Goal: Task Accomplishment & Management: Manage account settings

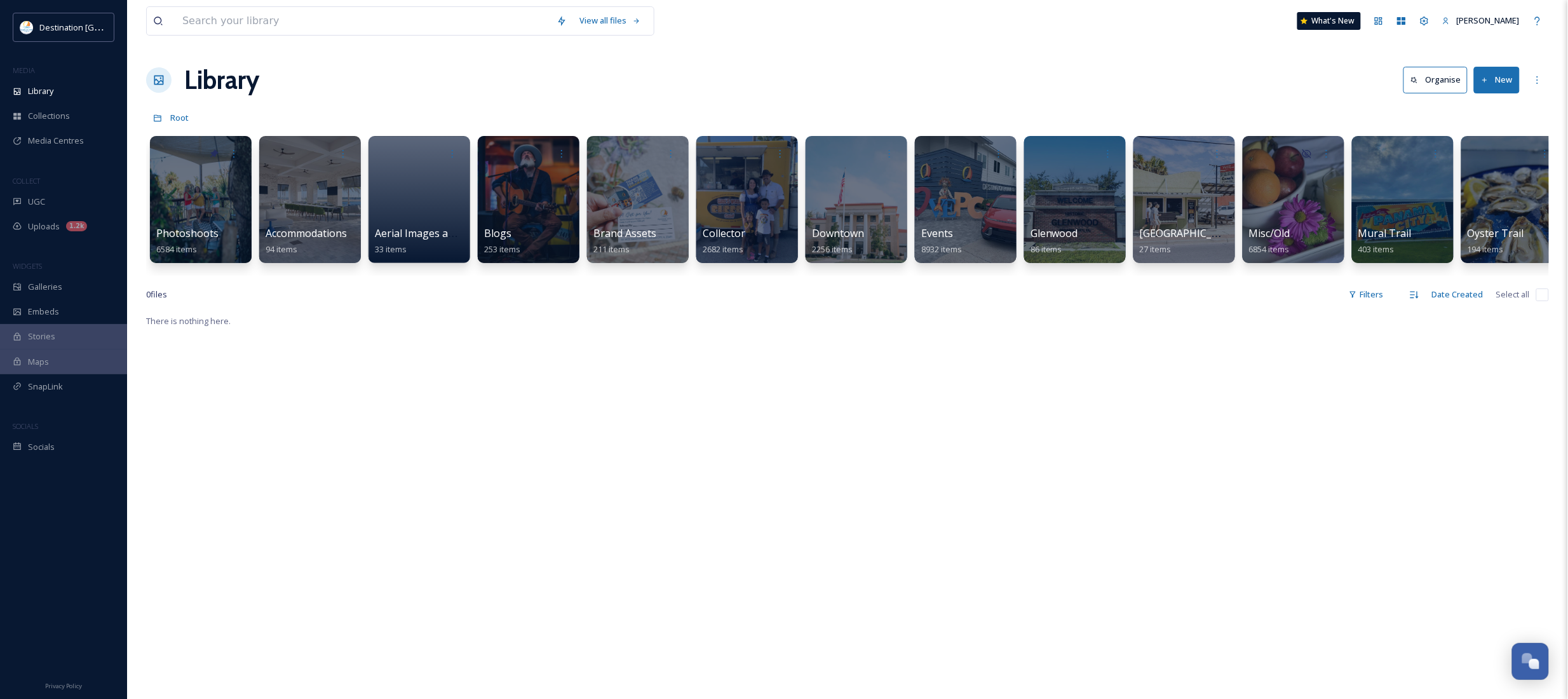
scroll to position [1122, 0]
click at [229, 220] on div at bounding box center [200, 200] width 104 height 129
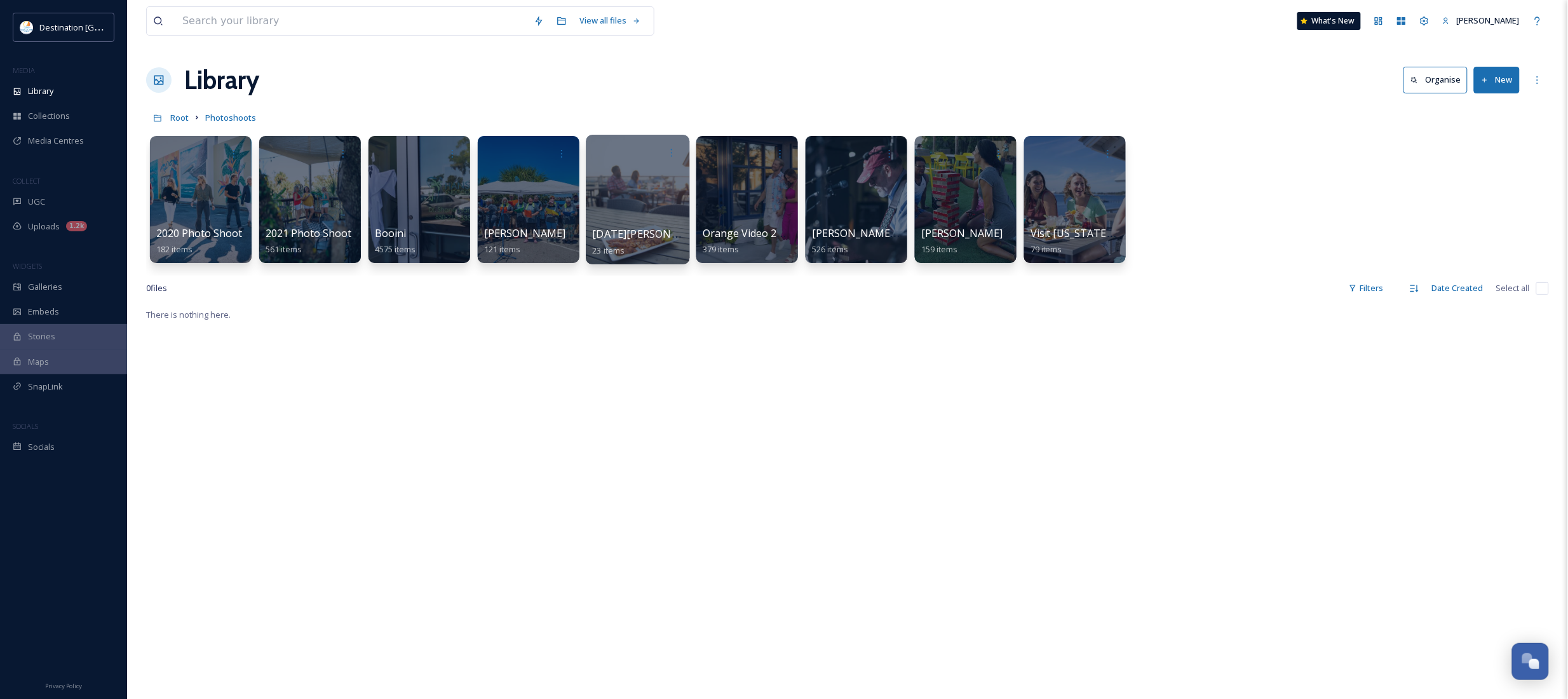
click at [650, 246] on div "Noel Burgess 23 items" at bounding box center [639, 242] width 91 height 31
click at [654, 185] on div at bounding box center [637, 200] width 104 height 129
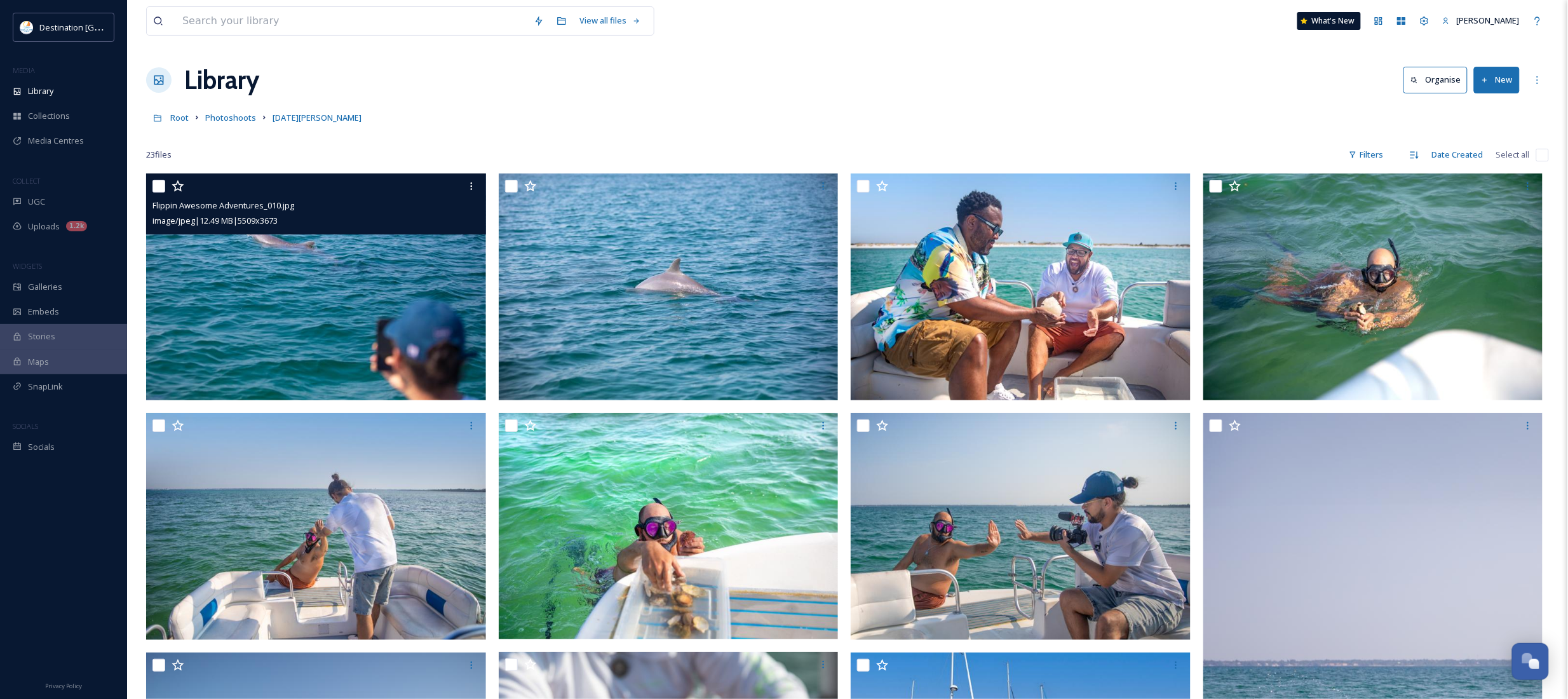
click at [286, 309] on img at bounding box center [316, 287] width 340 height 227
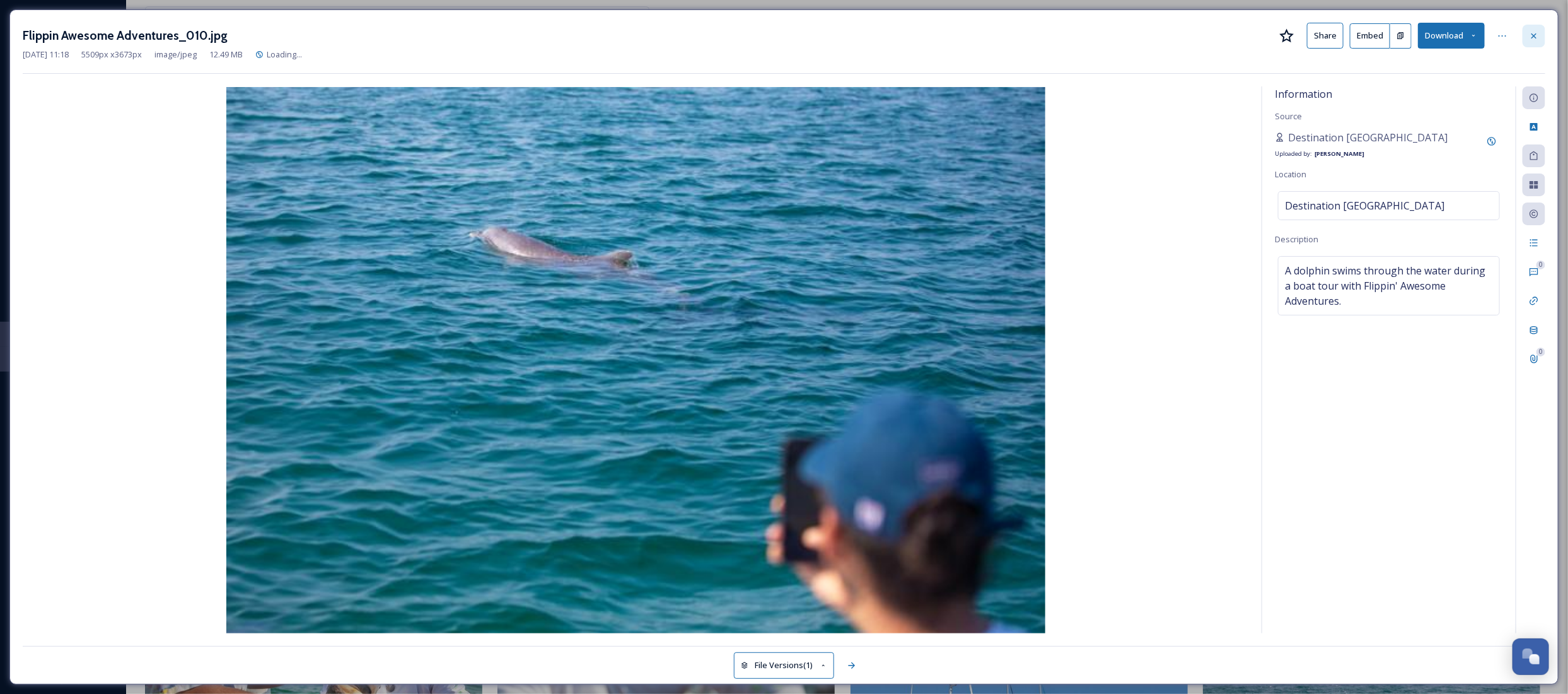
click at [1533, 39] on icon at bounding box center [1533, 36] width 10 height 10
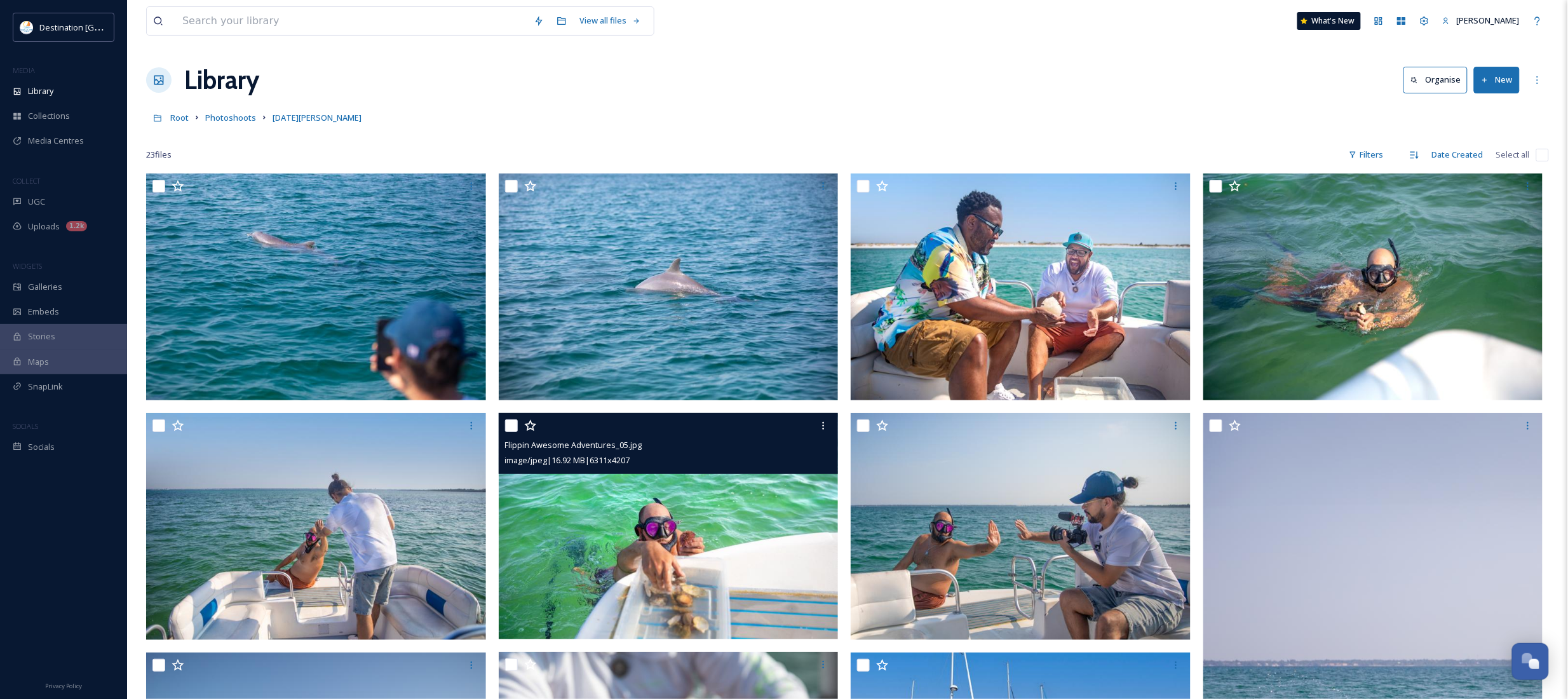
click at [688, 547] on img at bounding box center [668, 527] width 340 height 227
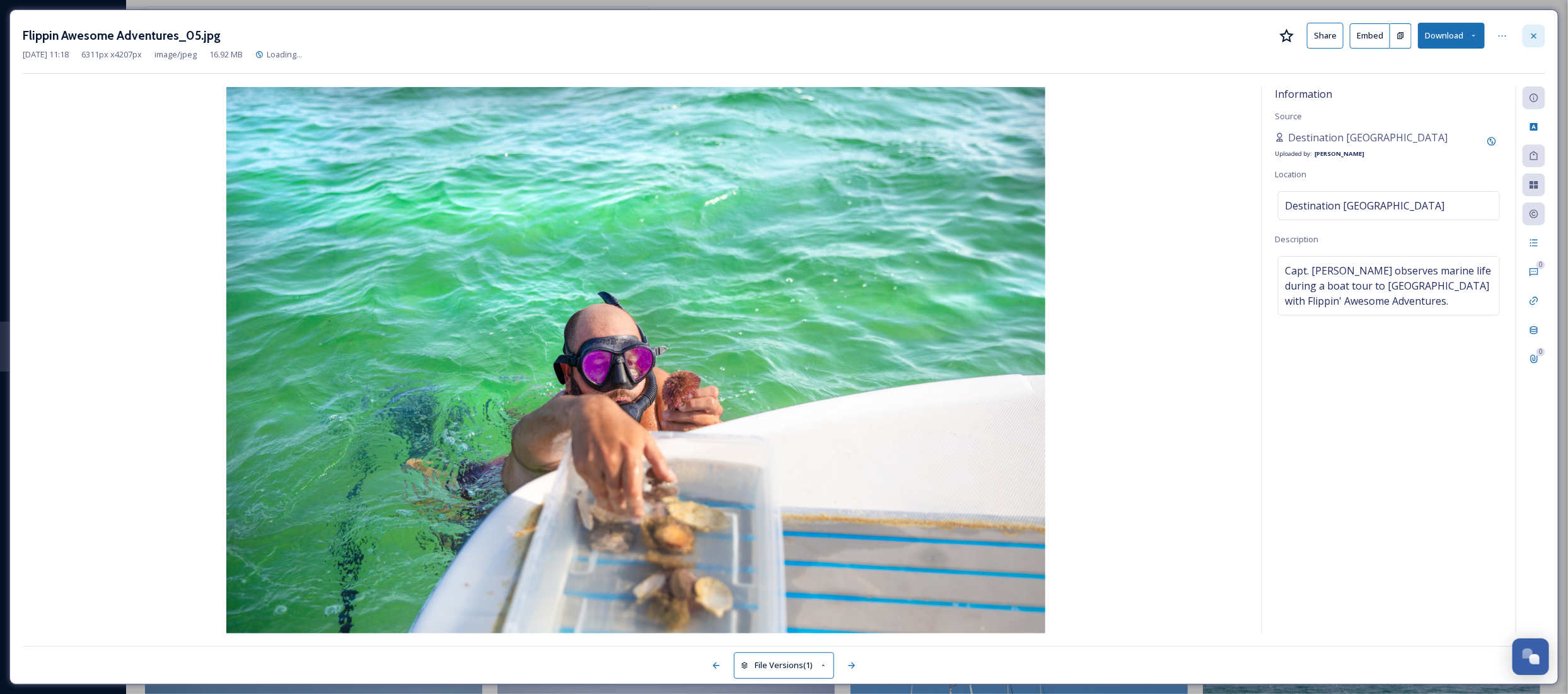
click at [1535, 38] on icon at bounding box center [1533, 36] width 10 height 10
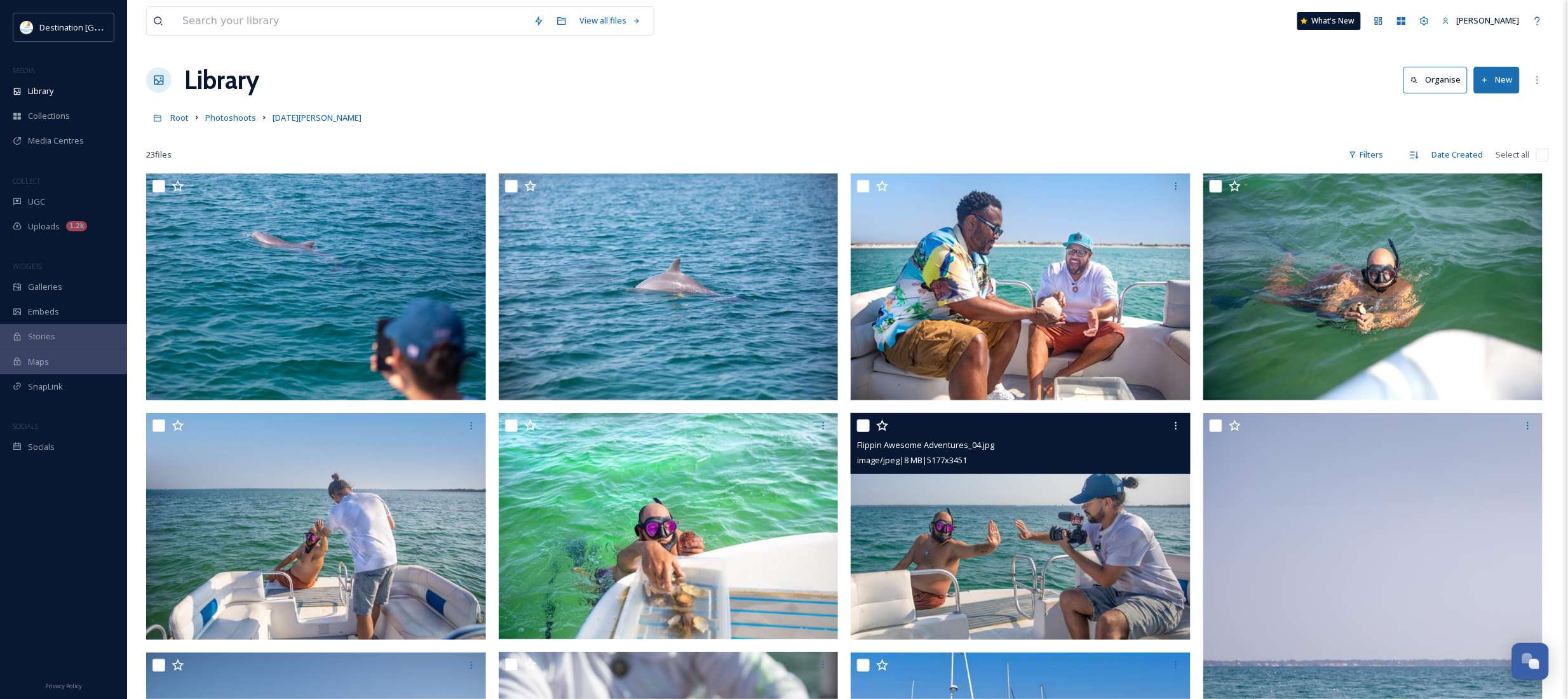
click at [1030, 470] on div "Flippin Awesome Adventures_04.jpg image/jpeg | 8 MB | 5177 x 3451" at bounding box center [1020, 444] width 340 height 61
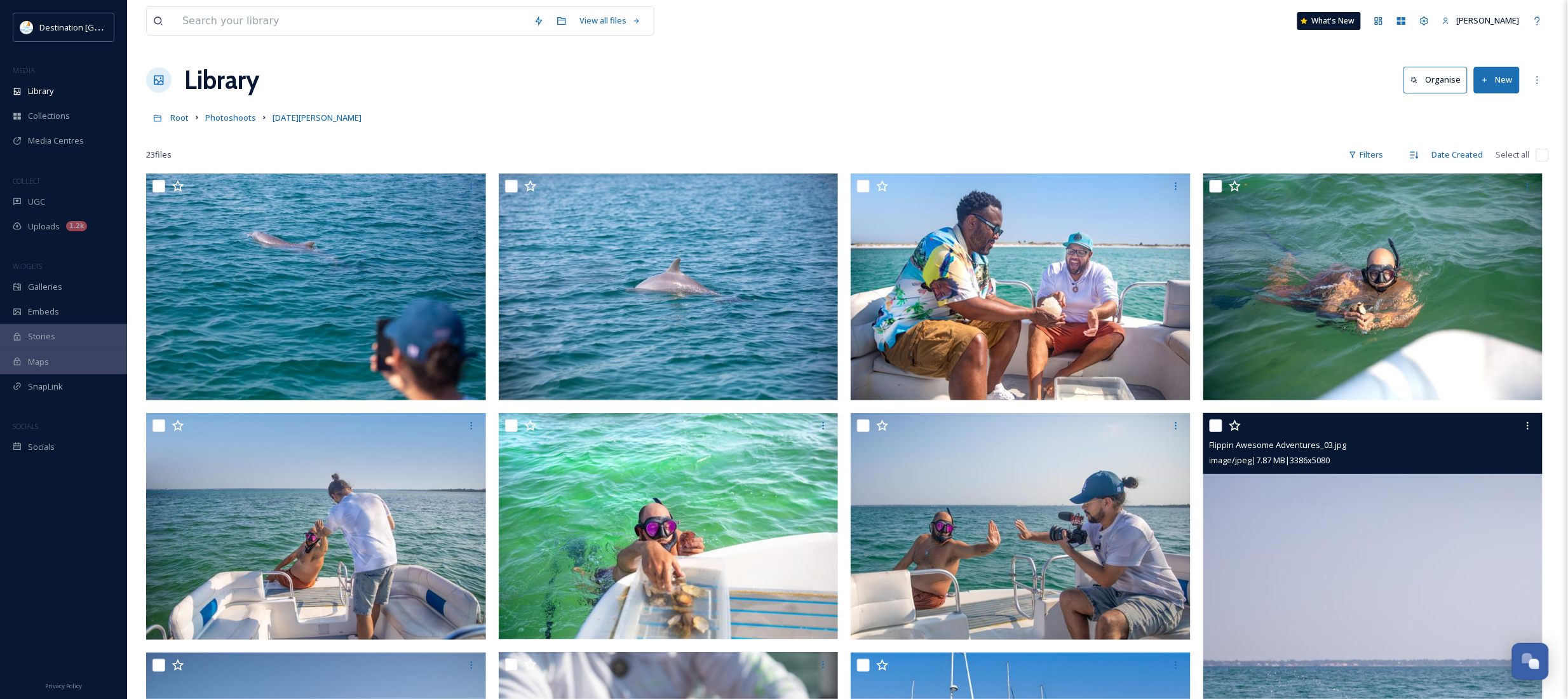
click at [1414, 591] on img at bounding box center [1373, 668] width 340 height 510
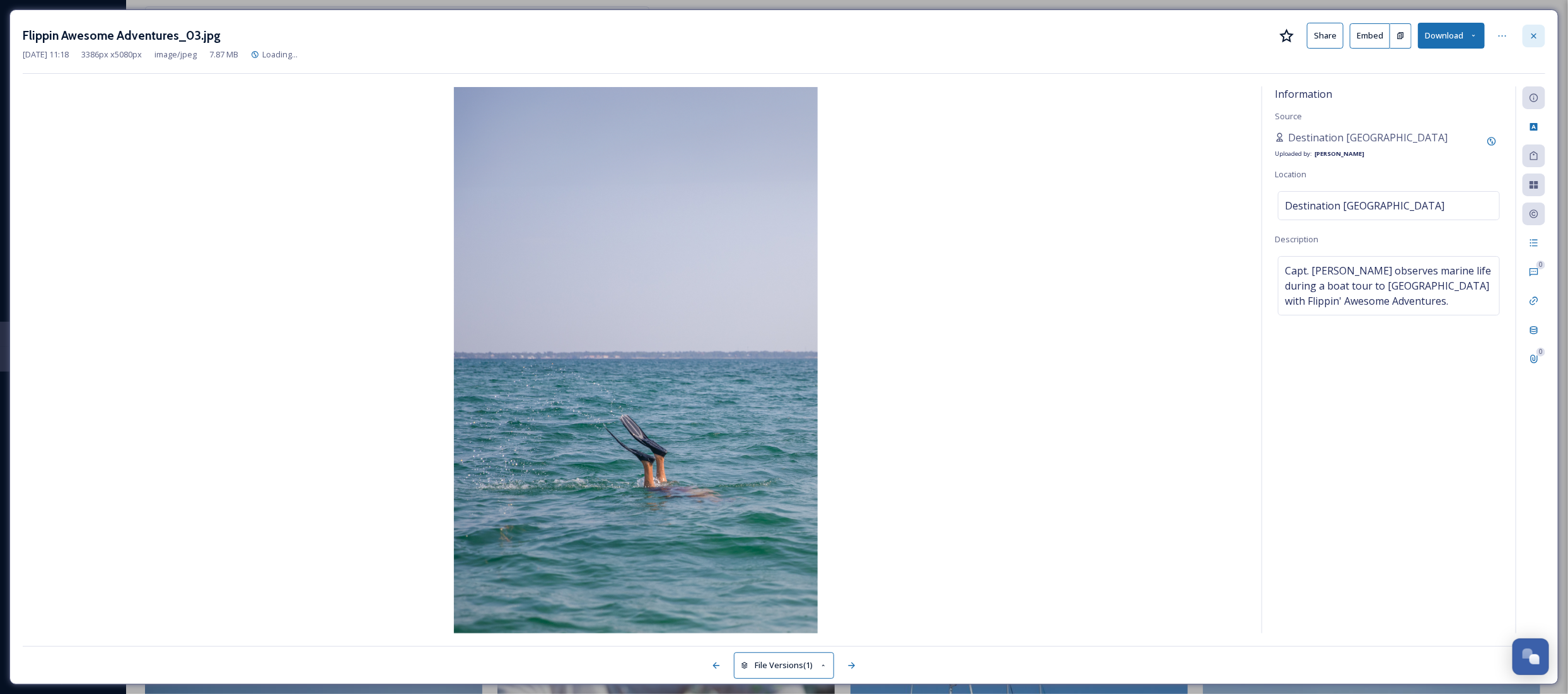
click at [1536, 39] on icon at bounding box center [1533, 36] width 10 height 10
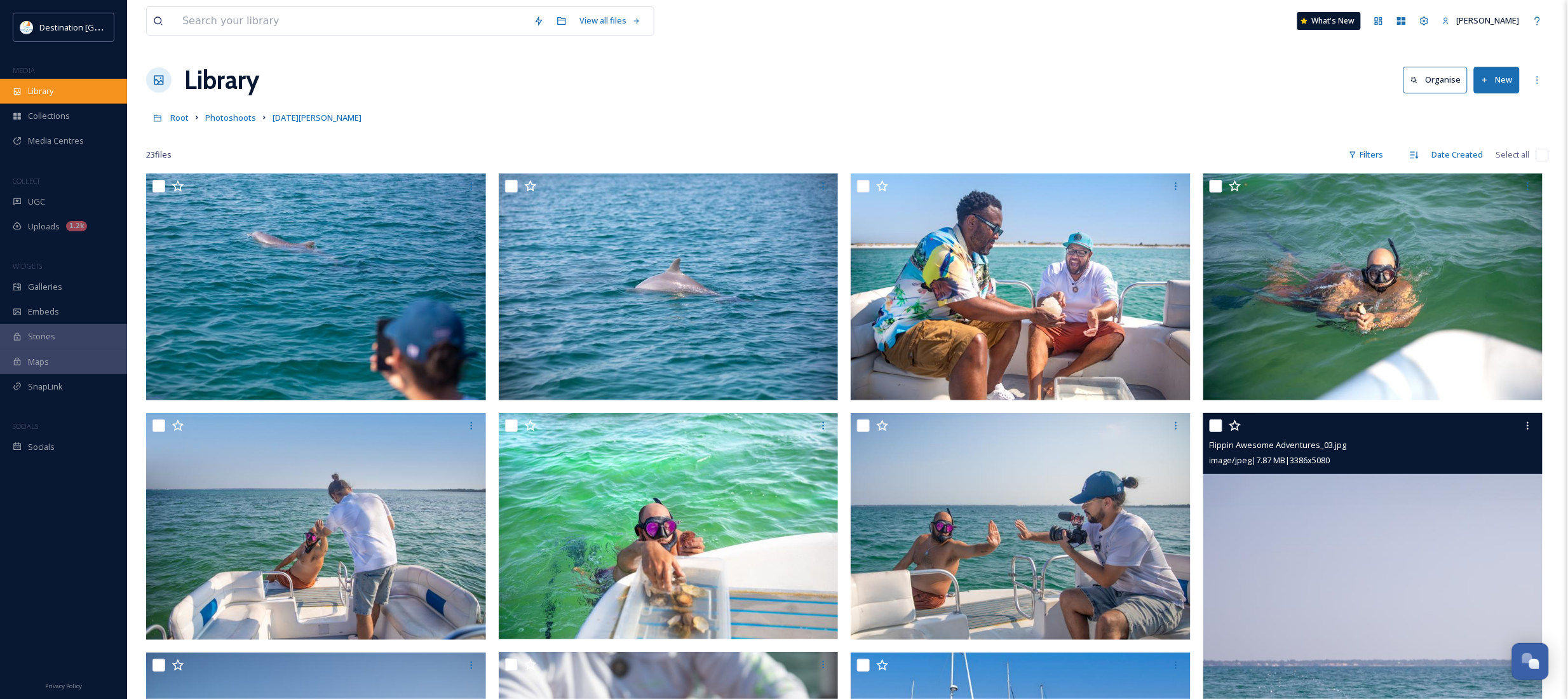
click at [59, 102] on div "Library" at bounding box center [63, 91] width 127 height 25
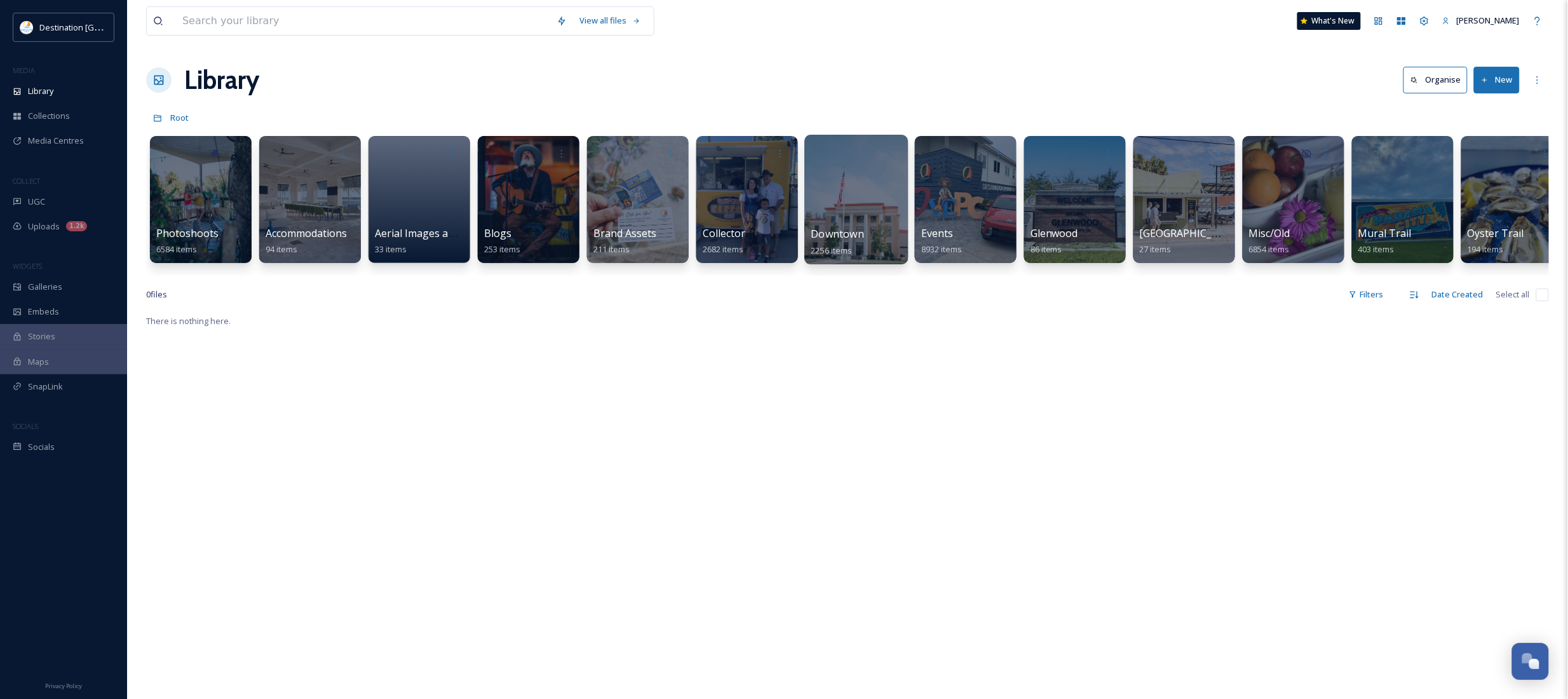
click at [871, 207] on div at bounding box center [856, 200] width 104 height 129
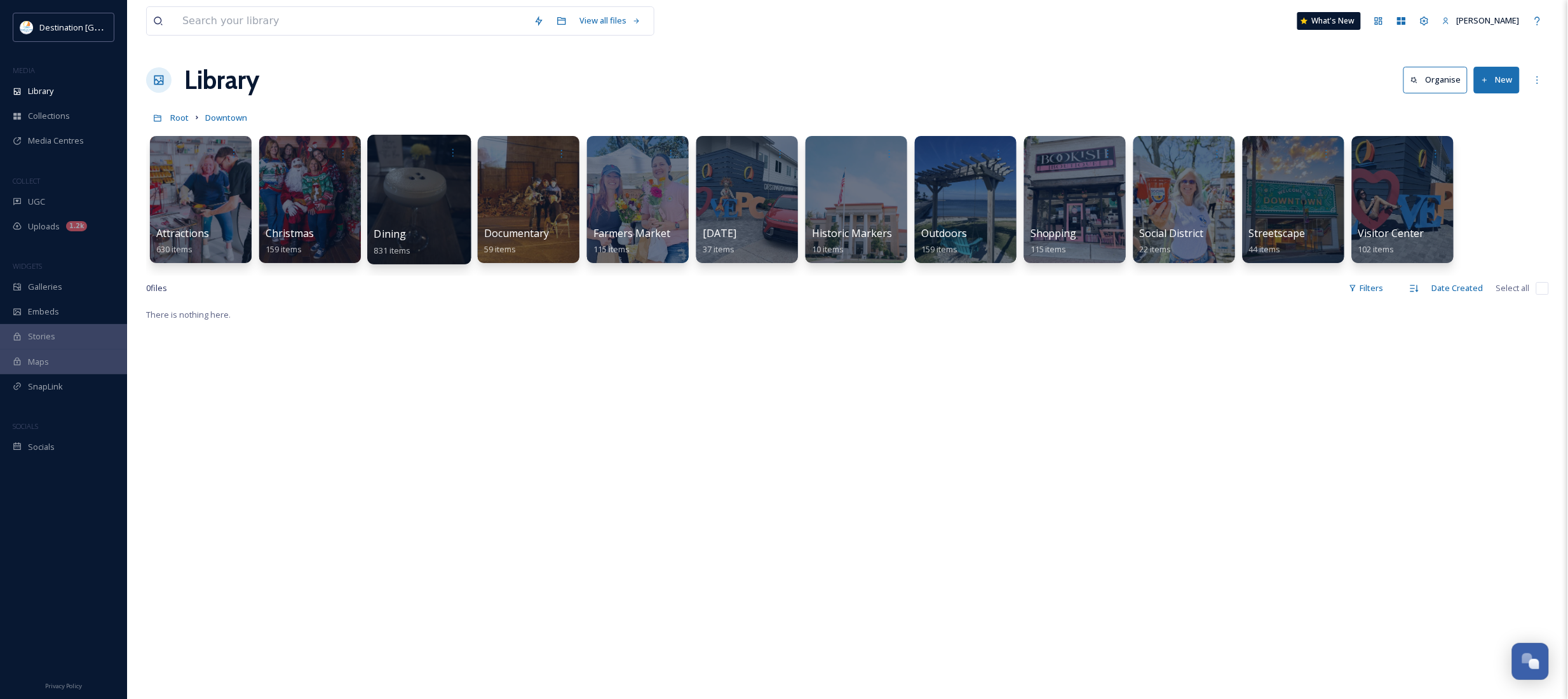
click at [413, 236] on div "Dining 831 items" at bounding box center [420, 242] width 91 height 31
click at [438, 187] on div at bounding box center [418, 200] width 104 height 129
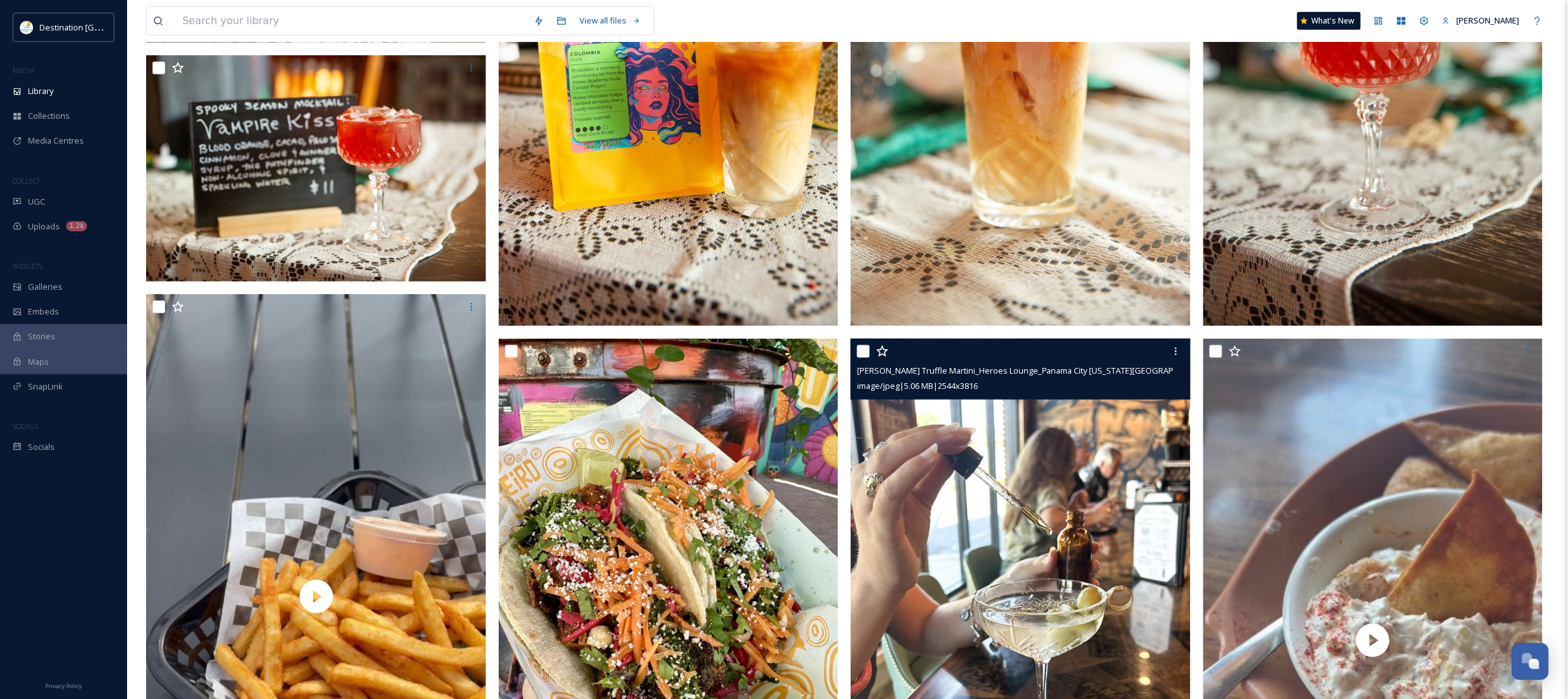
scroll to position [635, 0]
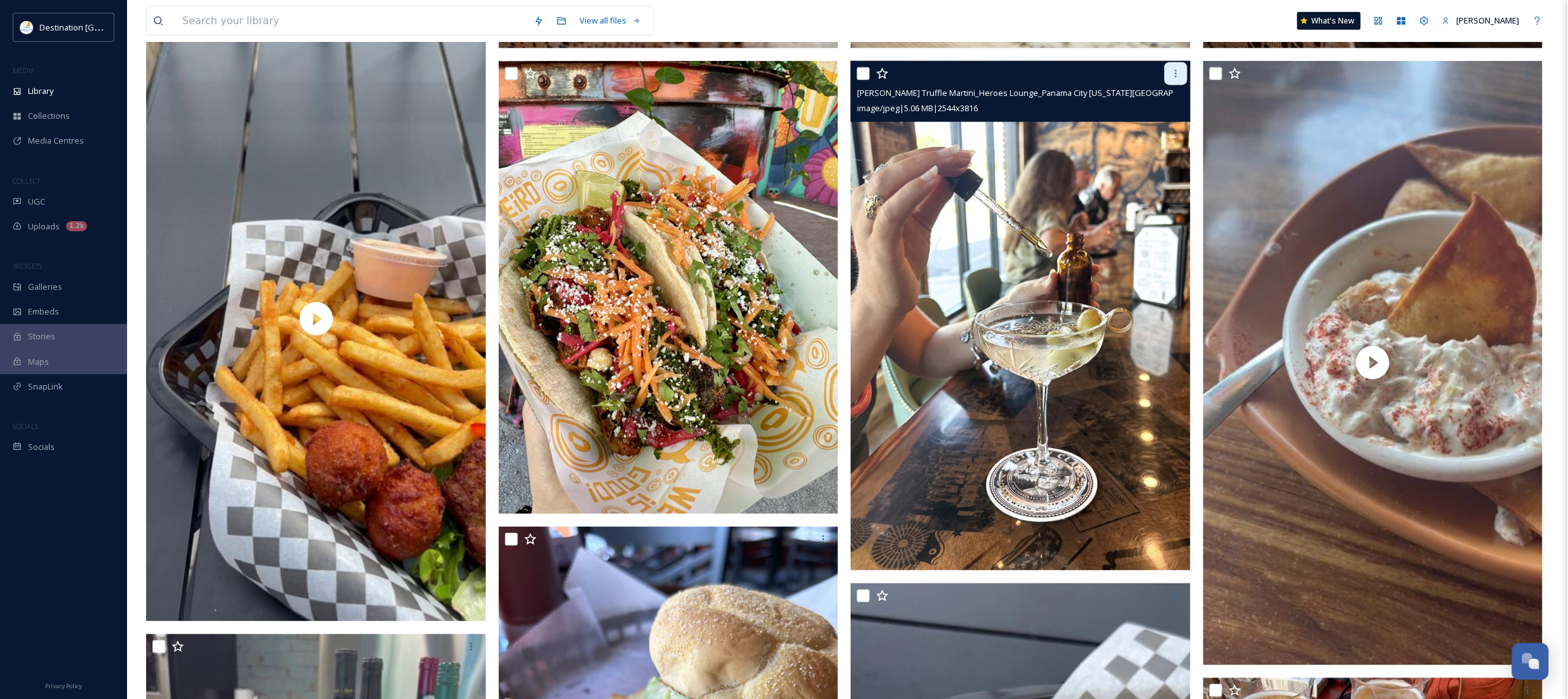
click at [1173, 78] on icon at bounding box center [1176, 74] width 10 height 10
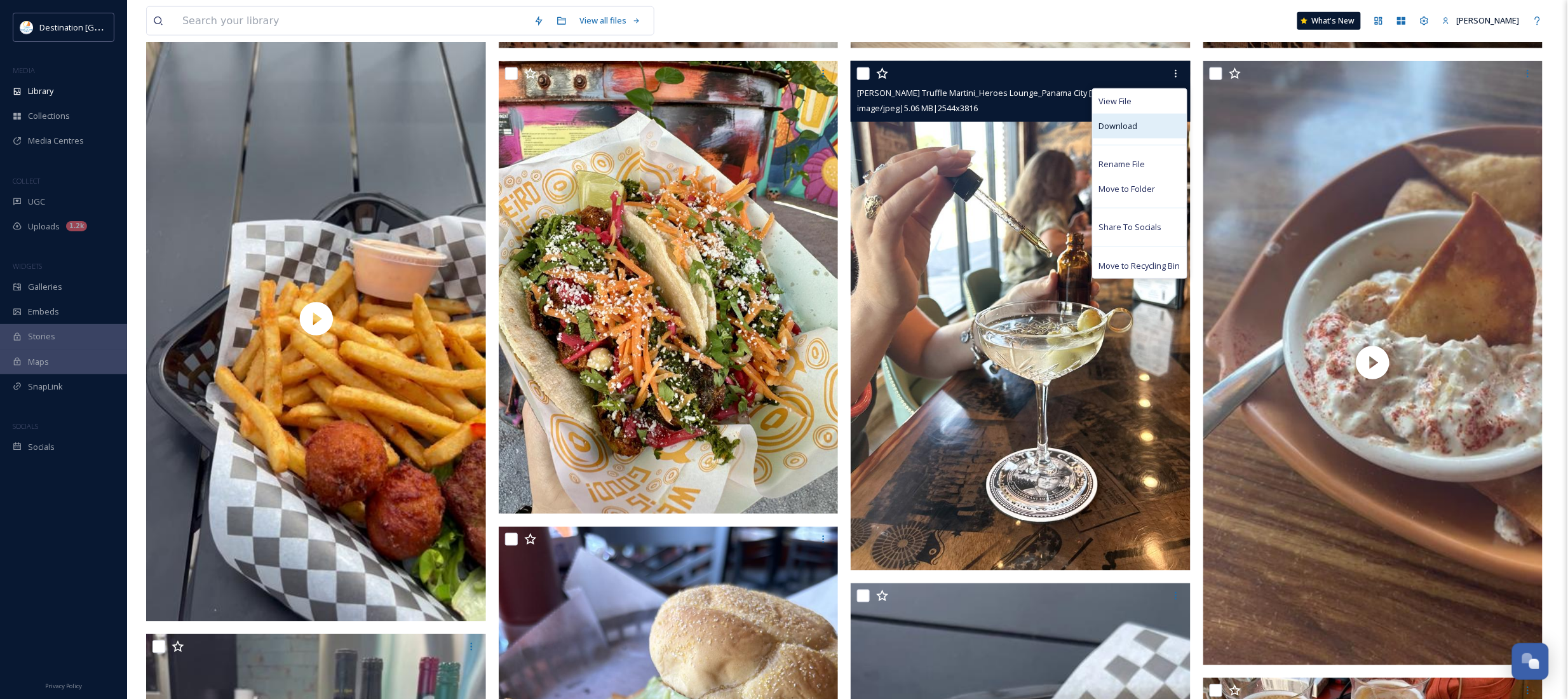
click at [1125, 135] on div "Download" at bounding box center [1140, 126] width 94 height 25
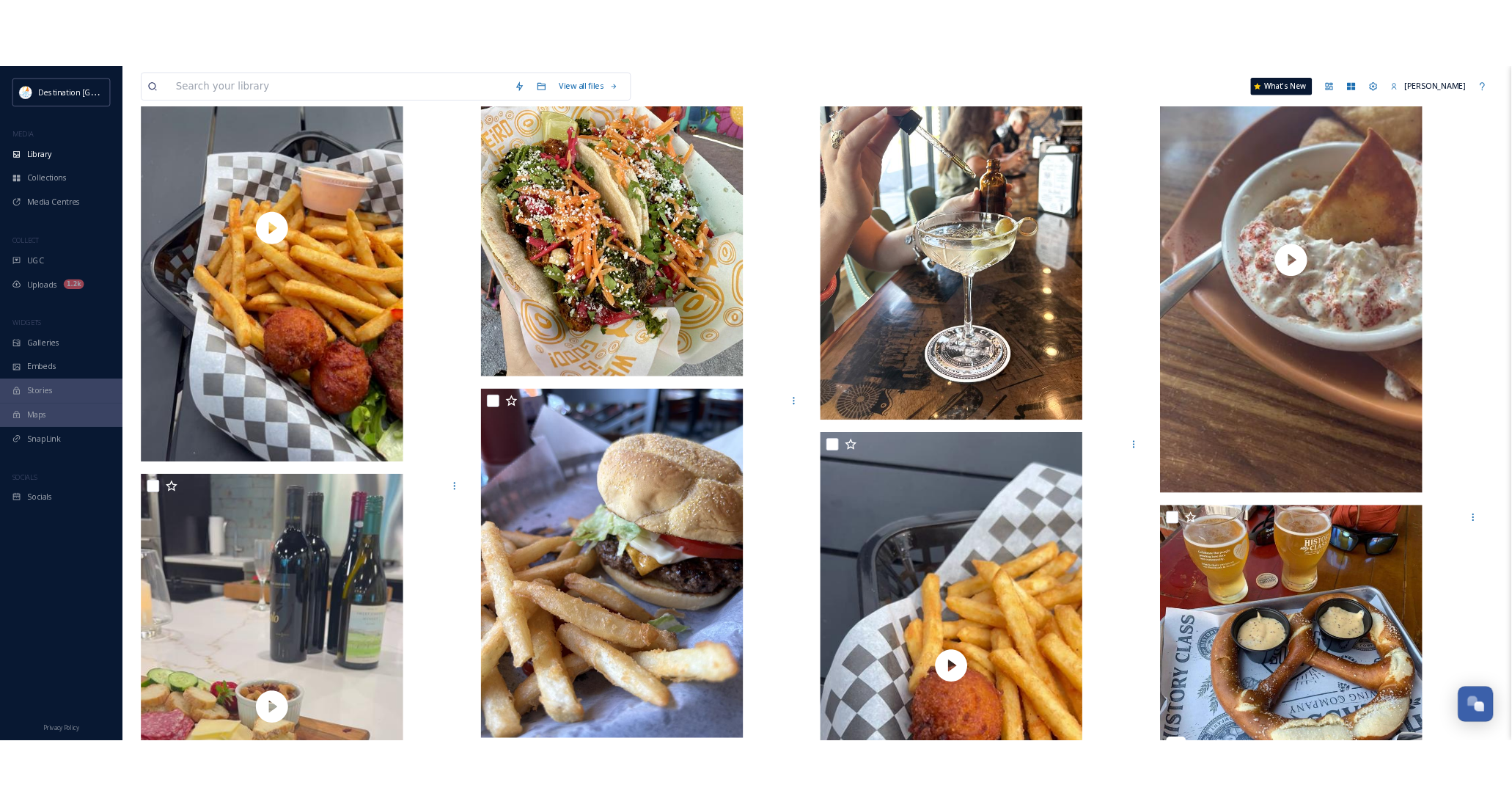
scroll to position [681, 0]
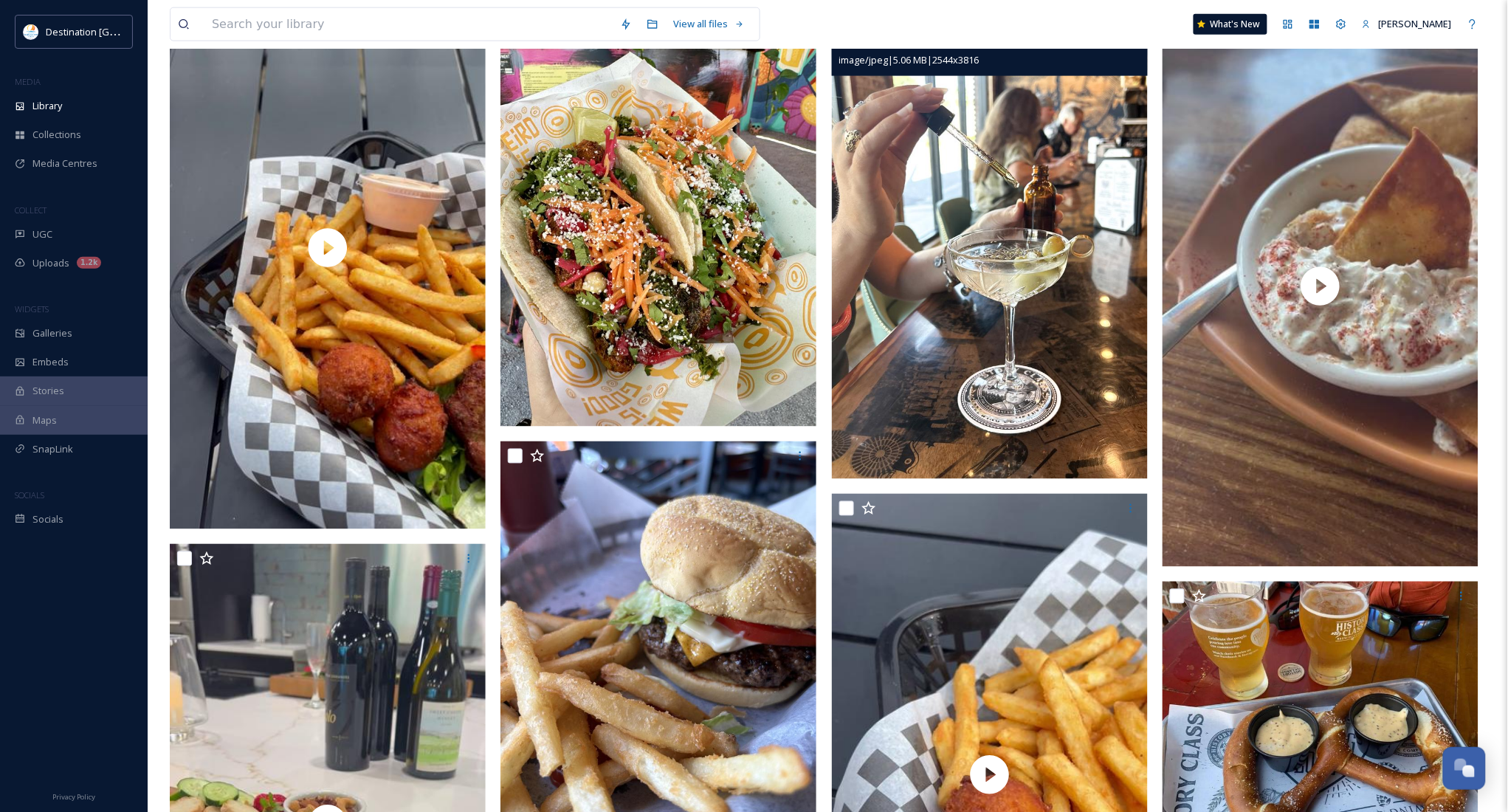
click at [902, 259] on img at bounding box center [989, 241] width 316 height 473
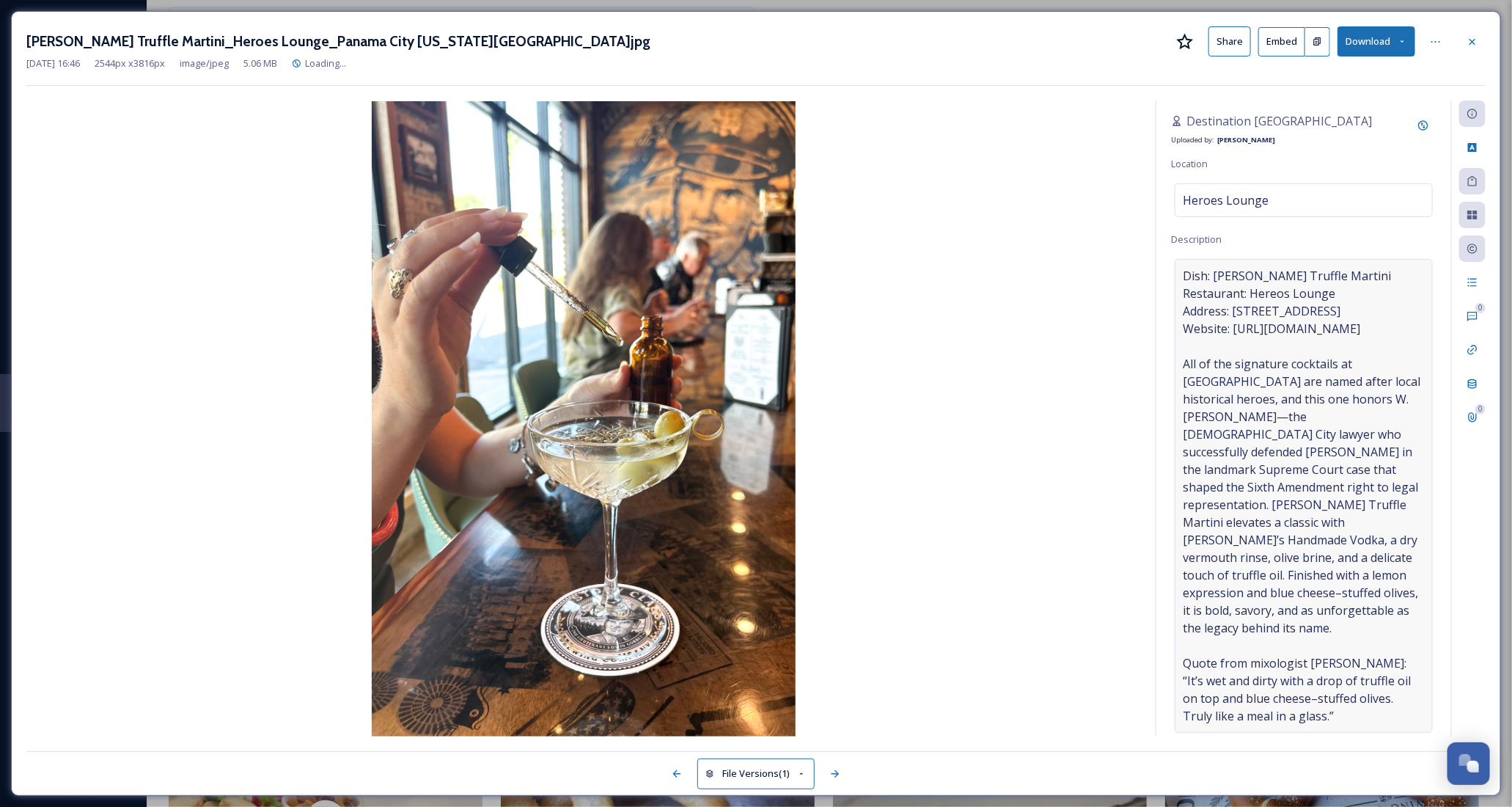
scroll to position [74, 0]
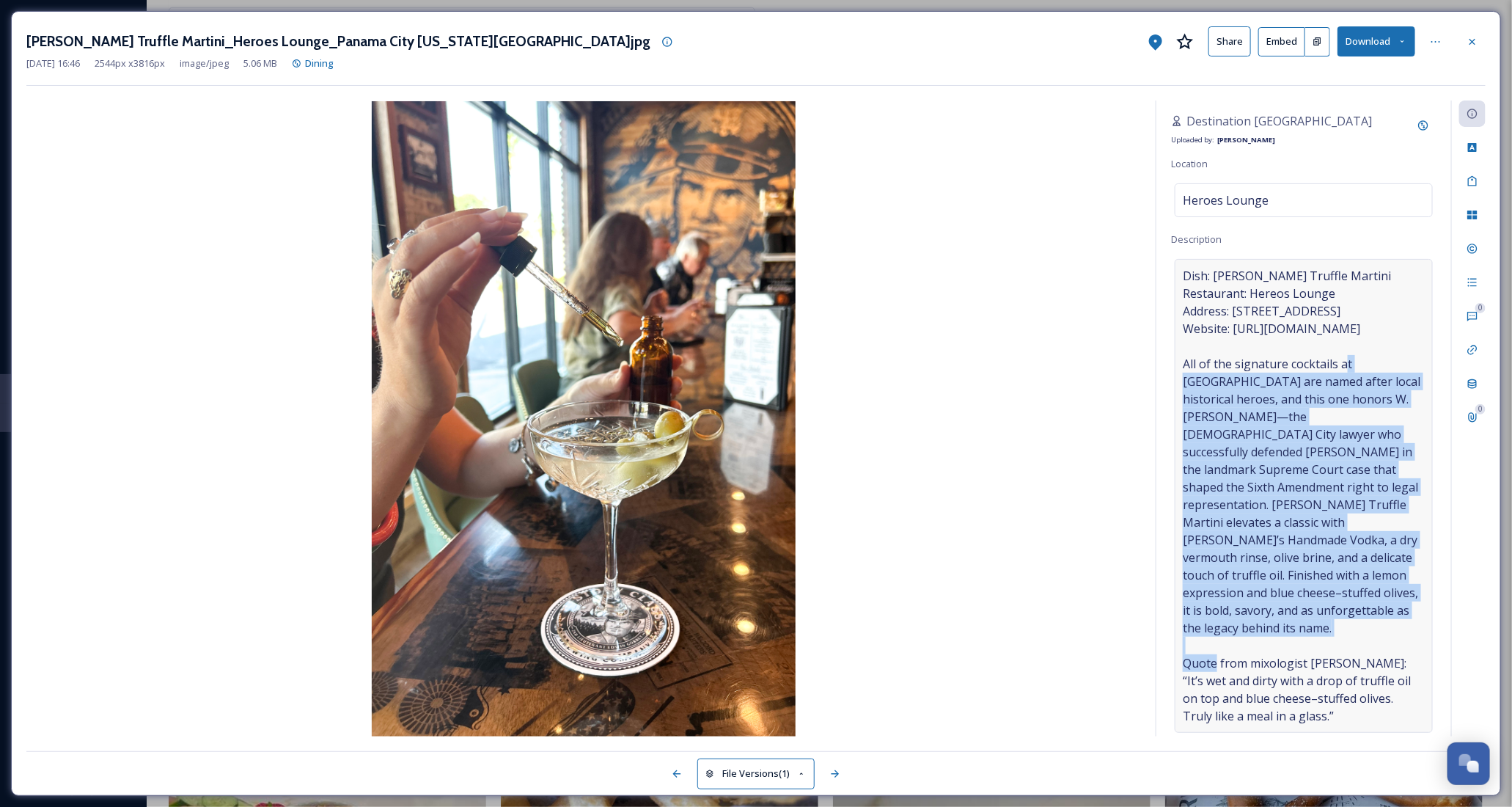
drag, startPoint x: 1181, startPoint y: 363, endPoint x: 1382, endPoint y: 625, distance: 330.2
click at [1382, 625] on div "Dish: Turner's Truffle Martini Restaurant: Hereos Lounge Address: 18 E 4th St, …" at bounding box center [1304, 496] width 258 height 474
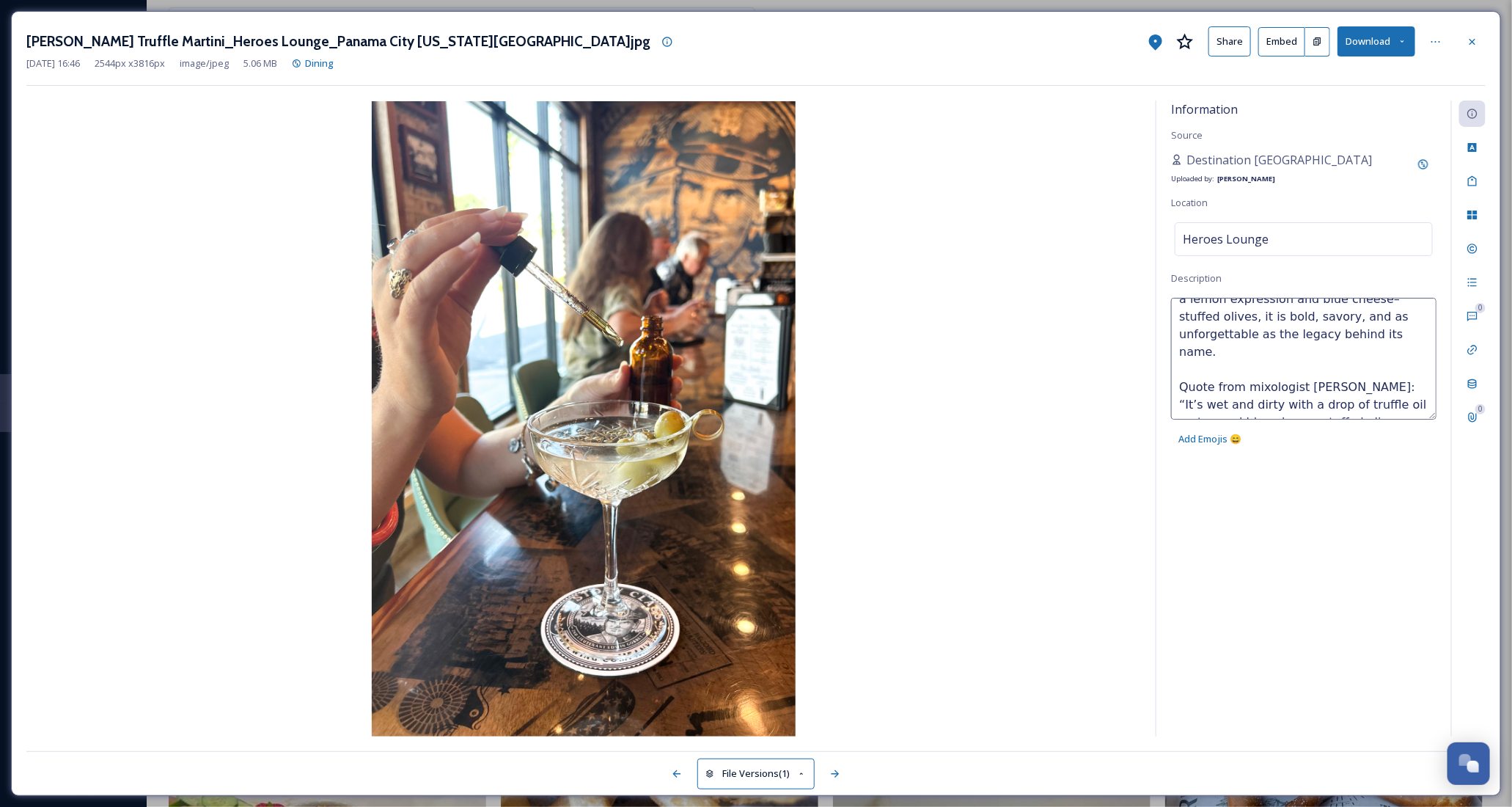
scroll to position [334, 0]
click at [1354, 353] on textarea "Dish: Turner's Truffle Martini Restaurant: Hereos Lounge Address: 18 E 4th St, …" at bounding box center [1304, 358] width 266 height 121
drag, startPoint x: 1177, startPoint y: 365, endPoint x: 1368, endPoint y: 328, distance: 194.6
click at [1368, 328] on textarea "Dish: Turner's Truffle Martini Restaurant: Hereos Lounge Address: 18 E 4th St, …" at bounding box center [1304, 358] width 266 height 121
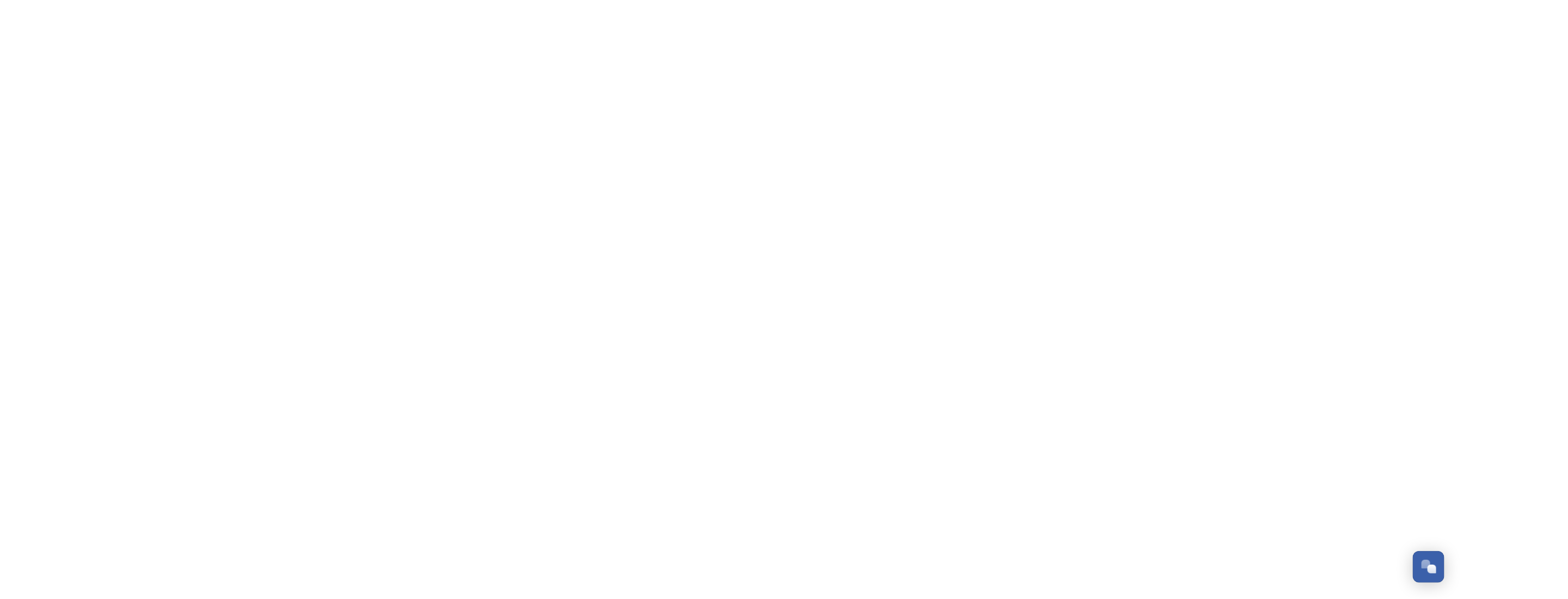
scroll to position [962, 0]
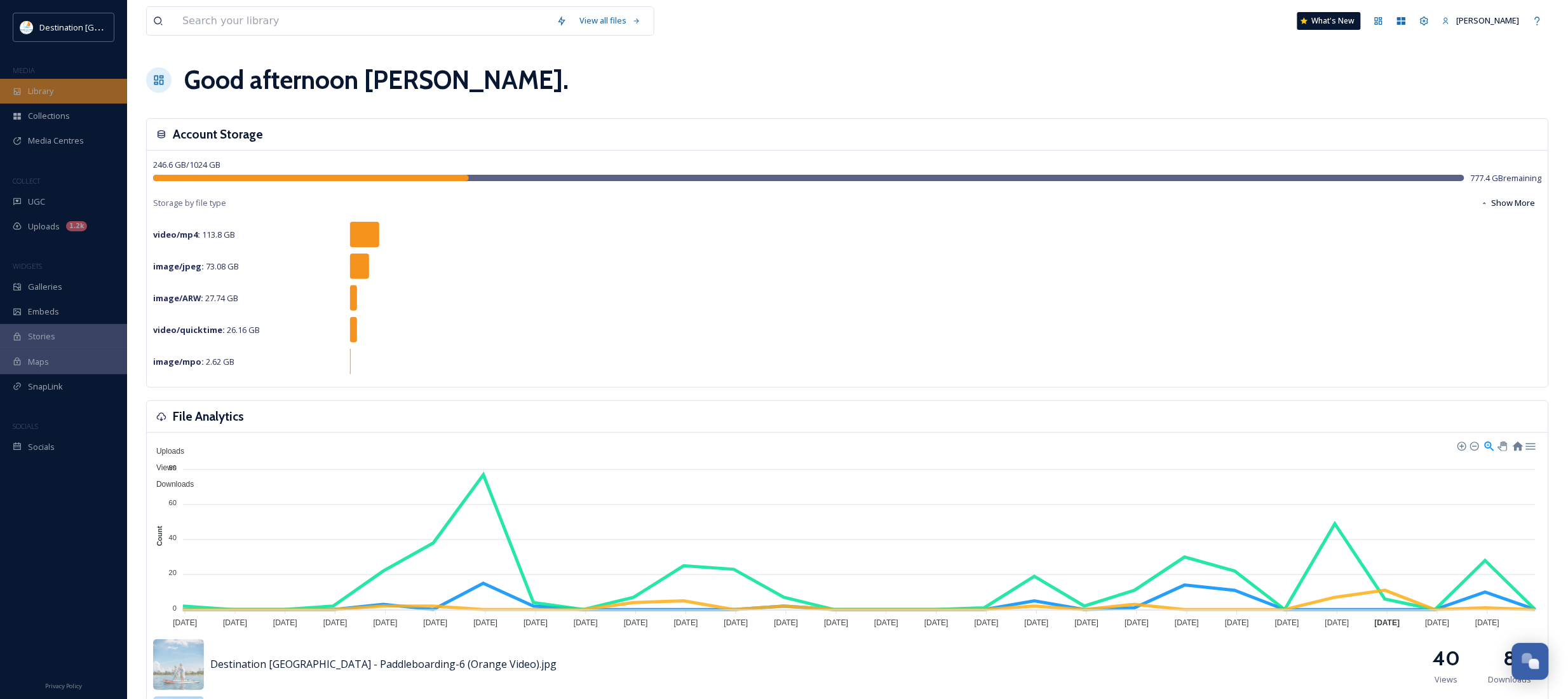
click at [26, 94] on div "Library" at bounding box center [63, 91] width 127 height 25
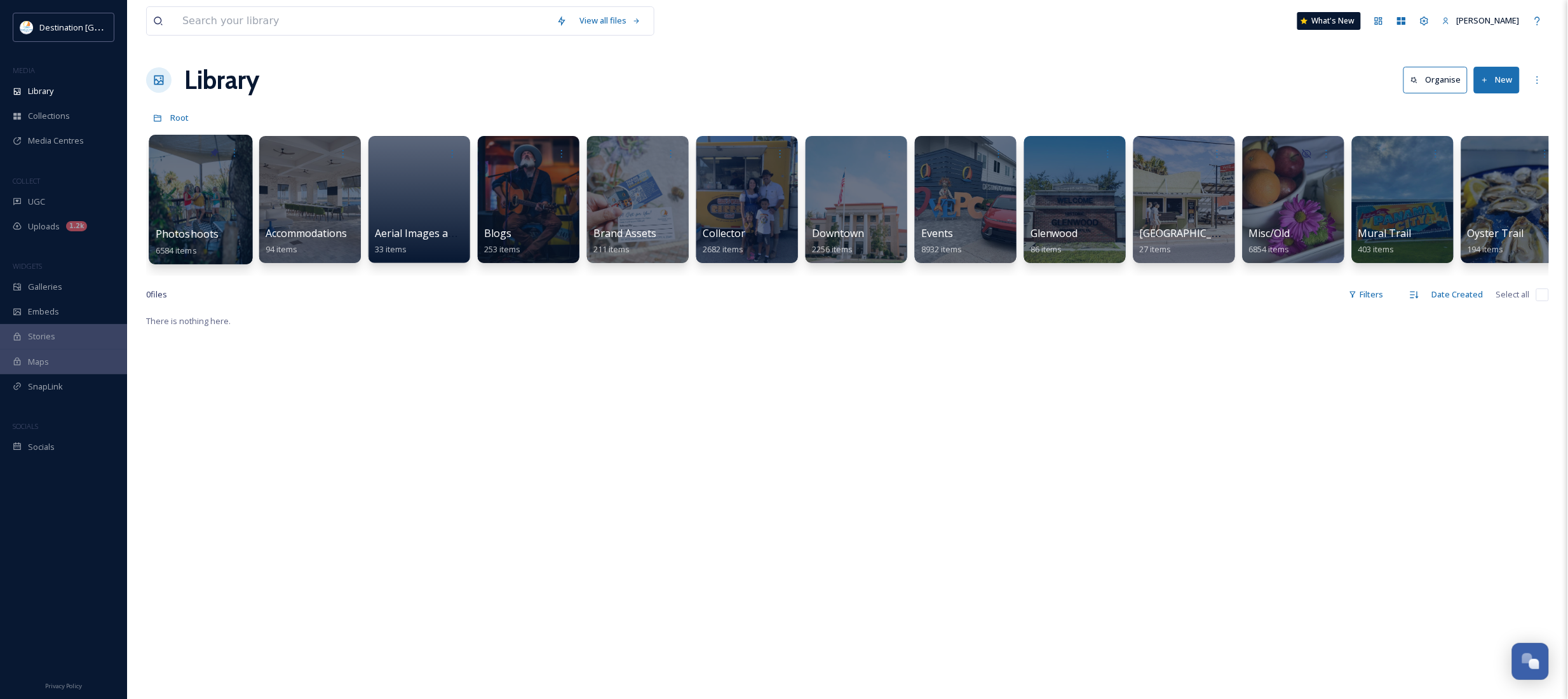
click at [170, 211] on div at bounding box center [200, 200] width 104 height 129
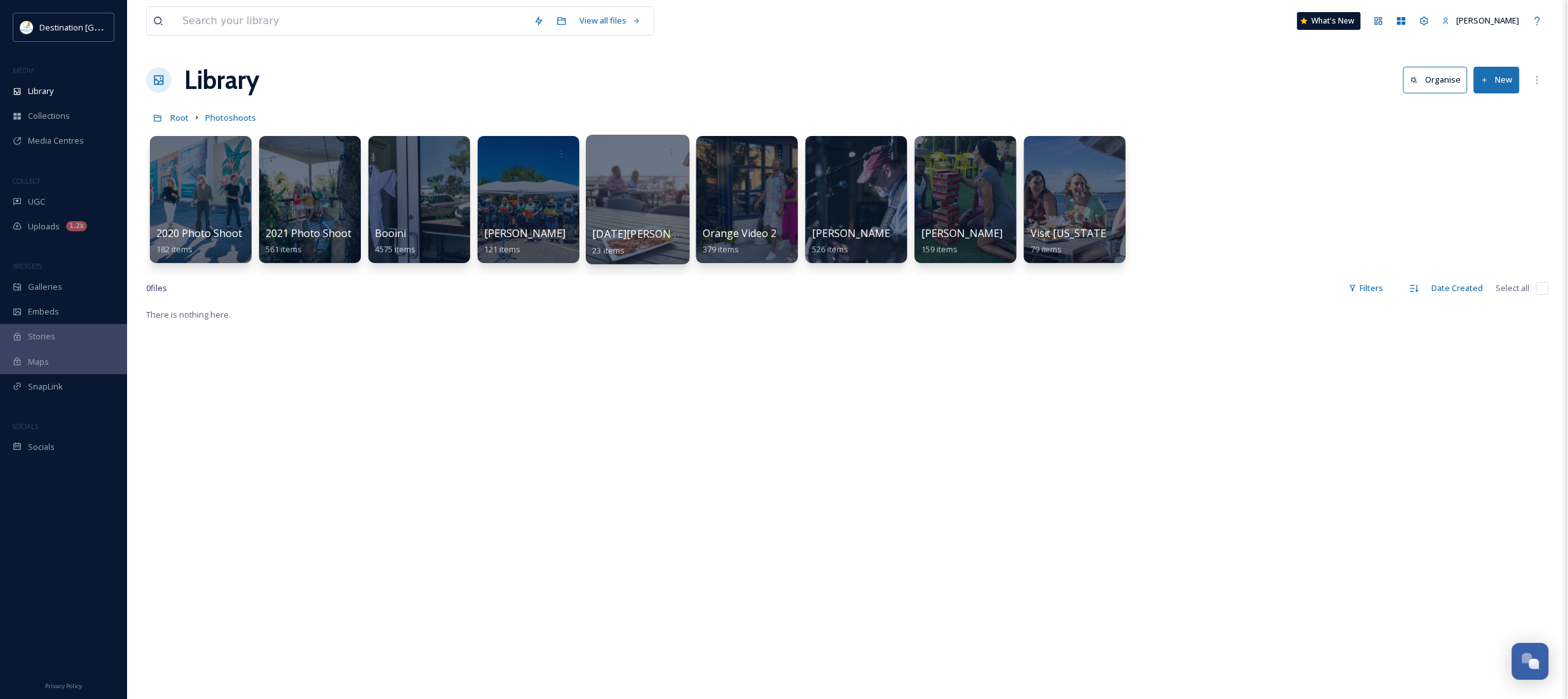
click at [642, 202] on div at bounding box center [637, 200] width 104 height 129
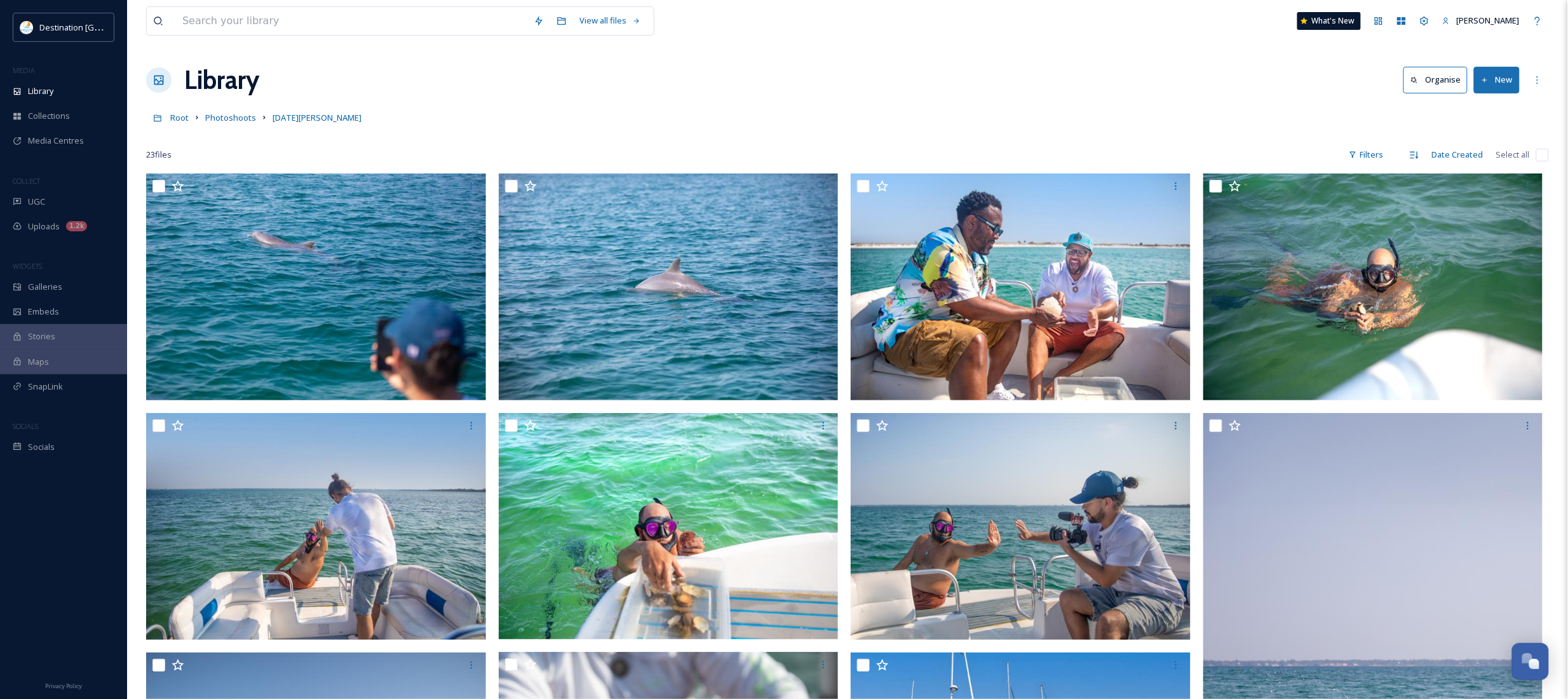
click at [1510, 78] on button "New" at bounding box center [1497, 80] width 46 height 26
click at [1509, 116] on span "File Upload" at bounding box center [1491, 109] width 42 height 12
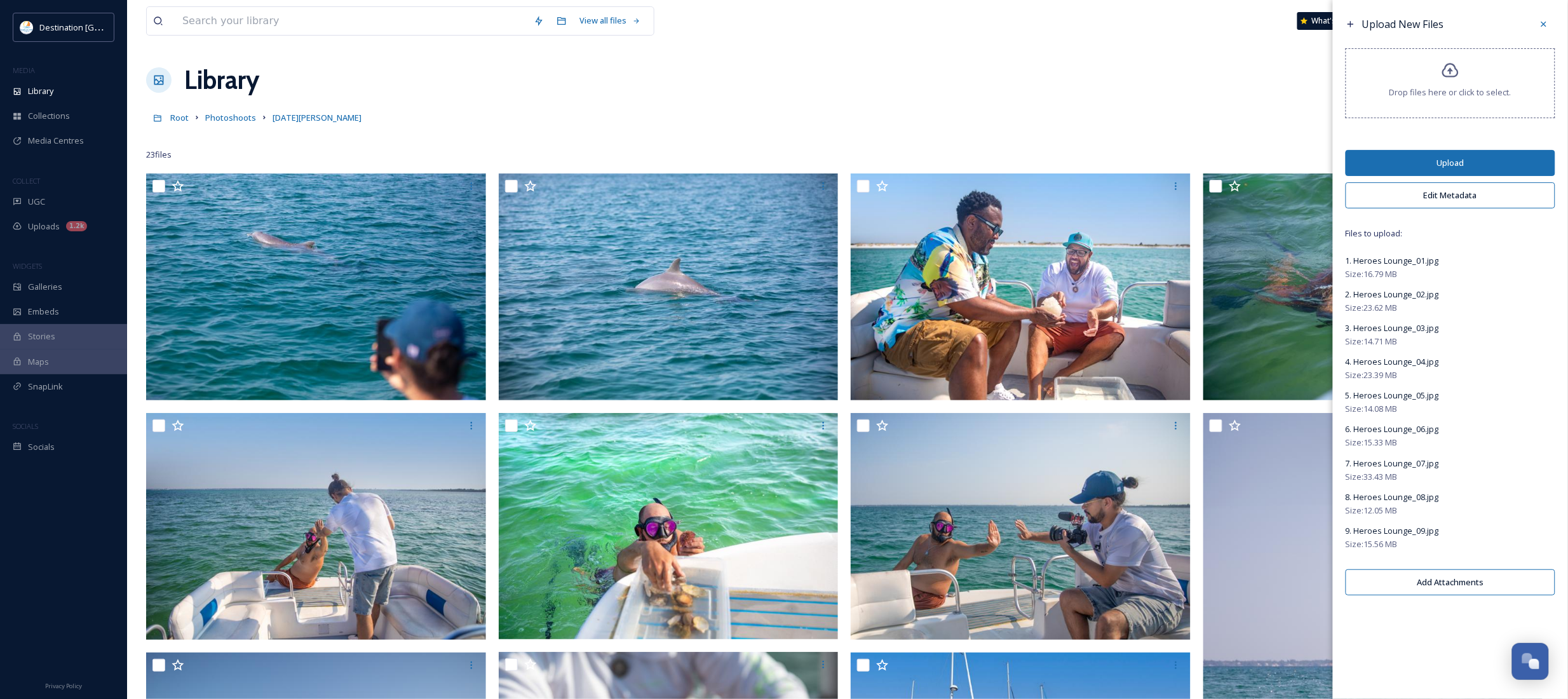
click at [1497, 165] on button "Upload" at bounding box center [1450, 162] width 210 height 26
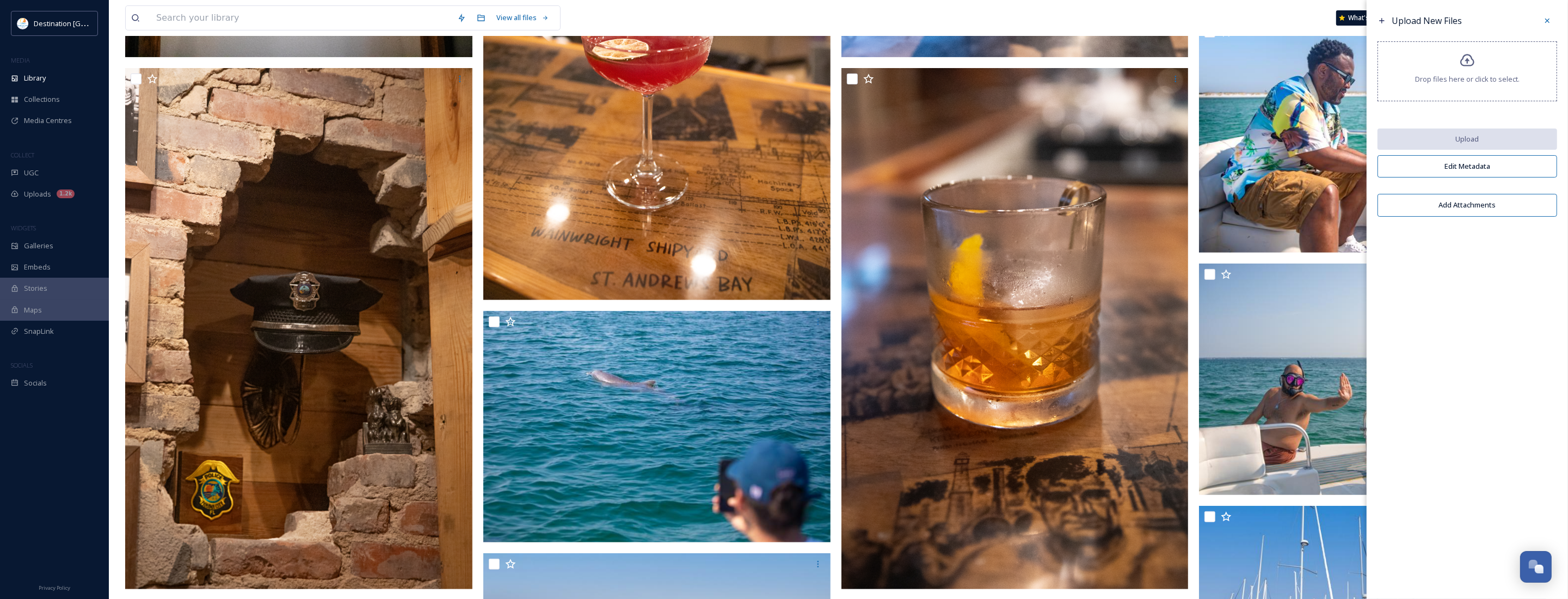
scroll to position [136, 0]
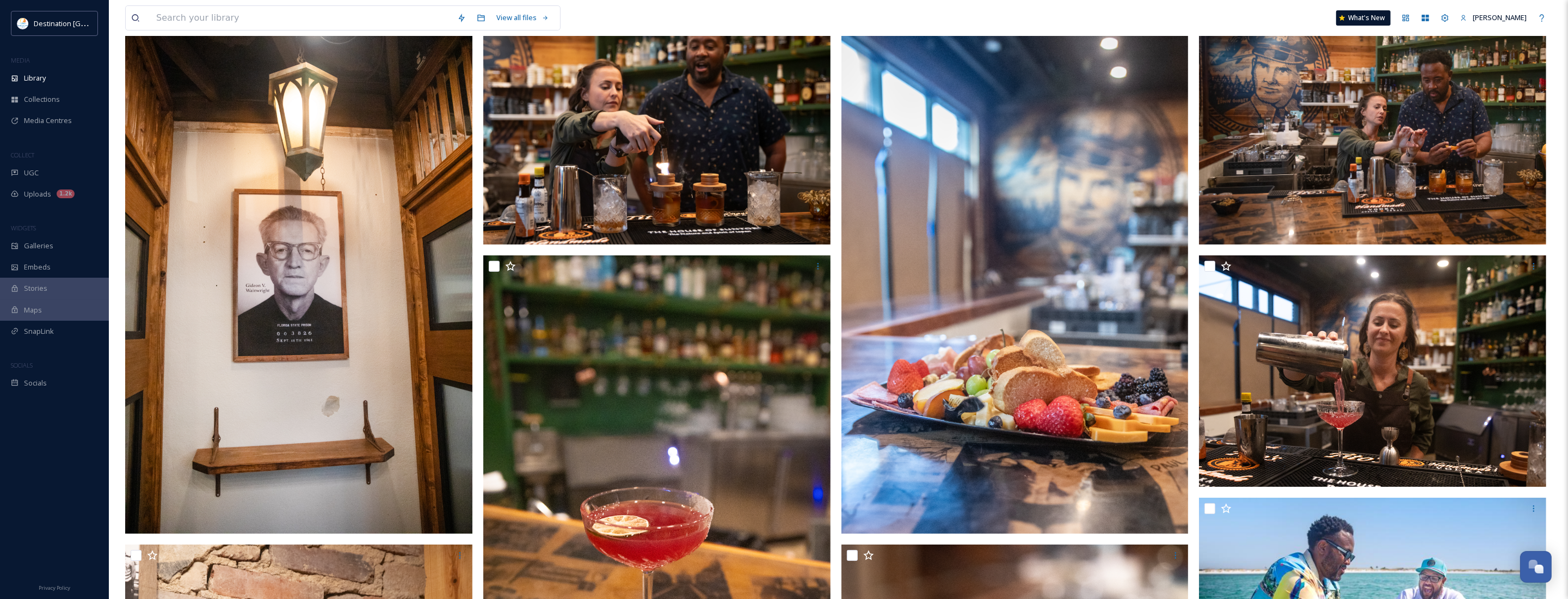
click at [79, 419] on div at bounding box center [54, 484] width 109 height 181
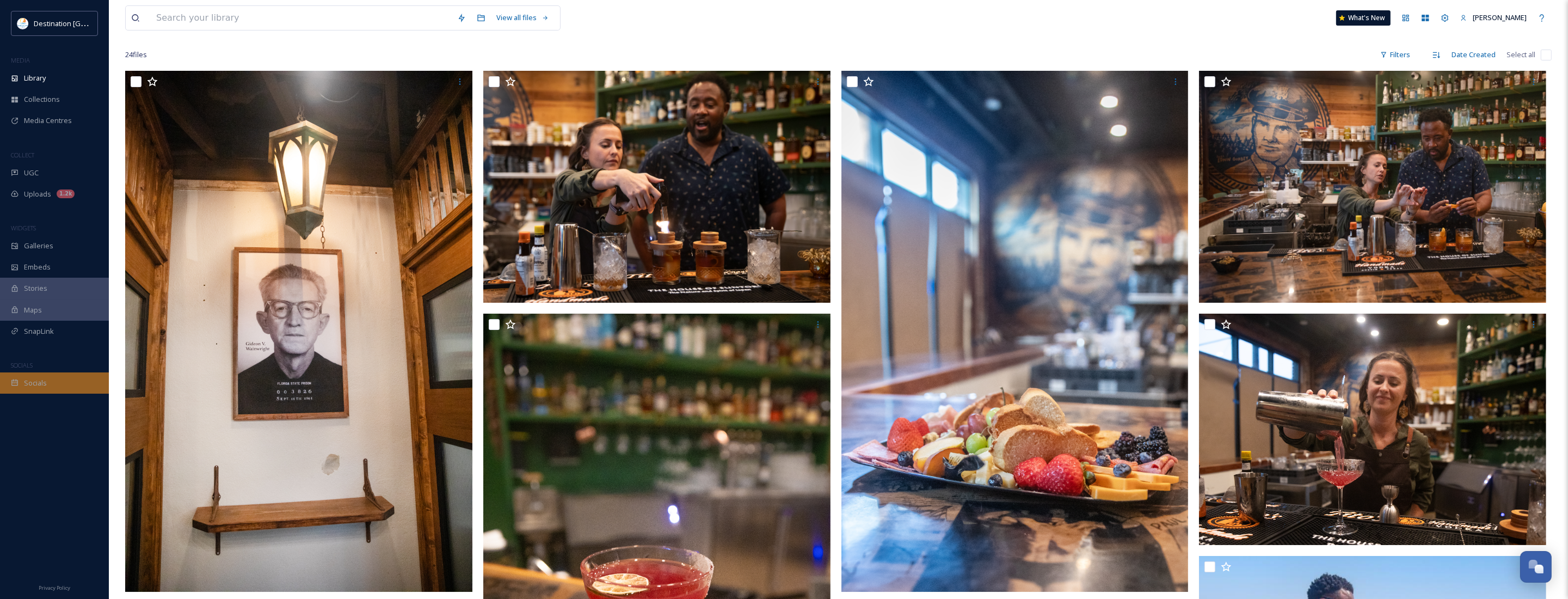
scroll to position [0, 0]
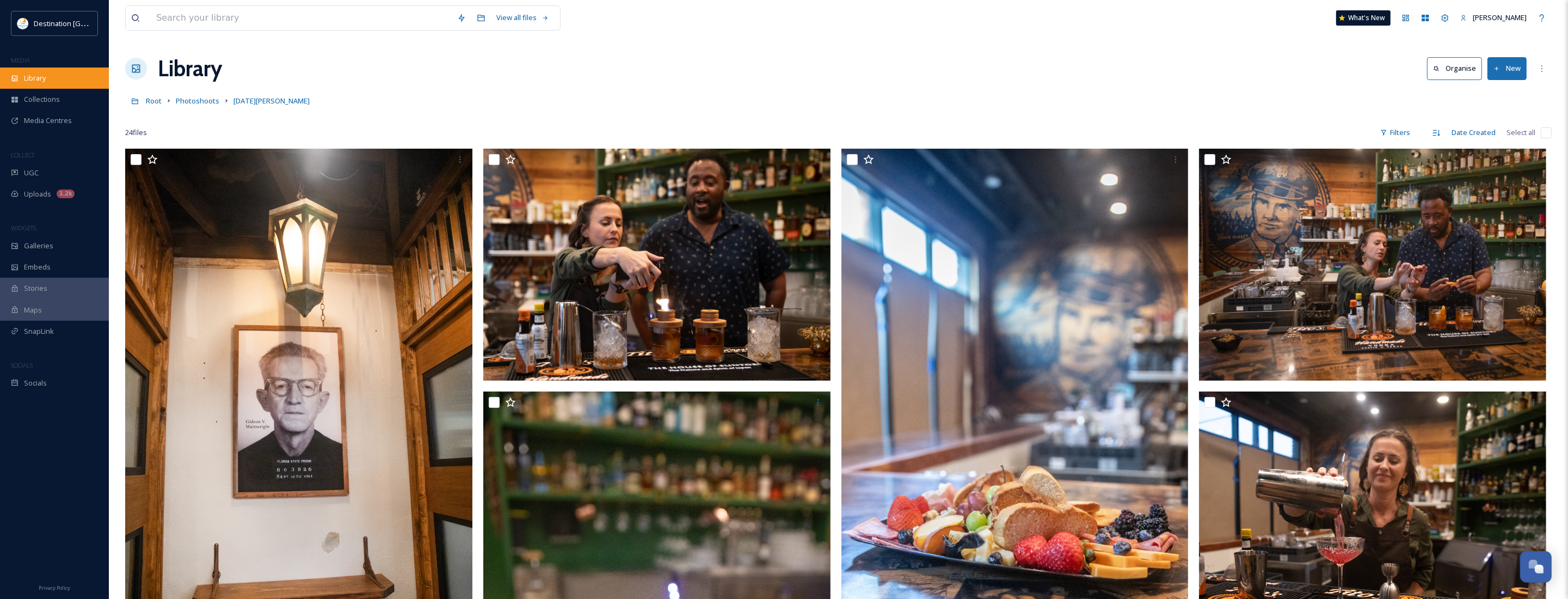
click at [52, 83] on div "Library" at bounding box center [54, 78] width 109 height 21
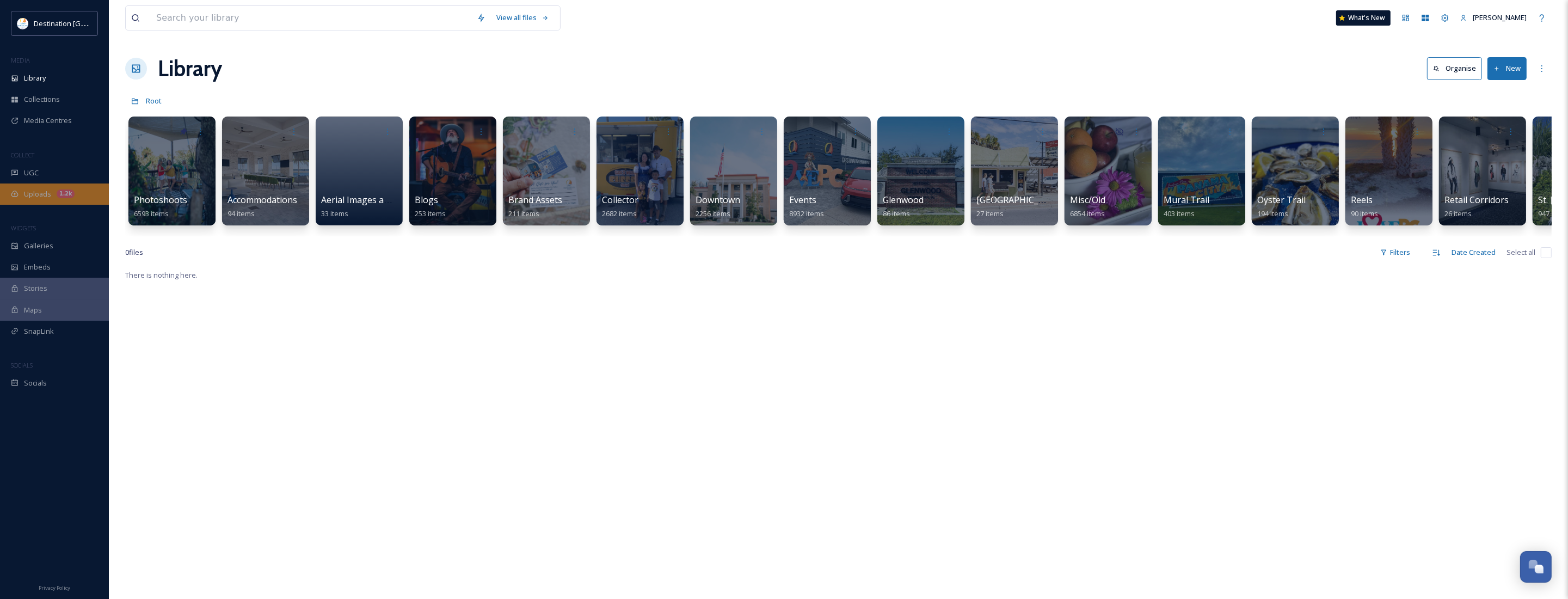
click at [40, 191] on span "Uploads" at bounding box center [38, 194] width 27 height 11
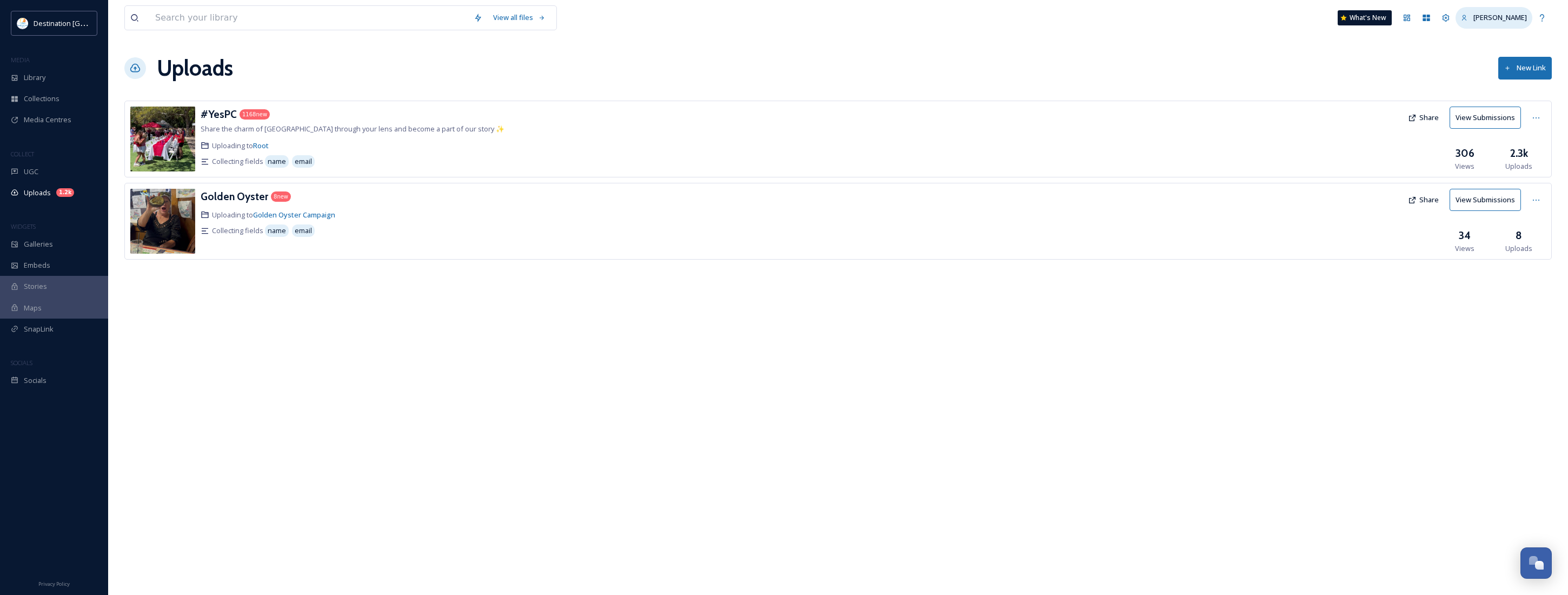
click at [1345, 11] on div "[PERSON_NAME]" at bounding box center [1494, 18] width 77 height 21
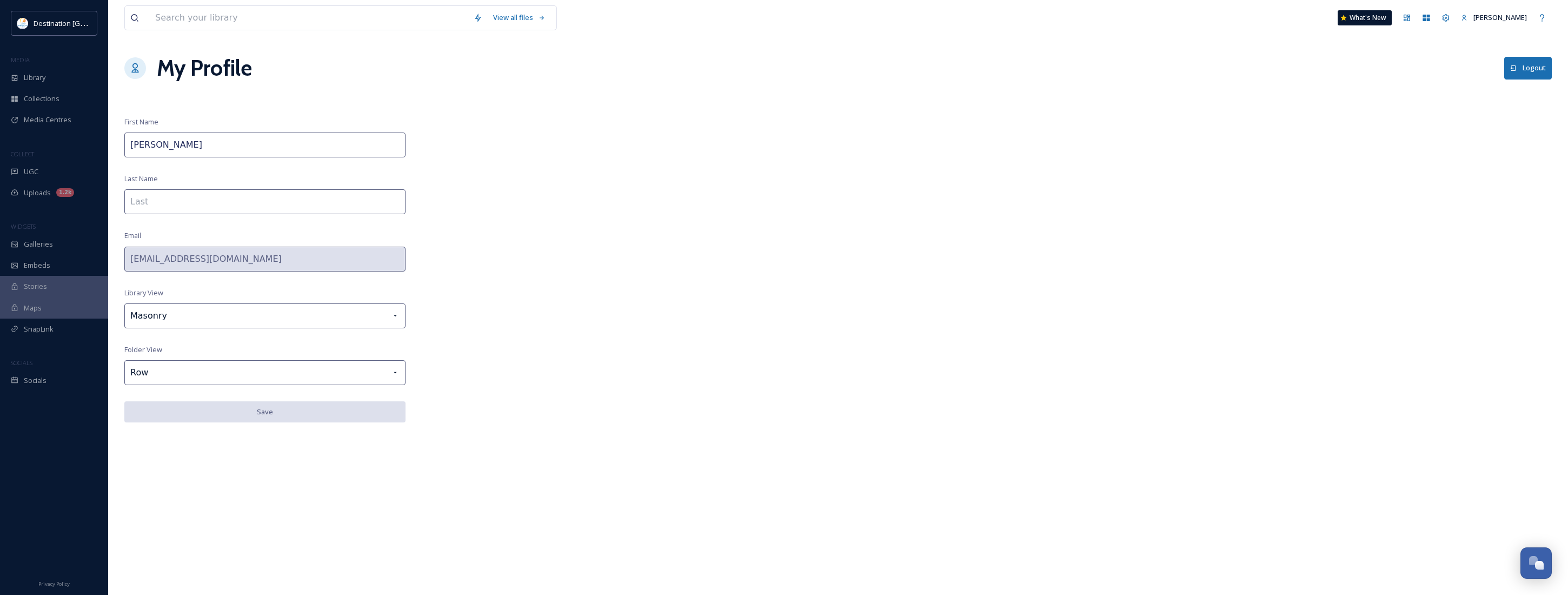
drag, startPoint x: 596, startPoint y: 414, endPoint x: 468, endPoint y: 417, distance: 128.0
click at [593, 415] on div "View all files What's New Patti My Profile Logout First Name Patti Last Name Em…" at bounding box center [838, 298] width 1460 height 595
click at [212, 324] on div "Masonry" at bounding box center [264, 315] width 281 height 25
click at [773, 343] on div "View all files What's New Patti My Profile Logout First Name Patti Last Name Em…" at bounding box center [838, 298] width 1460 height 595
click at [188, 147] on input "[PERSON_NAME]" at bounding box center [264, 145] width 281 height 25
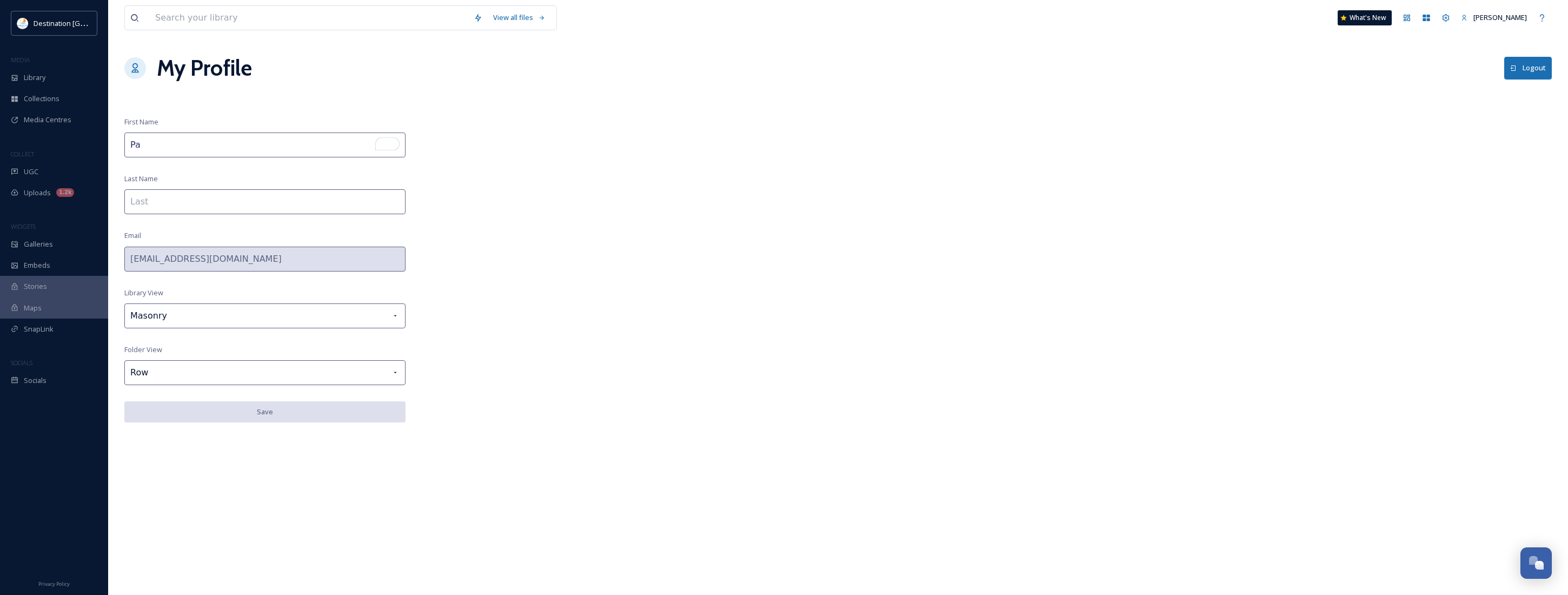
type input "P"
type input "Destination [GEOGRAPHIC_DATA]"
click at [642, 164] on div "View all files What's New Patti My Profile Logout First Name Destination Panama…" at bounding box center [838, 298] width 1460 height 595
click at [673, 412] on div "View all files What's New Patti My Profile Logout First Name Destination Panama…" at bounding box center [838, 298] width 1460 height 595
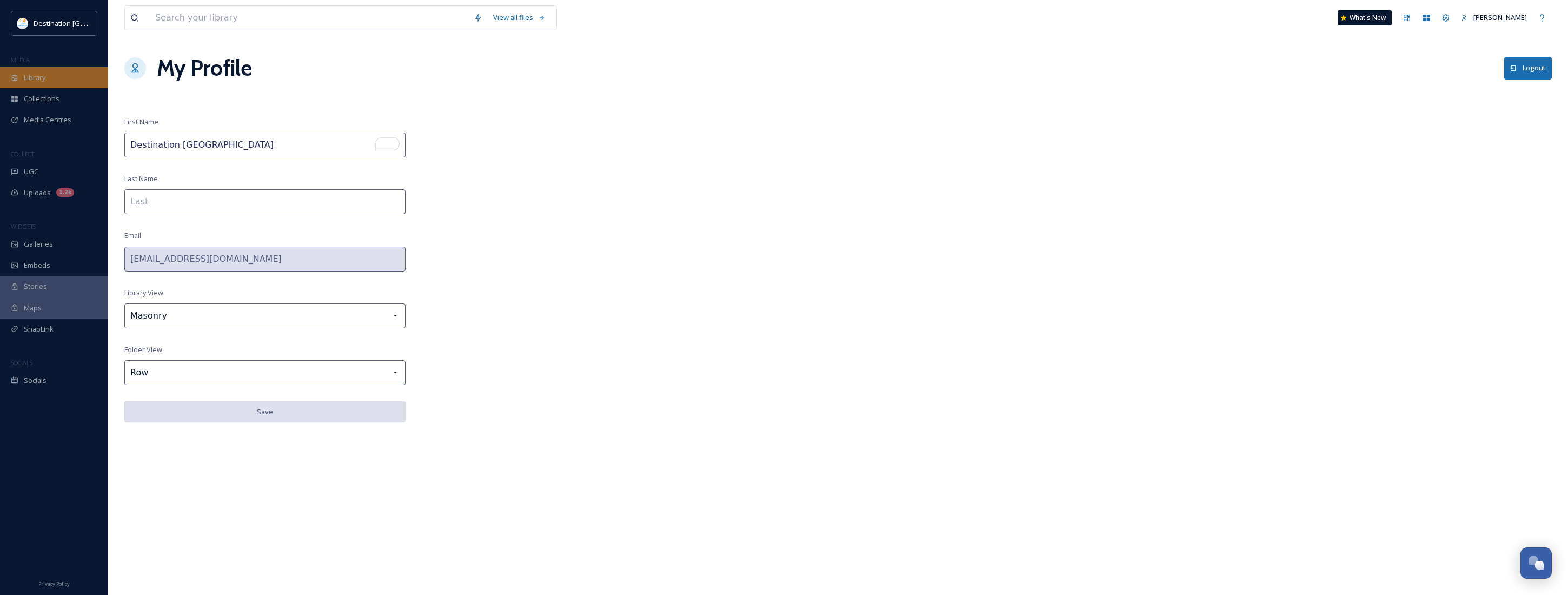
click at [45, 84] on div "Library" at bounding box center [54, 78] width 108 height 21
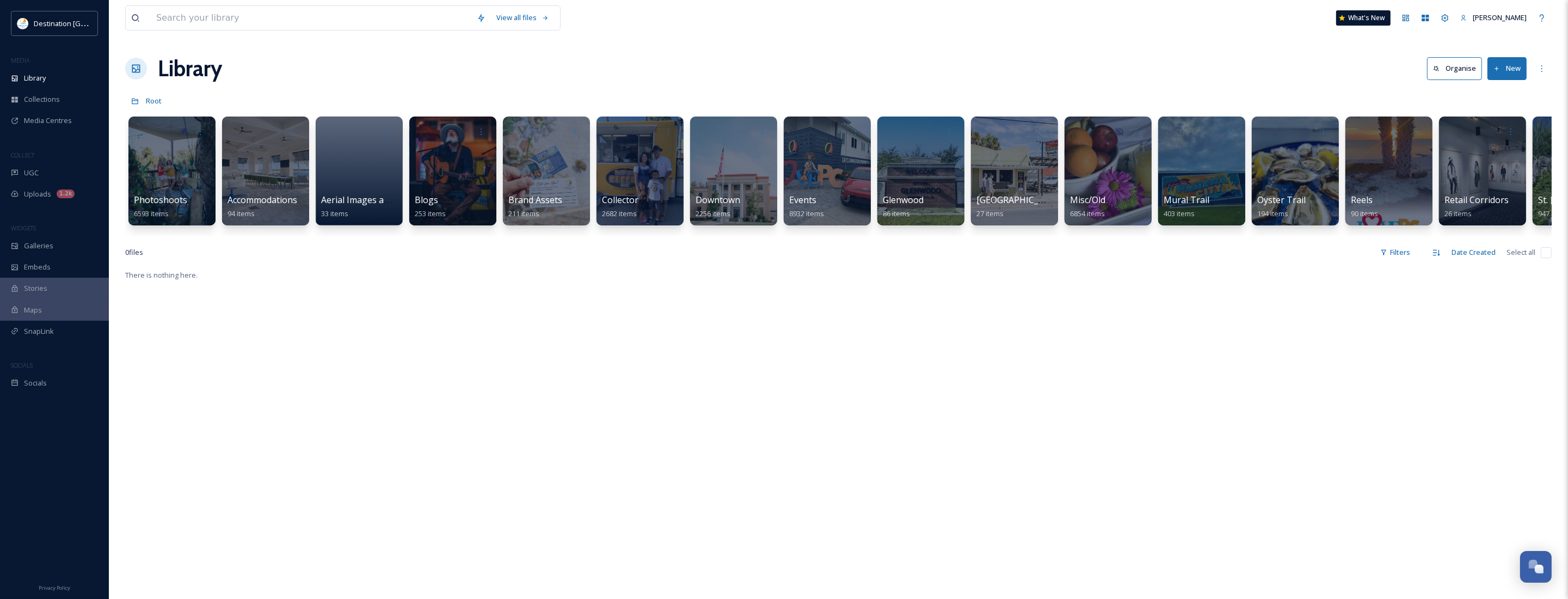
drag, startPoint x: 534, startPoint y: 405, endPoint x: 499, endPoint y: 396, distance: 36.1
click at [534, 405] on div "There is nothing here." at bounding box center [838, 568] width 1426 height 599
click at [90, 193] on div "Uploads 1.2k" at bounding box center [54, 194] width 109 height 21
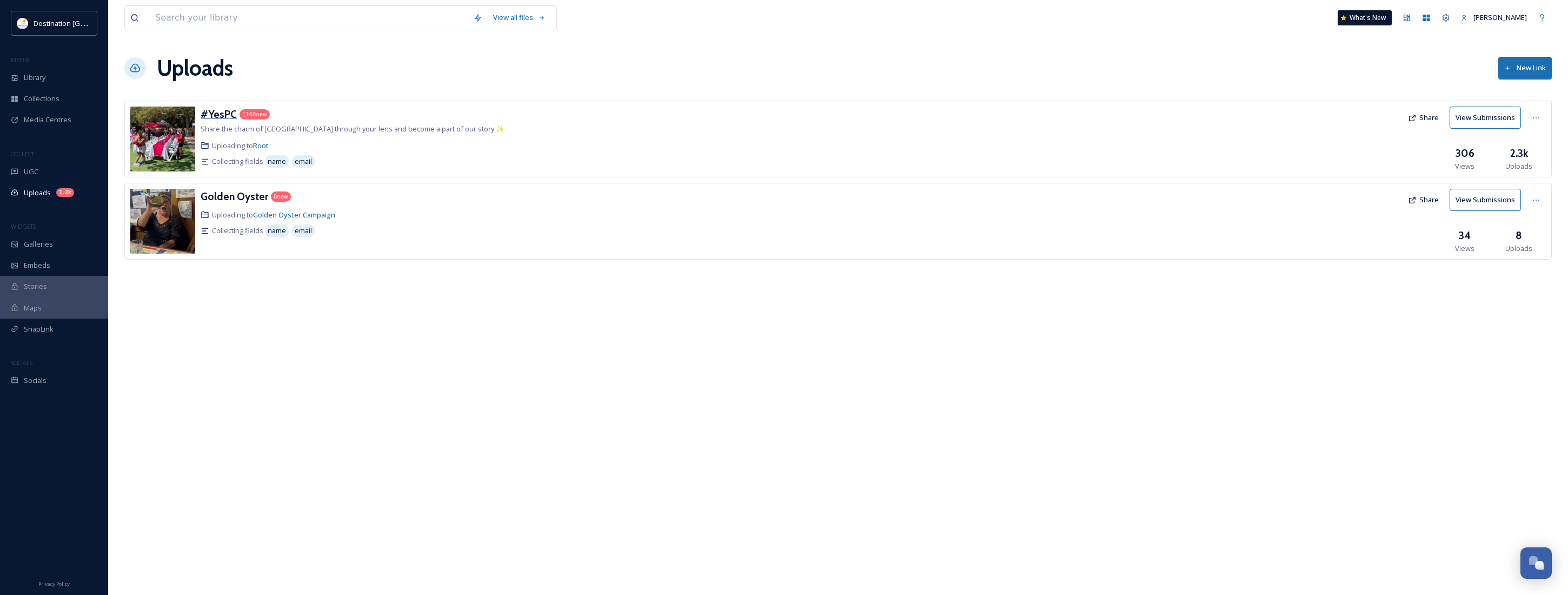
click at [215, 120] on h3 "#YesPC" at bounding box center [219, 114] width 36 height 13
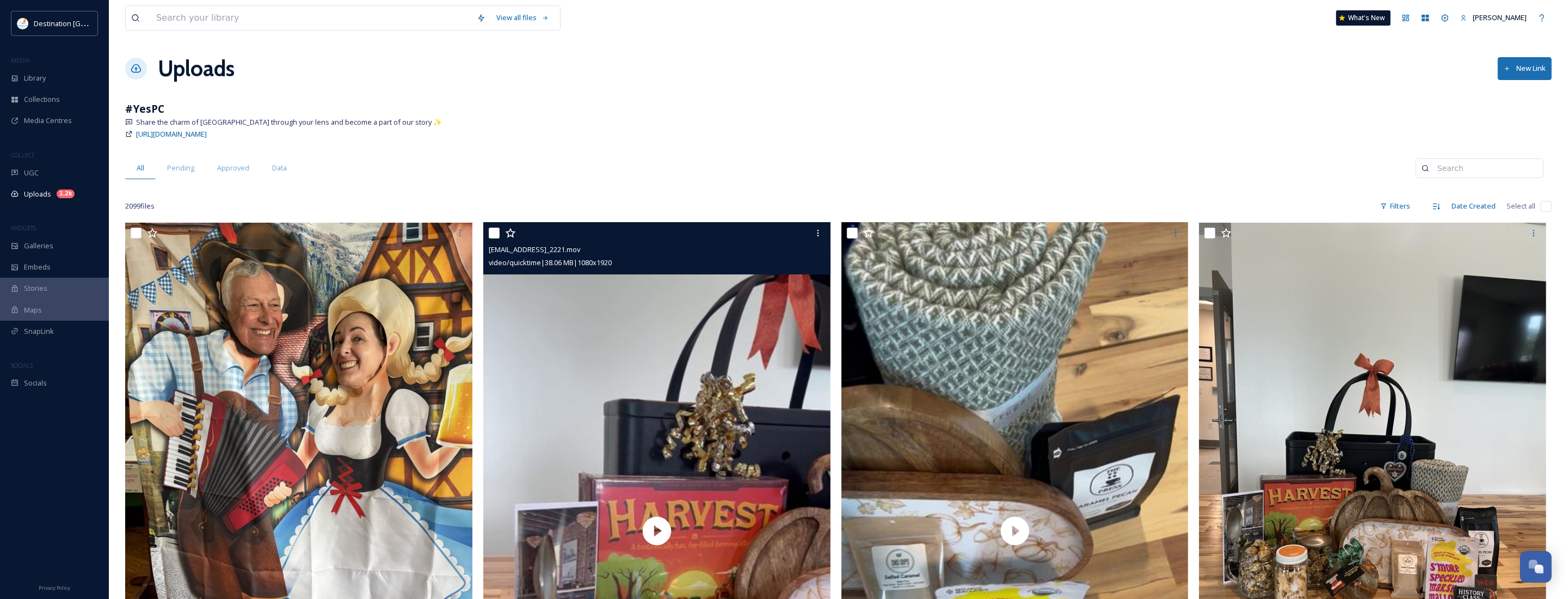
click at [494, 231] on input "checkbox" at bounding box center [494, 233] width 11 height 11
checkbox input "true"
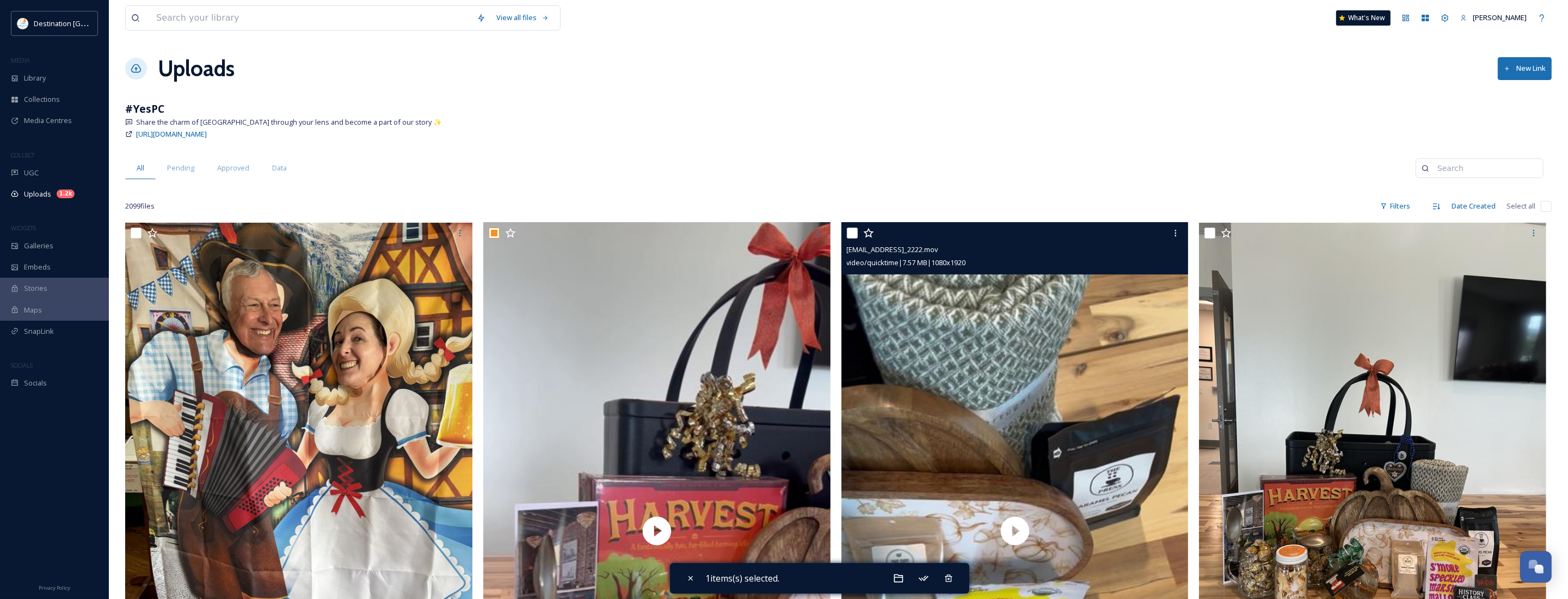
click at [852, 231] on input "checkbox" at bounding box center [852, 233] width 11 height 11
checkbox input "true"
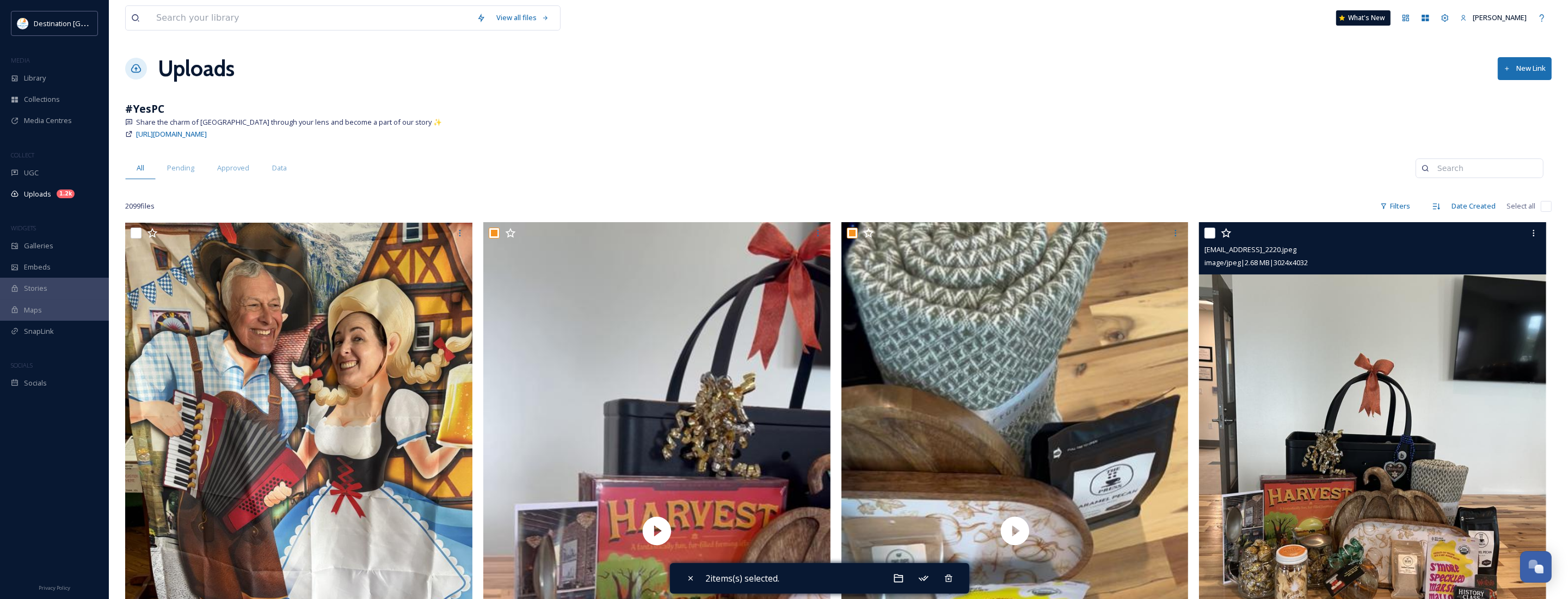
click at [1207, 232] on input "checkbox" at bounding box center [1209, 233] width 11 height 11
checkbox input "true"
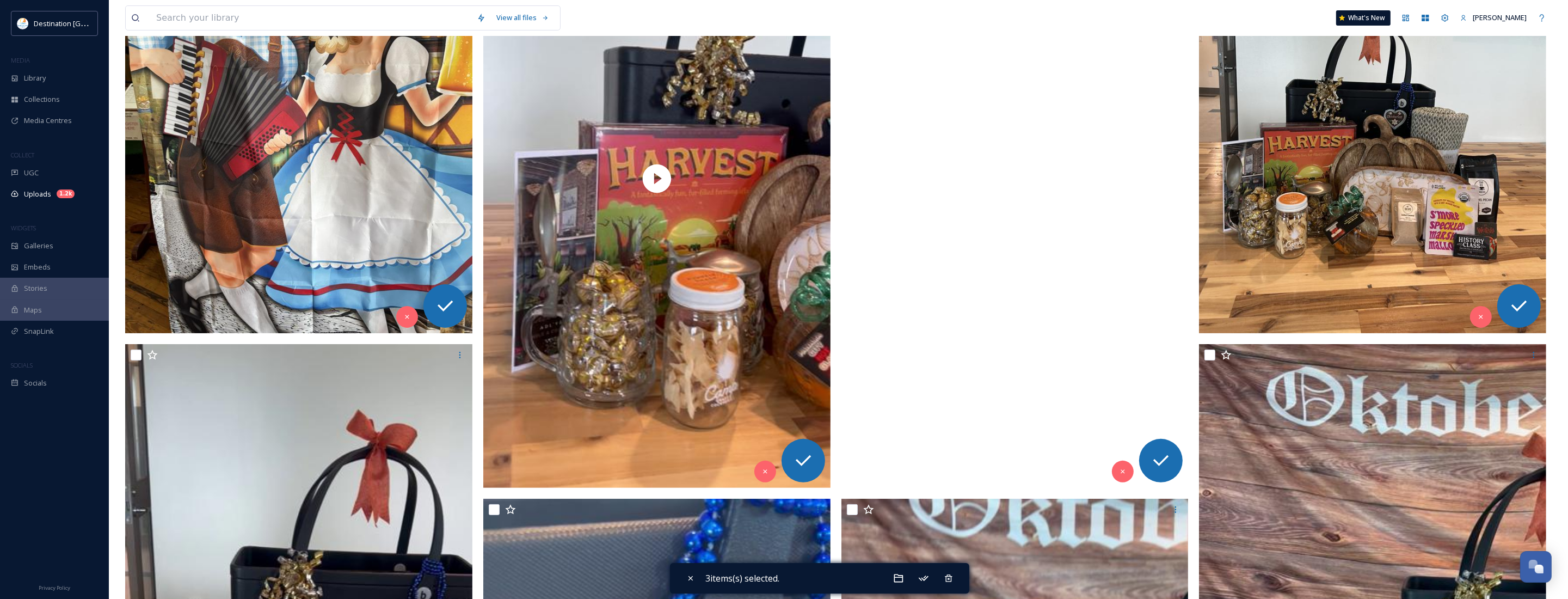
scroll to position [476, 0]
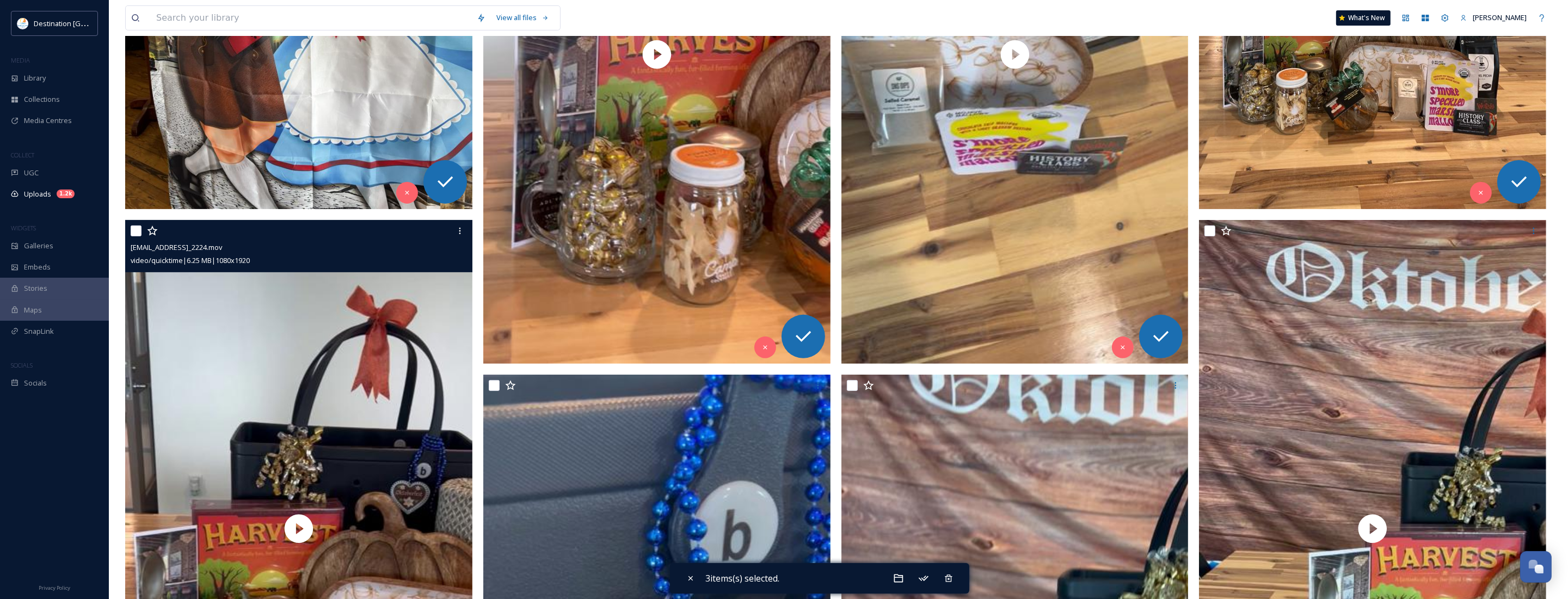
click at [134, 231] on input "checkbox" at bounding box center [136, 231] width 11 height 11
checkbox input "true"
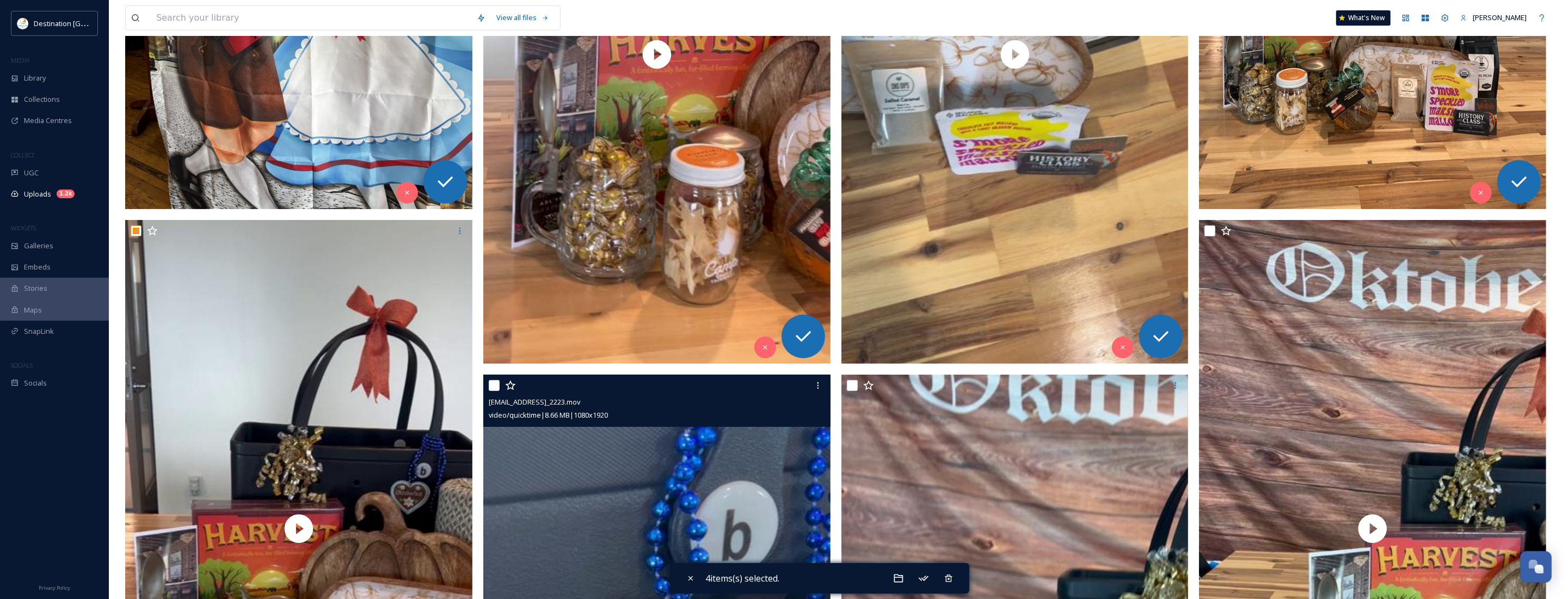
click at [489, 385] on input "checkbox" at bounding box center [494, 385] width 11 height 11
checkbox input "true"
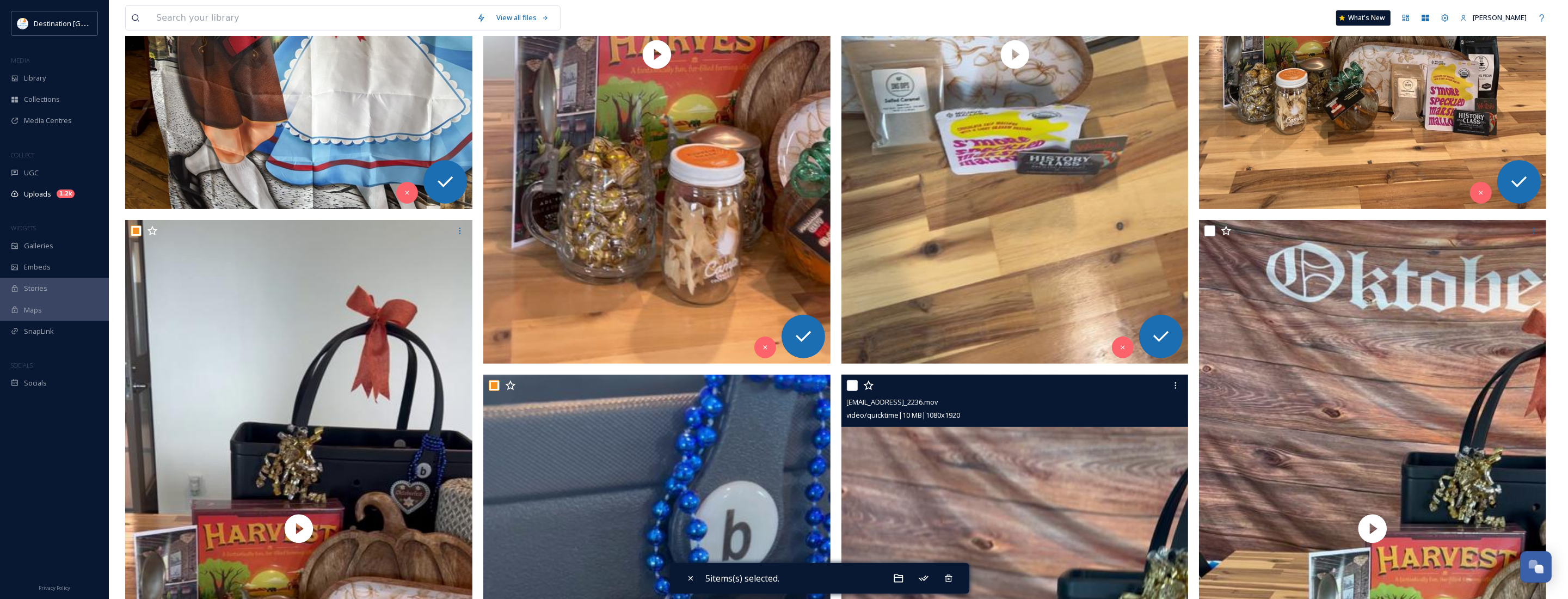
click at [849, 385] on input "checkbox" at bounding box center [852, 385] width 11 height 11
checkbox input "true"
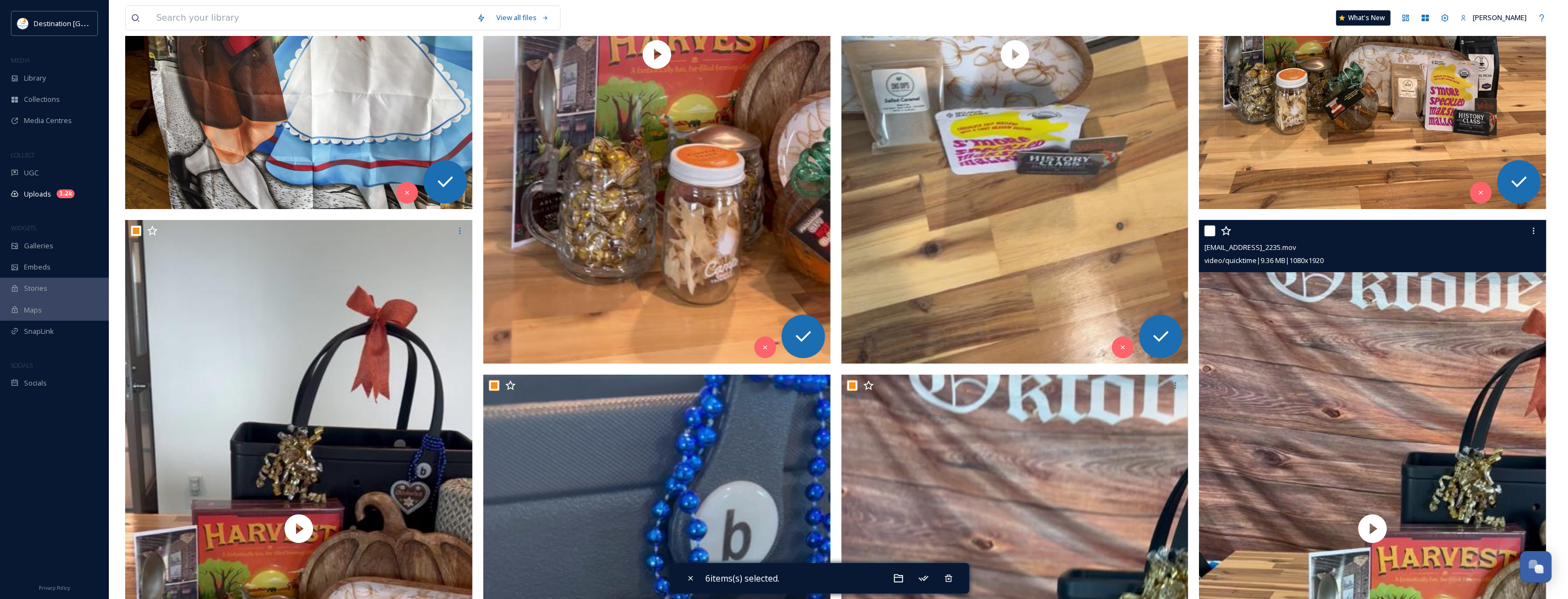
click at [1210, 228] on input "checkbox" at bounding box center [1209, 231] width 11 height 11
checkbox input "true"
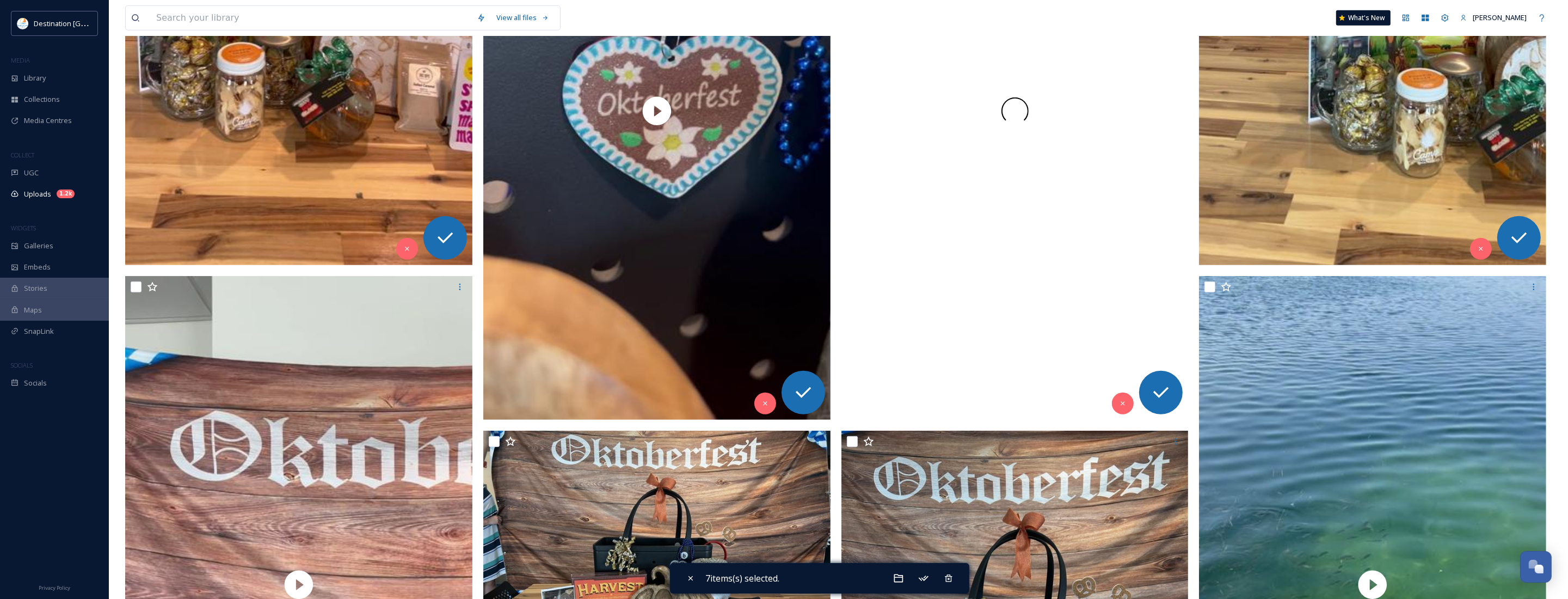
scroll to position [1089, 0]
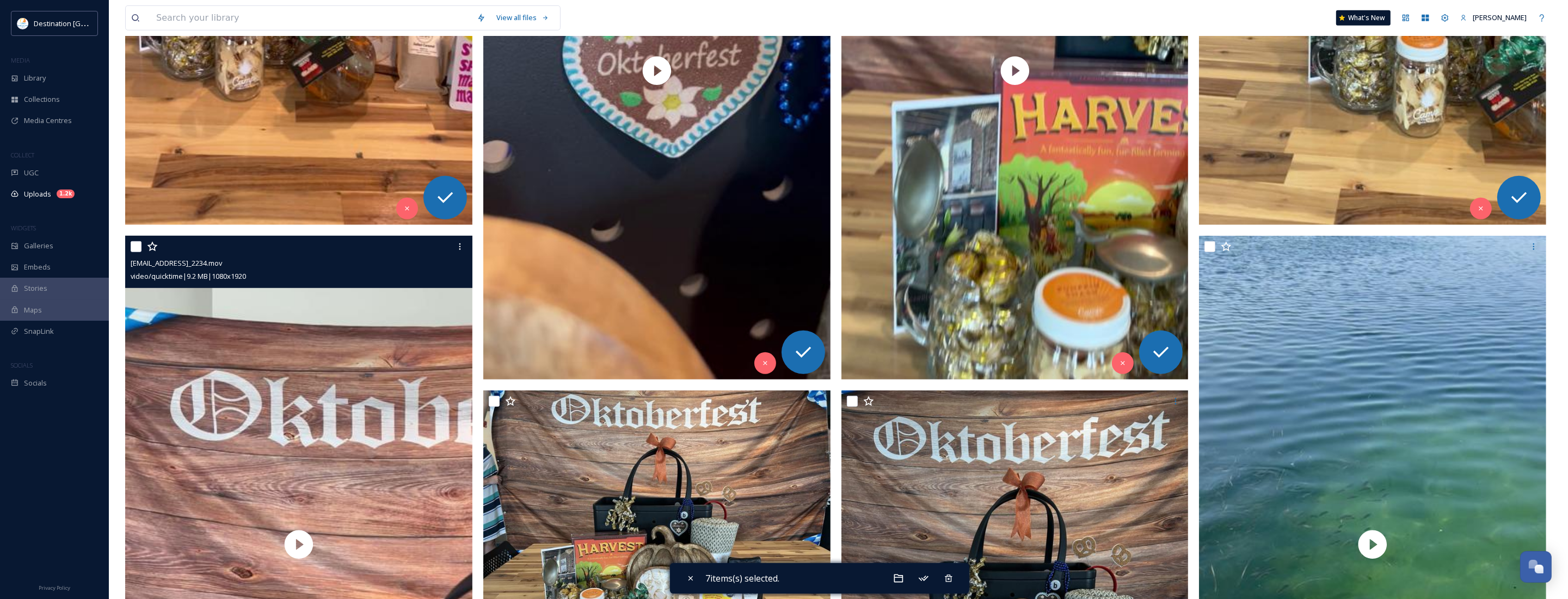
click at [133, 248] on input "checkbox" at bounding box center [136, 246] width 11 height 11
checkbox input "true"
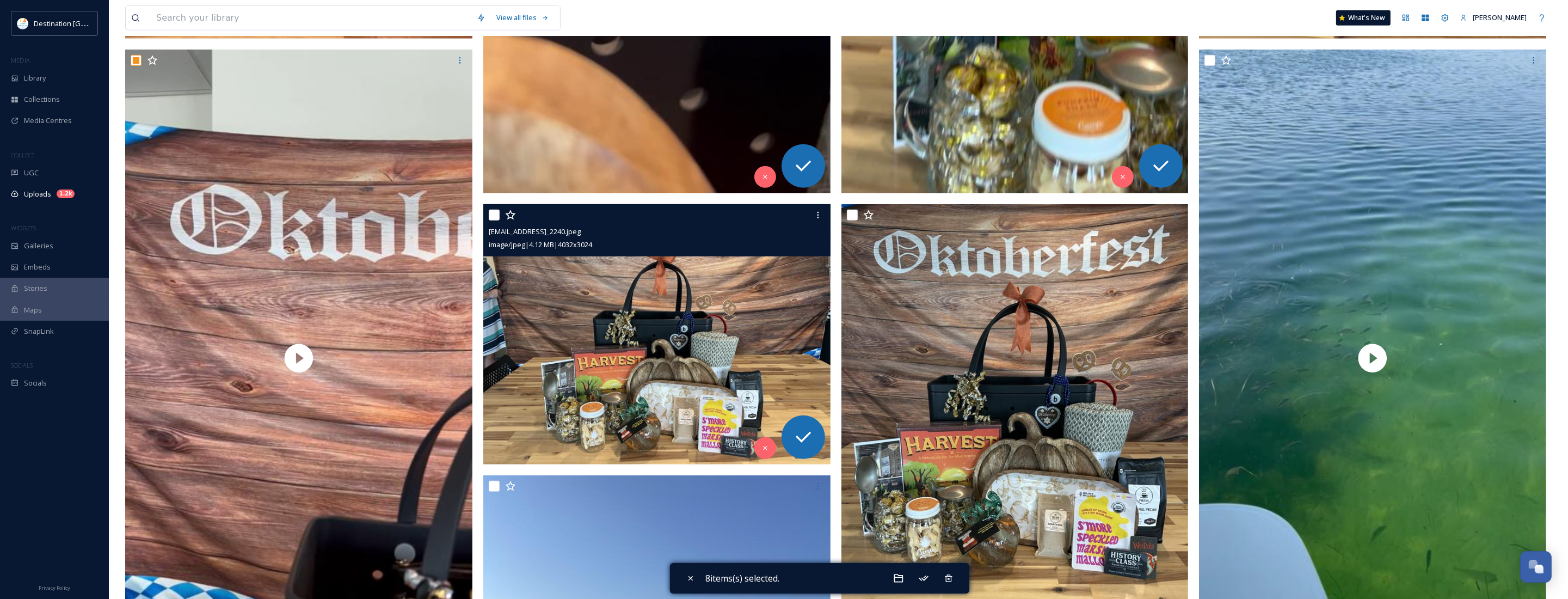
scroll to position [1293, 0]
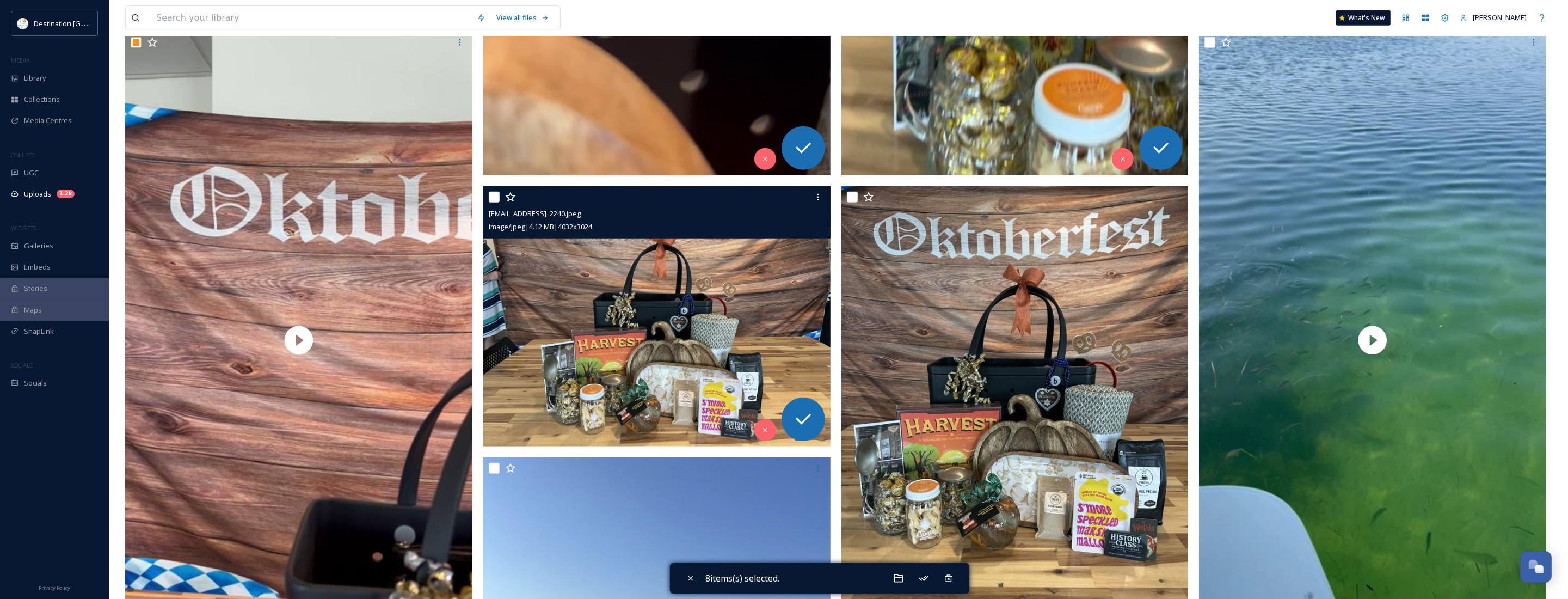
click at [494, 197] on input "checkbox" at bounding box center [494, 197] width 11 height 11
checkbox input "true"
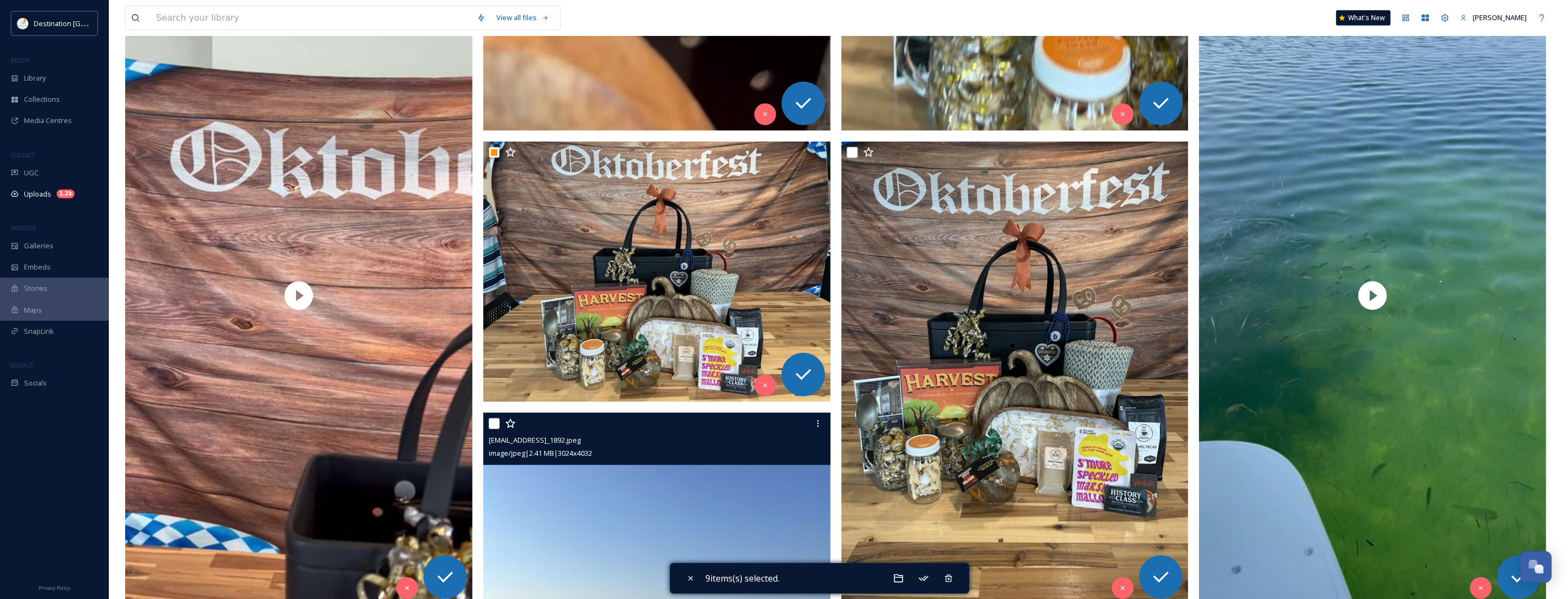
scroll to position [1361, 0]
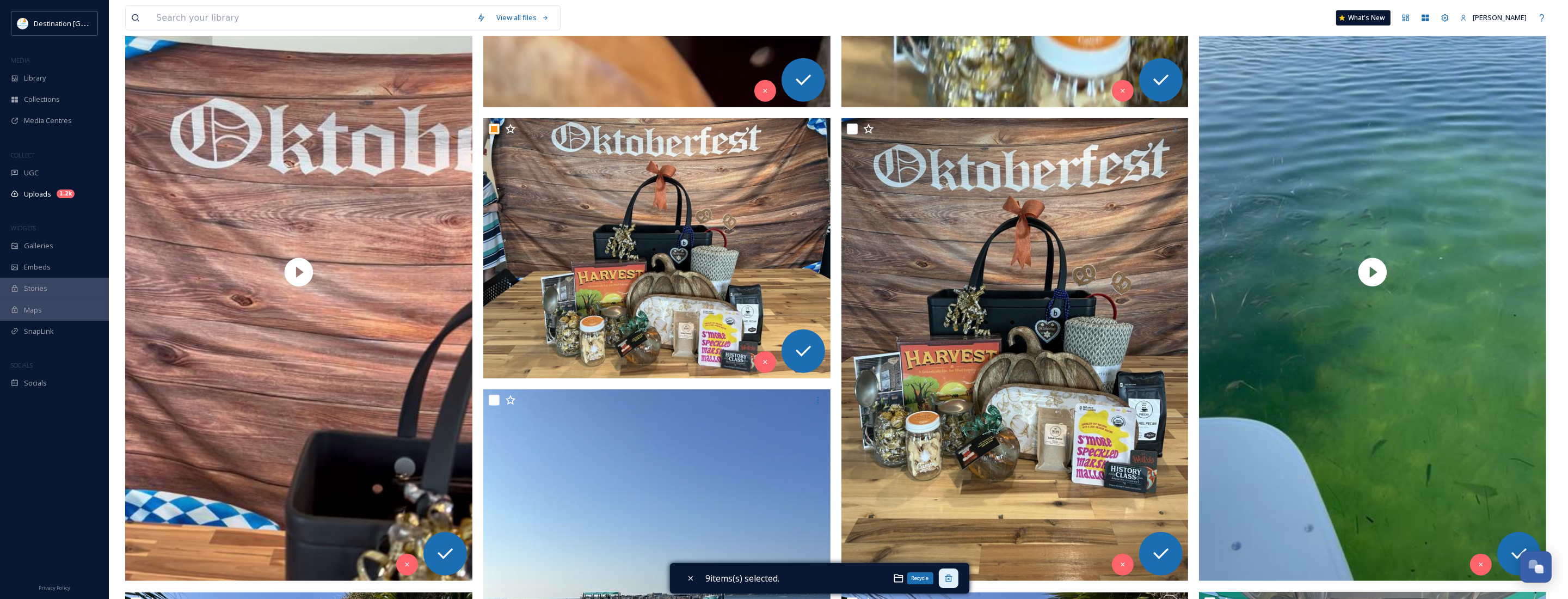
click at [947, 580] on icon at bounding box center [949, 578] width 9 height 9
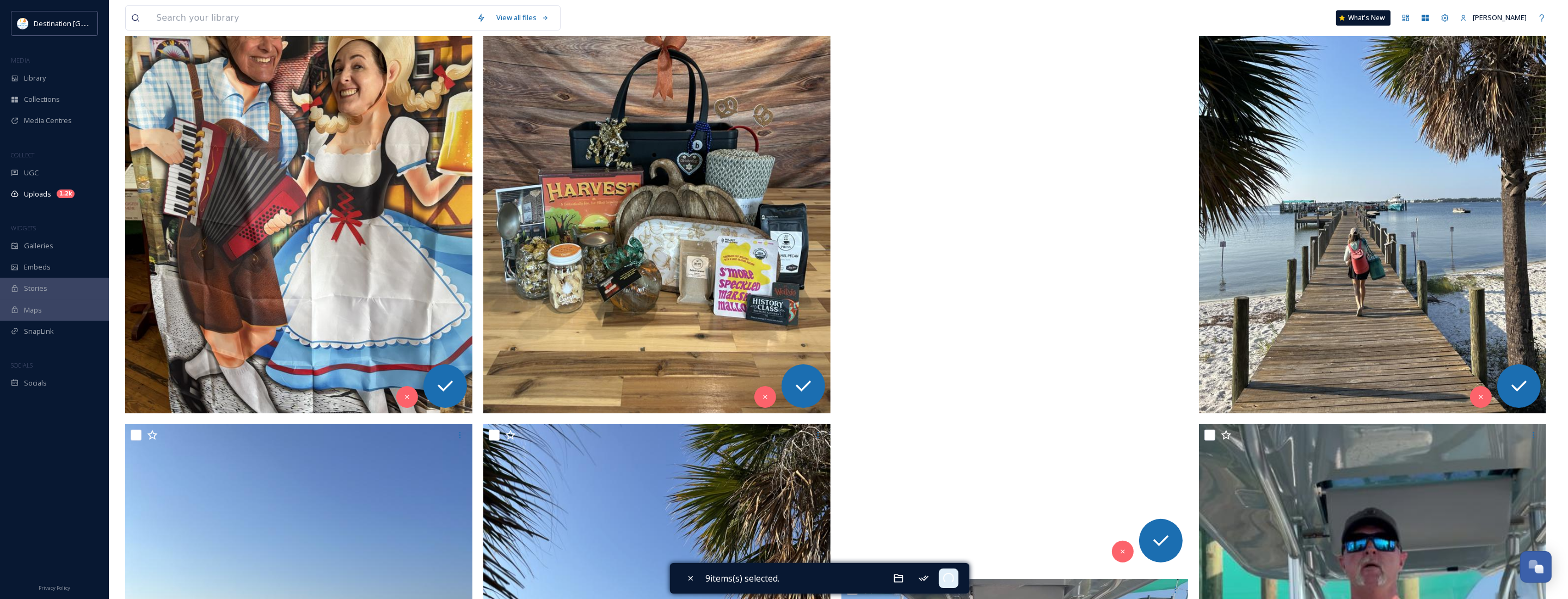
scroll to position [0, 0]
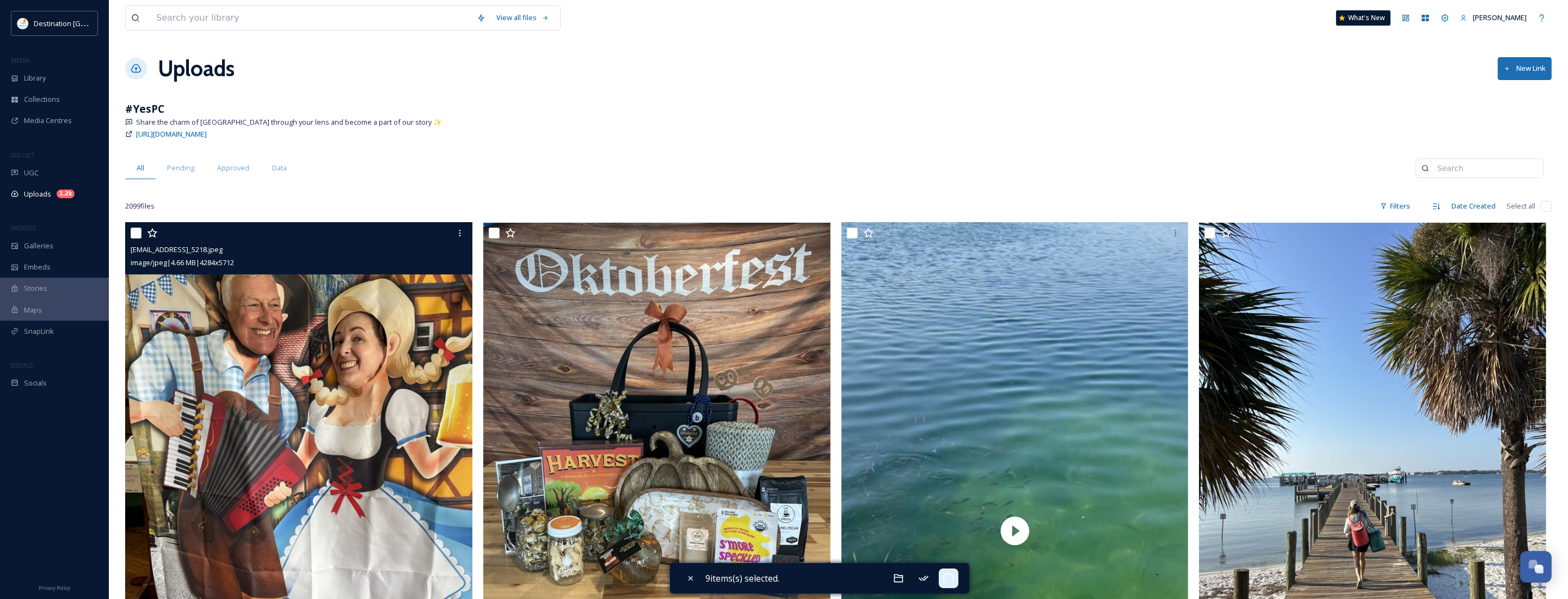
click at [245, 405] on img at bounding box center [298, 454] width 347 height 463
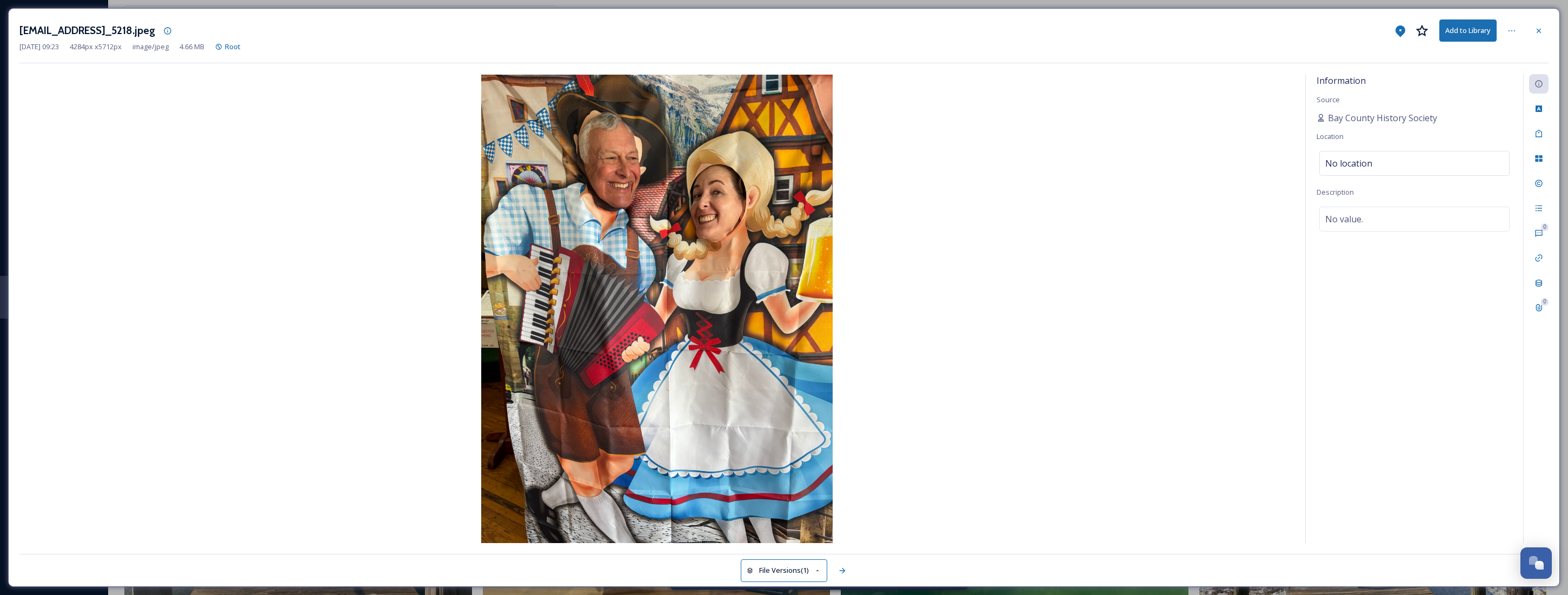
click at [1345, 34] on button "Add to Library" at bounding box center [1468, 30] width 57 height 22
click at [1345, 23] on div at bounding box center [1539, 31] width 20 height 20
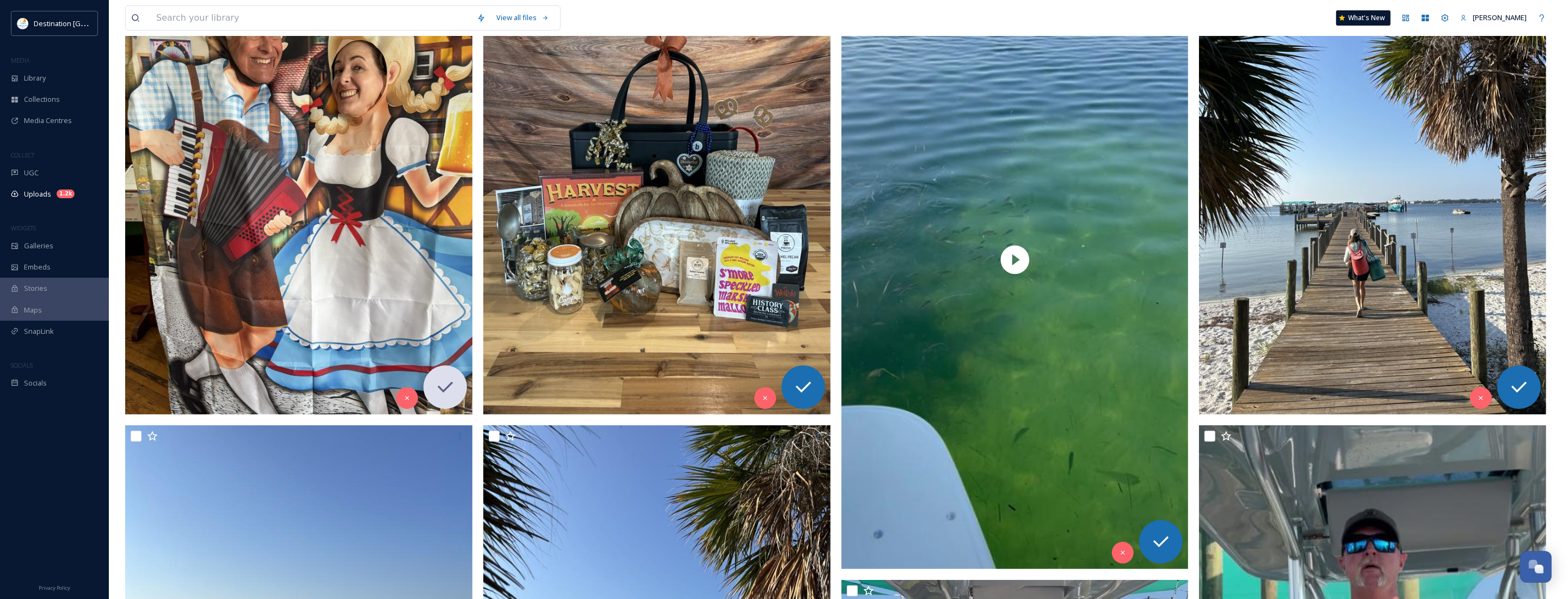
scroll to position [273, 0]
click at [355, 238] on img at bounding box center [298, 182] width 347 height 463
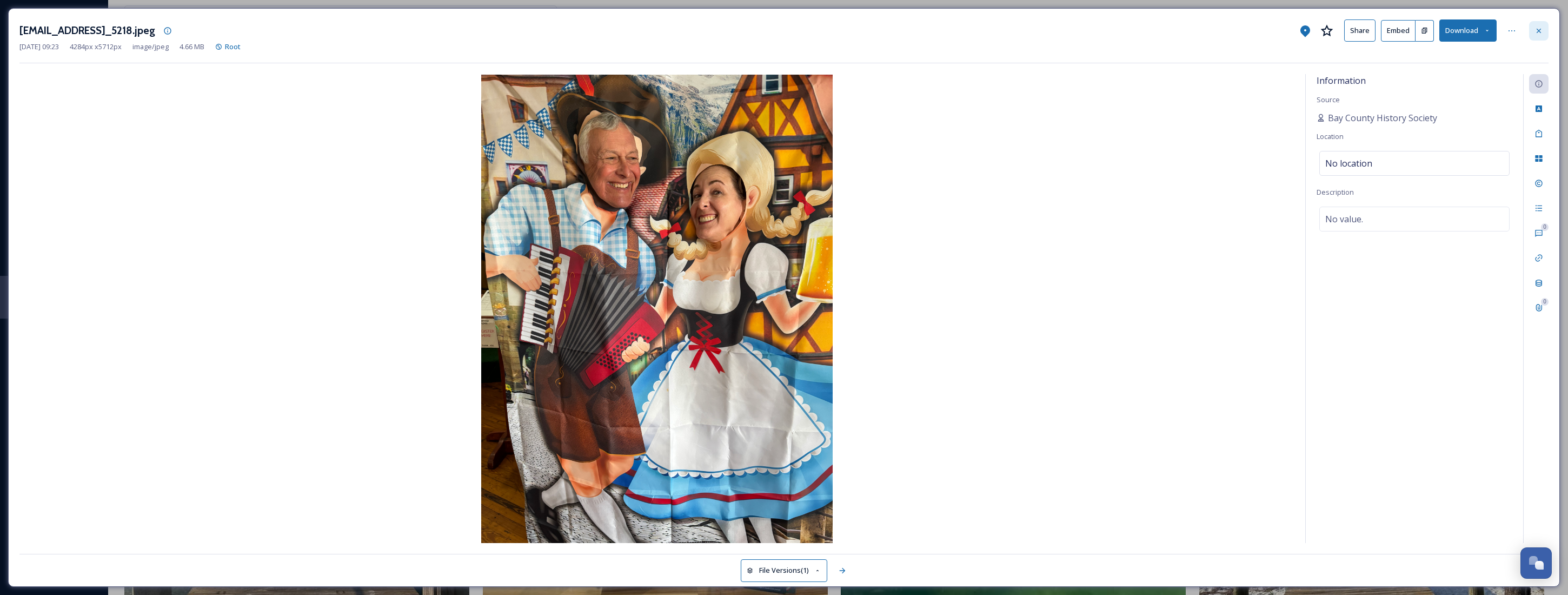
click at [1345, 31] on icon at bounding box center [1539, 31] width 8 height 8
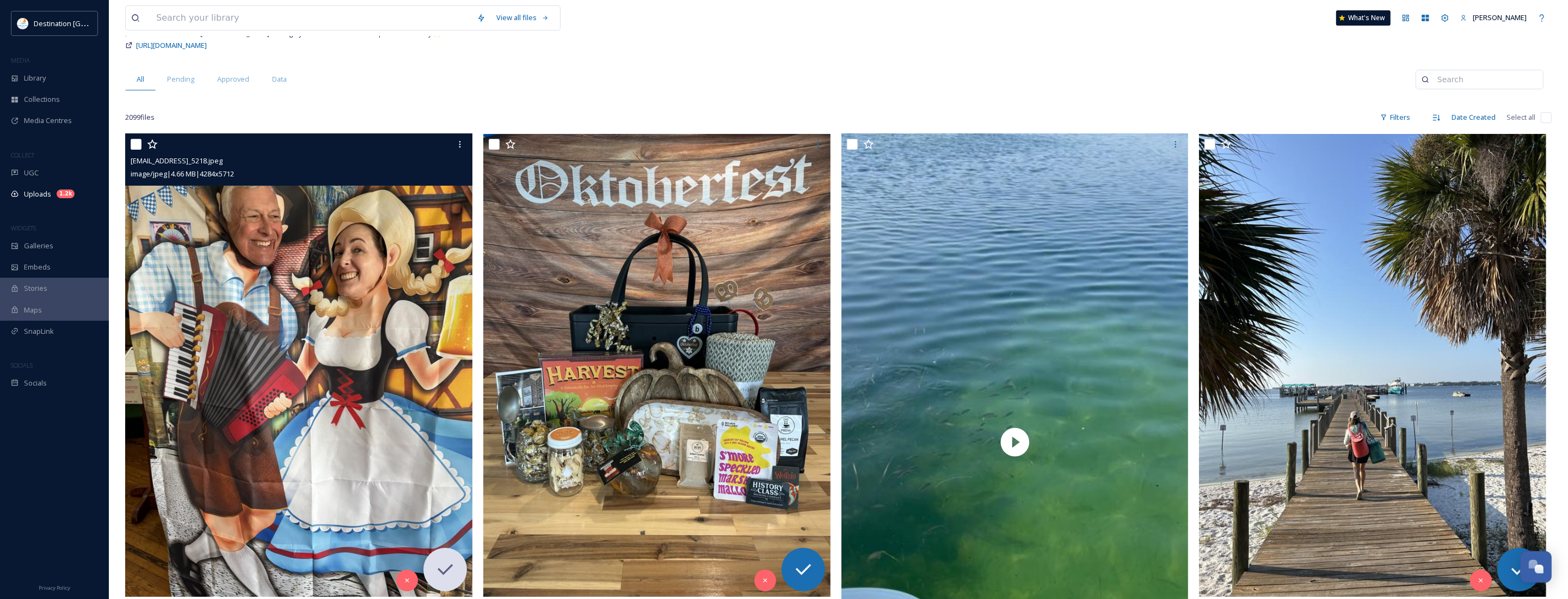
scroll to position [204, 0]
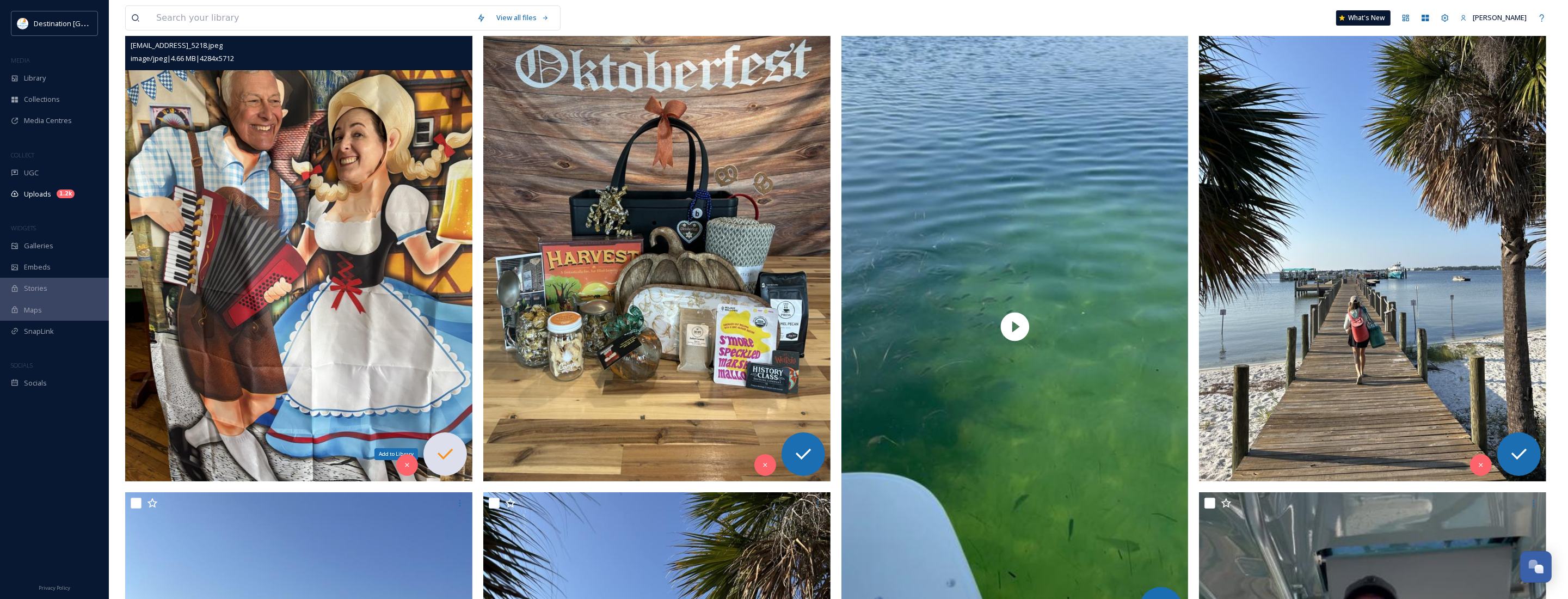
click at [442, 450] on icon at bounding box center [445, 454] width 22 height 22
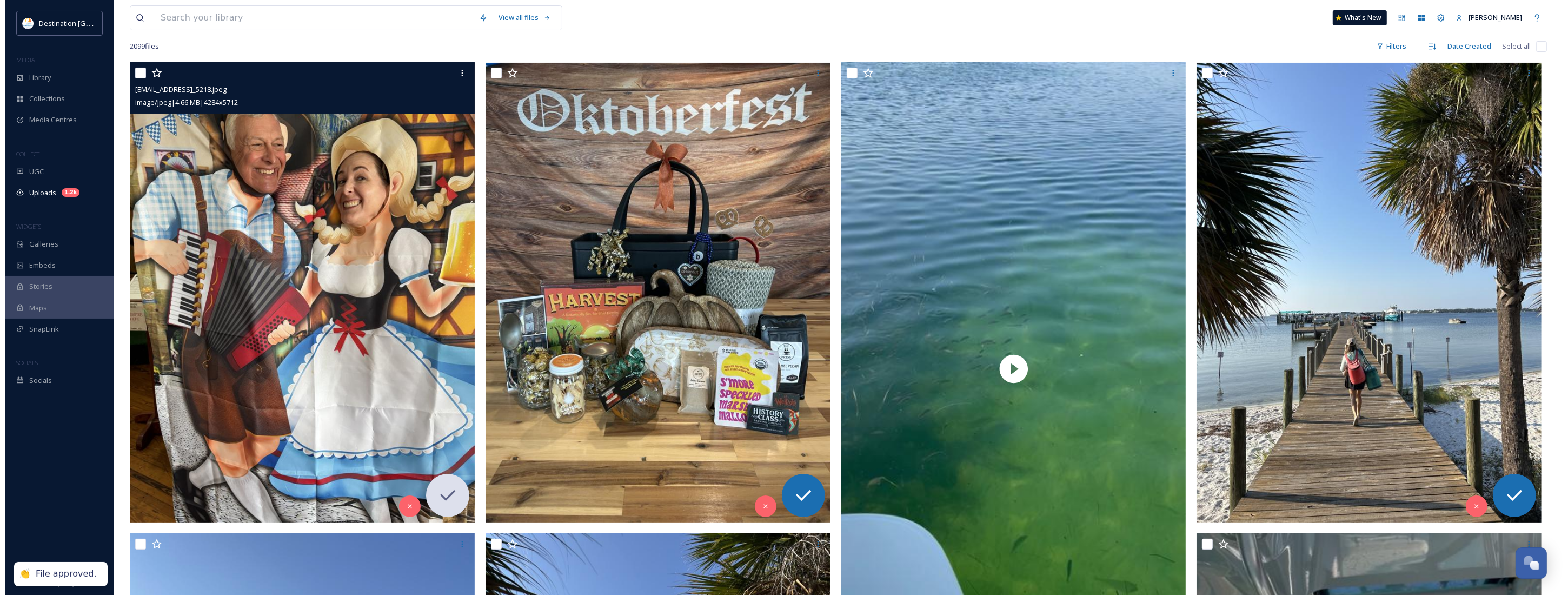
scroll to position [135, 0]
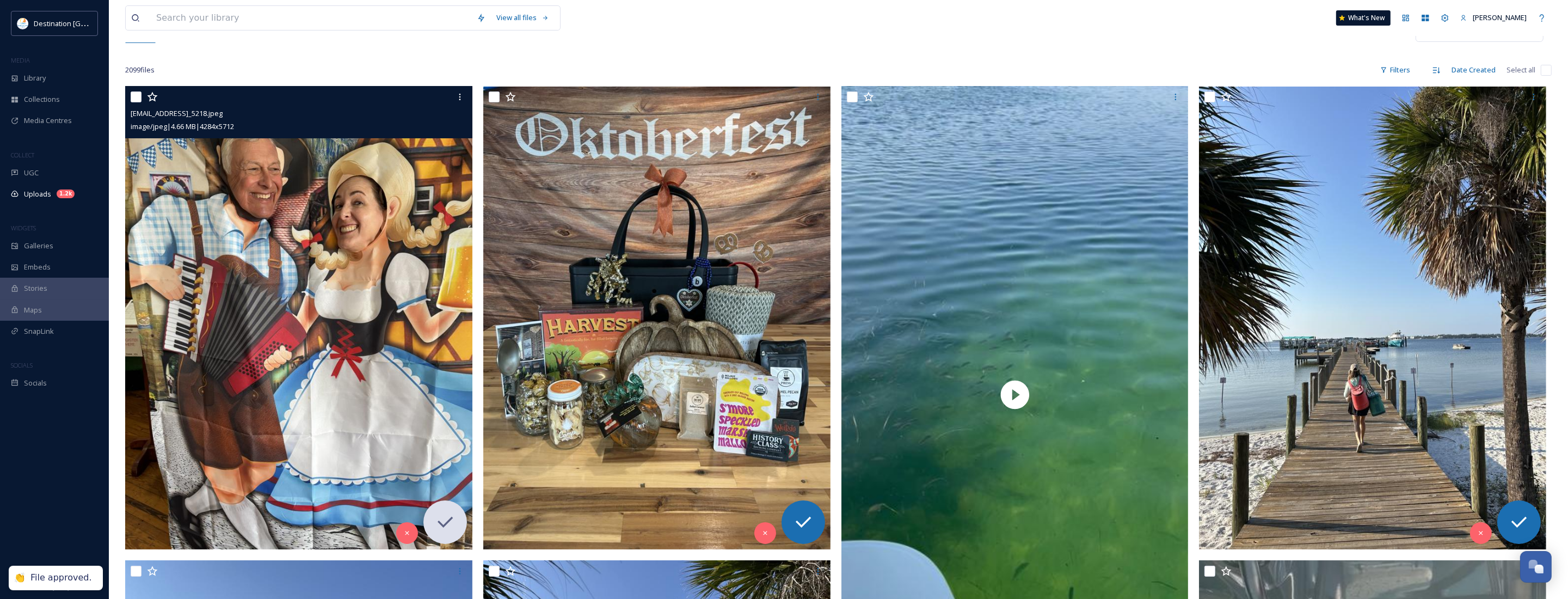
click at [137, 99] on input "checkbox" at bounding box center [136, 97] width 11 height 11
checkbox input "true"
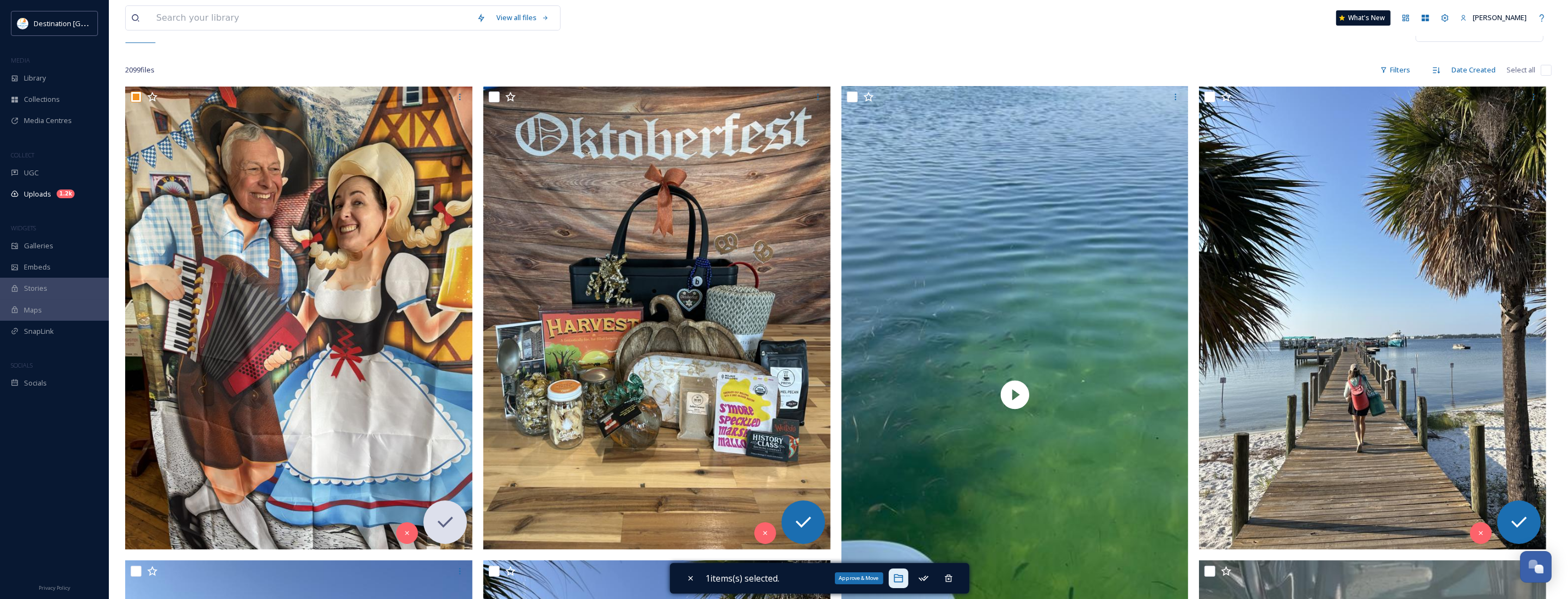
click at [898, 576] on icon at bounding box center [898, 578] width 11 height 11
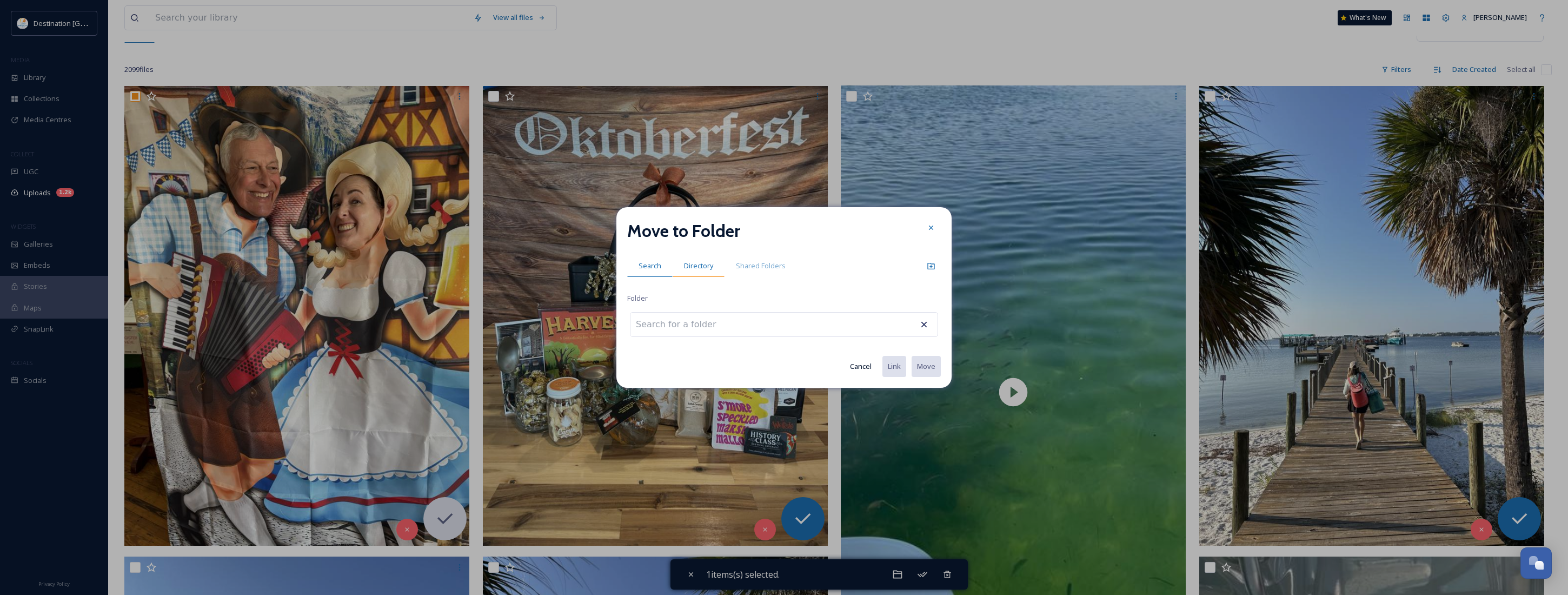
click at [700, 259] on div "Directory" at bounding box center [699, 265] width 52 height 22
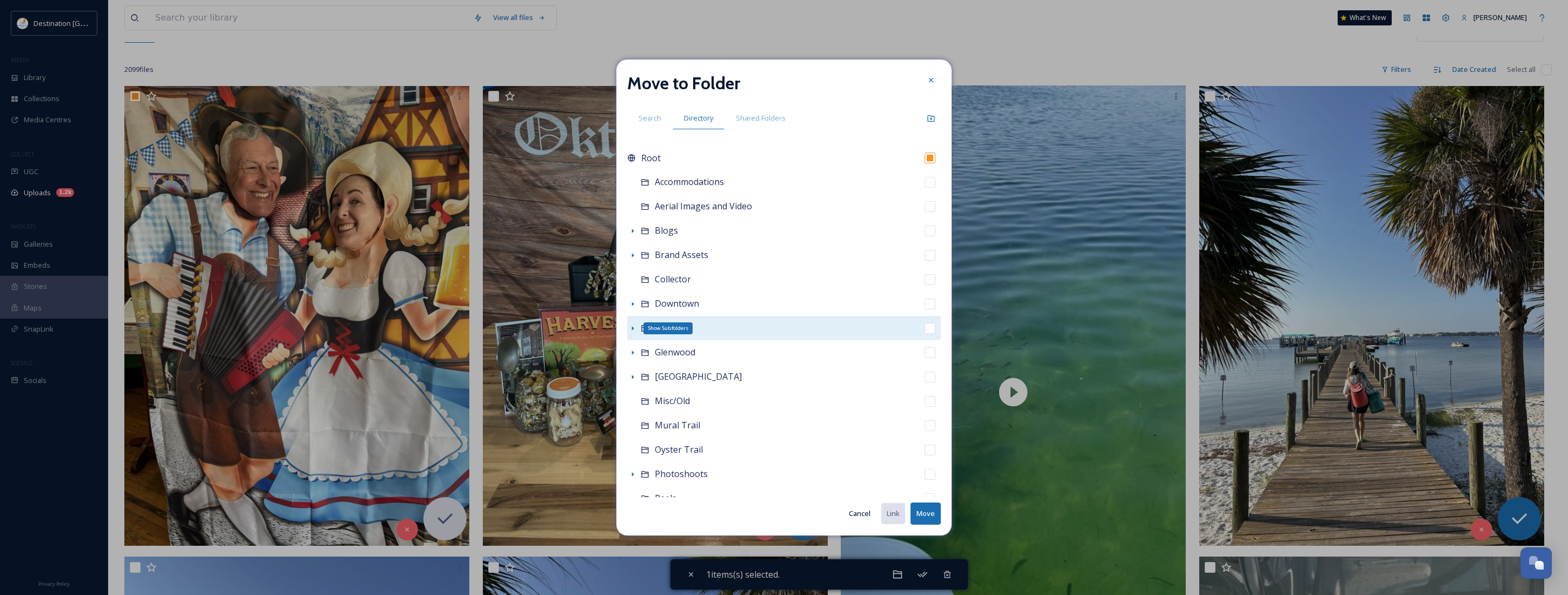
click at [632, 330] on icon at bounding box center [633, 329] width 2 height 4
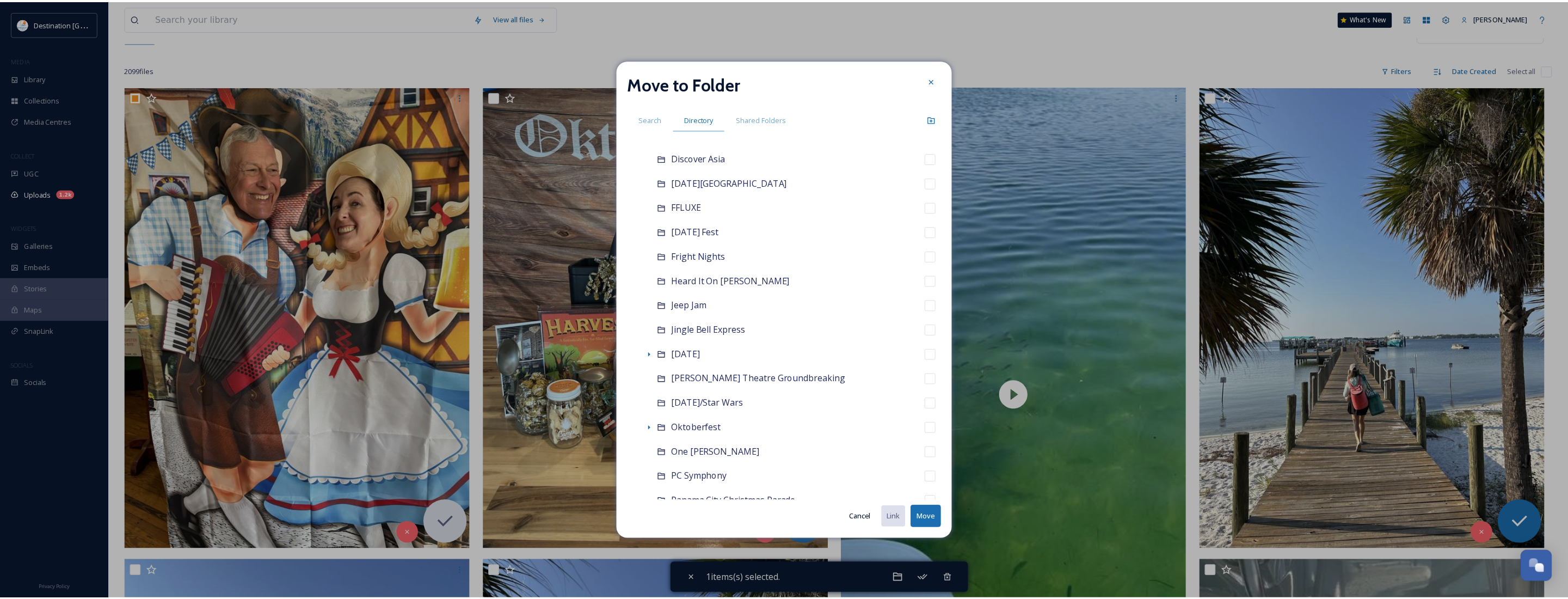
scroll to position [476, 0]
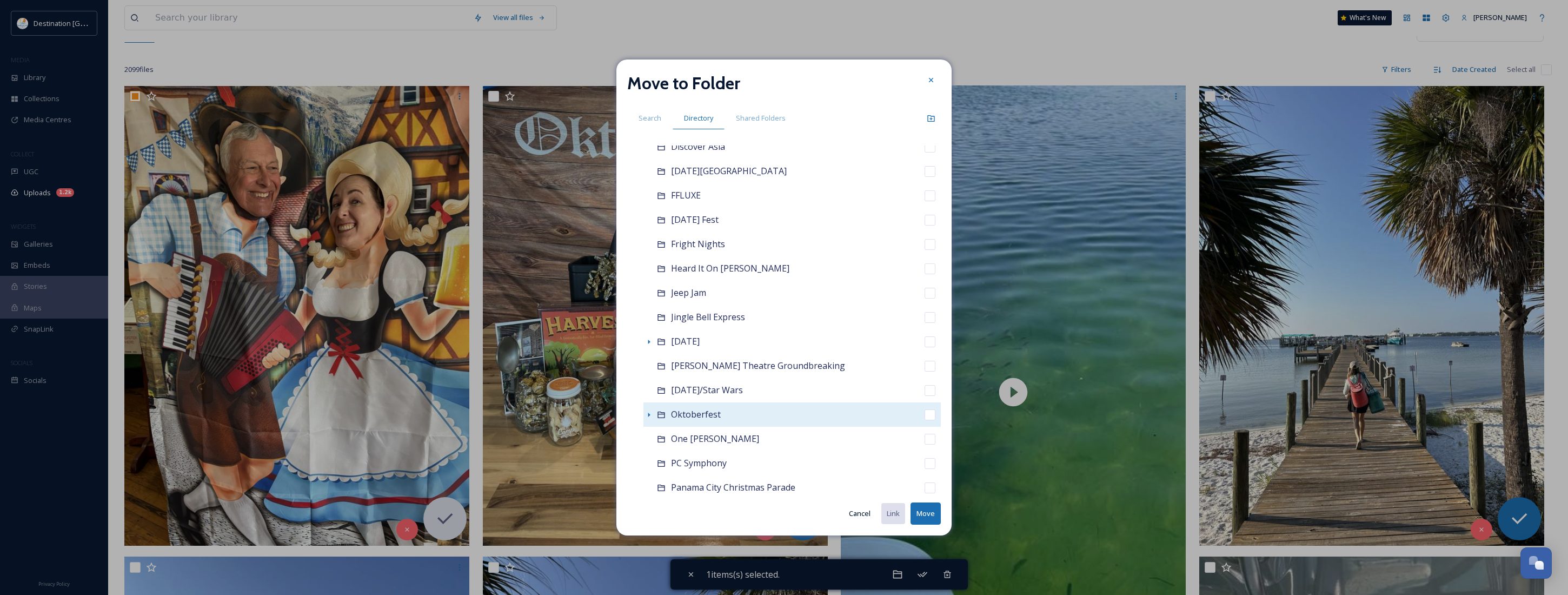
click at [690, 414] on span "Oktoberfest" at bounding box center [696, 414] width 50 height 12
checkbox input "false"
checkbox input "true"
click at [921, 517] on button "Move" at bounding box center [926, 513] width 30 height 22
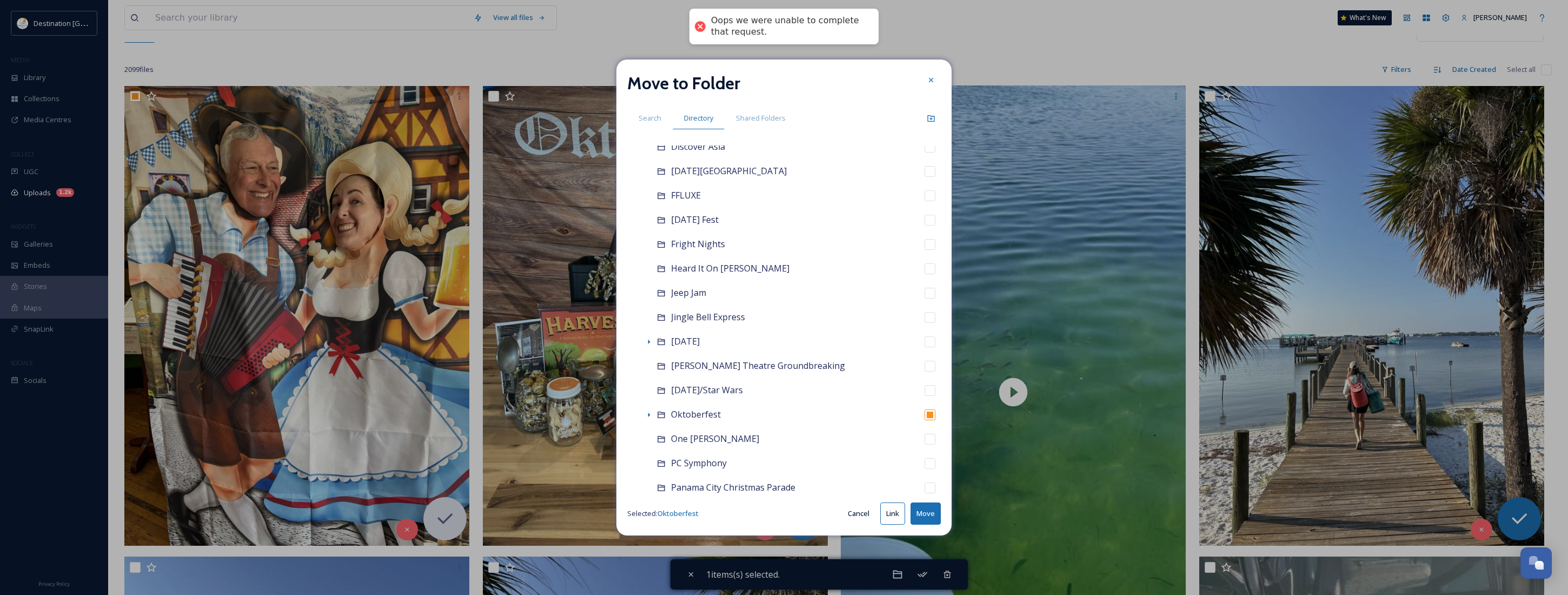
click at [921, 512] on button "Move" at bounding box center [926, 513] width 30 height 22
click at [933, 82] on icon at bounding box center [931, 80] width 8 height 8
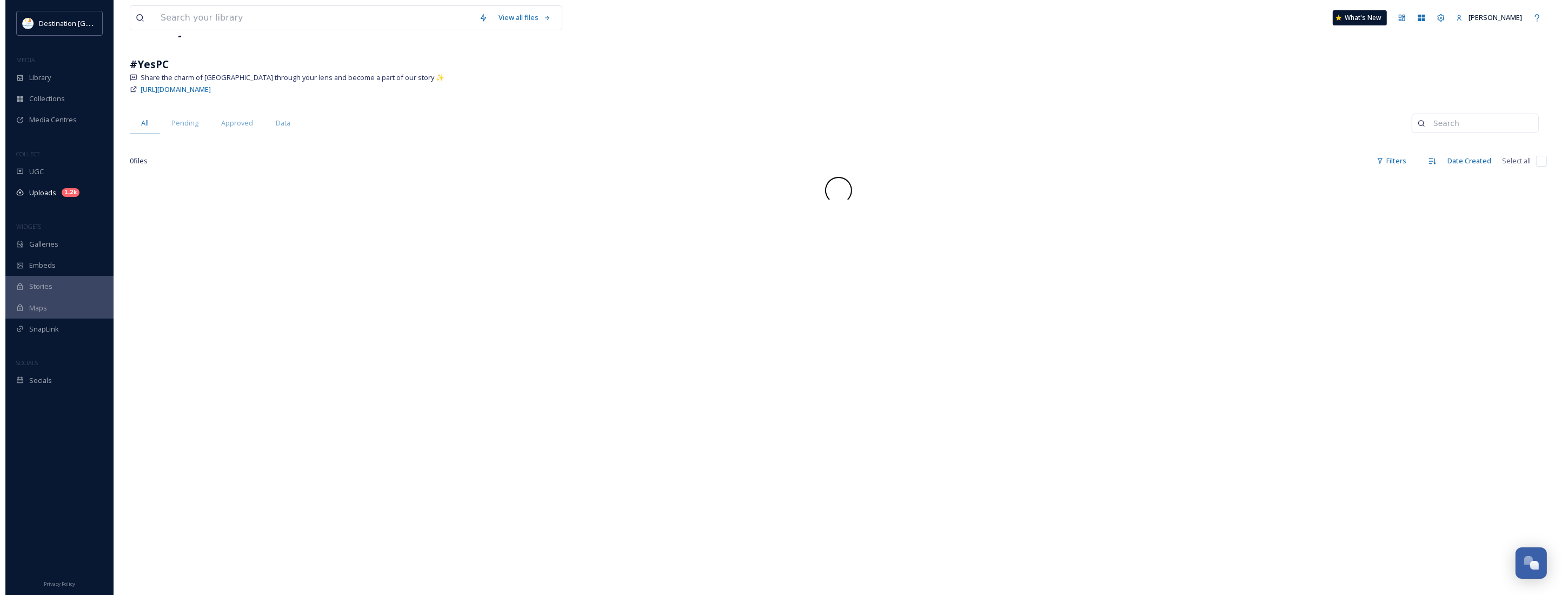
scroll to position [68, 0]
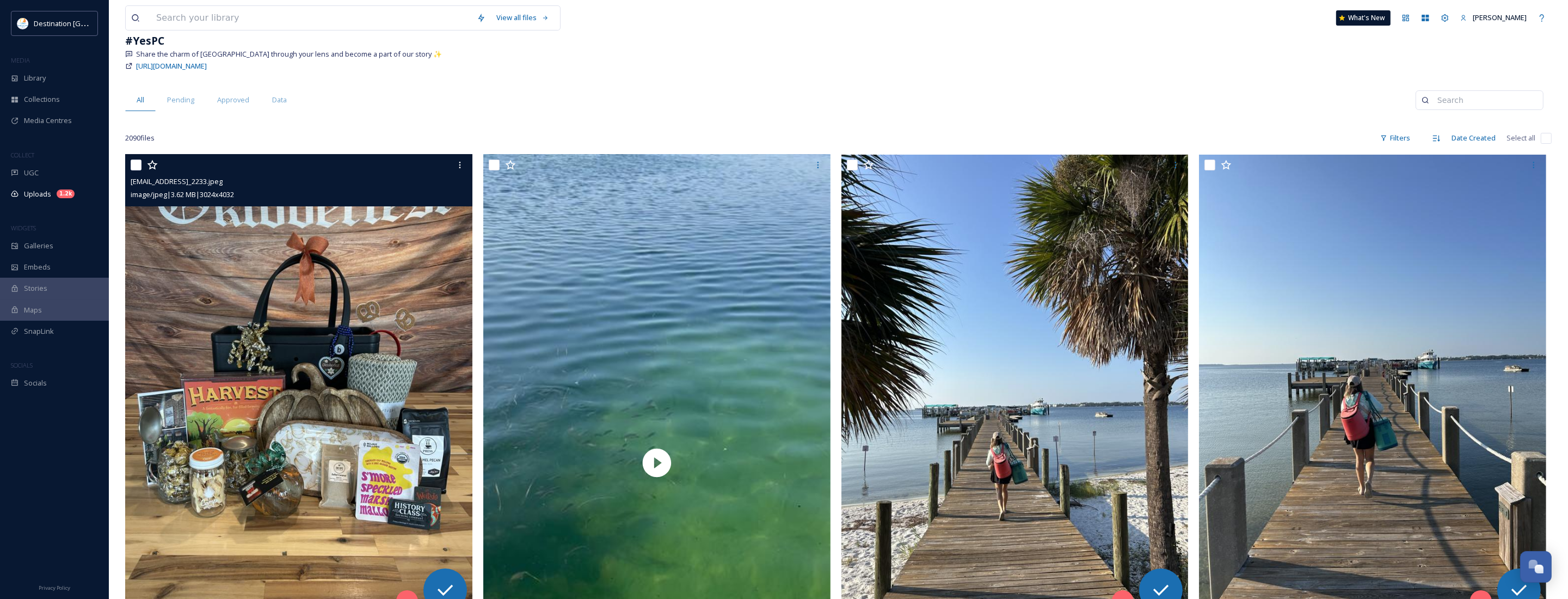
click at [130, 165] on div "ext_1758828221.392453_Social@destinationpanamacity.com-IMG_2233.jpeg image/jpeg…" at bounding box center [298, 180] width 347 height 53
click at [137, 167] on input "checkbox" at bounding box center [136, 165] width 11 height 11
checkbox input "true"
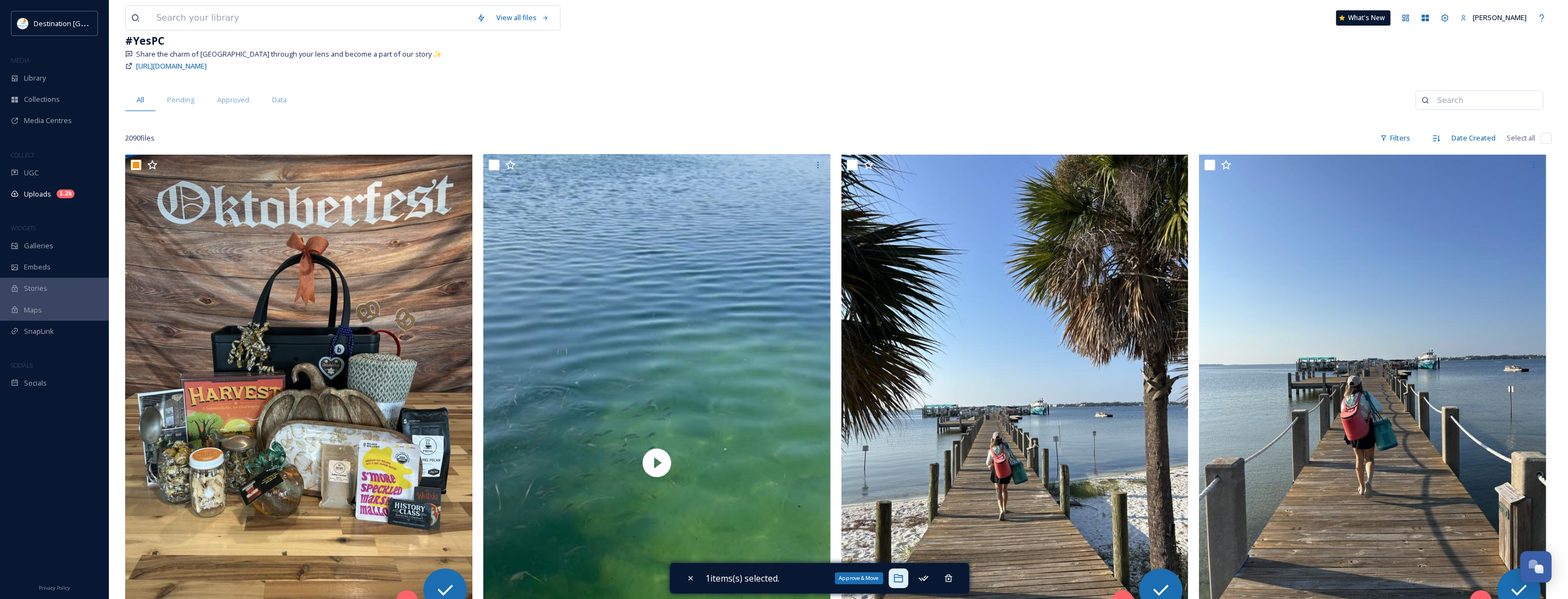
click at [896, 575] on icon at bounding box center [898, 578] width 11 height 11
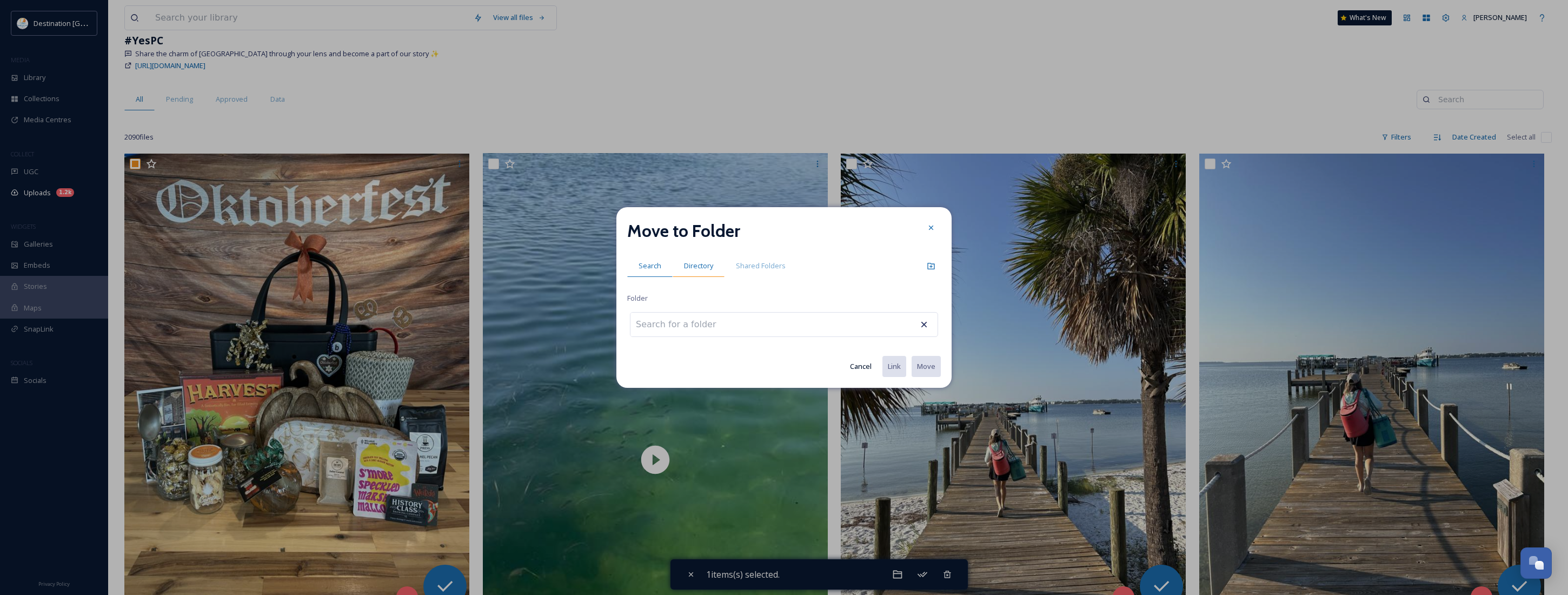
click at [693, 261] on span "Directory" at bounding box center [698, 266] width 29 height 11
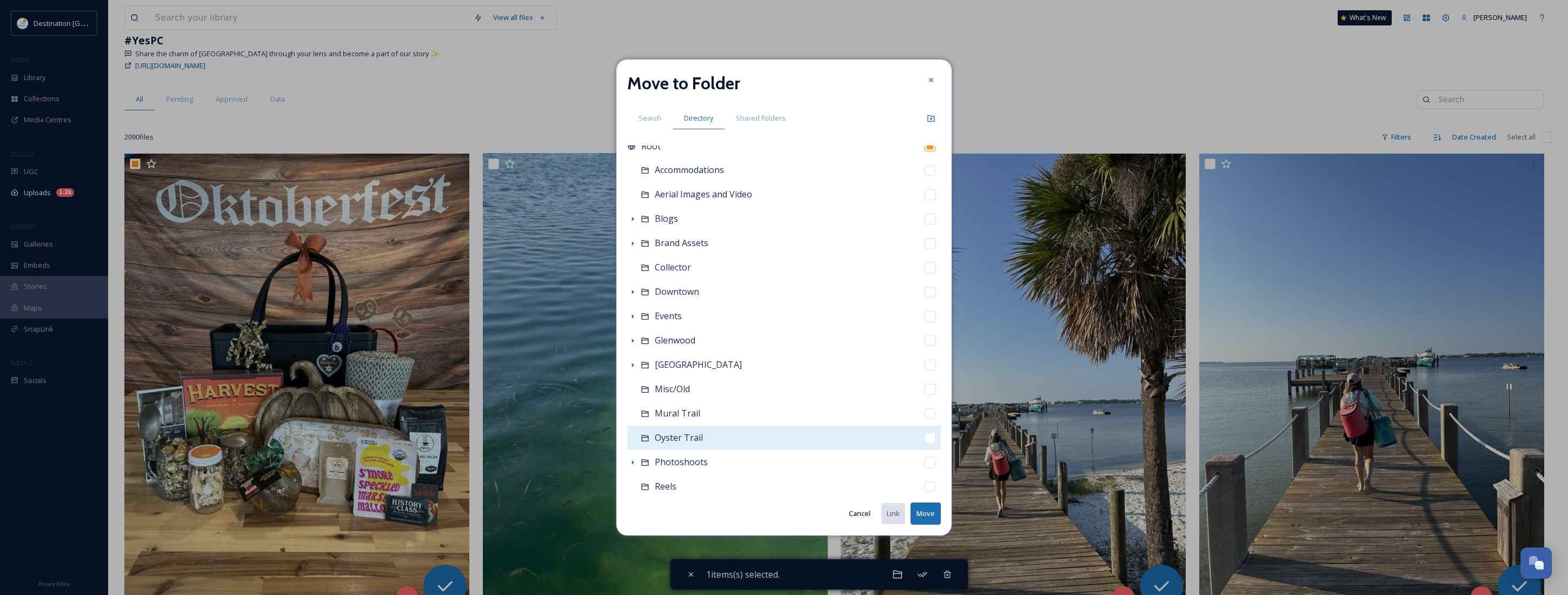
scroll to position [0, 0]
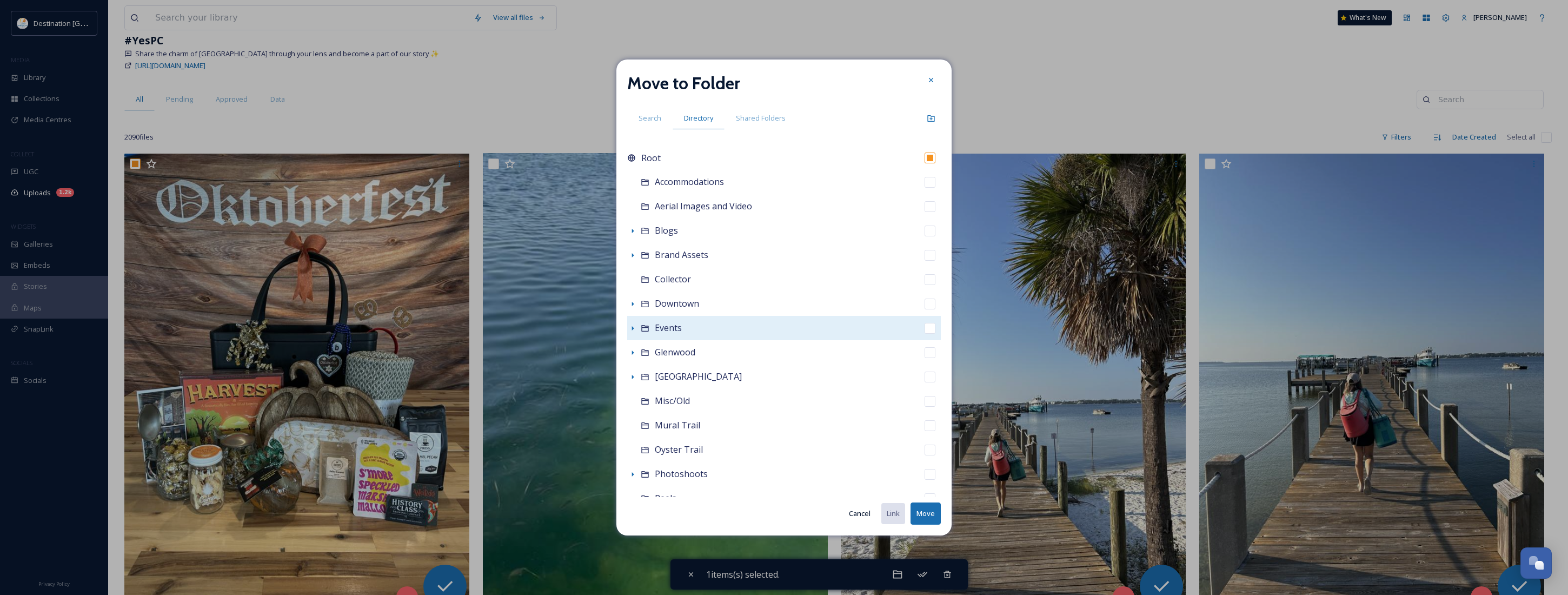
click at [654, 328] on div "Events" at bounding box center [784, 328] width 314 height 25
checkbox input "false"
click at [925, 329] on input "checkbox" at bounding box center [930, 328] width 11 height 11
checkbox input "true"
click at [630, 327] on icon at bounding box center [632, 328] width 8 height 8
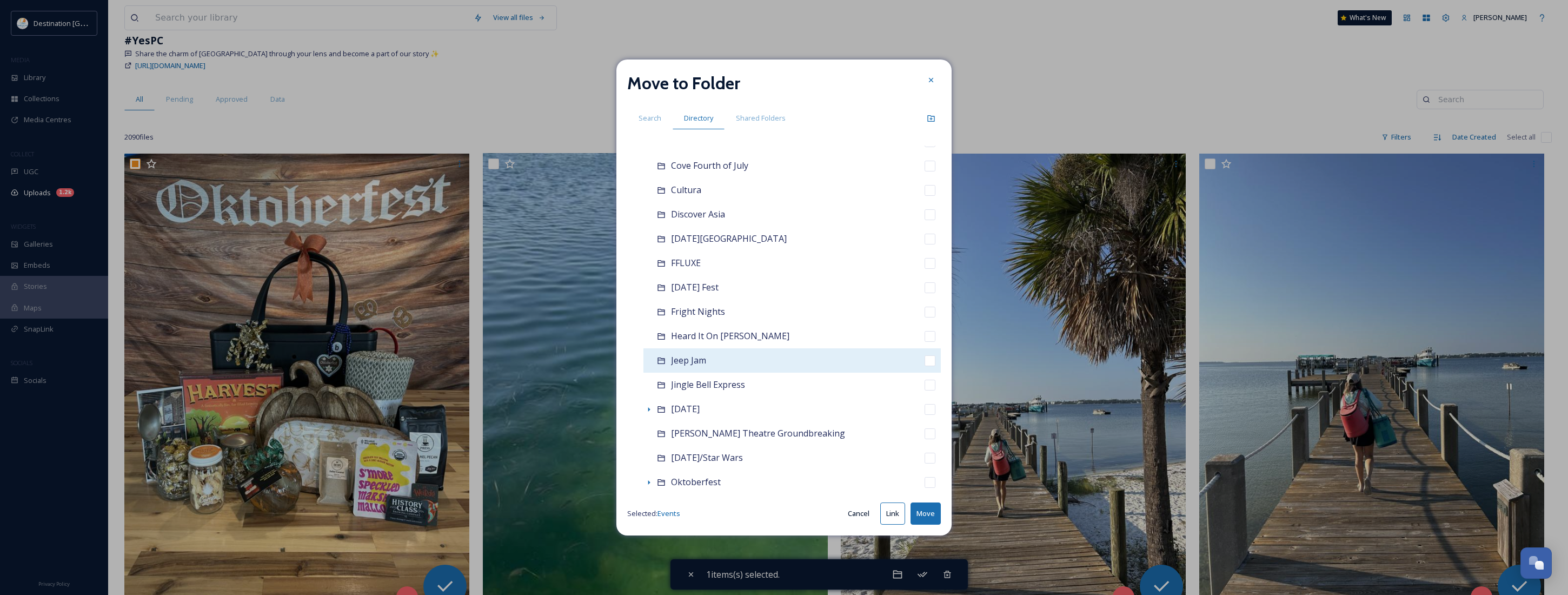
scroll to position [473, 0]
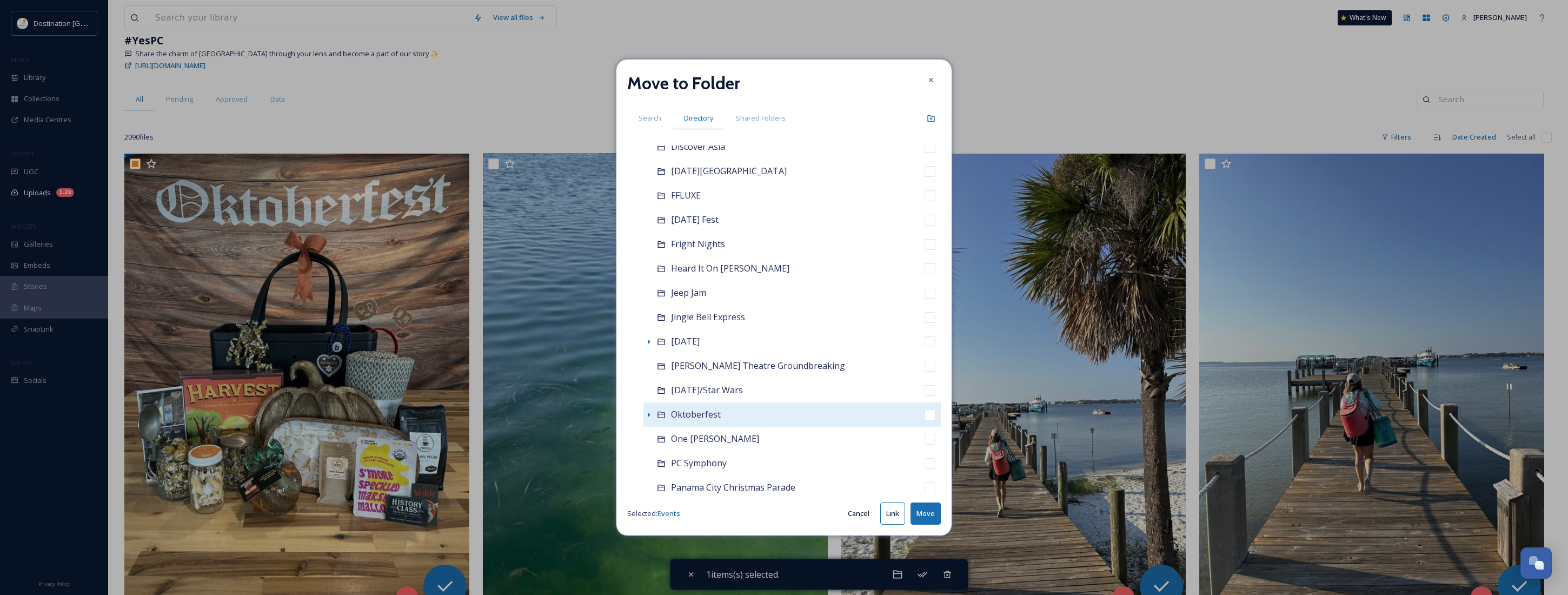
click at [925, 414] on input "checkbox" at bounding box center [930, 415] width 11 height 11
checkbox input "true"
checkbox input "false"
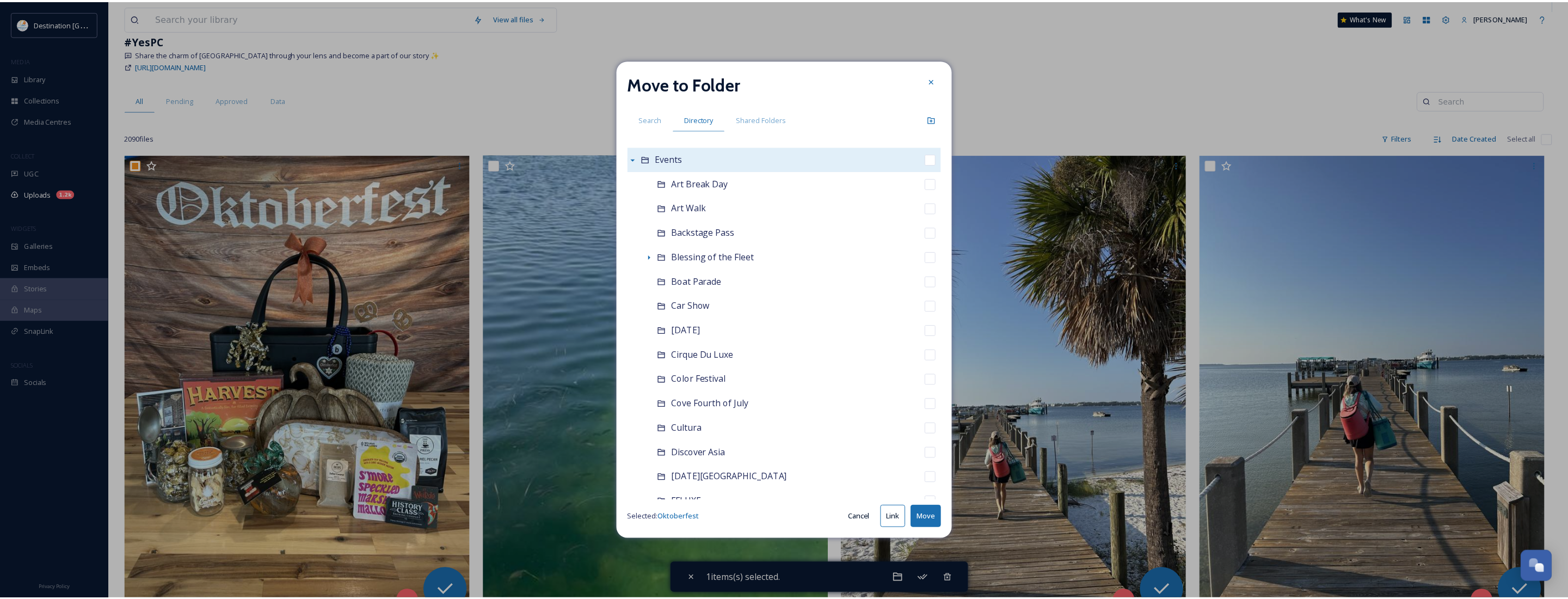
scroll to position [136, 0]
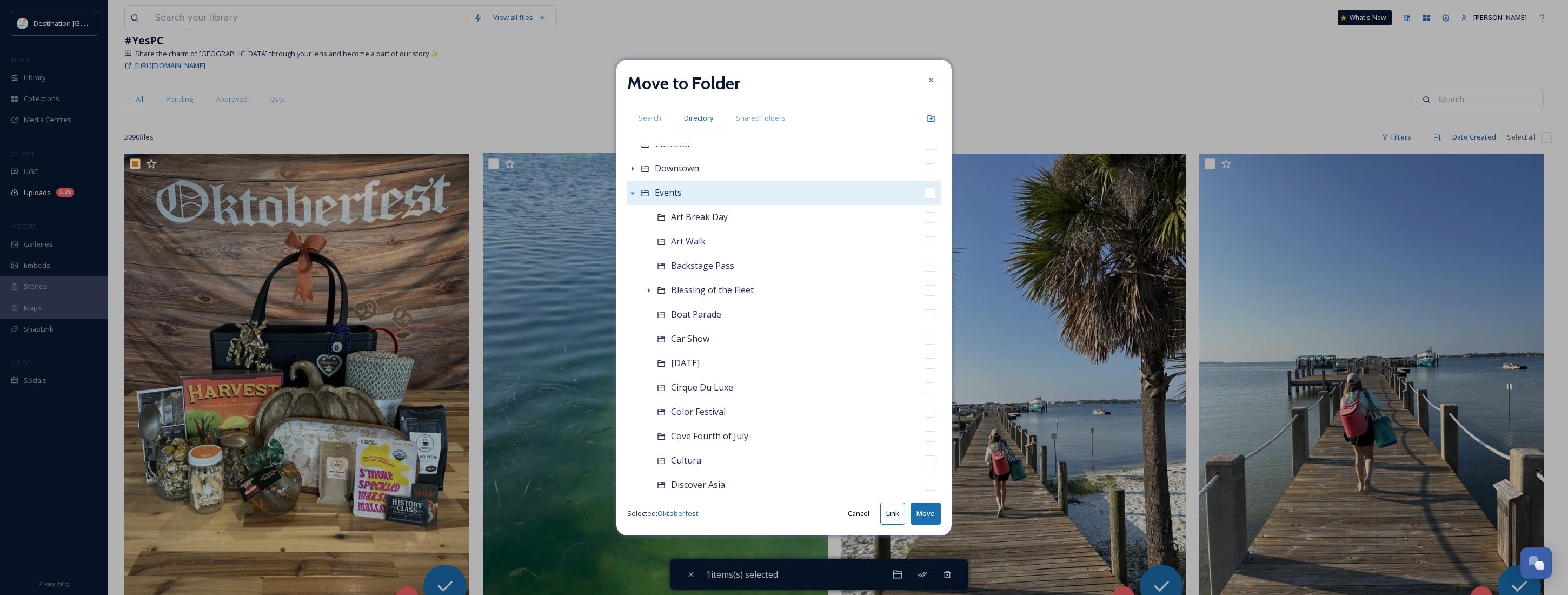
click at [926, 507] on button "Move" at bounding box center [926, 513] width 30 height 22
click at [921, 511] on button "Move" at bounding box center [926, 513] width 30 height 22
click at [926, 82] on div at bounding box center [931, 80] width 20 height 20
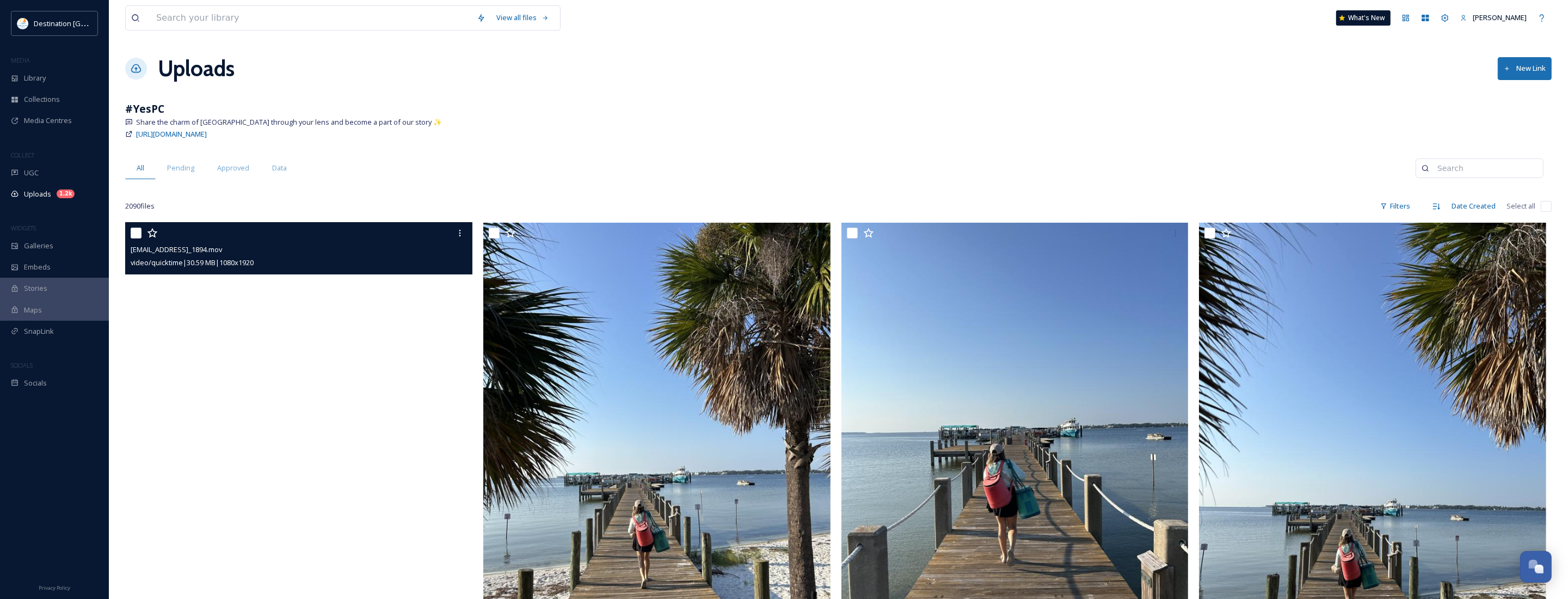
click at [358, 341] on video "ext_1758639883.11687_Social@destinationpanamacity.com-IMG_1894.mov" at bounding box center [298, 531] width 347 height 617
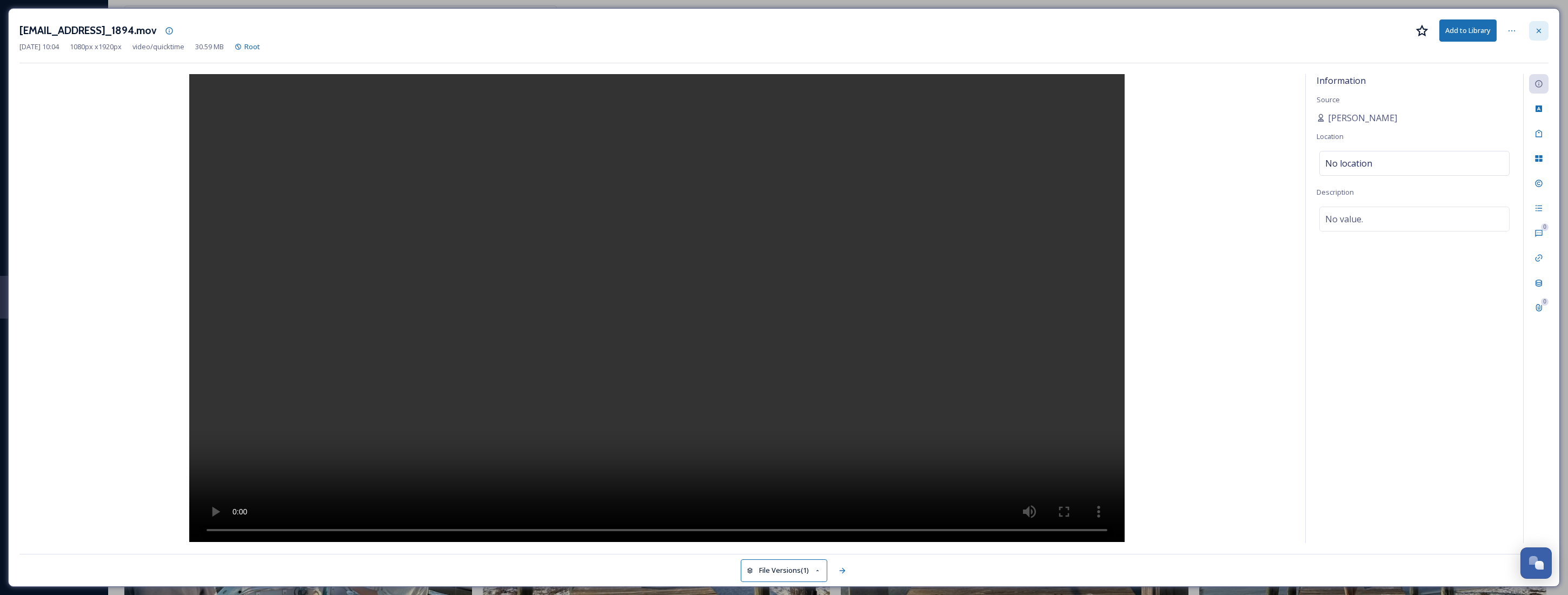
click at [1535, 33] on icon at bounding box center [1539, 31] width 8 height 8
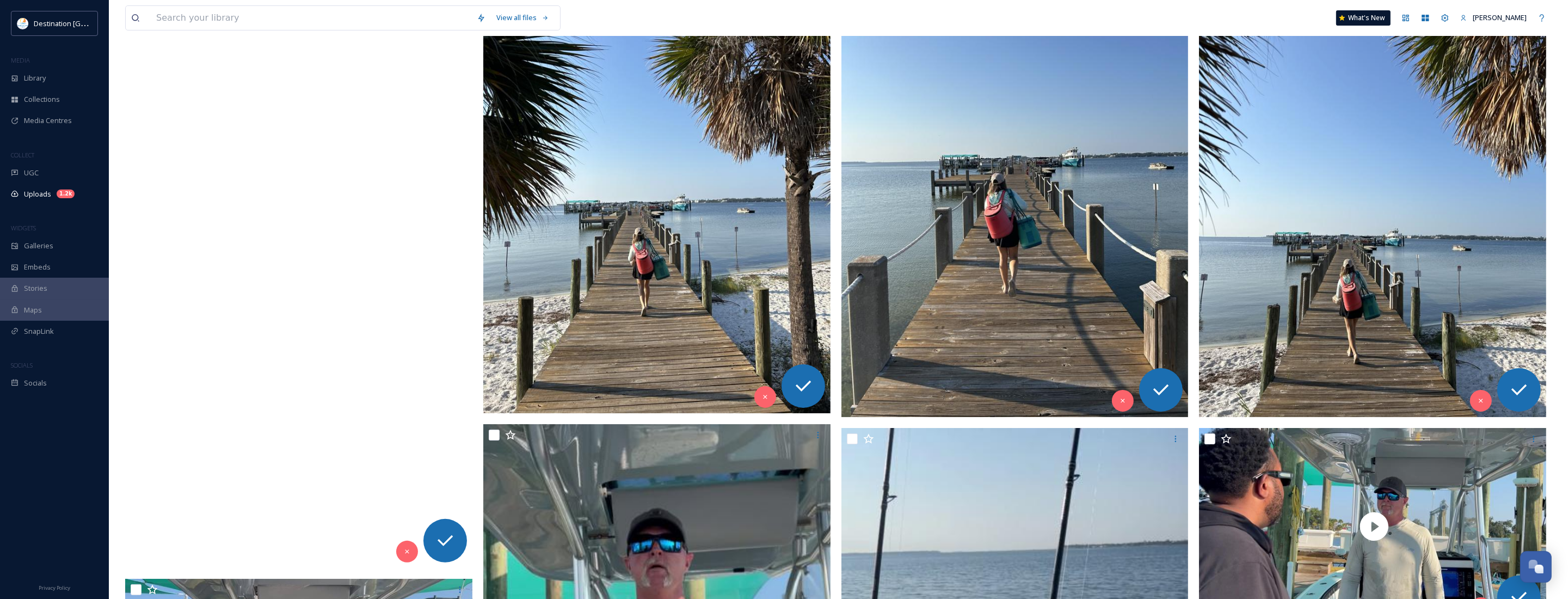
scroll to position [340, 0]
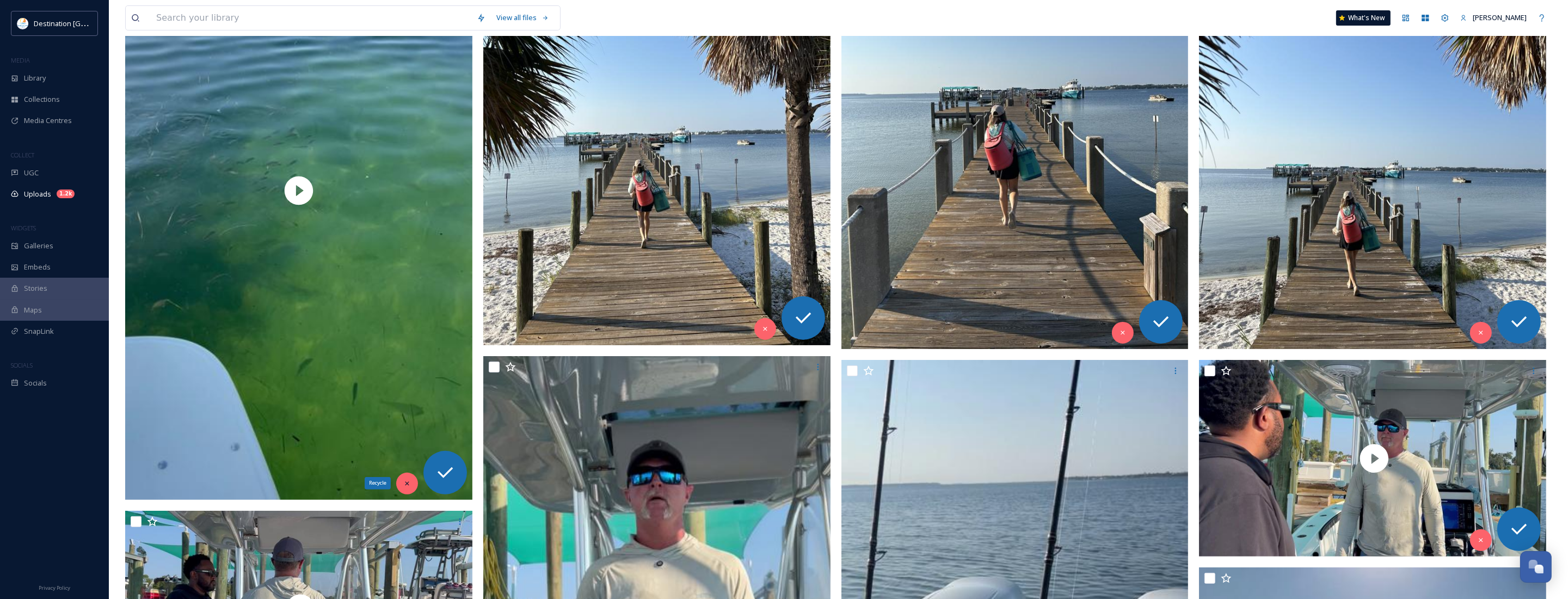
click at [407, 483] on icon at bounding box center [407, 483] width 8 height 8
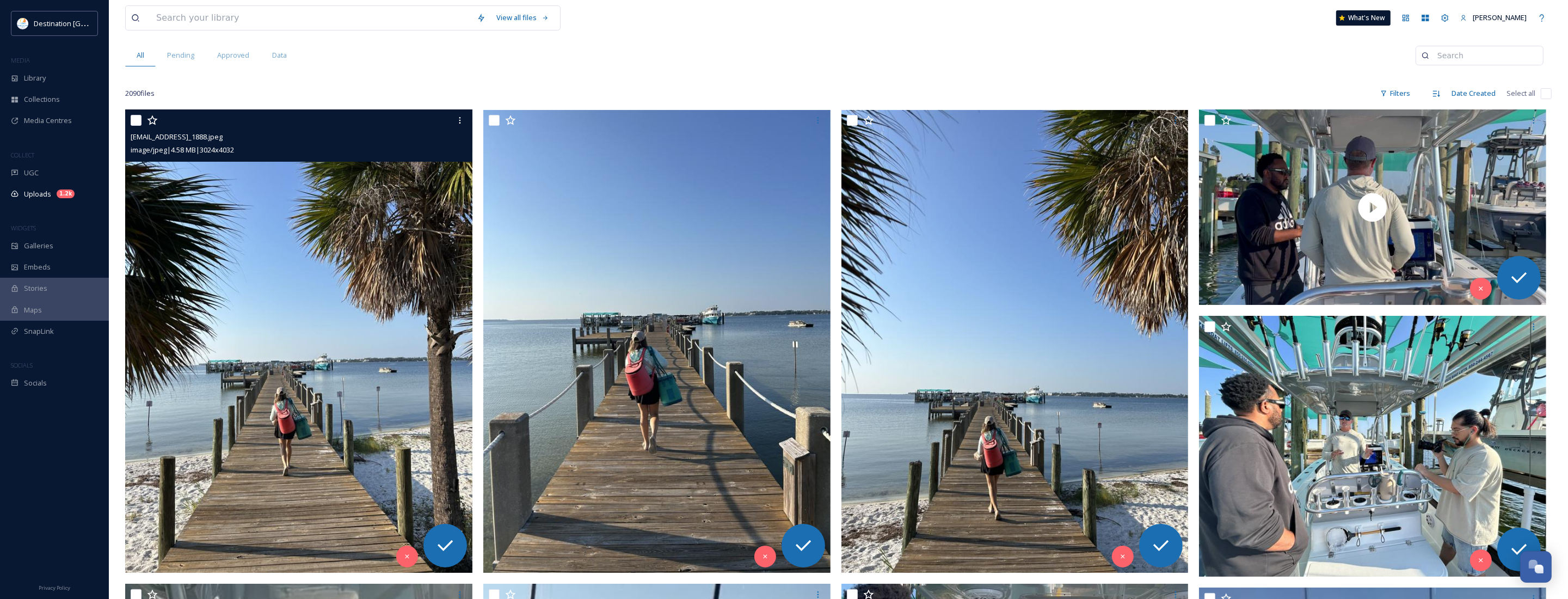
scroll to position [136, 0]
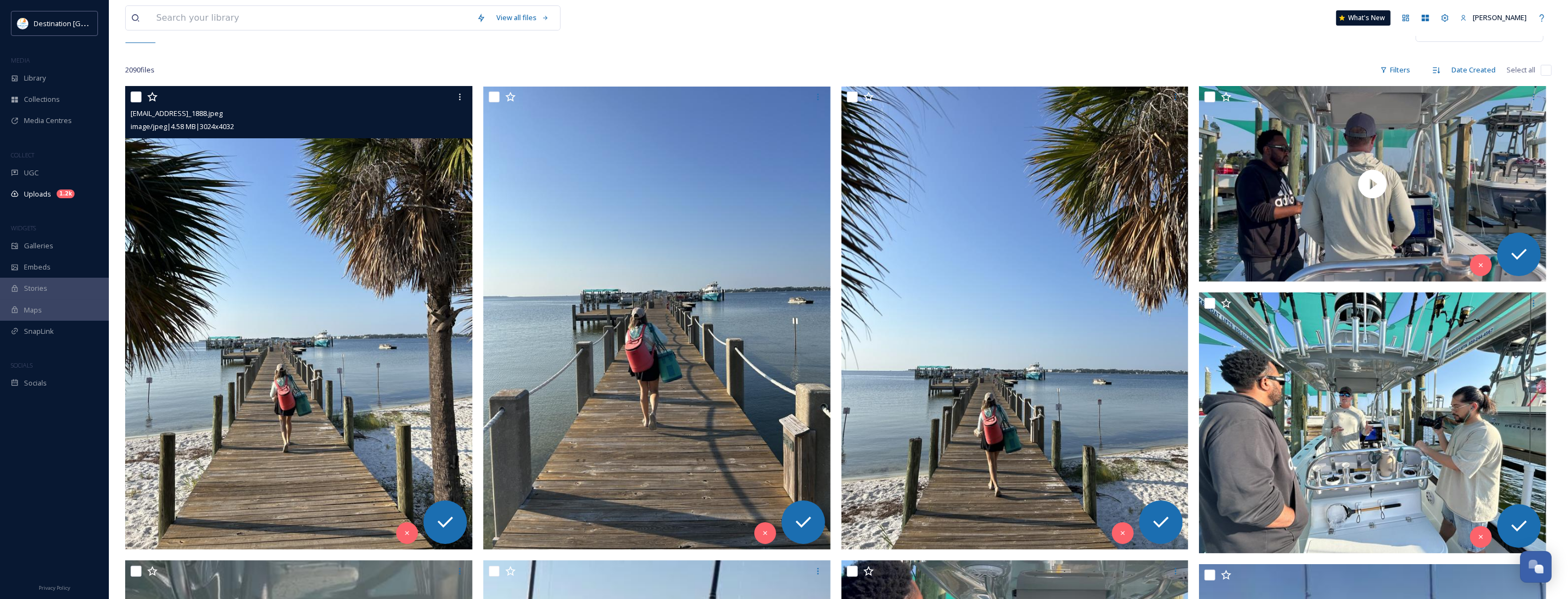
click at [395, 537] on img at bounding box center [298, 318] width 347 height 463
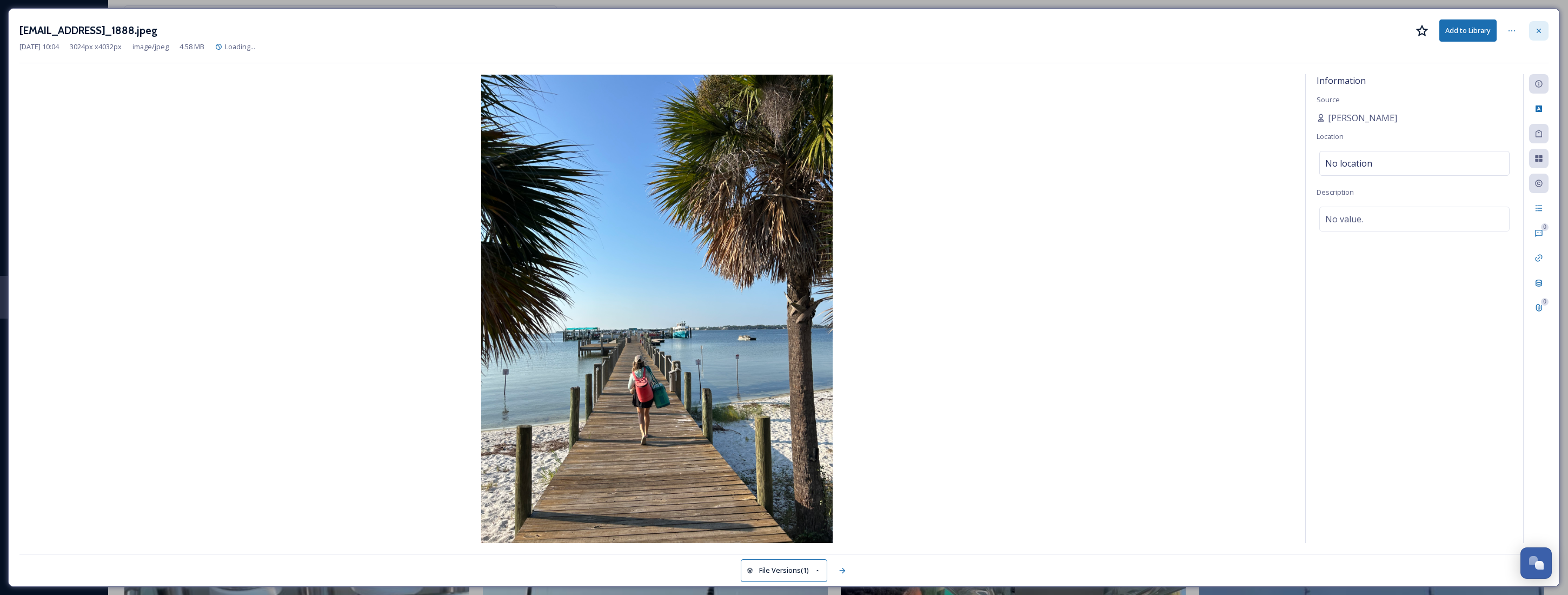
click at [1536, 30] on icon at bounding box center [1539, 31] width 8 height 8
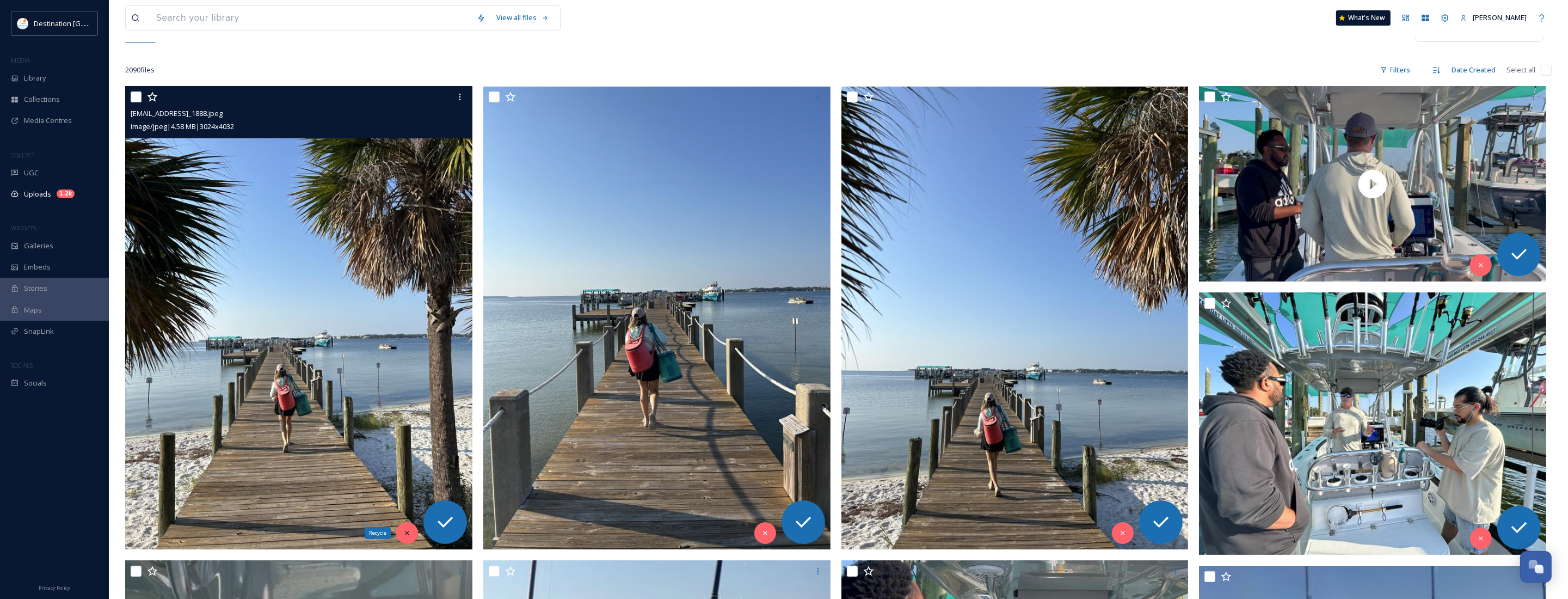
click at [403, 537] on icon at bounding box center [407, 533] width 8 height 8
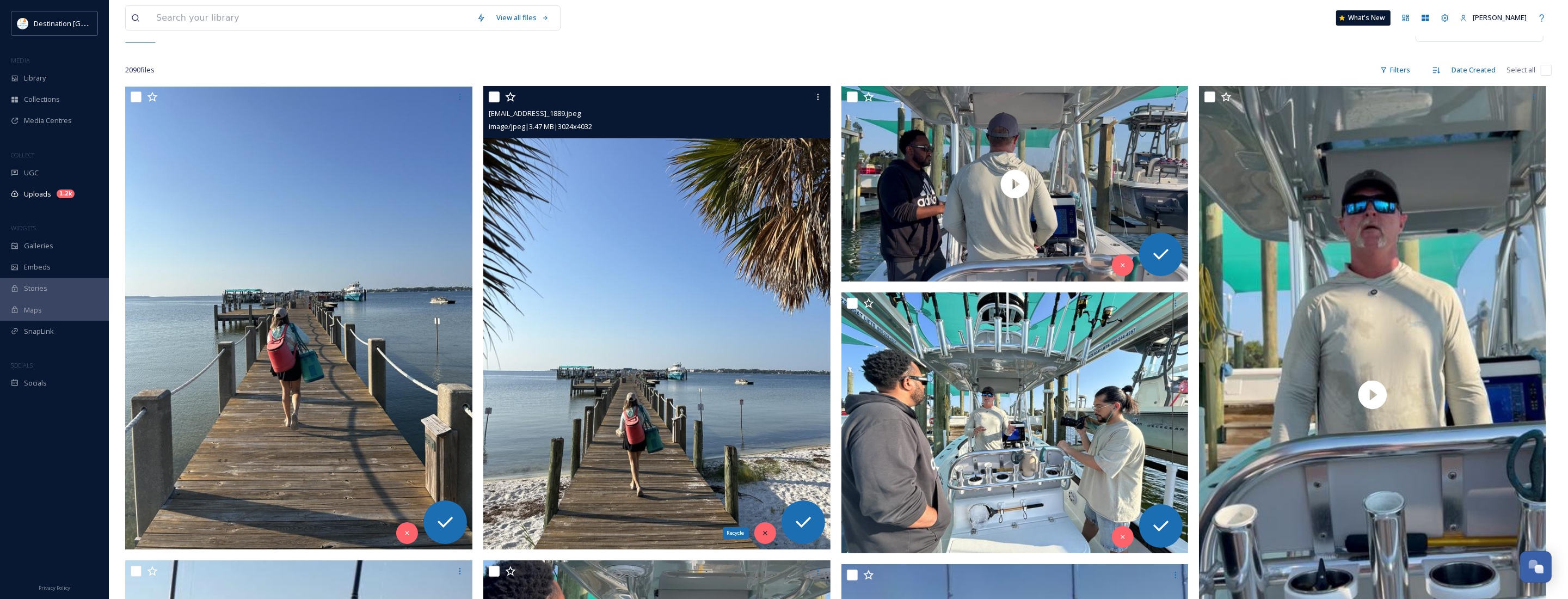
click at [763, 537] on icon at bounding box center [765, 533] width 8 height 8
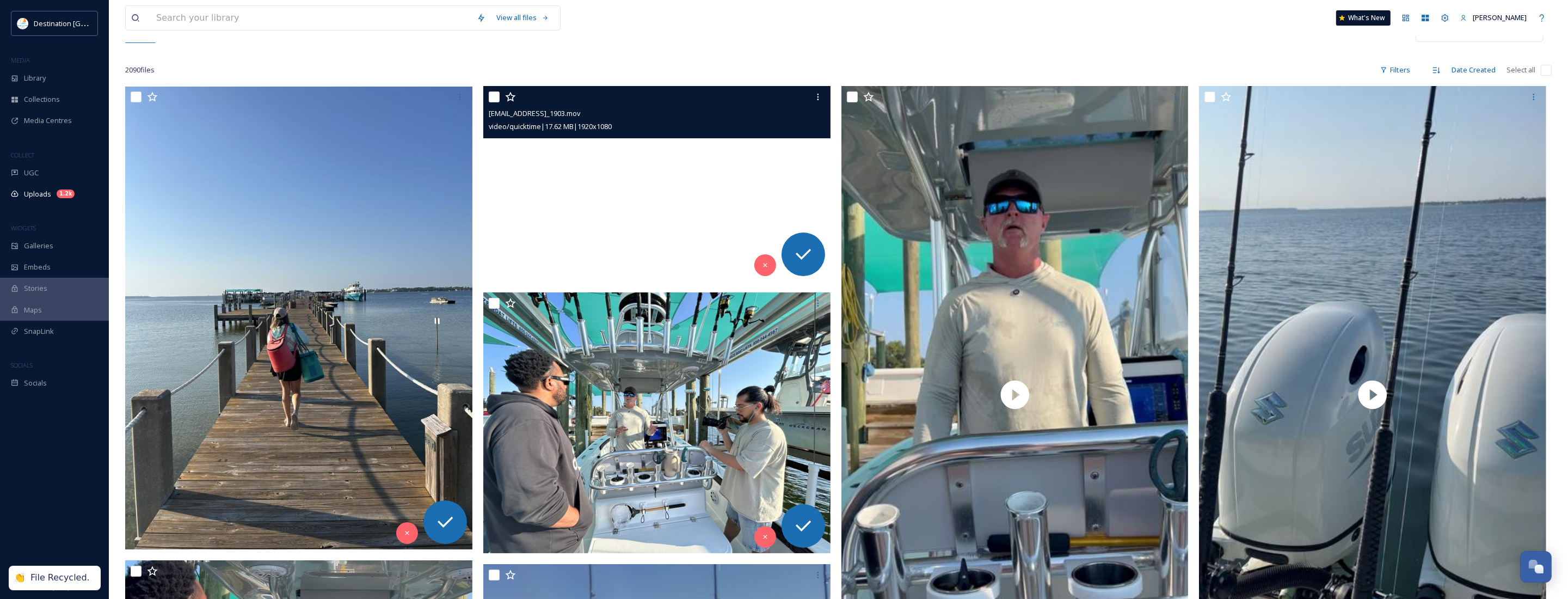
click at [668, 206] on video "ext_1758639875.335671_Social@destinationpanamacity.com-IMG_1903.mov" at bounding box center [656, 183] width 347 height 195
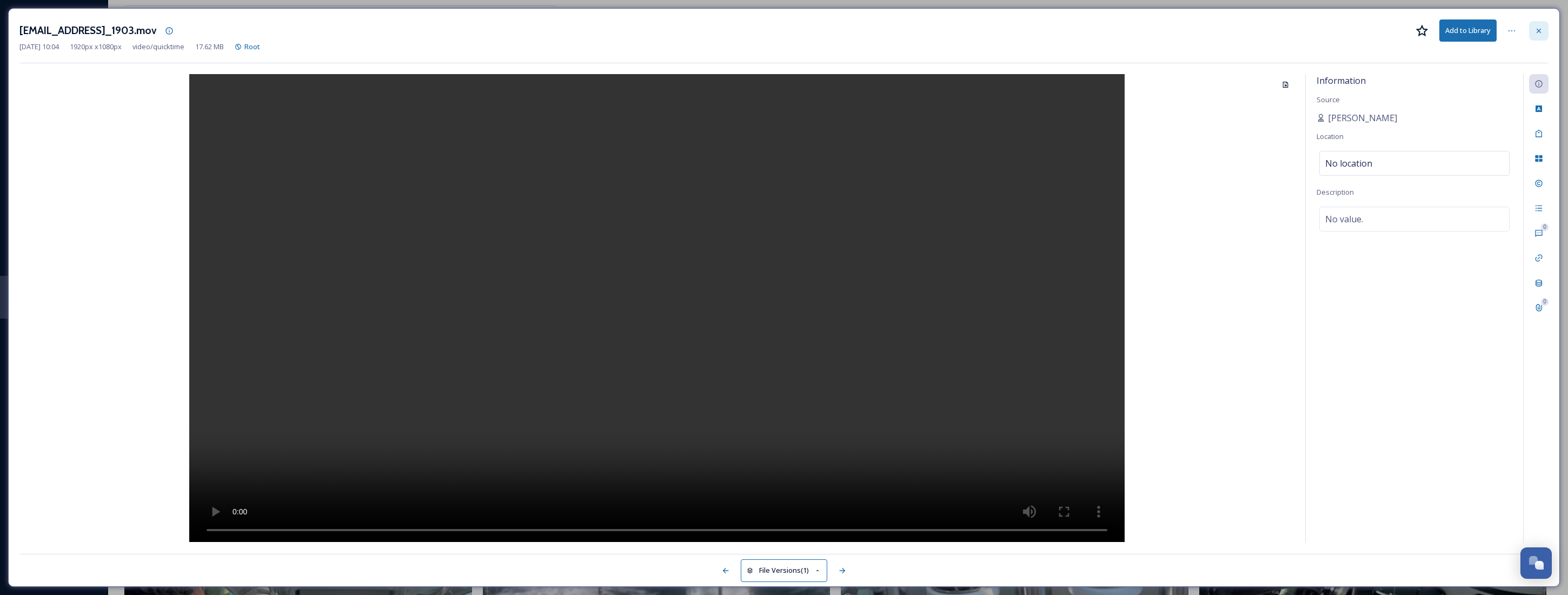
click at [1541, 34] on icon at bounding box center [1539, 31] width 8 height 8
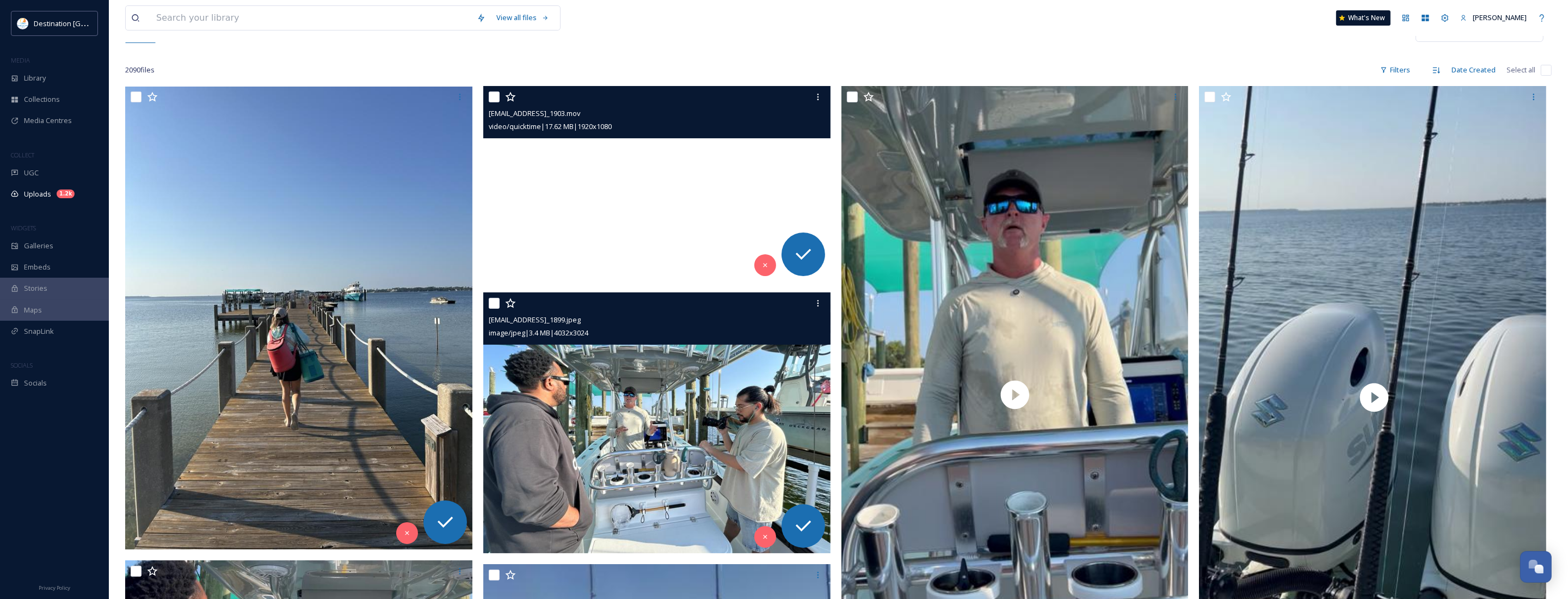
click at [631, 456] on img at bounding box center [656, 422] width 347 height 260
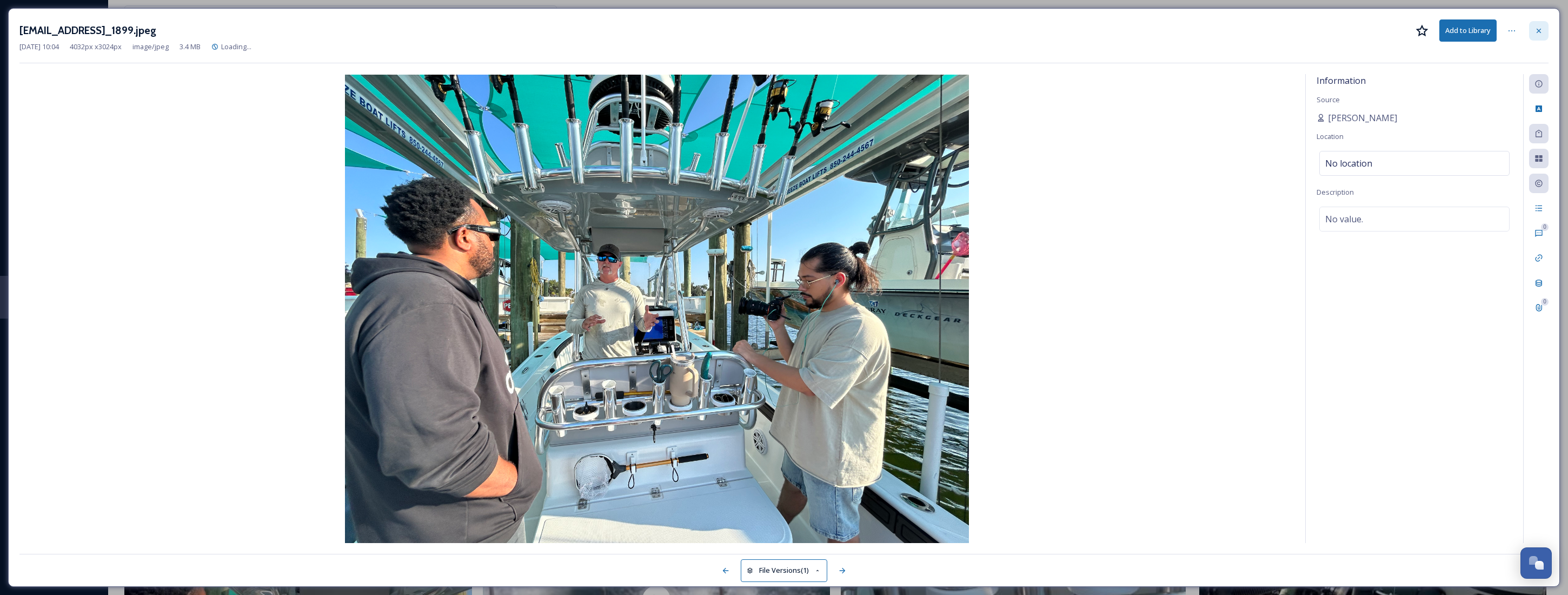
click at [1536, 27] on icon at bounding box center [1539, 31] width 8 height 8
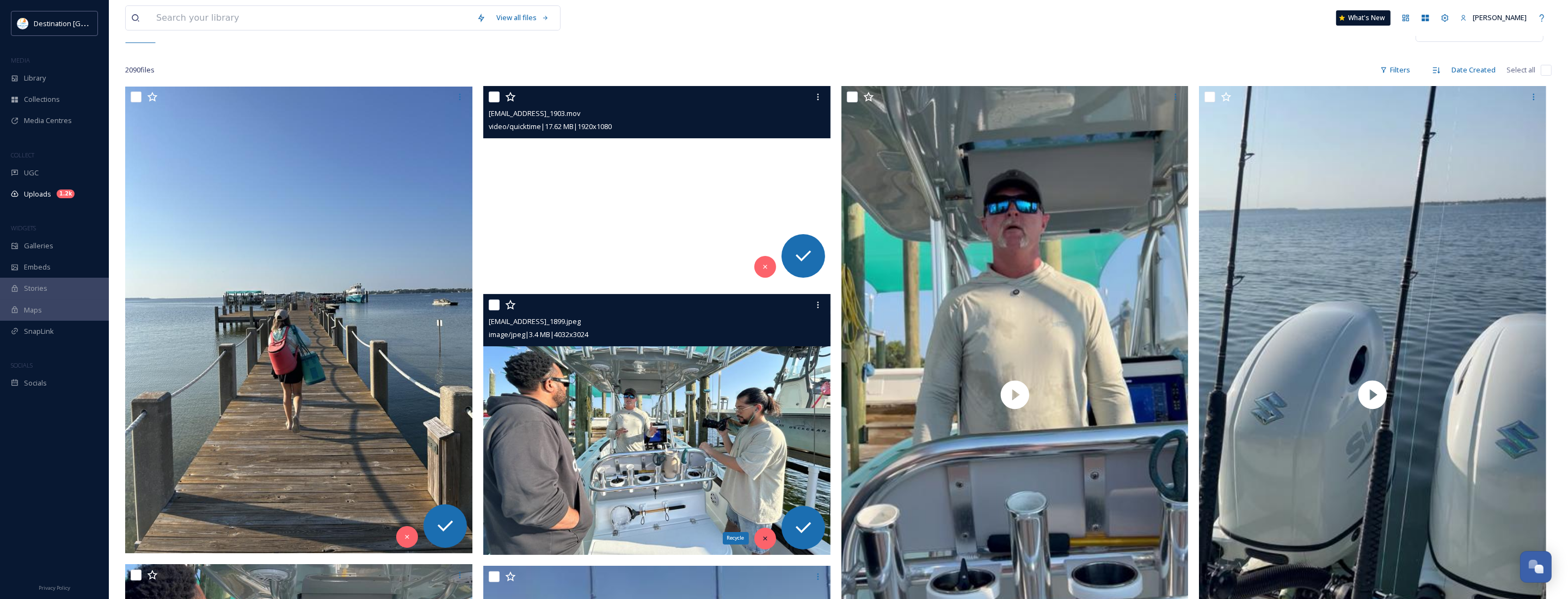
click at [763, 539] on icon at bounding box center [765, 538] width 8 height 8
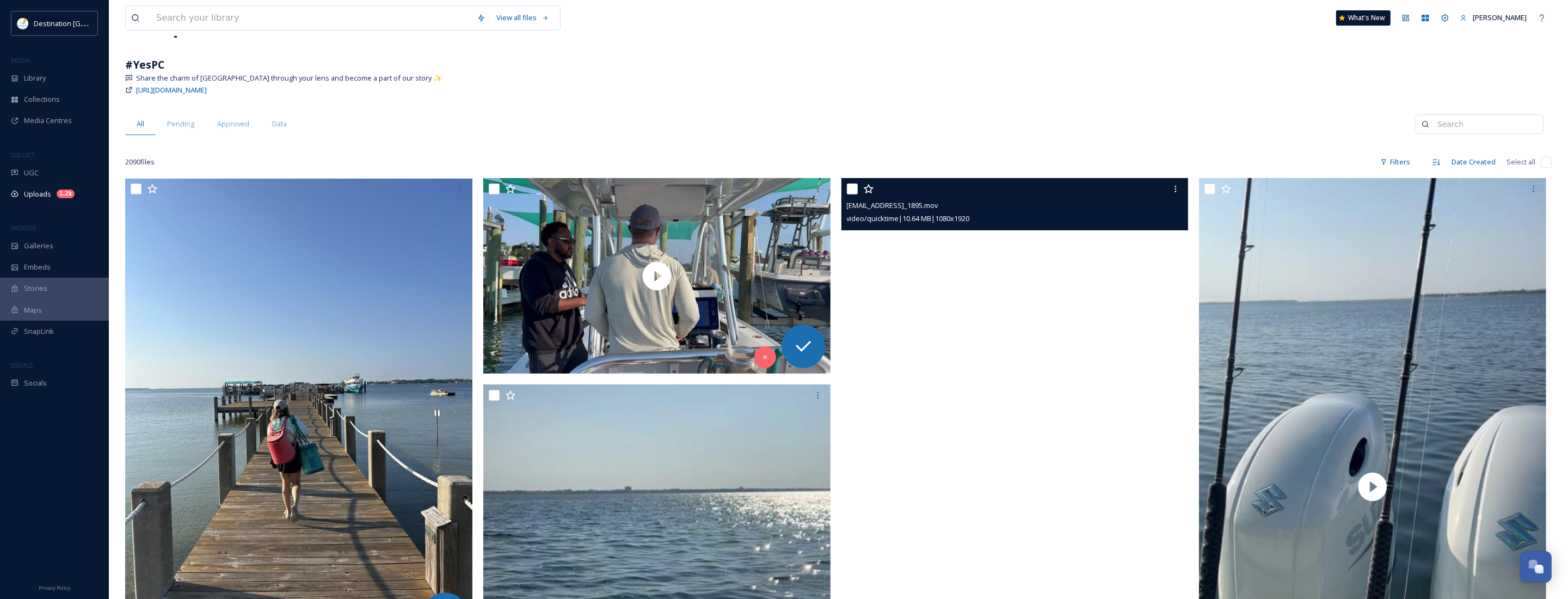
scroll to position [68, 0]
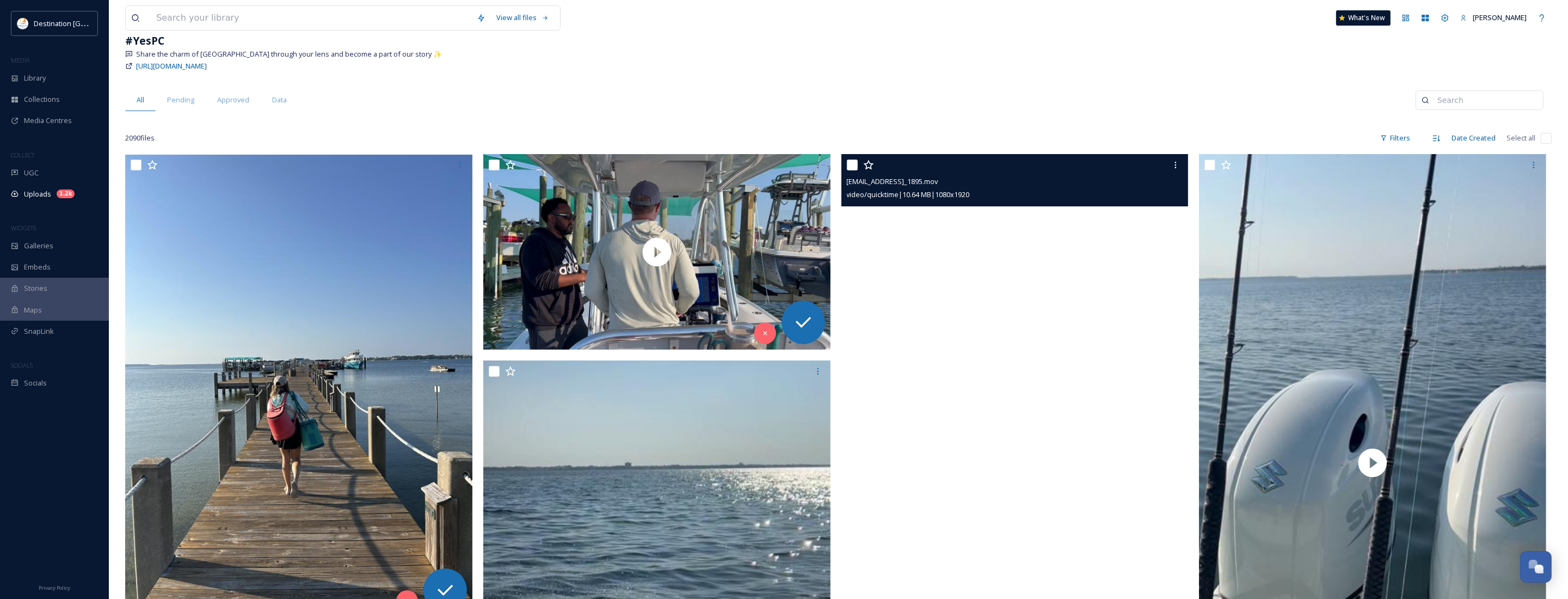
click at [1043, 507] on video "ext_1758639874.132369_Social@destinationpanamacity.com-IMG_1895.mov" at bounding box center [1015, 463] width 347 height 617
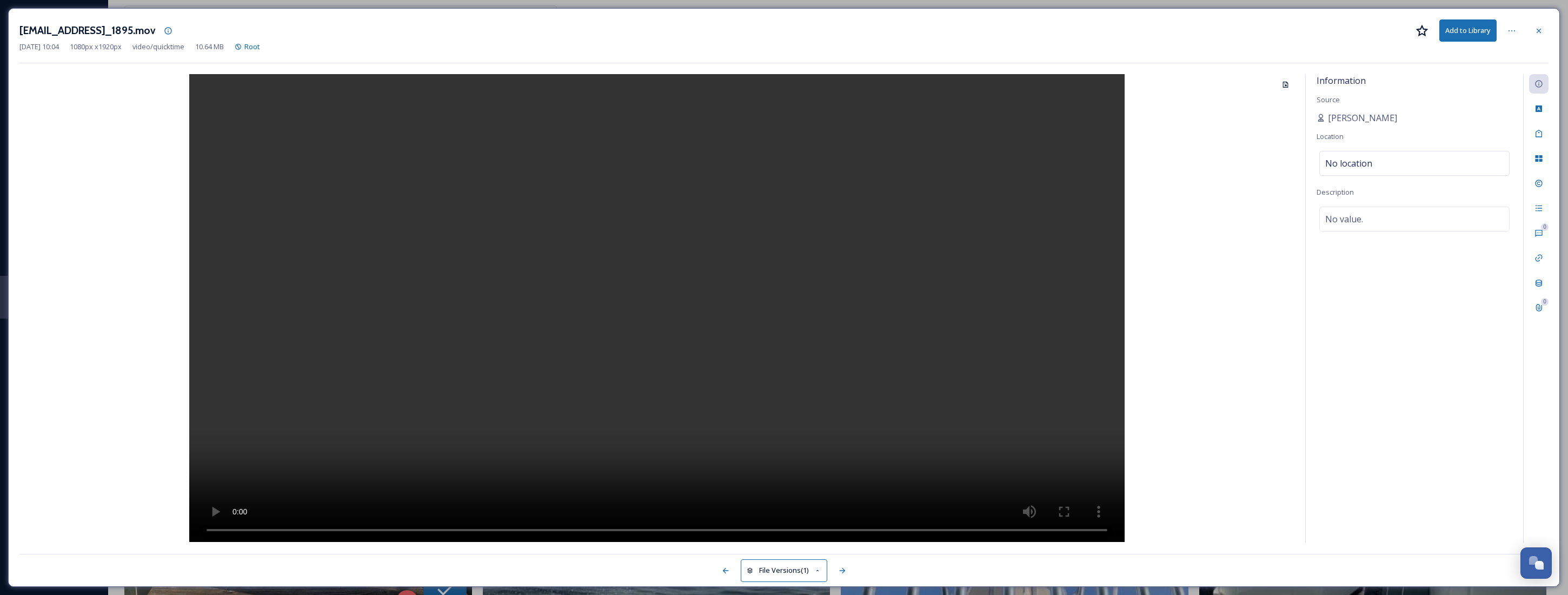
click at [1545, 27] on div at bounding box center [1539, 31] width 20 height 20
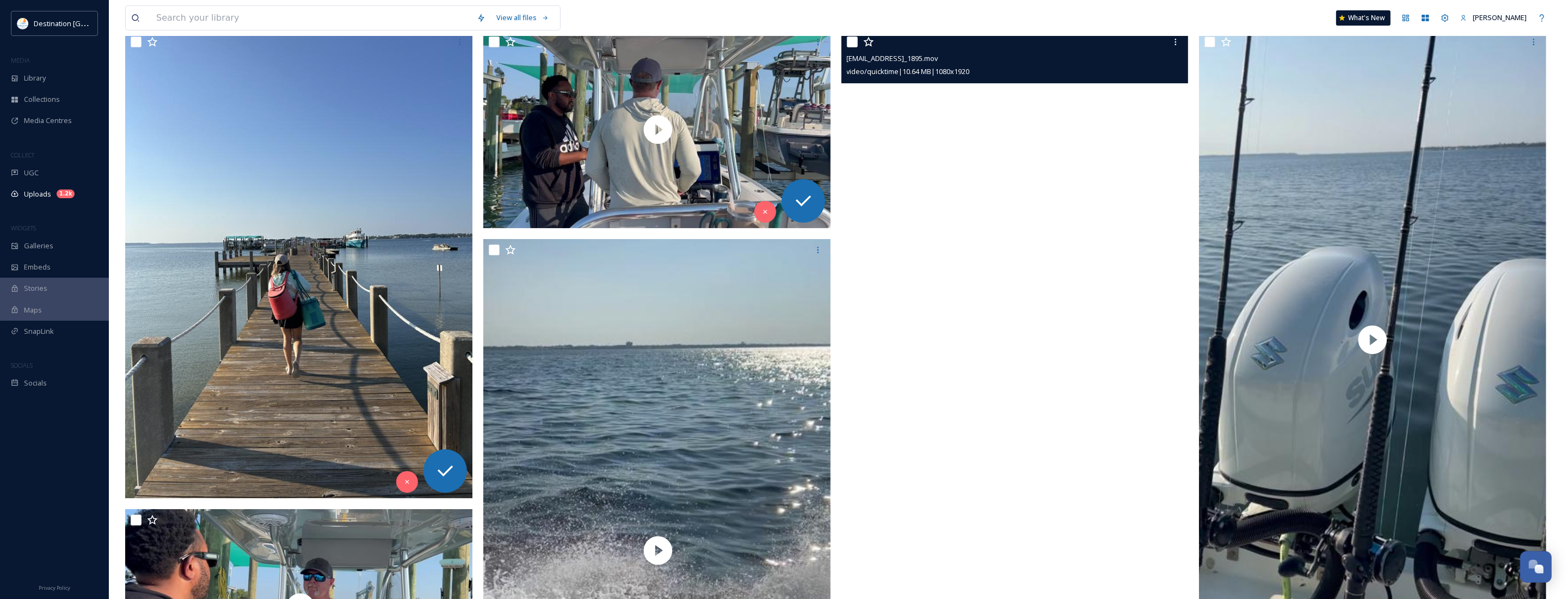
scroll to position [68, 0]
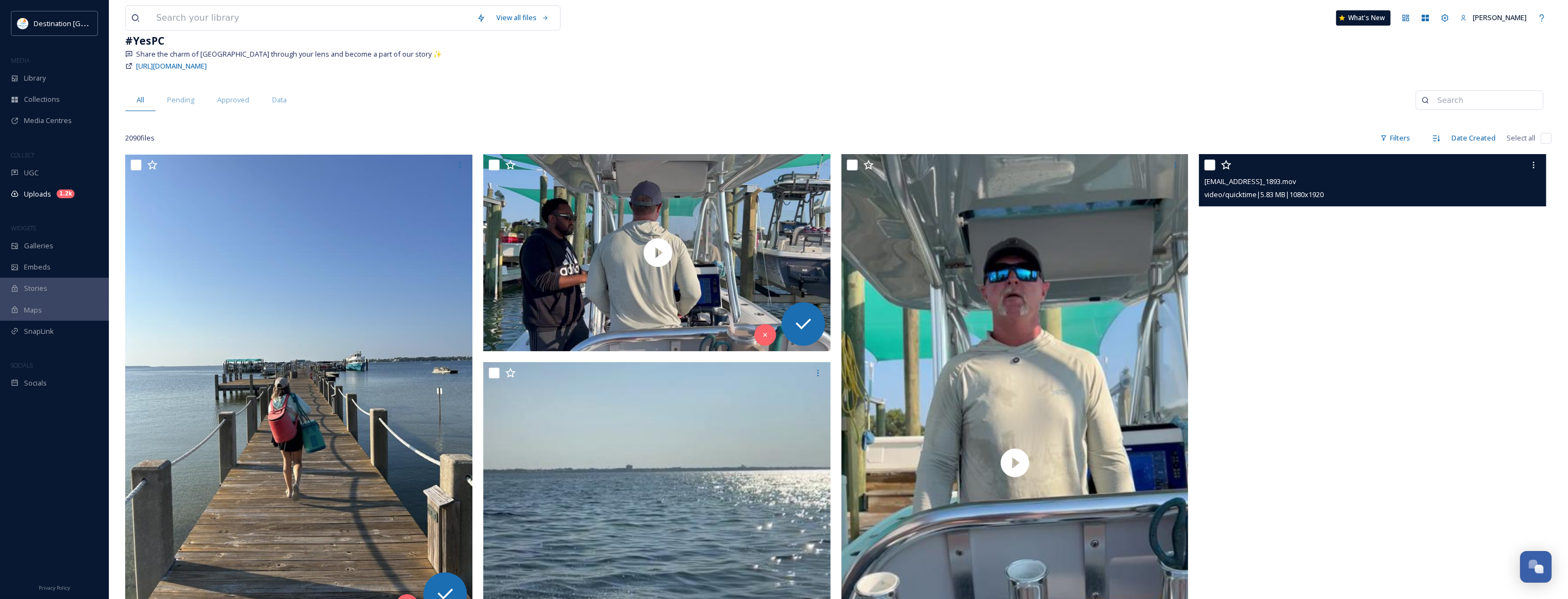
click at [1386, 510] on video "ext_1758639873.752648_Social@destinationpanamacity.com-IMG_1893.mov" at bounding box center [1372, 463] width 347 height 617
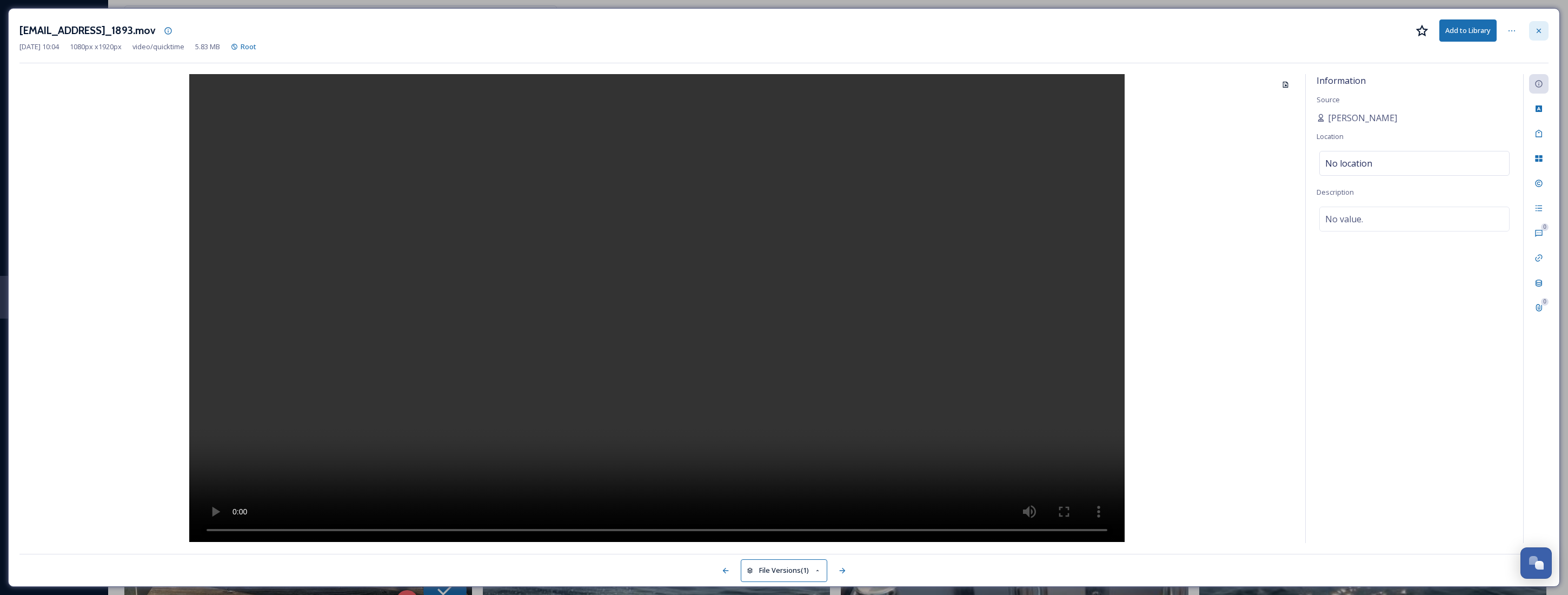
click at [1542, 25] on div at bounding box center [1539, 31] width 20 height 20
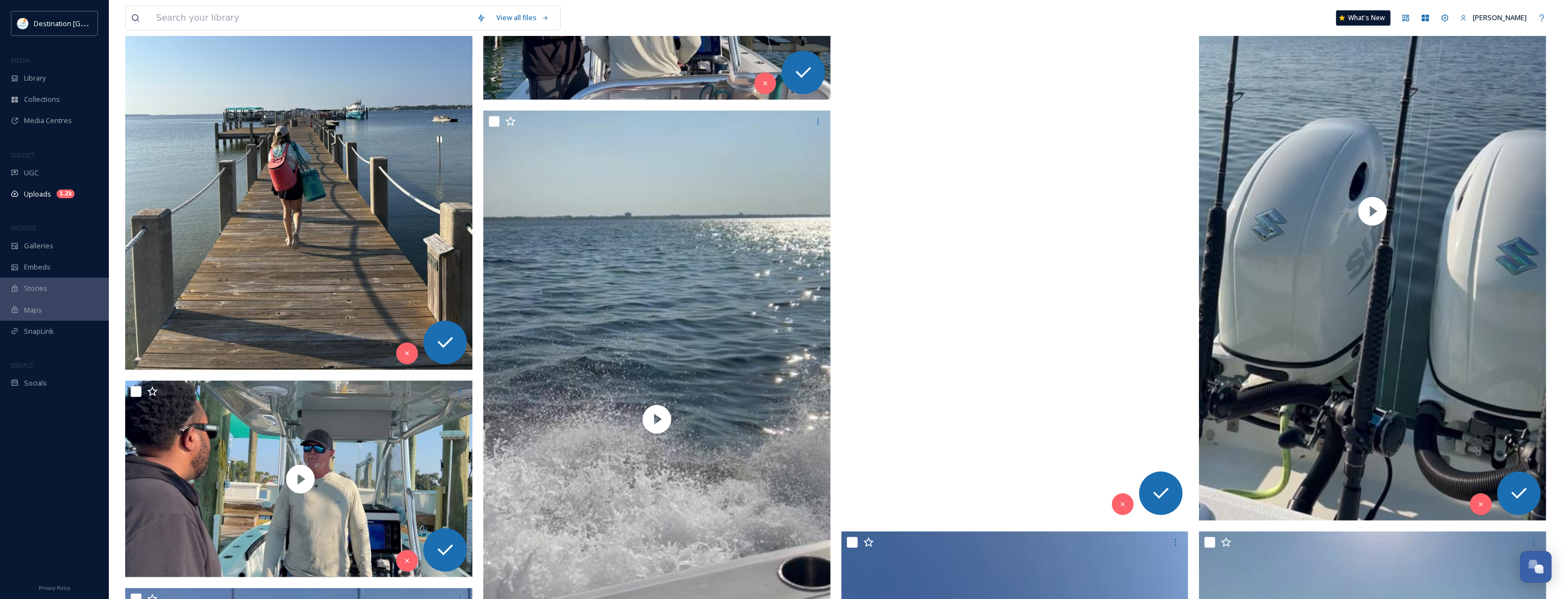
scroll to position [340, 0]
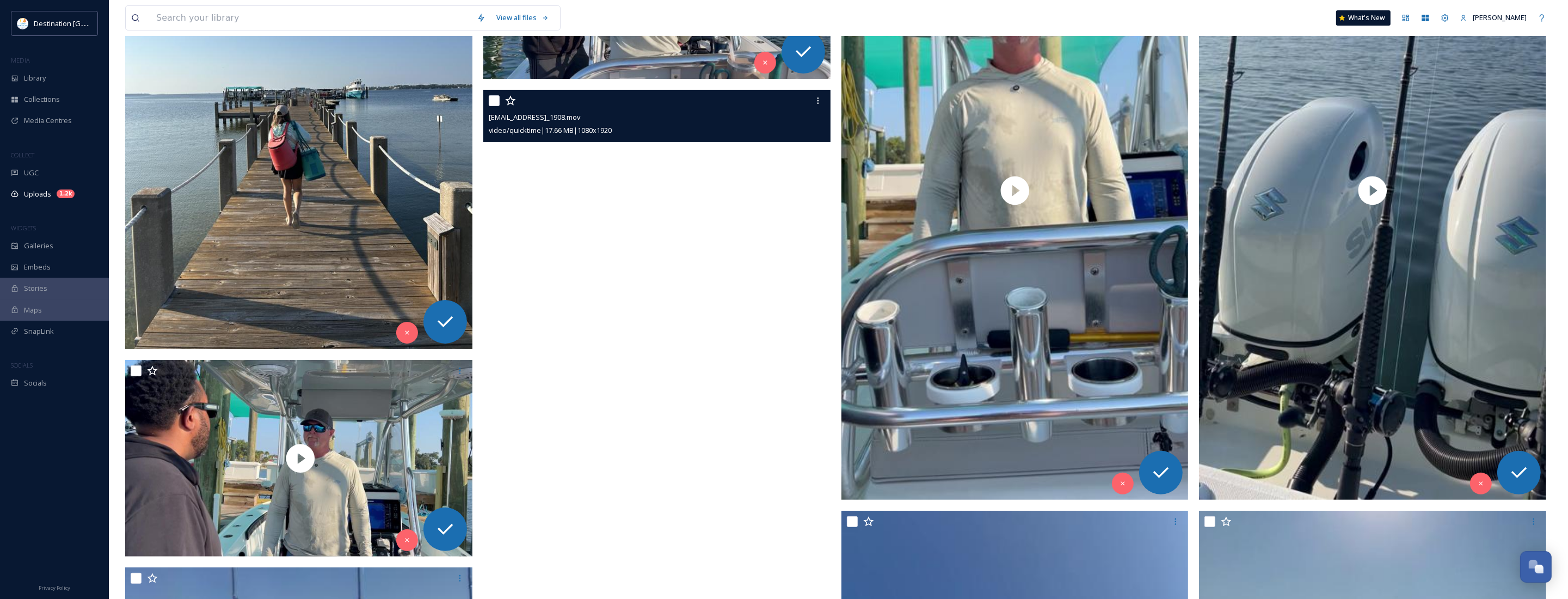
click at [668, 402] on video "ext_1758639854.159364_Social@destinationpanamacity.com-IMG_1908.mov" at bounding box center [656, 399] width 347 height 617
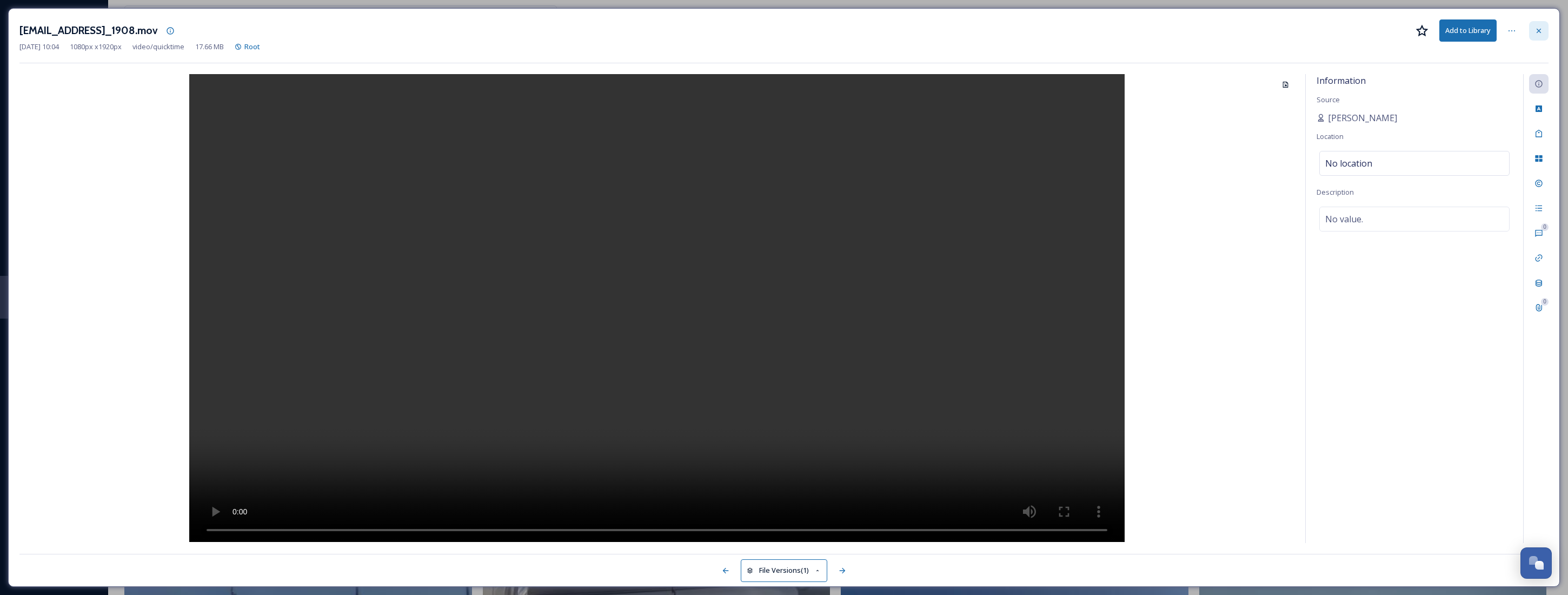
click at [1543, 27] on icon at bounding box center [1539, 31] width 8 height 8
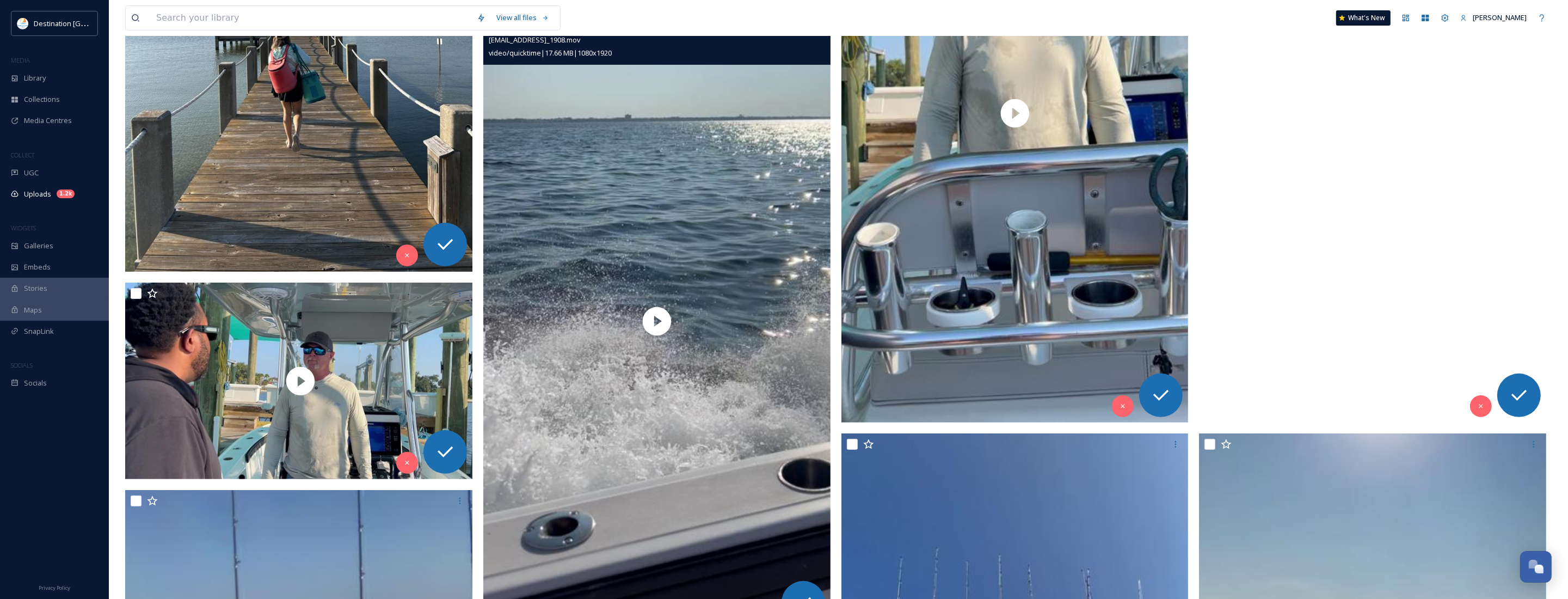
scroll to position [544, 0]
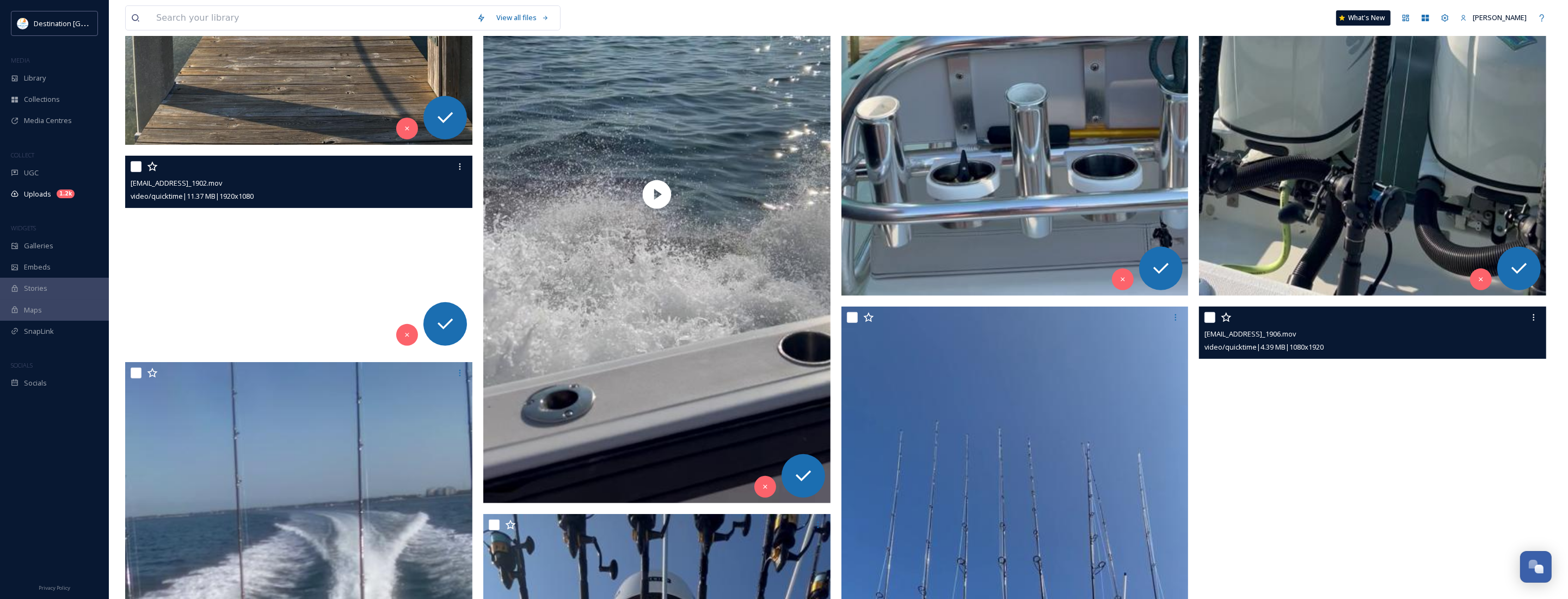
click at [281, 268] on video "ext_1758639870.167802_Social@destinationpanamacity.com-IMG_1902.mov" at bounding box center [298, 253] width 347 height 195
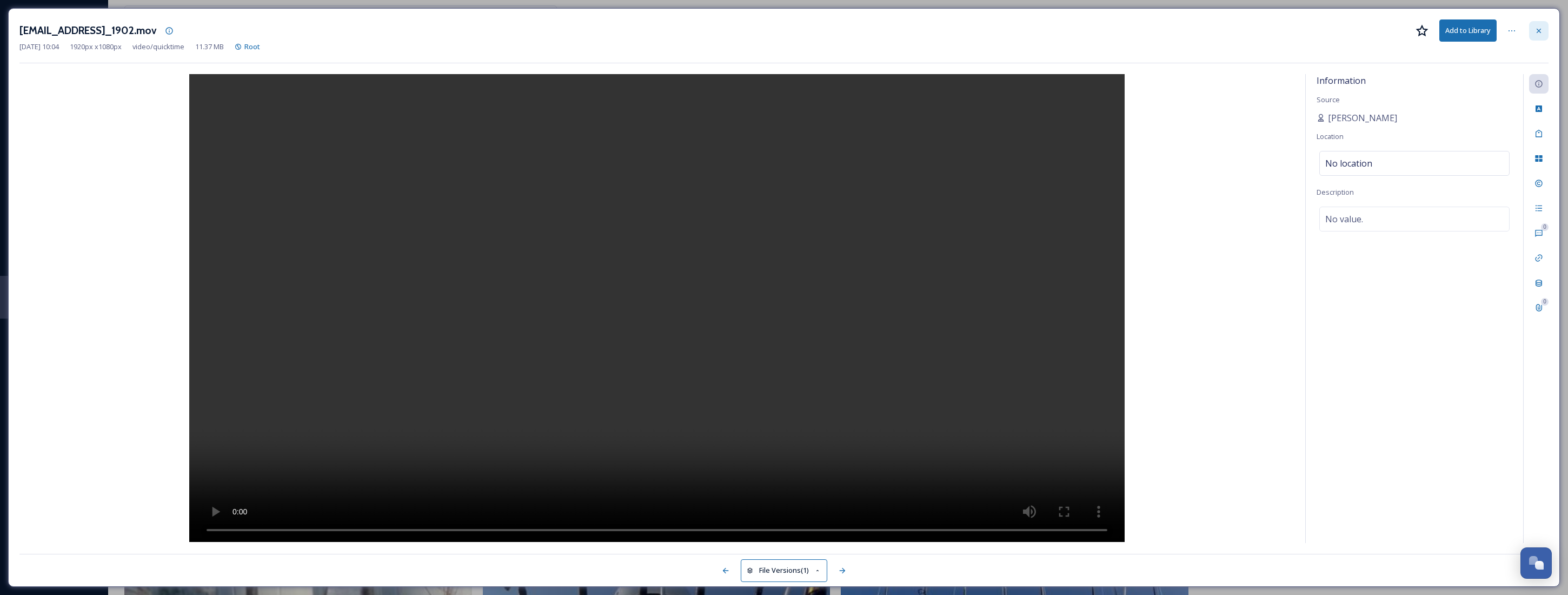
click at [1543, 34] on icon at bounding box center [1539, 31] width 8 height 8
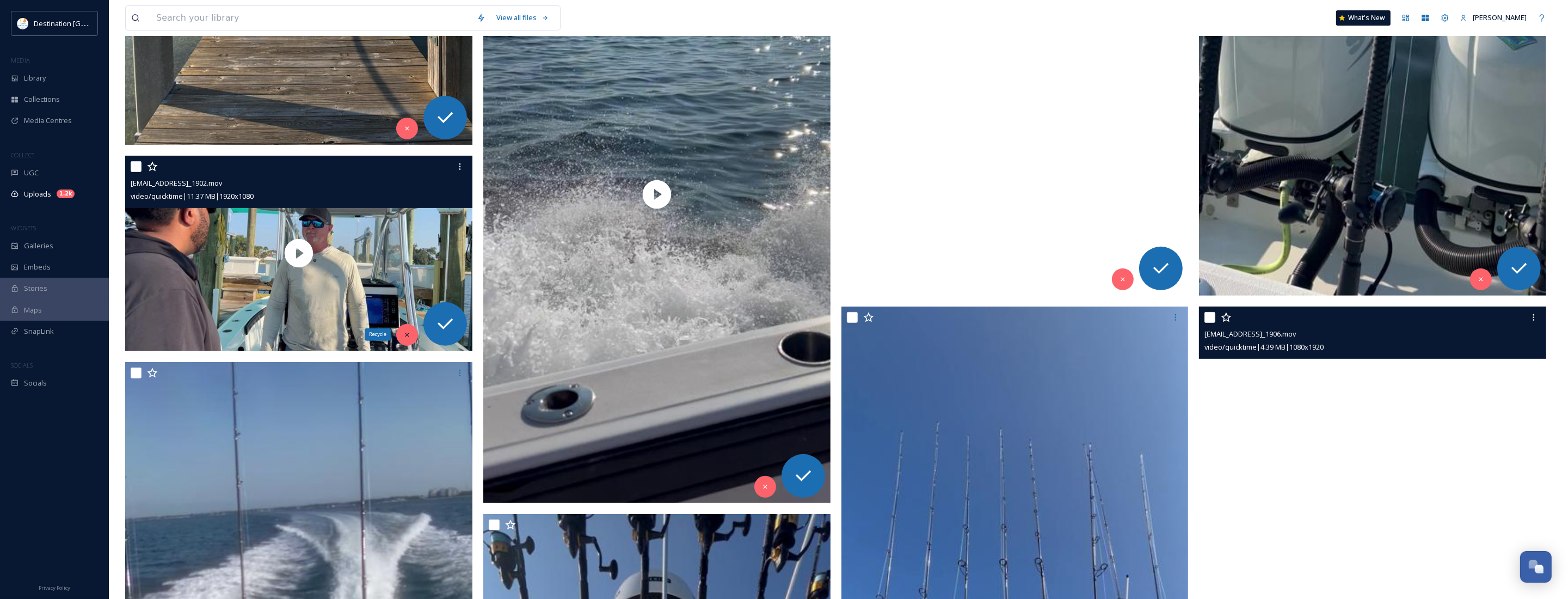
click at [406, 338] on icon at bounding box center [407, 334] width 8 height 8
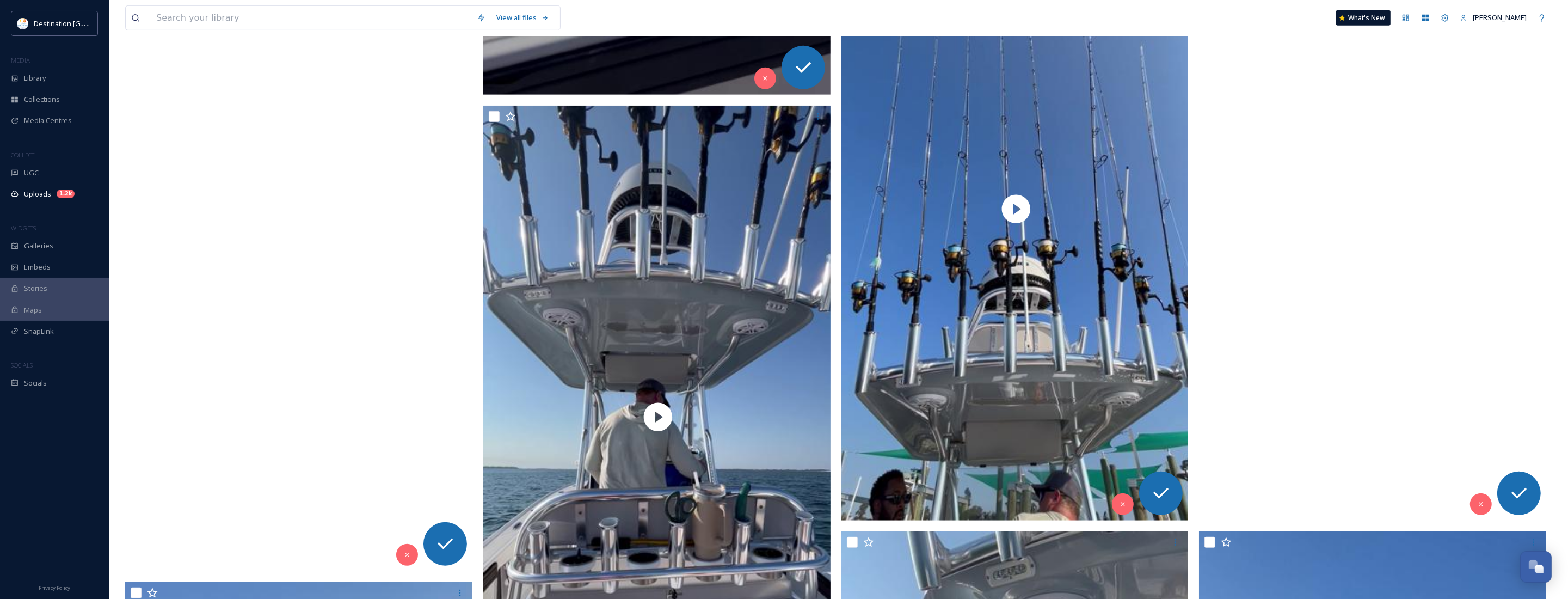
click at [314, 396] on video "ext_1758639851.198315_Social@destinationpanamacity.com-IMG_1910.mov" at bounding box center [298, 263] width 347 height 617
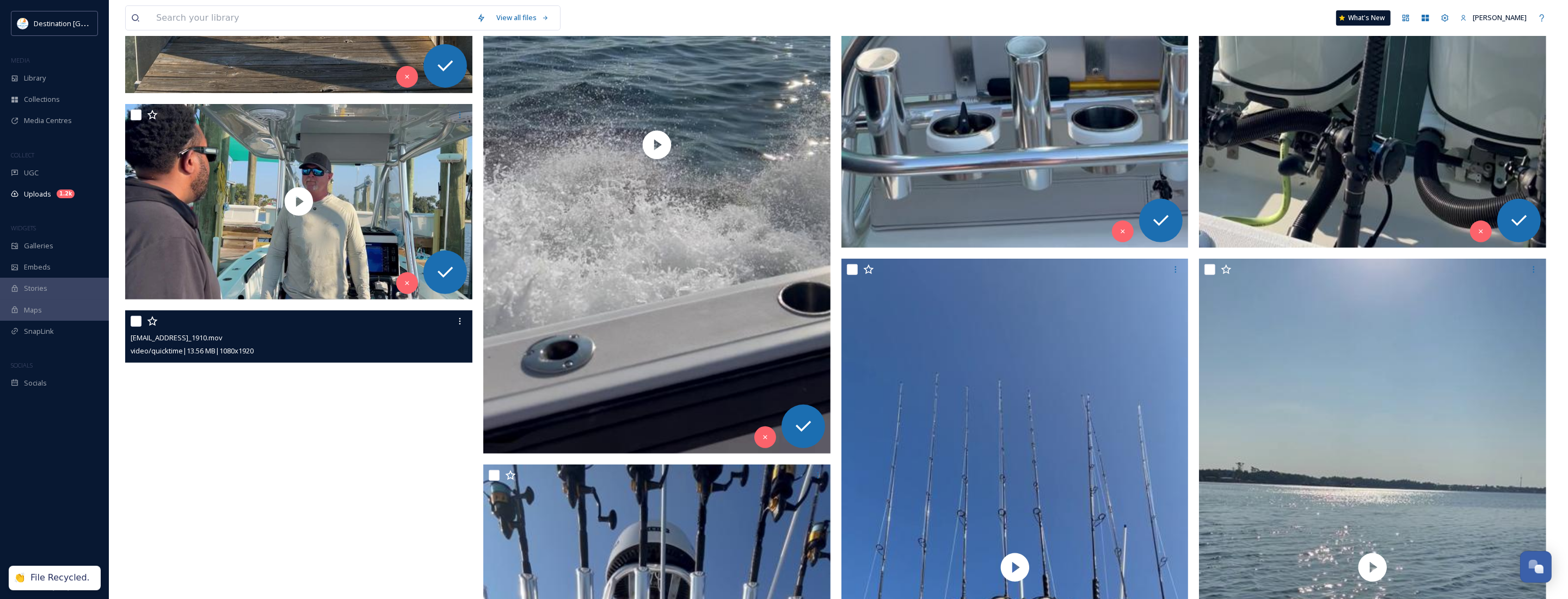
scroll to position [597, 0]
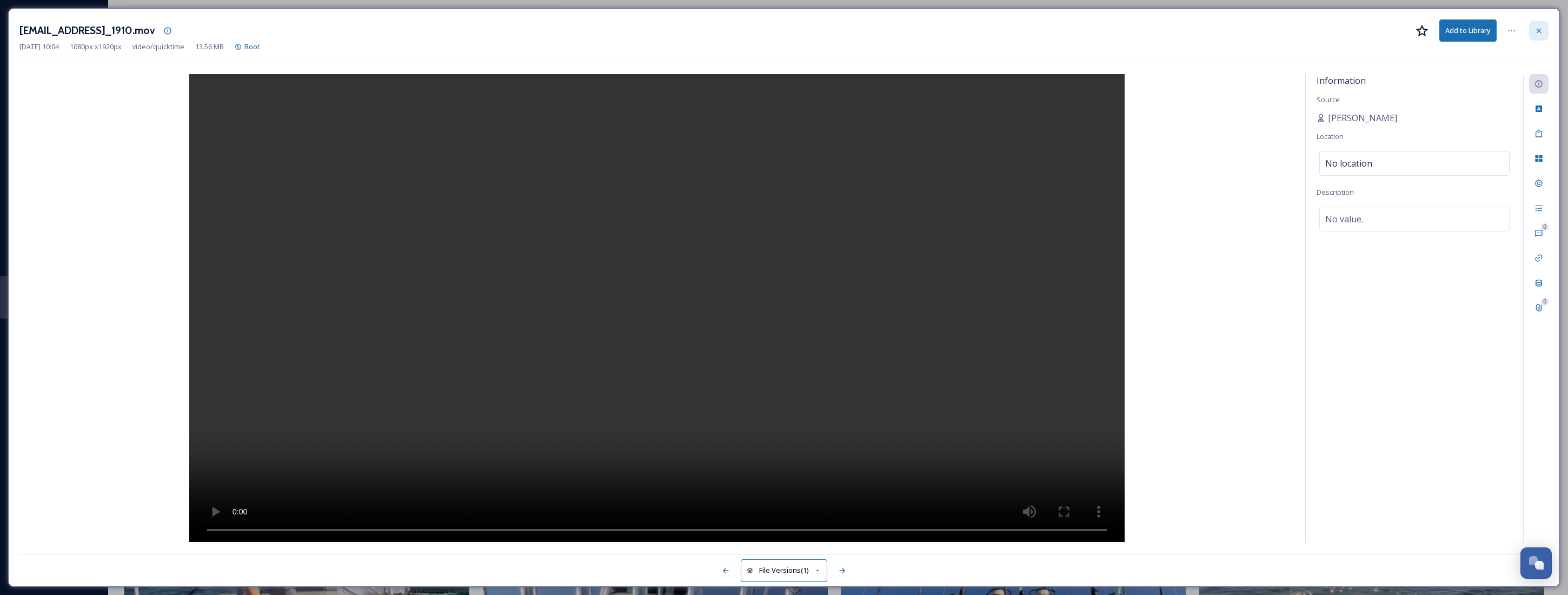
click at [1538, 37] on div at bounding box center [1539, 31] width 20 height 20
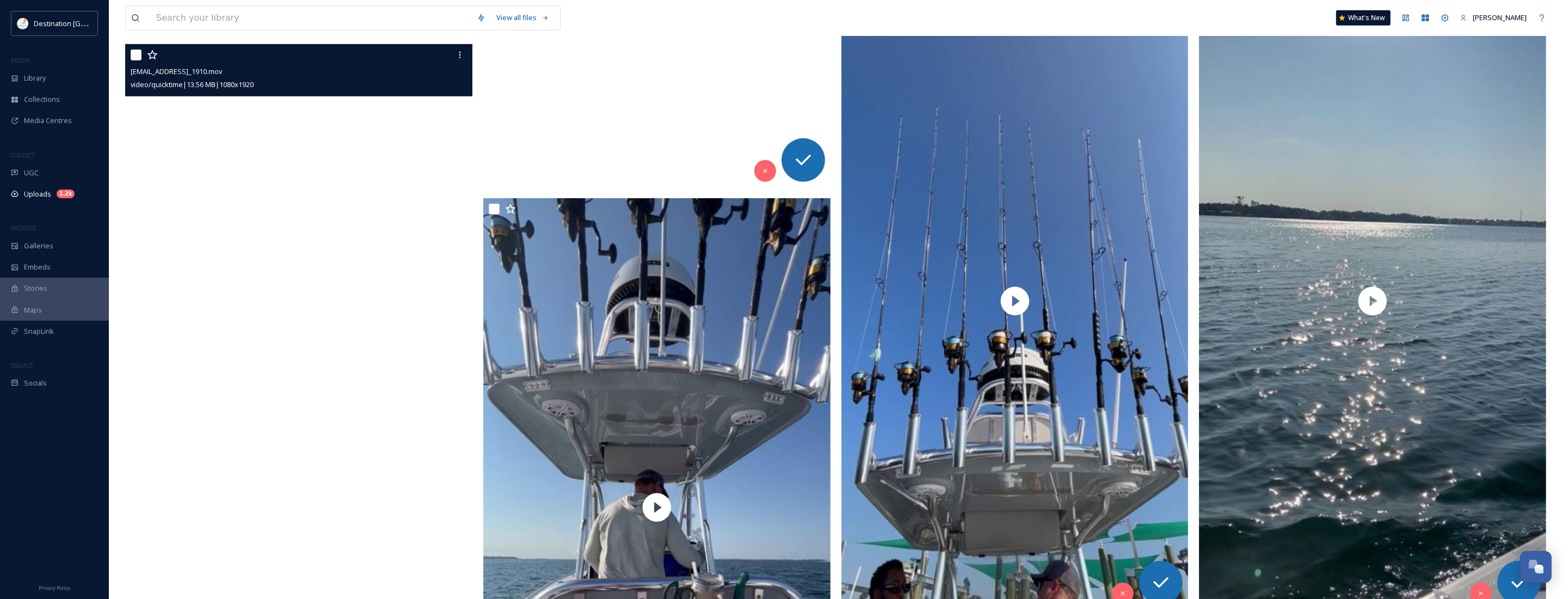
scroll to position [869, 0]
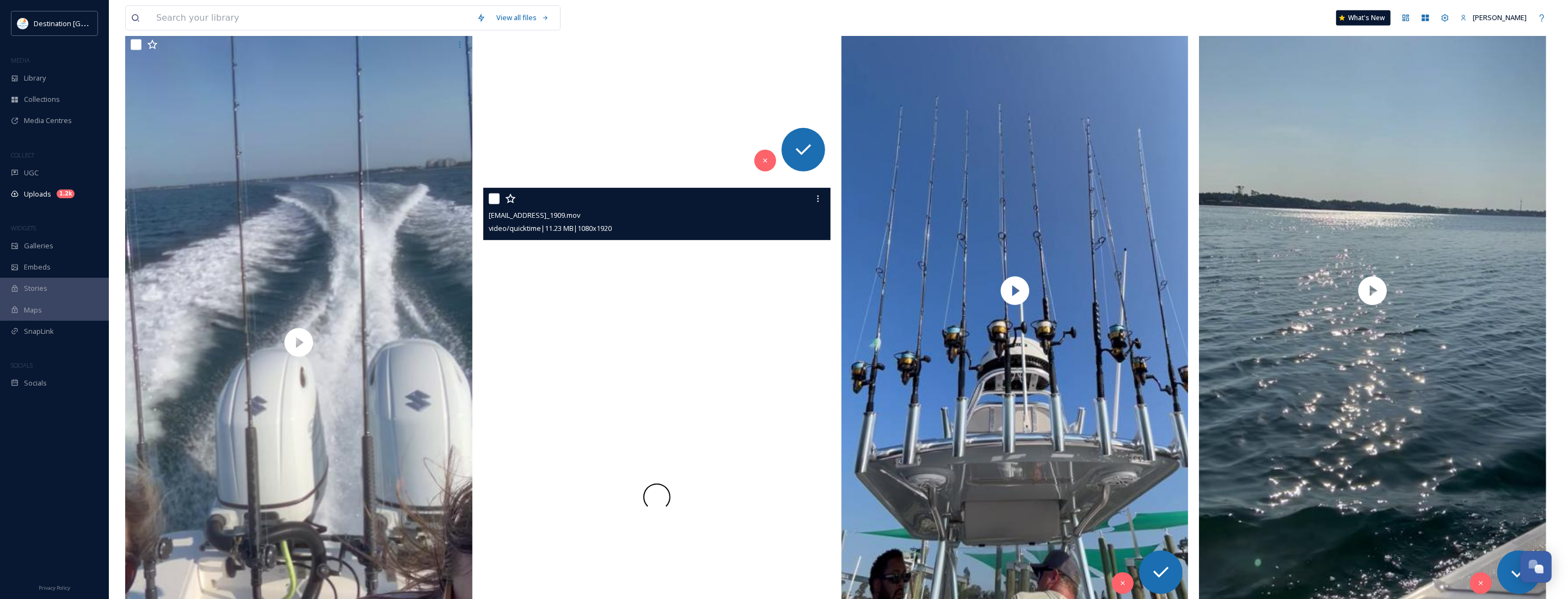
click at [644, 496] on video "ext_1758639850.418153_Social@destinationpanamacity.com-IMG_1909.mov" at bounding box center [656, 497] width 347 height 617
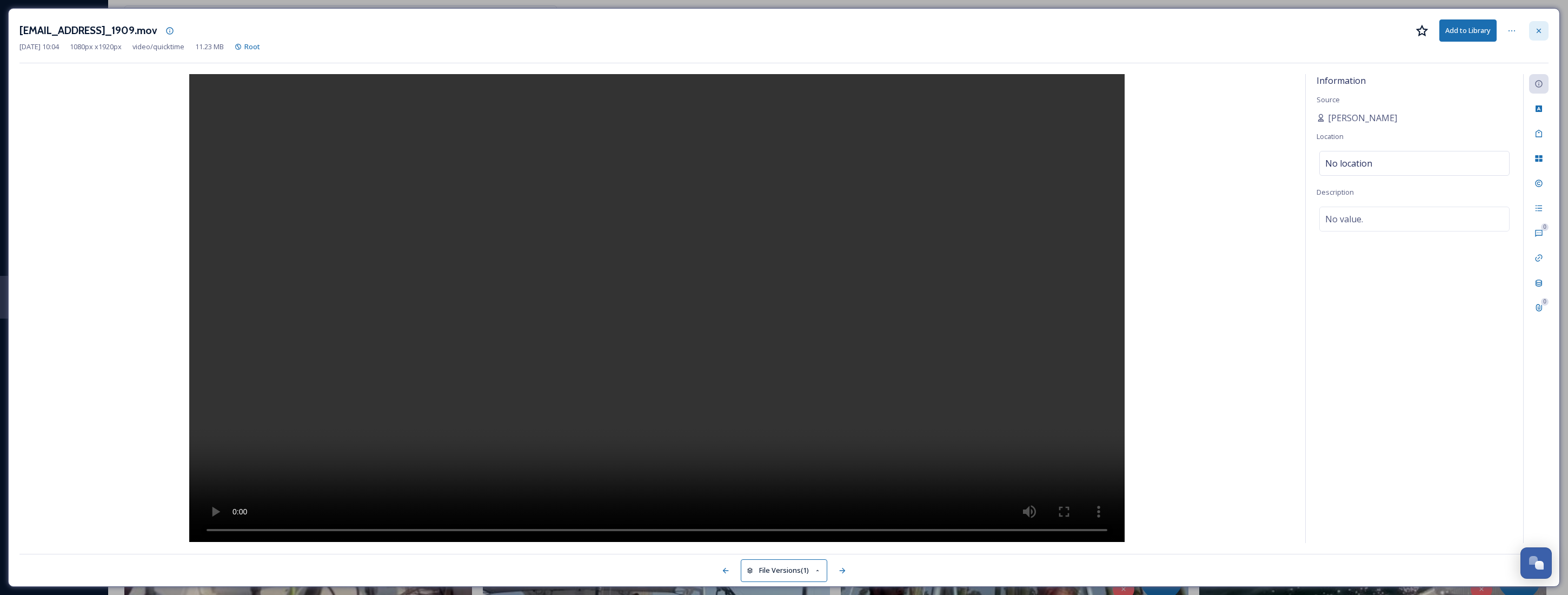
click at [1540, 35] on icon at bounding box center [1539, 31] width 8 height 8
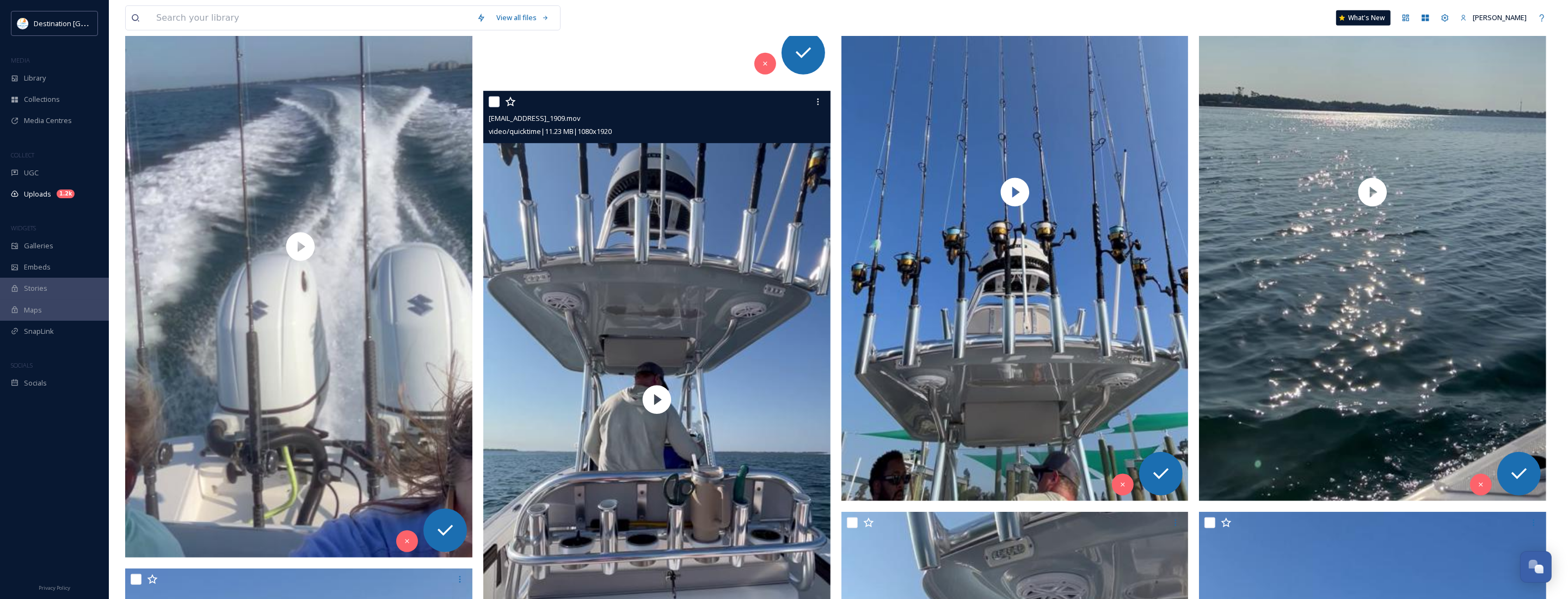
scroll to position [937, 0]
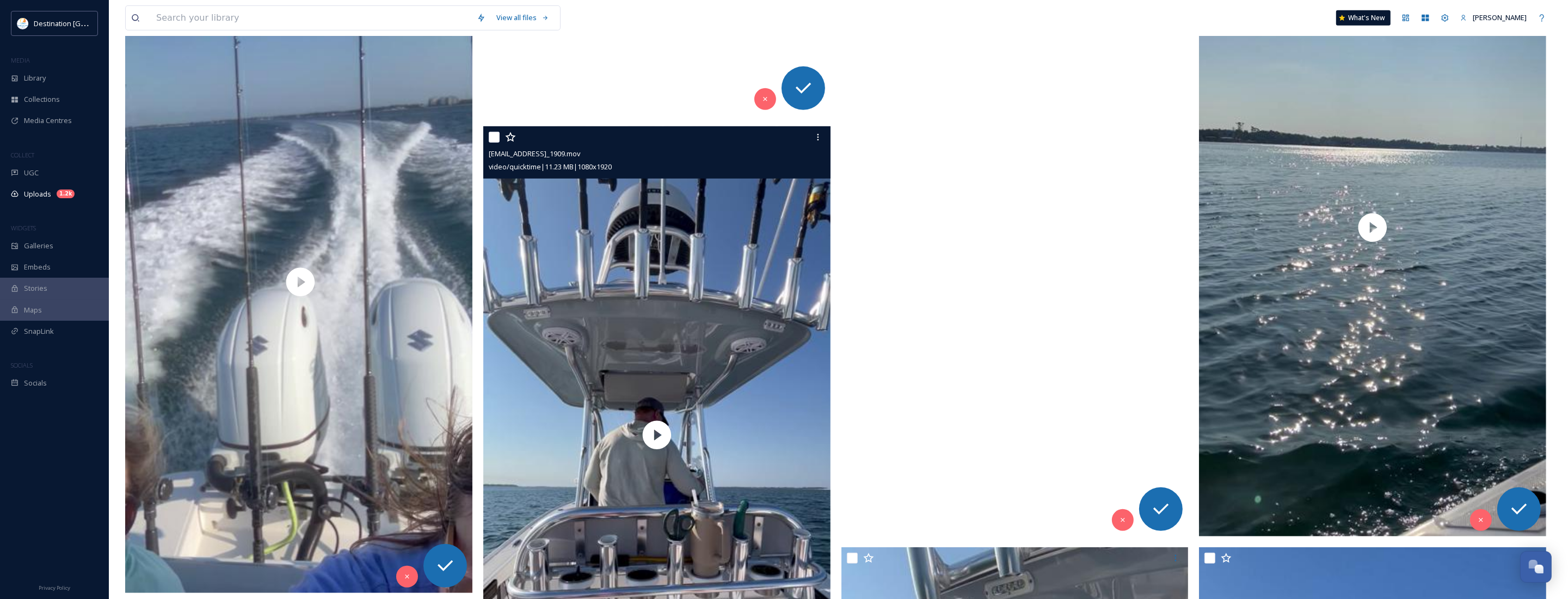
click at [1029, 292] on video "ext_1758639852.920255_Social@destinationpanamacity.com-IMG_1904.mov" at bounding box center [1015, 227] width 347 height 617
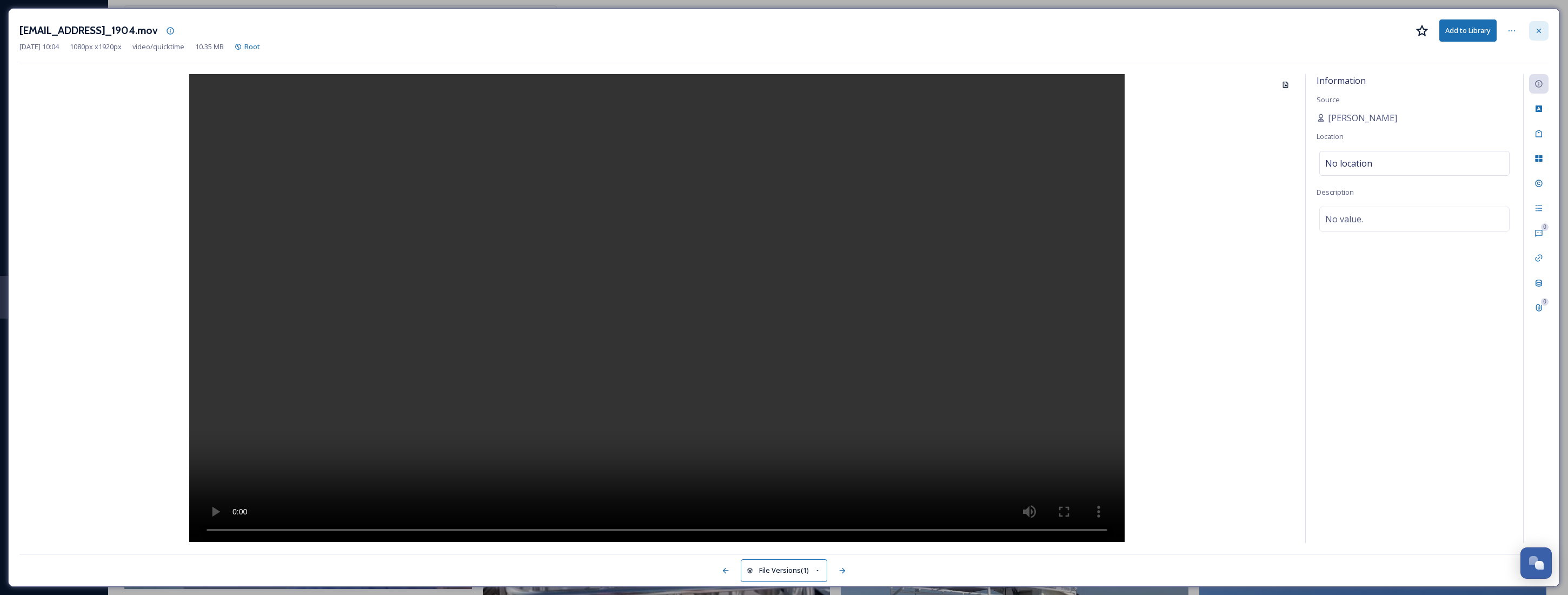
click at [1535, 32] on icon at bounding box center [1539, 31] width 8 height 8
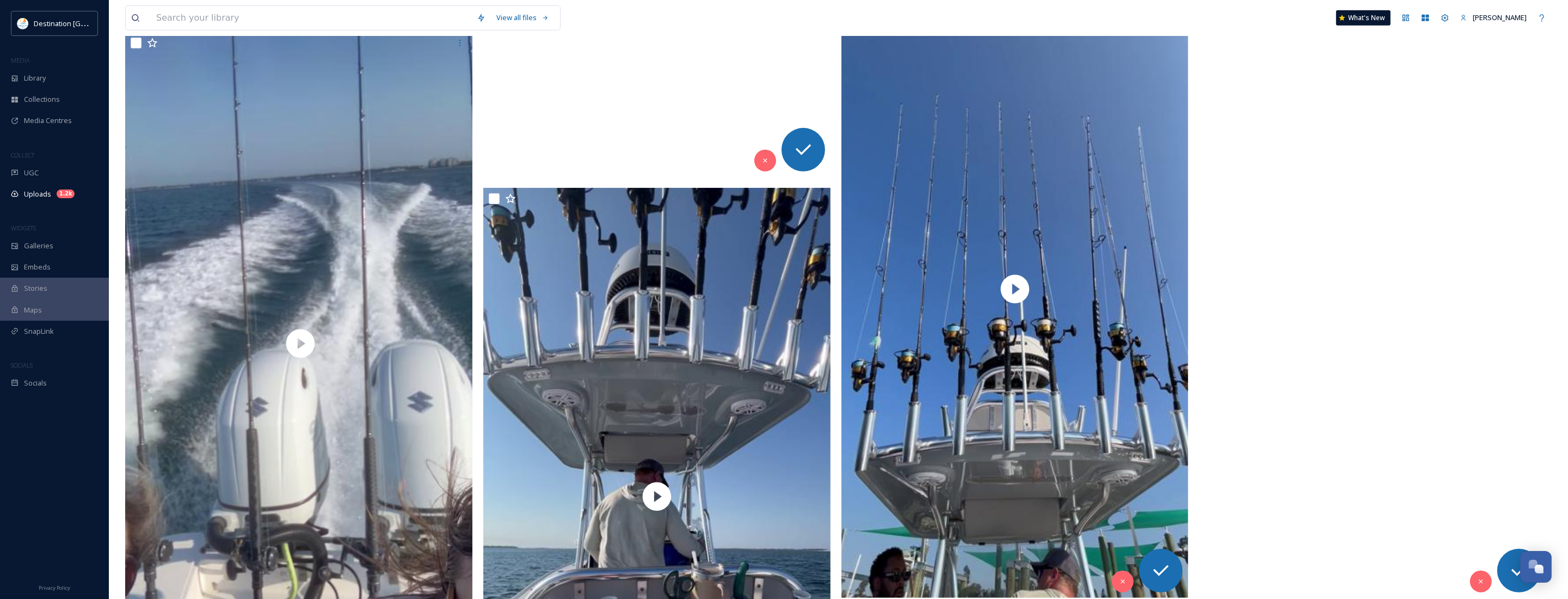
scroll to position [937, 0]
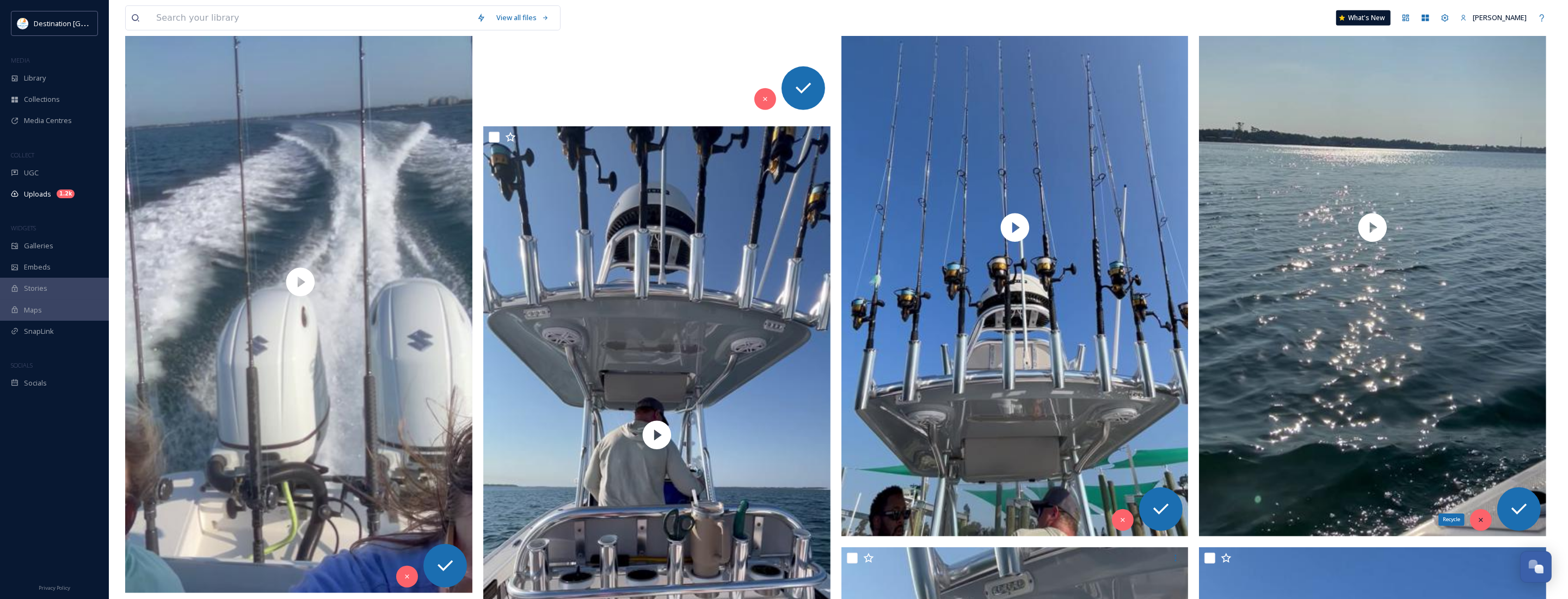
click at [1481, 517] on icon at bounding box center [1481, 520] width 8 height 8
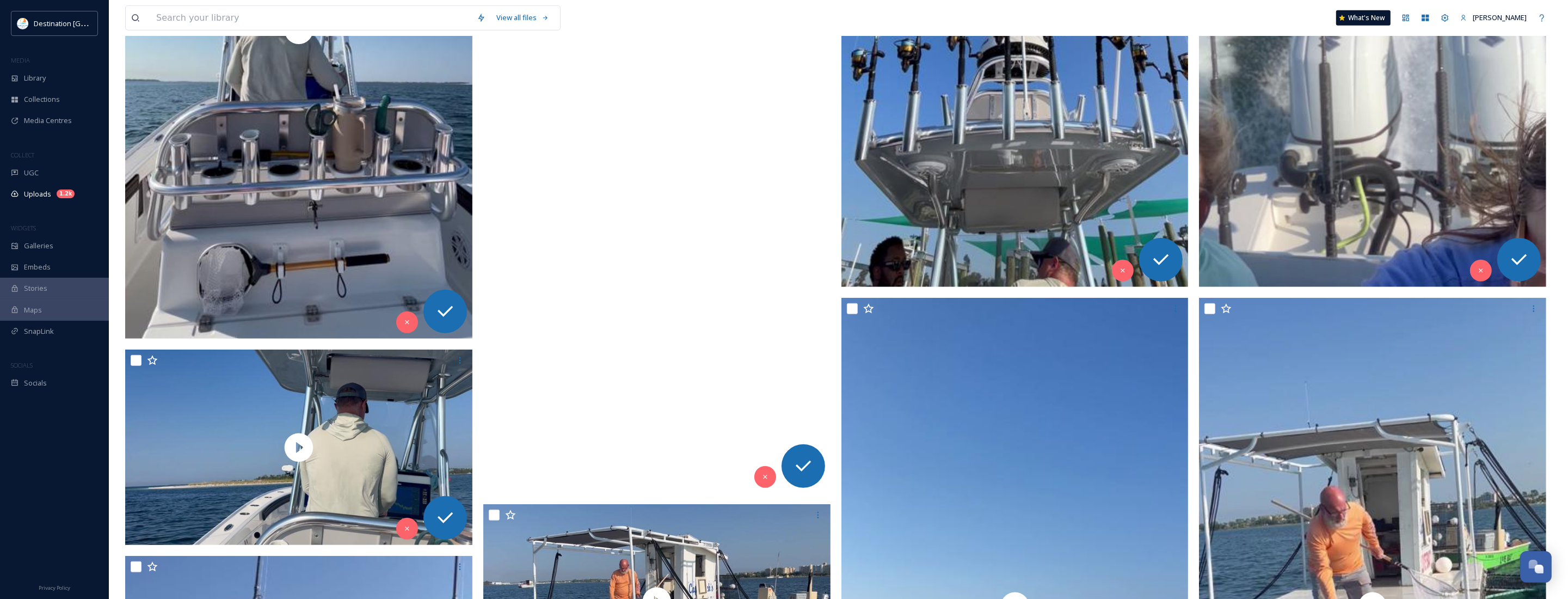
scroll to position [1209, 0]
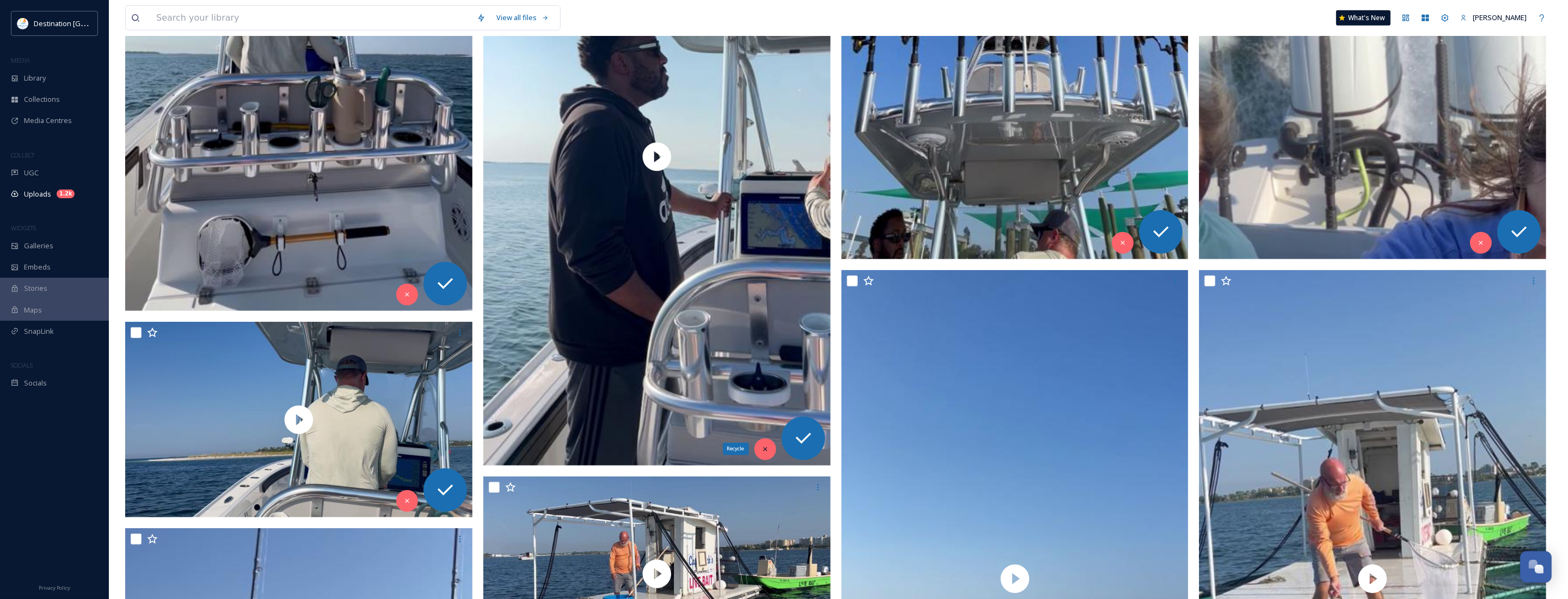
click at [766, 444] on div "Recycle" at bounding box center [765, 449] width 22 height 22
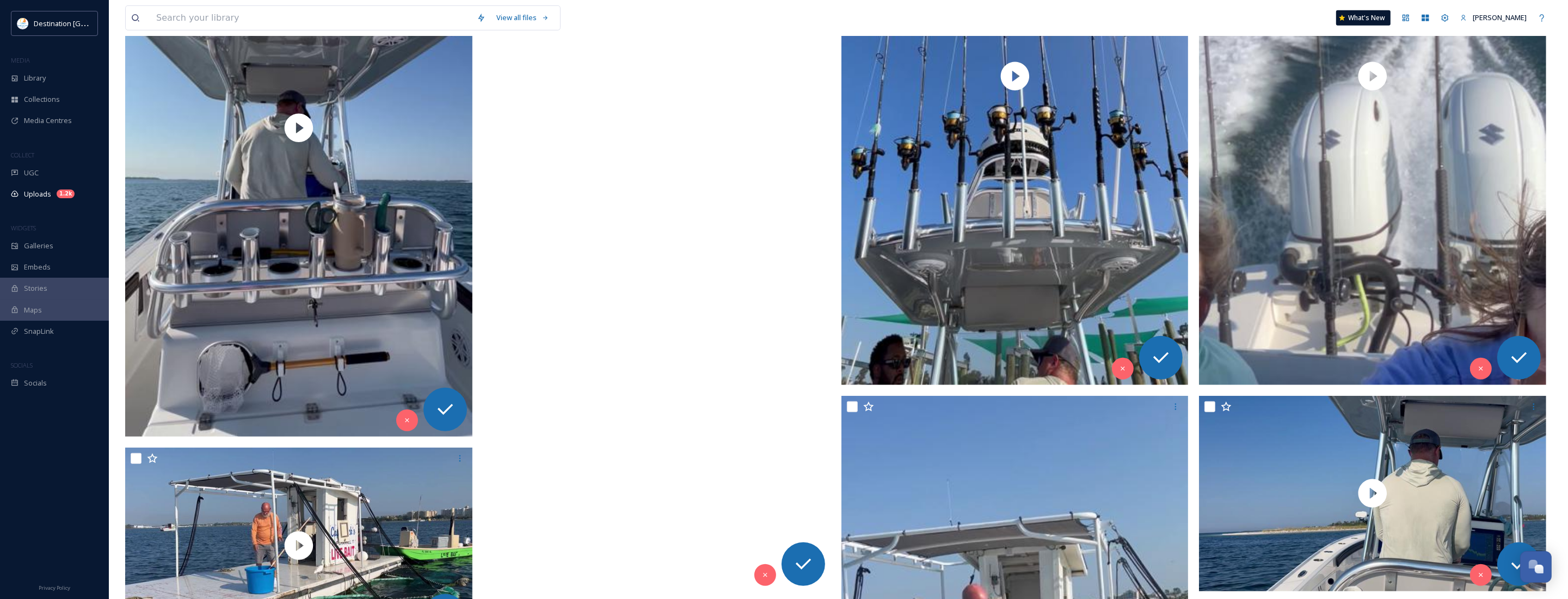
scroll to position [1073, 0]
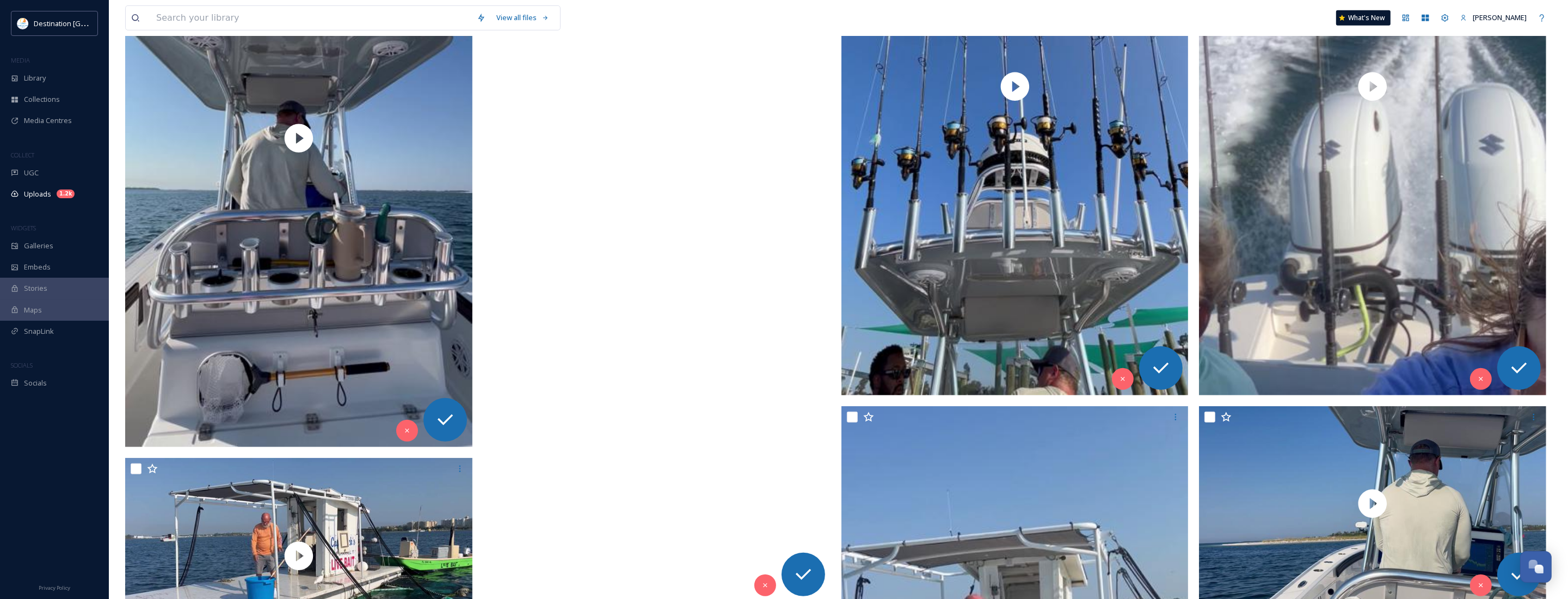
click at [627, 225] on video "ext_1758639838.595367_Social@destinationpanamacity.com-IMG_1911.mov" at bounding box center [656, 292] width 347 height 617
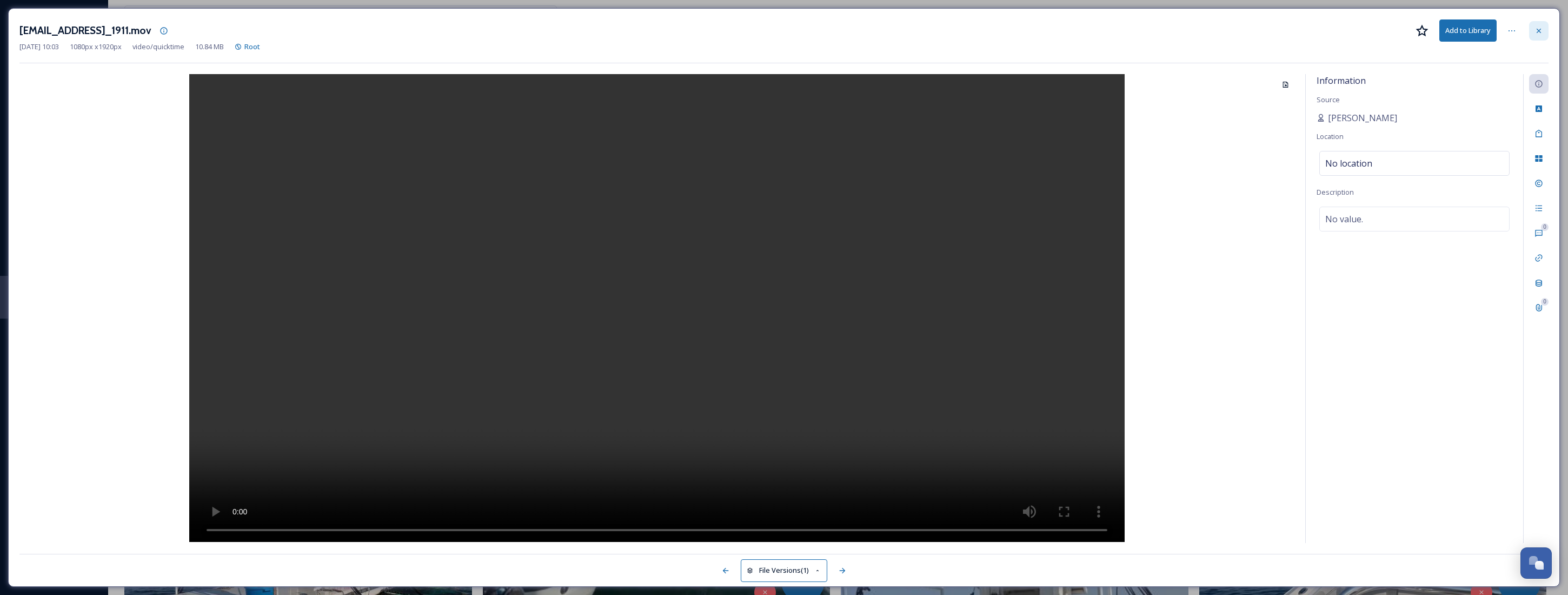
click at [1531, 33] on div at bounding box center [1539, 31] width 20 height 20
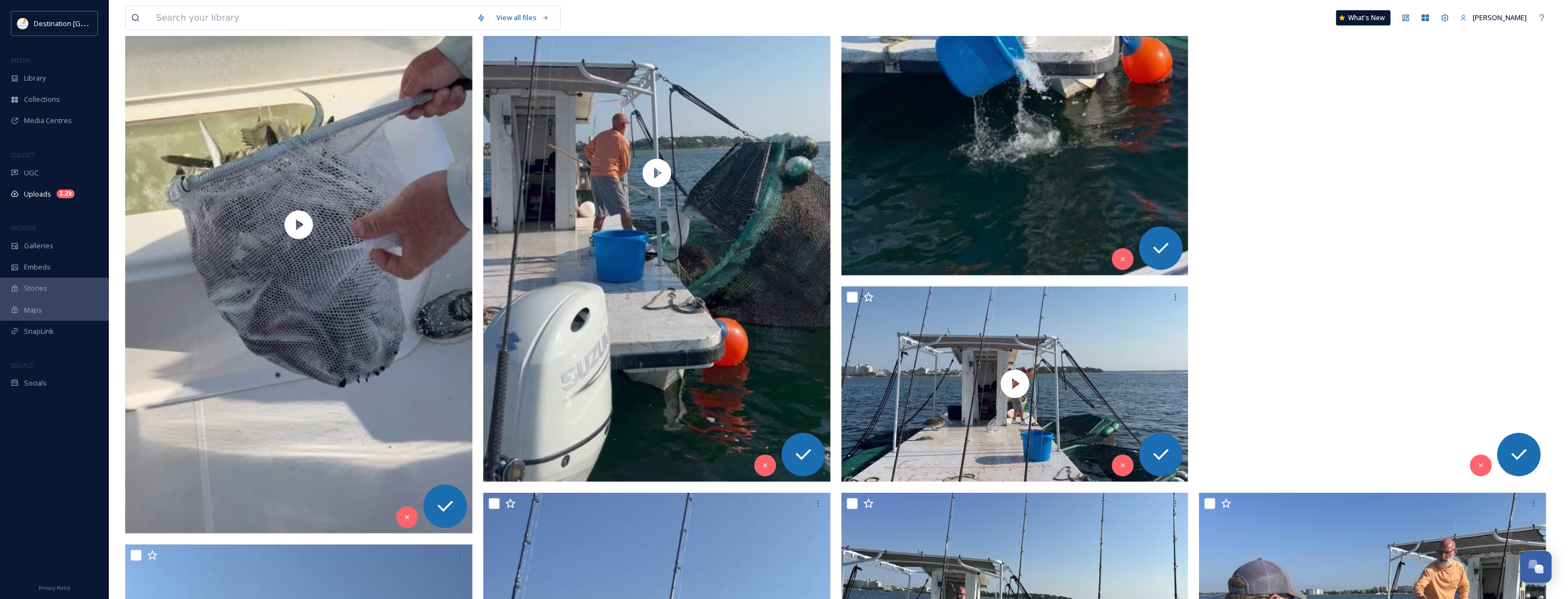
scroll to position [1822, 0]
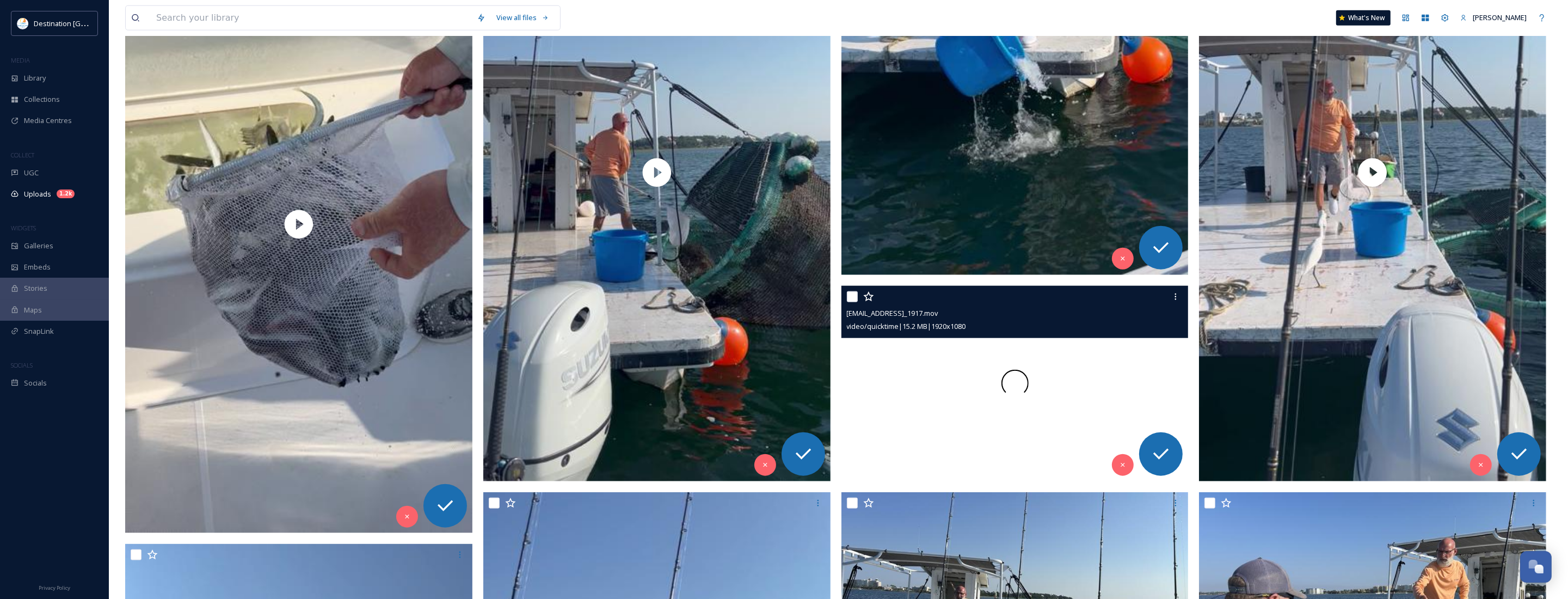
click at [1040, 434] on div at bounding box center [1015, 383] width 347 height 195
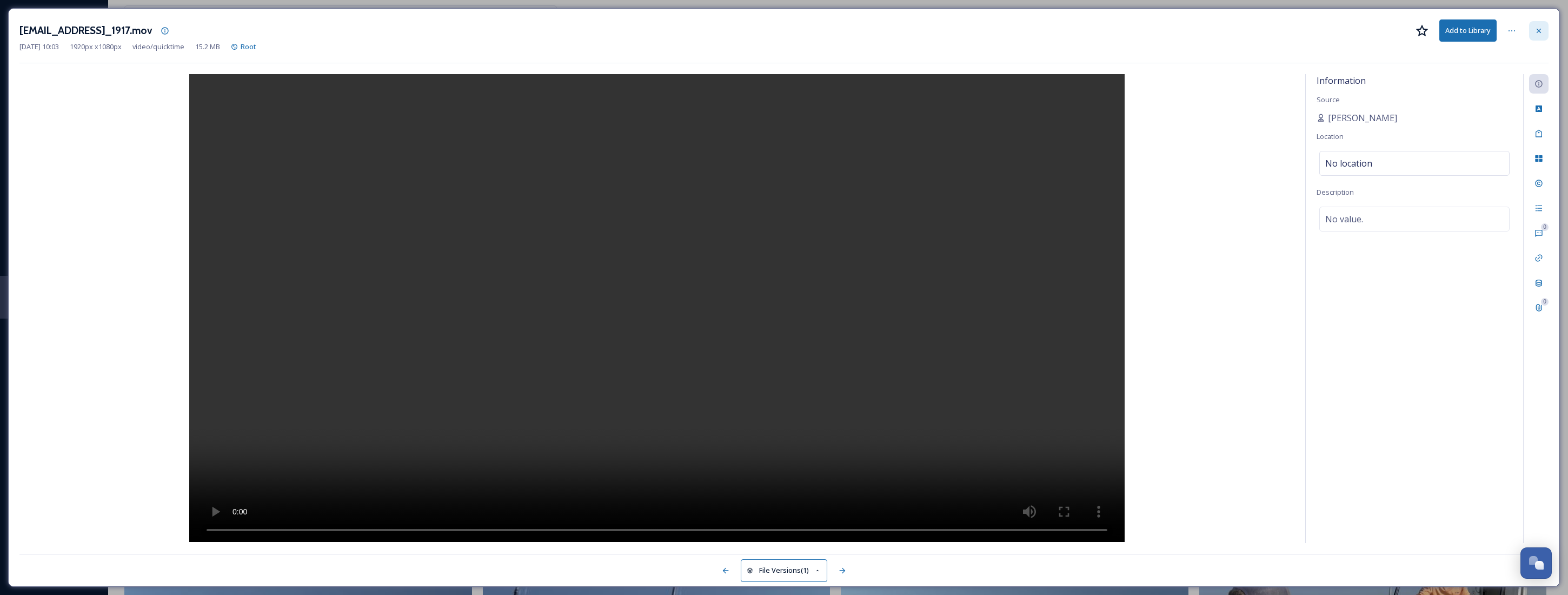
click at [1529, 31] on div at bounding box center [1539, 31] width 20 height 20
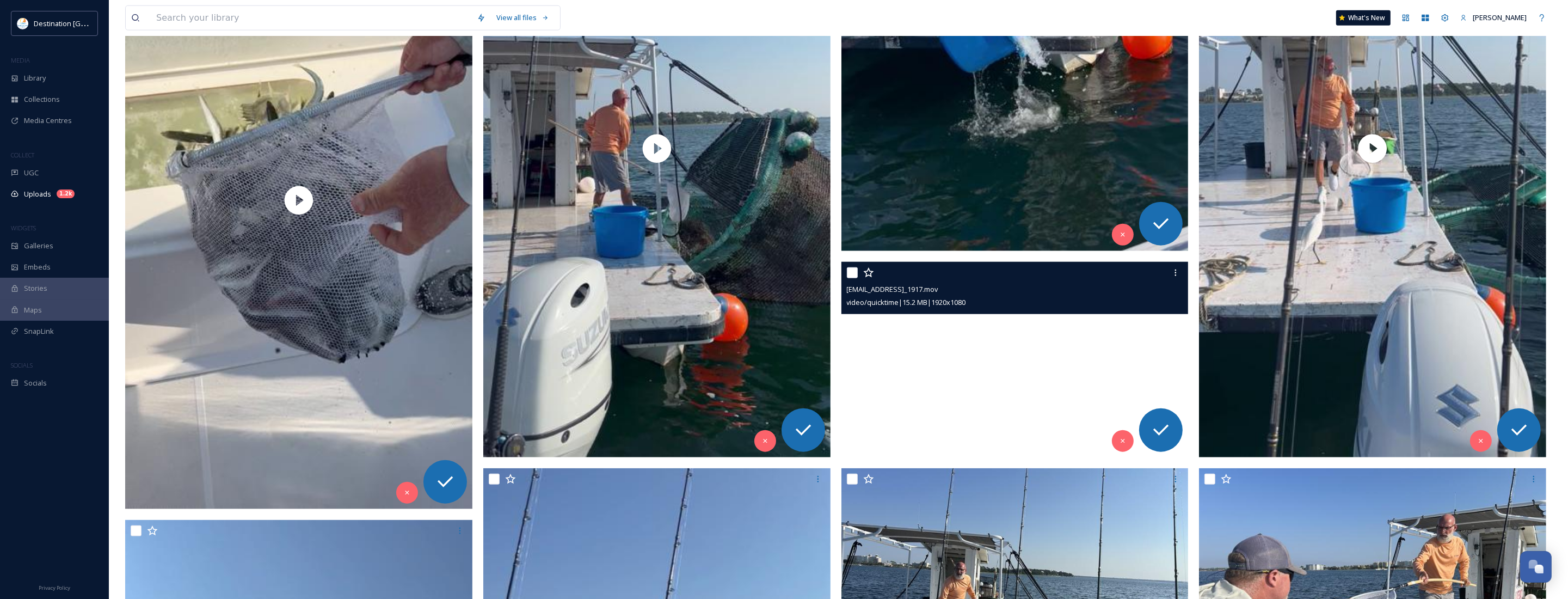
scroll to position [1822, 0]
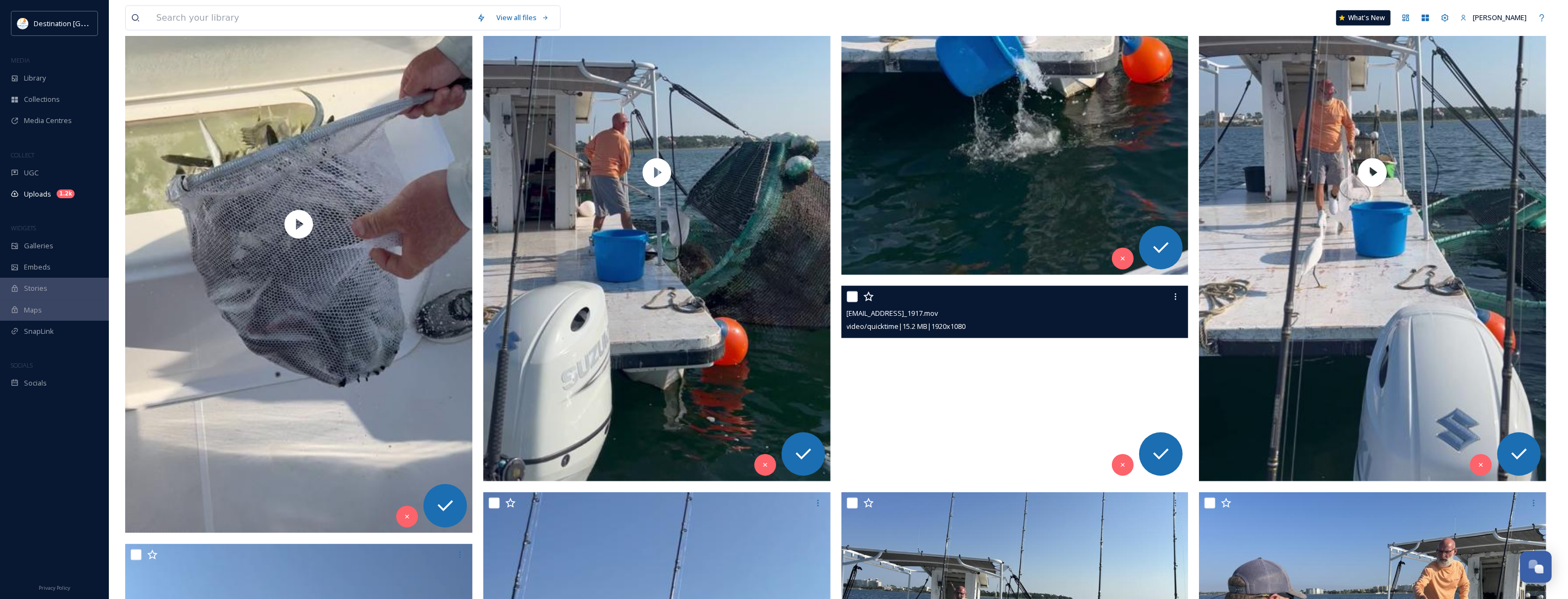
click at [1005, 392] on video "ext_1758639819.793849_Social@destinationpanamacity.com-IMG_1917.mov" at bounding box center [1015, 383] width 347 height 195
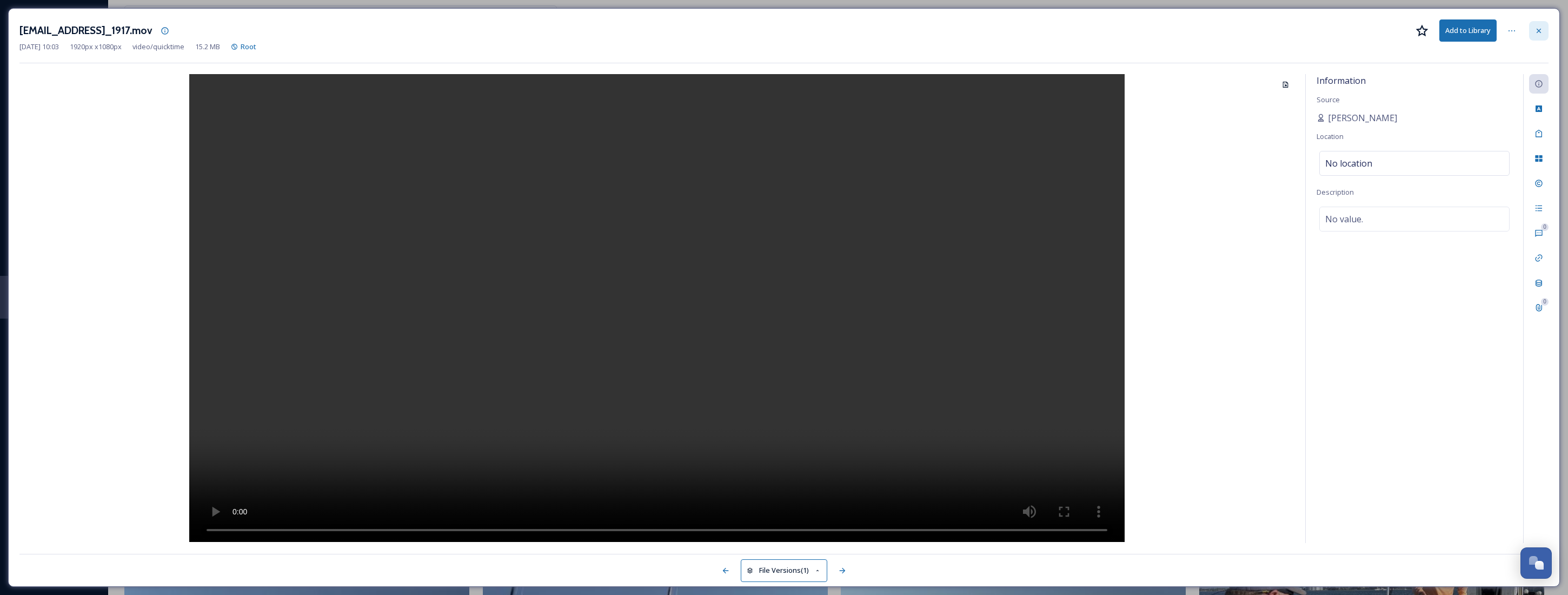
click at [1538, 30] on icon at bounding box center [1539, 30] width 4 height 4
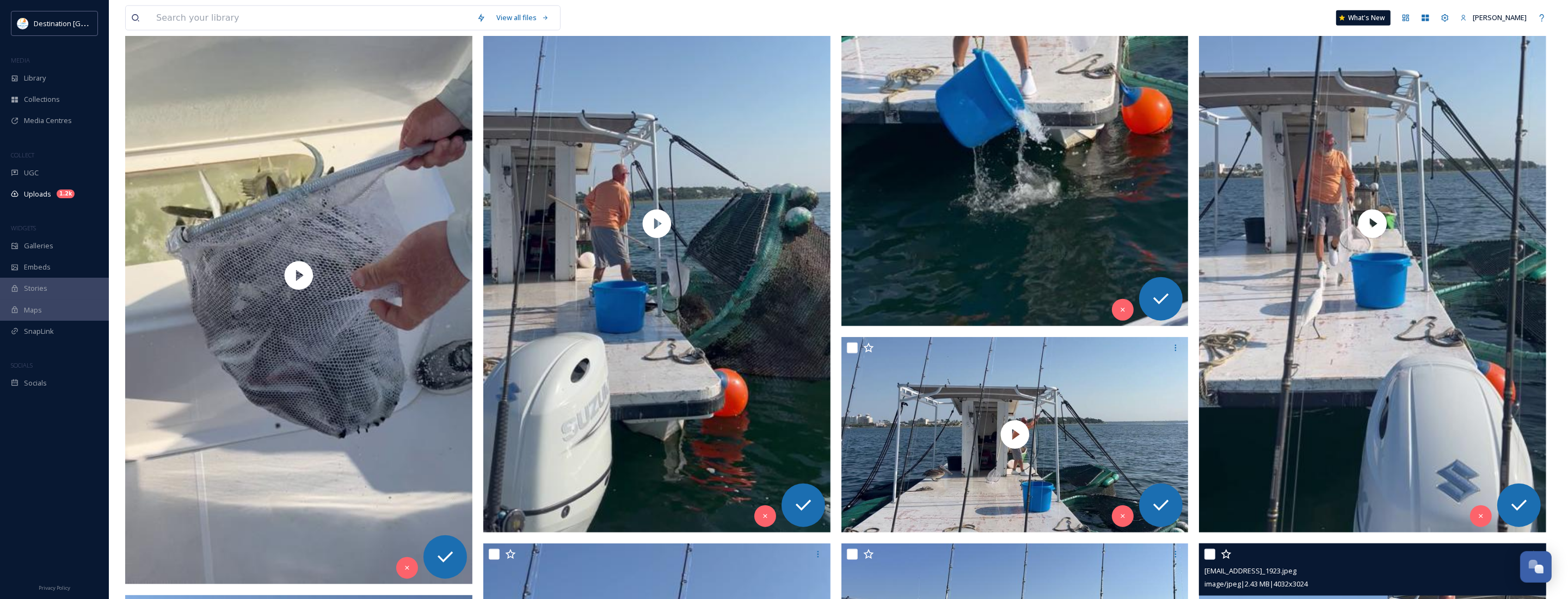
scroll to position [1754, 0]
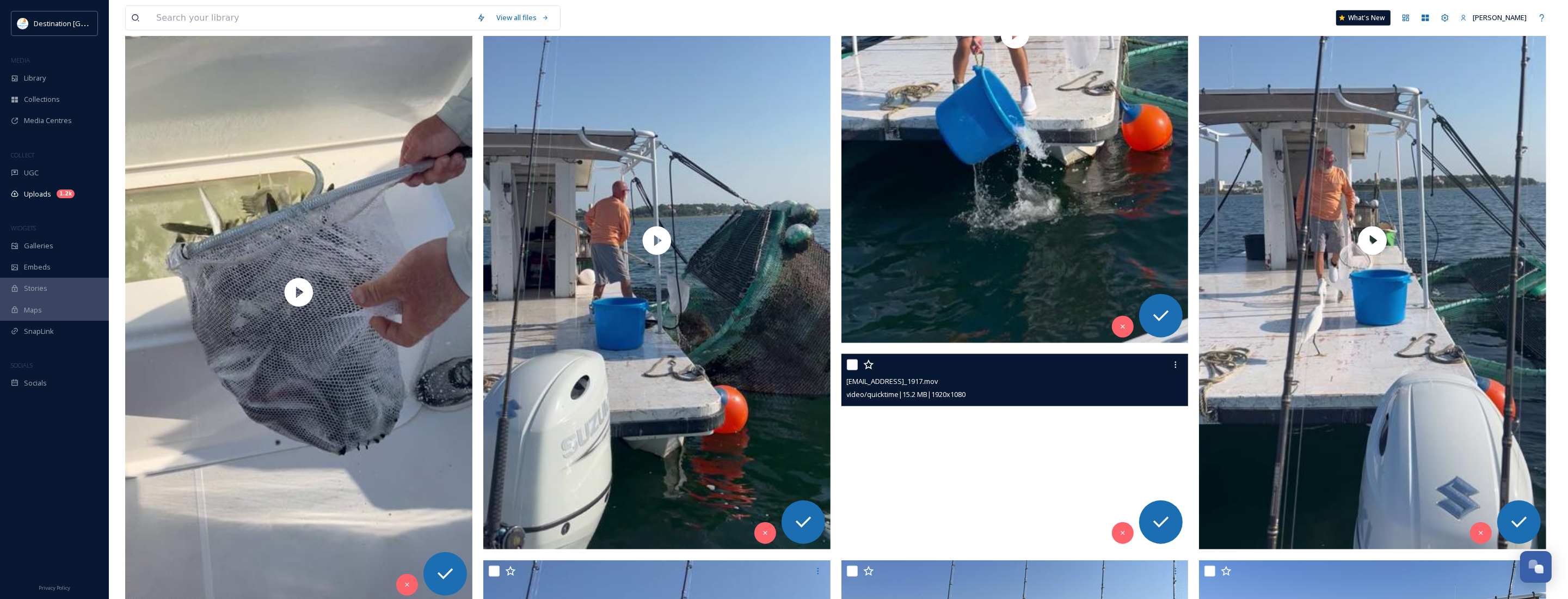
click at [1005, 461] on video "ext_1758639819.793849_Social@destinationpanamacity.com-IMG_1917.mov" at bounding box center [1015, 451] width 347 height 195
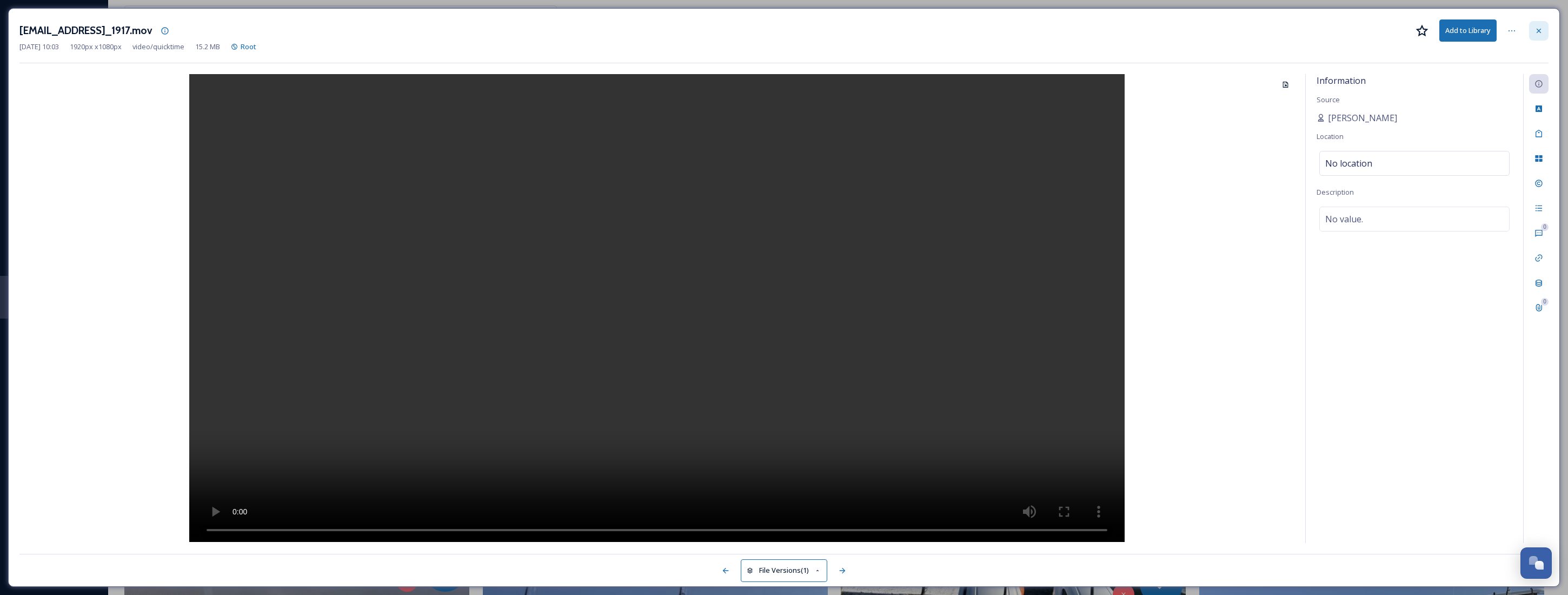
click at [1541, 25] on div at bounding box center [1539, 31] width 20 height 20
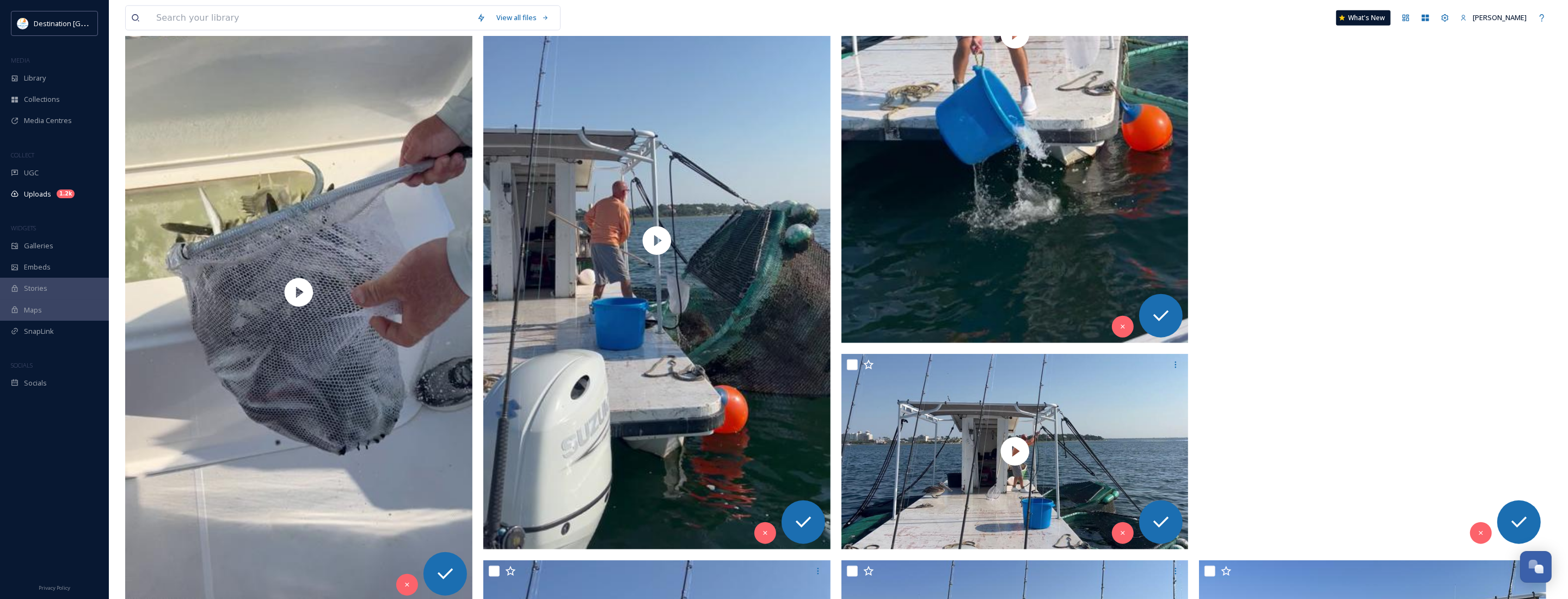
click at [1392, 277] on video "ext_1758639818.924228_Social@destinationpanamacity.com-IMG_1918.mov" at bounding box center [1372, 241] width 347 height 617
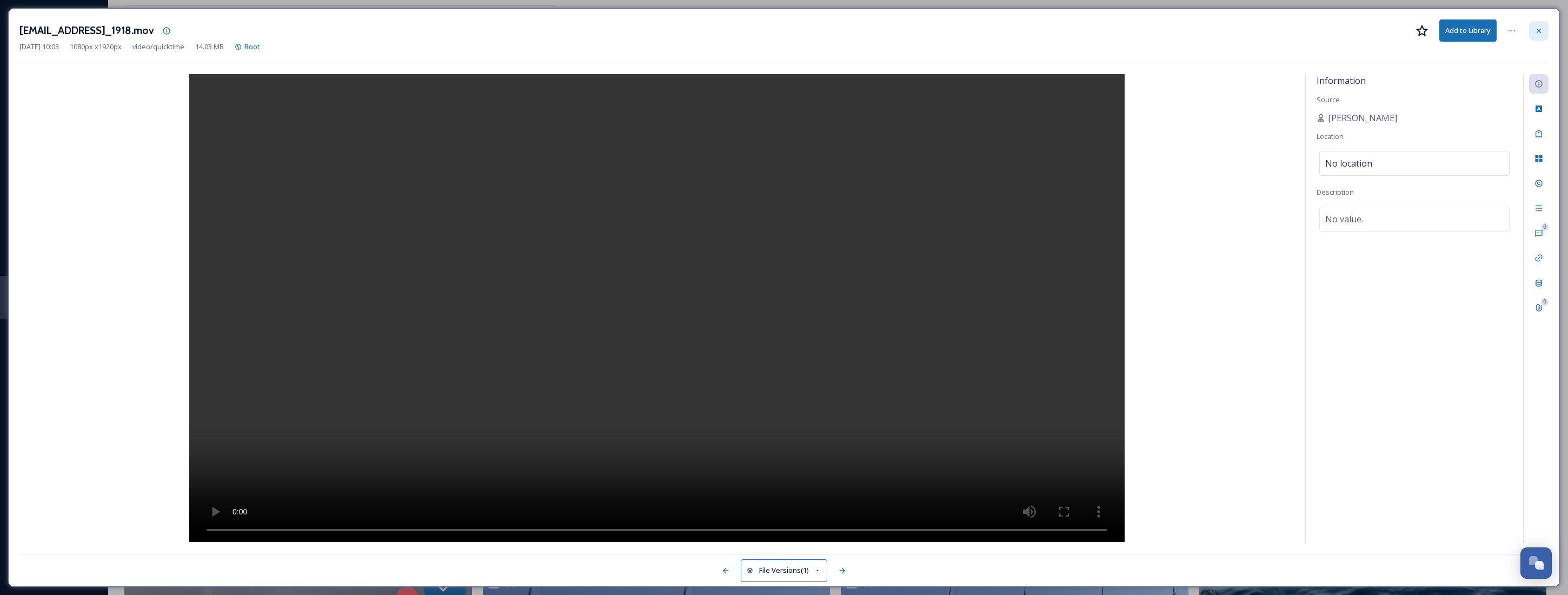
click at [1542, 32] on icon at bounding box center [1539, 31] width 8 height 8
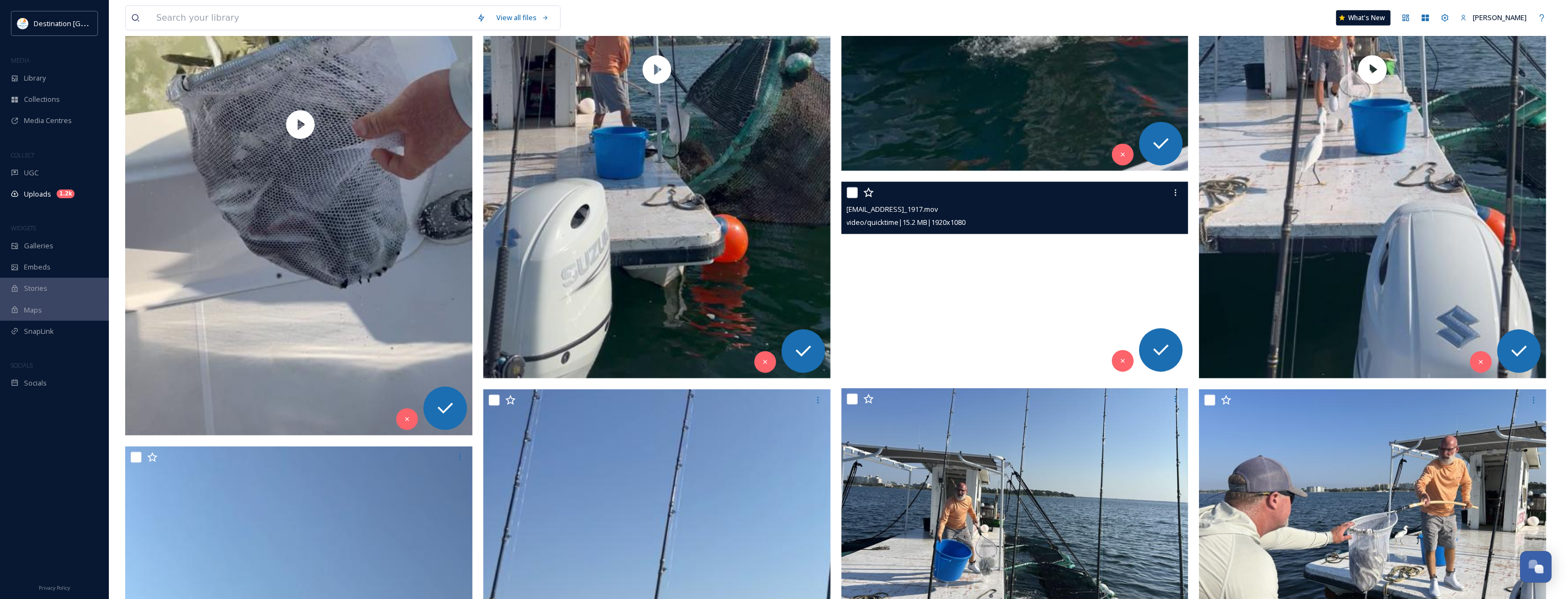
scroll to position [2026, 0]
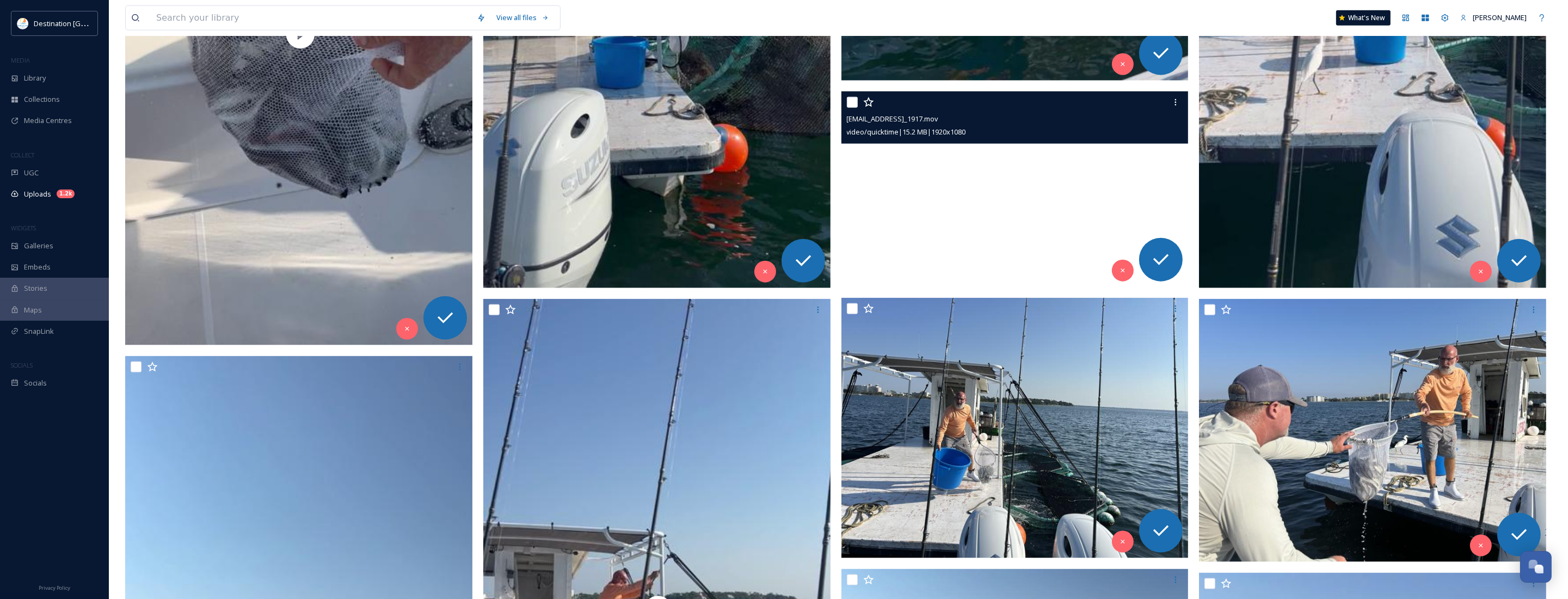
click at [1019, 207] on video "ext_1758639819.793849_Social@destinationpanamacity.com-IMG_1917.mov" at bounding box center [1015, 189] width 347 height 195
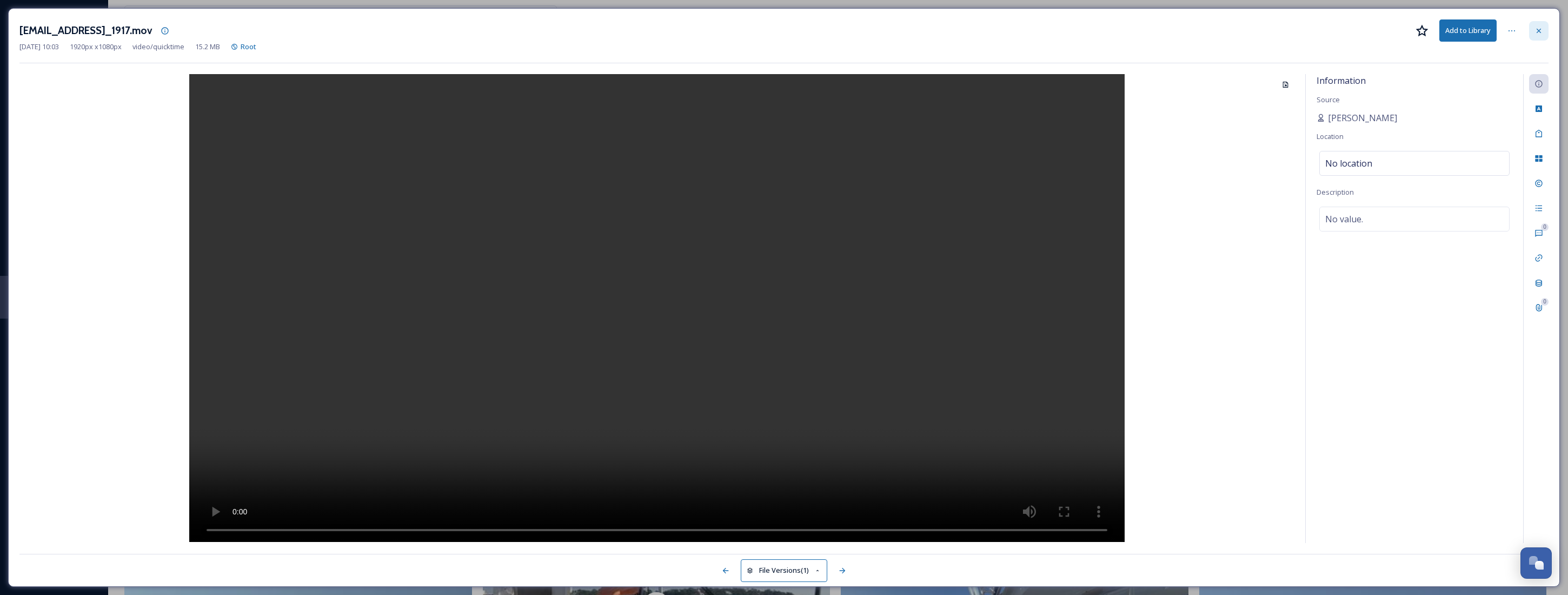
click at [1545, 30] on div at bounding box center [1539, 31] width 20 height 20
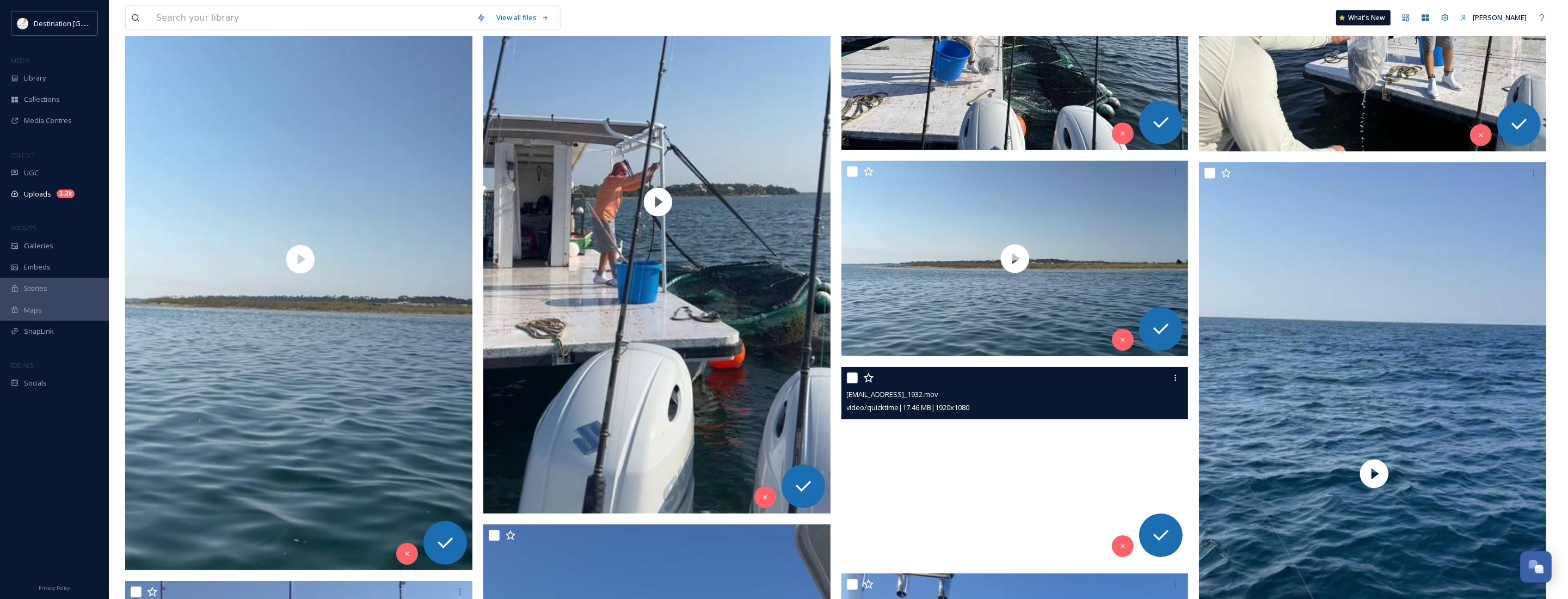
scroll to position [2230, 0]
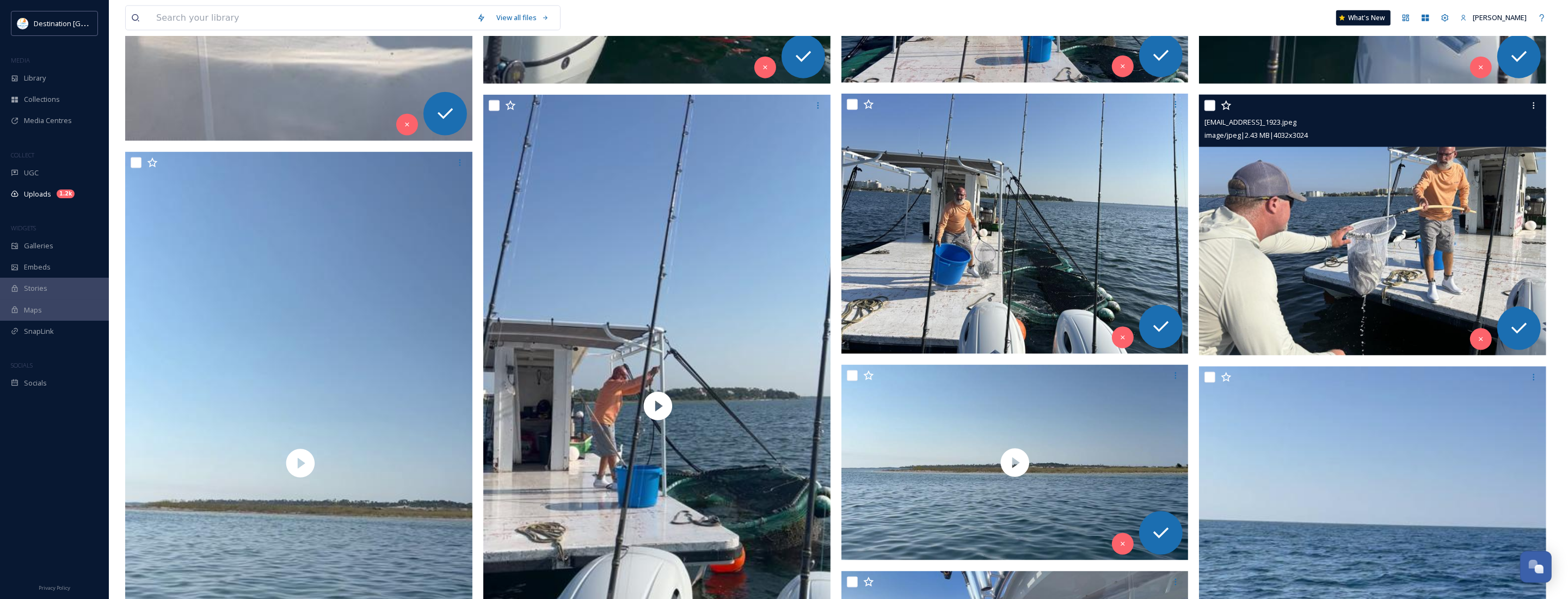
click at [1386, 244] on img at bounding box center [1372, 224] width 347 height 260
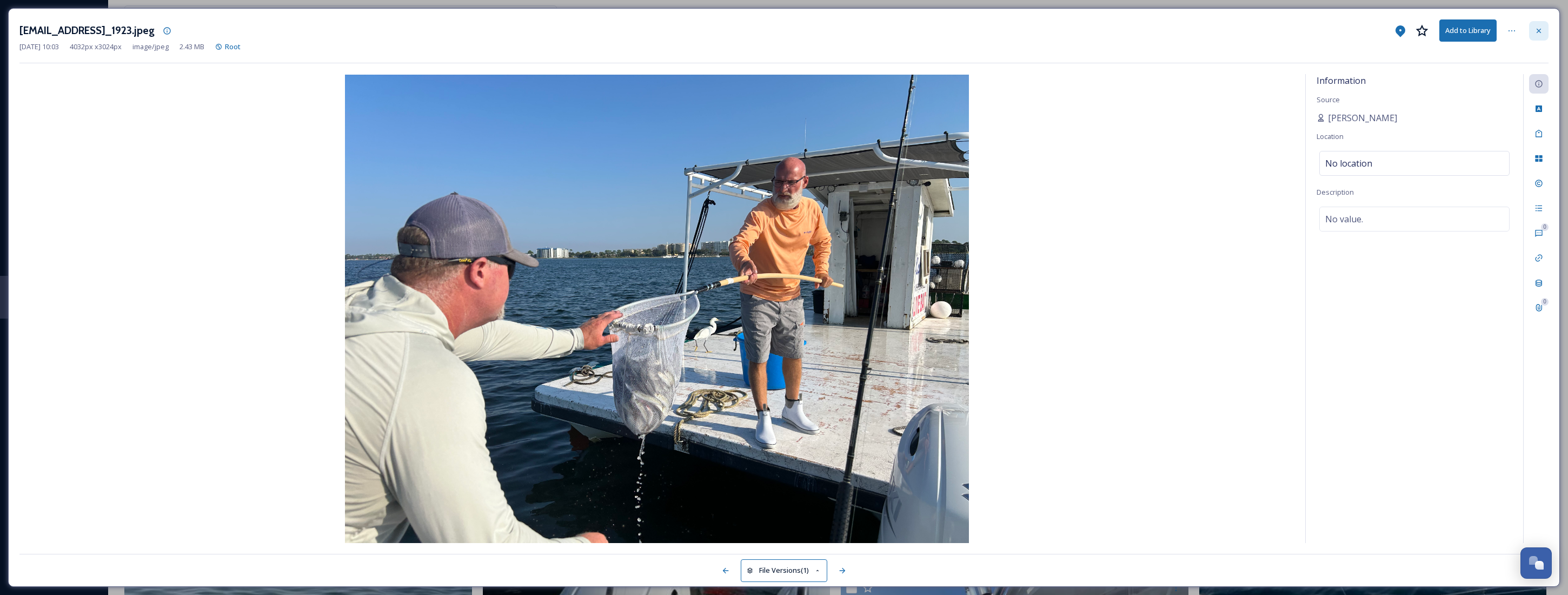
click at [1544, 27] on div at bounding box center [1539, 31] width 20 height 20
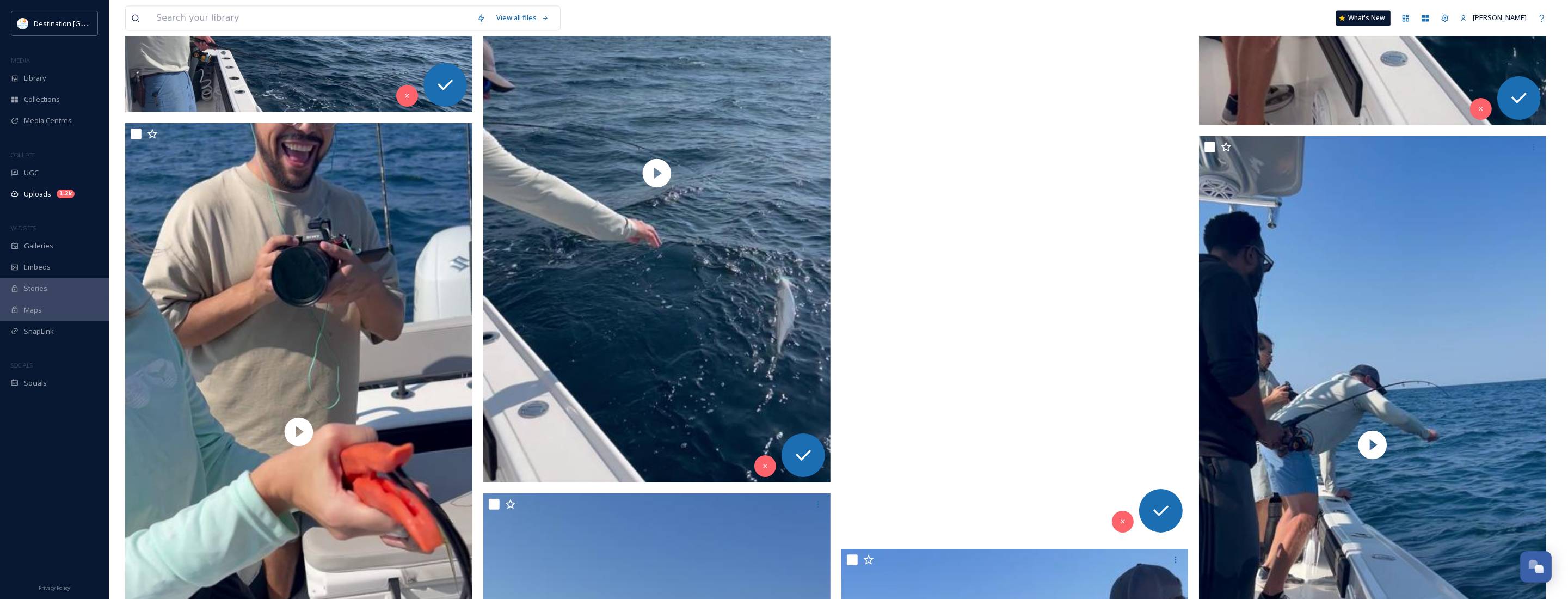
scroll to position [3710, 0]
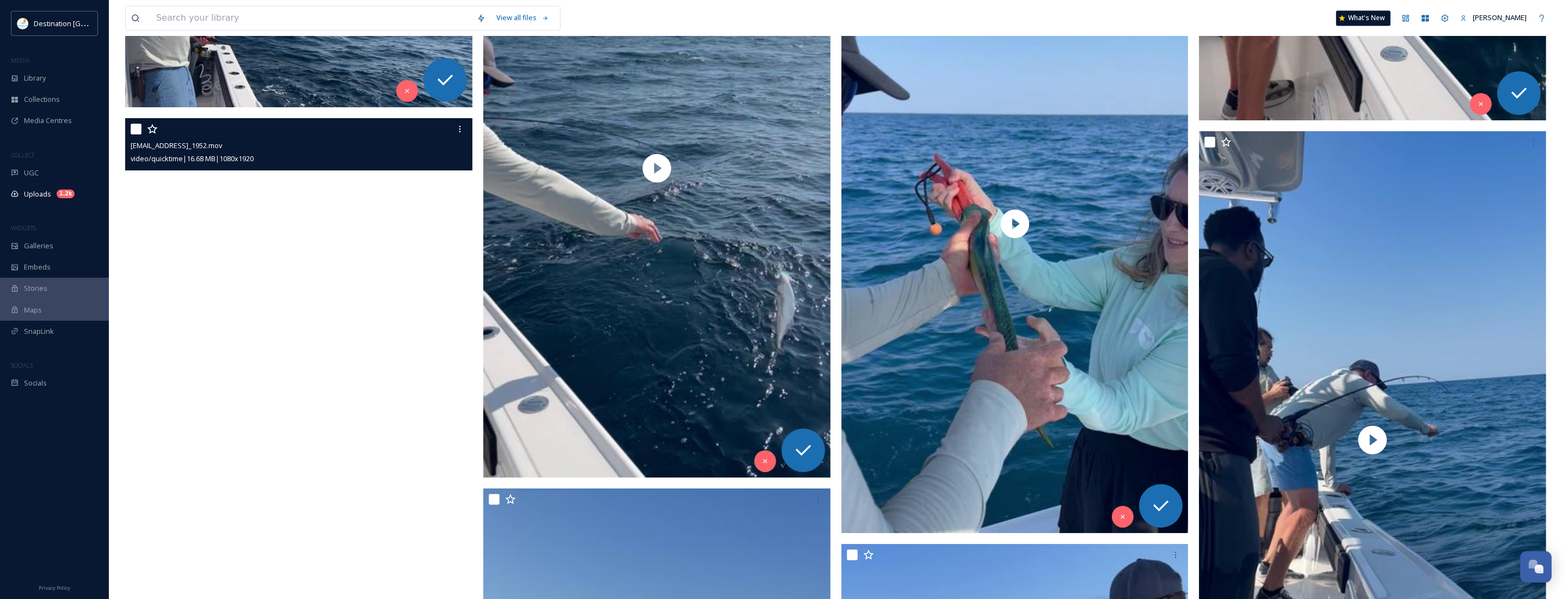
click at [287, 366] on video "ext_1758639746.964833_Social@destinationpanamacity.com-IMG_1952.mov" at bounding box center [298, 427] width 347 height 617
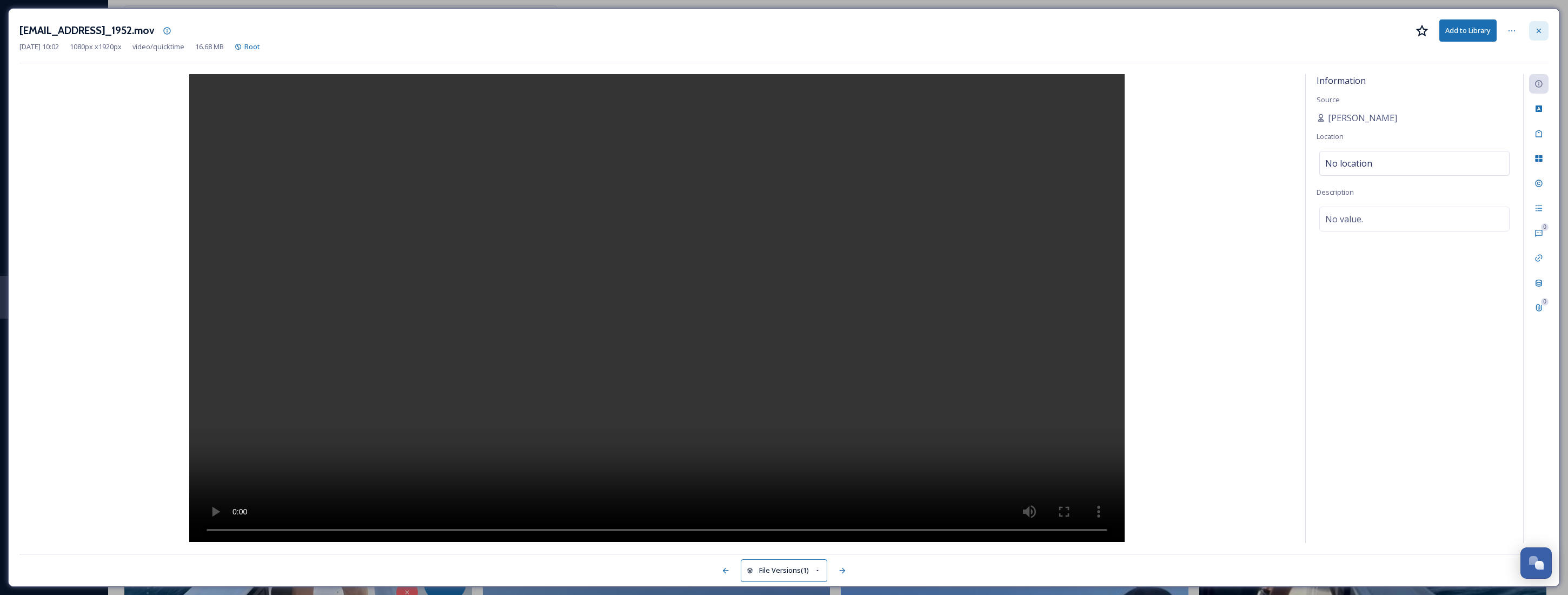
click at [1540, 31] on icon at bounding box center [1539, 31] width 8 height 8
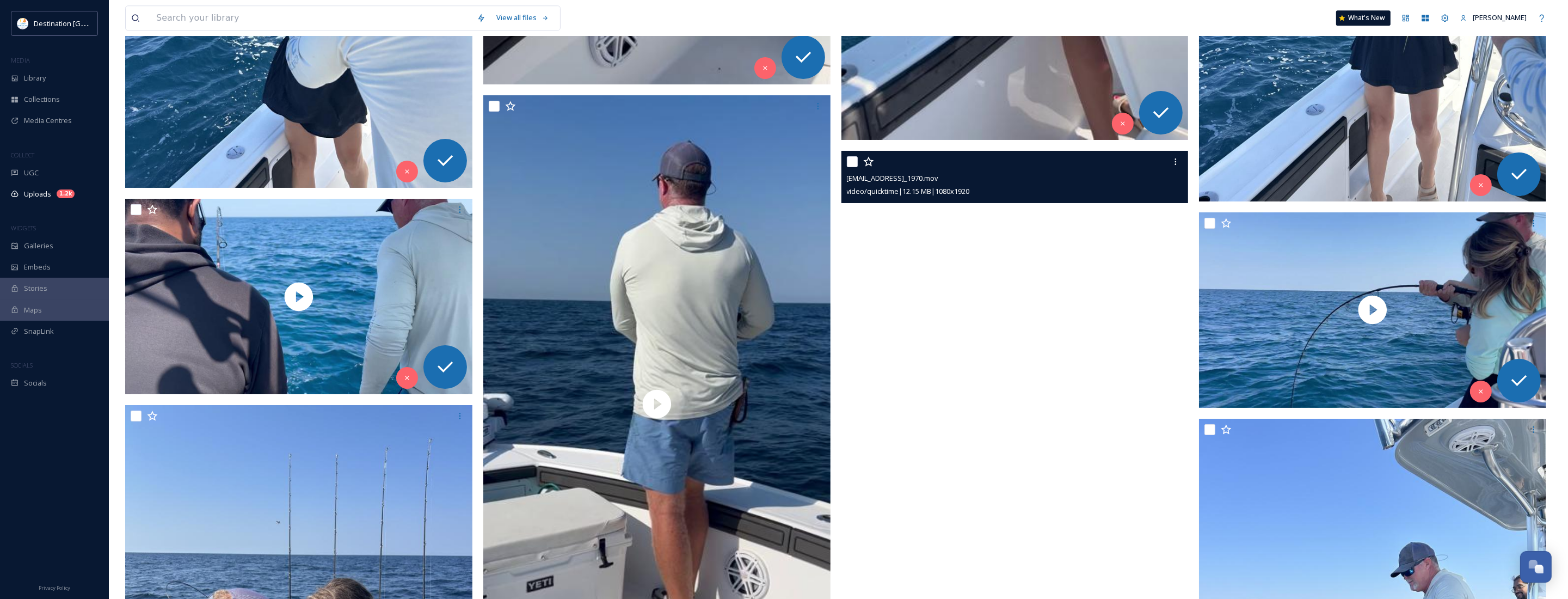
scroll to position [4772, 0]
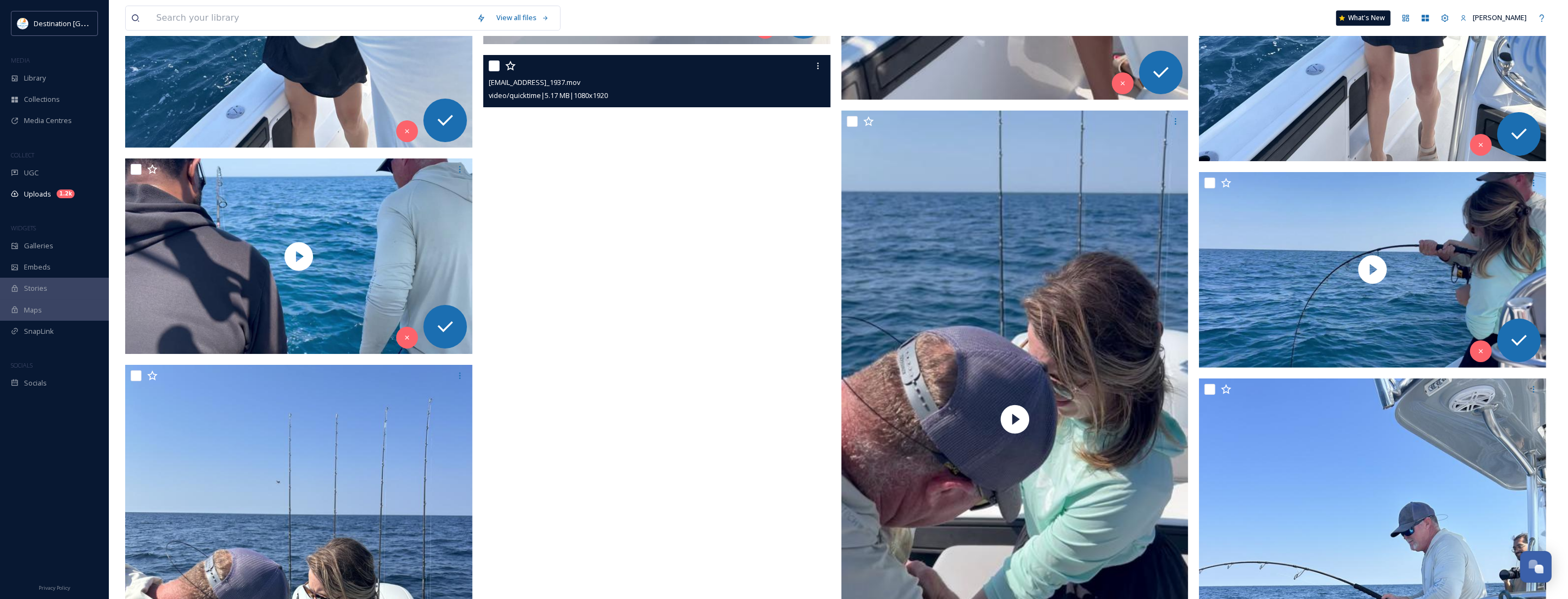
click at [654, 333] on video "ext_1758639745.425648_Social@destinationpanamacity.com-IMG_1937.mov" at bounding box center [656, 363] width 347 height 617
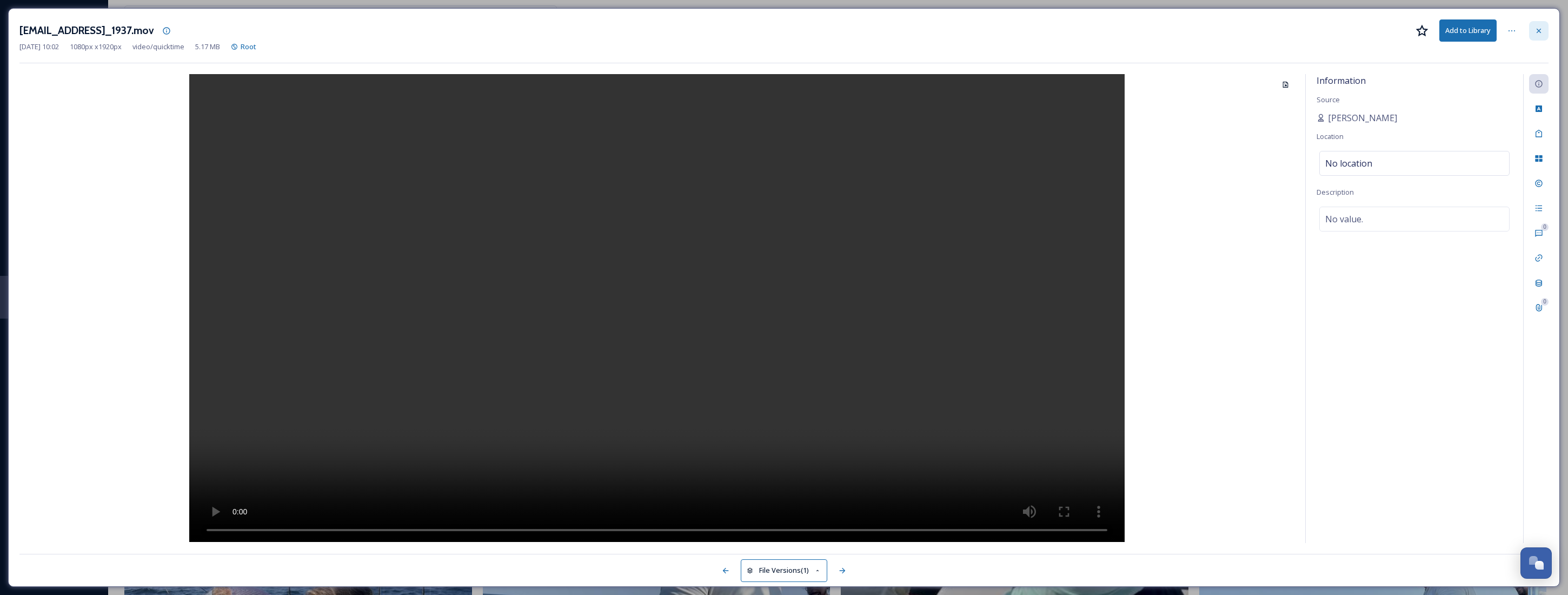
click at [1543, 31] on icon at bounding box center [1539, 31] width 8 height 8
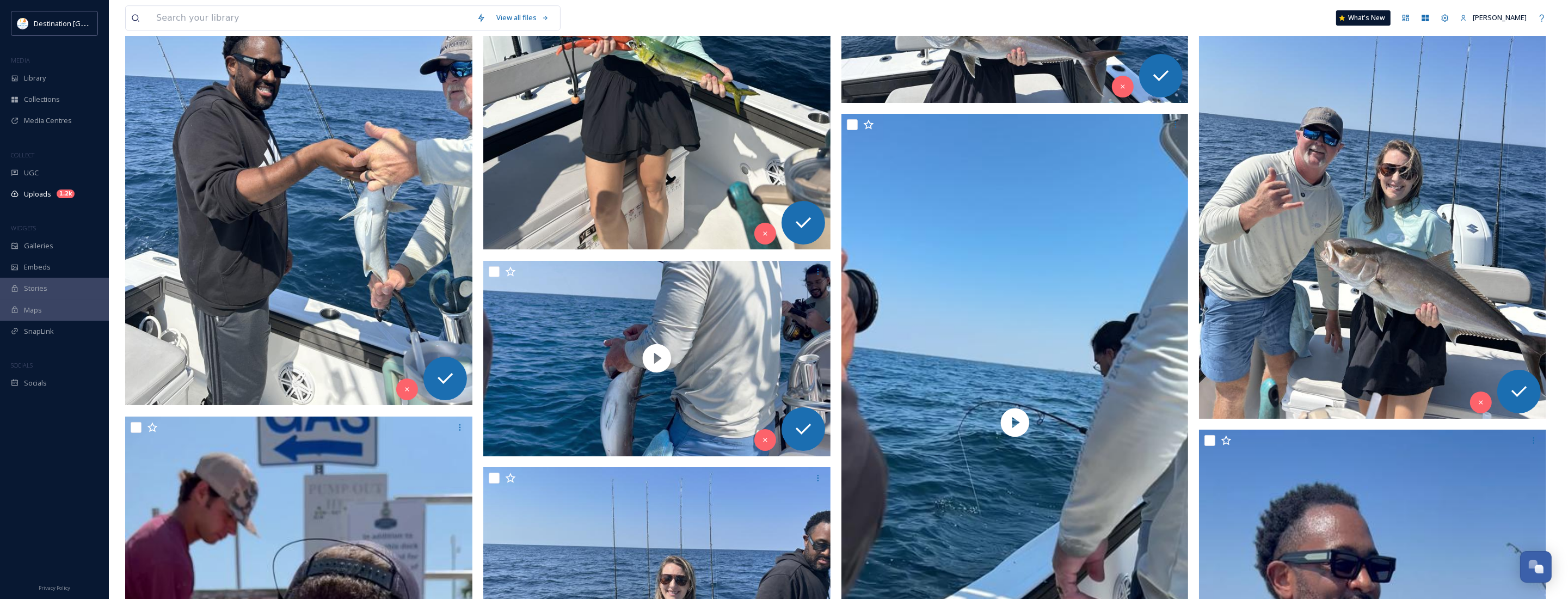
scroll to position [5687, 0]
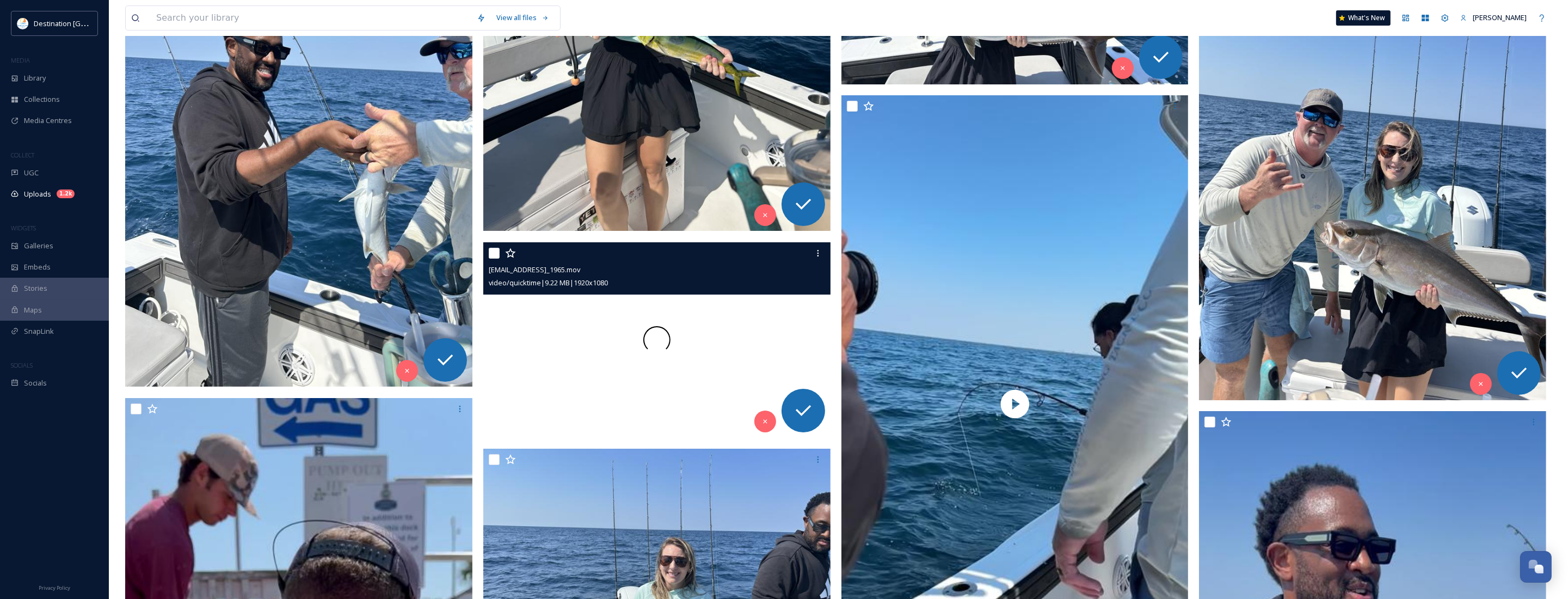
click at [667, 346] on span at bounding box center [657, 340] width 27 height 27
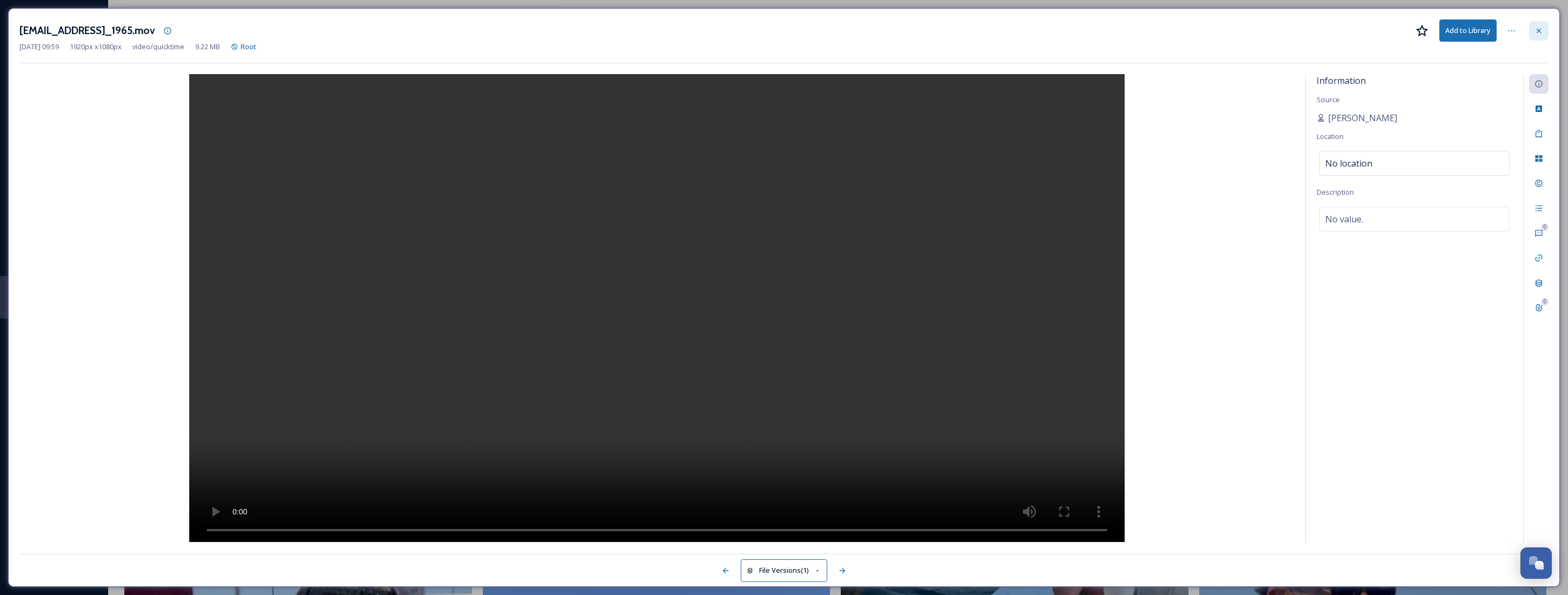
click at [1531, 26] on div at bounding box center [1539, 31] width 20 height 20
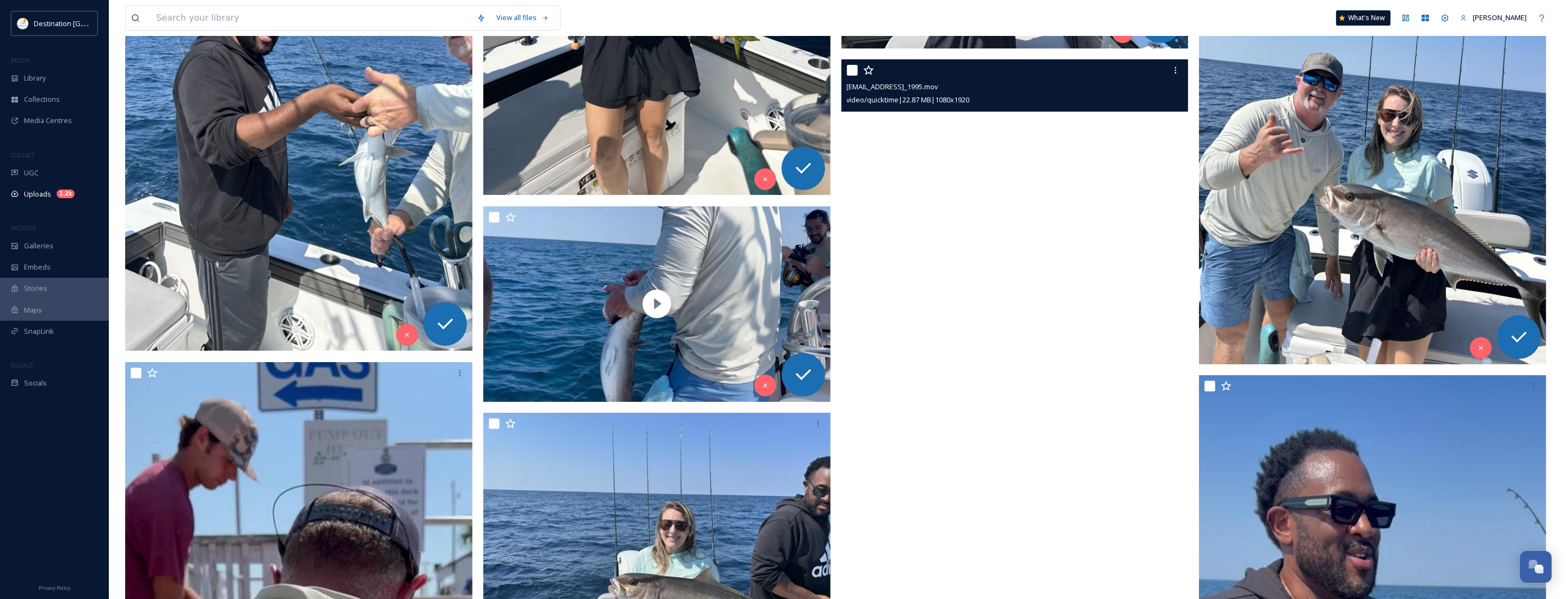
scroll to position [5687, 0]
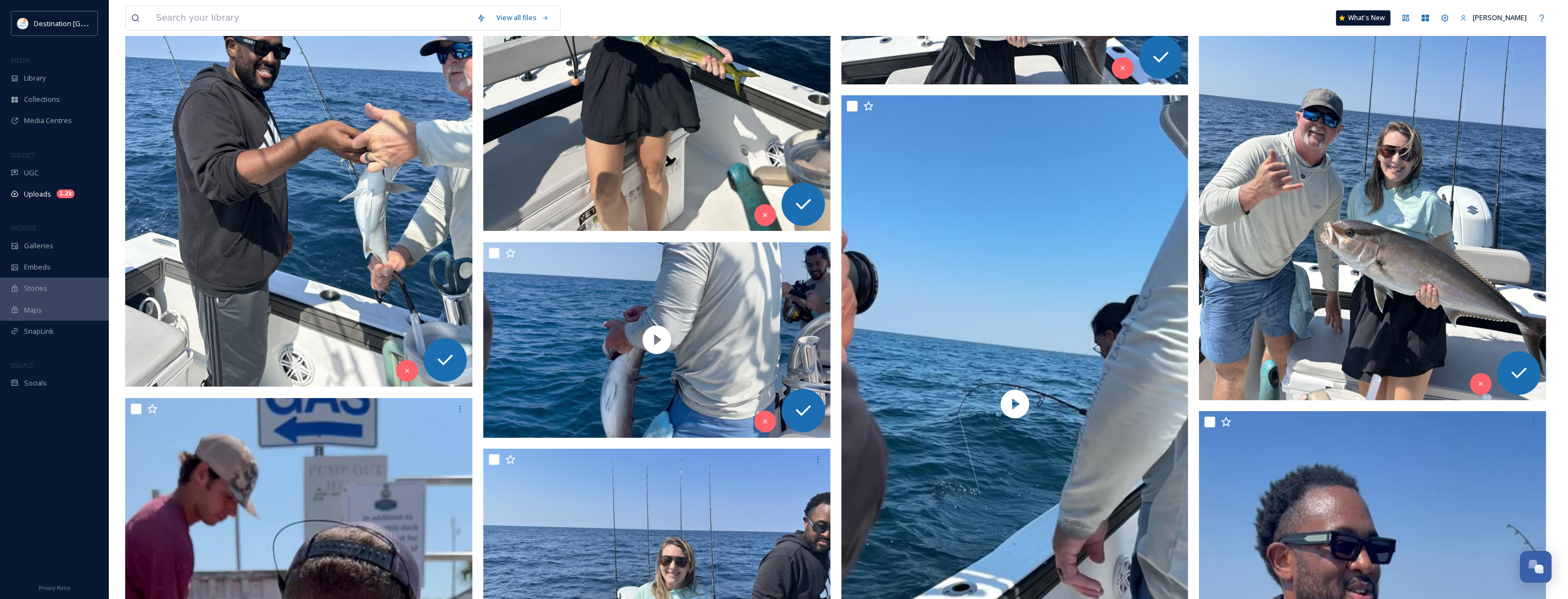
click at [1340, 273] on img at bounding box center [1372, 168] width 347 height 463
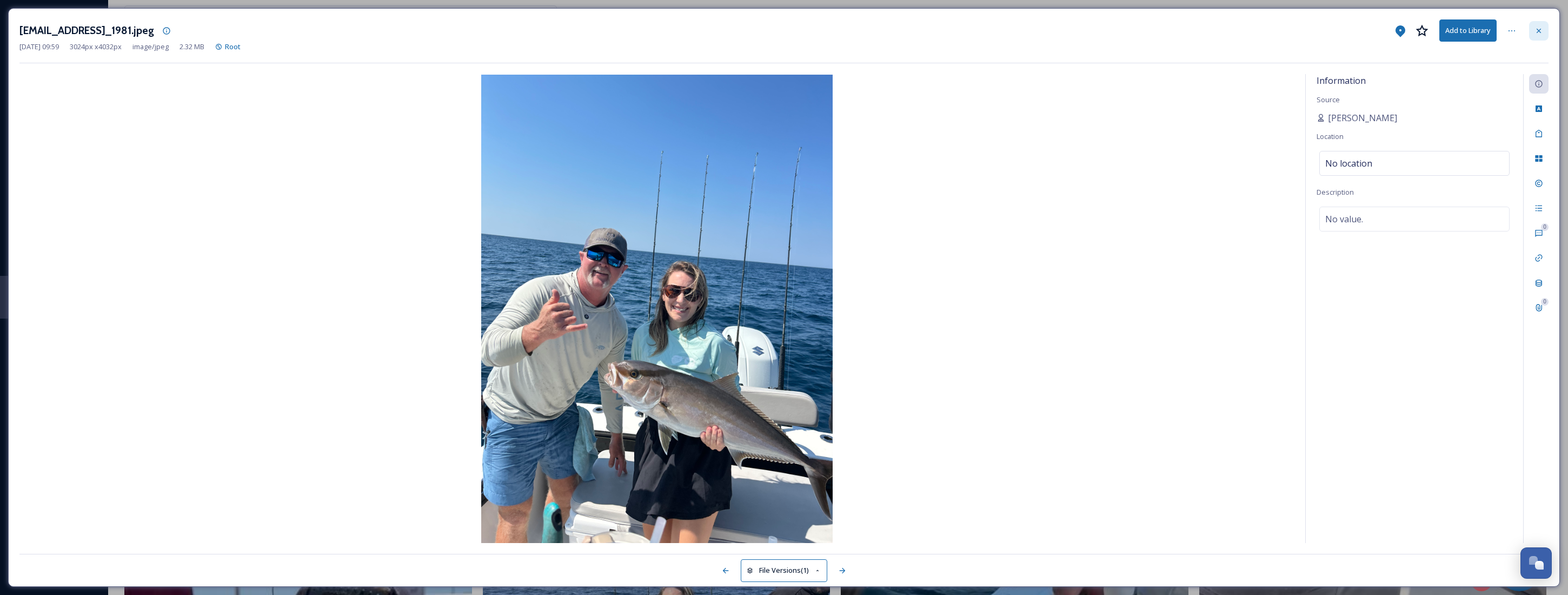
click at [1536, 27] on icon at bounding box center [1539, 31] width 8 height 8
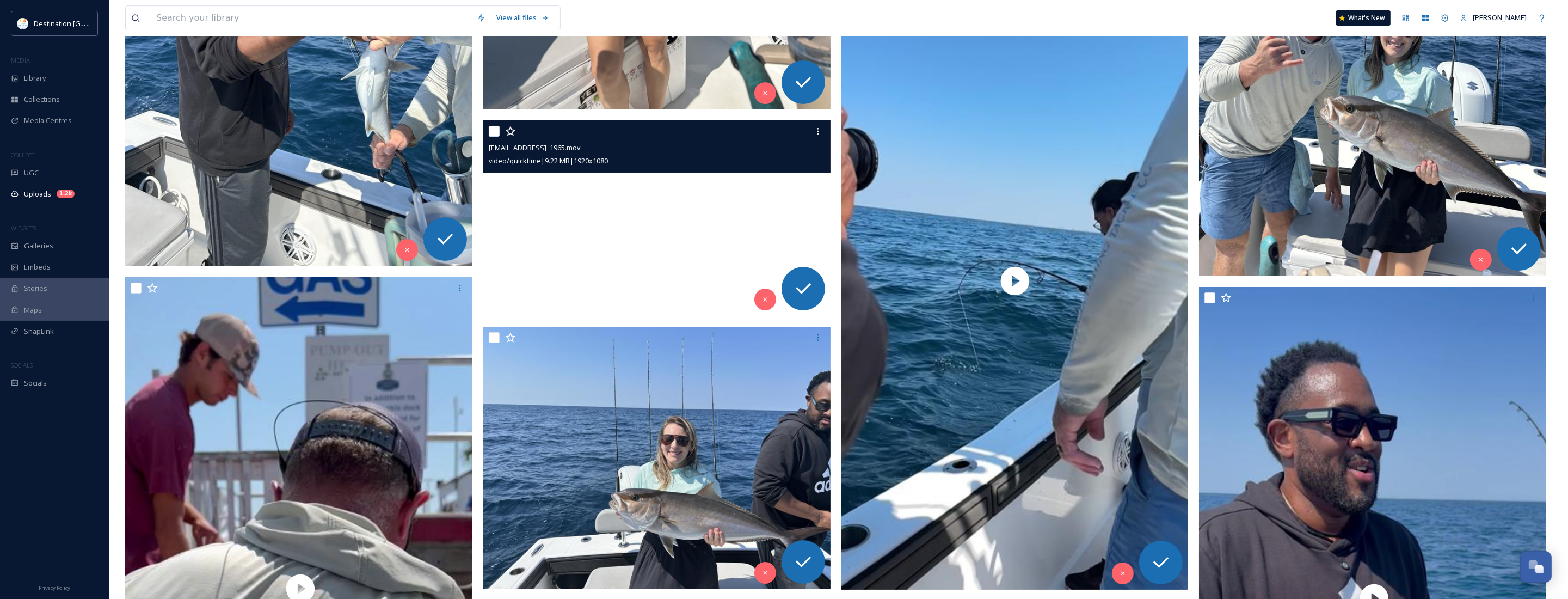
scroll to position [6096, 0]
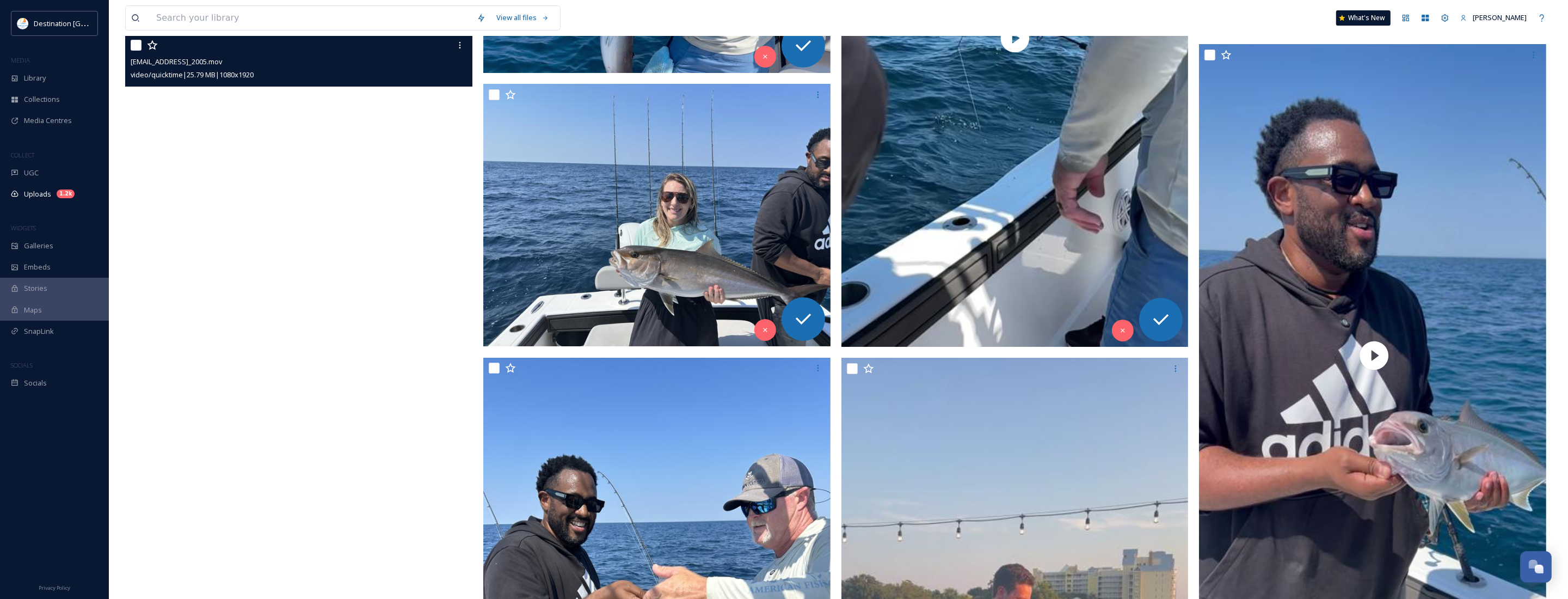
click at [243, 320] on video "ext_1758639544.982609_Social@destinationpanamacity.com-IMG_2005.mov" at bounding box center [298, 343] width 347 height 617
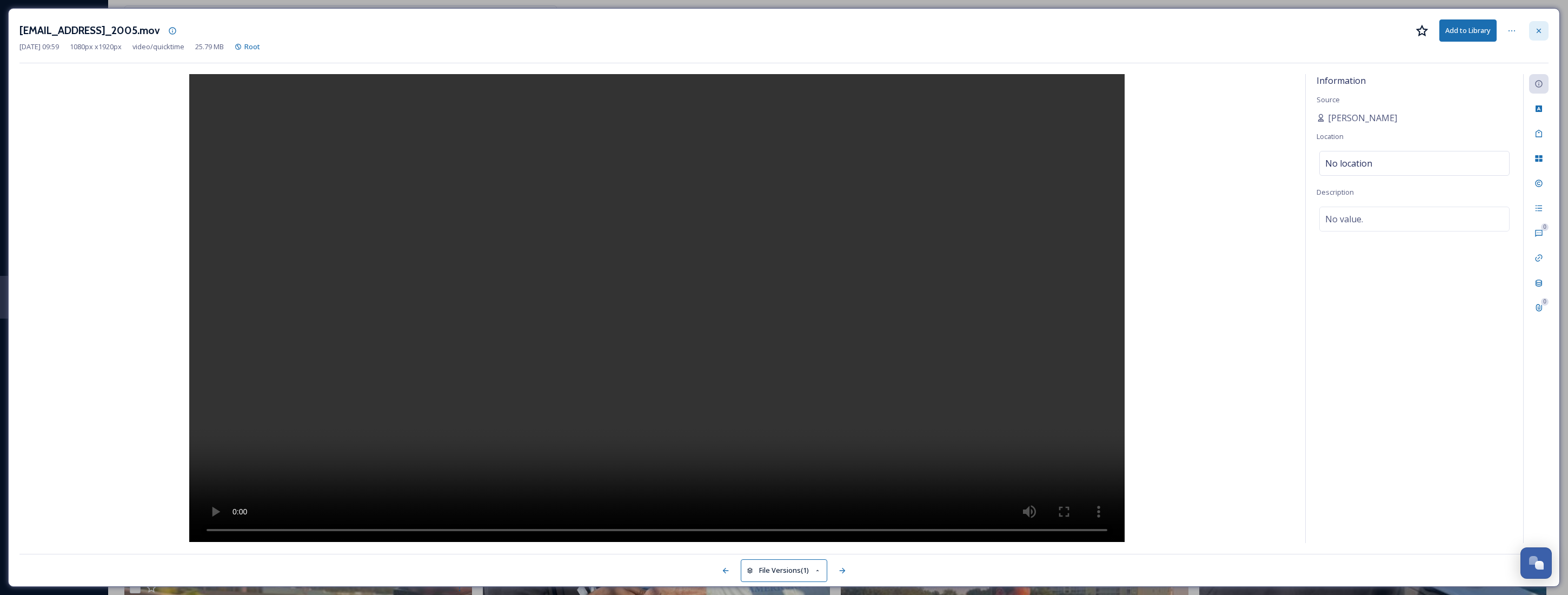
click at [1537, 34] on icon at bounding box center [1539, 31] width 8 height 8
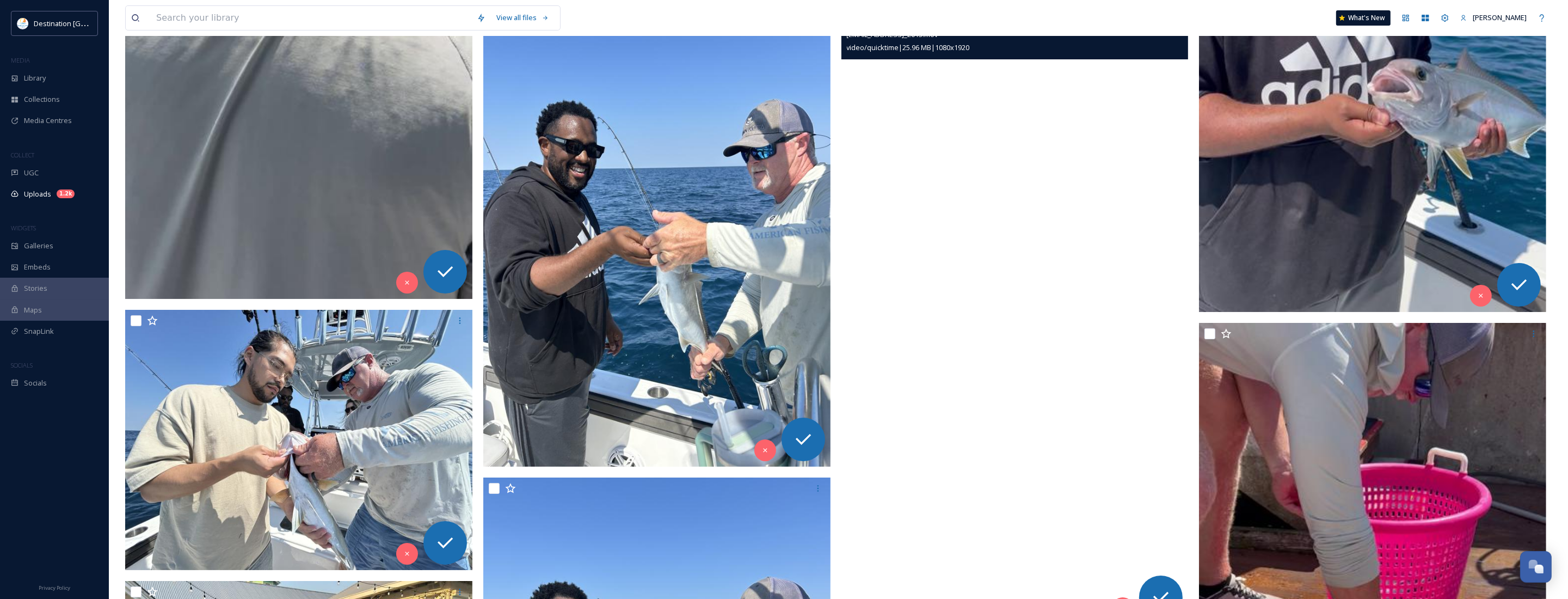
scroll to position [6323, 0]
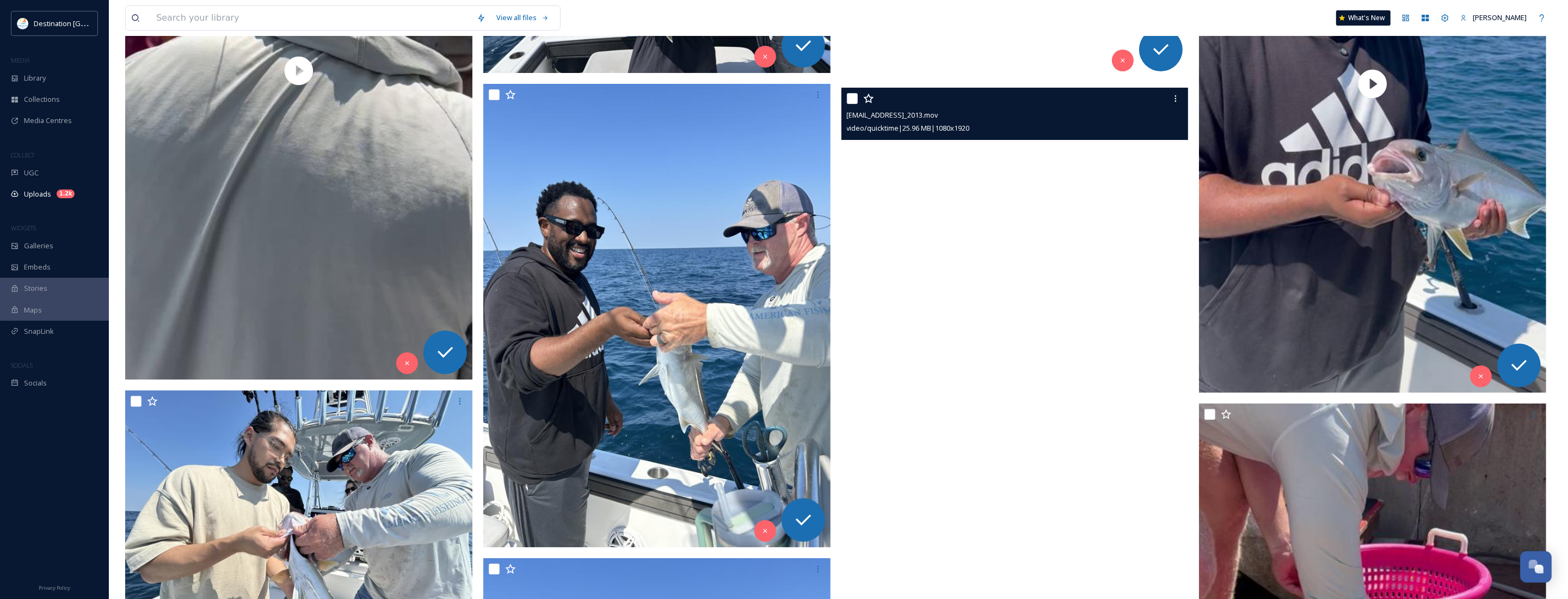
click at [1011, 412] on video "ext_1758639527.171265_Social@destinationpanamacity.com-IMG_2013.mov" at bounding box center [1015, 396] width 347 height 617
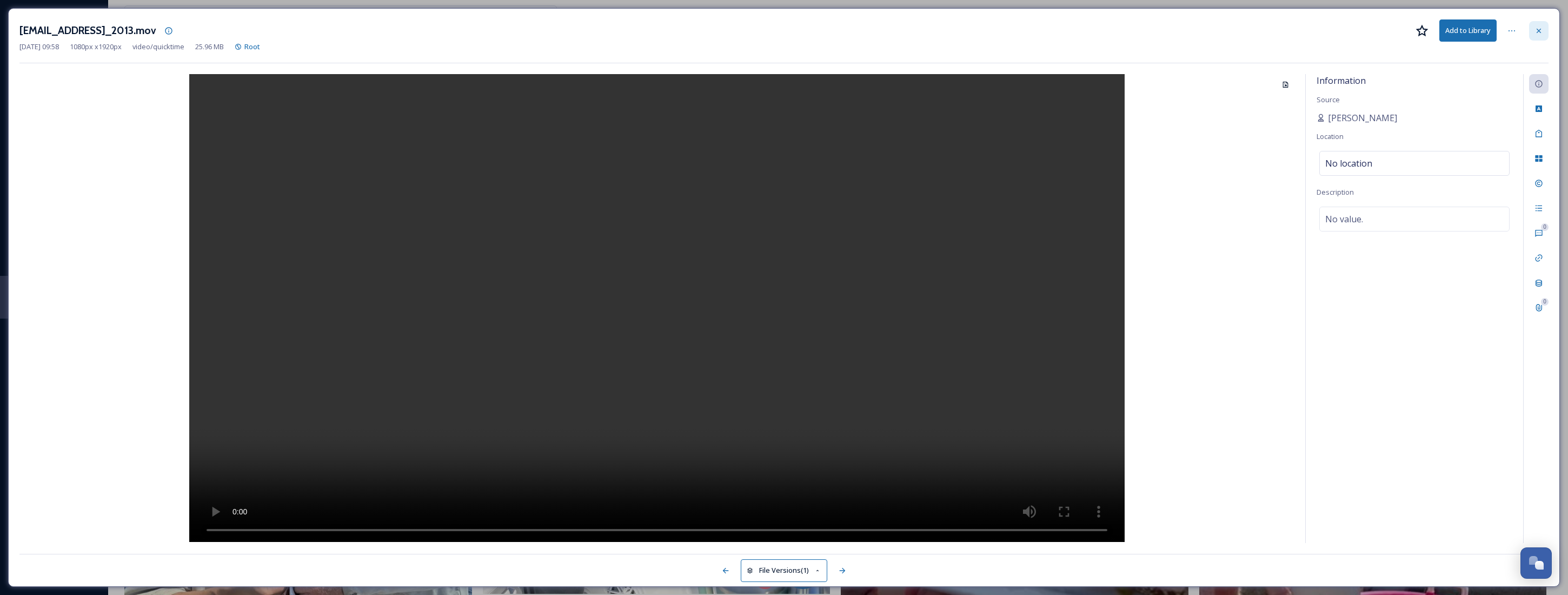
click at [1543, 33] on div at bounding box center [1539, 31] width 20 height 20
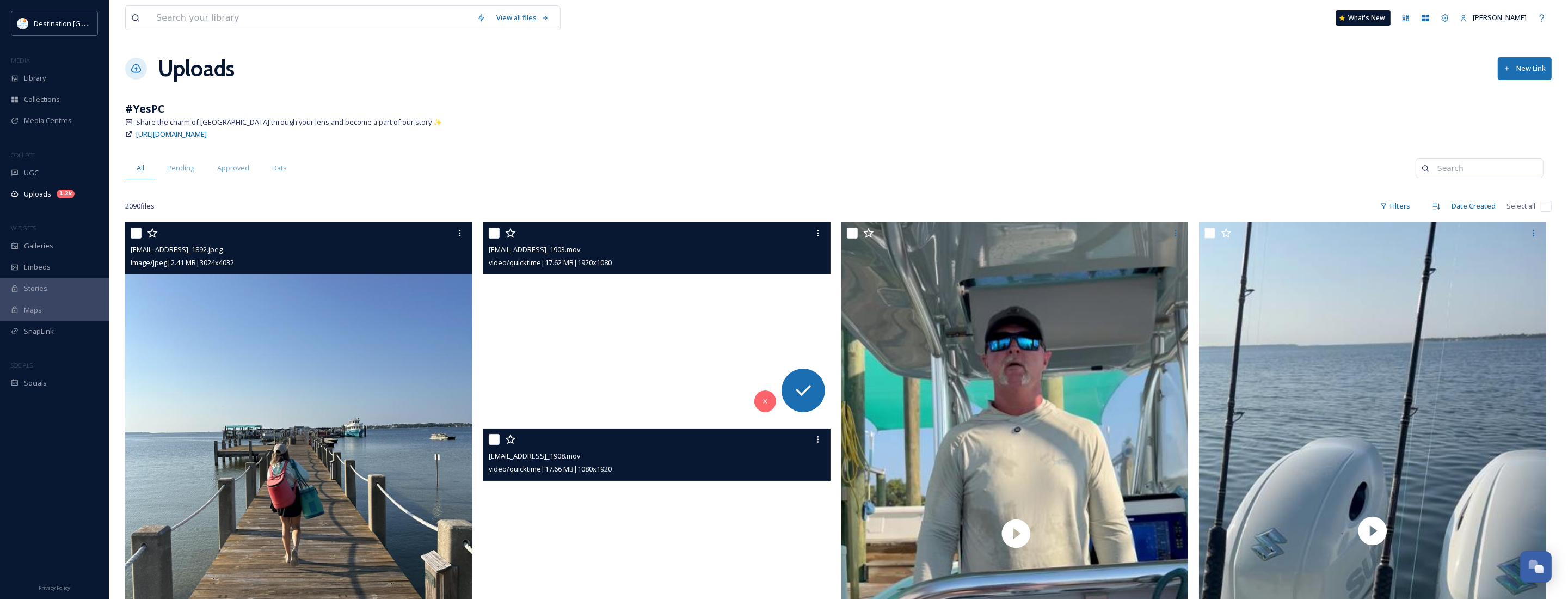
click at [132, 230] on input "checkbox" at bounding box center [136, 233] width 11 height 11
checkbox input "true"
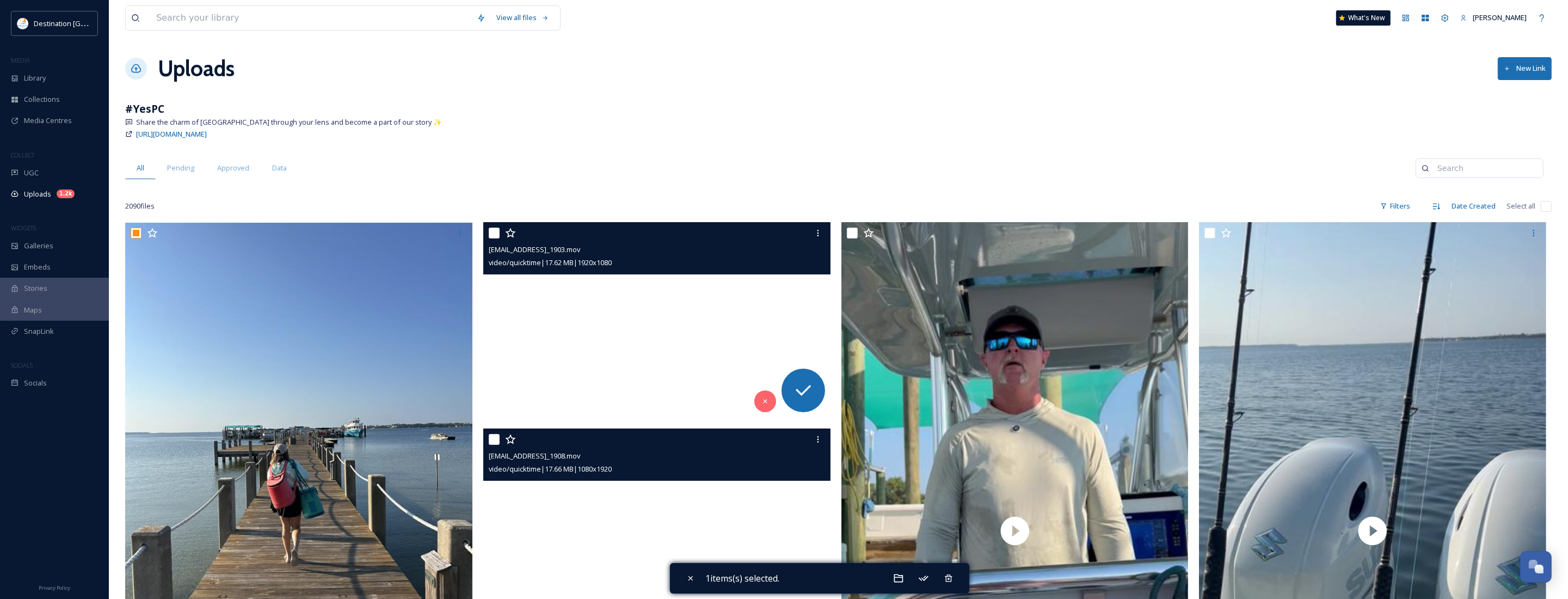
click at [494, 233] on input "checkbox" at bounding box center [494, 233] width 11 height 11
checkbox input "true"
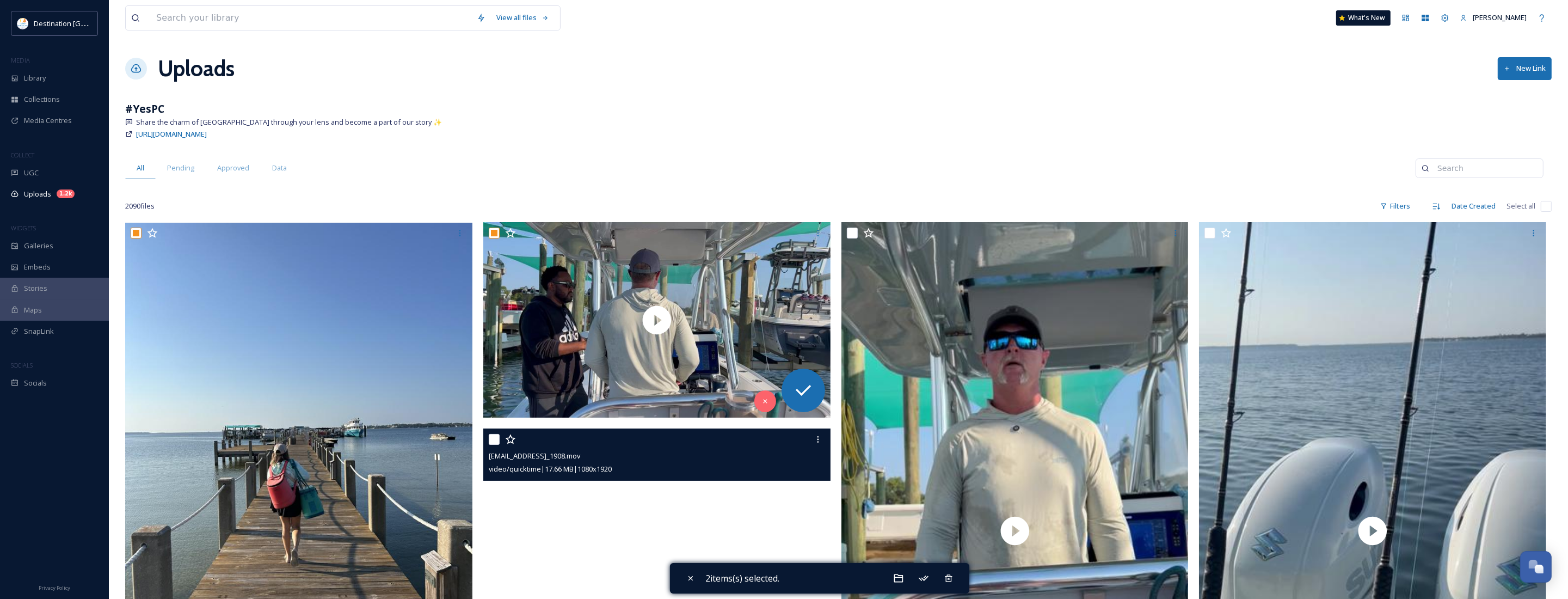
drag, startPoint x: 495, startPoint y: 441, endPoint x: 534, endPoint y: 441, distance: 39.0
click at [495, 442] on input "checkbox" at bounding box center [494, 439] width 11 height 11
checkbox input "true"
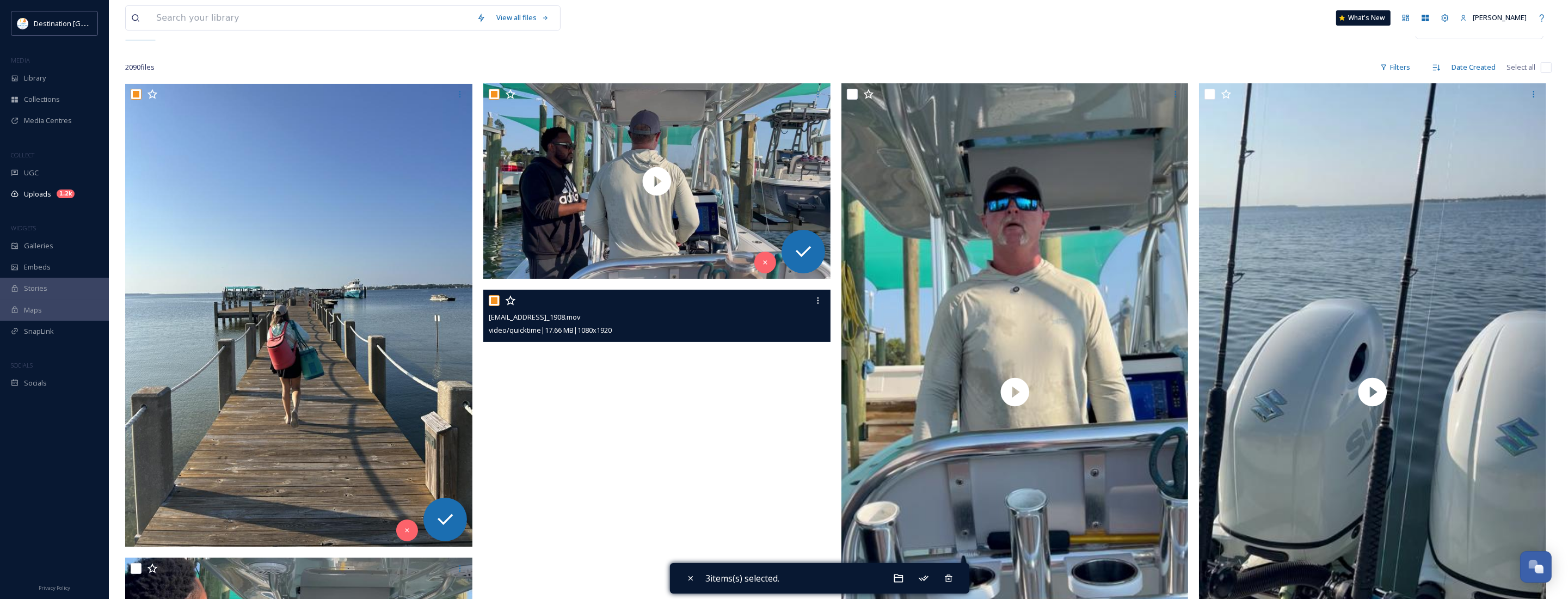
scroll to position [136, 0]
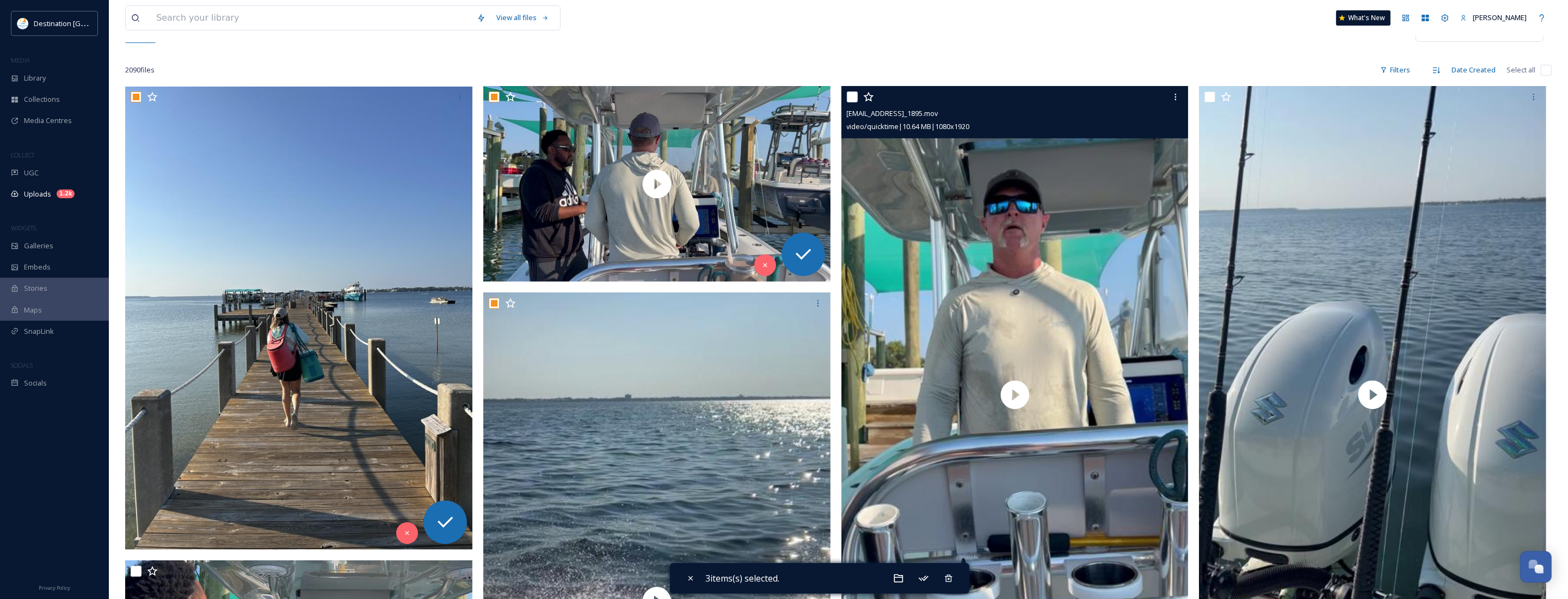
click at [849, 101] on input "checkbox" at bounding box center [852, 97] width 11 height 11
checkbox input "true"
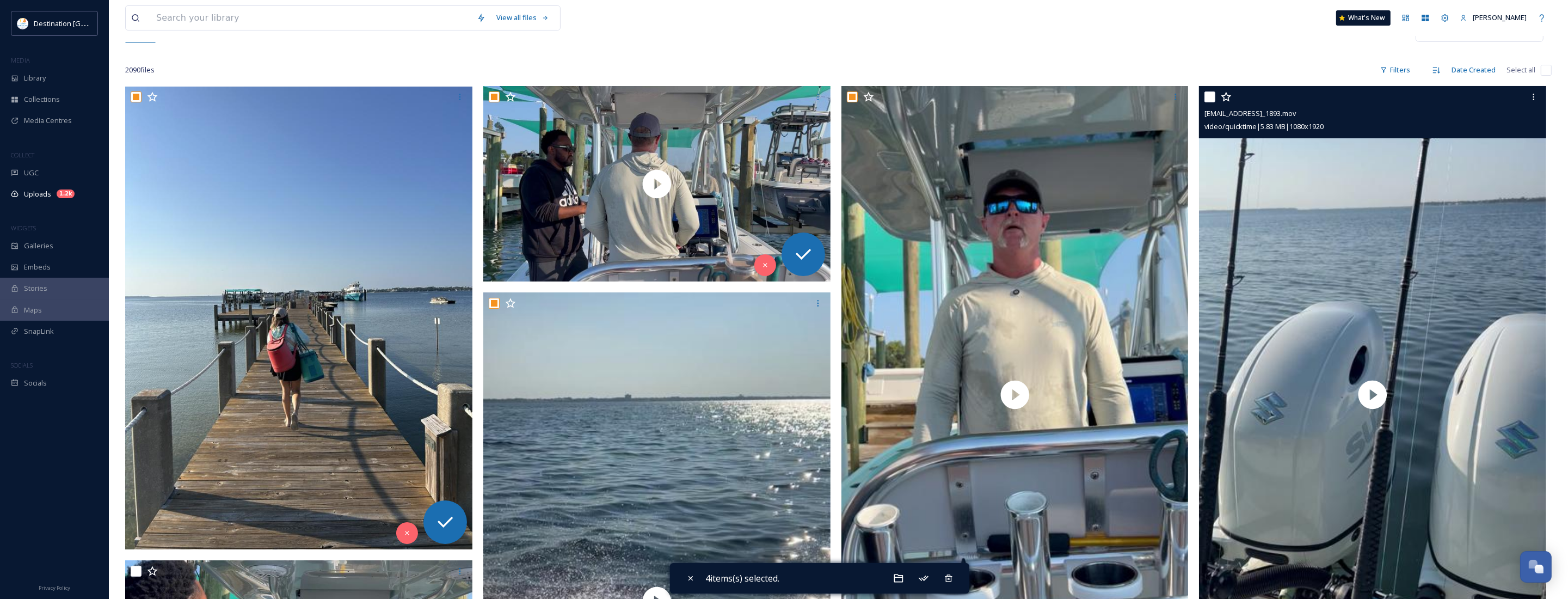
click at [1206, 94] on input "checkbox" at bounding box center [1209, 97] width 11 height 11
checkbox input "true"
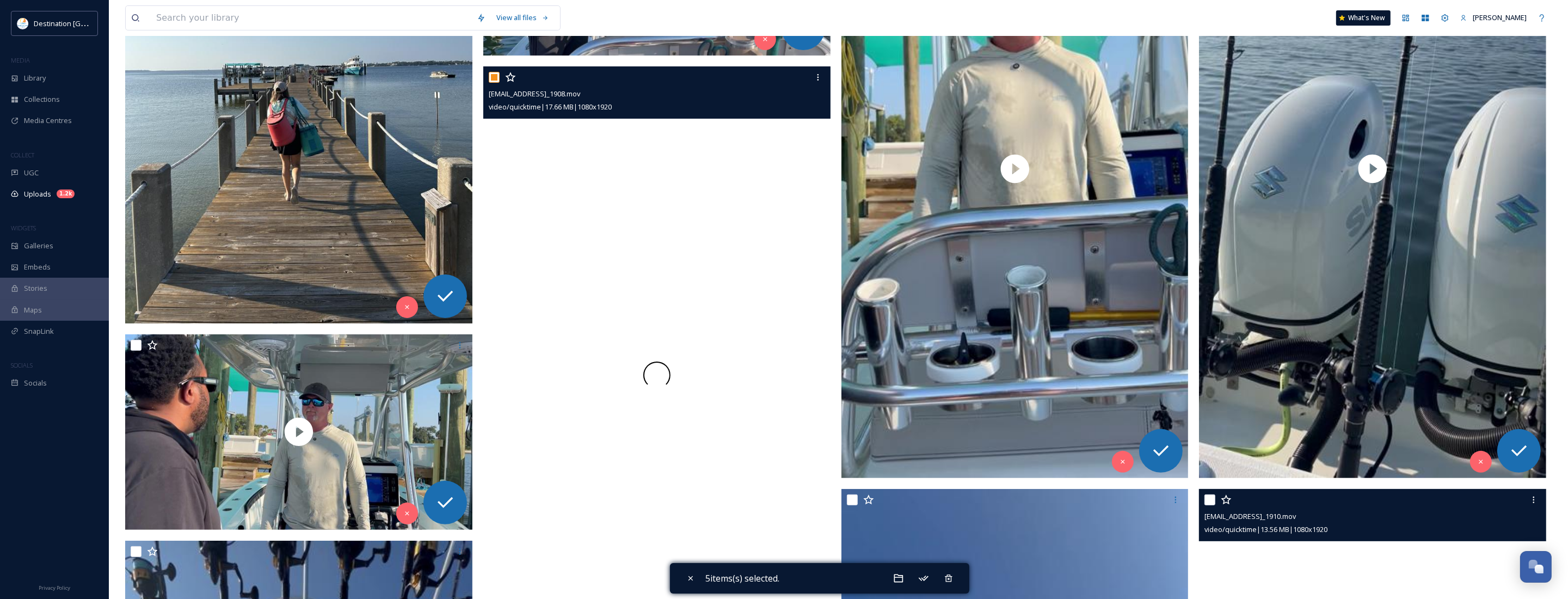
scroll to position [476, 0]
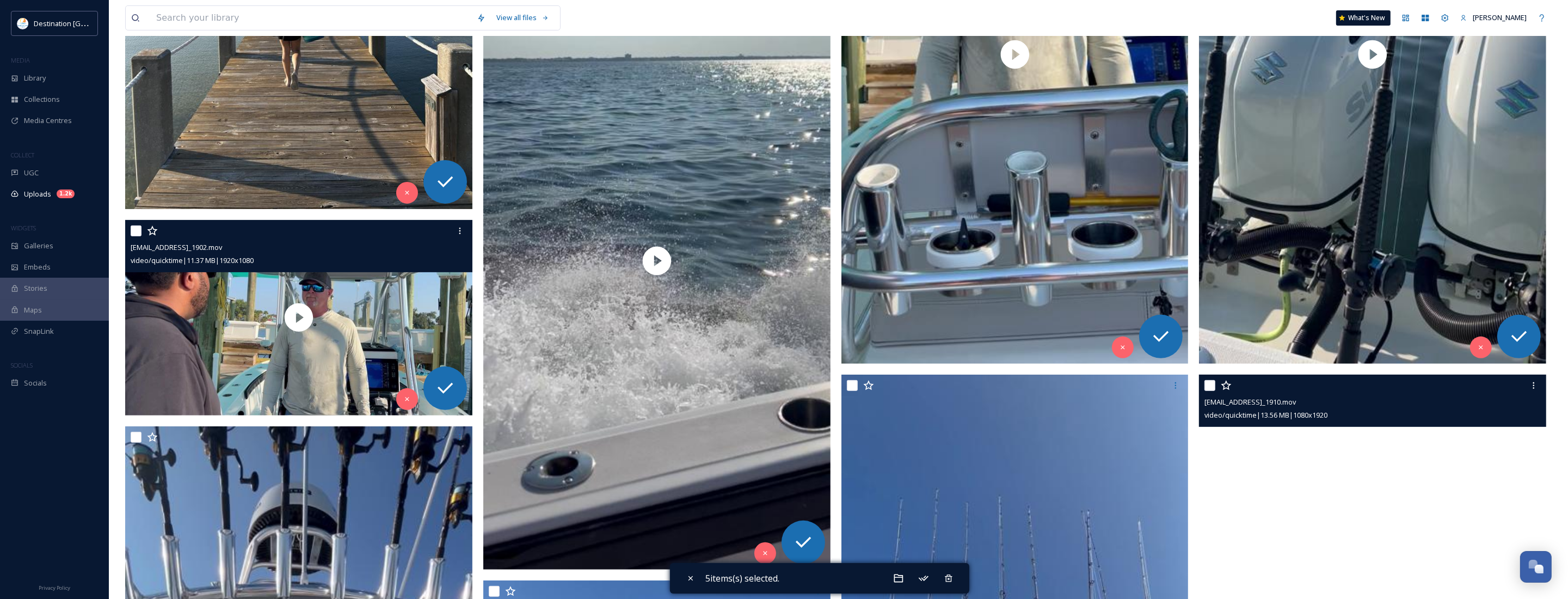
click at [131, 233] on input "checkbox" at bounding box center [136, 231] width 11 height 11
checkbox input "true"
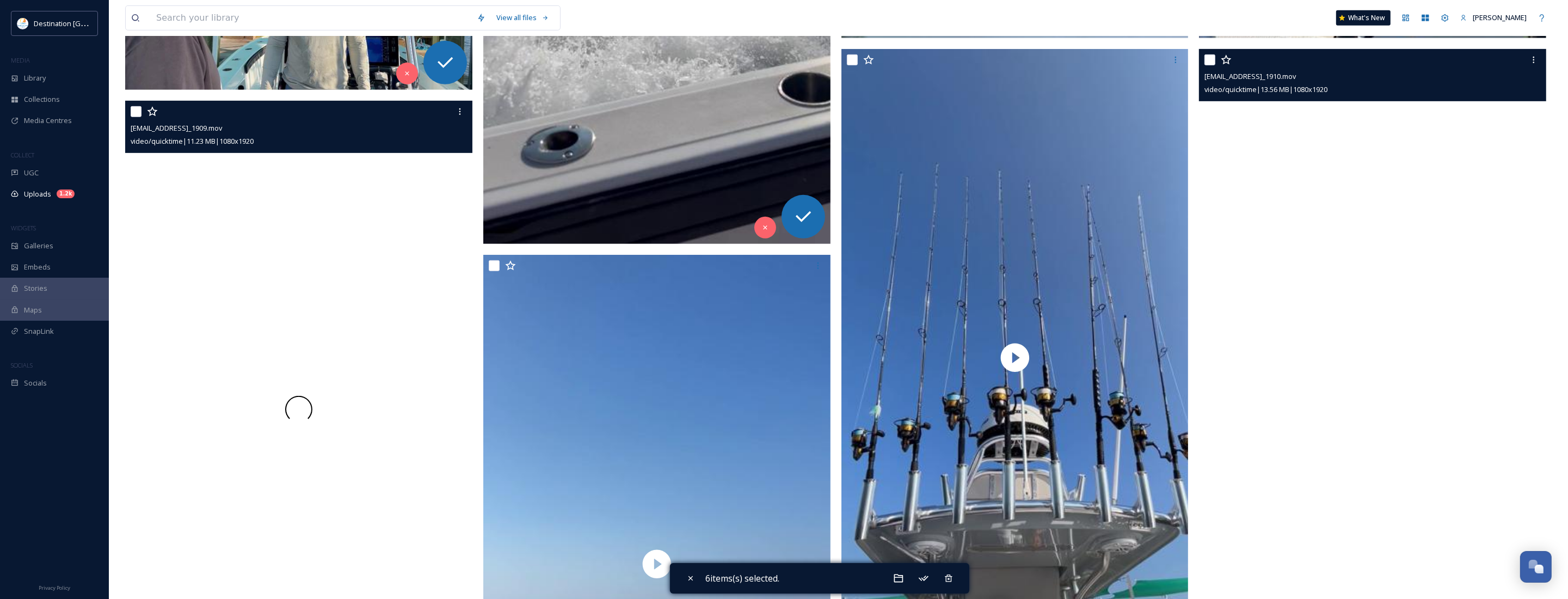
scroll to position [817, 0]
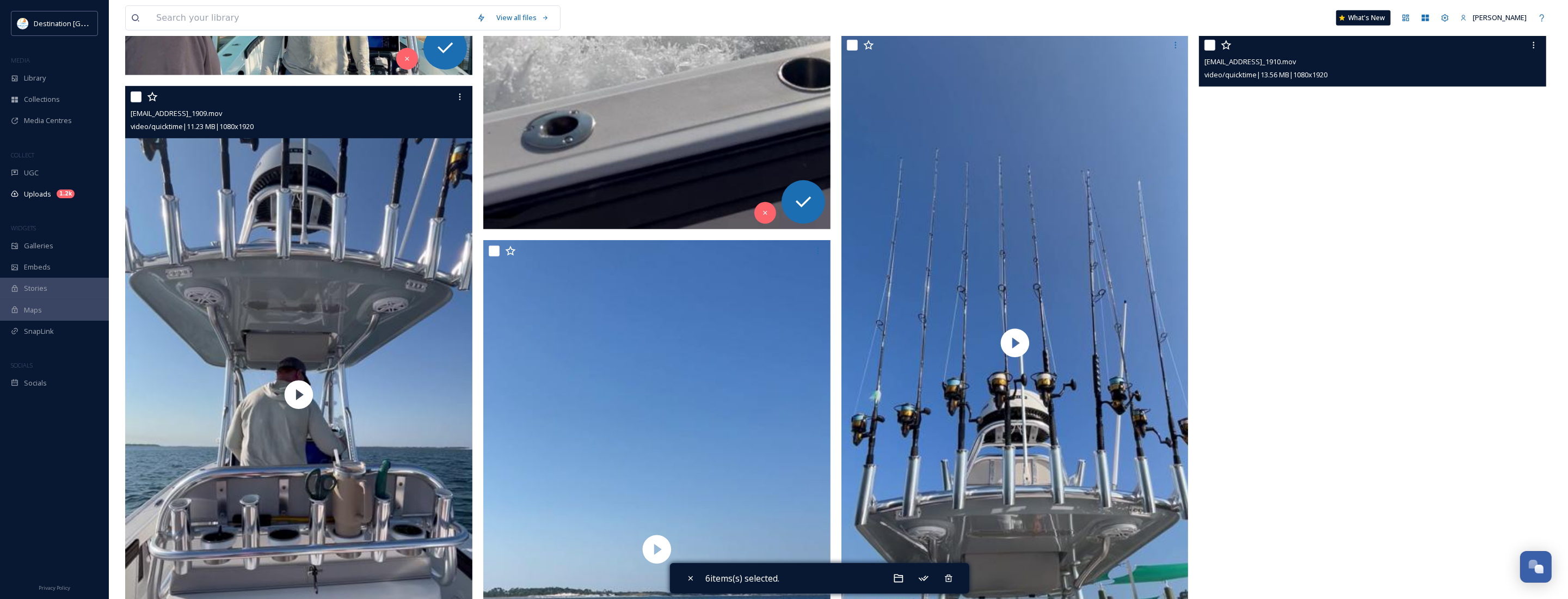
click at [139, 99] on input "checkbox" at bounding box center [136, 97] width 11 height 11
checkbox input "true"
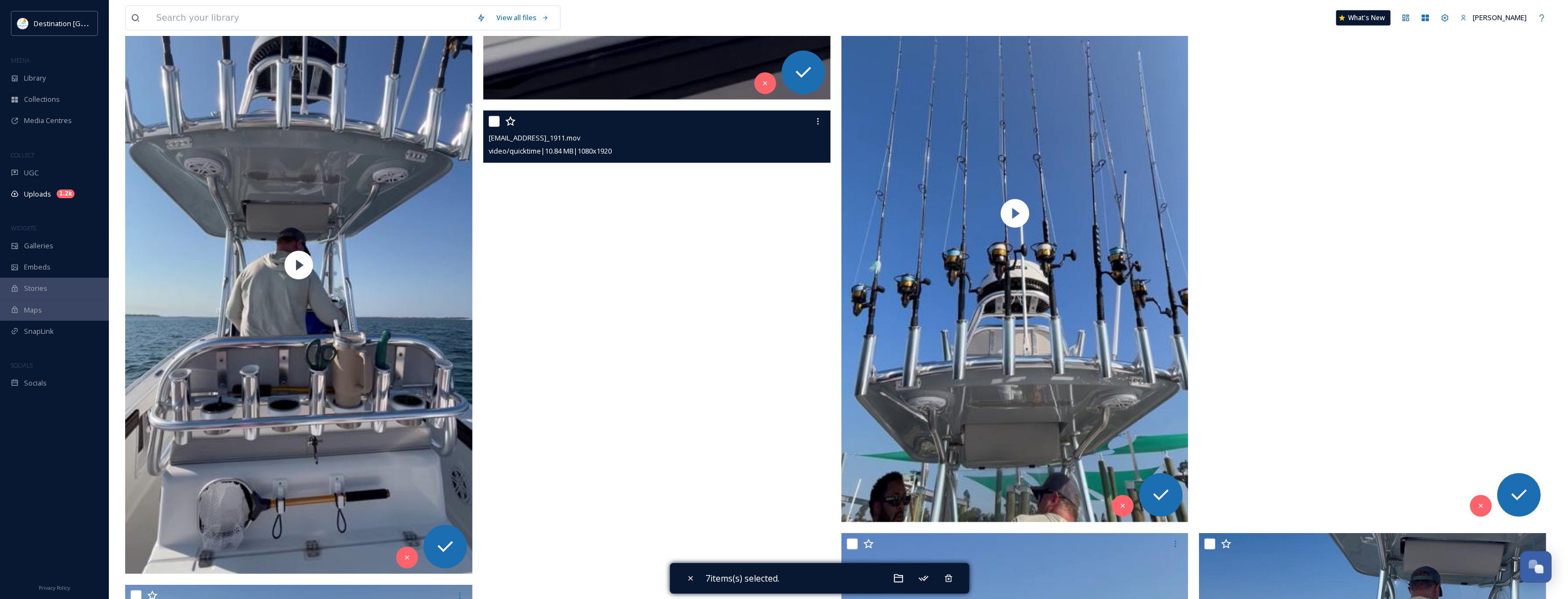
scroll to position [952, 0]
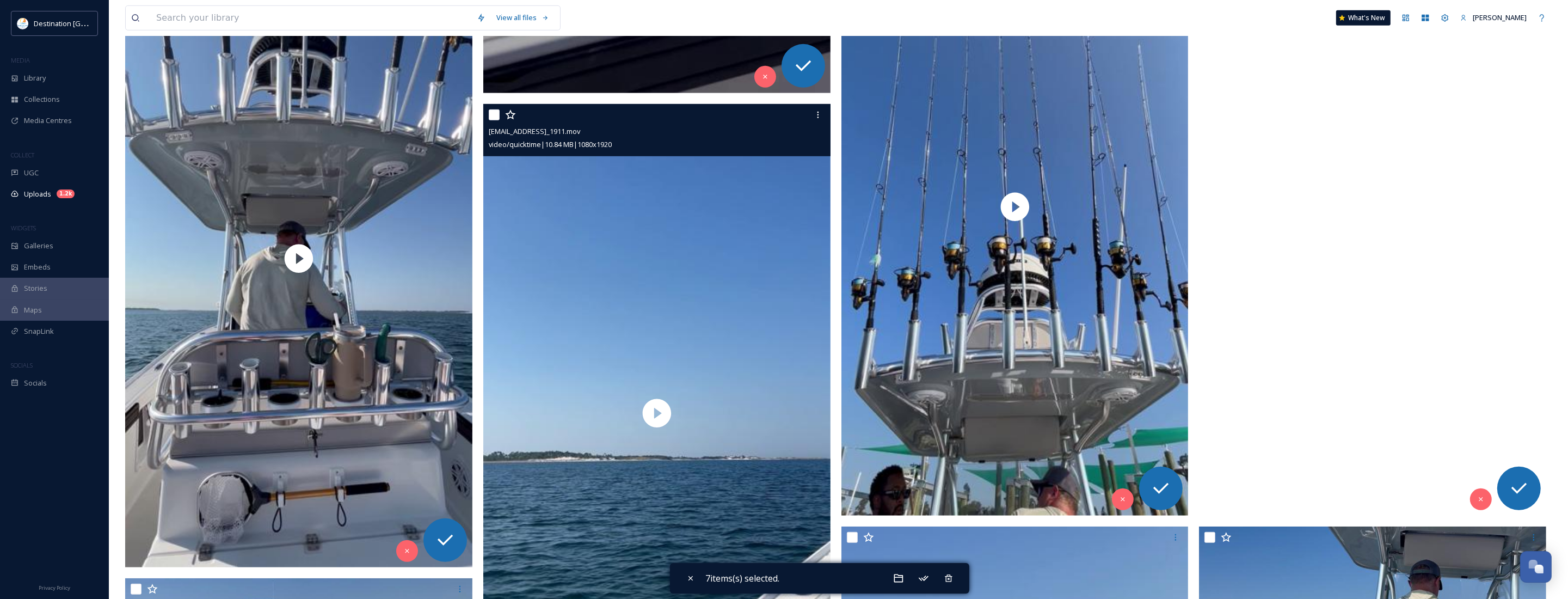
click at [493, 115] on input "checkbox" at bounding box center [494, 114] width 11 height 11
checkbox input "true"
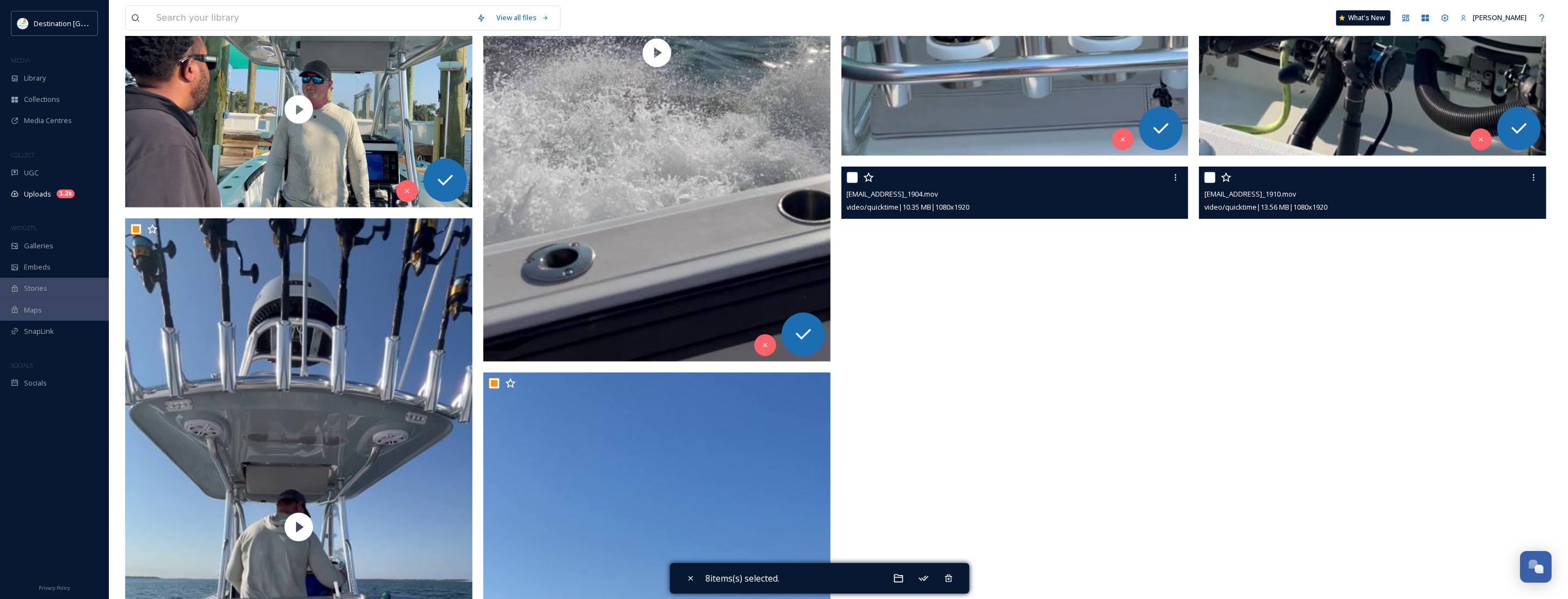
scroll to position [681, 0]
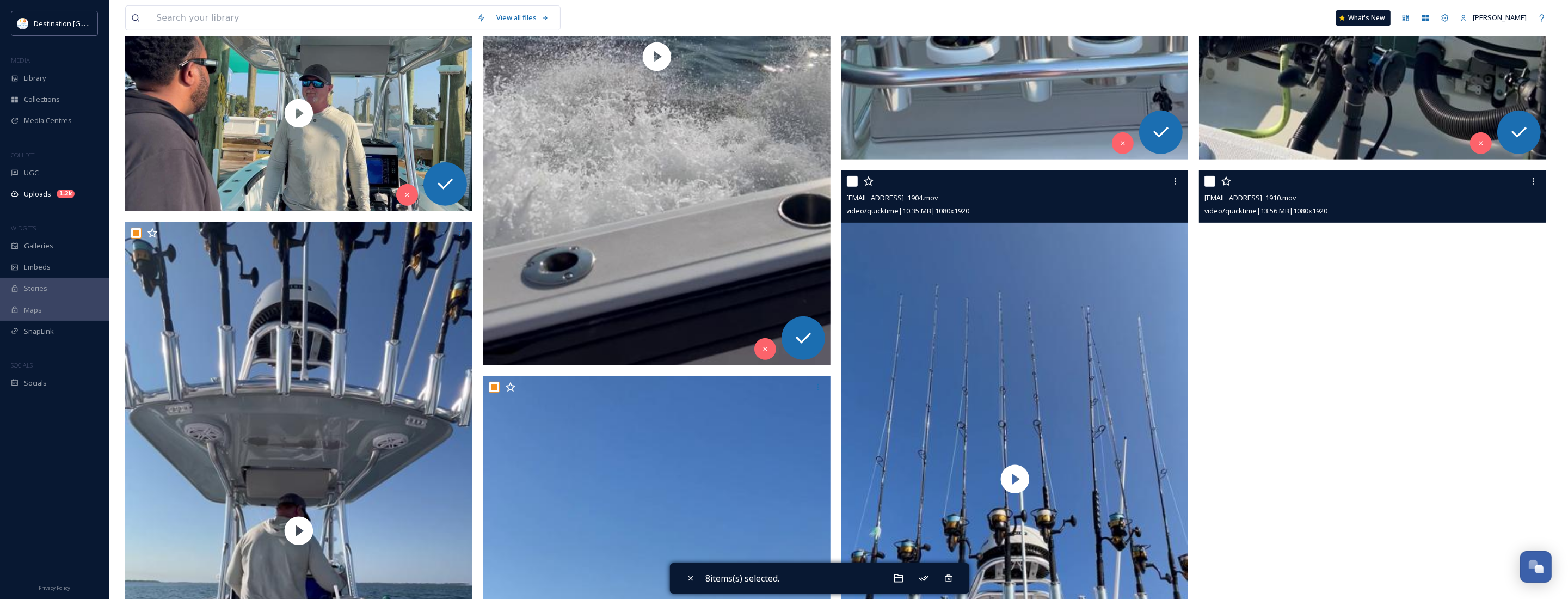
click at [850, 177] on input "checkbox" at bounding box center [852, 181] width 11 height 11
checkbox input "true"
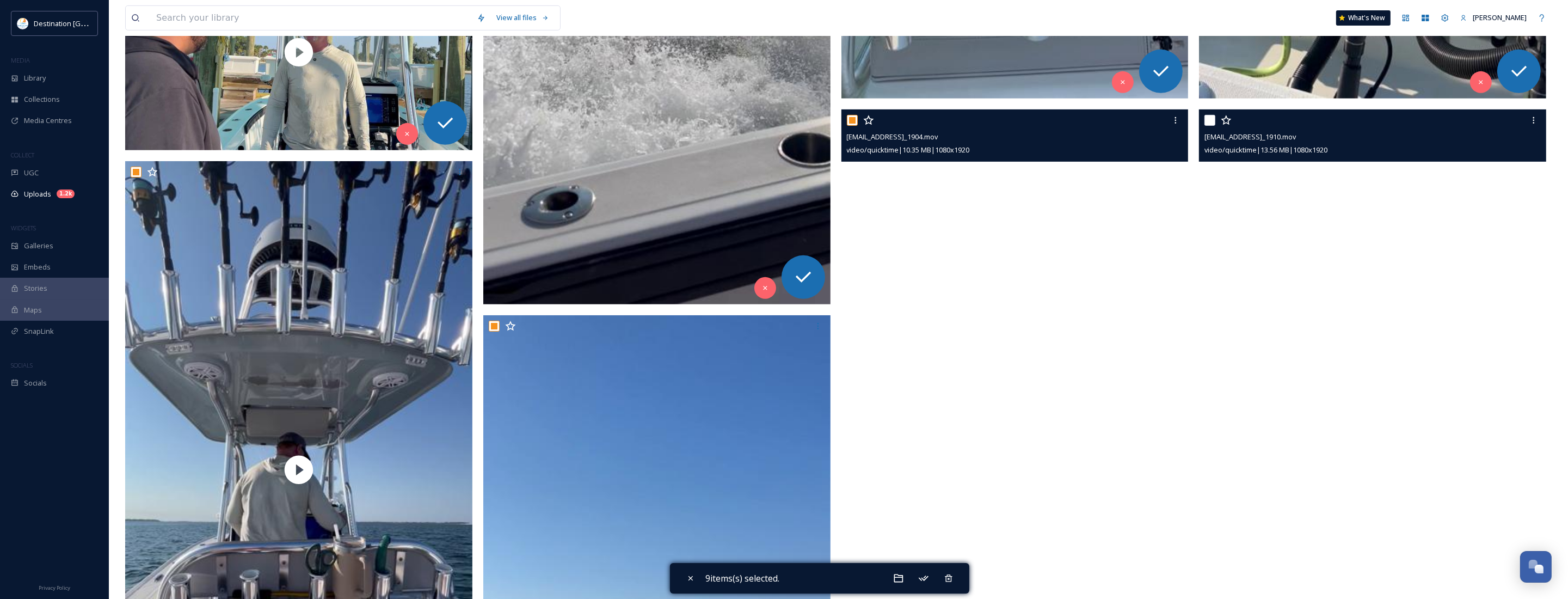
scroll to position [884, 0]
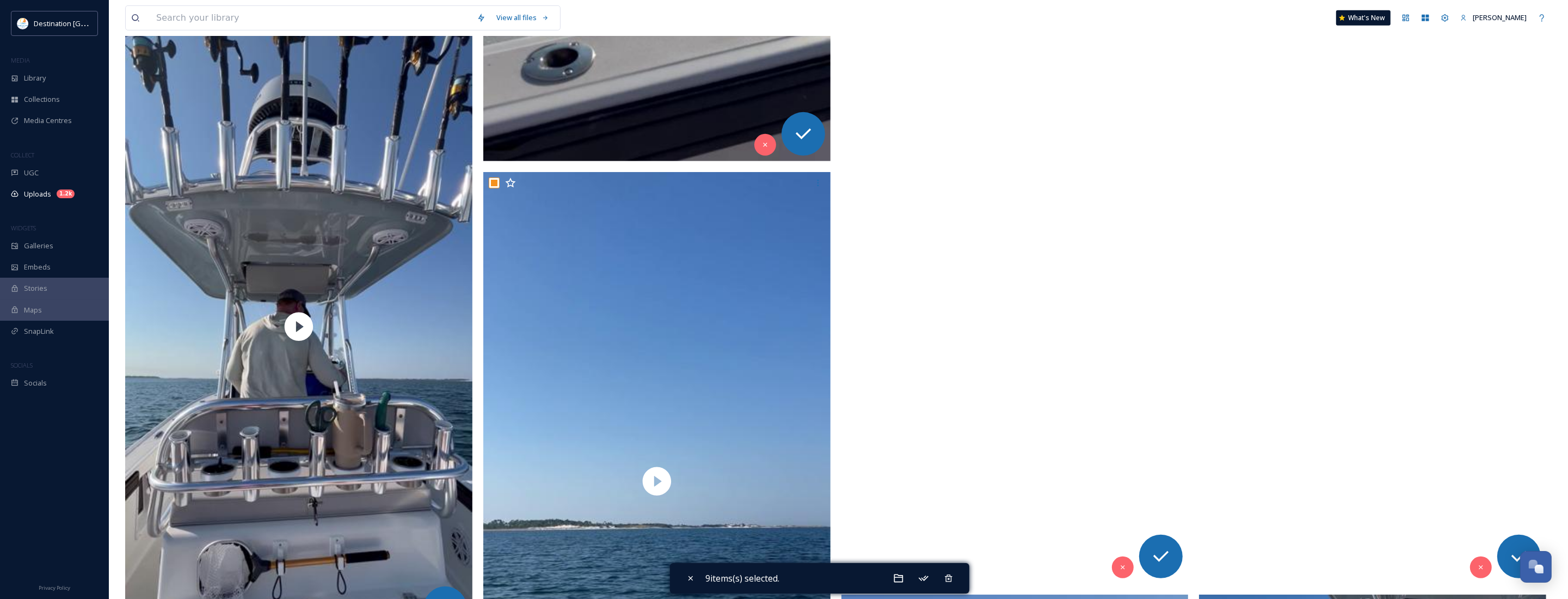
click at [1404, 375] on video "ext_1758639851.198315_Social@destinationpanamacity.com-IMG_1910.mov" at bounding box center [1372, 275] width 347 height 617
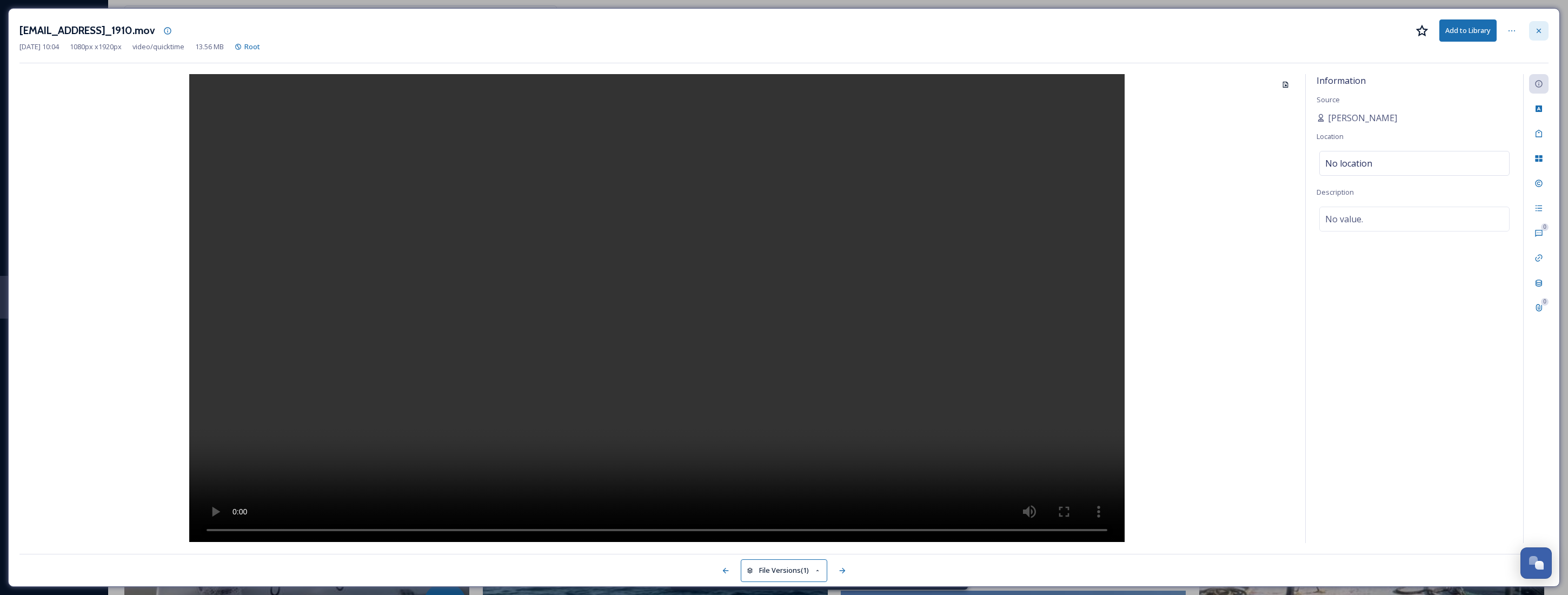
click at [1537, 25] on div at bounding box center [1539, 31] width 20 height 20
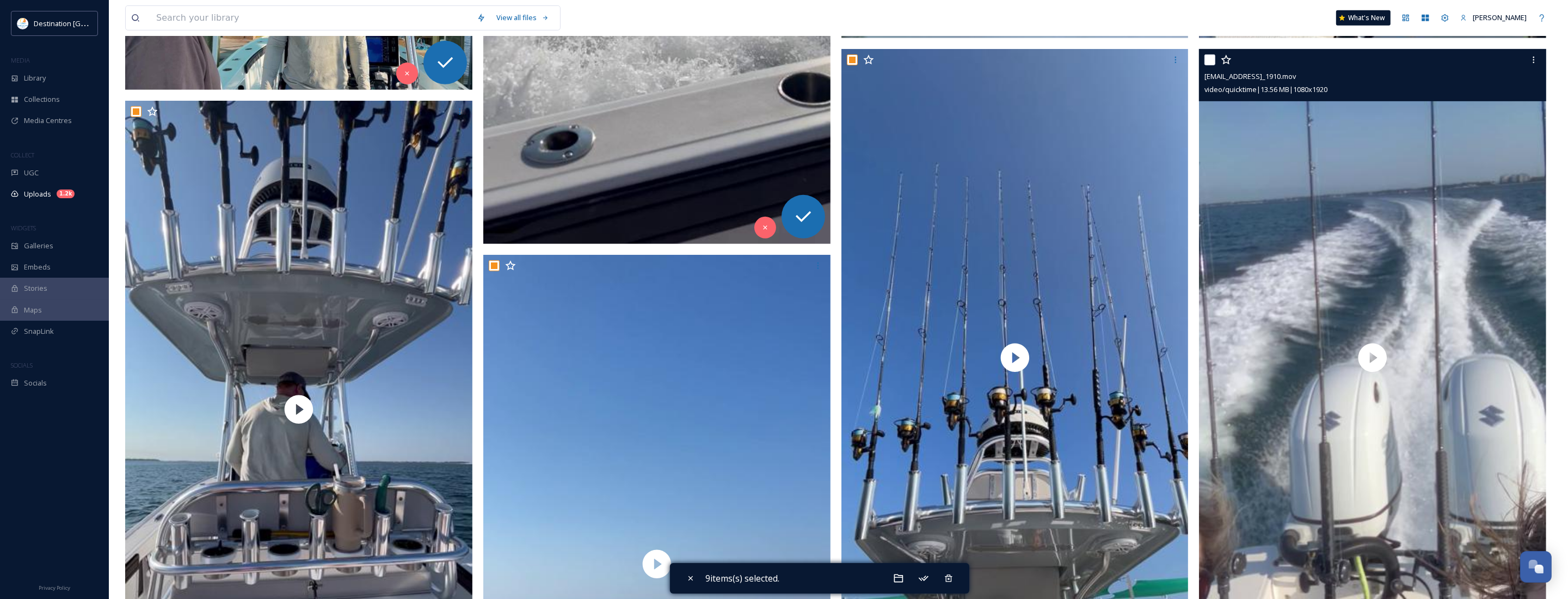
scroll to position [749, 0]
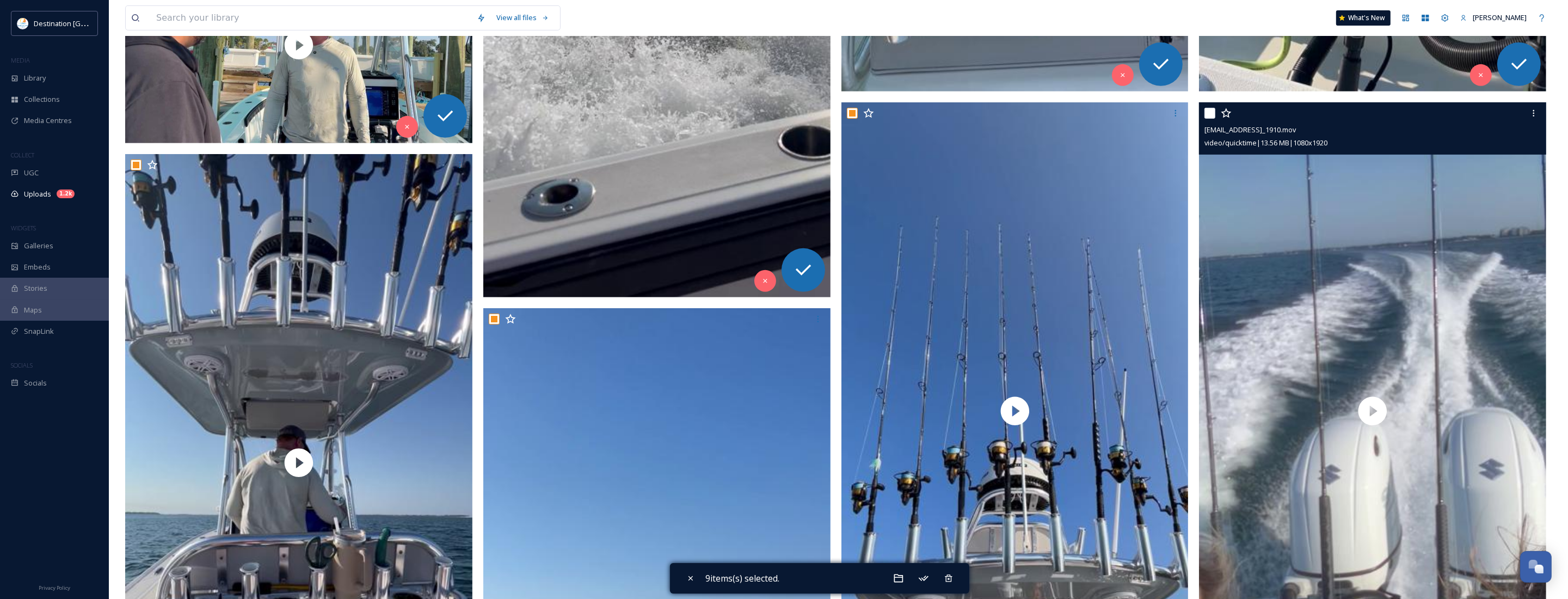
click at [1206, 111] on input "checkbox" at bounding box center [1209, 113] width 11 height 11
checkbox input "true"
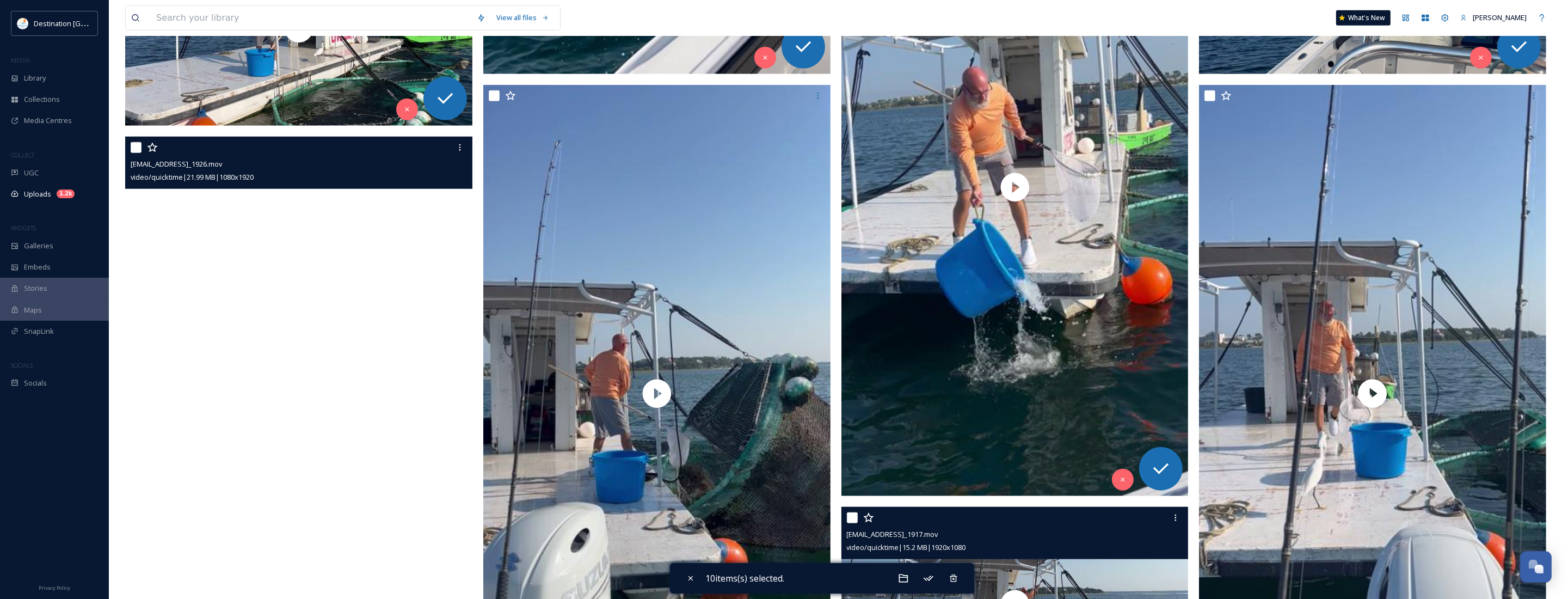
scroll to position [1633, 0]
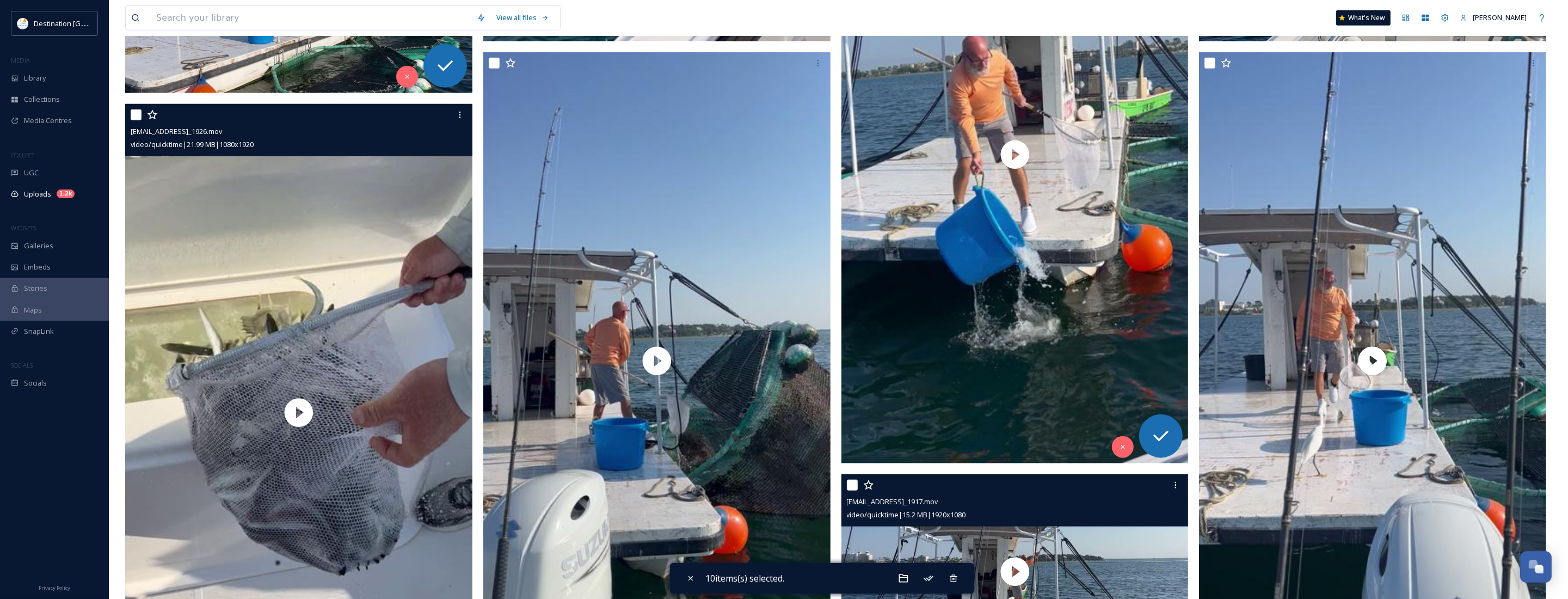
click at [134, 116] on input "checkbox" at bounding box center [136, 114] width 11 height 11
checkbox input "true"
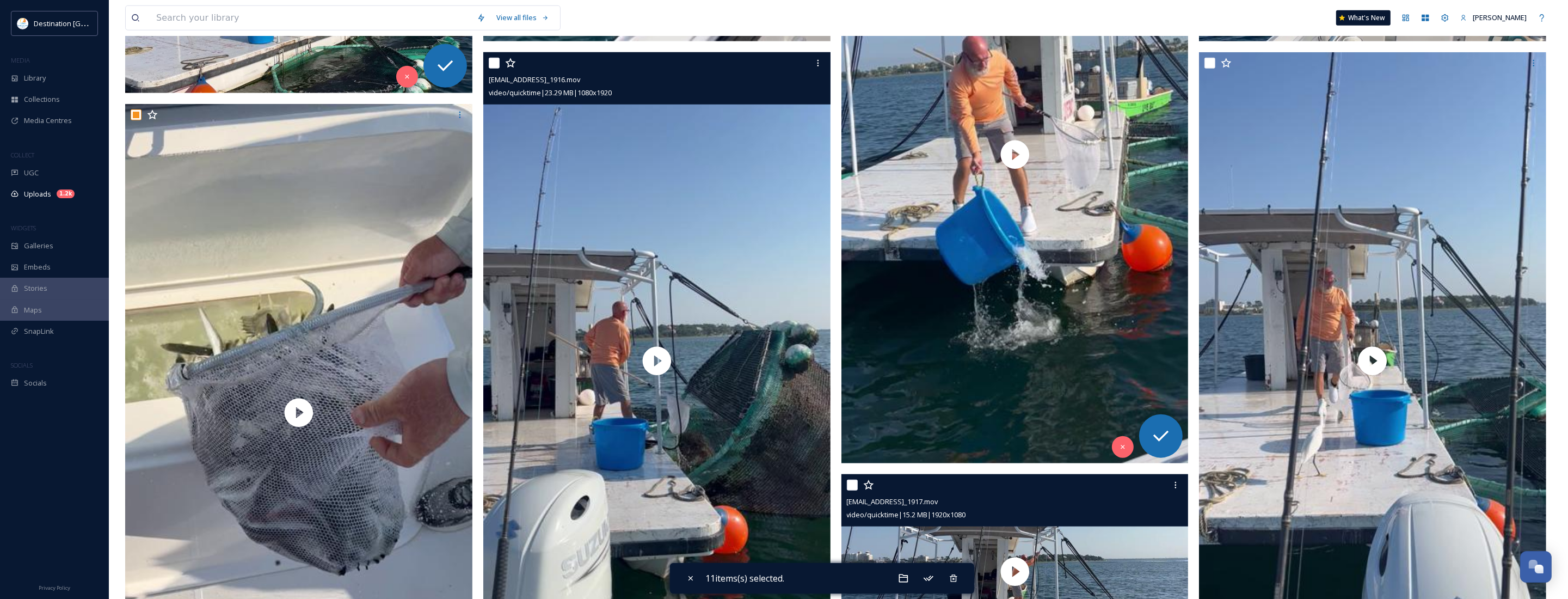
click at [494, 64] on input "checkbox" at bounding box center [494, 62] width 11 height 11
checkbox input "true"
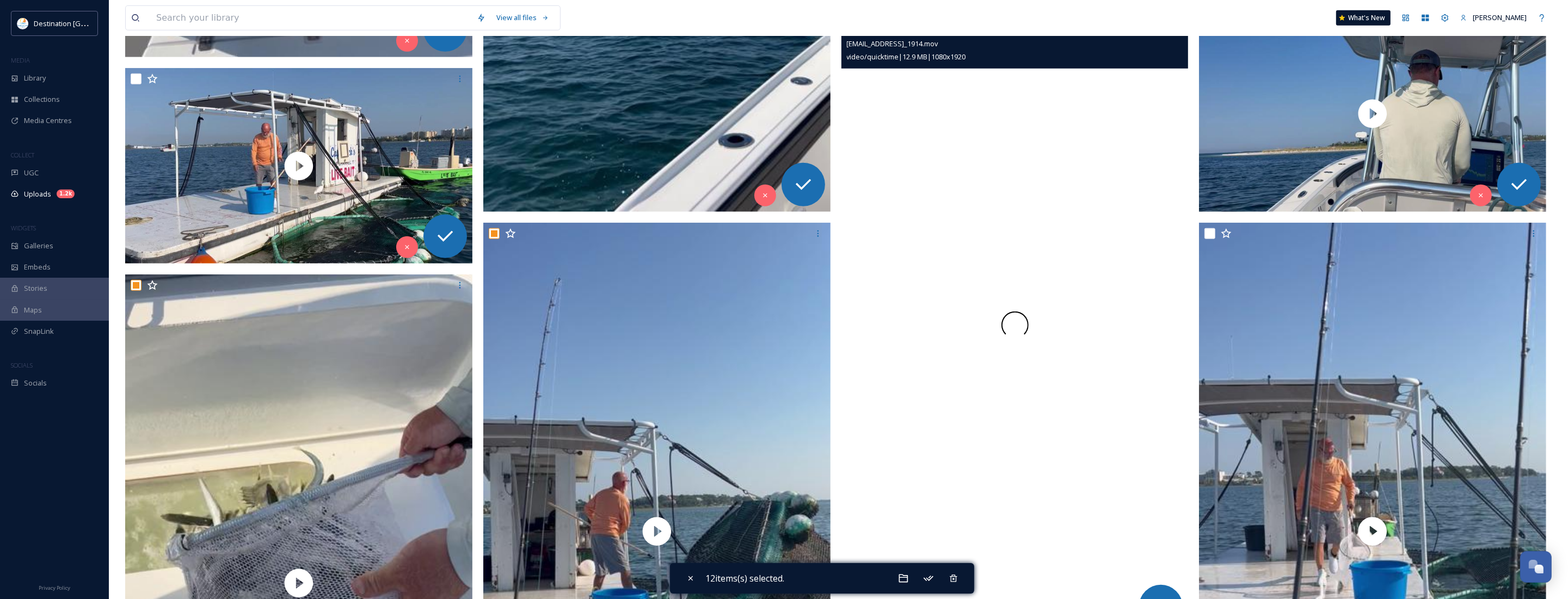
scroll to position [1429, 0]
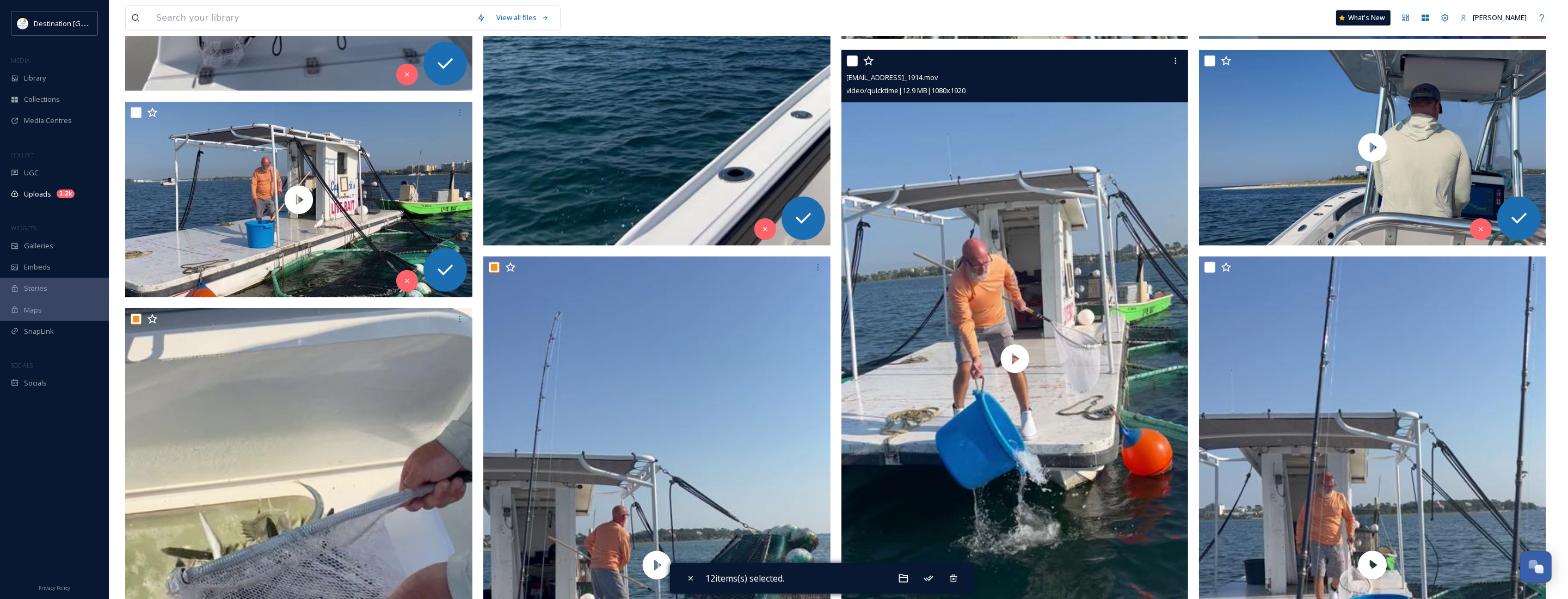
click at [854, 63] on input "checkbox" at bounding box center [852, 60] width 11 height 11
checkbox input "true"
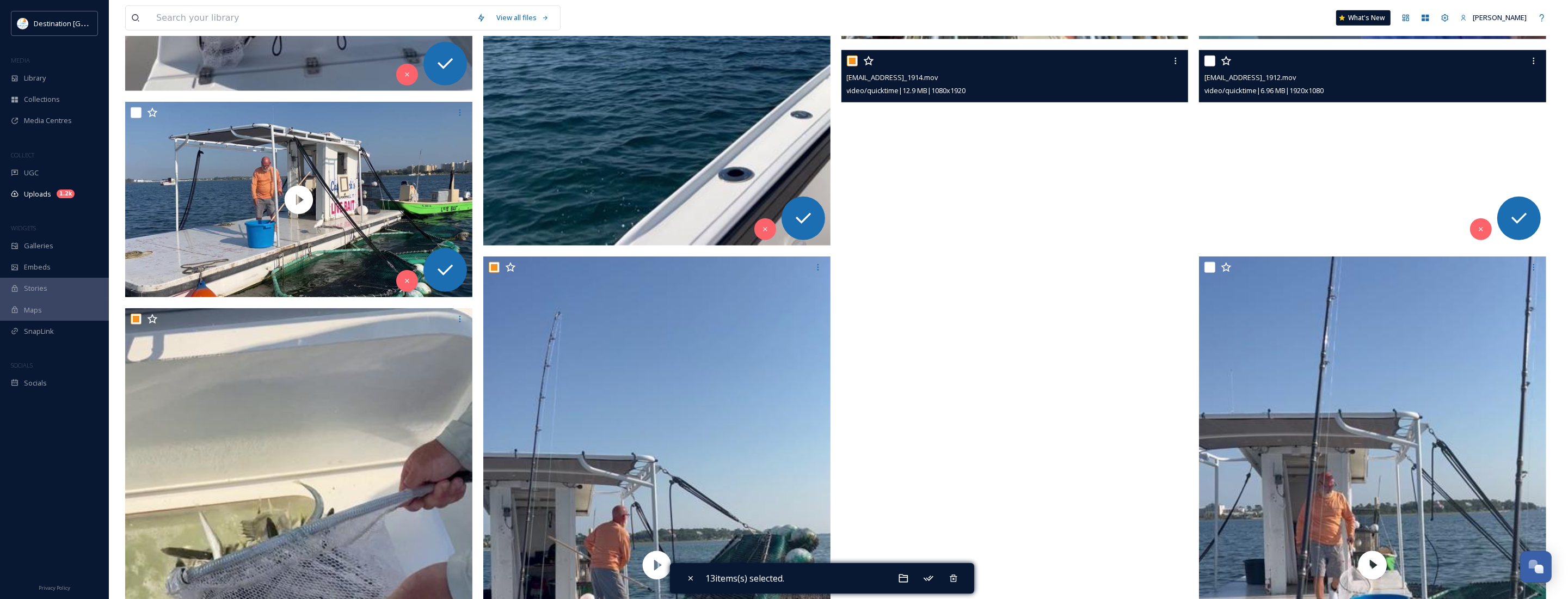
scroll to position [1361, 0]
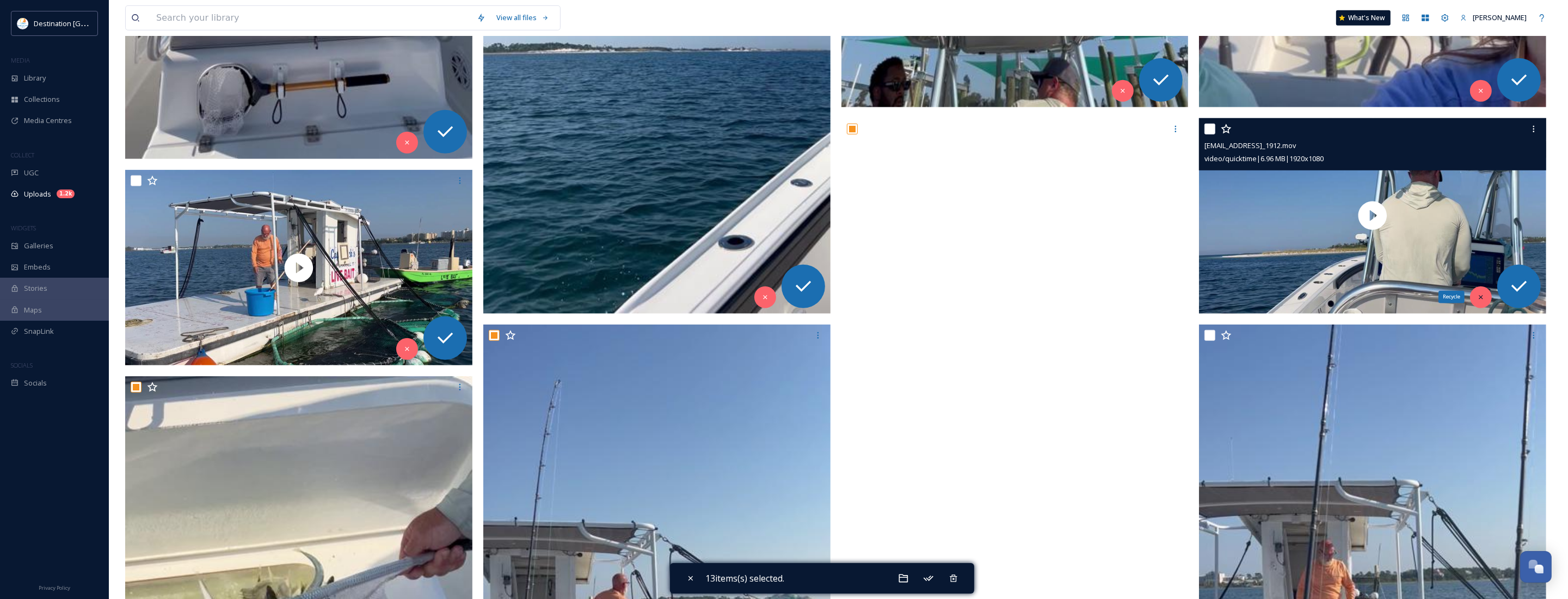
click at [1484, 298] on icon at bounding box center [1481, 297] width 8 height 8
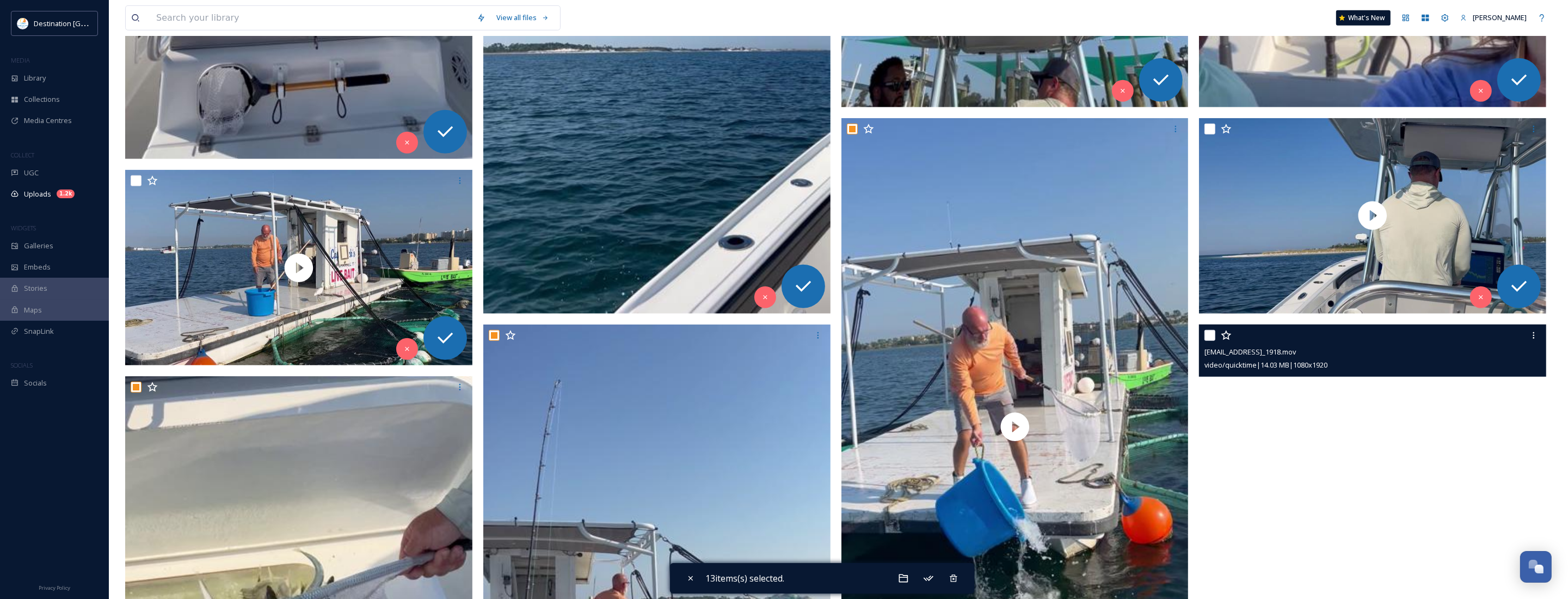
click at [1211, 339] on input "checkbox" at bounding box center [1209, 335] width 11 height 11
checkbox input "true"
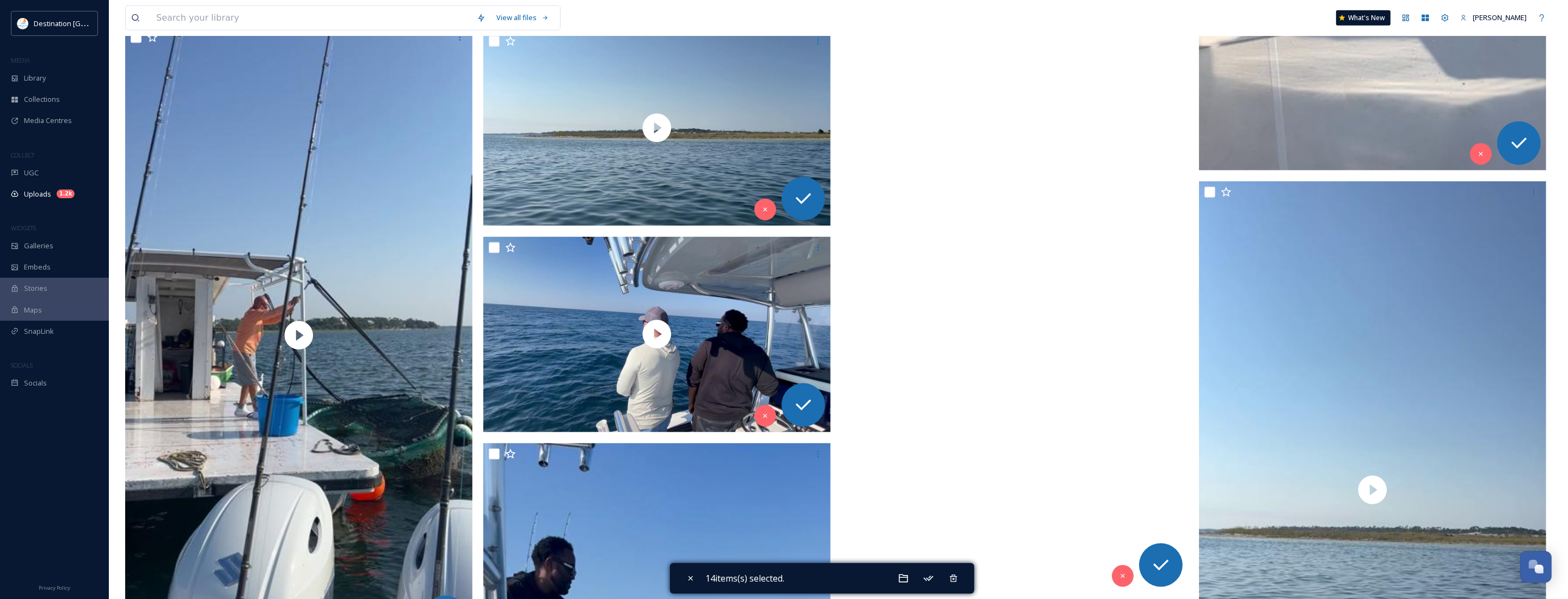
scroll to position [2065, 0]
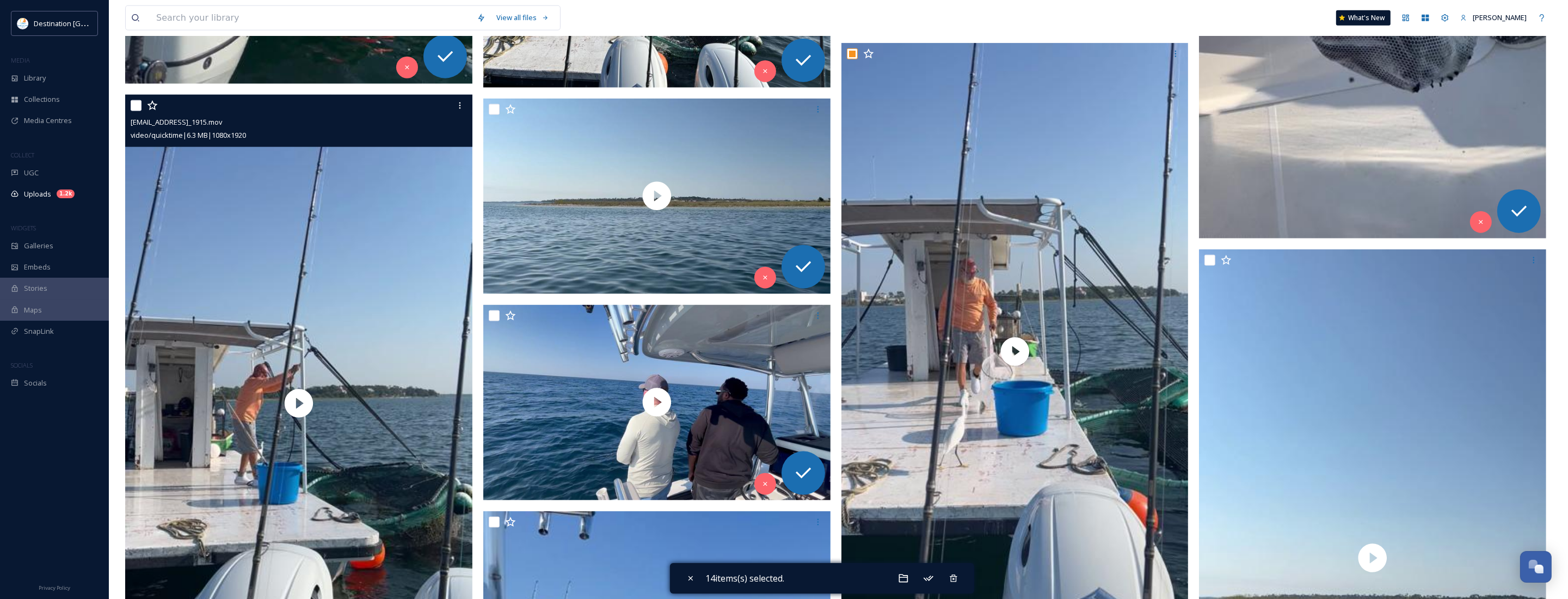
click at [135, 106] on input "checkbox" at bounding box center [136, 105] width 11 height 11
checkbox input "true"
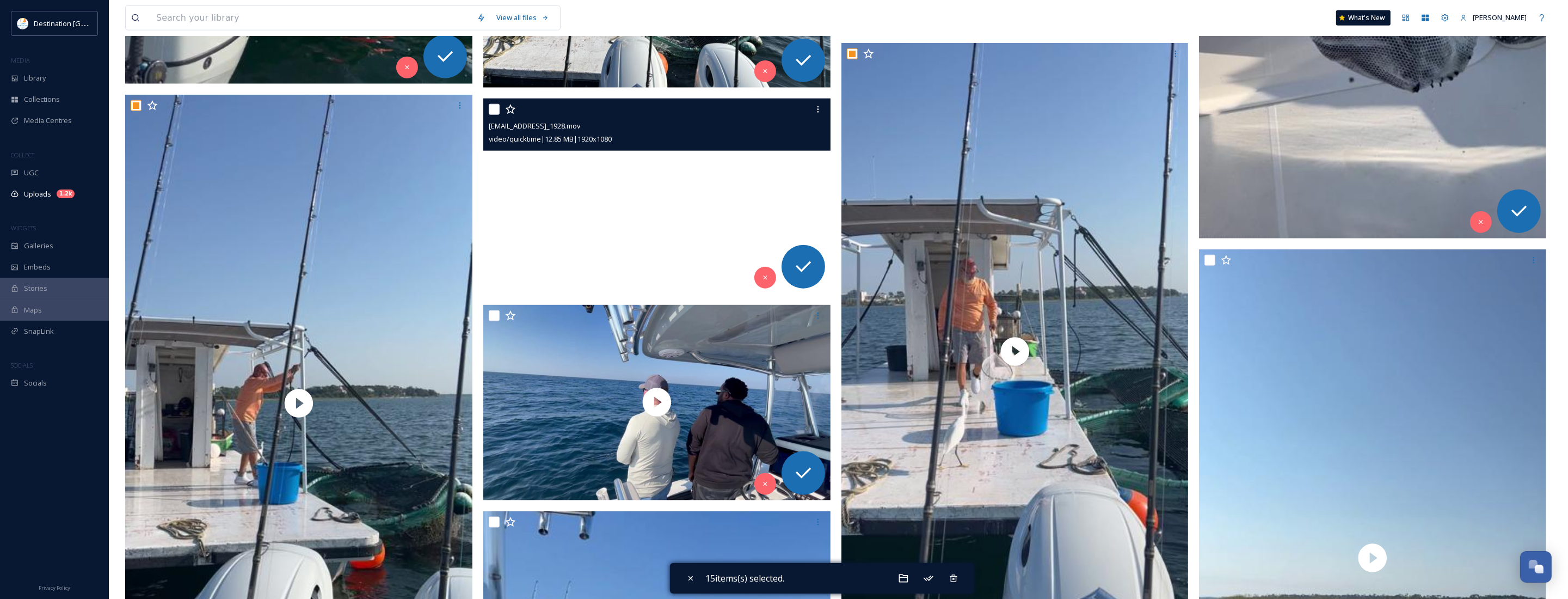
click at [649, 194] on video "ext_1758639797.666768_Social@destinationpanamacity.com-IMG_1928.mov" at bounding box center [656, 196] width 347 height 195
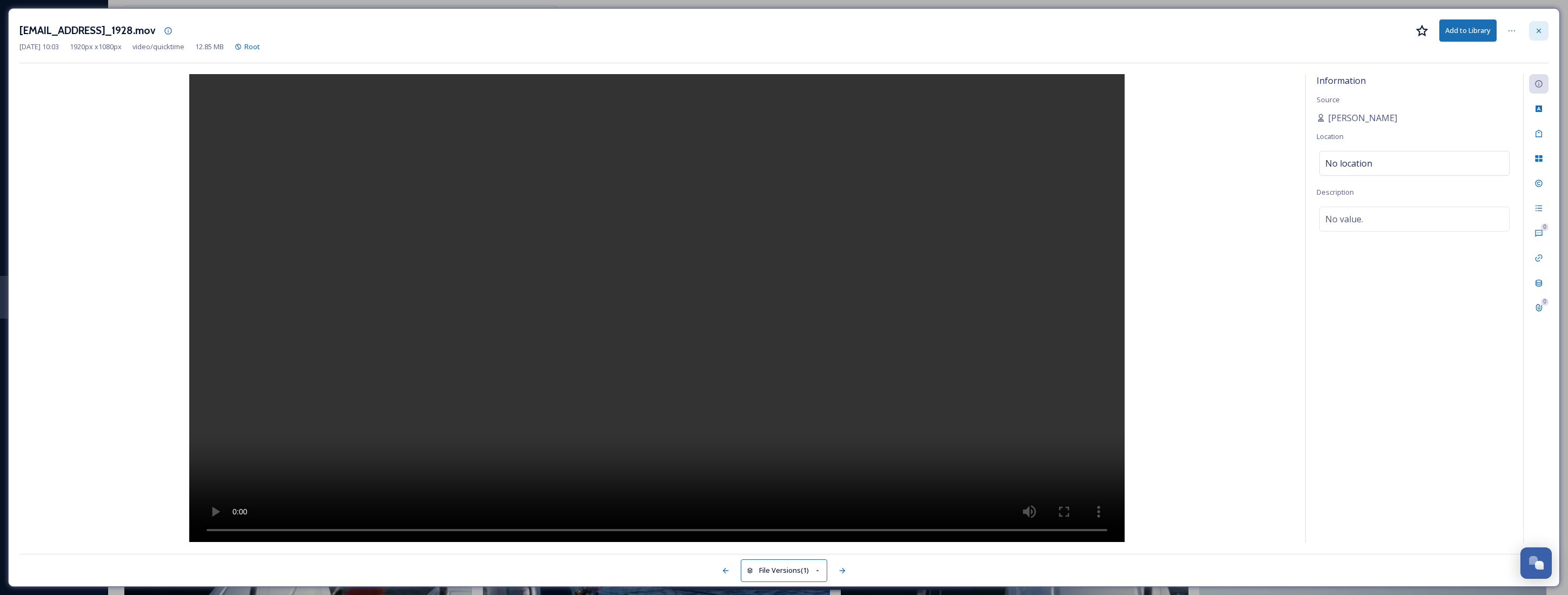
click at [1537, 36] on div at bounding box center [1539, 31] width 20 height 20
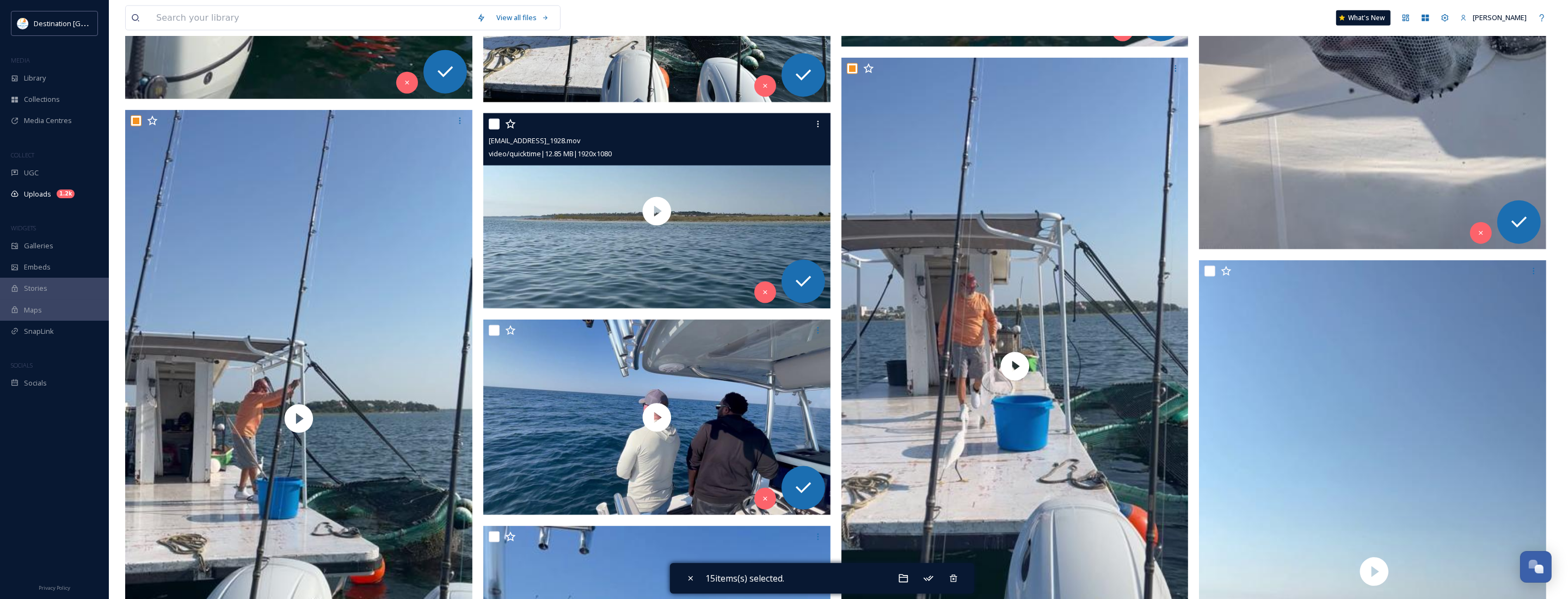
click at [491, 125] on input "checkbox" at bounding box center [494, 123] width 11 height 11
checkbox input "true"
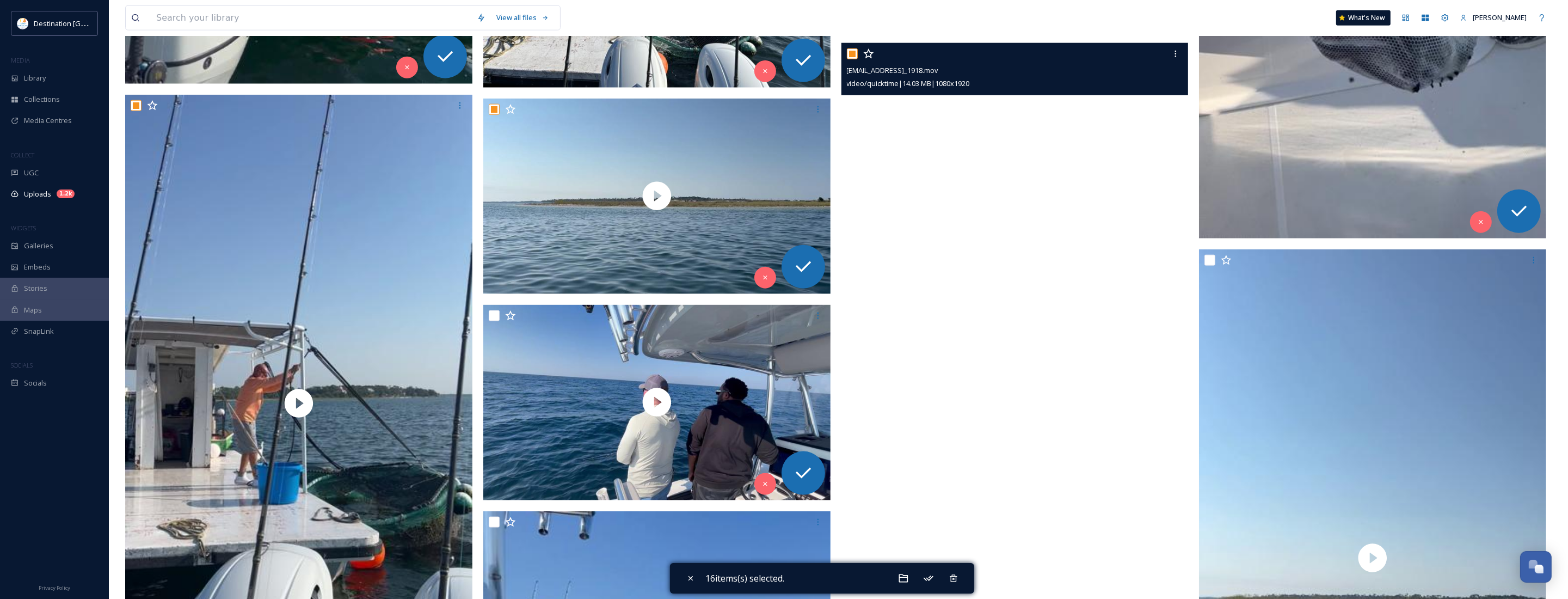
click at [1020, 349] on video "ext_1758639818.924228_Social@destinationpanamacity.com-IMG_1918.mov" at bounding box center [1015, 352] width 347 height 617
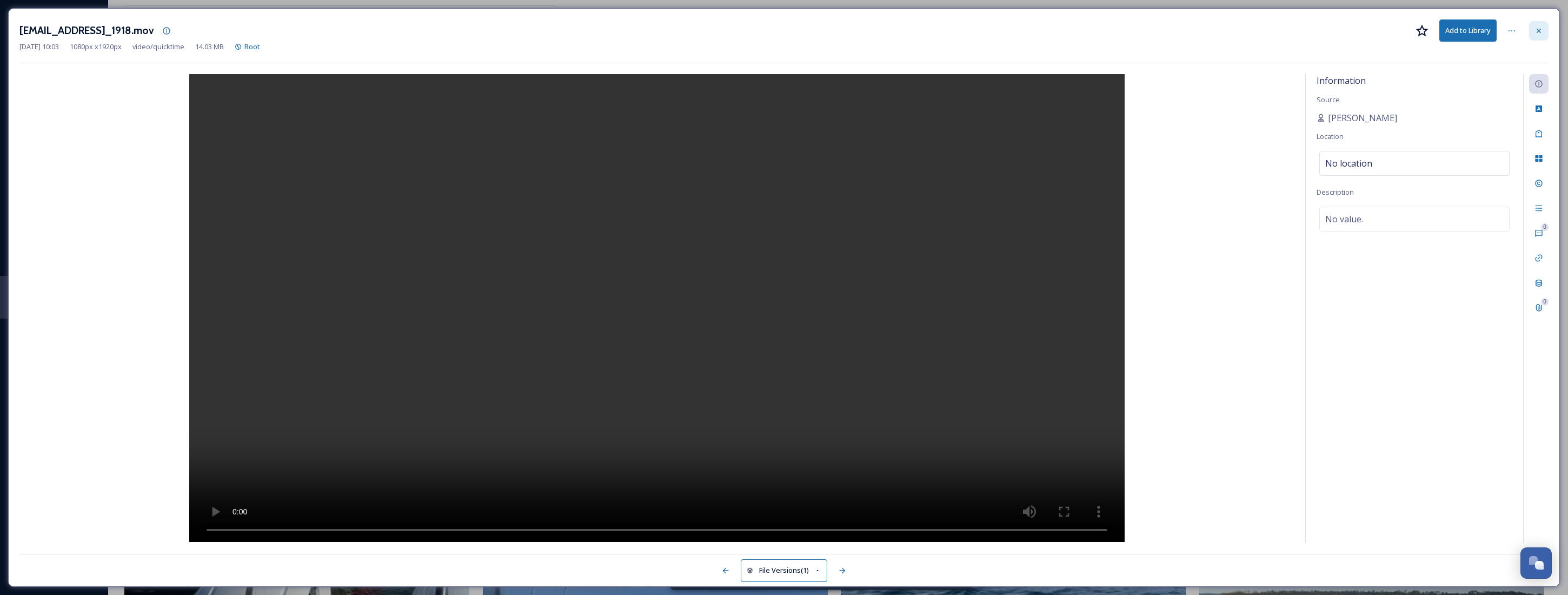
click at [1539, 31] on icon at bounding box center [1539, 30] width 4 height 4
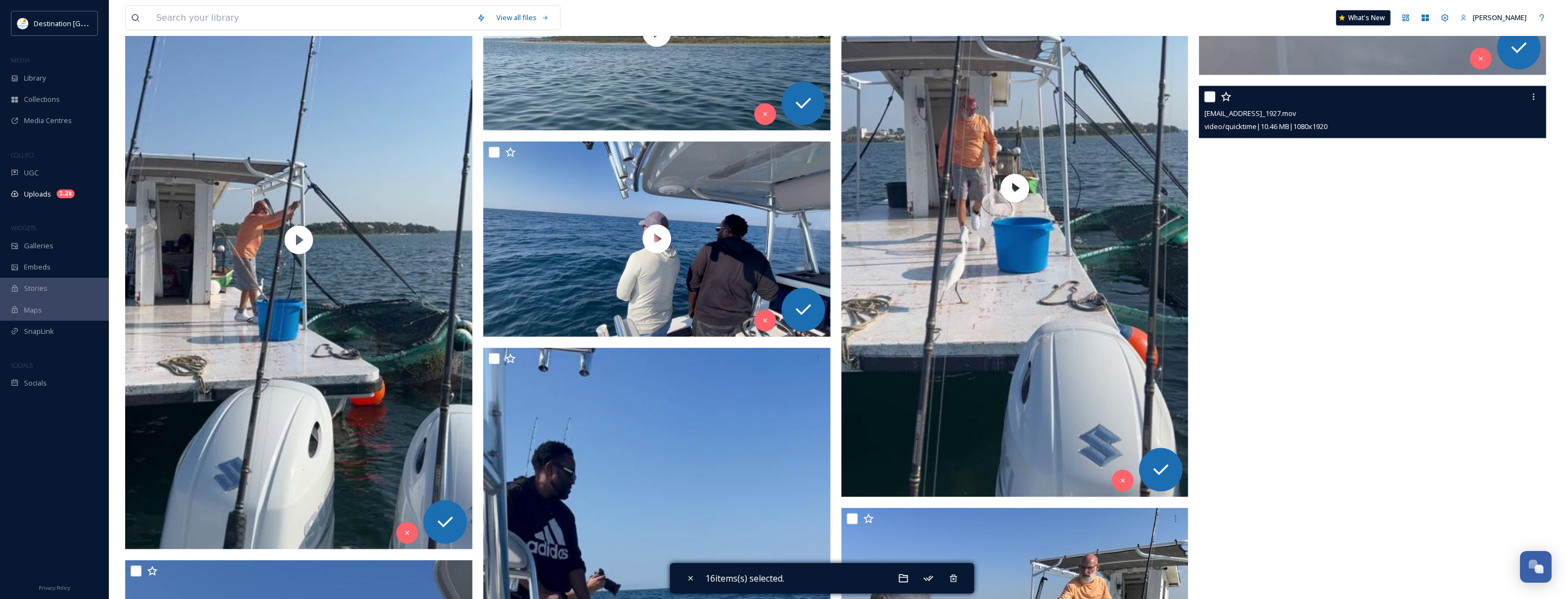
scroll to position [2268, 0]
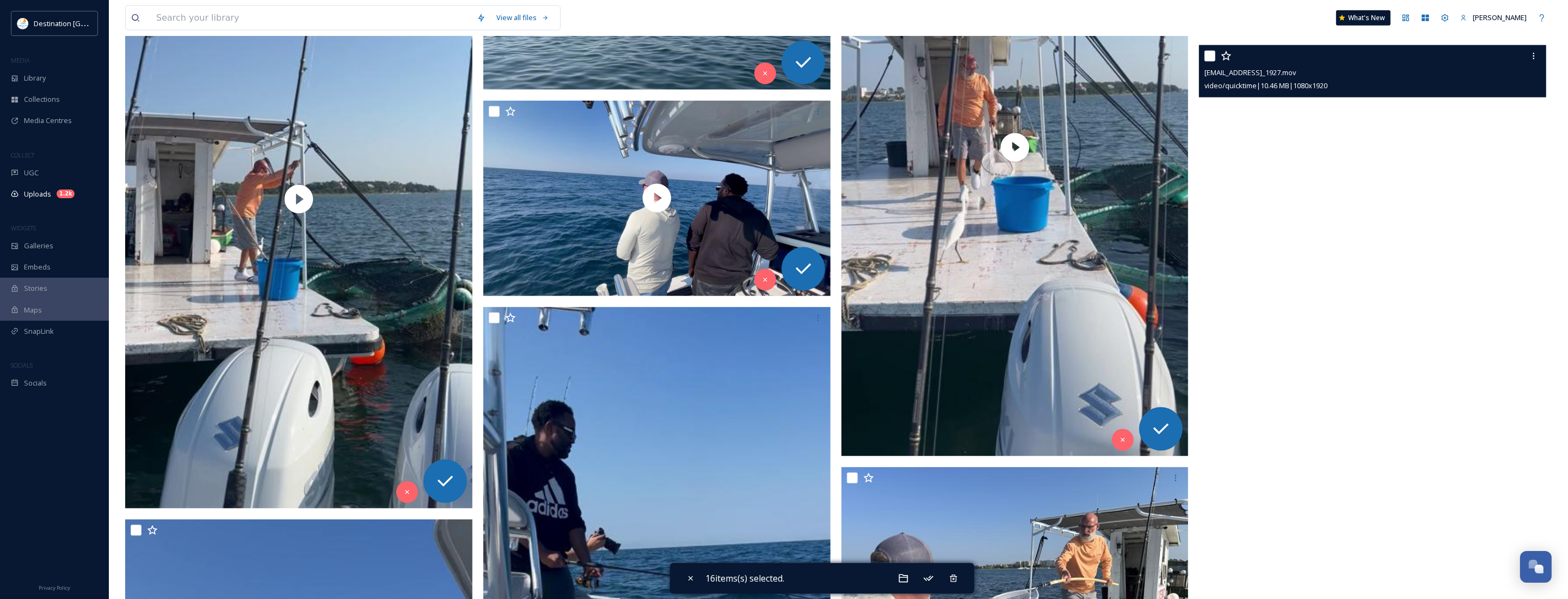
click at [1362, 338] on video "ext_1758639798.818248_Social@destinationpanamacity.com-IMG_1927.mov" at bounding box center [1372, 354] width 347 height 617
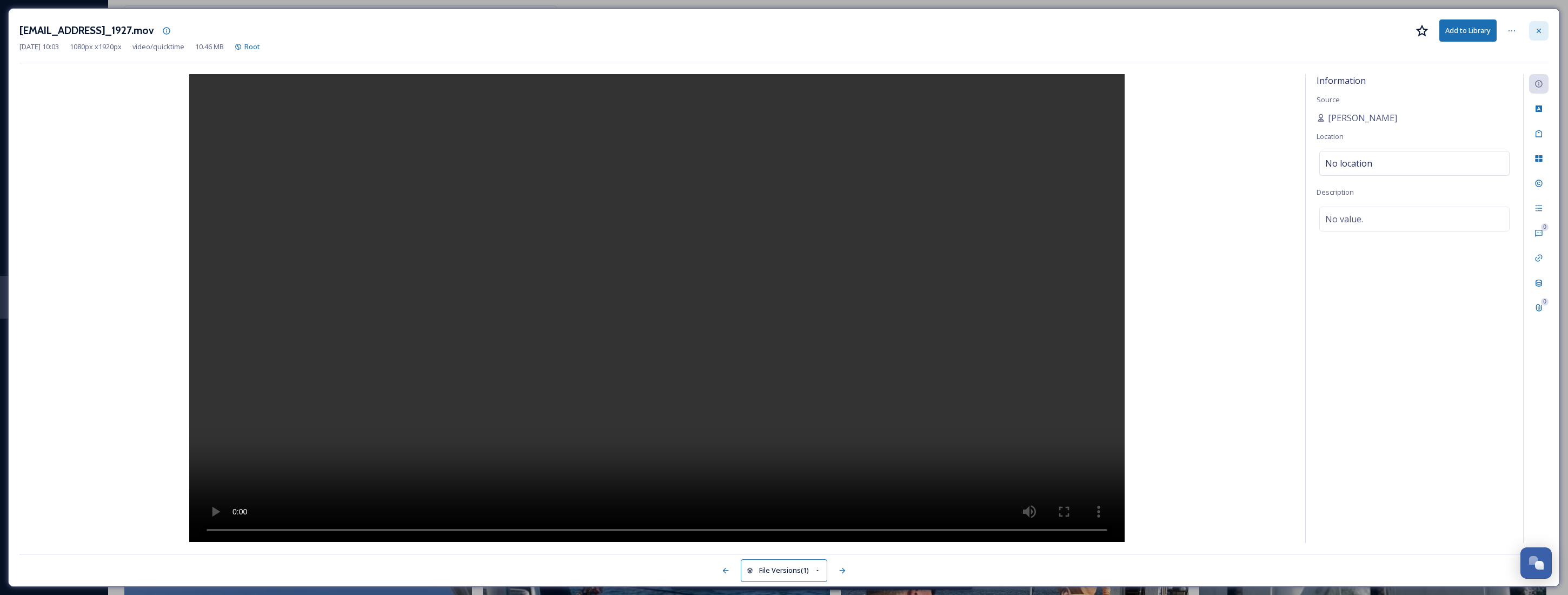
click at [1537, 27] on icon at bounding box center [1539, 31] width 8 height 8
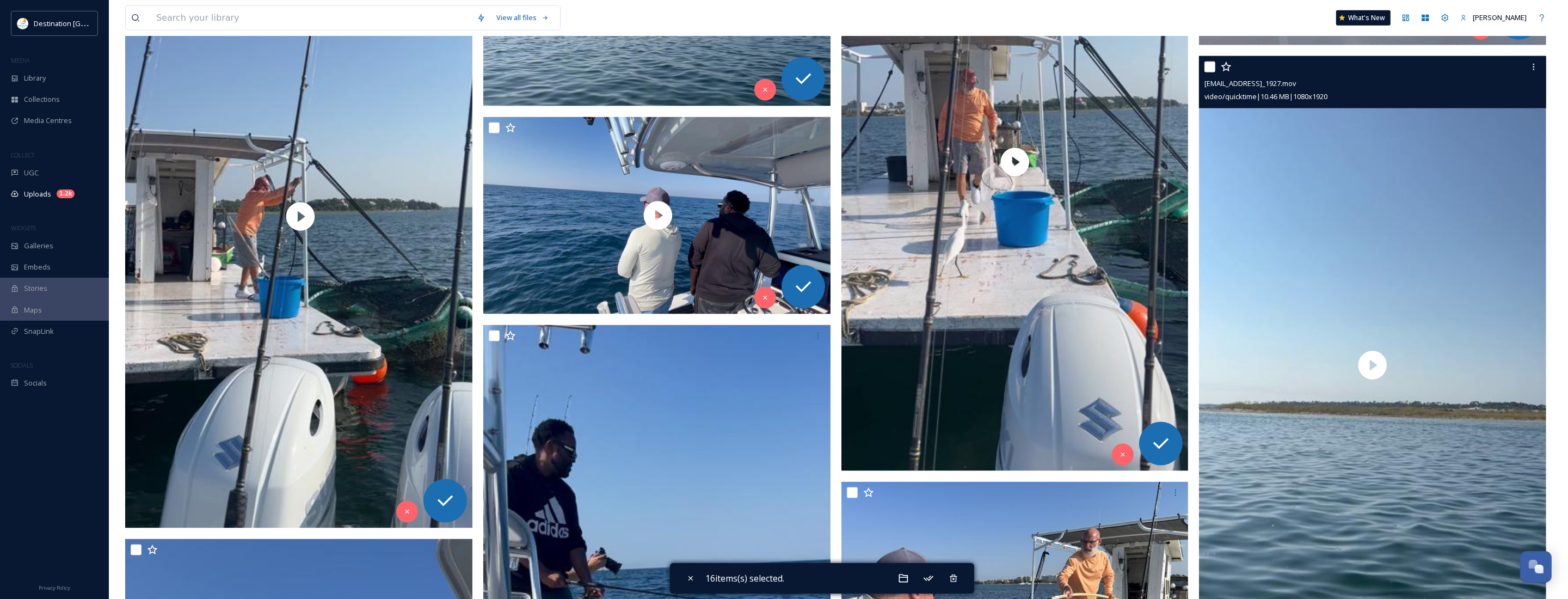
click at [1213, 67] on input "checkbox" at bounding box center [1209, 67] width 11 height 11
checkbox input "true"
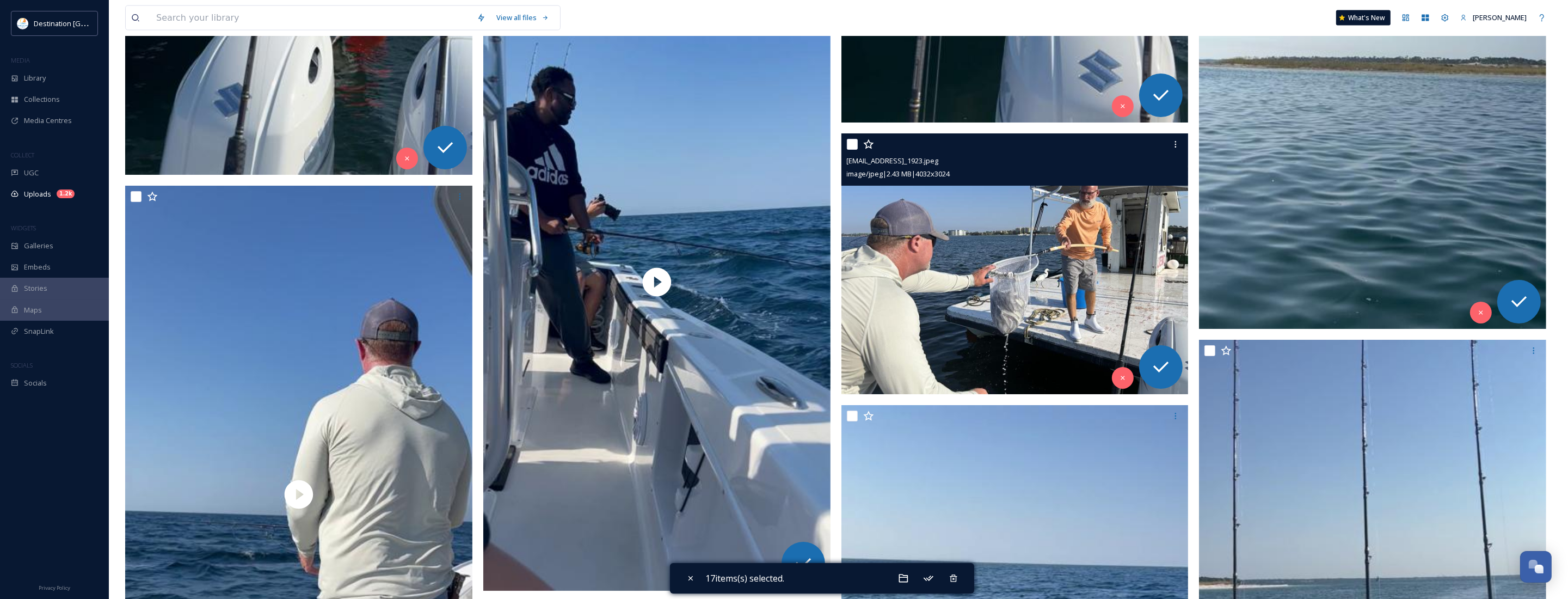
scroll to position [2609, 0]
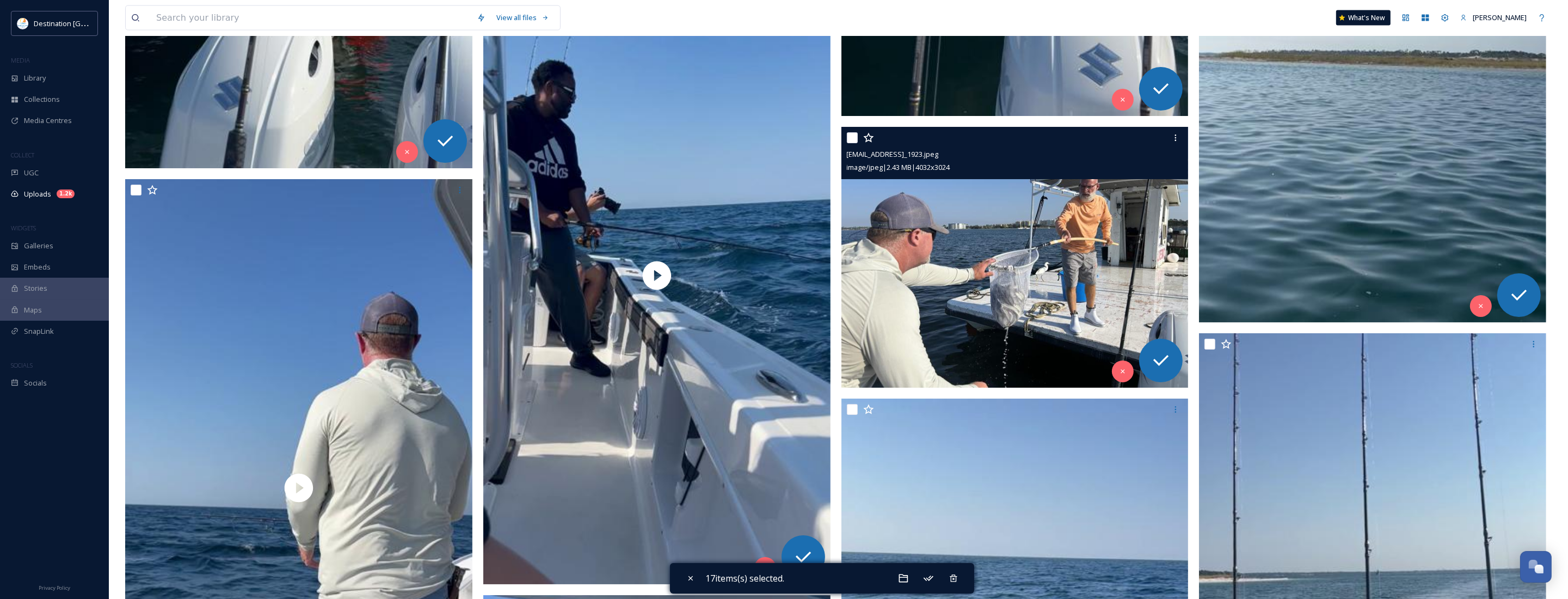
click at [856, 141] on input "checkbox" at bounding box center [852, 137] width 11 height 11
checkbox input "true"
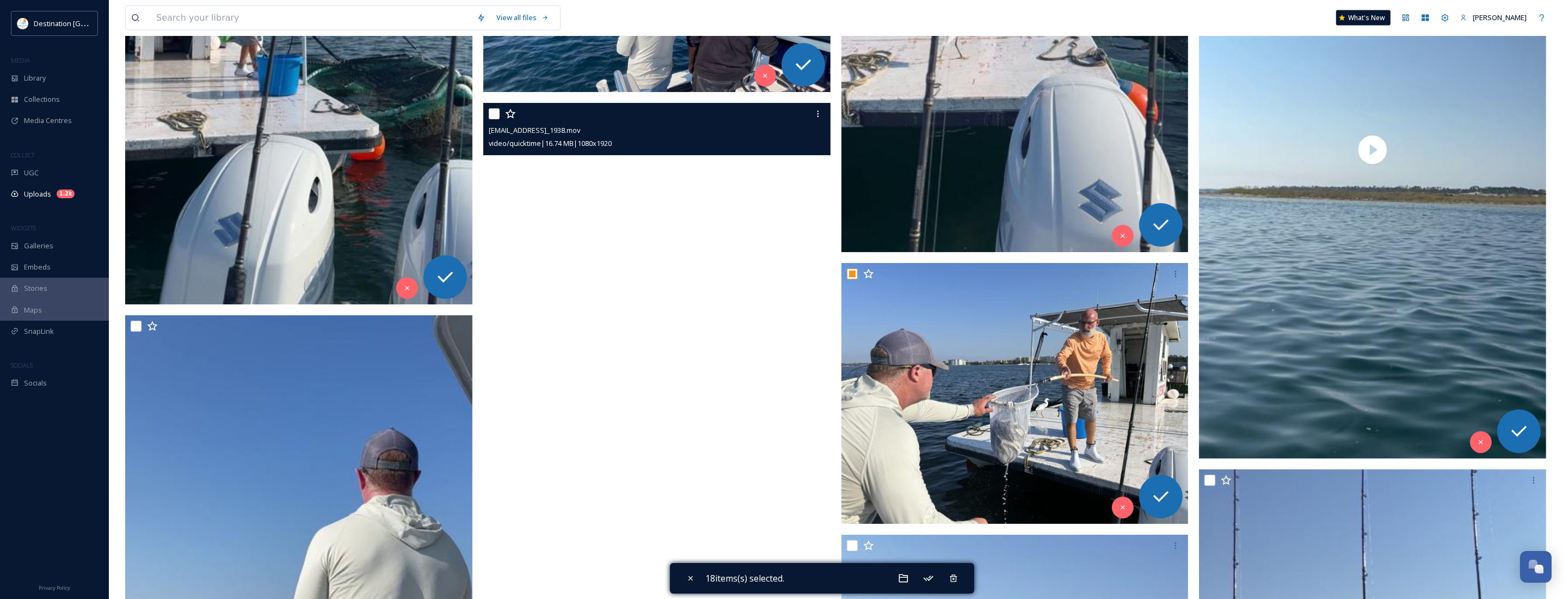
scroll to position [2541, 0]
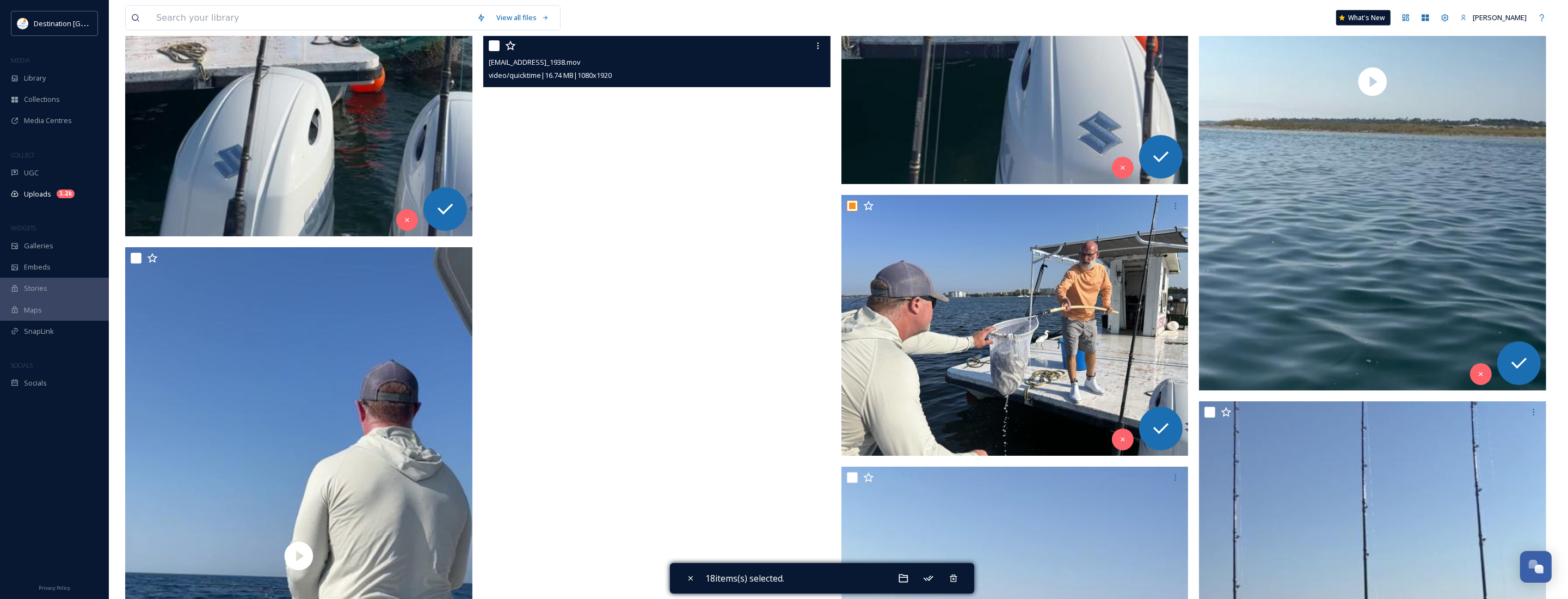
click at [675, 363] on video "ext_1758639757.142002_Social@destinationpanamacity.com-IMG_1938.mov" at bounding box center [656, 344] width 347 height 617
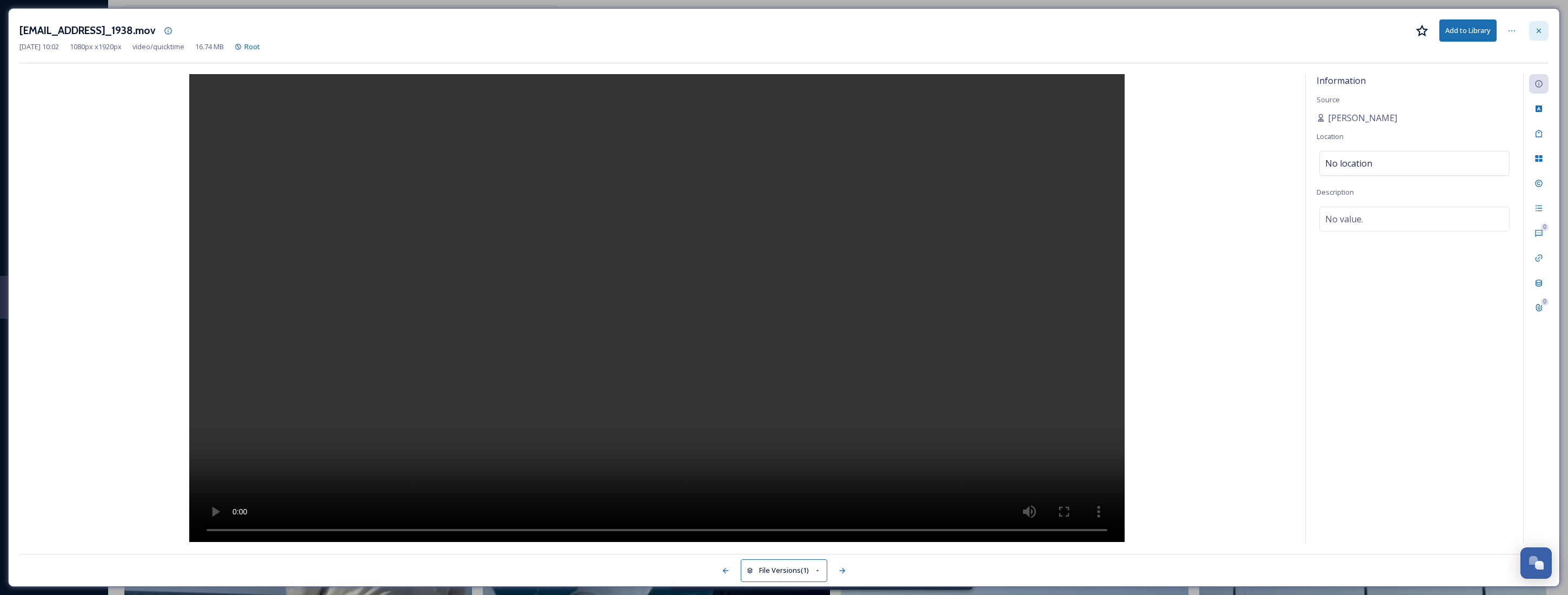
click at [1535, 36] on div at bounding box center [1539, 31] width 20 height 20
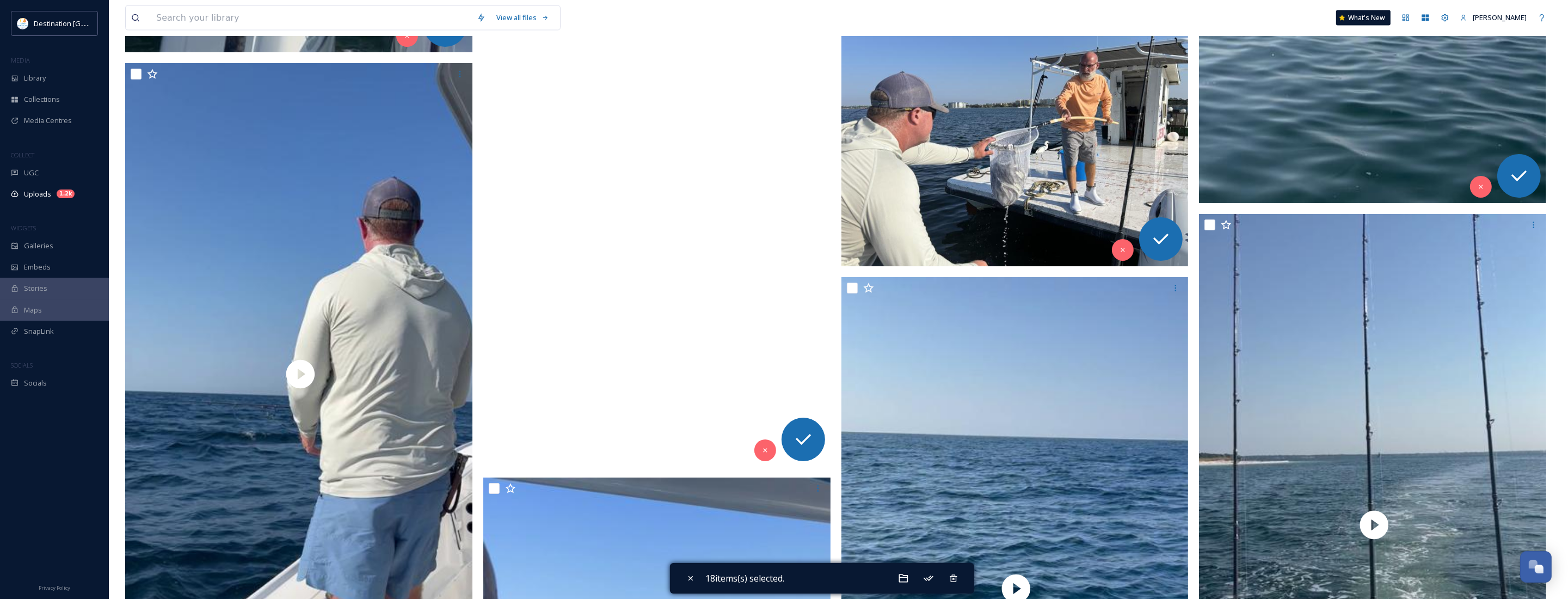
scroll to position [2744, 0]
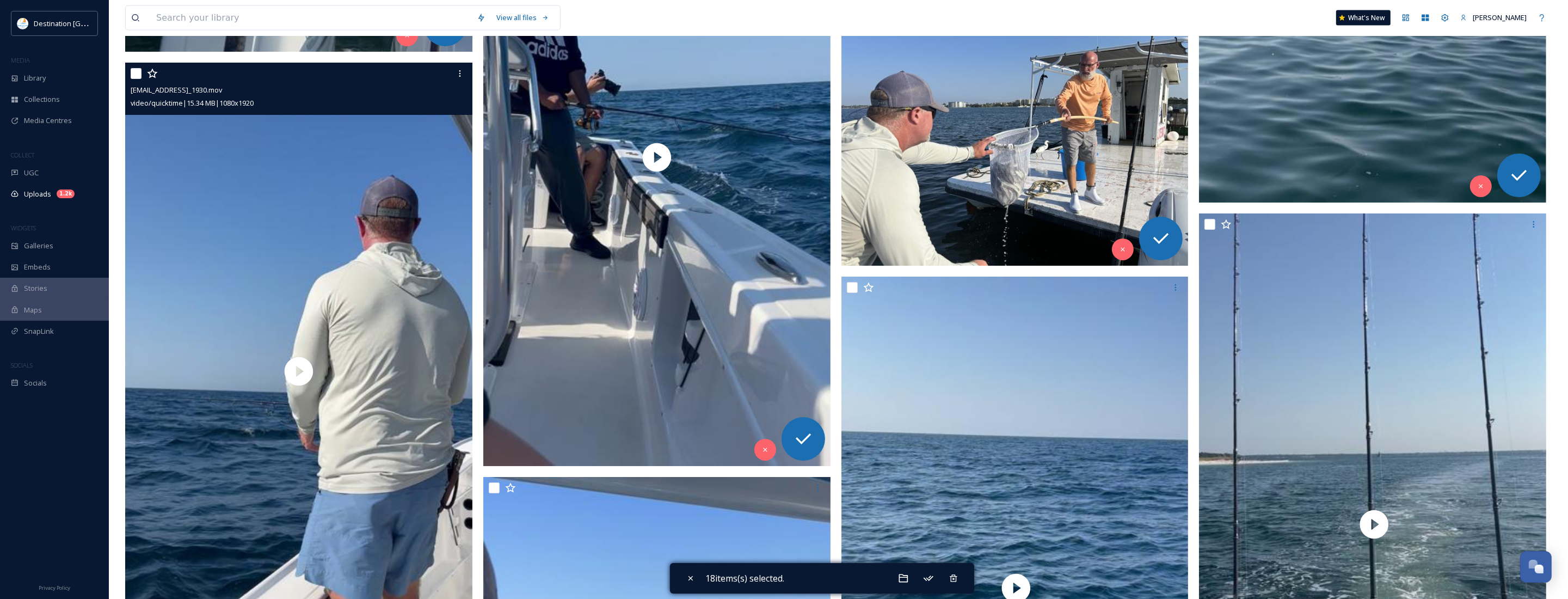
click at [132, 74] on input "checkbox" at bounding box center [136, 73] width 11 height 11
checkbox input "true"
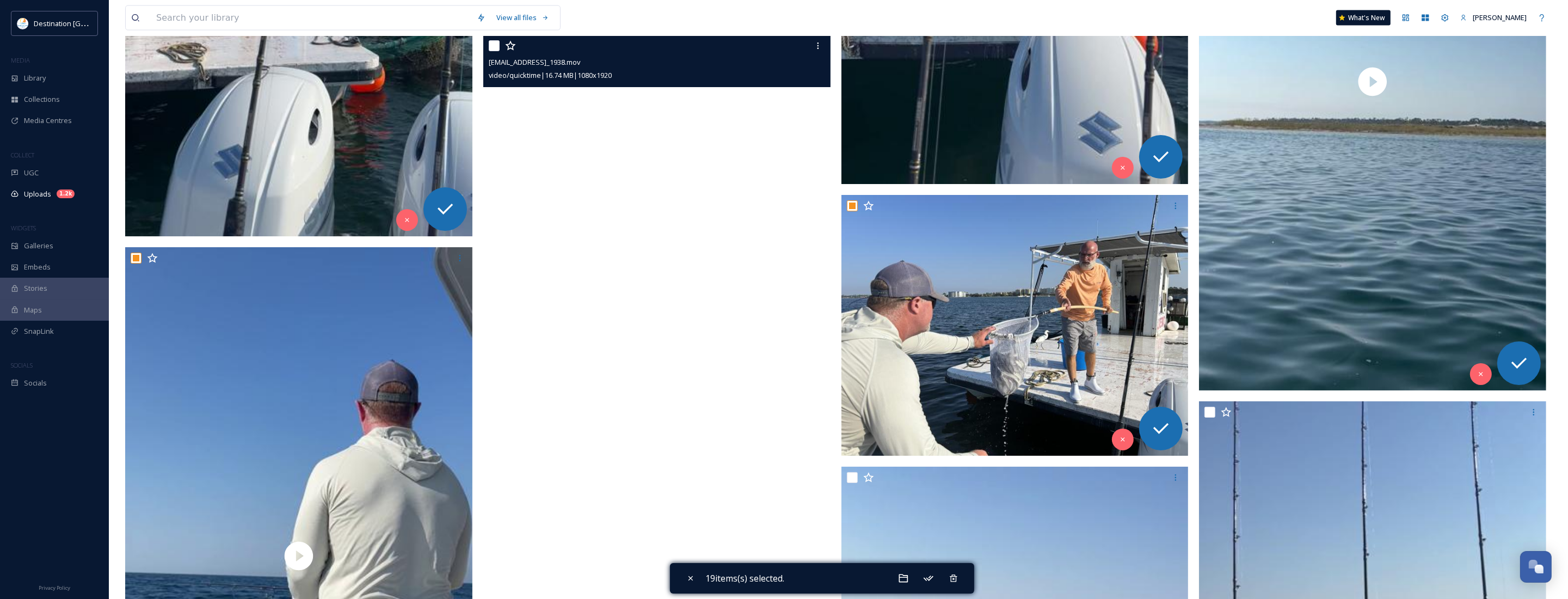
scroll to position [2473, 0]
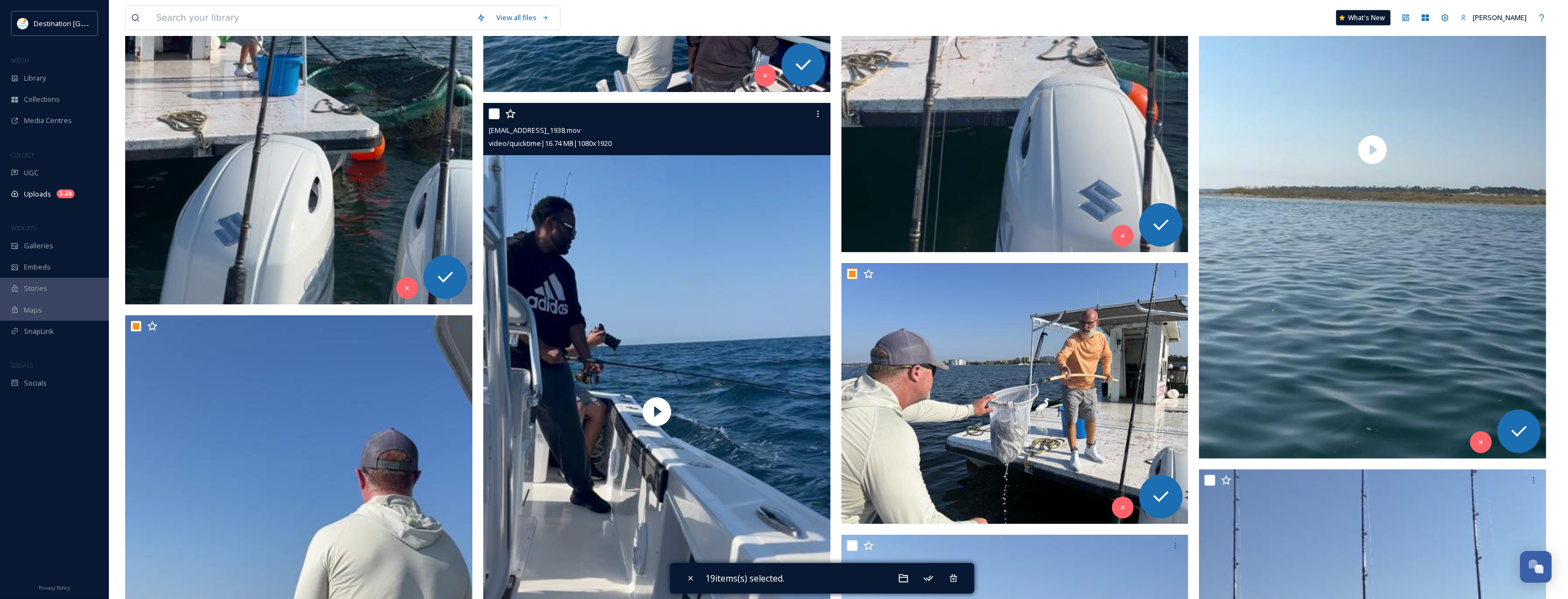
click at [498, 112] on input "checkbox" at bounding box center [494, 114] width 11 height 11
checkbox input "true"
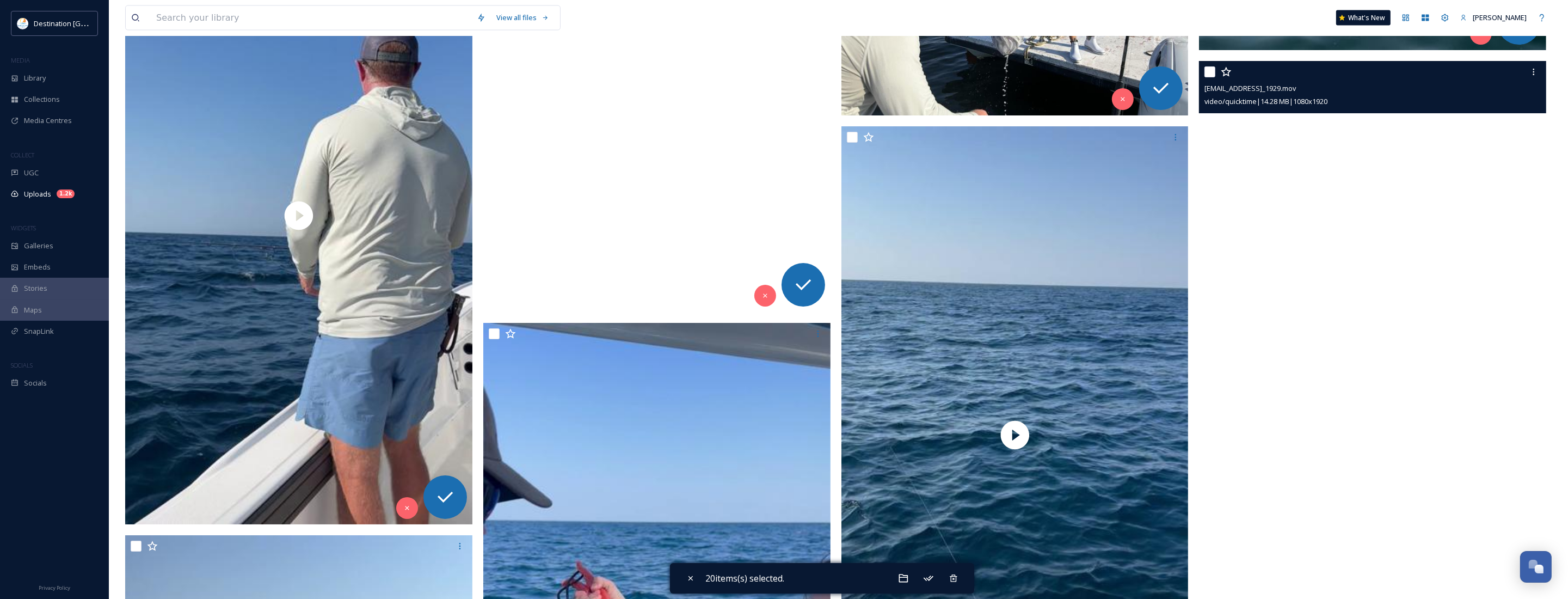
scroll to position [2949, 0]
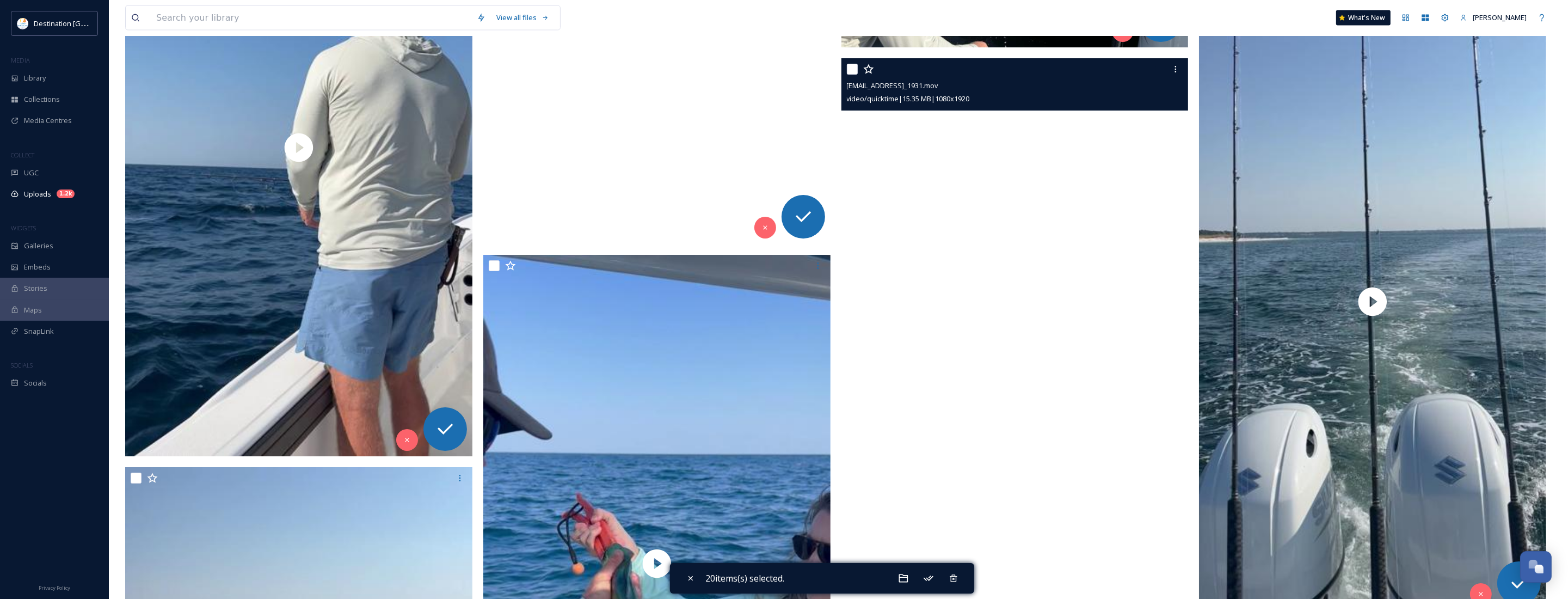
click at [1004, 362] on video "ext_1758639796.243385_Social@destinationpanamacity.com-IMG_1931.mov" at bounding box center [1015, 367] width 347 height 617
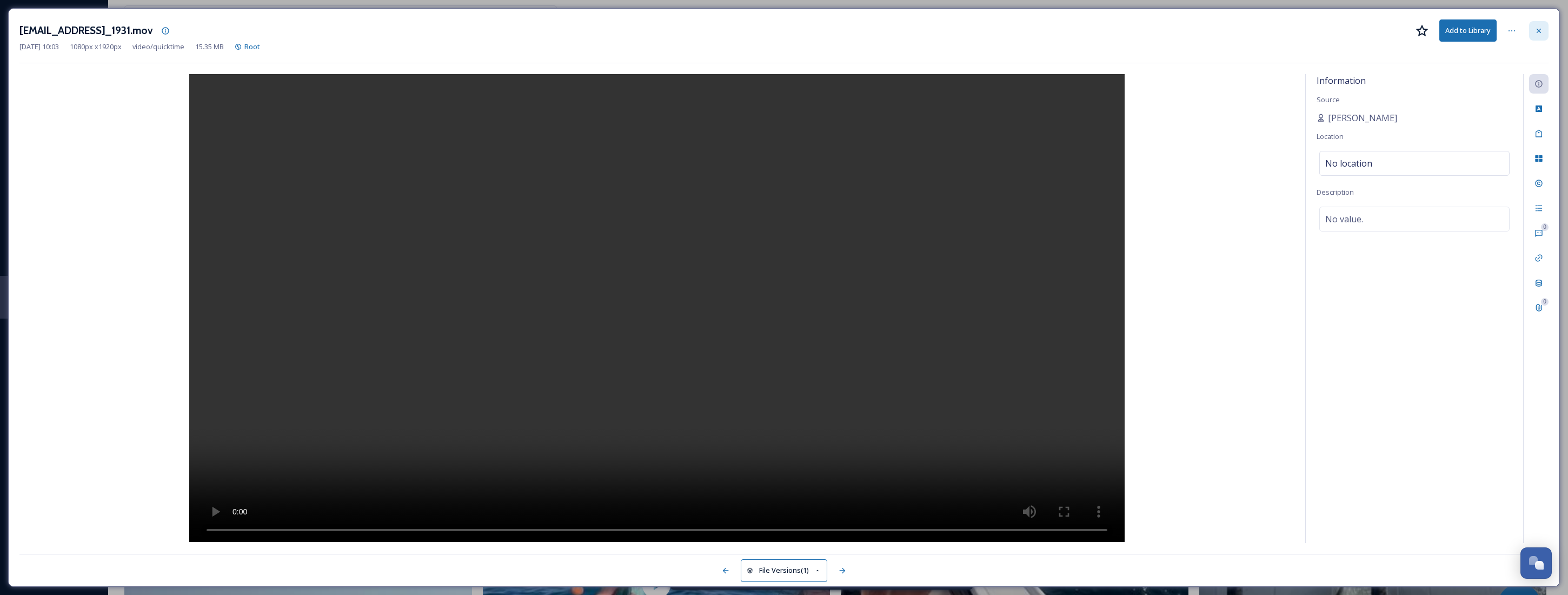
click at [1543, 34] on div at bounding box center [1539, 31] width 20 height 20
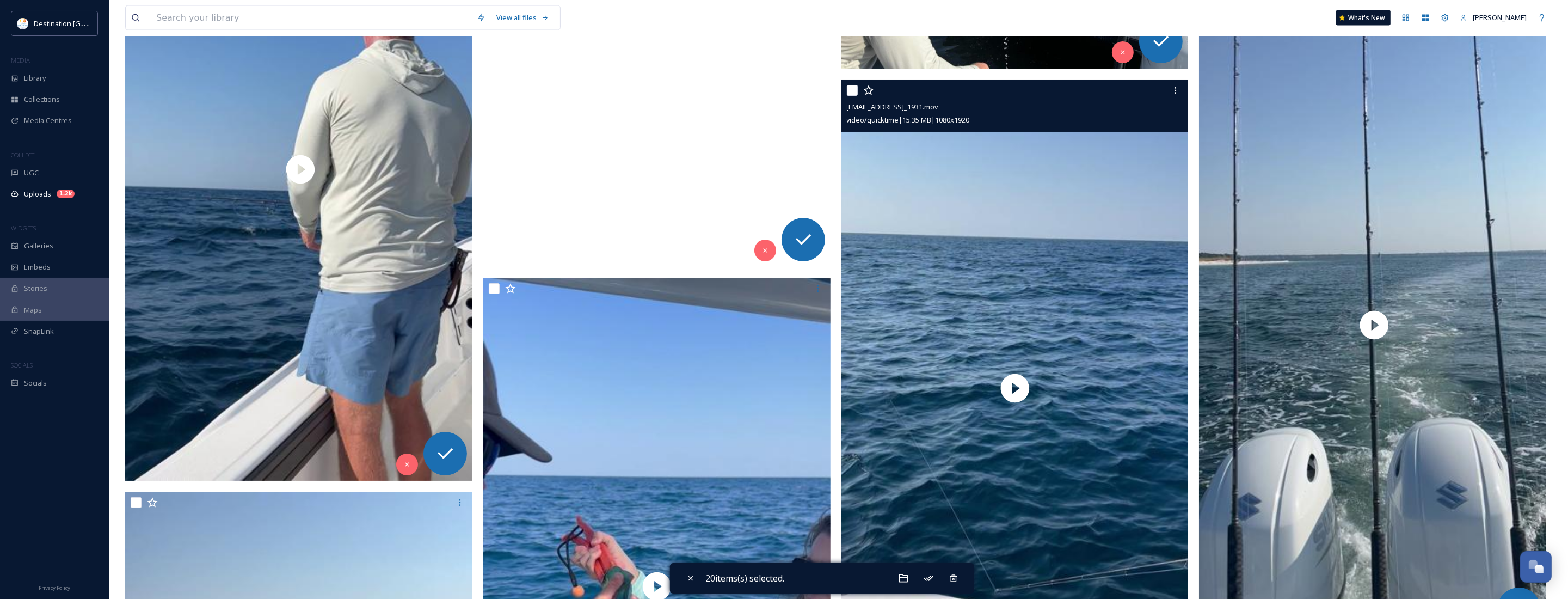
click at [849, 90] on input "checkbox" at bounding box center [852, 90] width 11 height 11
checkbox input "true"
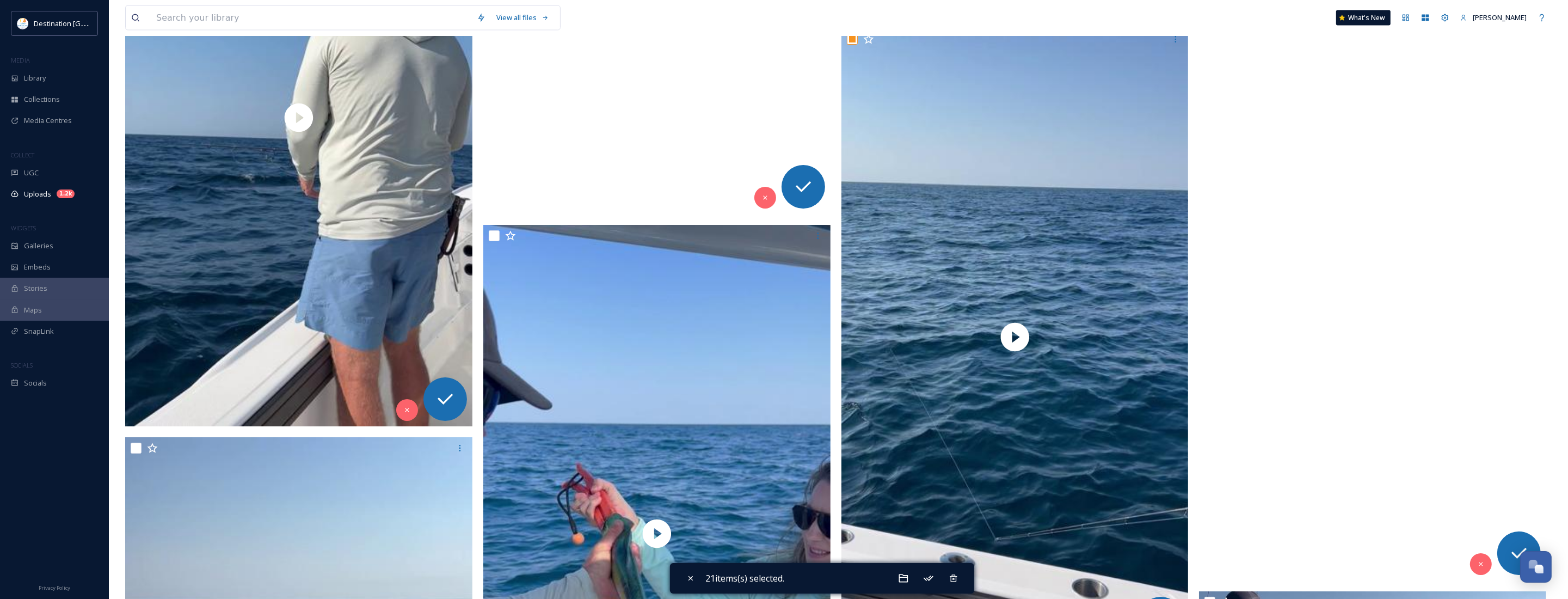
scroll to position [3017, 0]
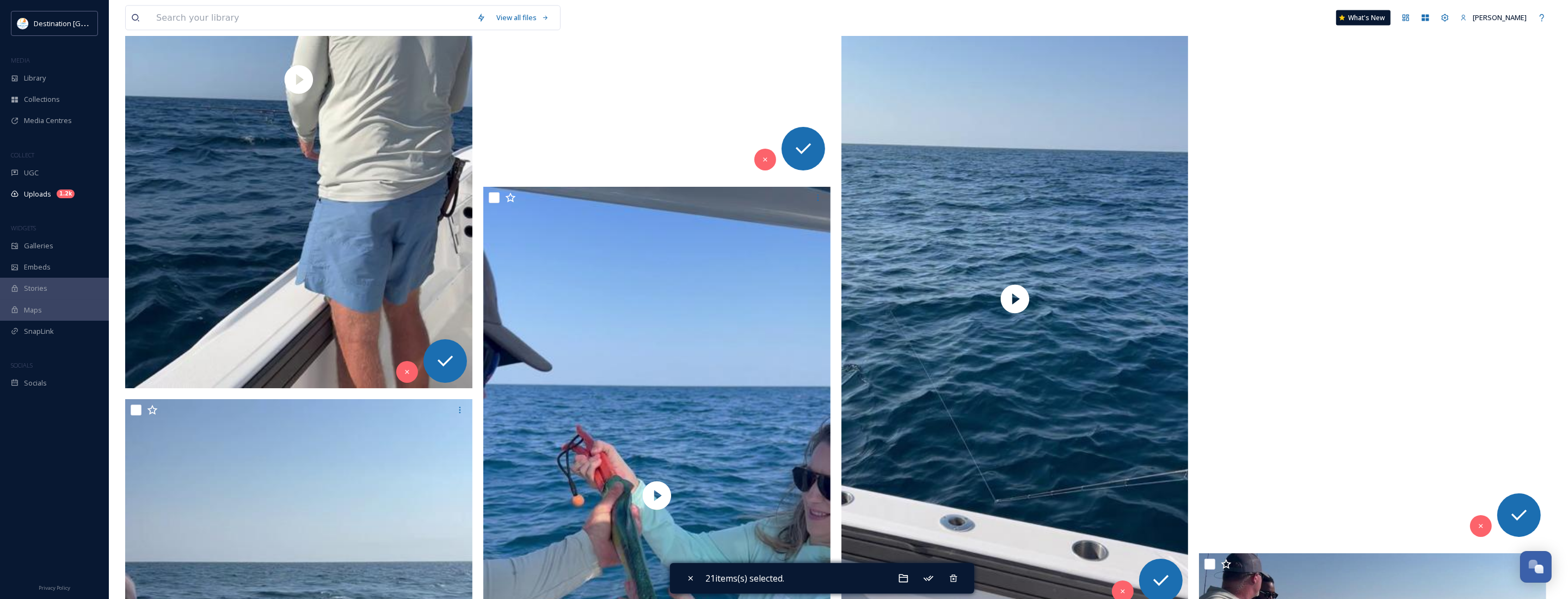
click at [1345, 290] on video "ext_1758639795.346987_Social@destinationpanamacity.com-IMG_1929.mov" at bounding box center [1372, 233] width 347 height 617
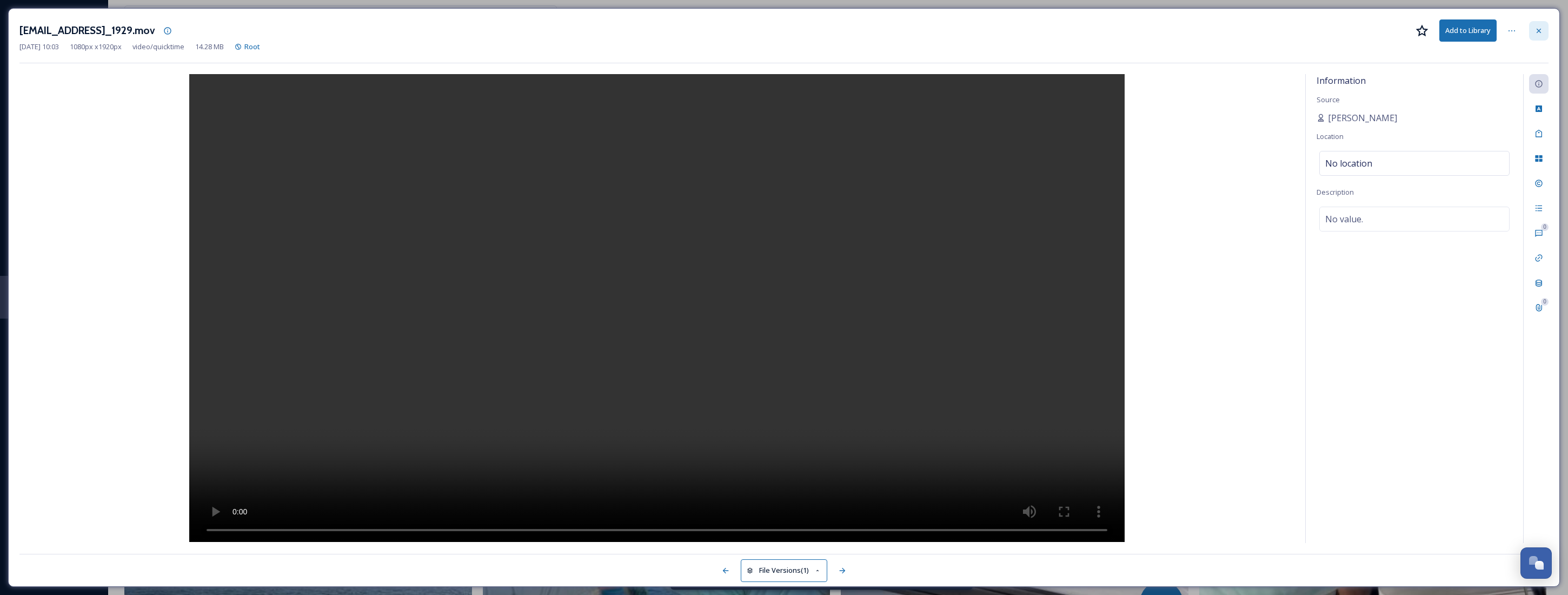
click at [1538, 30] on icon at bounding box center [1539, 30] width 4 height 4
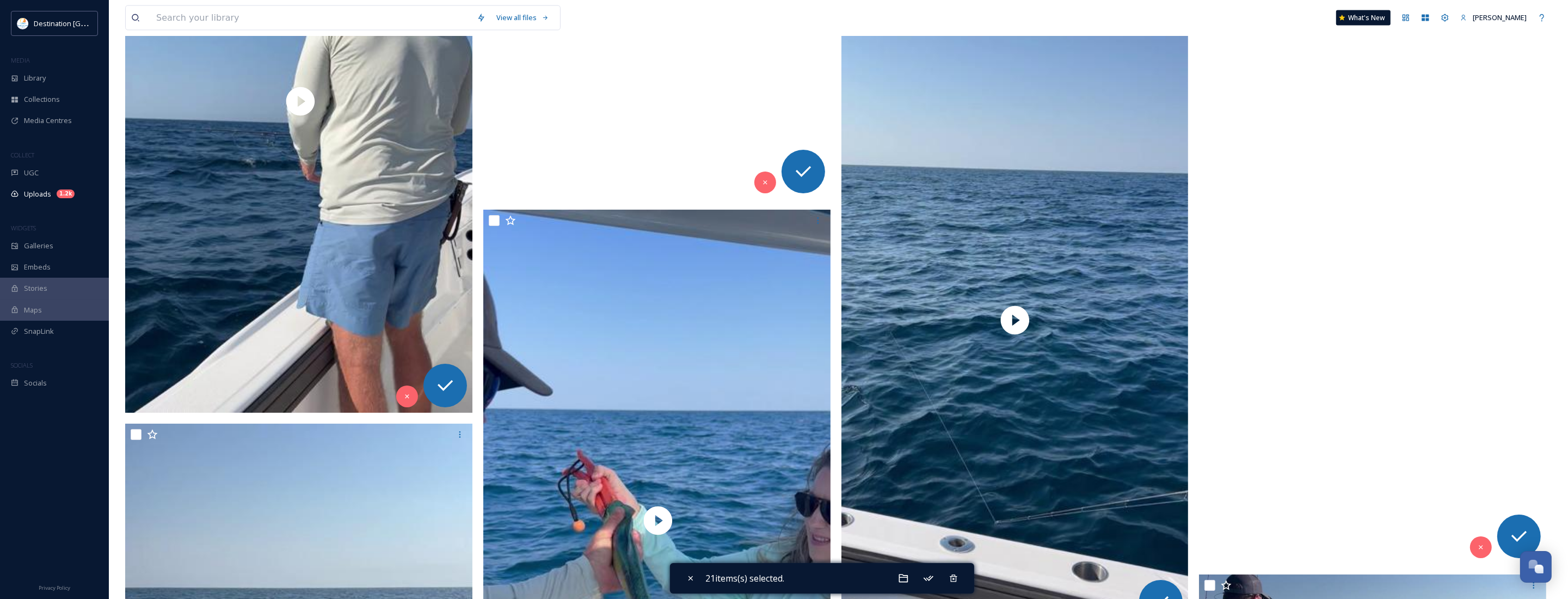
scroll to position [2881, 0]
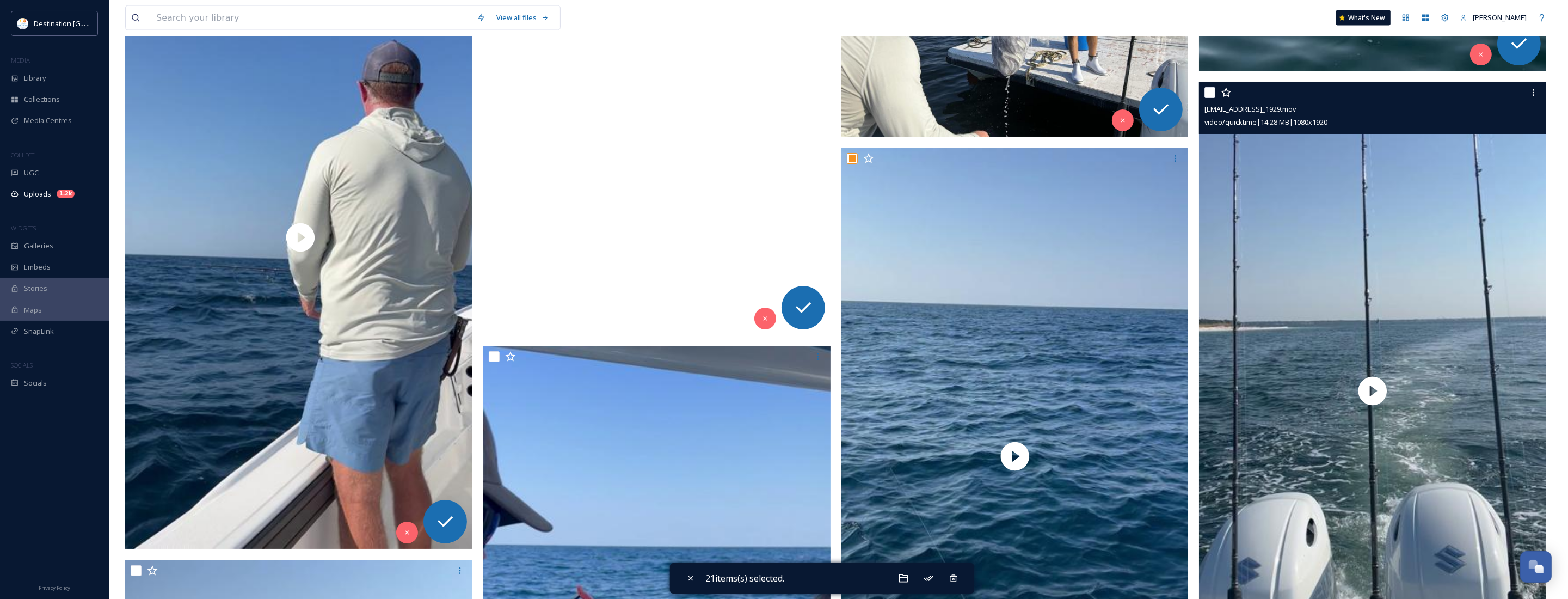
click at [1205, 94] on input "checkbox" at bounding box center [1209, 92] width 11 height 11
checkbox input "true"
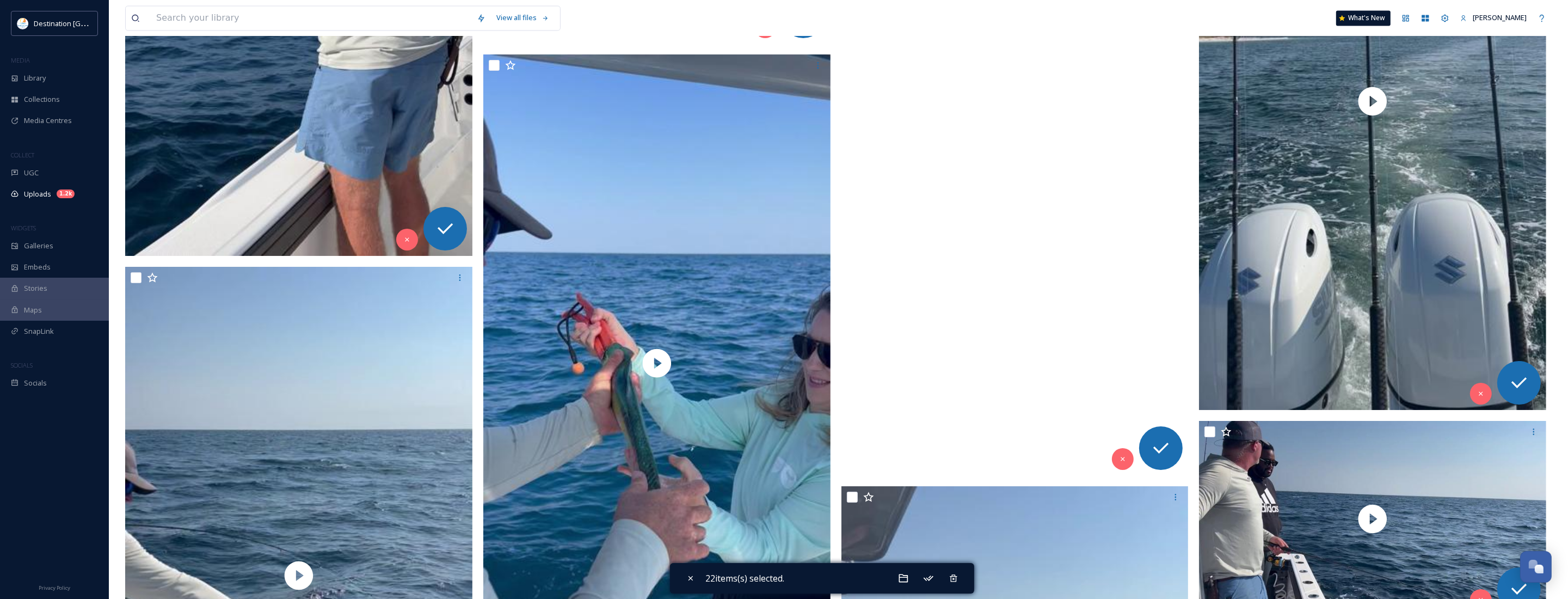
scroll to position [3153, 0]
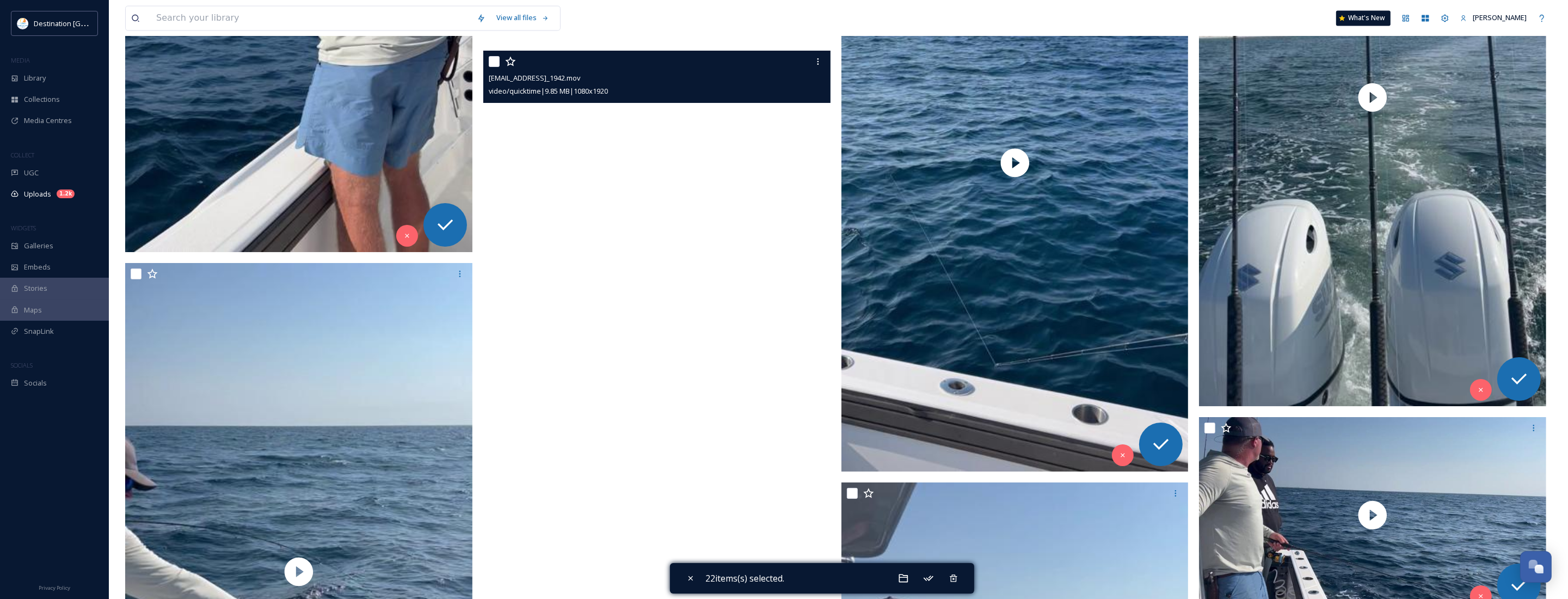
click at [639, 365] on video "ext_1758639738.754433_Social@destinationpanamacity.com-IMG_1942.mov" at bounding box center [656, 359] width 347 height 617
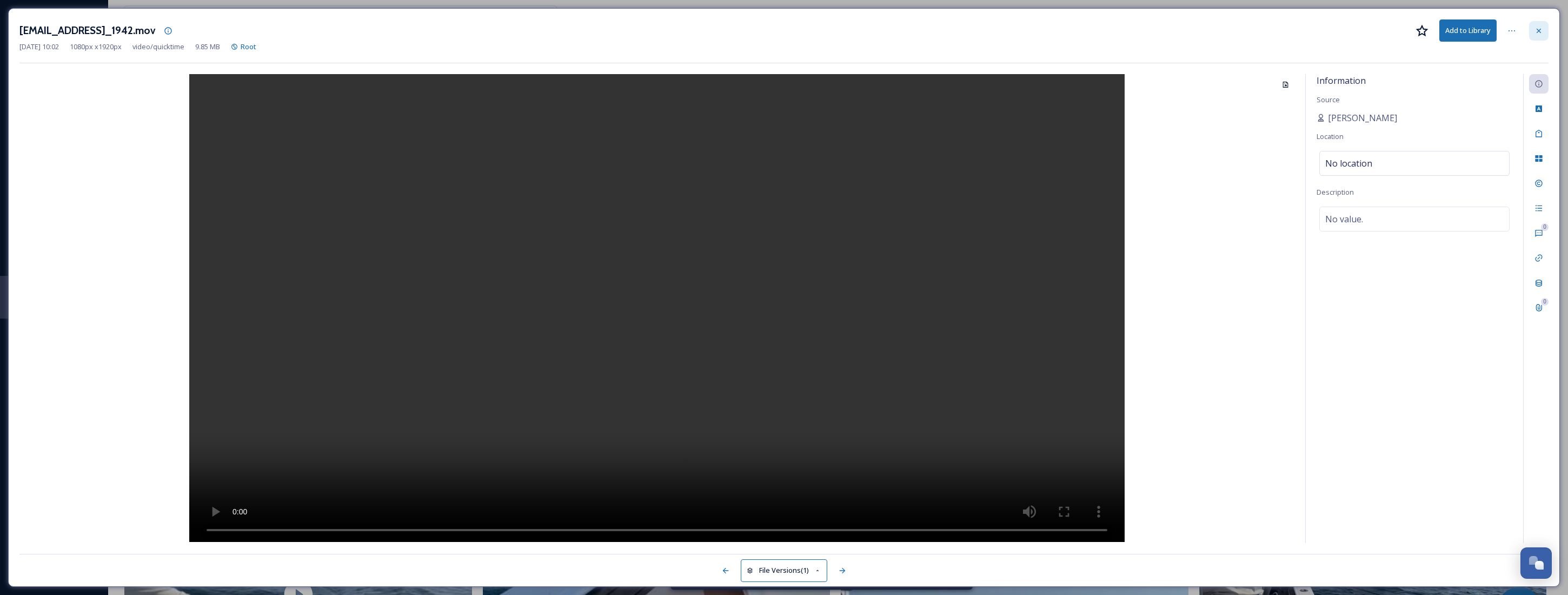
click at [1541, 32] on icon at bounding box center [1539, 30] width 4 height 4
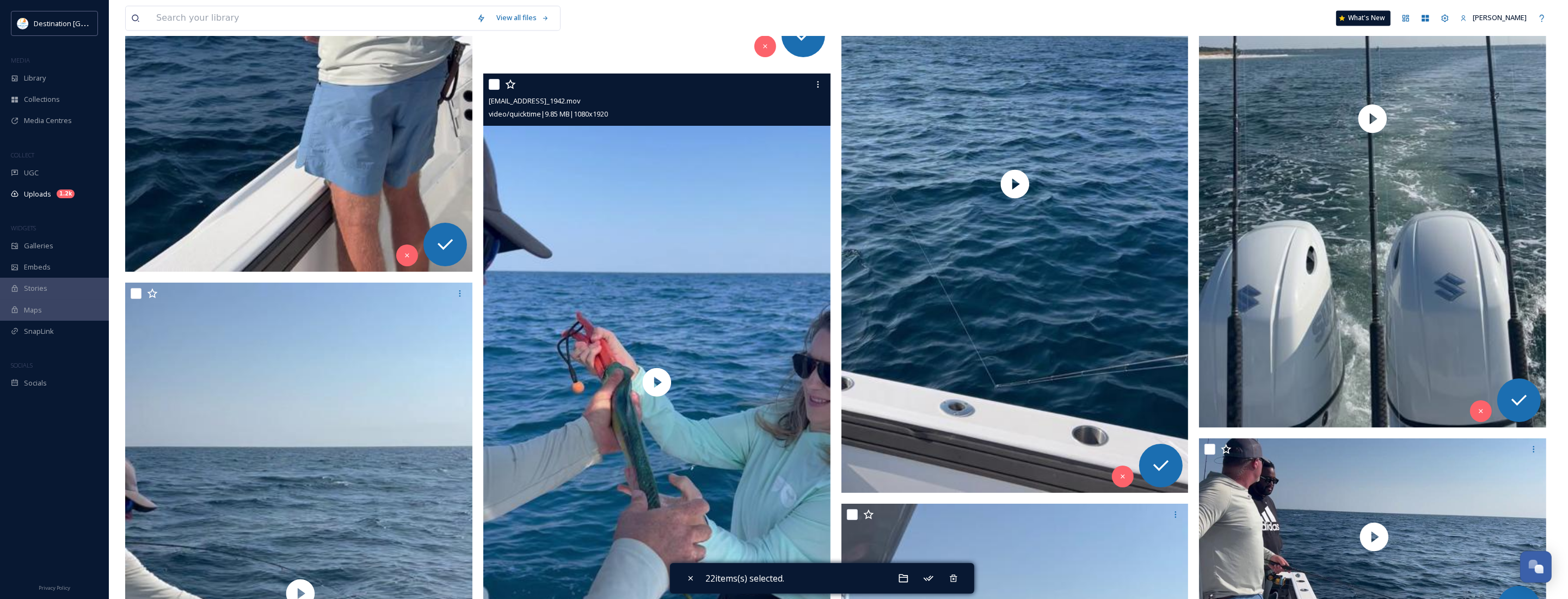
click at [494, 85] on input "checkbox" at bounding box center [494, 84] width 11 height 11
checkbox input "true"
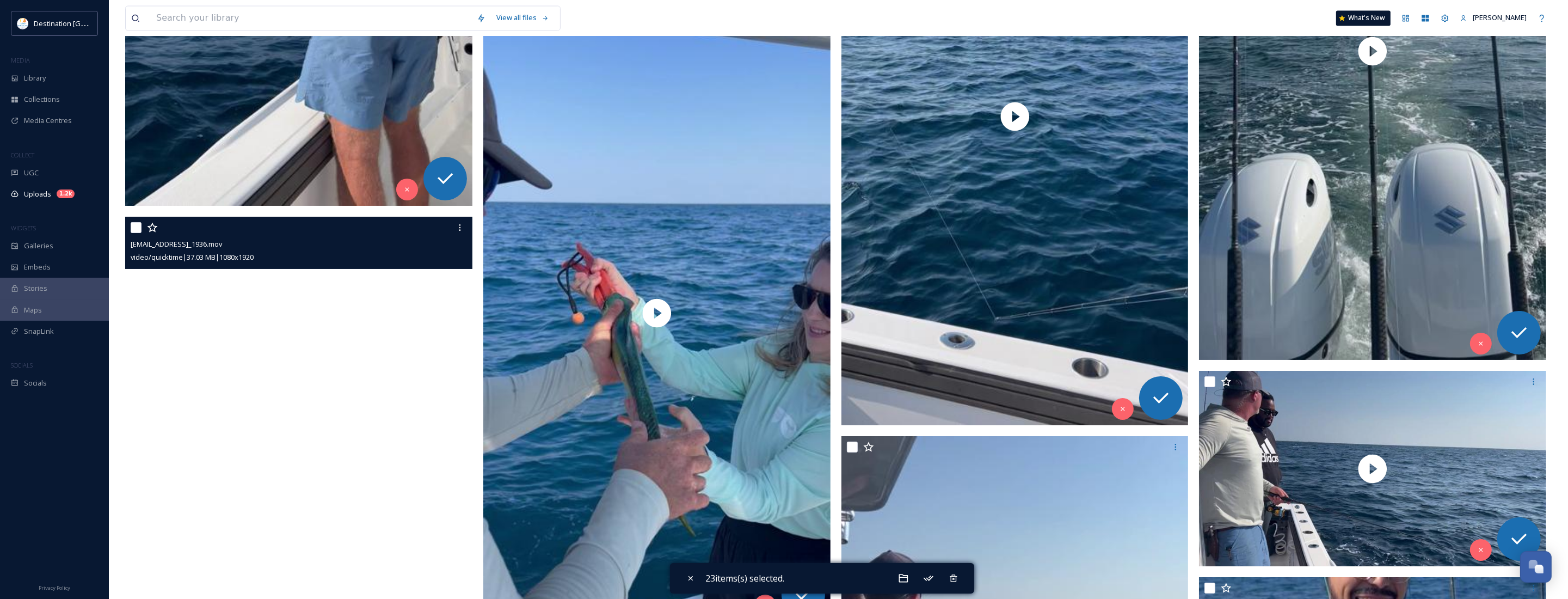
scroll to position [3270, 0]
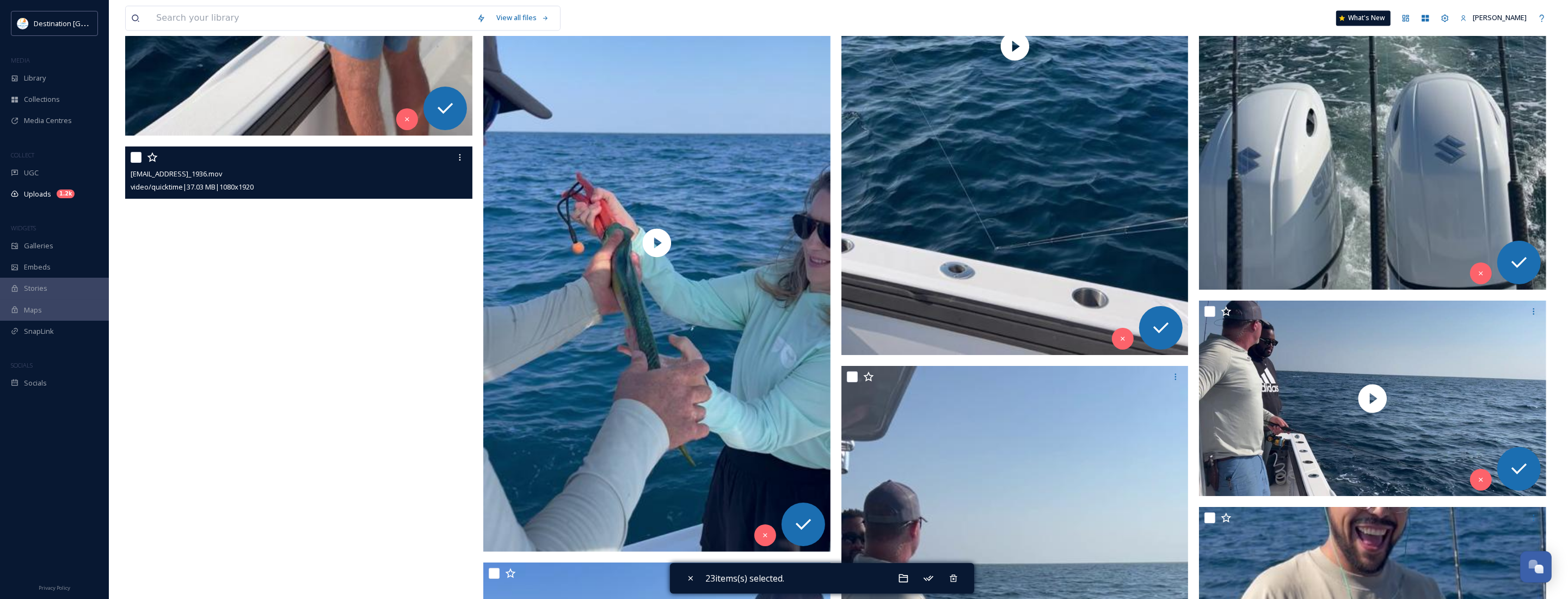
click at [282, 457] on video "ext_1758639784.504822_Social@destinationpanamacity.com-IMG_1936.mov" at bounding box center [298, 455] width 347 height 617
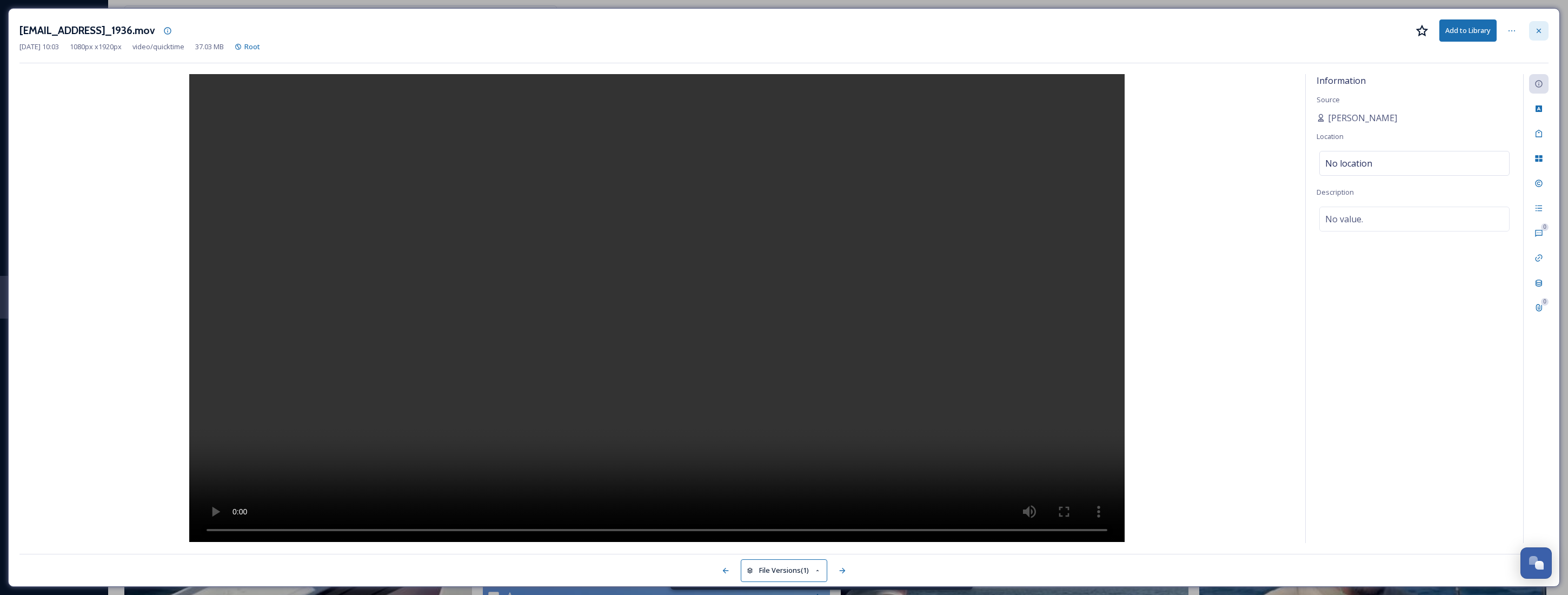
click at [1538, 27] on icon at bounding box center [1539, 31] width 8 height 8
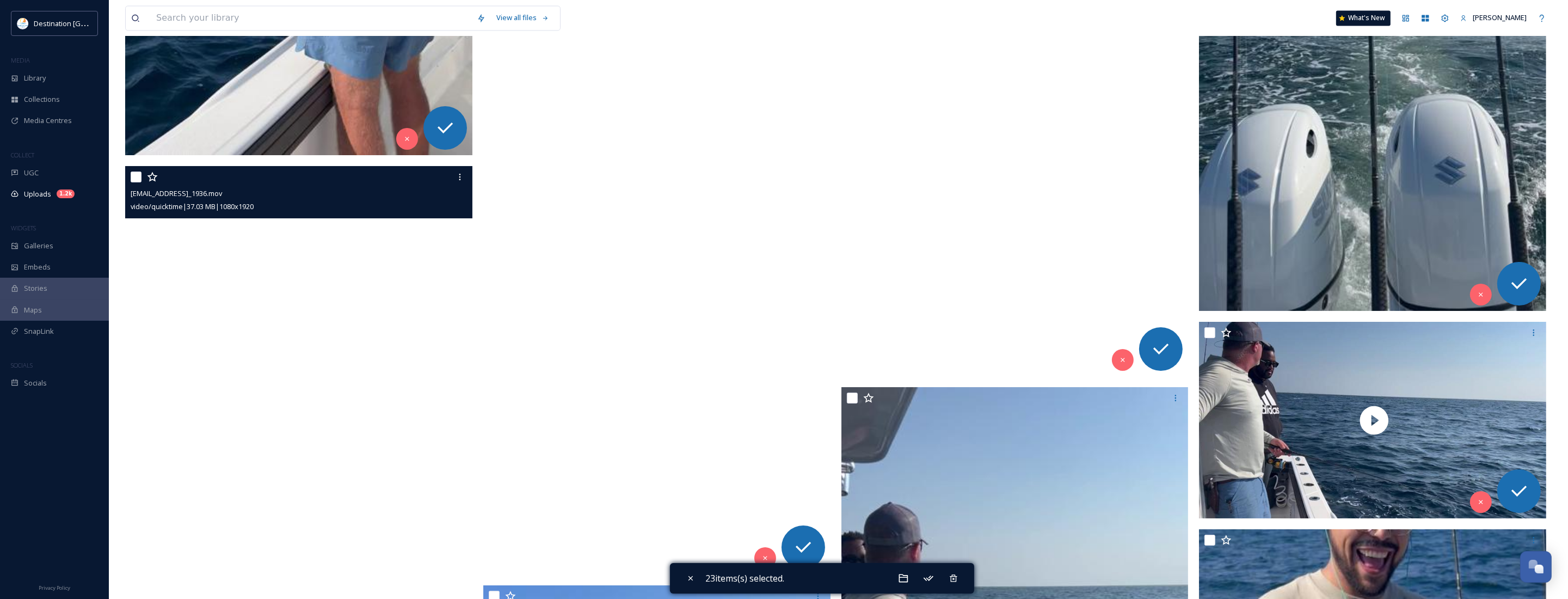
click at [140, 176] on input "checkbox" at bounding box center [136, 177] width 11 height 11
checkbox input "true"
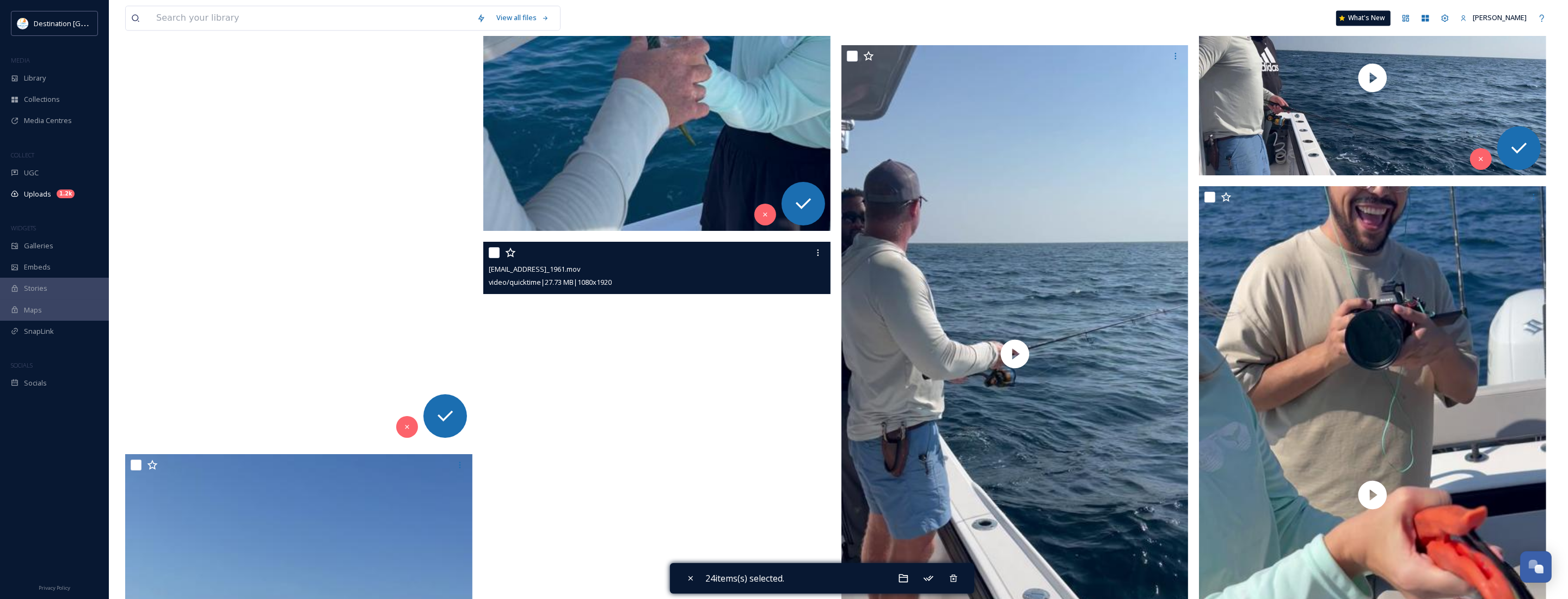
scroll to position [3794, 0]
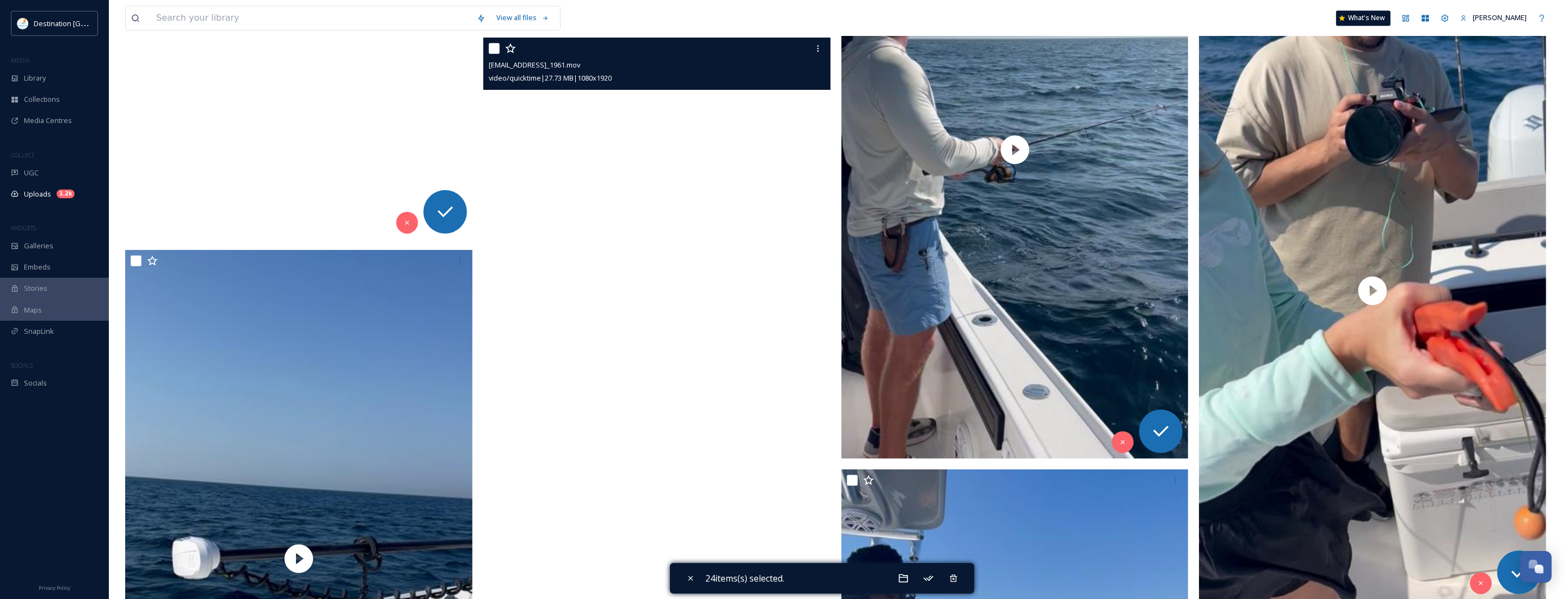
click at [648, 360] on video "ext_1758639584.339149_Social@destinationpanamacity.com-IMG_1961.mov" at bounding box center [656, 346] width 347 height 617
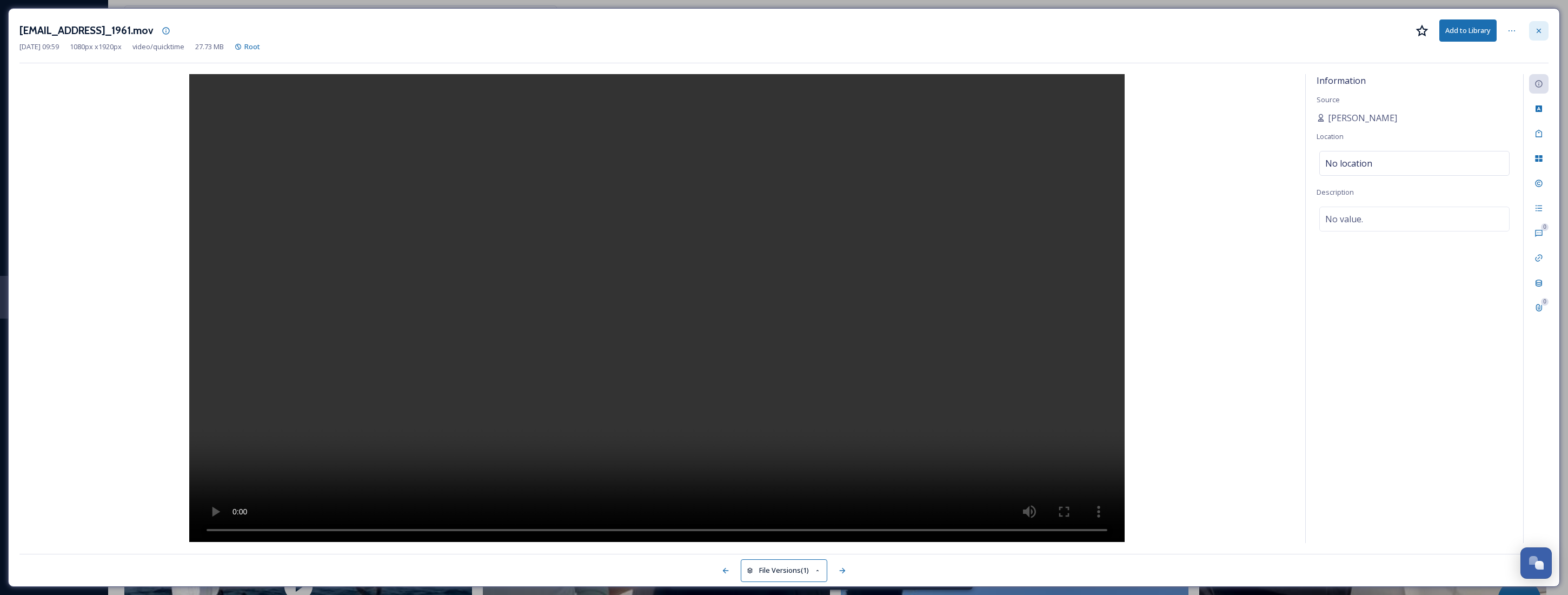
click at [1533, 28] on div at bounding box center [1539, 31] width 20 height 20
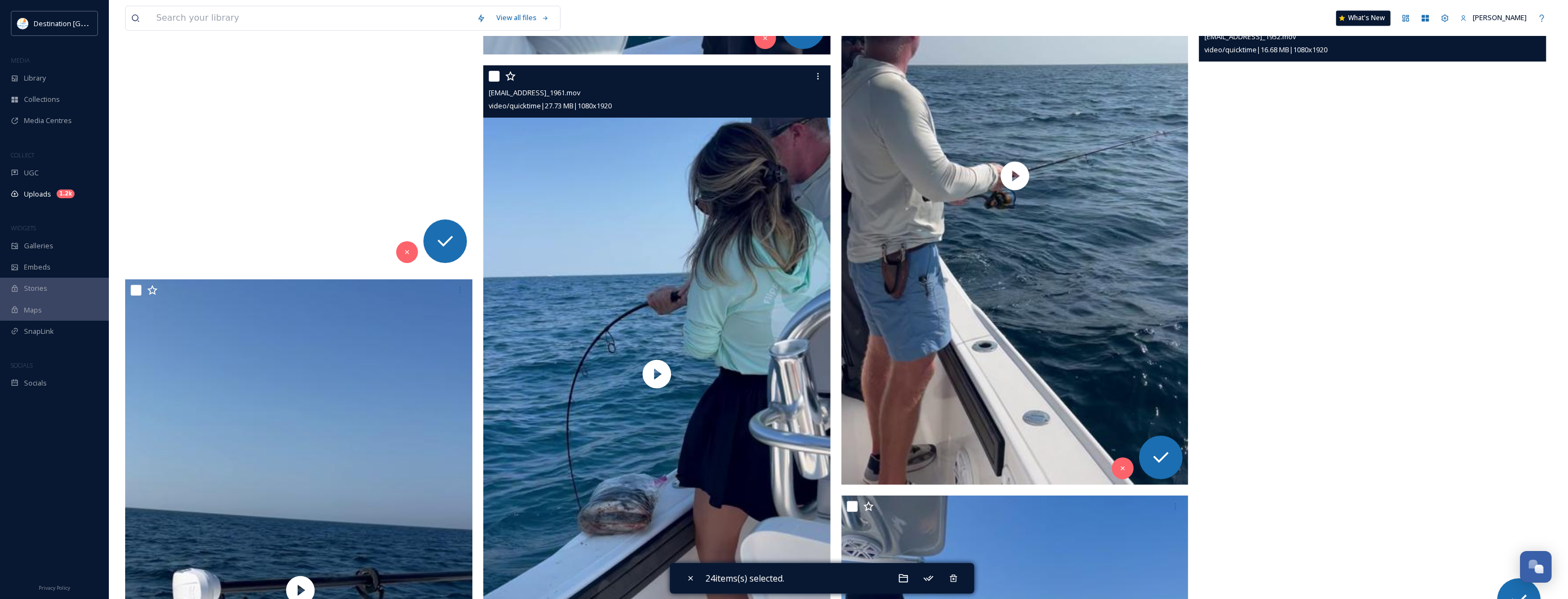
click at [490, 76] on input "checkbox" at bounding box center [494, 76] width 11 height 11
checkbox input "true"
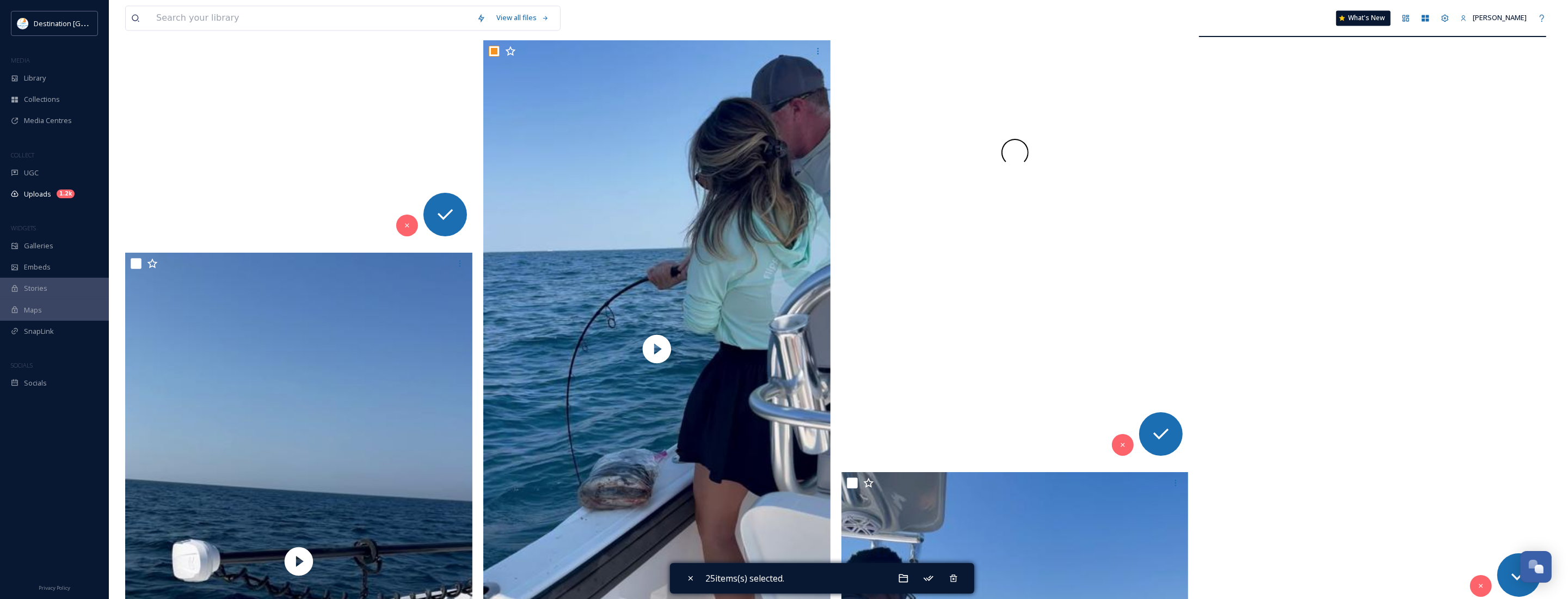
scroll to position [3794, 0]
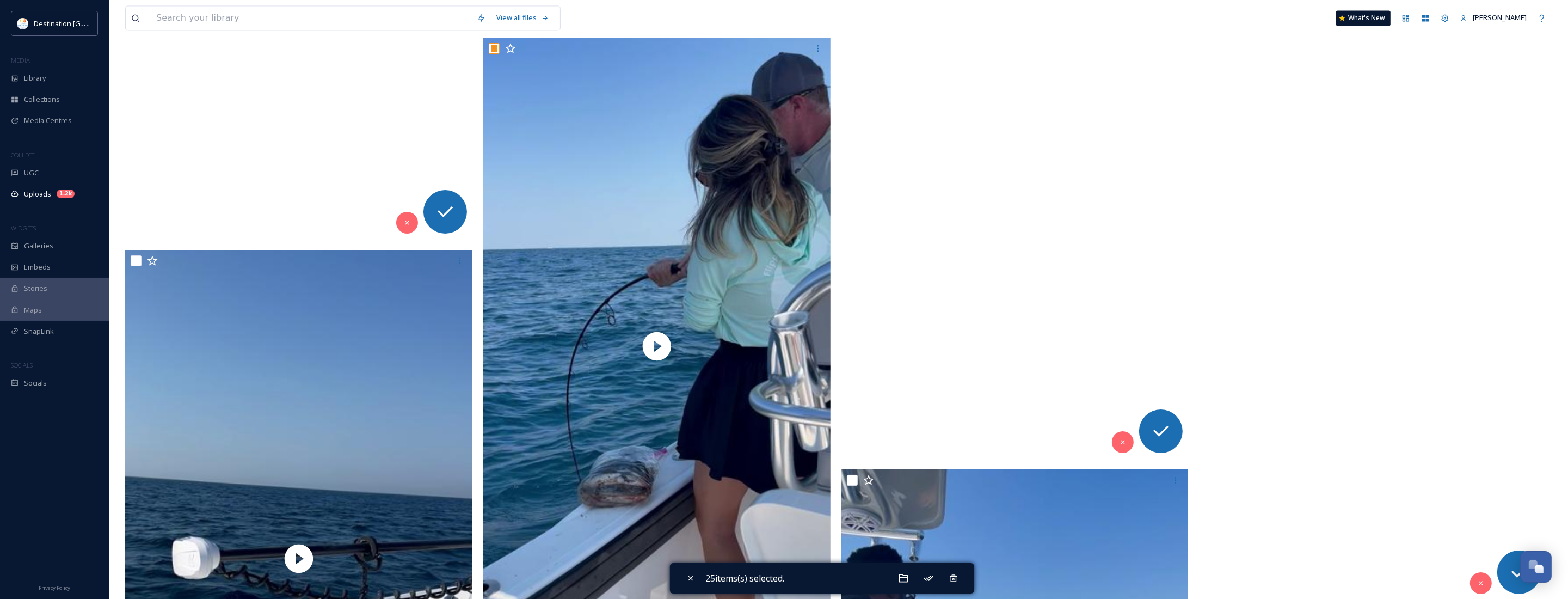
click at [934, 300] on video "ext_1758639778.16457_Social@destinationpanamacity.com-IMG_1934.mov" at bounding box center [1015, 150] width 347 height 617
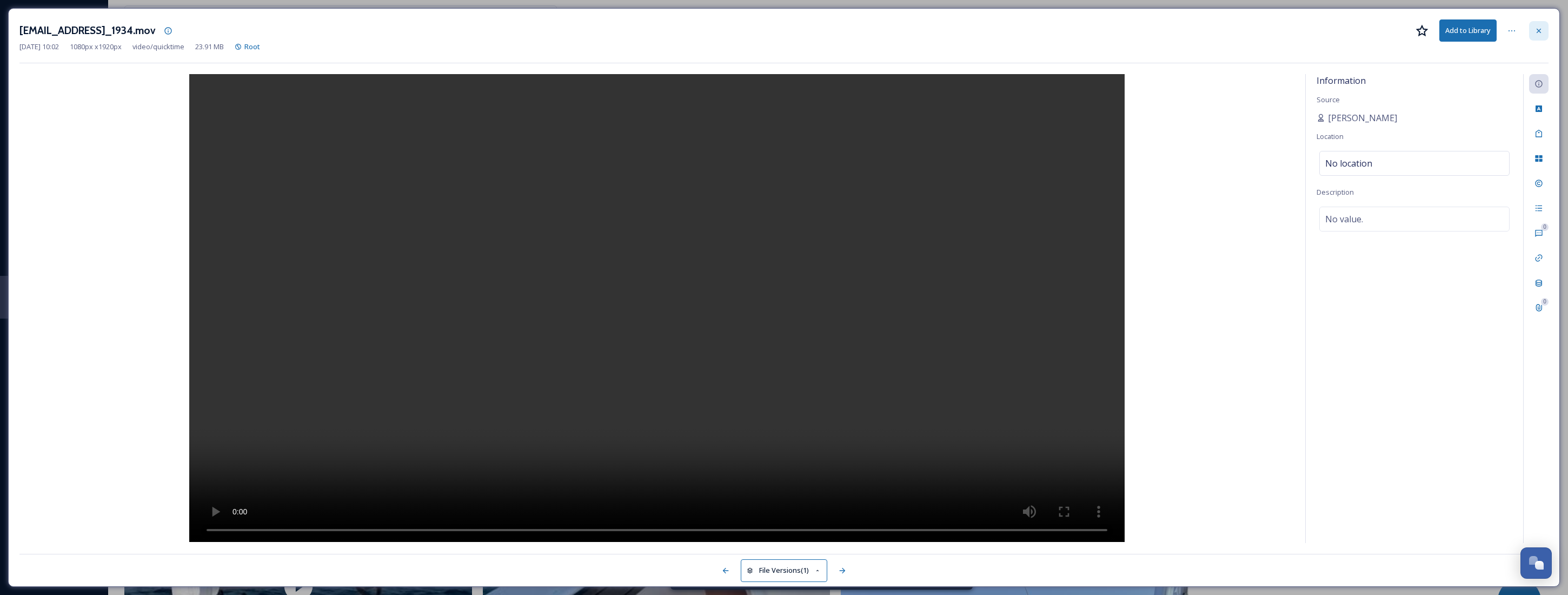
click at [1541, 30] on icon at bounding box center [1539, 31] width 8 height 8
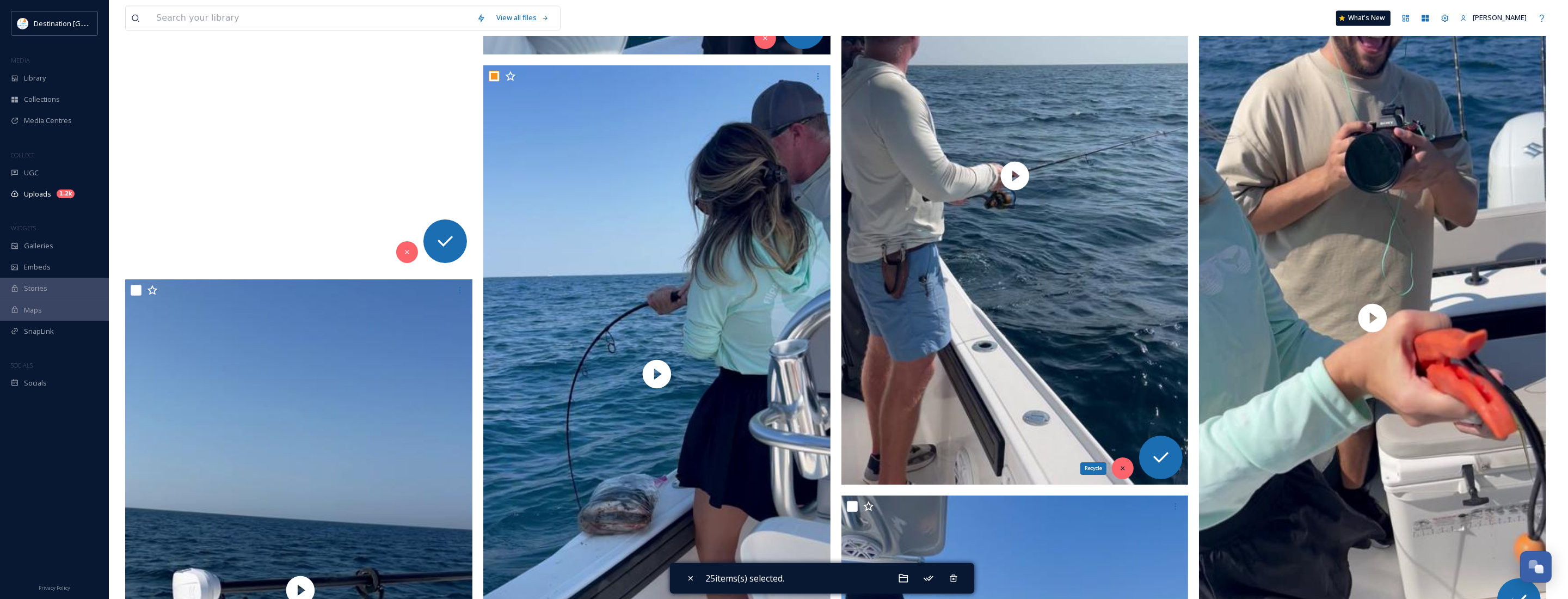
click at [1114, 464] on div "Recycle" at bounding box center [1122, 468] width 22 height 22
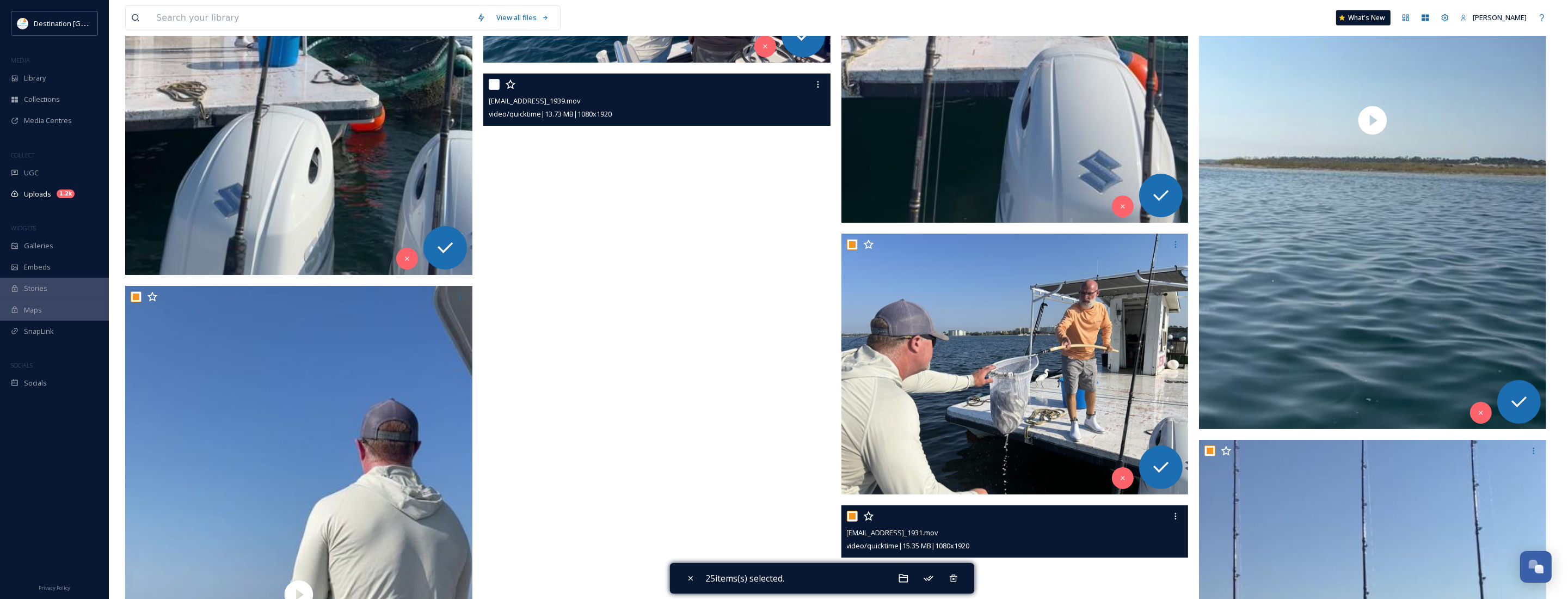
scroll to position [2434, 0]
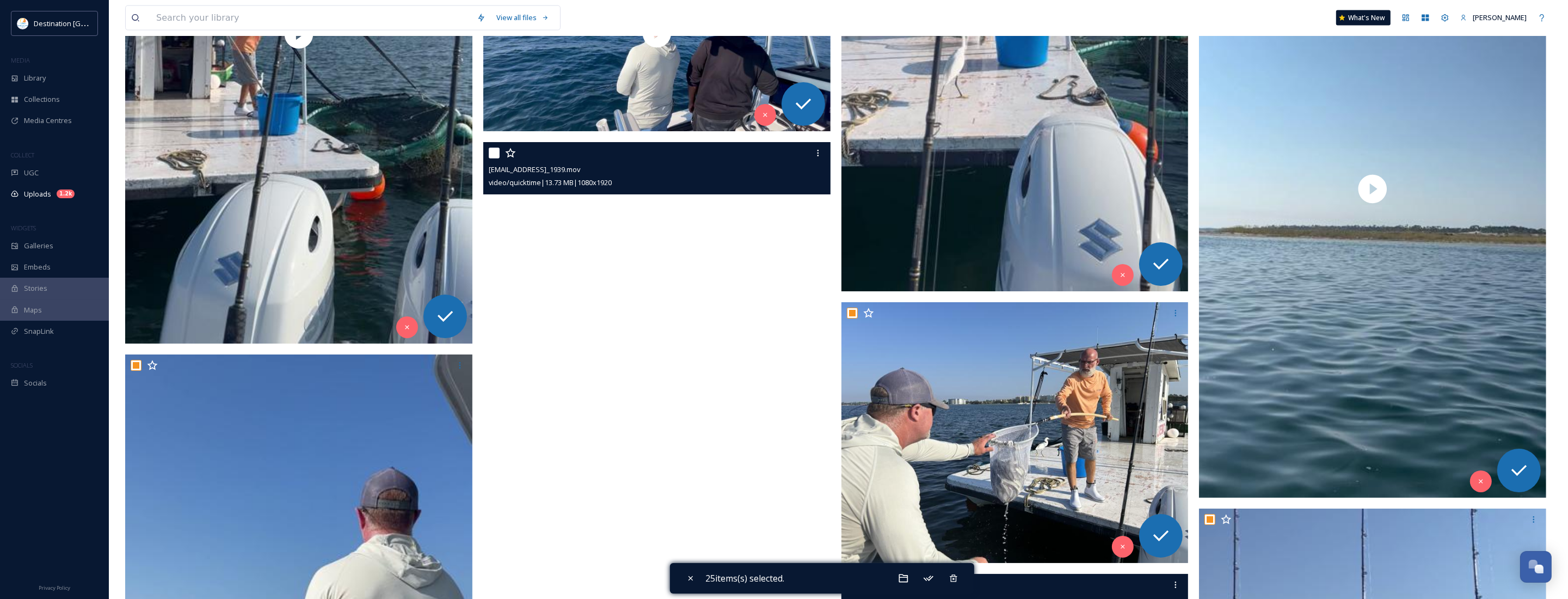
click at [700, 311] on video "ext_1758639754.002379_Social@destinationpanamacity.com-IMG_1939.mov" at bounding box center [656, 451] width 347 height 617
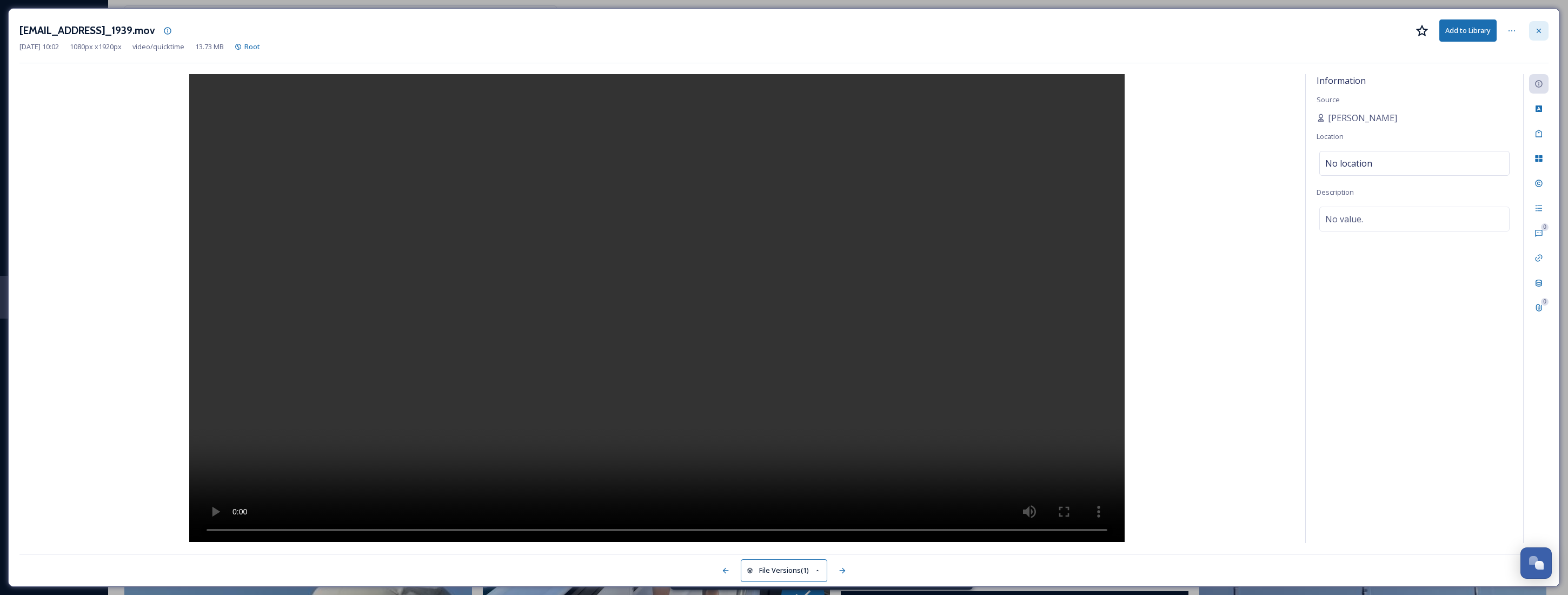
click at [1545, 34] on div at bounding box center [1539, 31] width 20 height 20
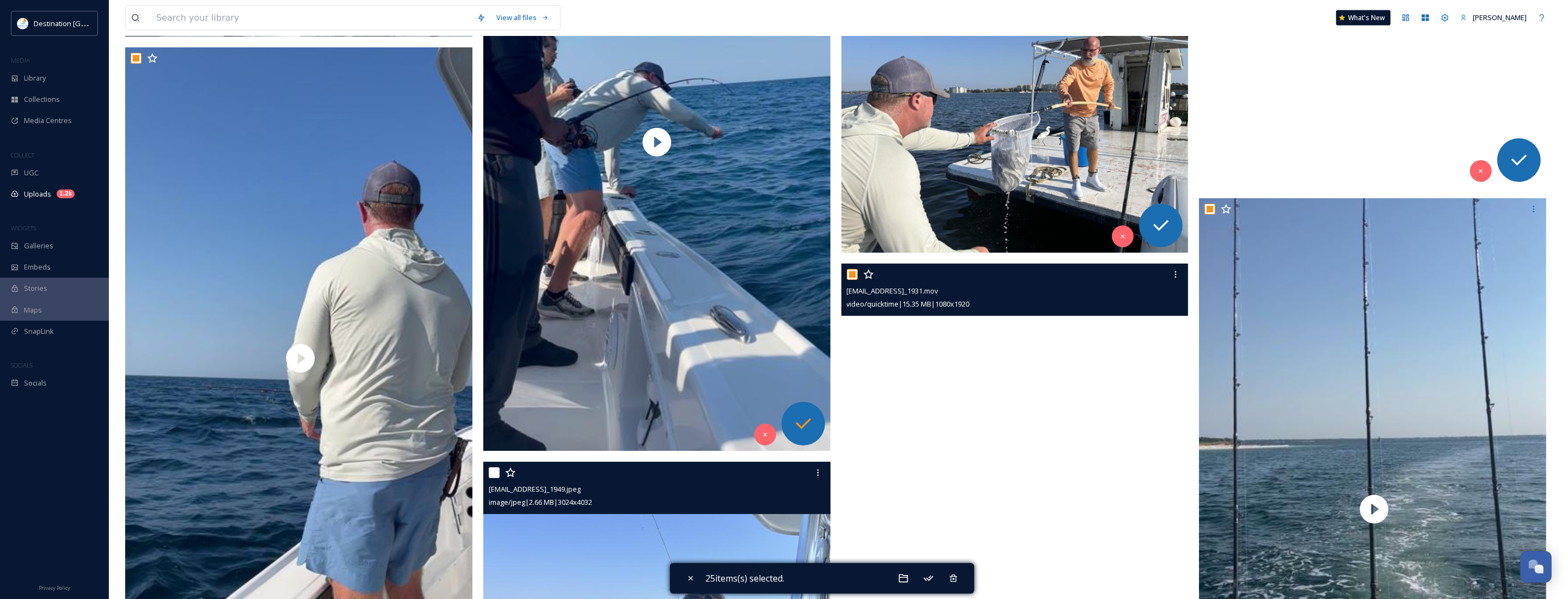
scroll to position [2774, 0]
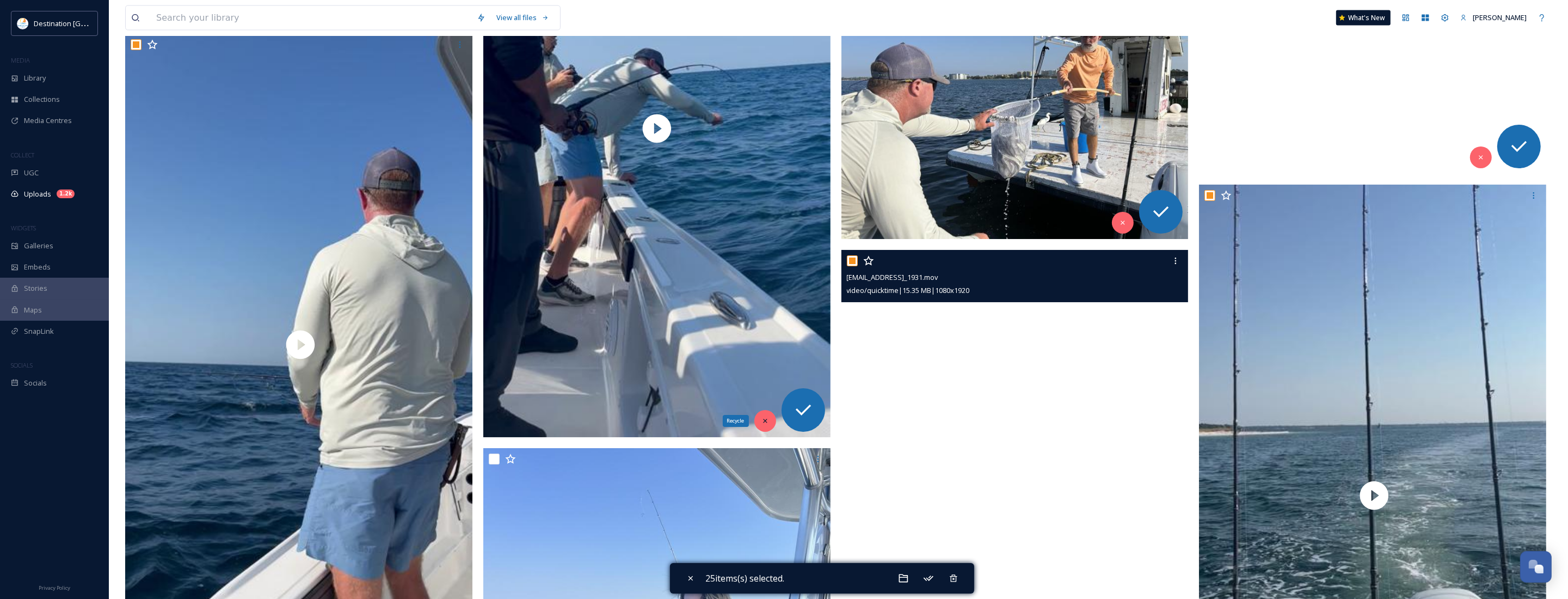
click at [765, 422] on icon at bounding box center [764, 420] width 4 height 4
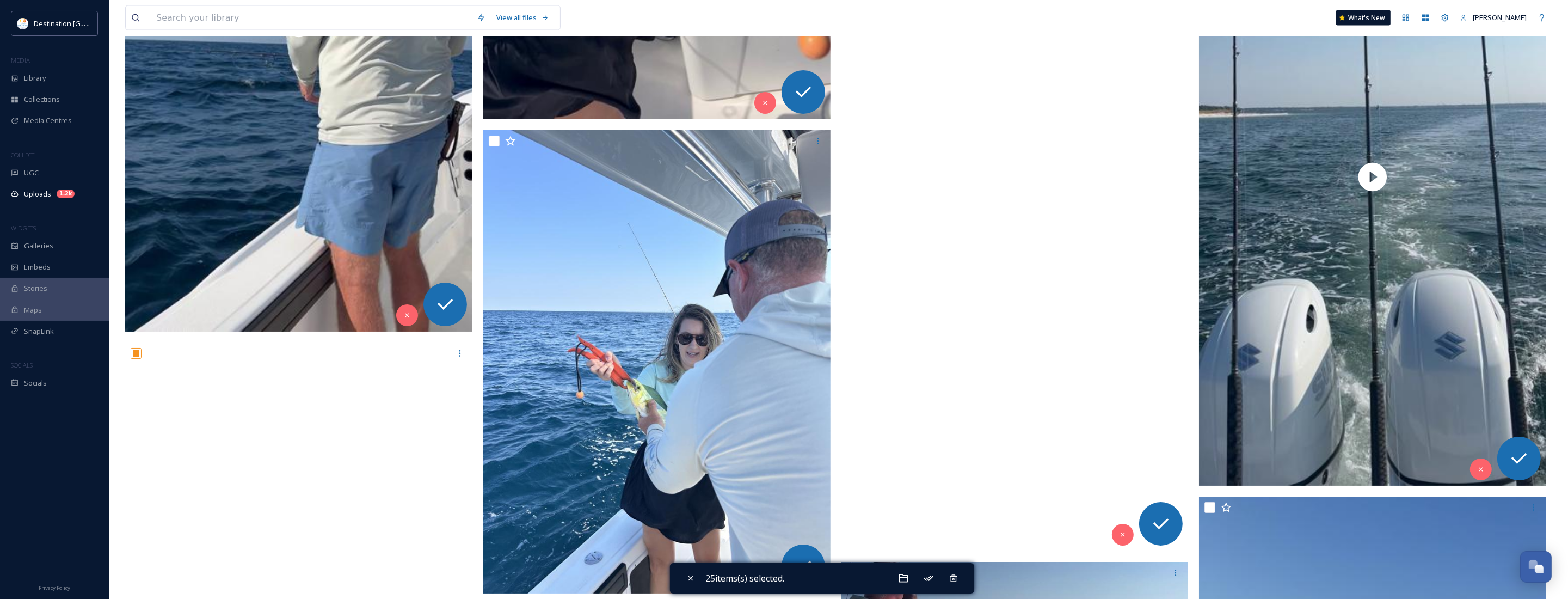
scroll to position [3182, 0]
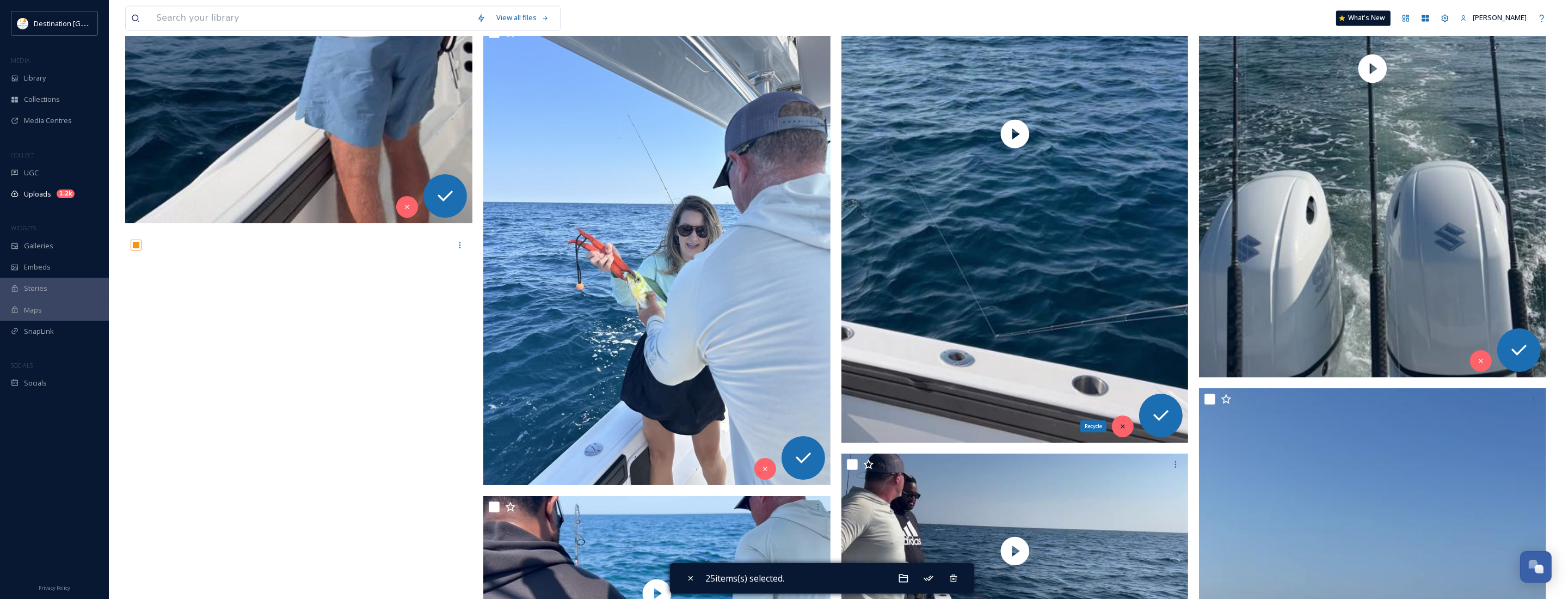
click at [1125, 429] on icon at bounding box center [1122, 426] width 8 height 8
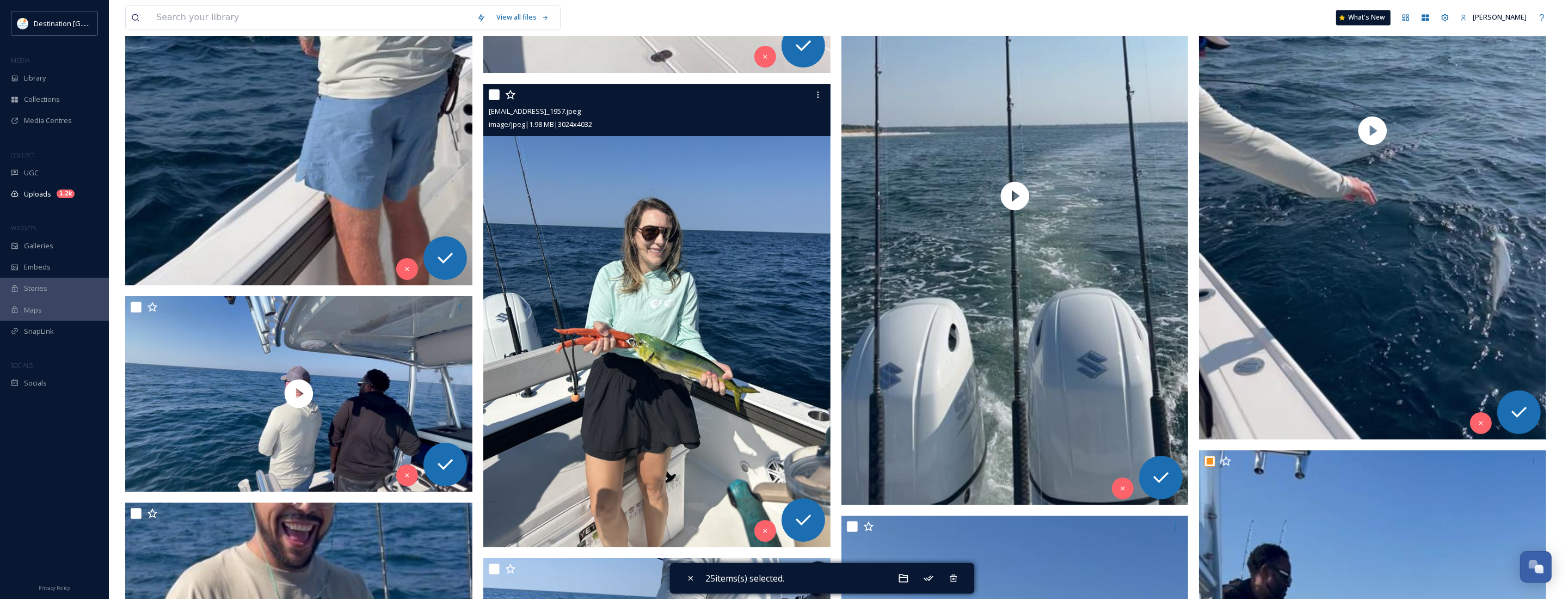
scroll to position [3114, 0]
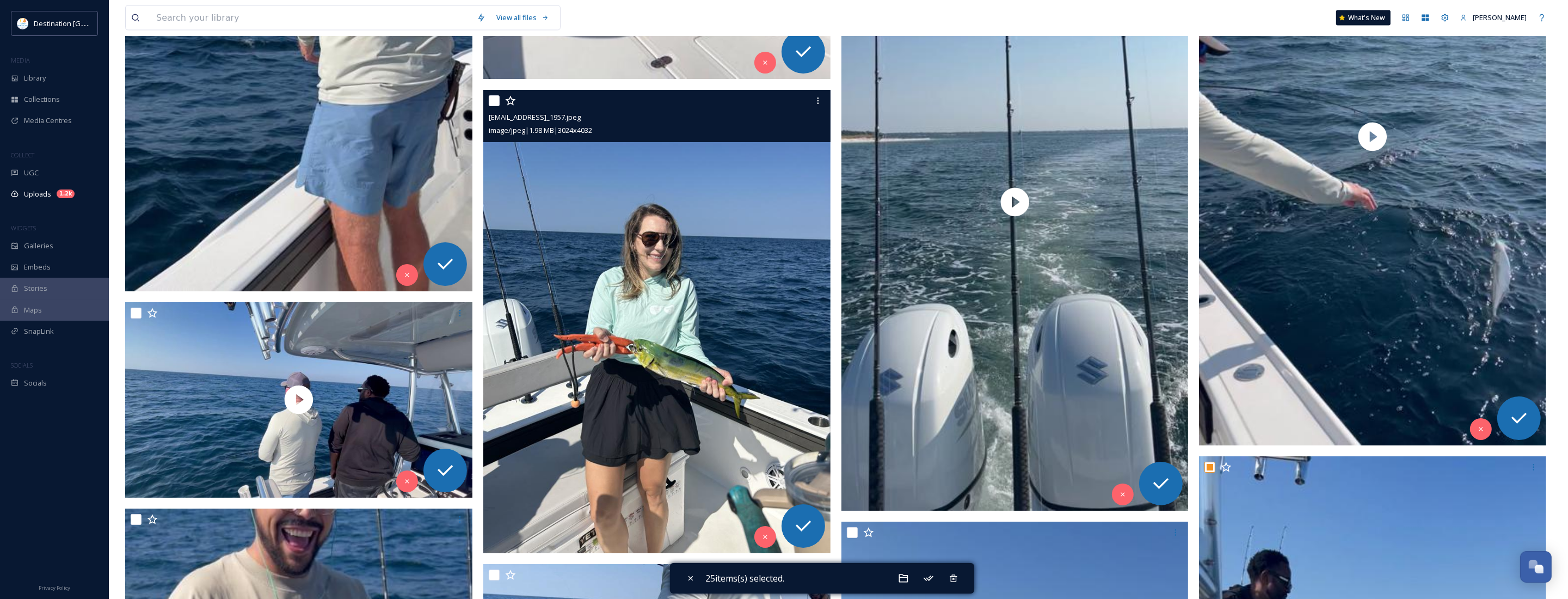
click at [492, 99] on input "checkbox" at bounding box center [494, 100] width 11 height 11
checkbox input "true"
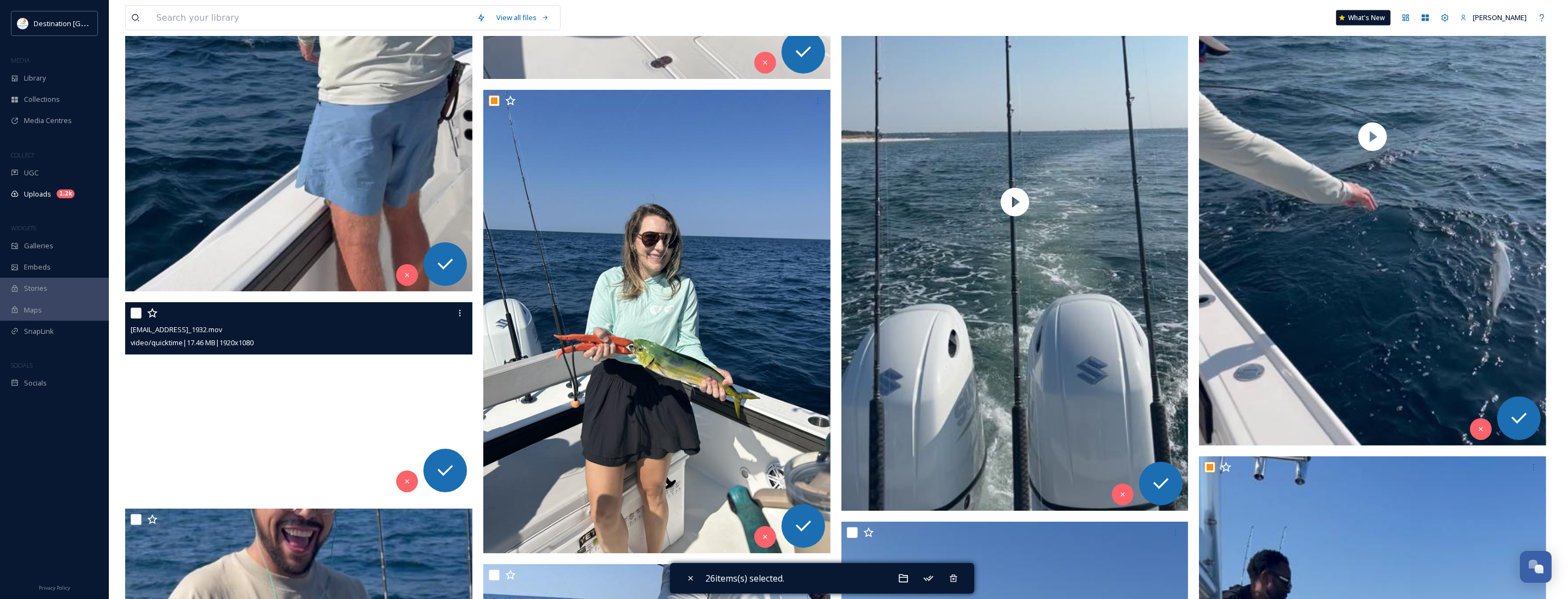
click at [282, 431] on video "ext_1758639778.770961_Social@destinationpanamacity.com-IMG_1932.mov" at bounding box center [298, 400] width 347 height 195
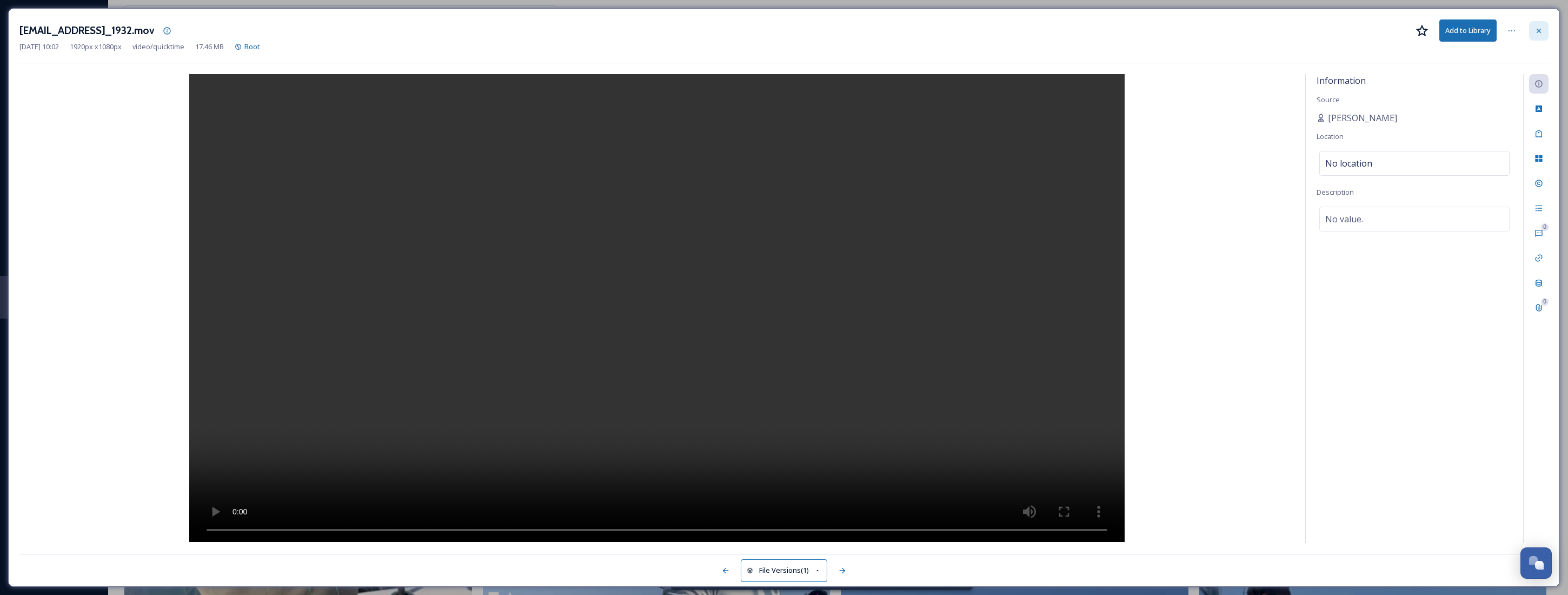
click at [1547, 35] on div at bounding box center [1539, 31] width 20 height 20
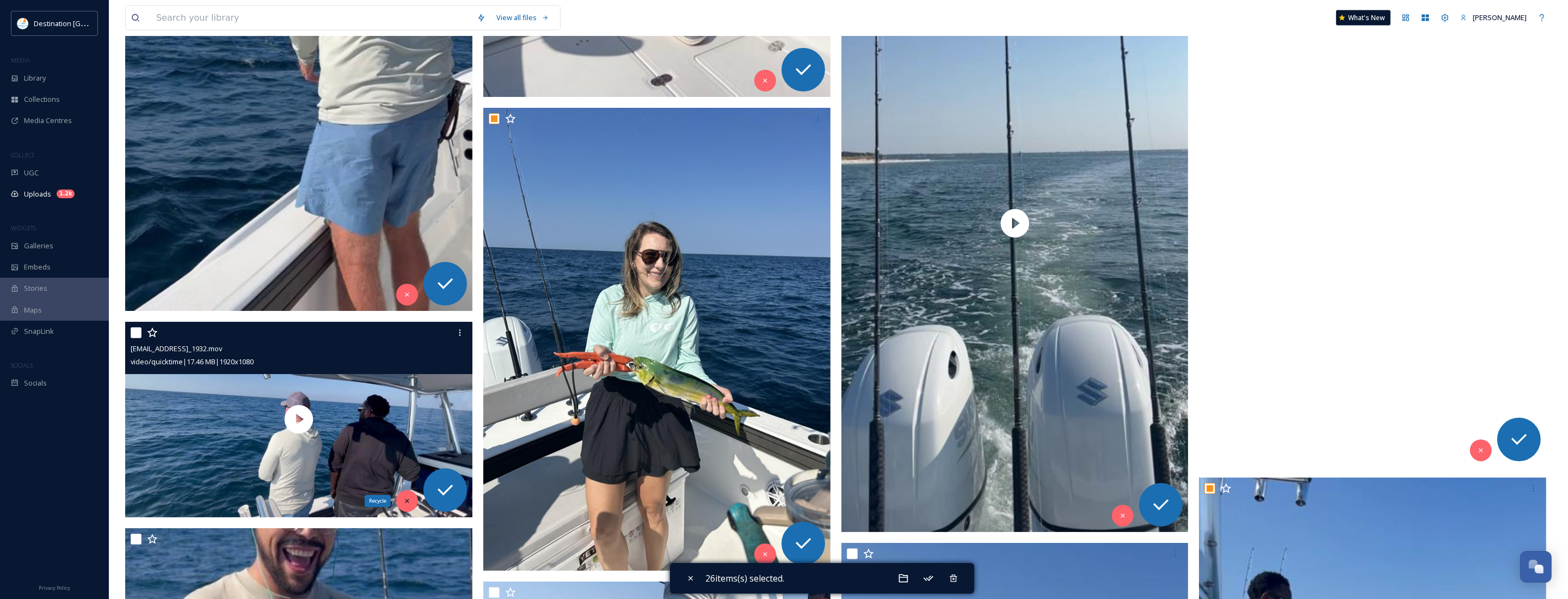
click at [403, 509] on div "Recycle" at bounding box center [407, 500] width 22 height 22
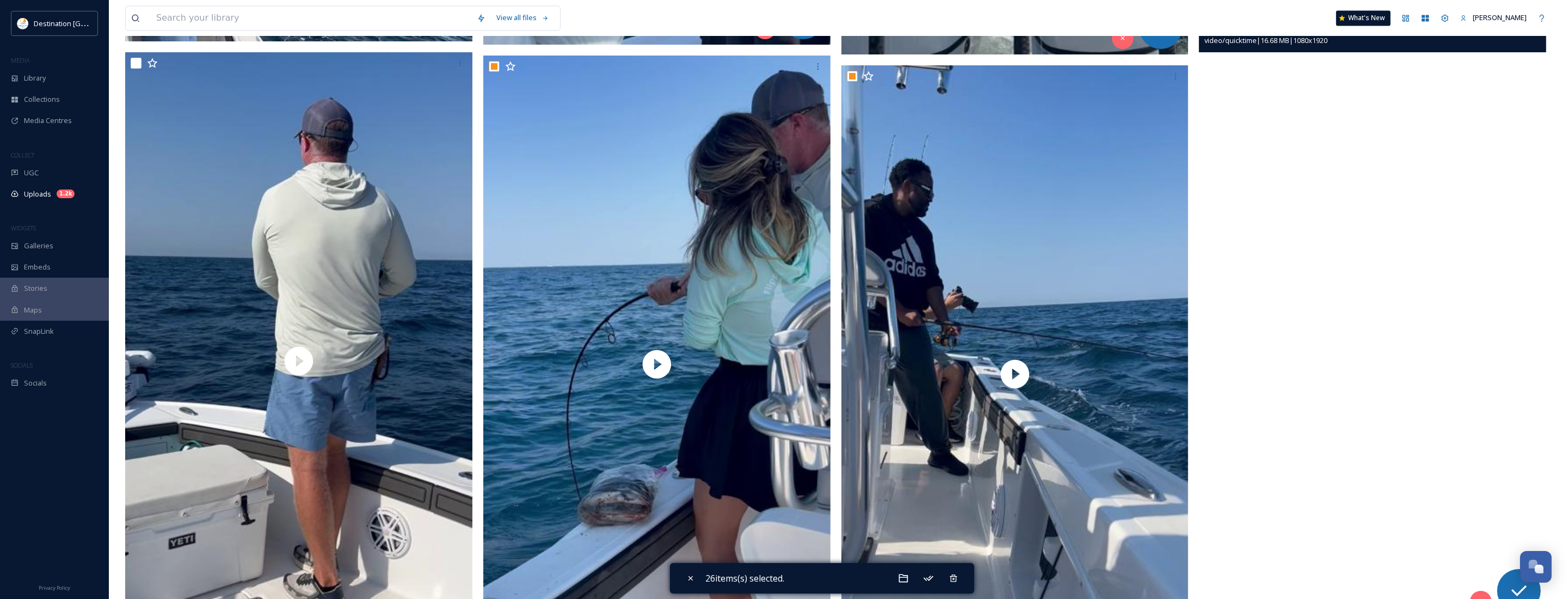
scroll to position [3726, 0]
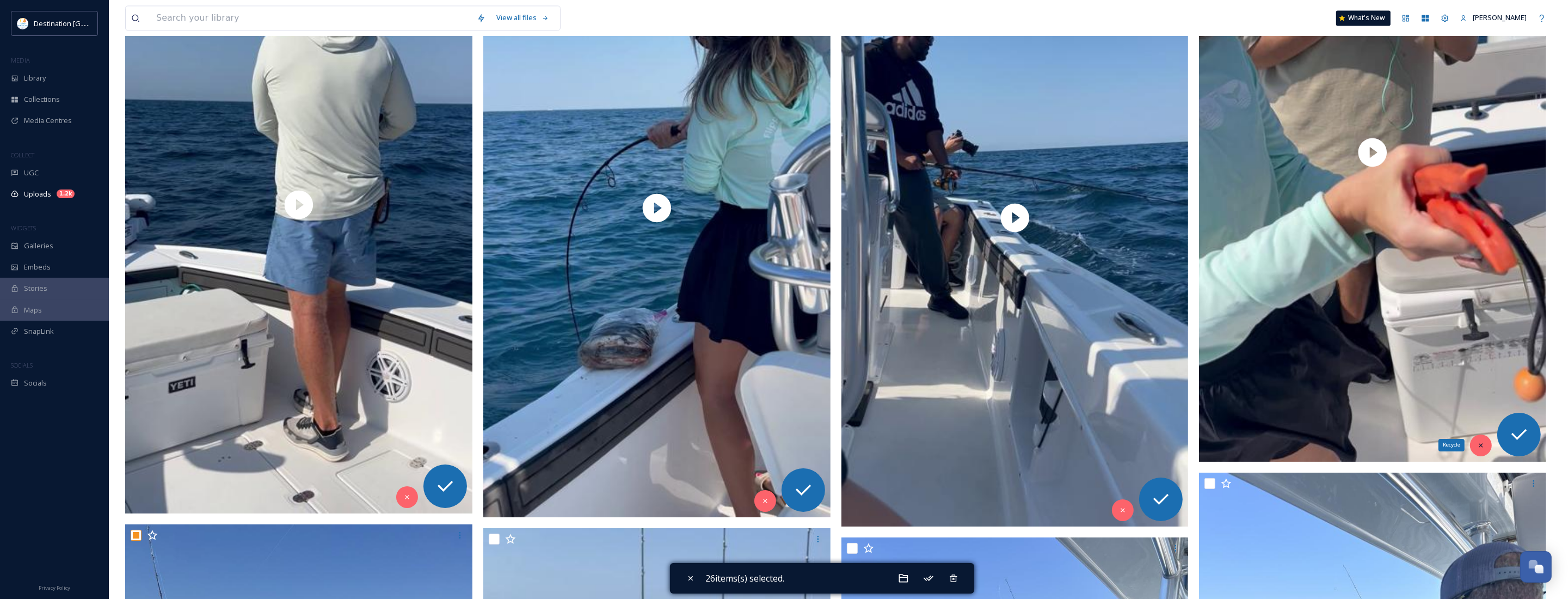
click at [1478, 447] on icon at bounding box center [1481, 445] width 8 height 8
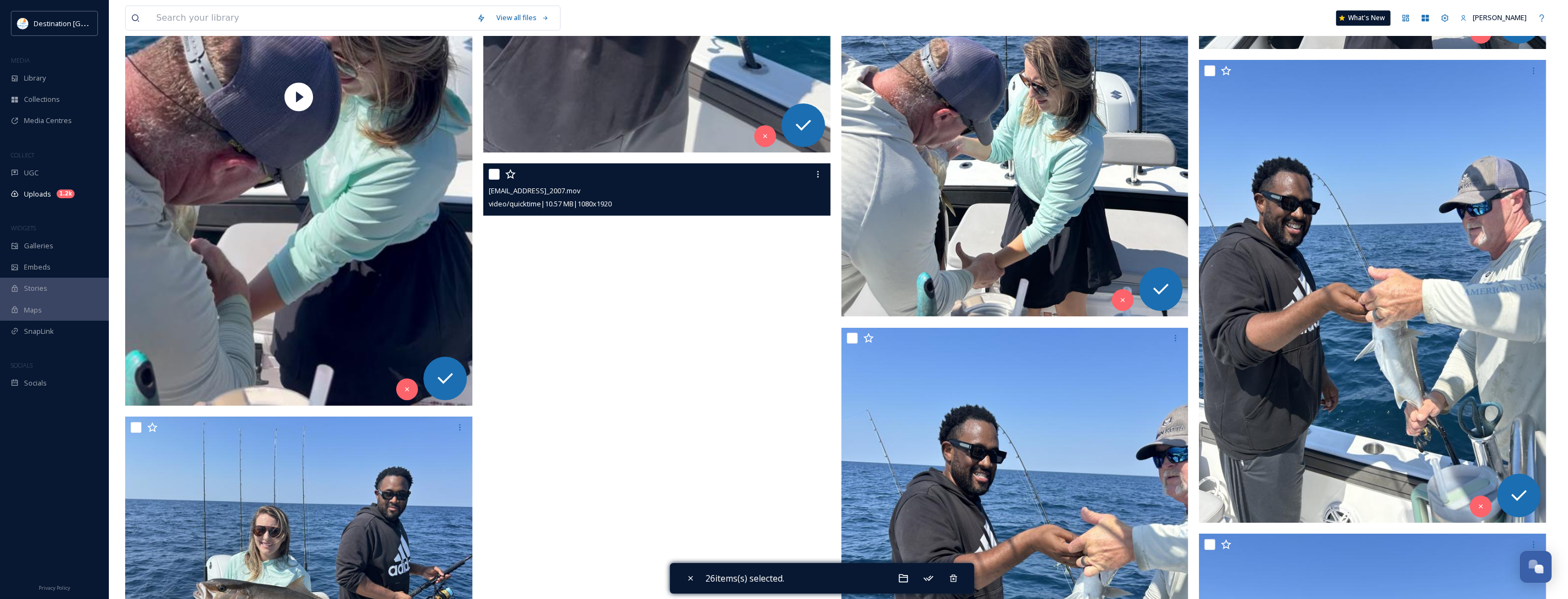
scroll to position [5123, 0]
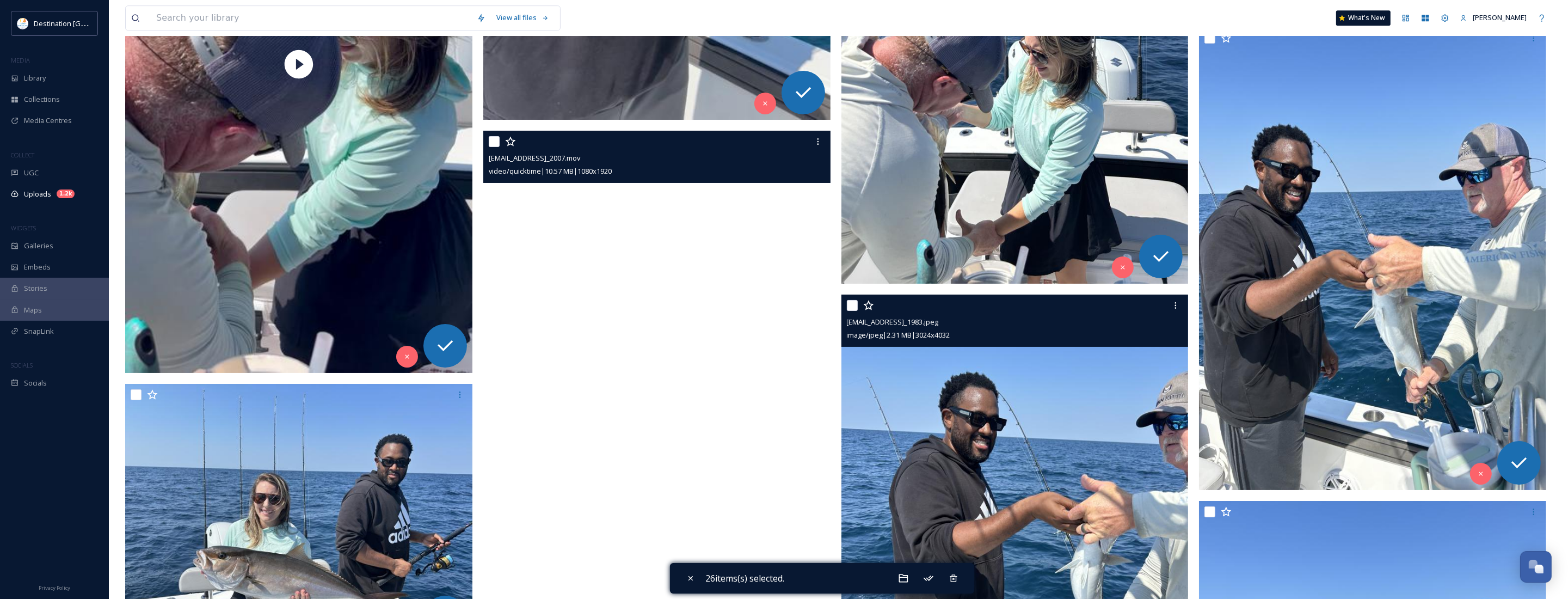
click at [857, 309] on input "checkbox" at bounding box center [852, 305] width 11 height 11
checkbox input "true"
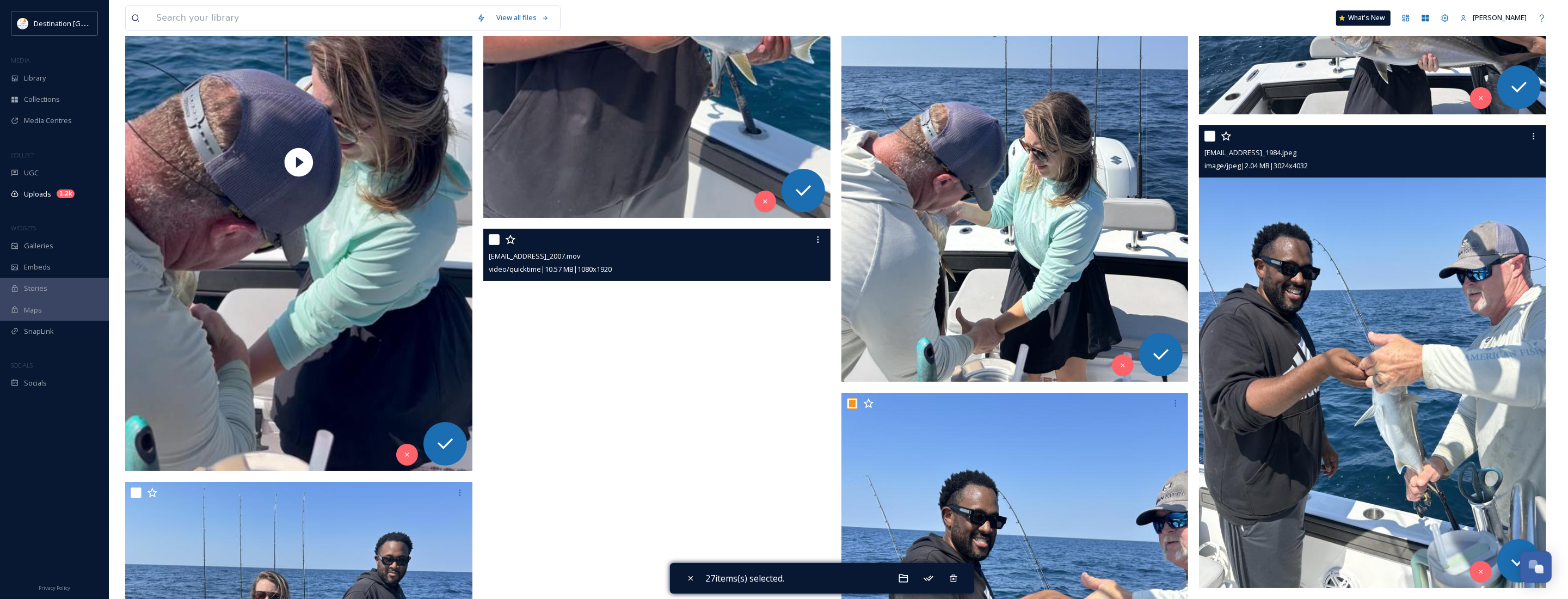
scroll to position [4987, 0]
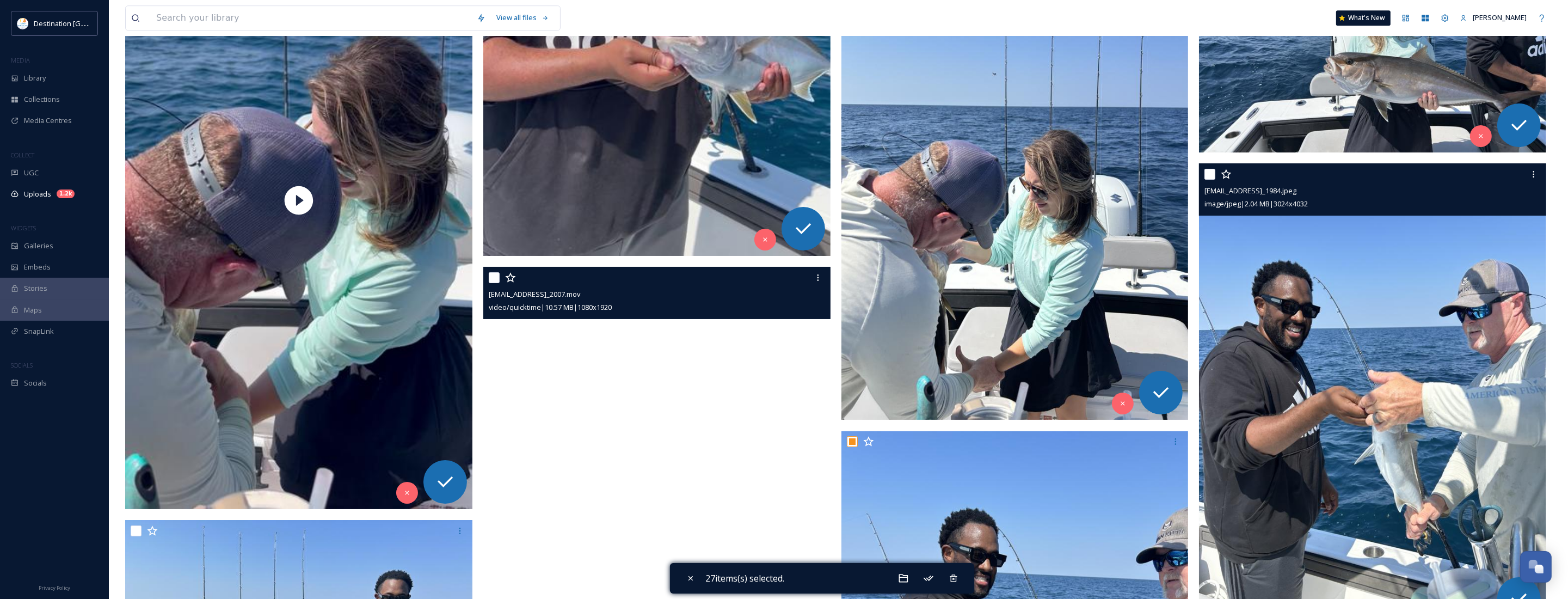
click at [1209, 176] on input "checkbox" at bounding box center [1209, 174] width 11 height 11
checkbox input "true"
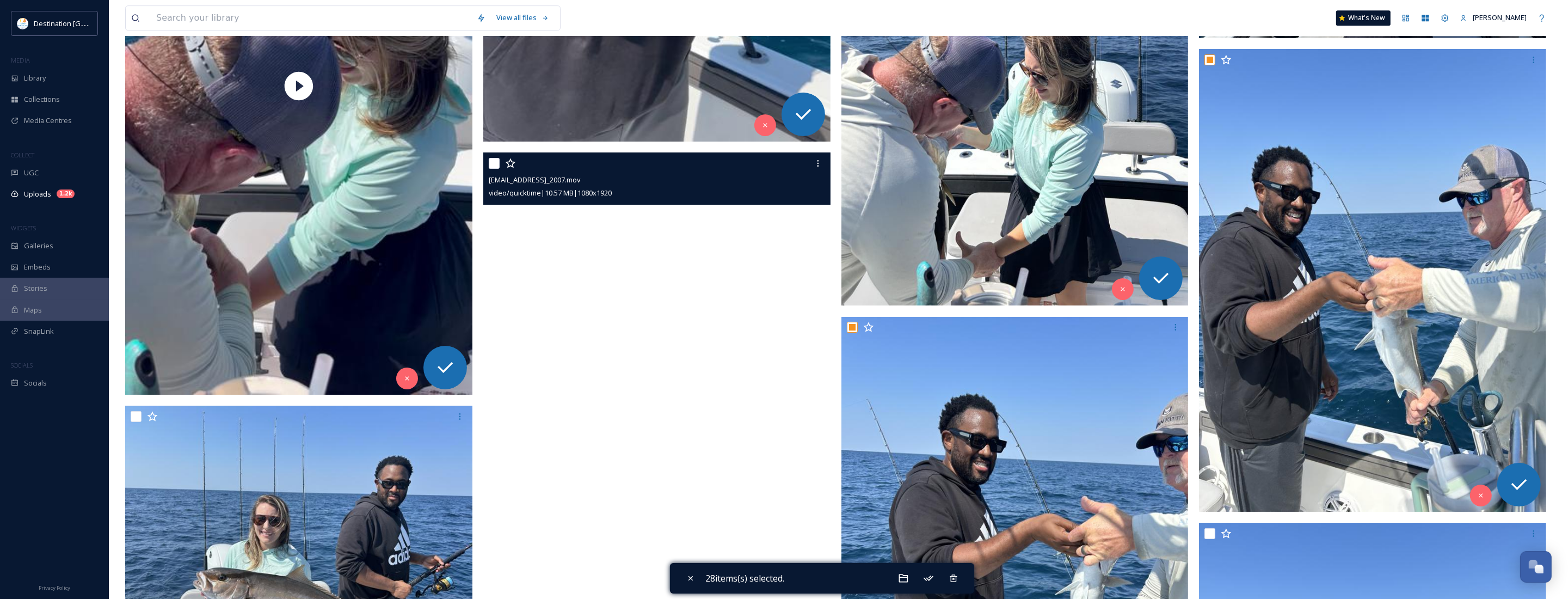
scroll to position [5055, 0]
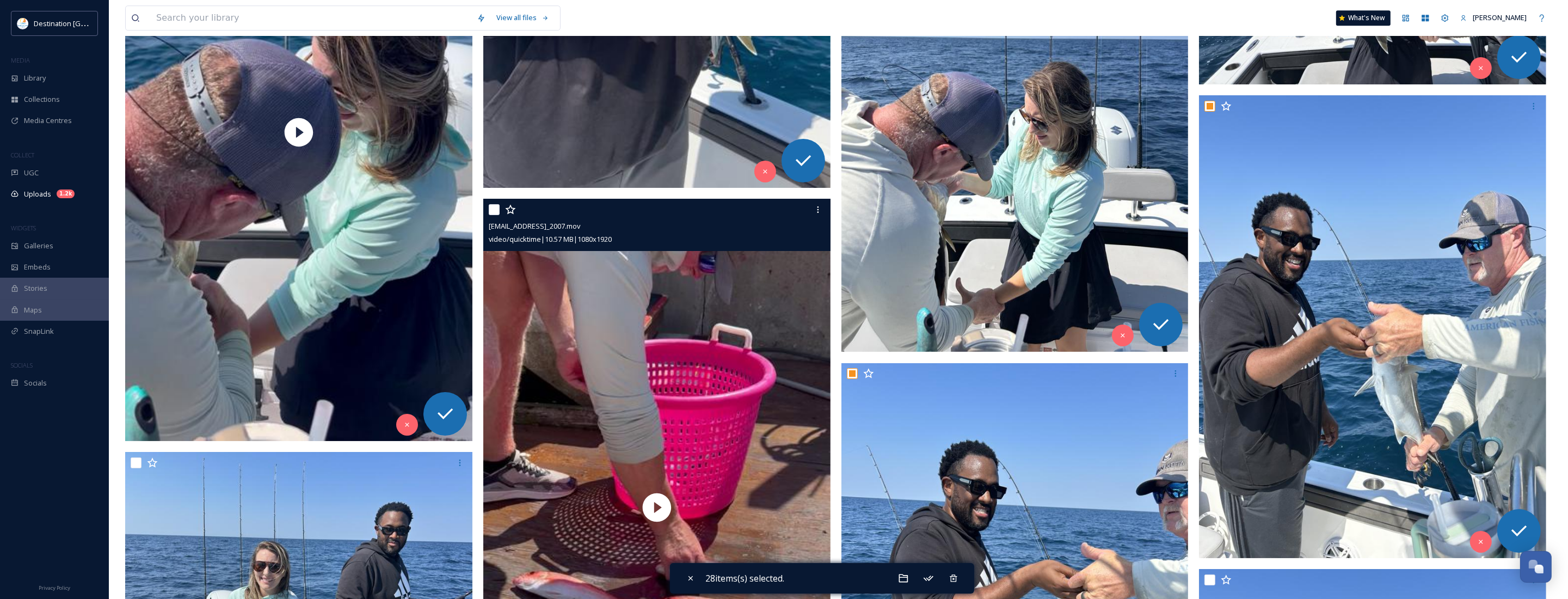
click at [495, 207] on input "checkbox" at bounding box center [494, 209] width 11 height 11
checkbox input "true"
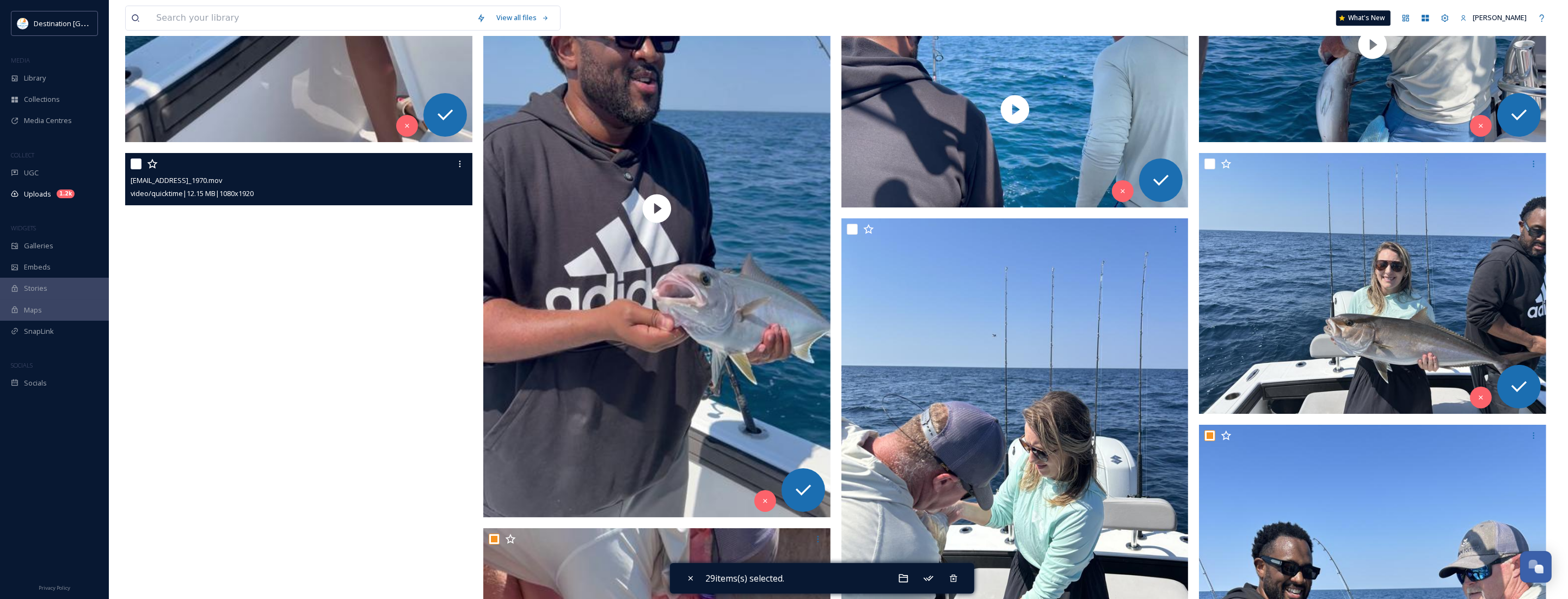
scroll to position [4715, 0]
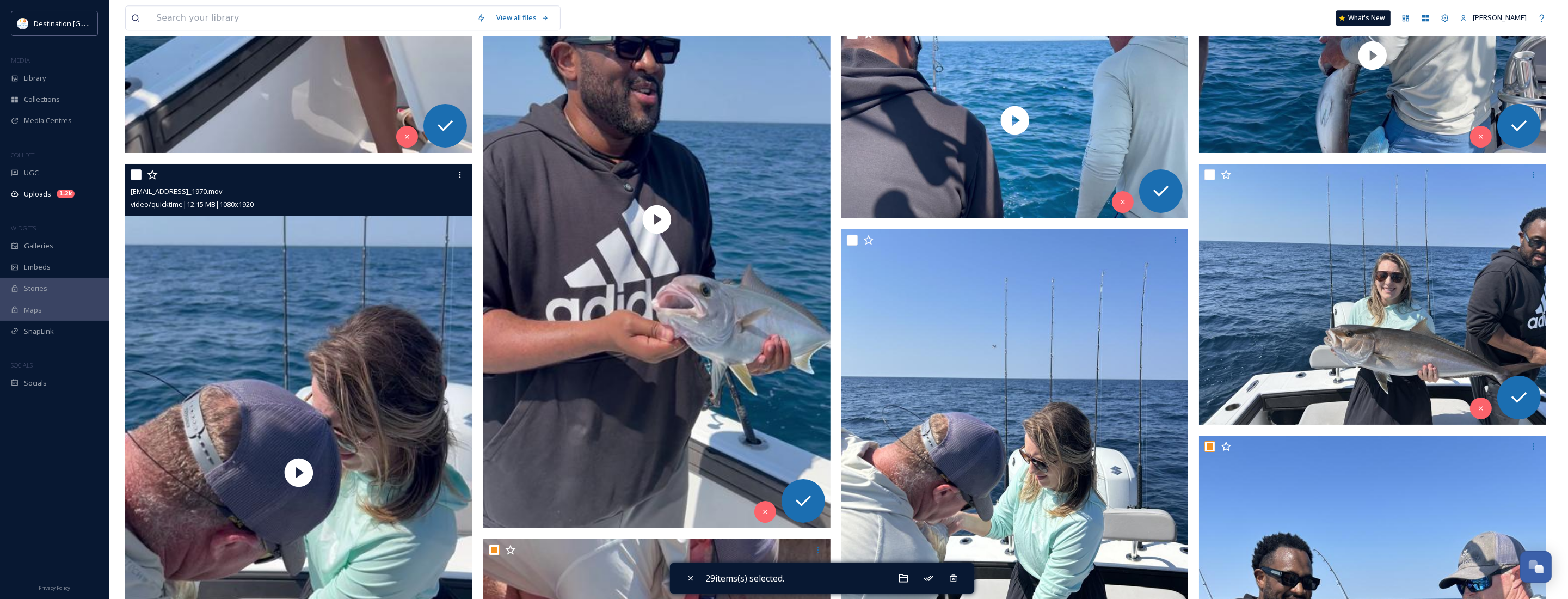
drag, startPoint x: 139, startPoint y: 180, endPoint x: 181, endPoint y: 200, distance: 46.5
click at [139, 180] on input "checkbox" at bounding box center [136, 175] width 11 height 11
checkbox input "true"
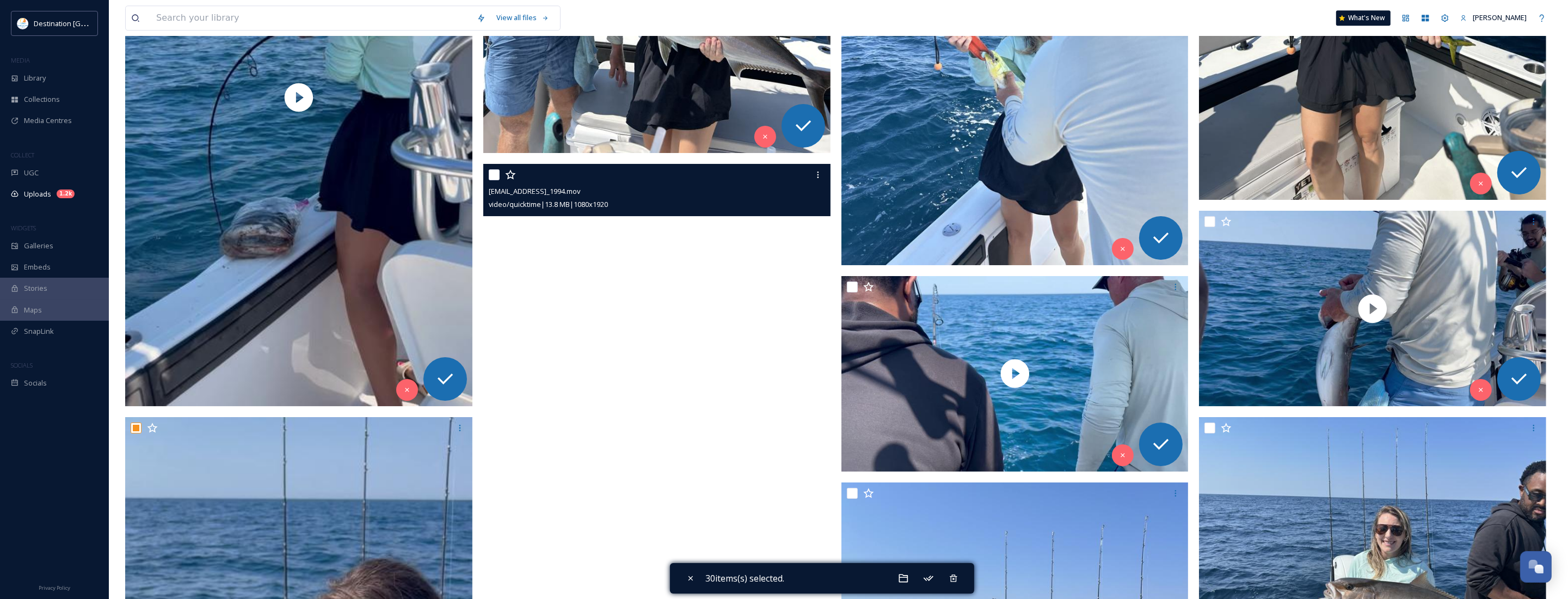
scroll to position [4443, 0]
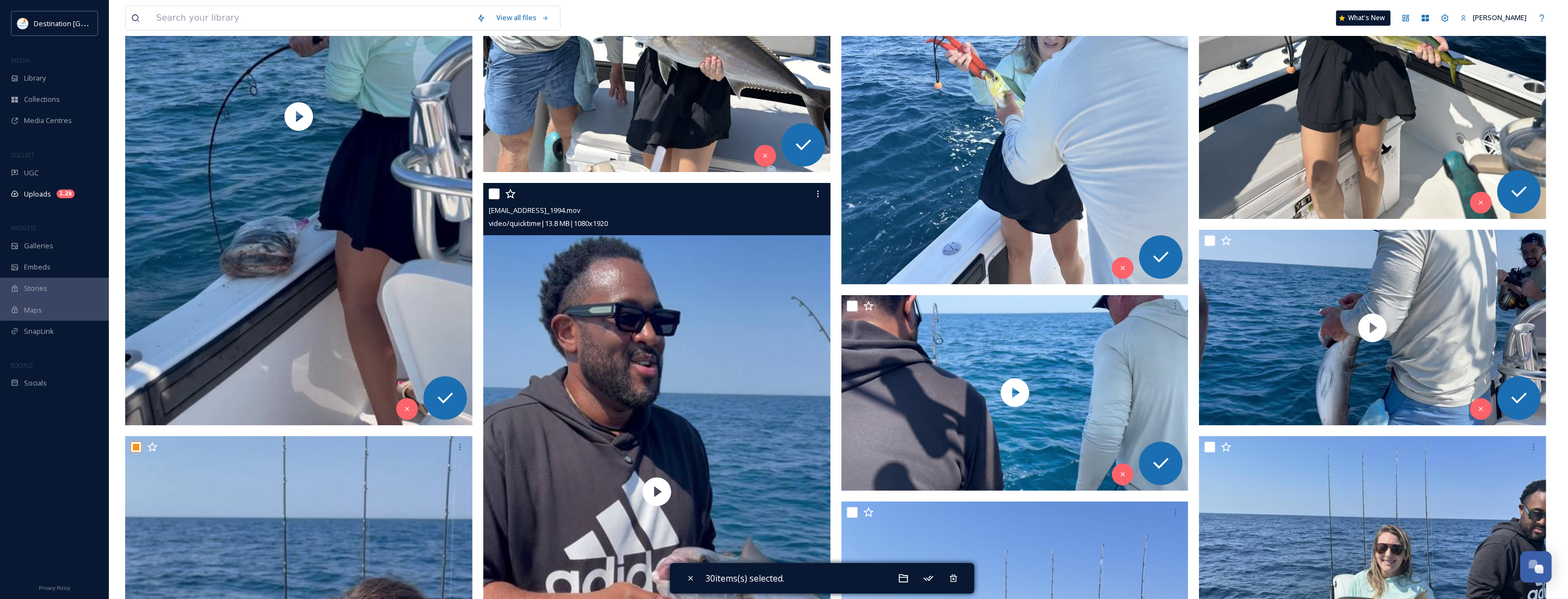
click at [492, 191] on input "checkbox" at bounding box center [494, 193] width 11 height 11
click at [491, 191] on input "checkbox" at bounding box center [494, 193] width 11 height 11
checkbox input "false"
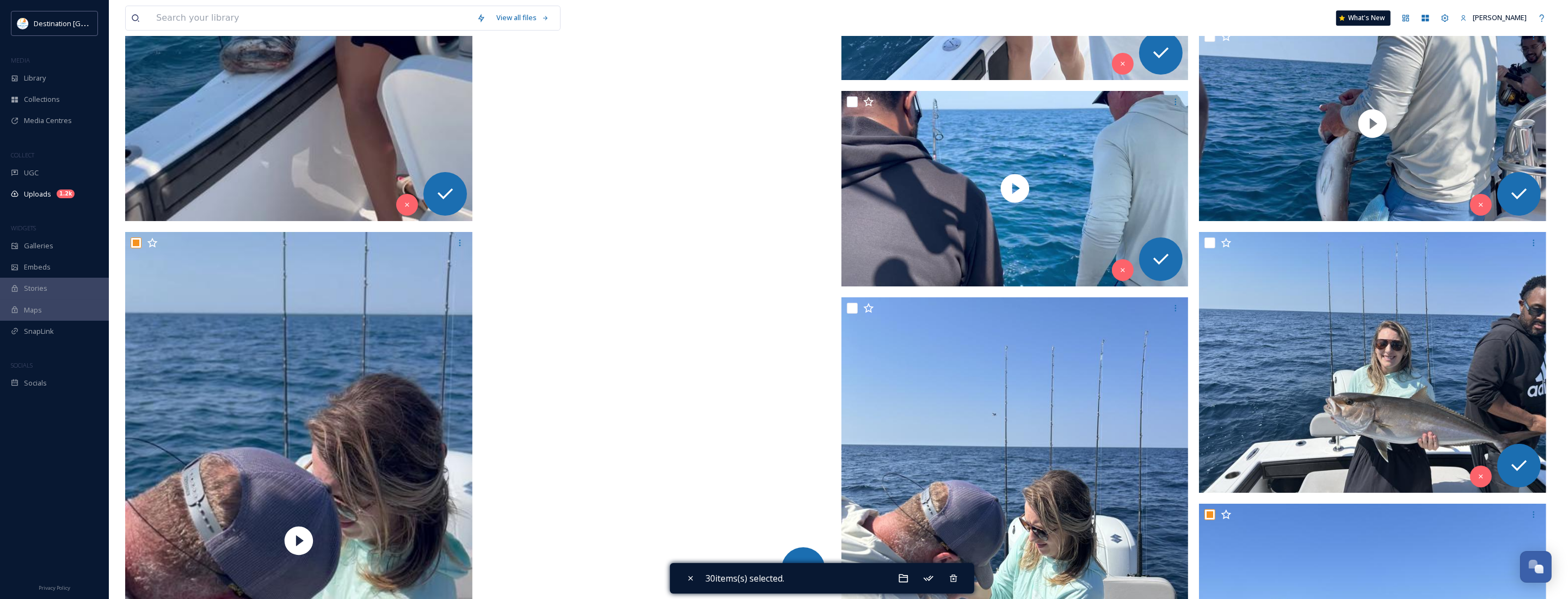
scroll to position [4851, 0]
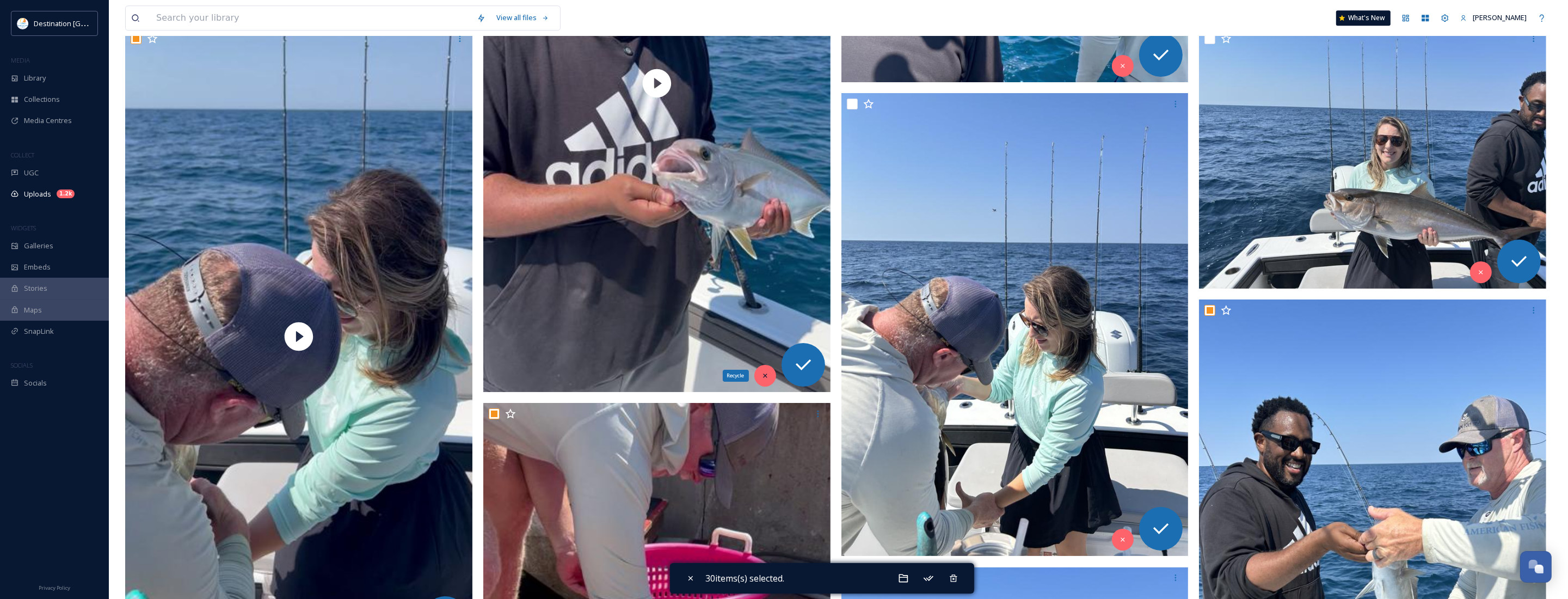
click at [768, 370] on div "Recycle" at bounding box center [765, 375] width 22 height 22
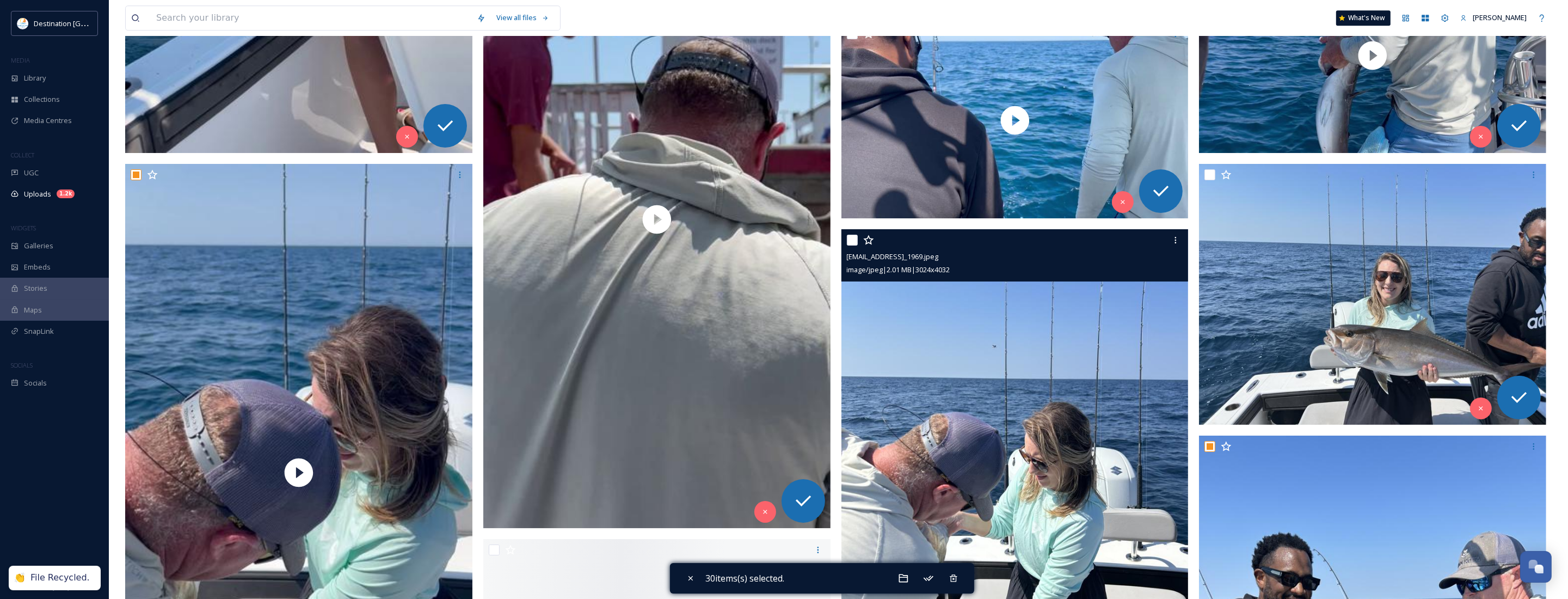
scroll to position [4919, 0]
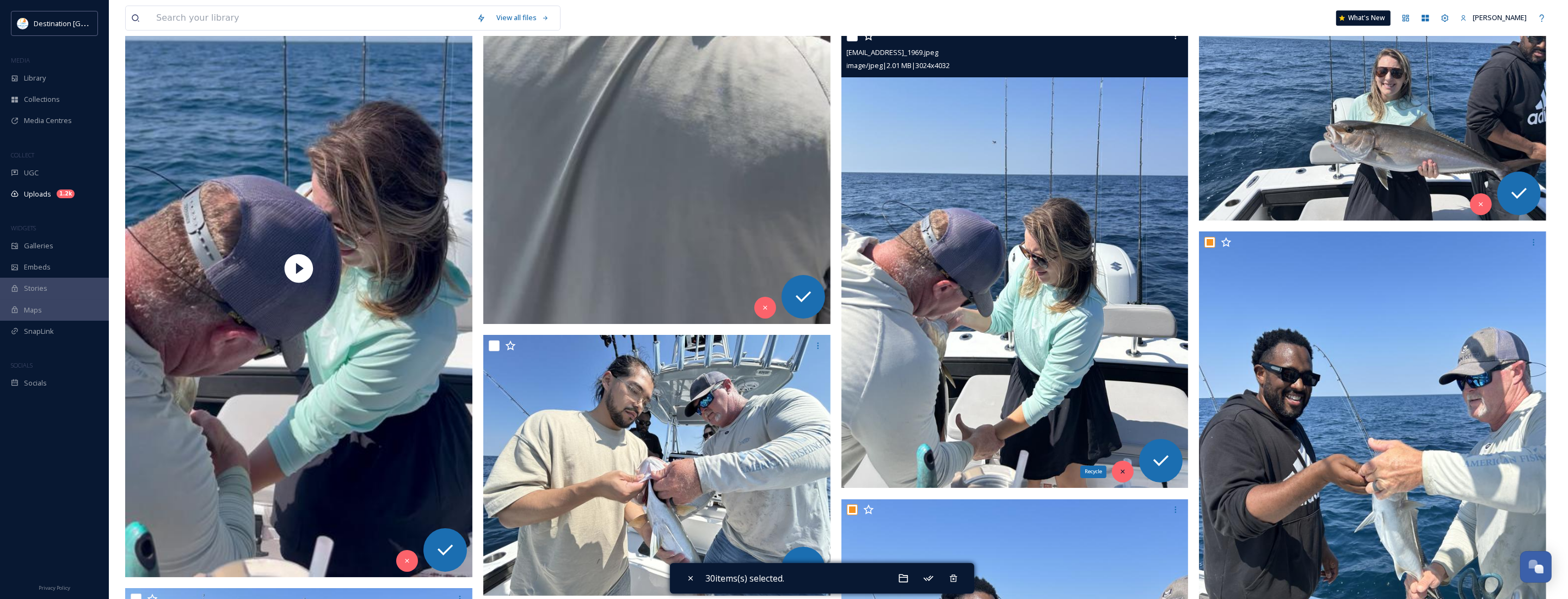
click at [1121, 477] on div "Recycle" at bounding box center [1122, 471] width 22 height 22
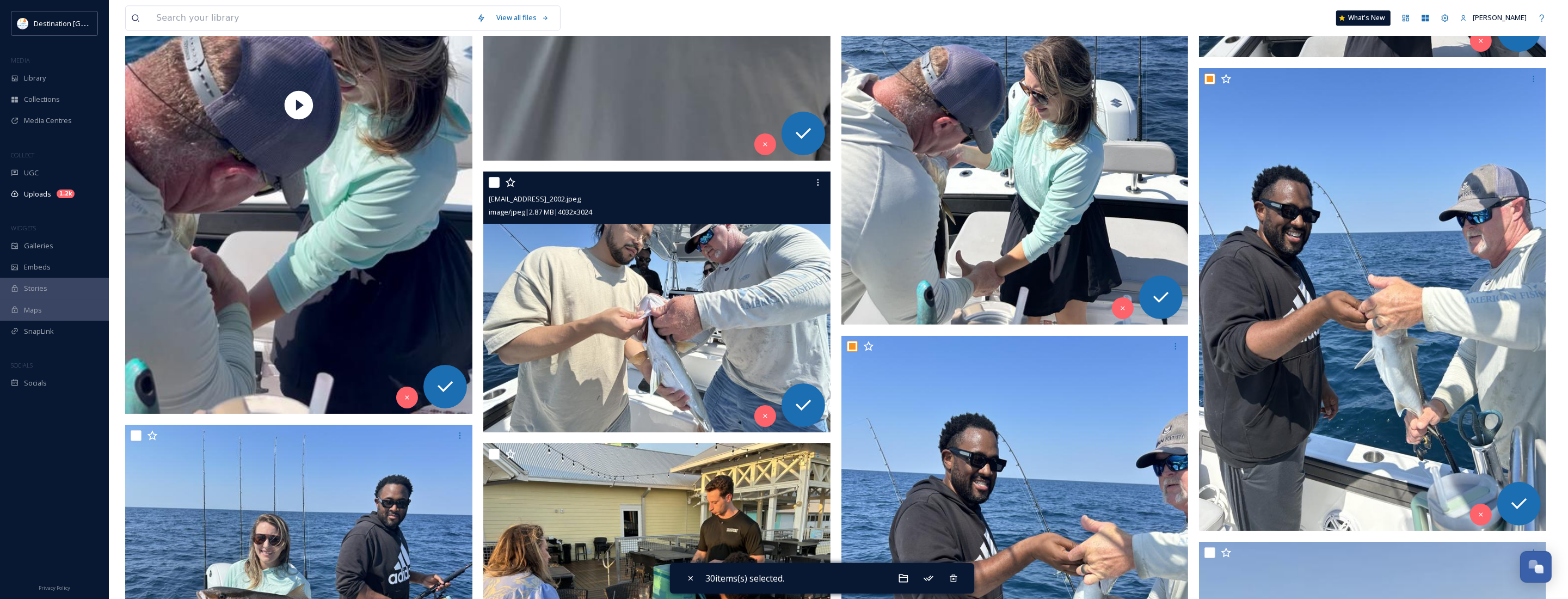
scroll to position [5123, 0]
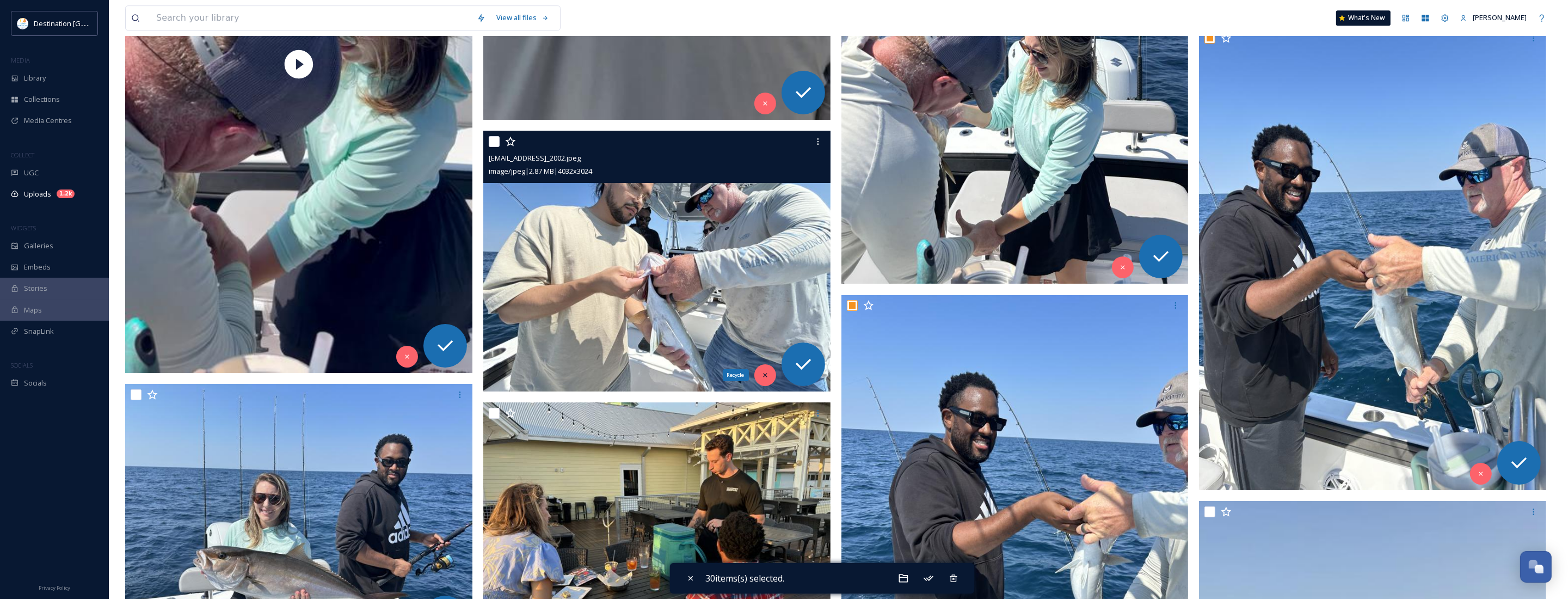
click at [763, 379] on icon at bounding box center [765, 375] width 8 height 8
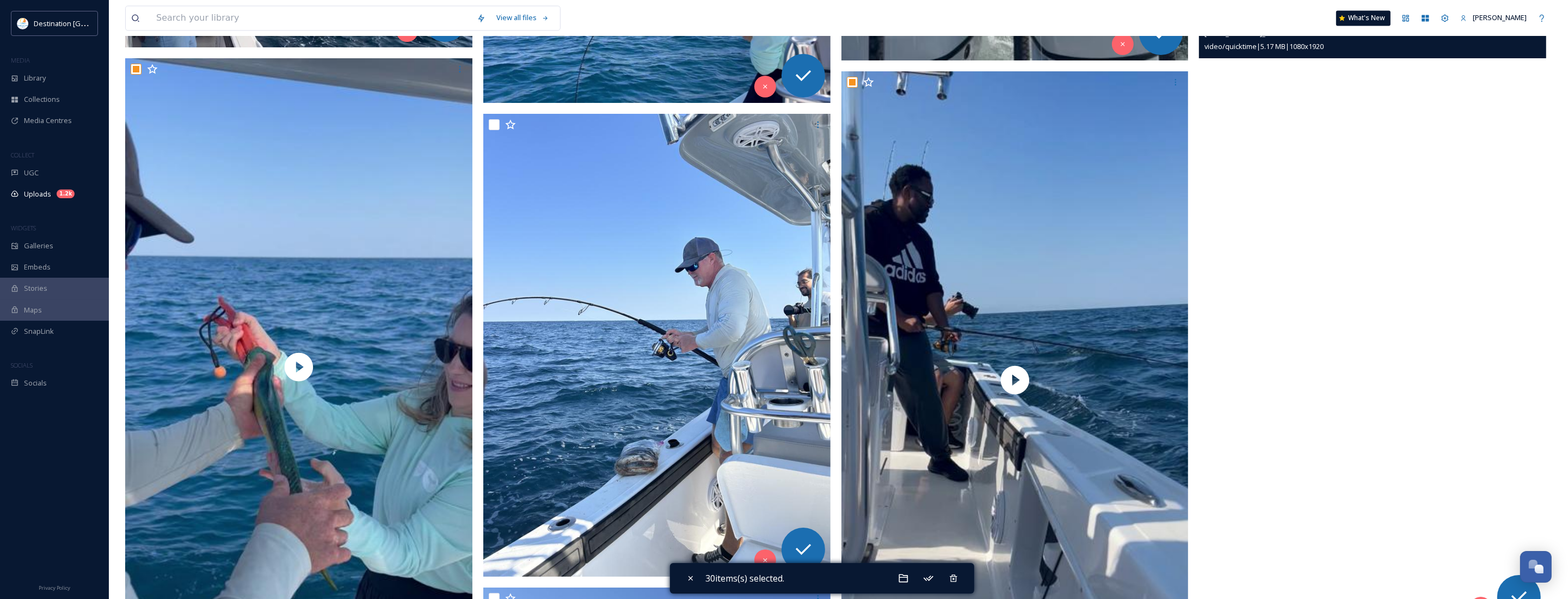
scroll to position [3694, 0]
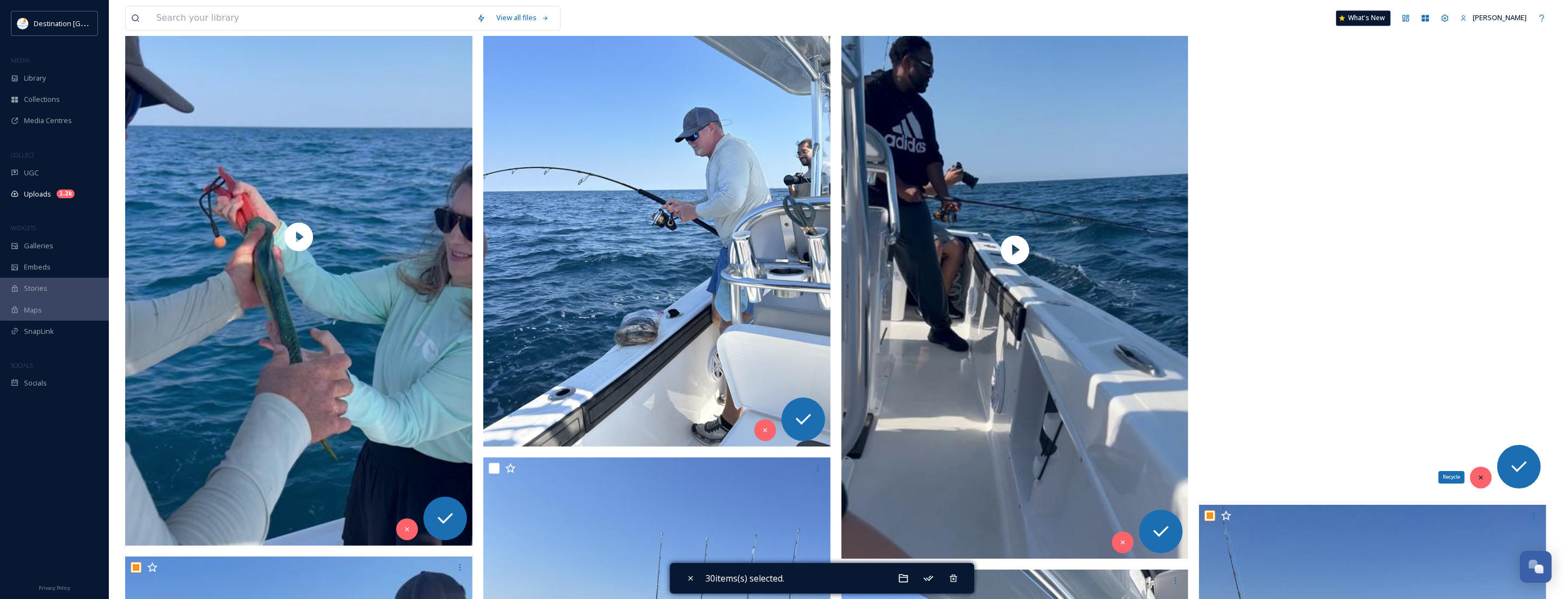
click at [1484, 473] on icon at bounding box center [1481, 477] width 8 height 8
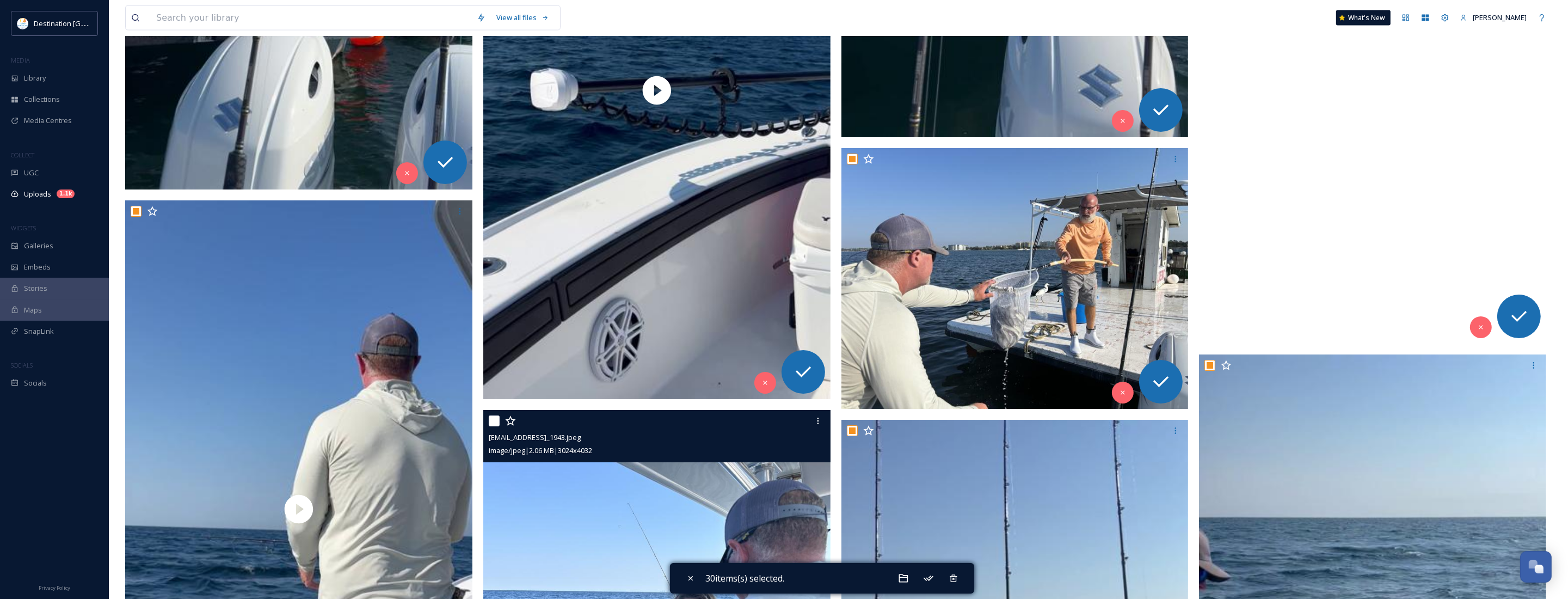
scroll to position [2945, 0]
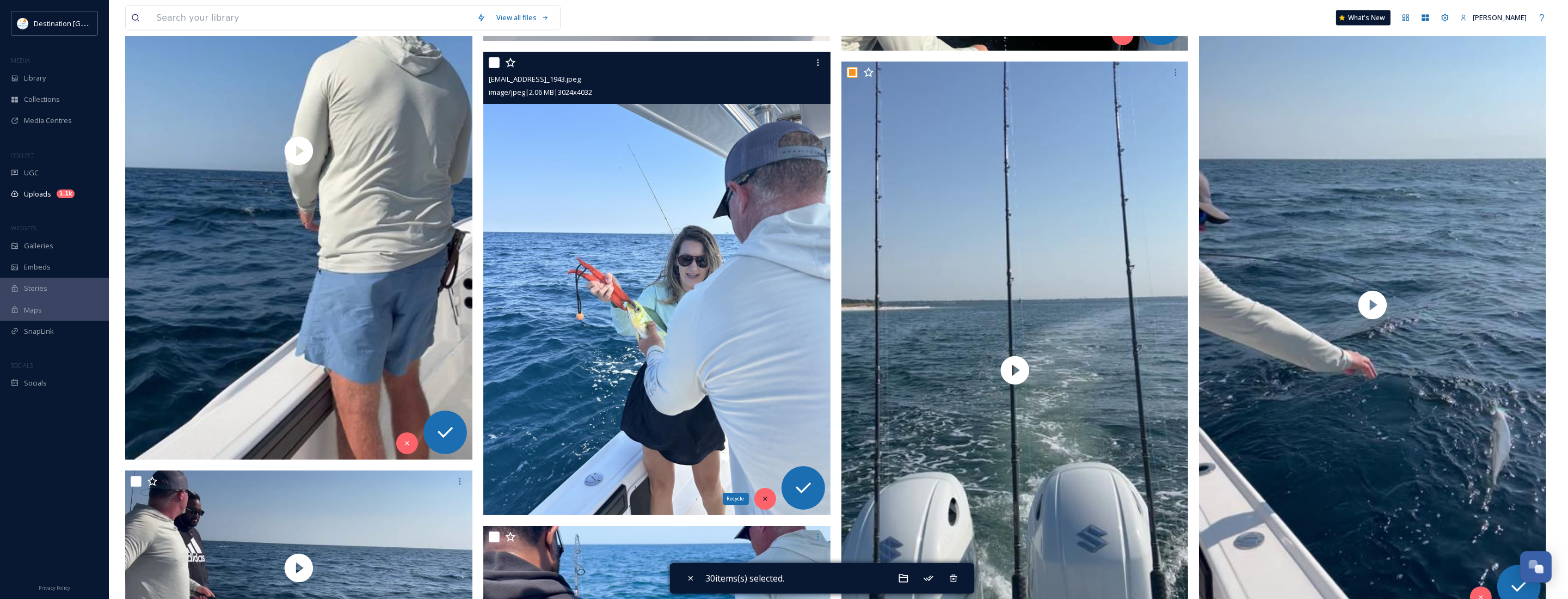
click at [760, 500] on div "Recycle" at bounding box center [765, 498] width 22 height 22
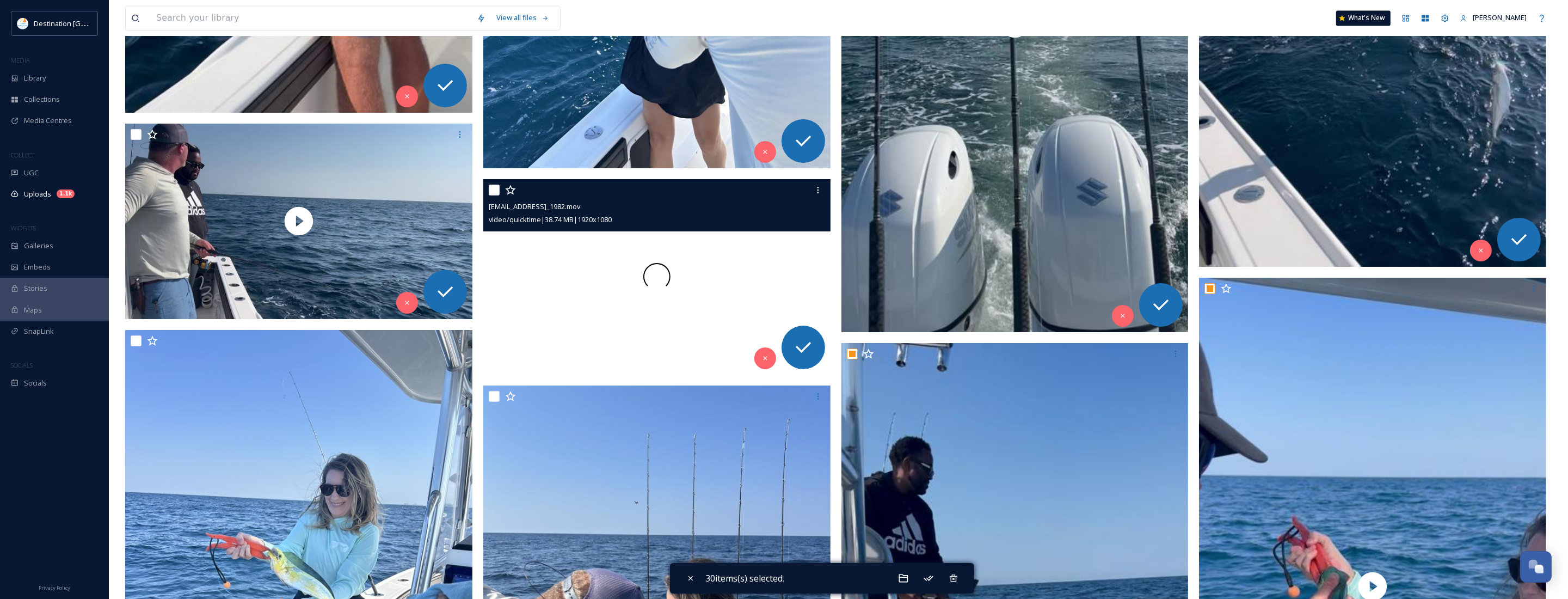
scroll to position [3082, 0]
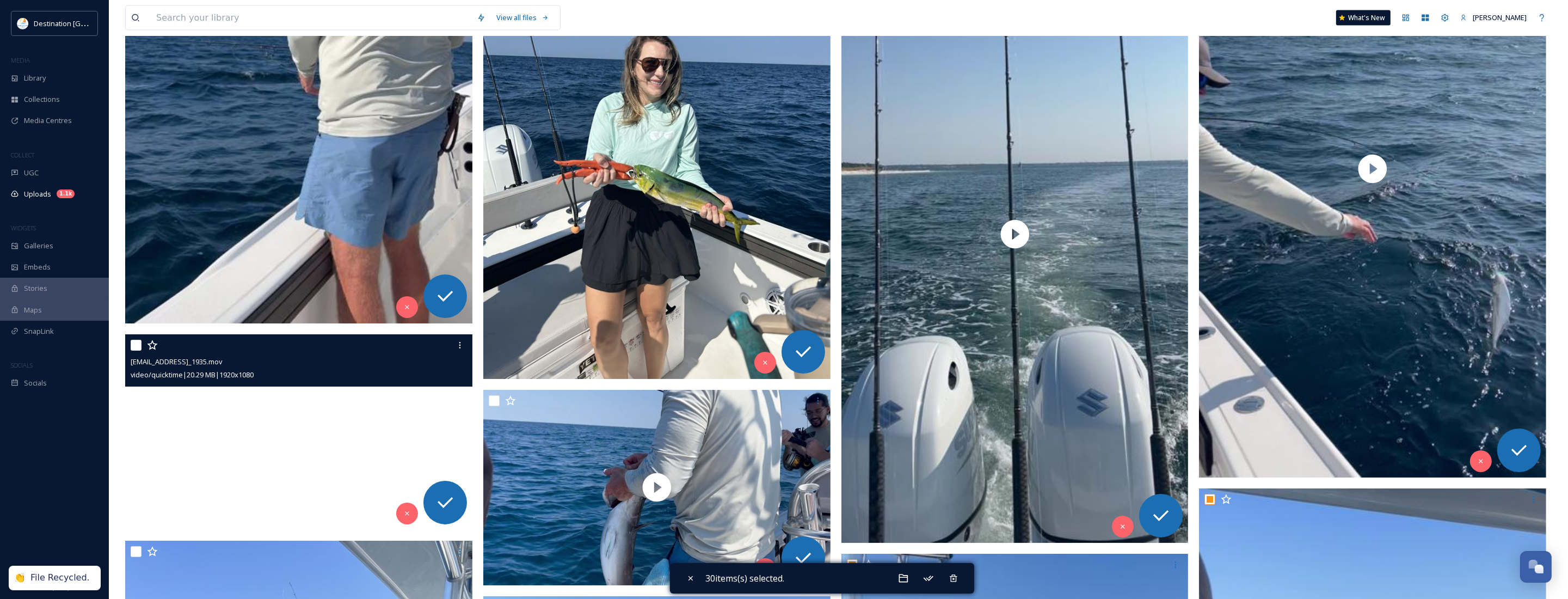
click at [292, 445] on video "ext_1758639774.263999_Social@destinationpanamacity.com-IMG_1935.mov" at bounding box center [298, 432] width 347 height 195
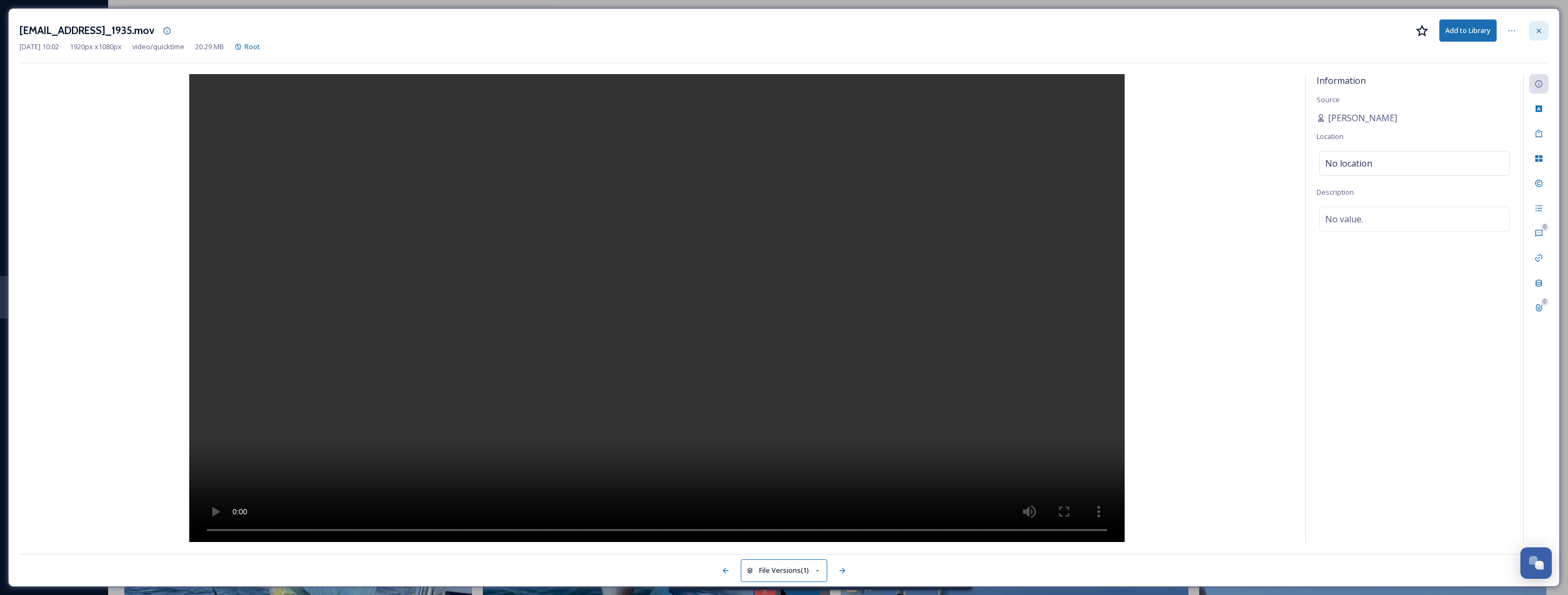
click at [1547, 26] on div at bounding box center [1539, 31] width 20 height 20
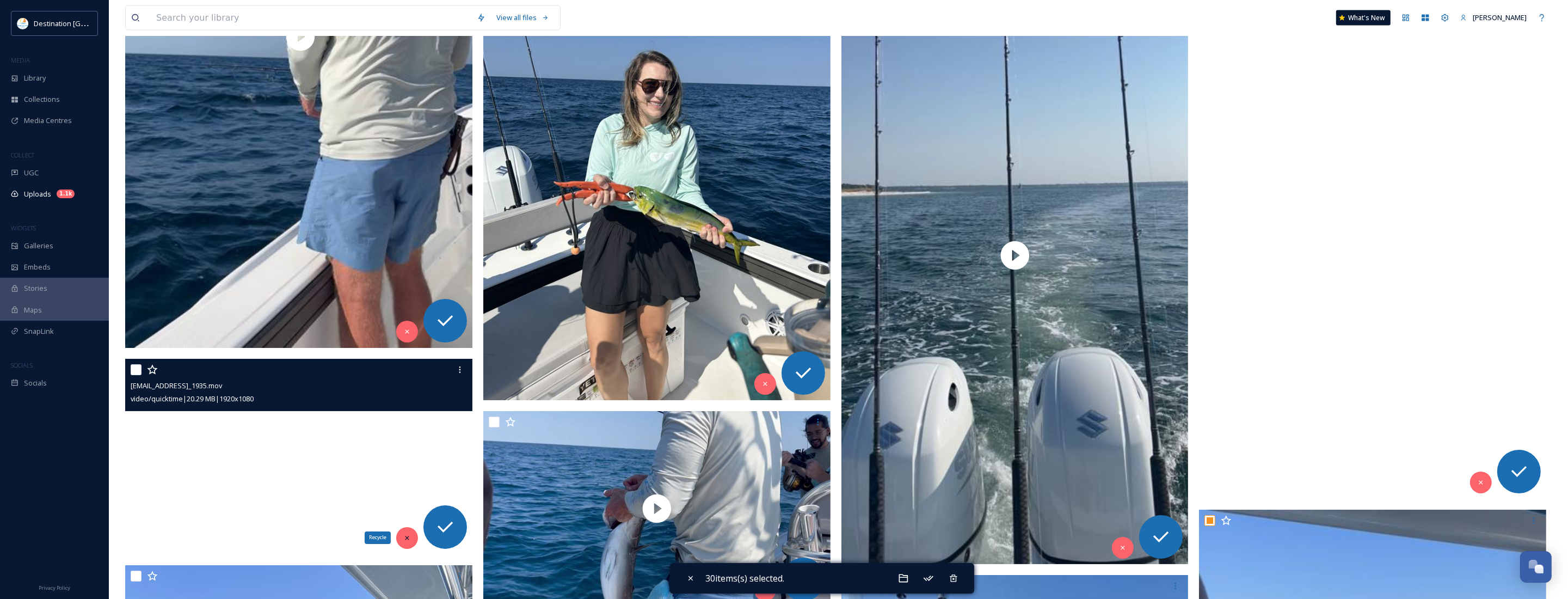
click at [405, 537] on icon at bounding box center [407, 537] width 4 height 4
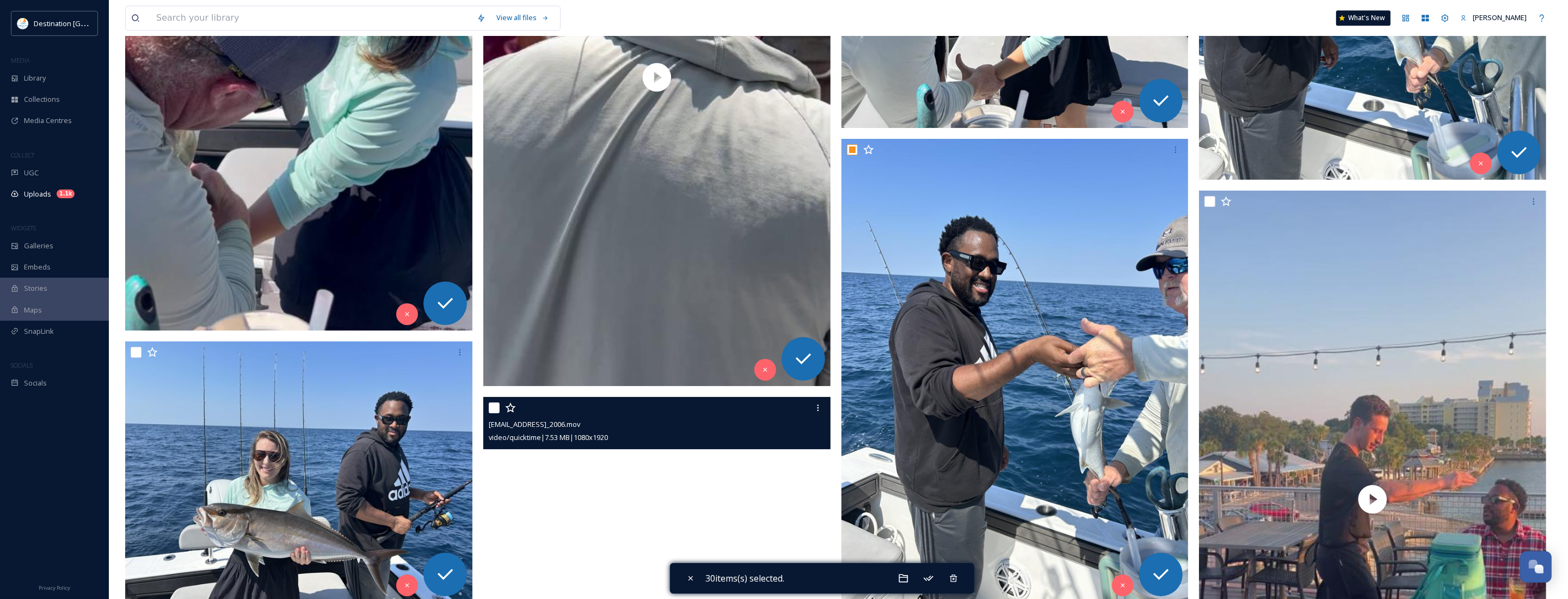
scroll to position [4791, 0]
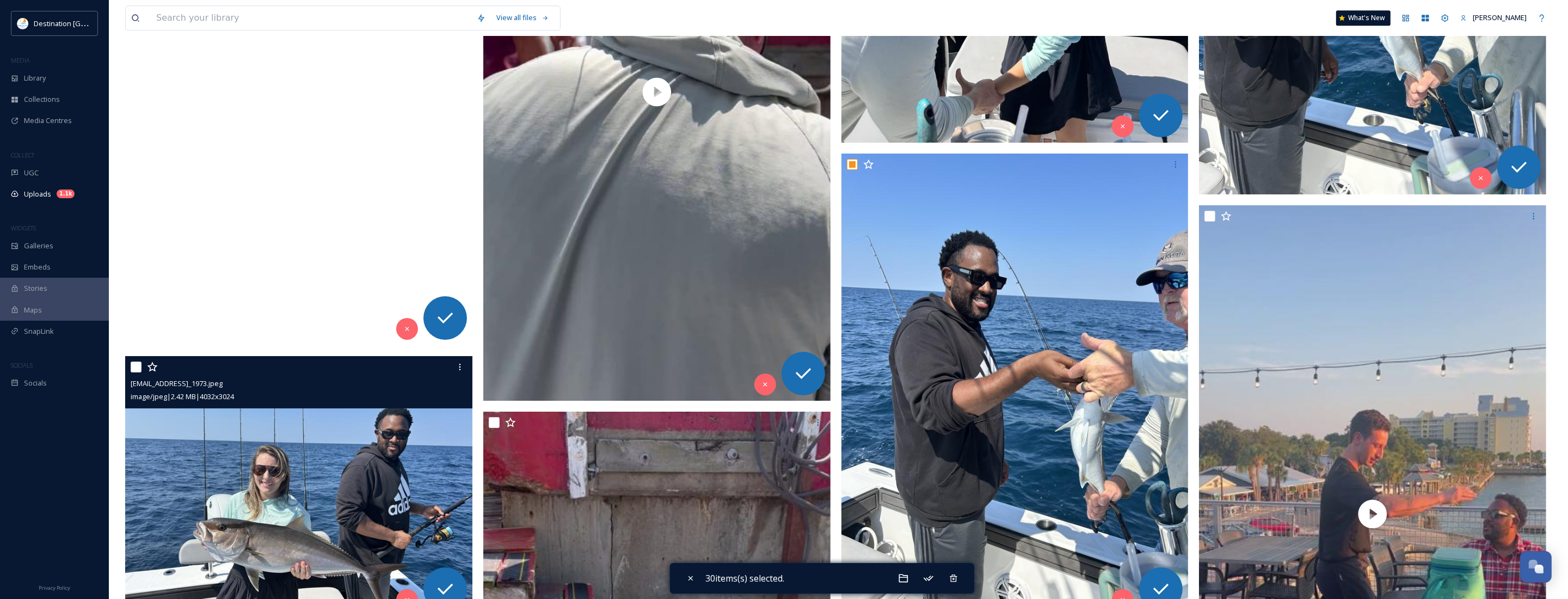
click at [137, 373] on div at bounding box center [300, 367] width 339 height 20
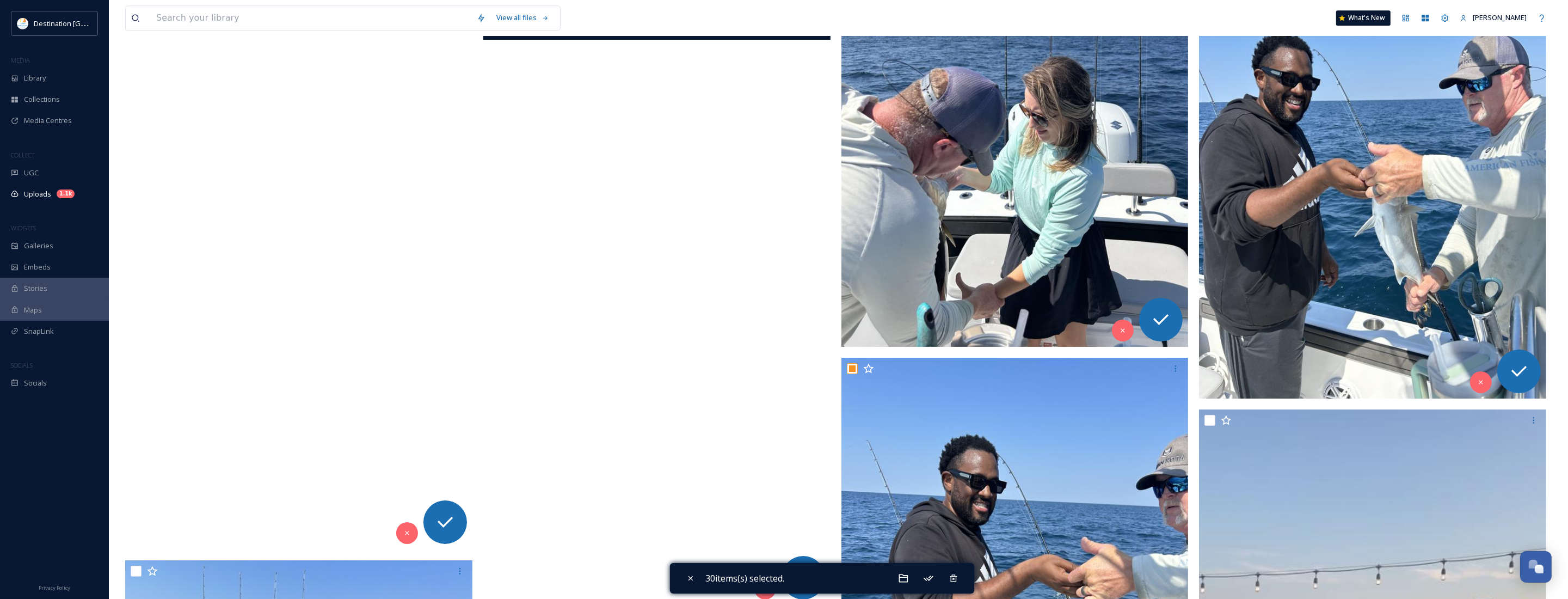
scroll to position [4451, 0]
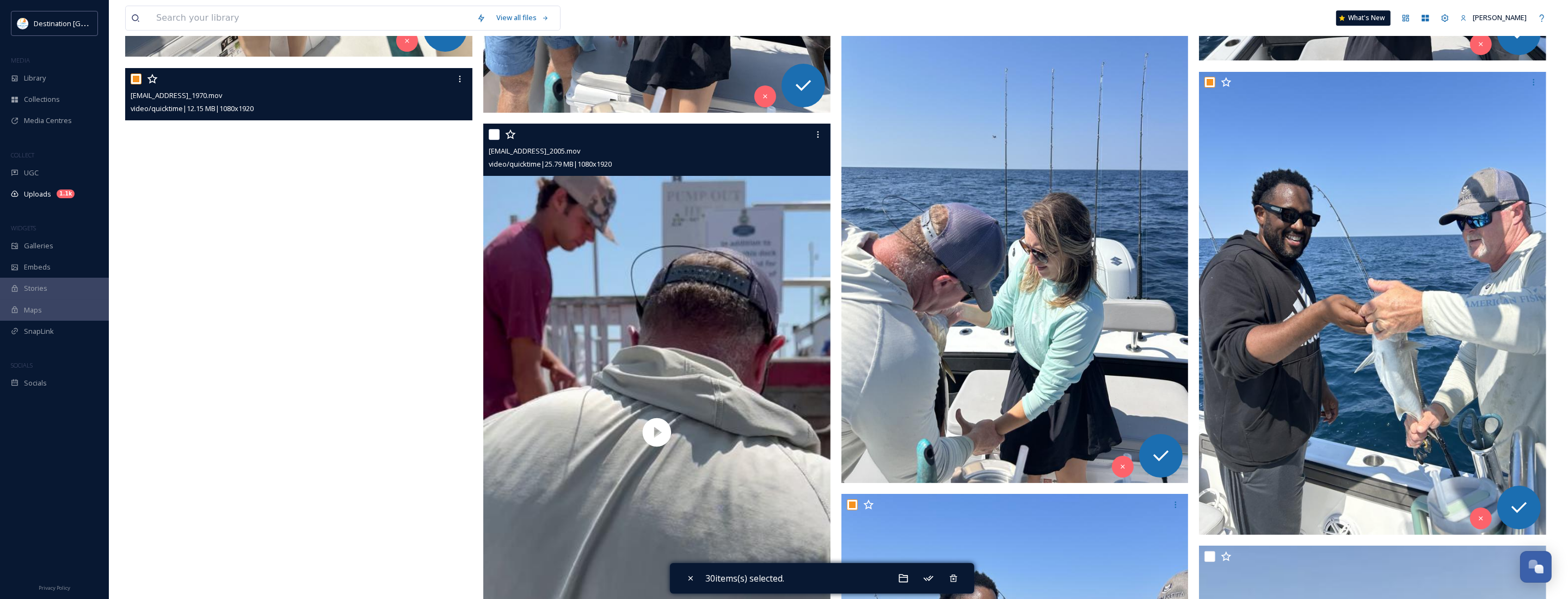
click at [489, 139] on input "checkbox" at bounding box center [494, 134] width 11 height 11
checkbox input "true"
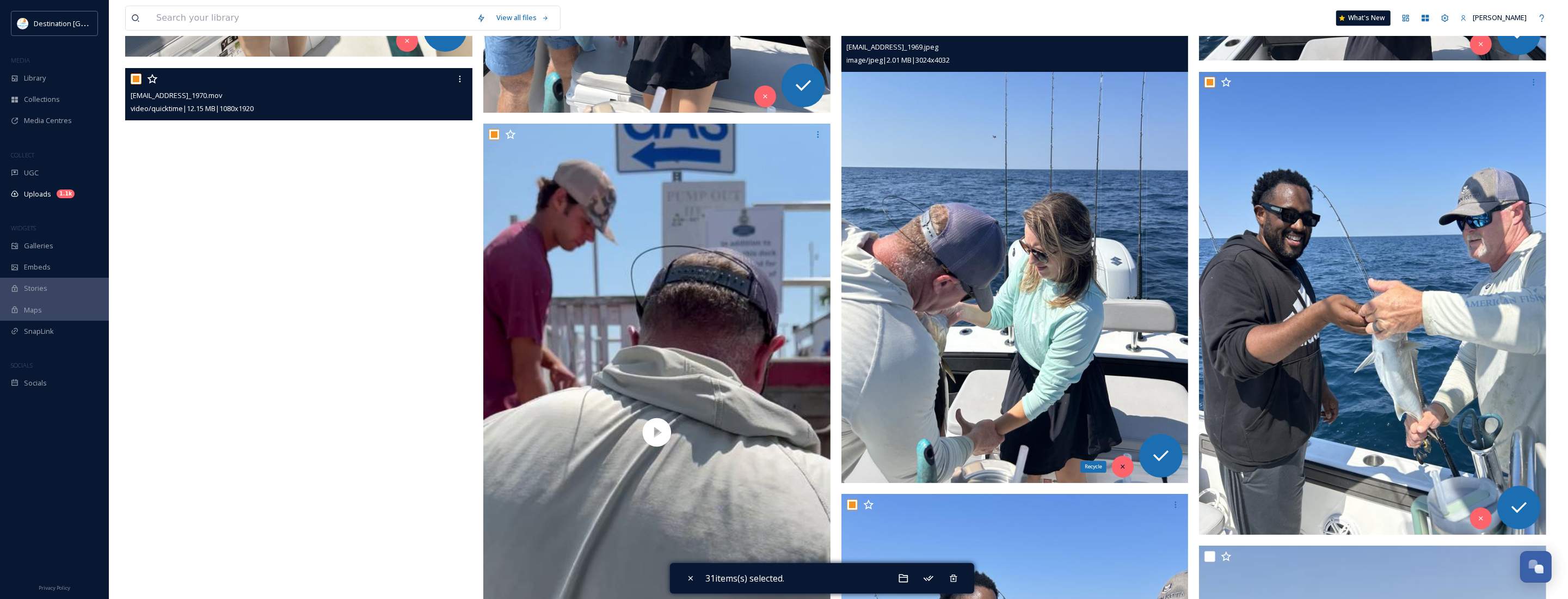
click at [1122, 470] on icon at bounding box center [1122, 466] width 8 height 8
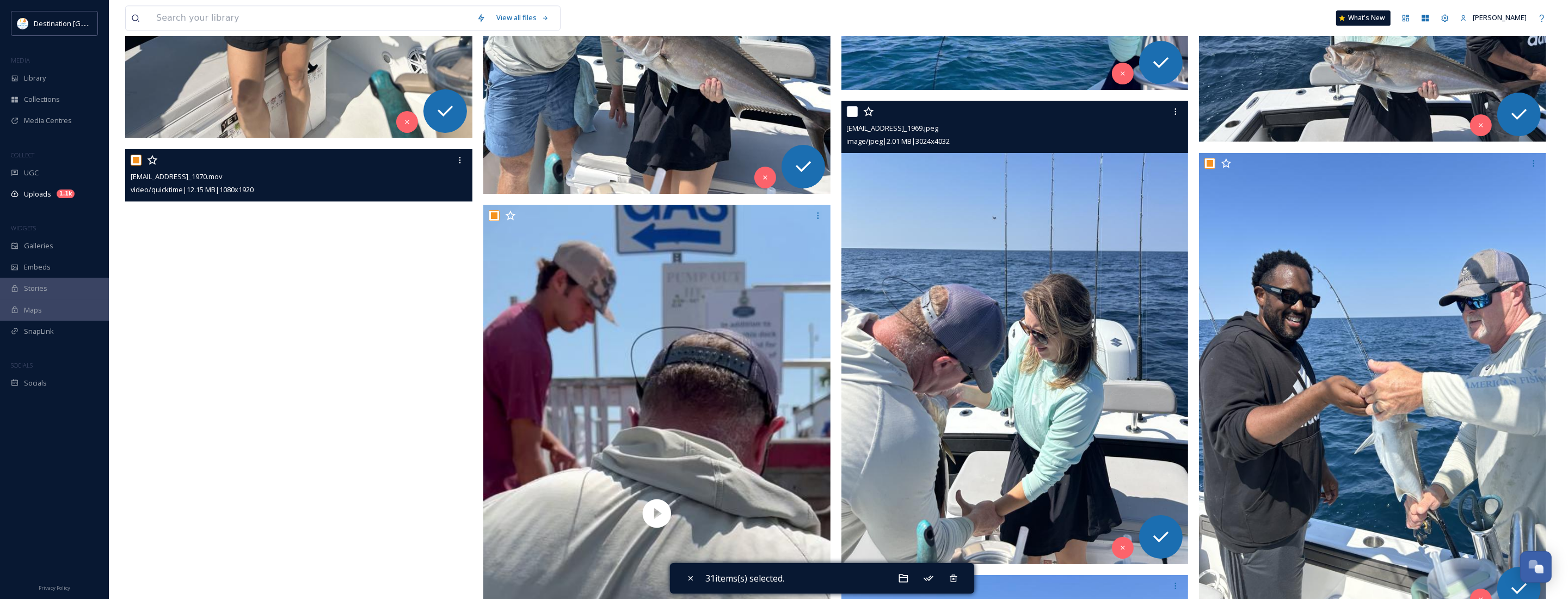
scroll to position [4110, 0]
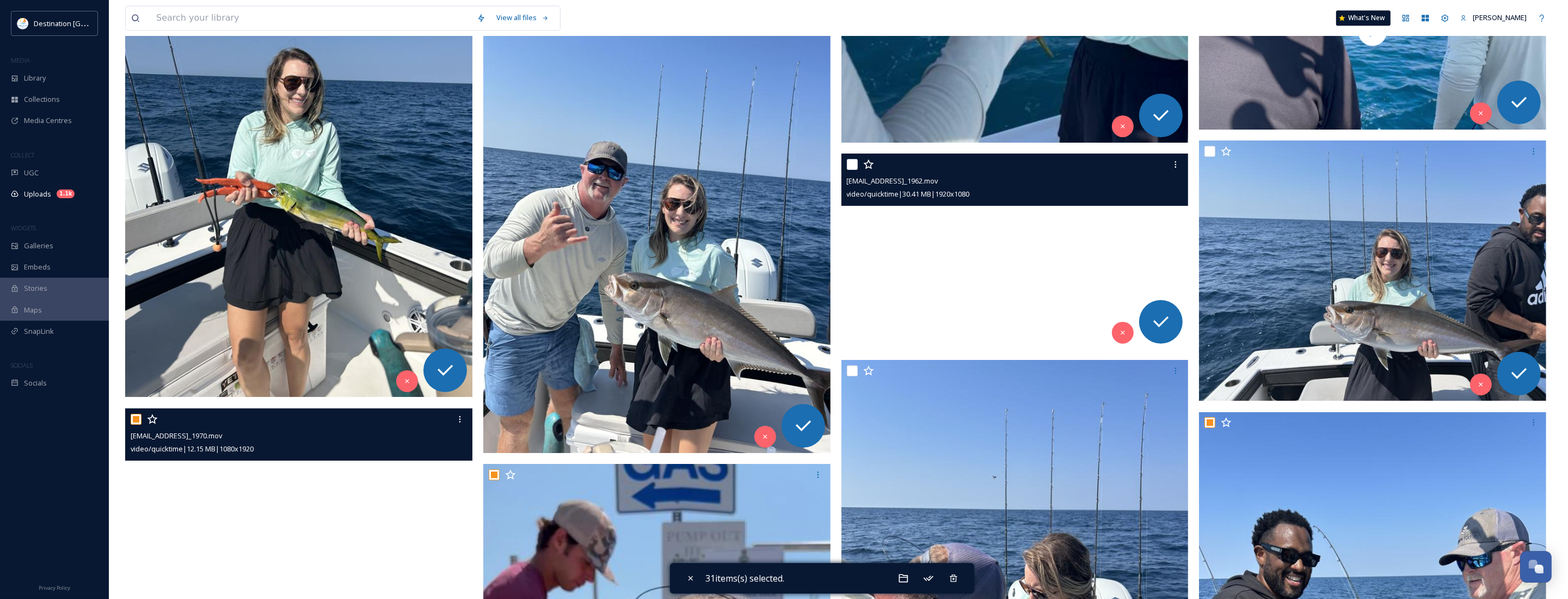
click at [1040, 293] on video "ext_1758639584.102474_Social@destinationpanamacity.com-IMG_1962.mov" at bounding box center [1015, 251] width 347 height 195
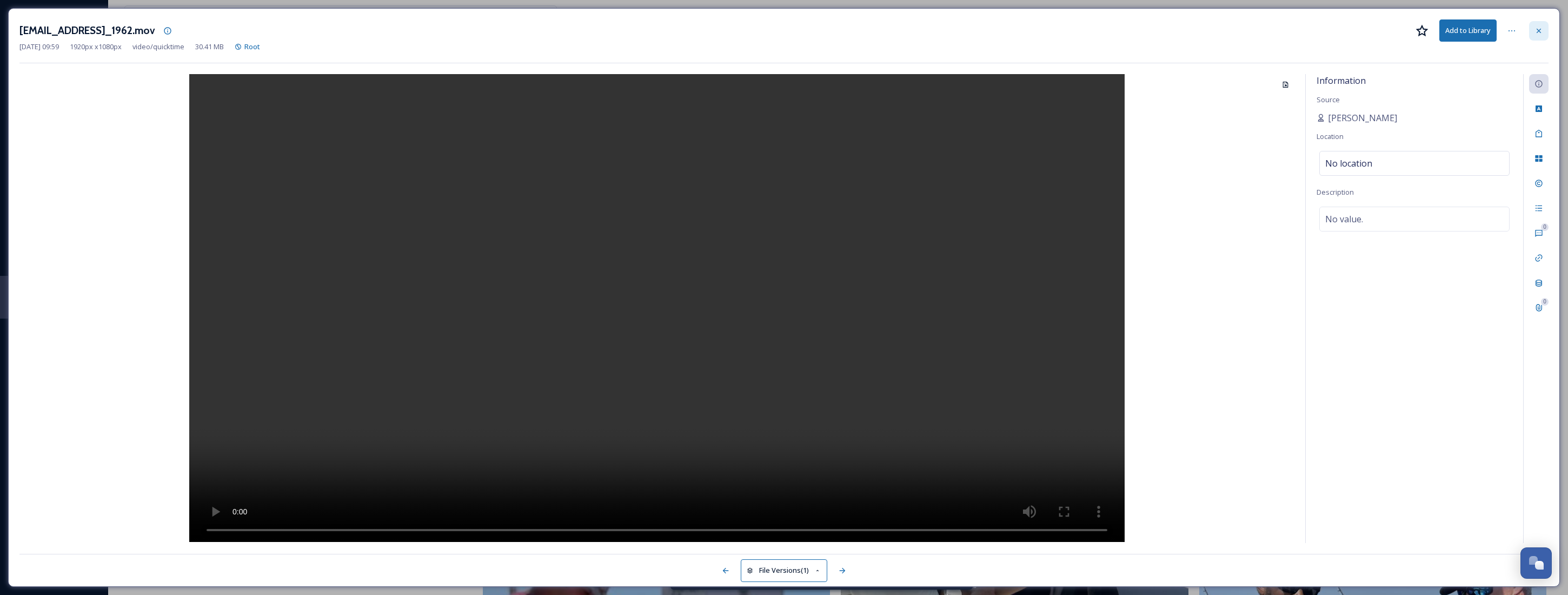
click at [1536, 35] on icon at bounding box center [1539, 31] width 8 height 8
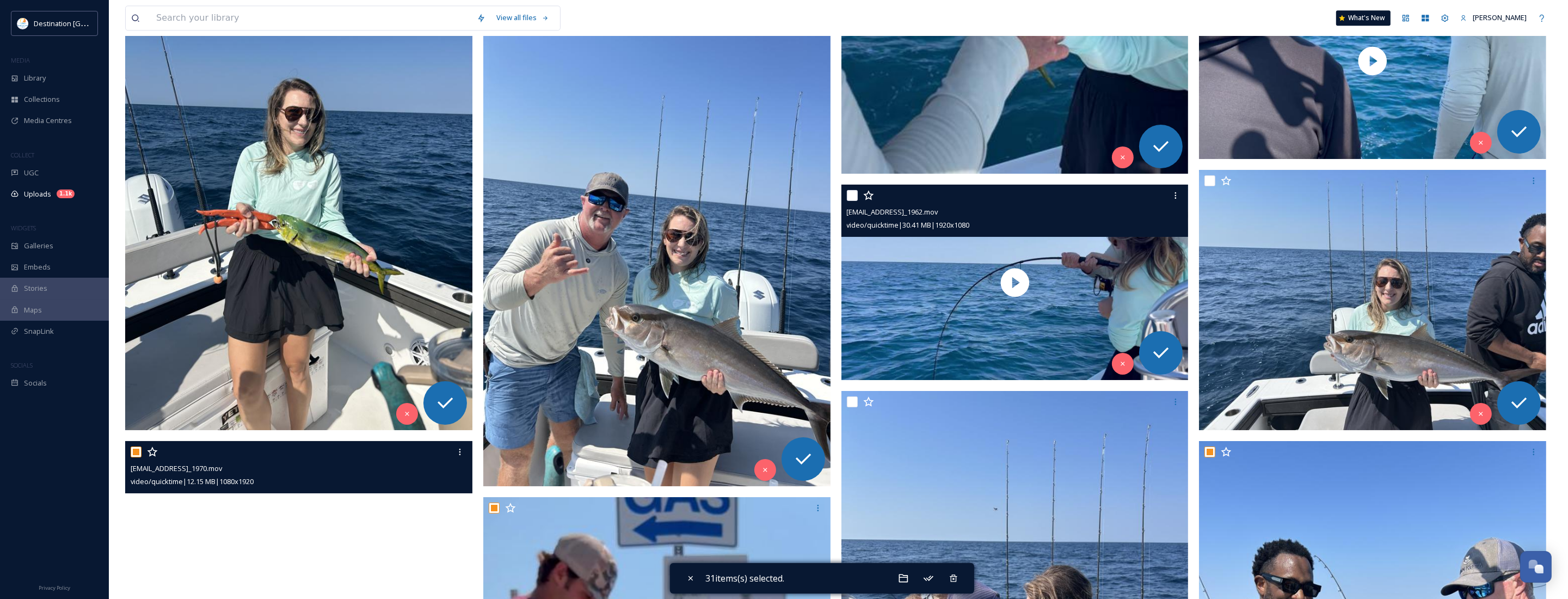
click at [844, 194] on div "ext_1758639584.102474_Social@destinationpanamacity.com-IMG_1962.mov video/quick…" at bounding box center [1015, 211] width 347 height 53
click at [849, 200] on input "checkbox" at bounding box center [852, 195] width 11 height 11
checkbox input "true"
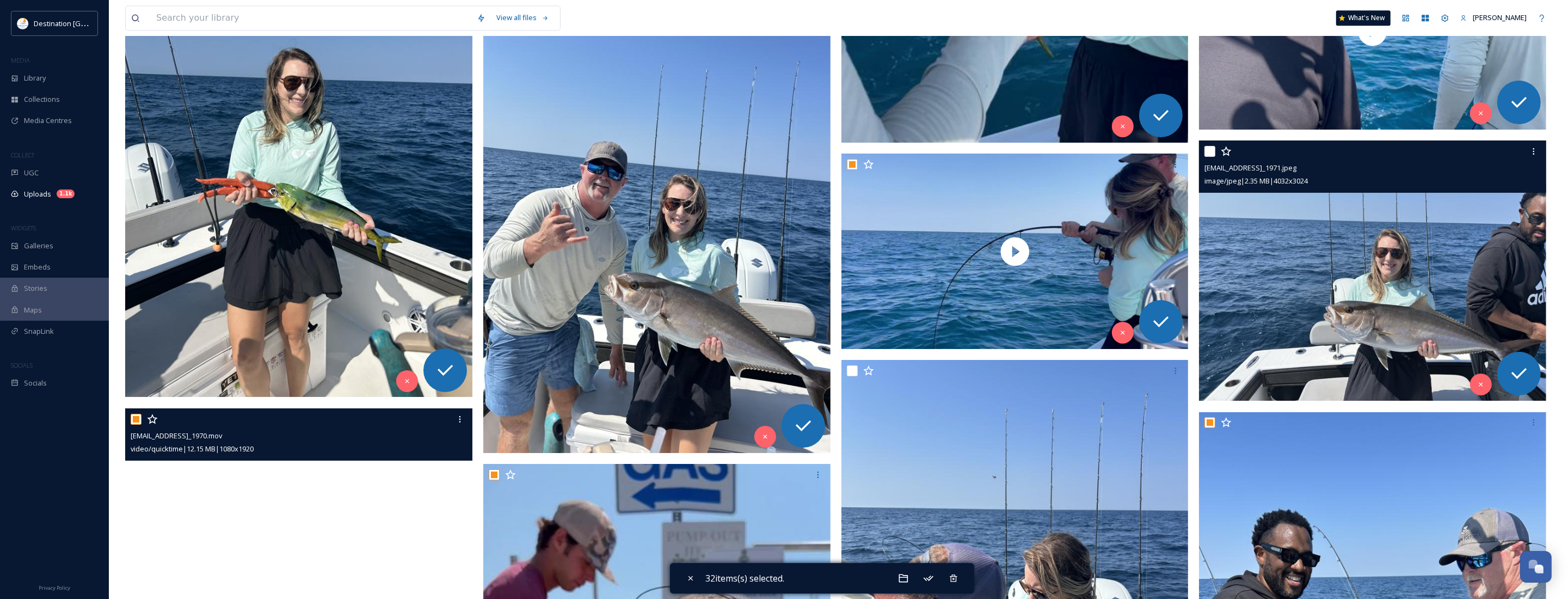
click at [1210, 153] on input "checkbox" at bounding box center [1209, 151] width 11 height 11
click at [1206, 153] on input "checkbox" at bounding box center [1209, 151] width 11 height 11
checkbox input "false"
click at [1475, 378] on div "Recycle" at bounding box center [1481, 384] width 22 height 22
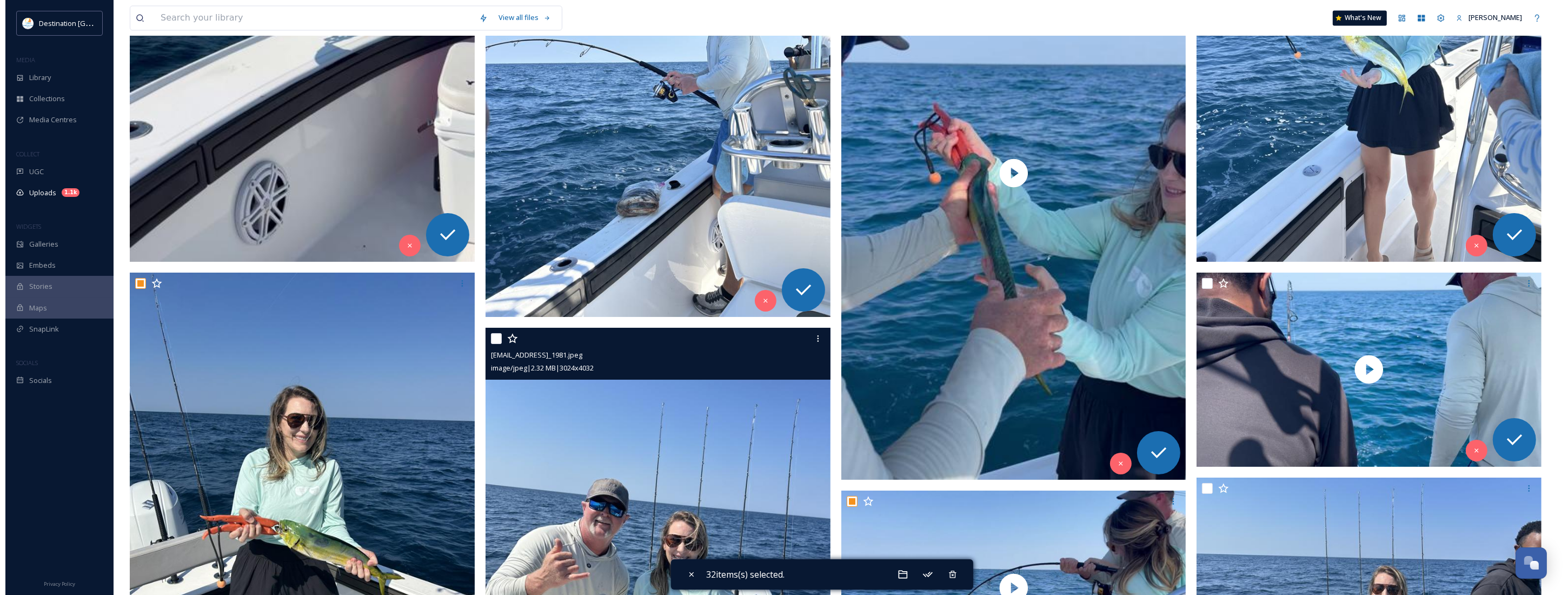
scroll to position [3272, 0]
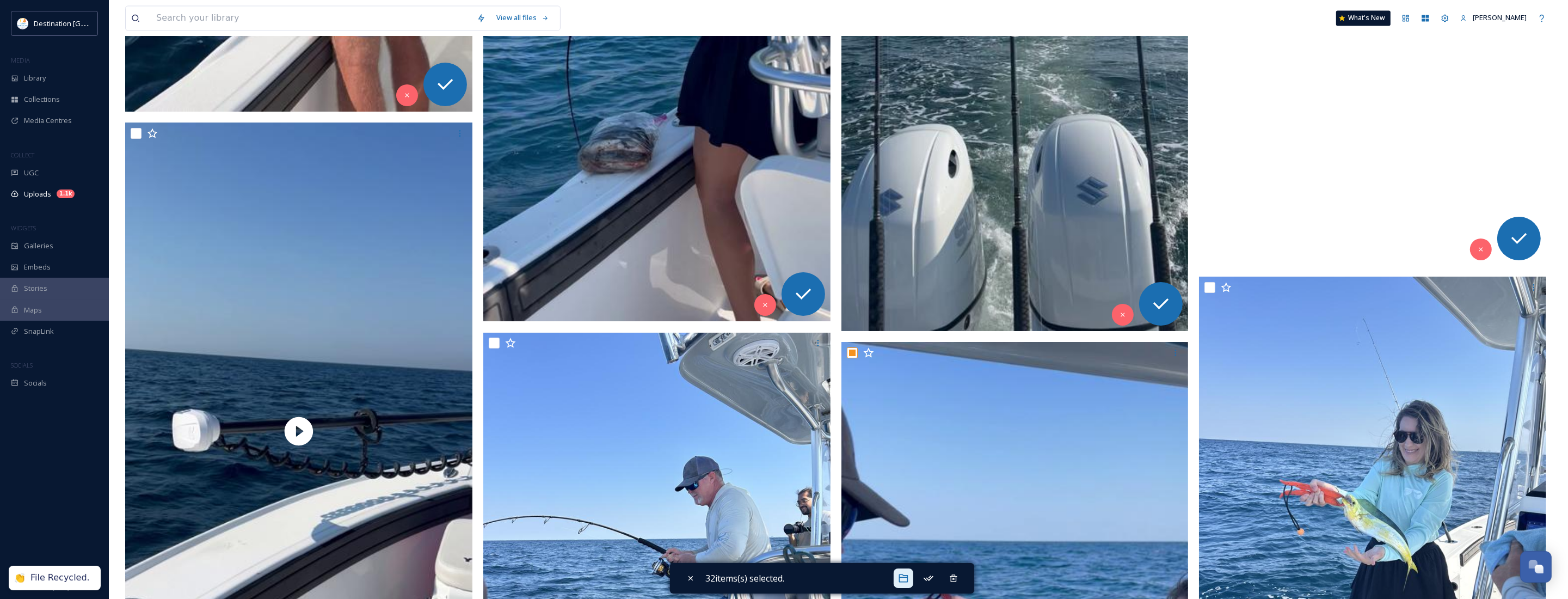
click at [907, 577] on icon at bounding box center [902, 578] width 9 height 9
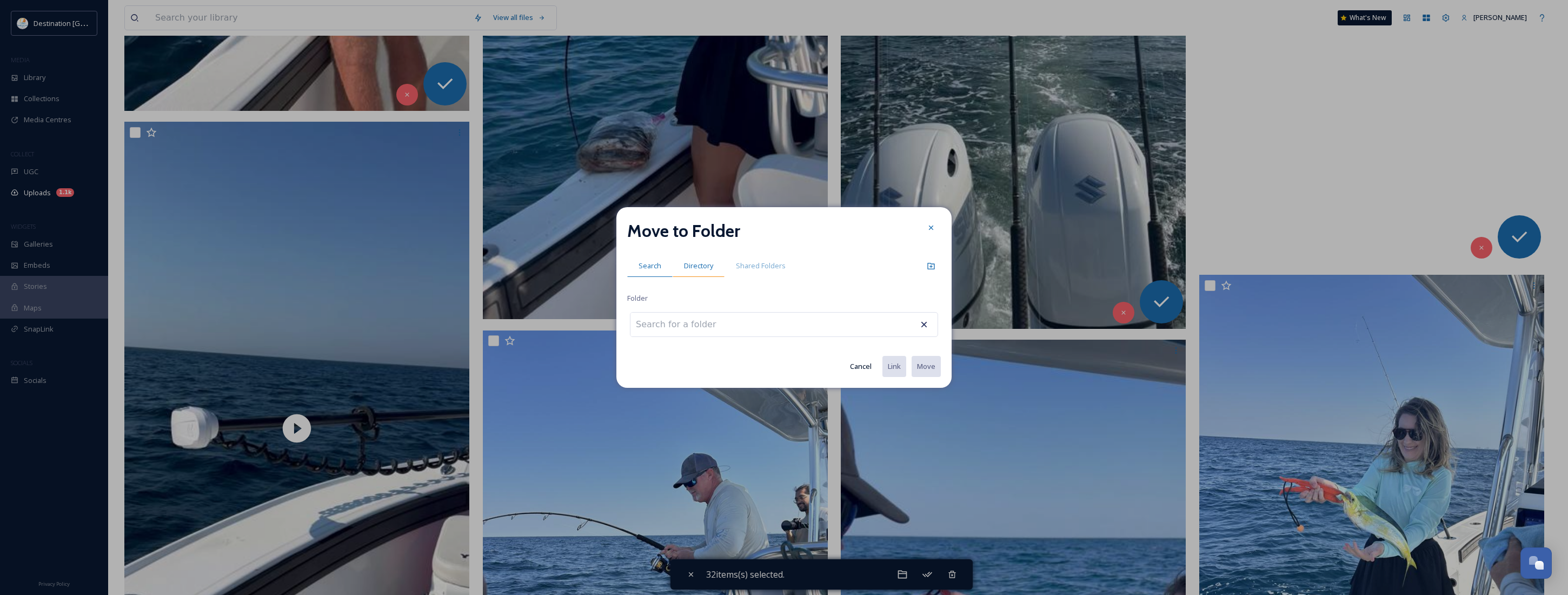
click at [706, 263] on span "Directory" at bounding box center [698, 266] width 29 height 11
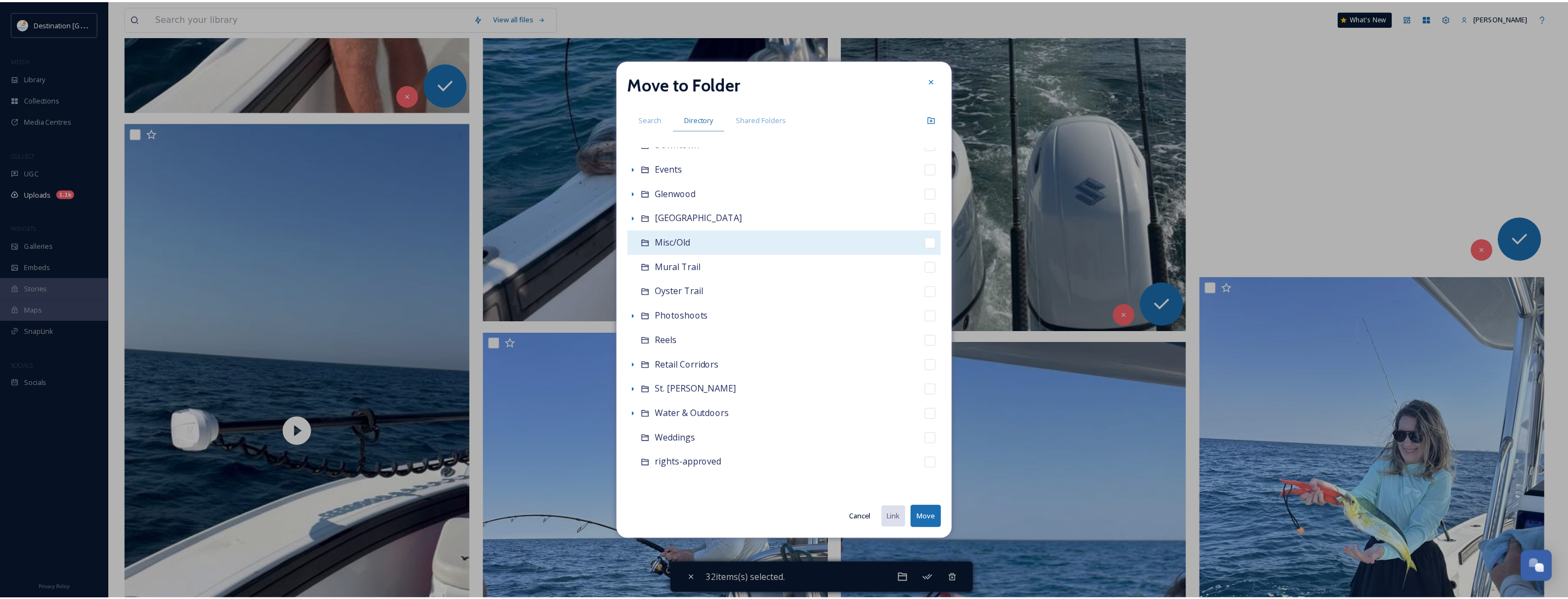
scroll to position [164, 0]
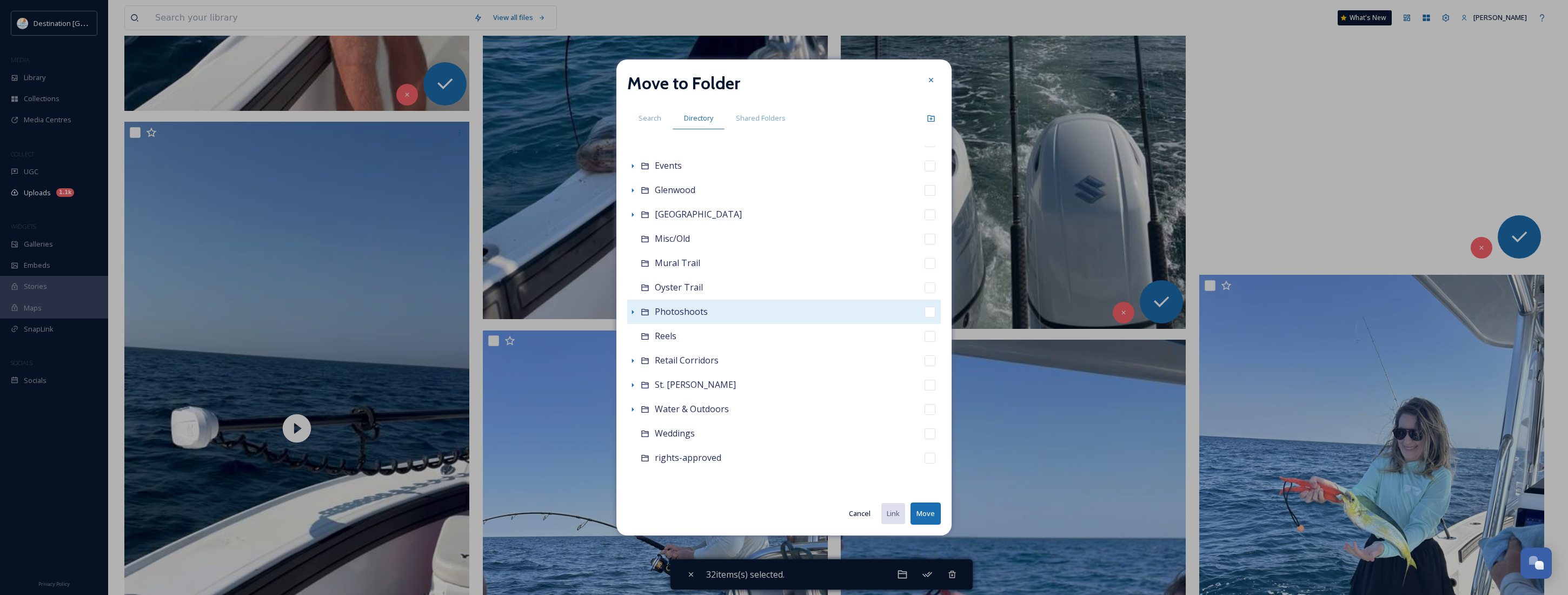
click at [668, 321] on div "Photoshoots" at bounding box center [784, 312] width 314 height 25
checkbox input "false"
click at [672, 311] on span "Photoshoots" at bounding box center [681, 311] width 53 height 12
click at [631, 311] on icon at bounding box center [632, 312] width 8 height 8
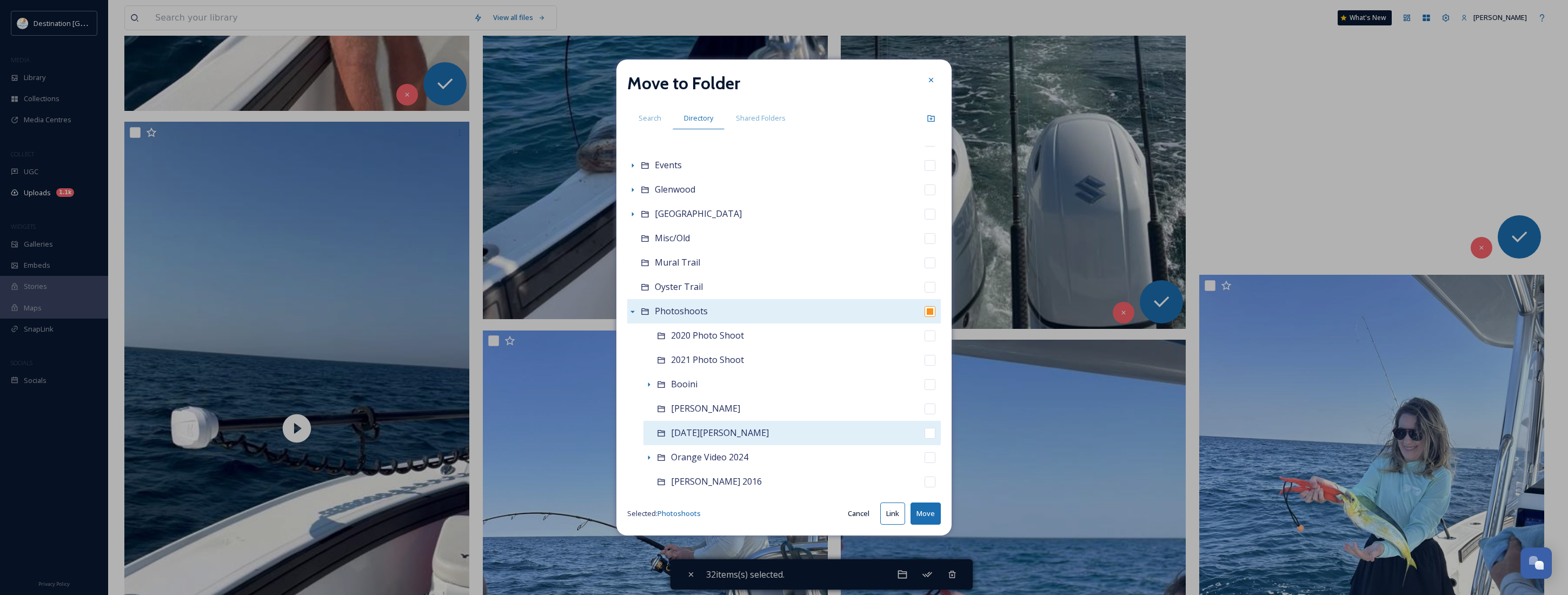
click at [704, 438] on span "[DATE][PERSON_NAME]" at bounding box center [720, 432] width 98 height 12
checkbox input "false"
checkbox input "true"
click at [923, 513] on button "Move" at bounding box center [926, 513] width 30 height 22
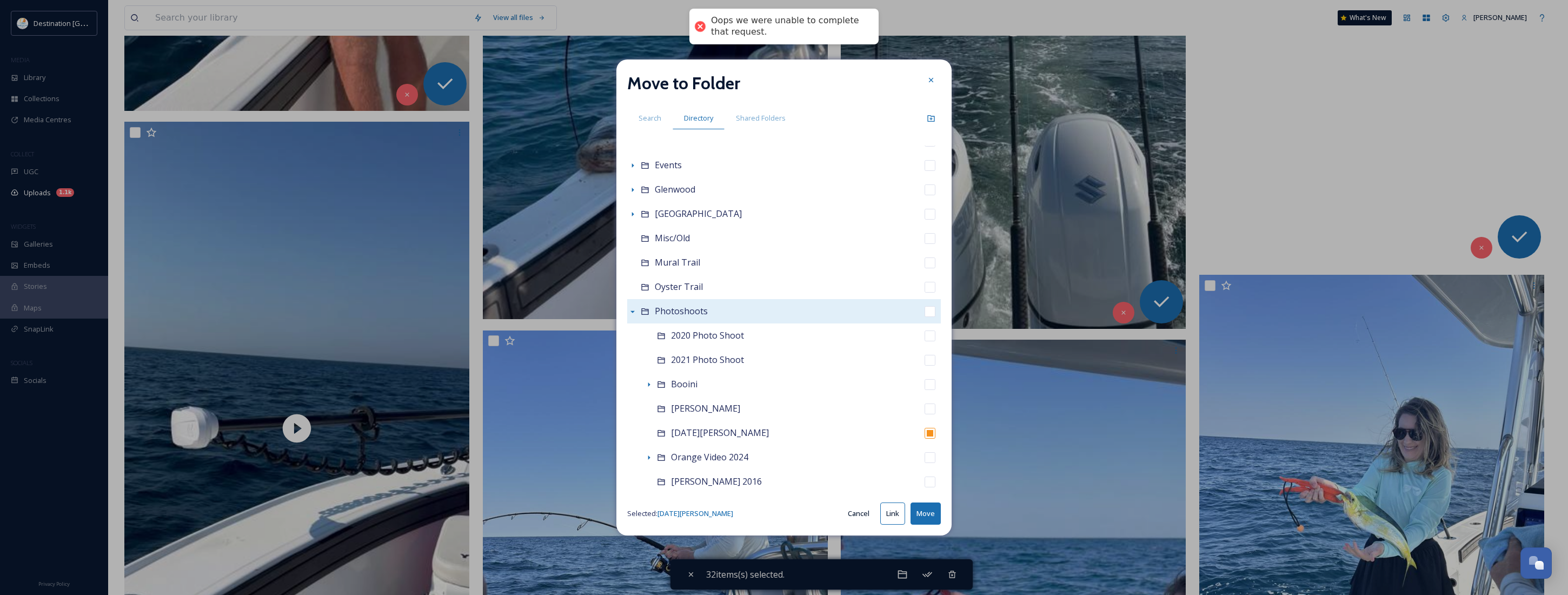
click at [928, 515] on button "Move" at bounding box center [926, 513] width 30 height 22
click at [936, 82] on div at bounding box center [931, 80] width 20 height 20
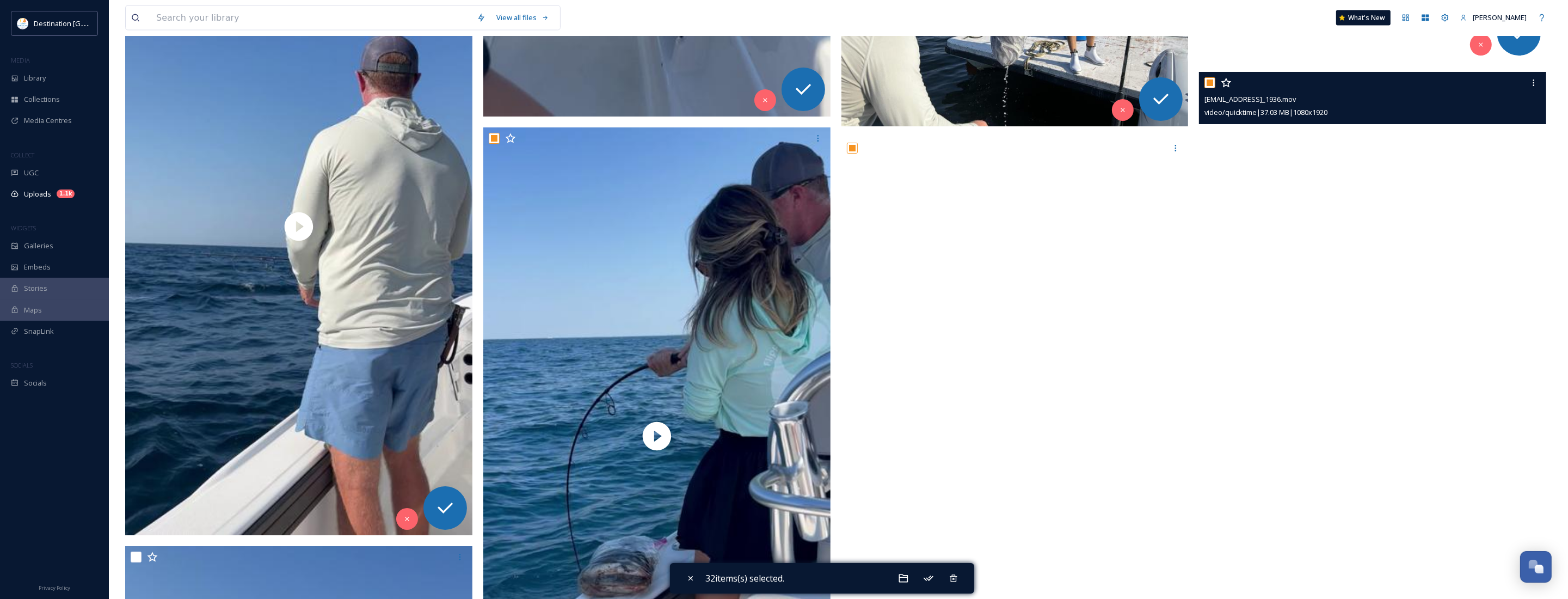
scroll to position [2817, 0]
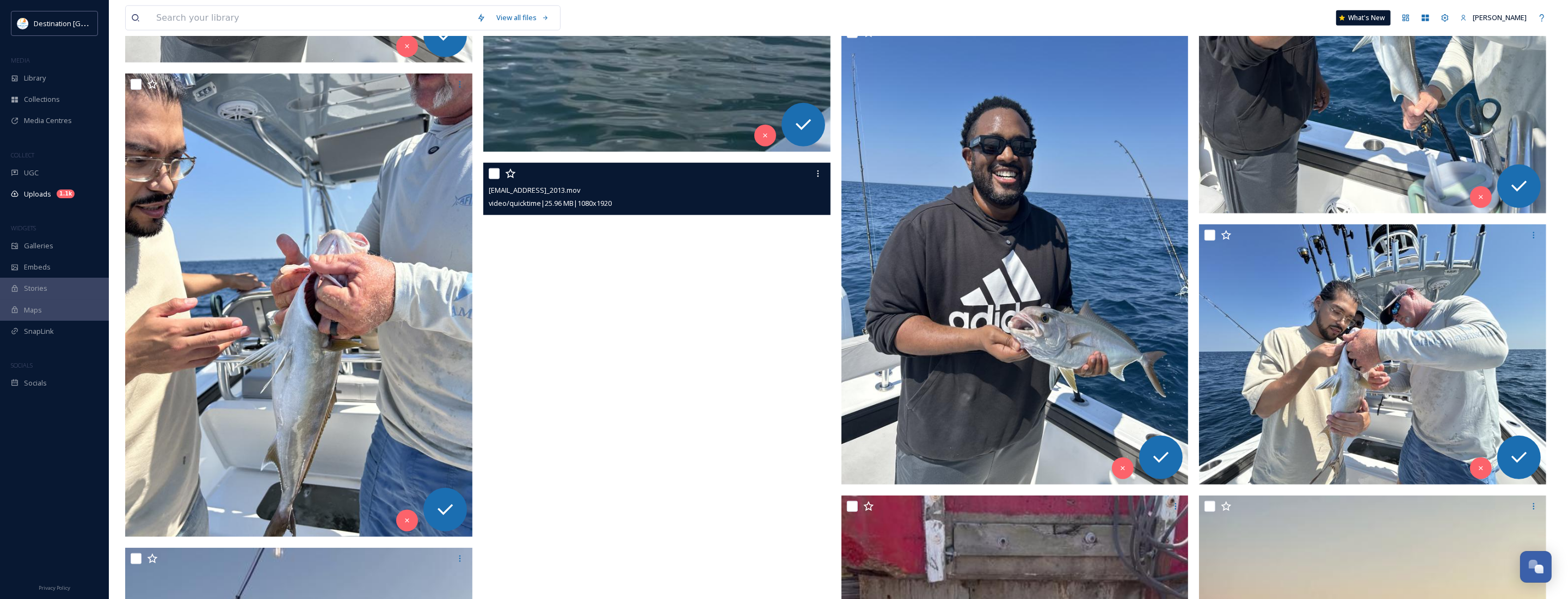
scroll to position [1565, 0]
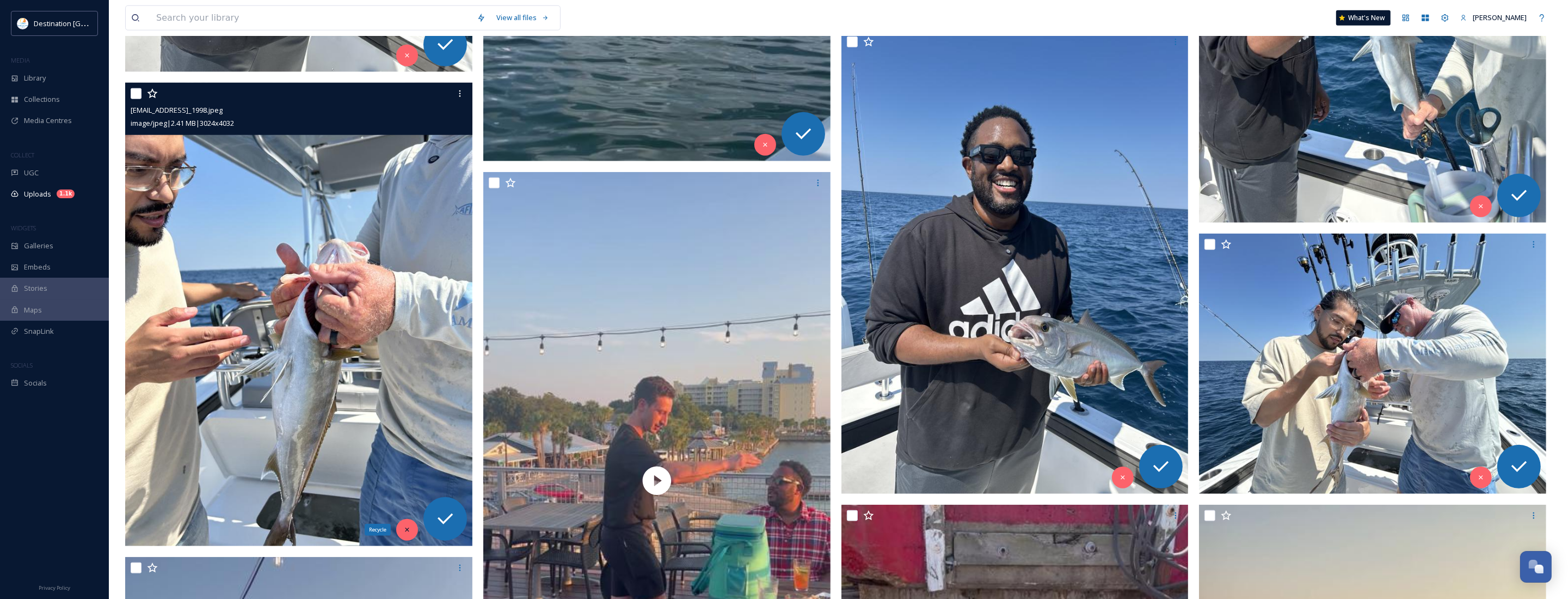
click at [401, 529] on div "Recycle" at bounding box center [407, 529] width 22 height 22
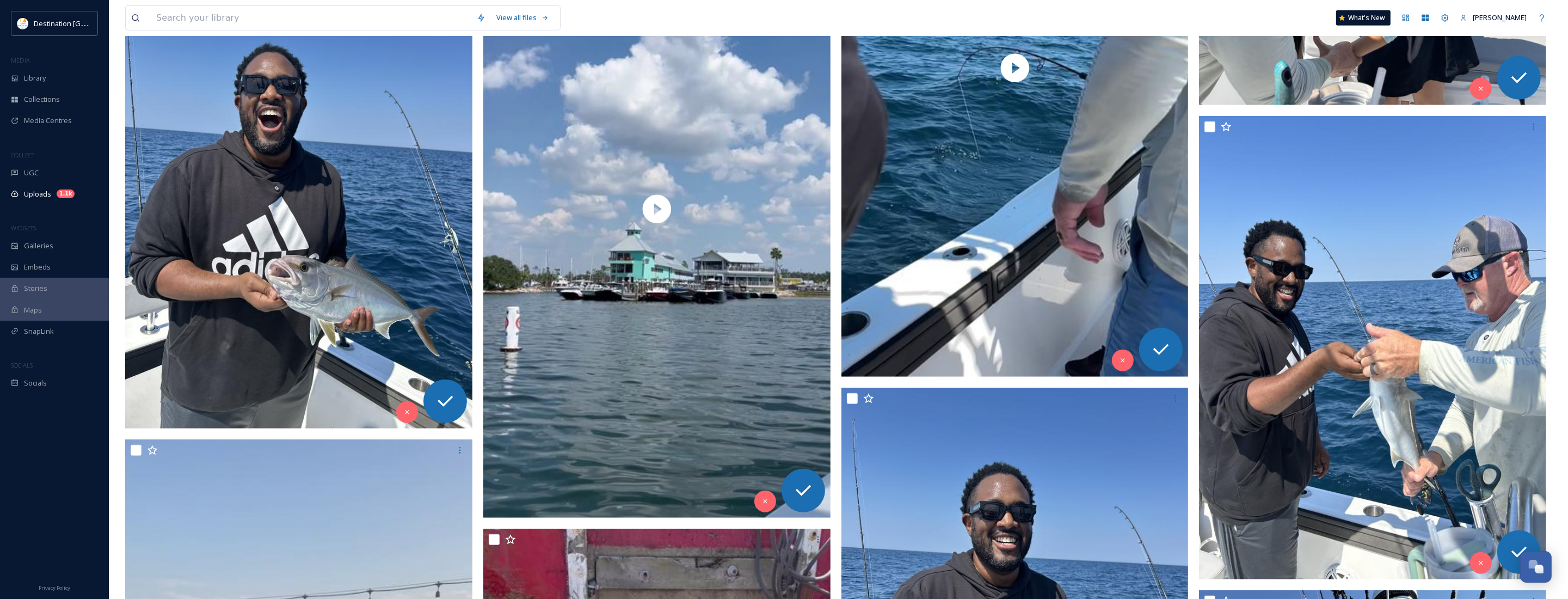
scroll to position [1225, 0]
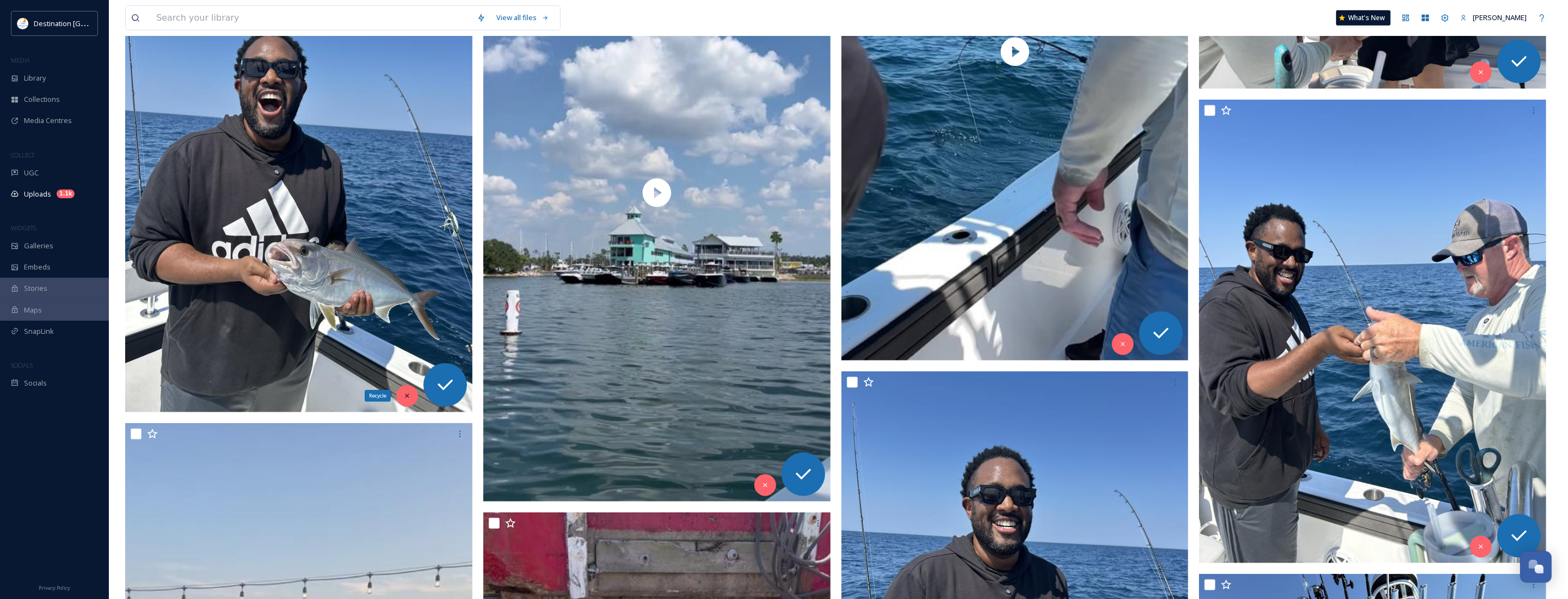
click at [408, 397] on icon at bounding box center [407, 395] width 4 height 4
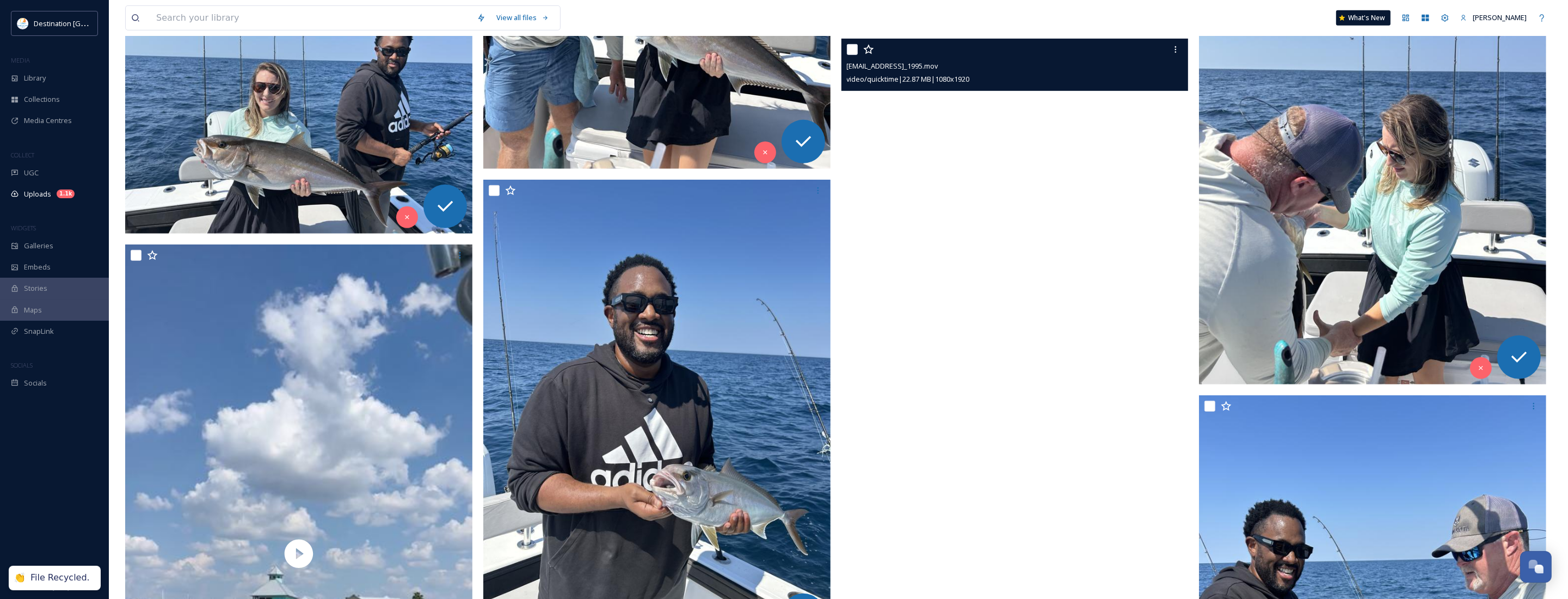
scroll to position [1021, 0]
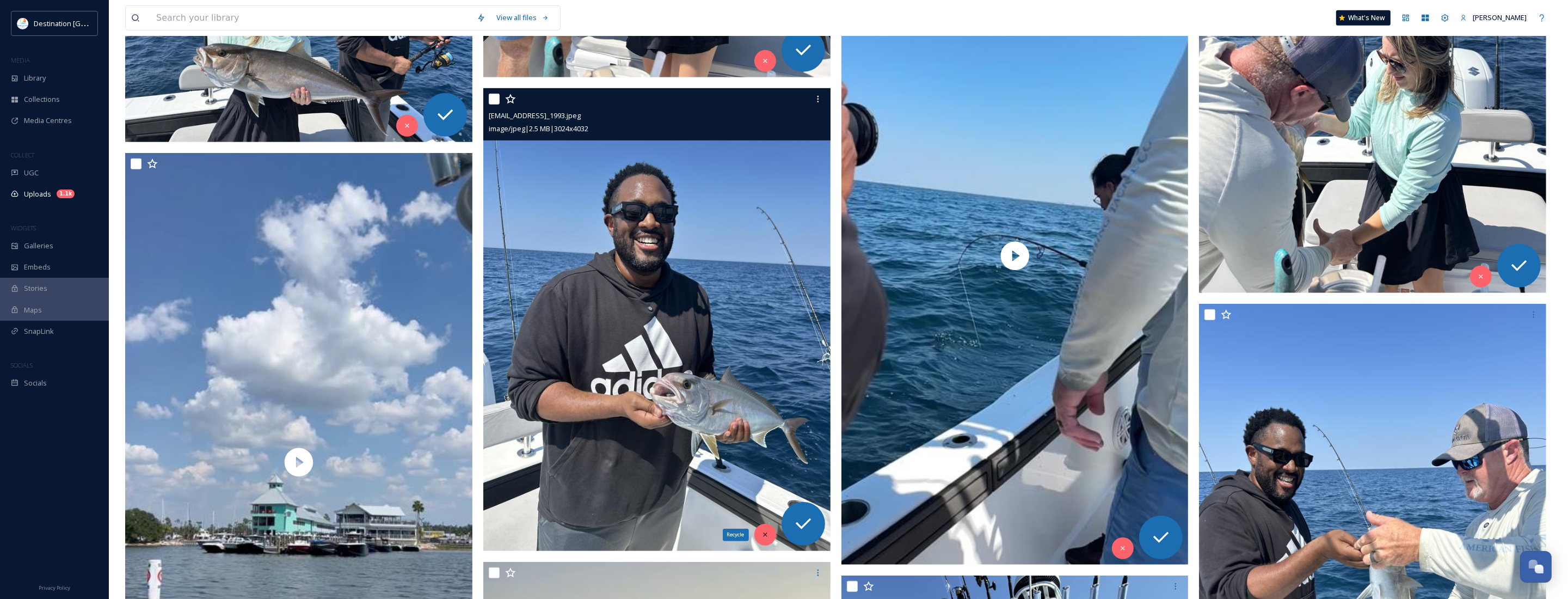
click at [766, 537] on icon at bounding box center [765, 534] width 8 height 8
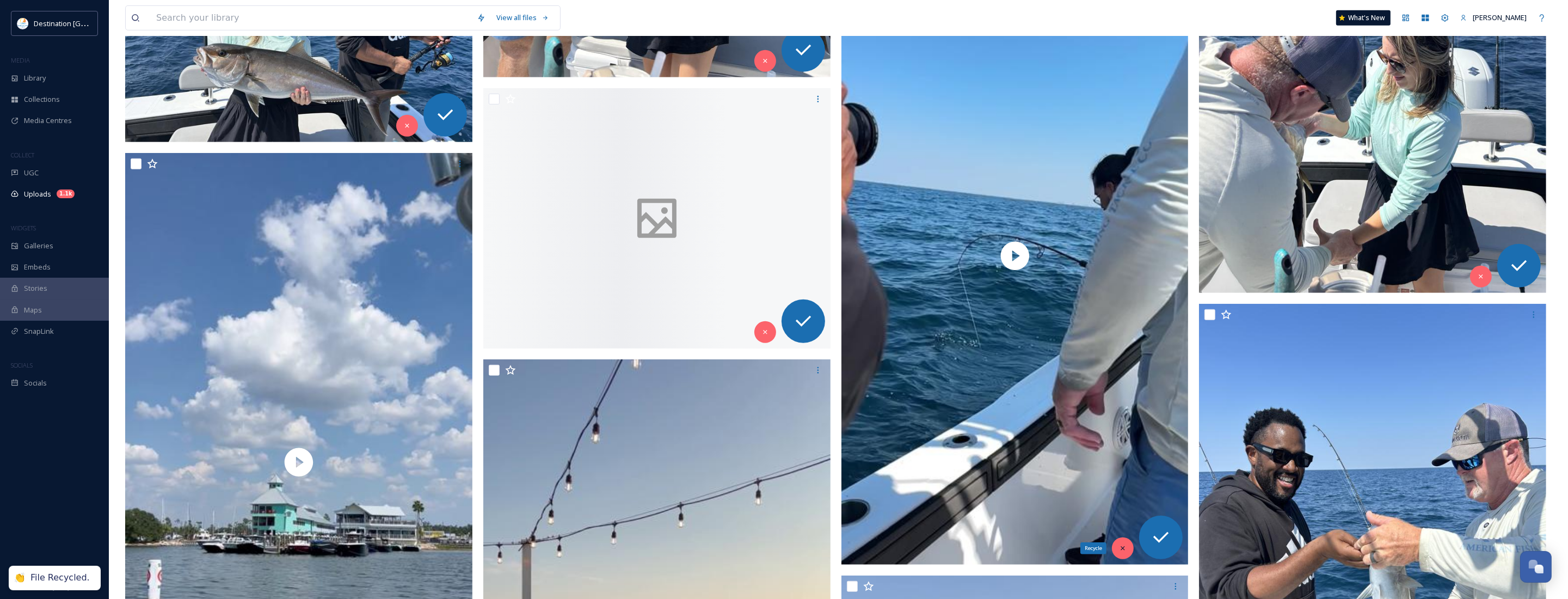
click at [1121, 544] on icon at bounding box center [1122, 548] width 8 height 8
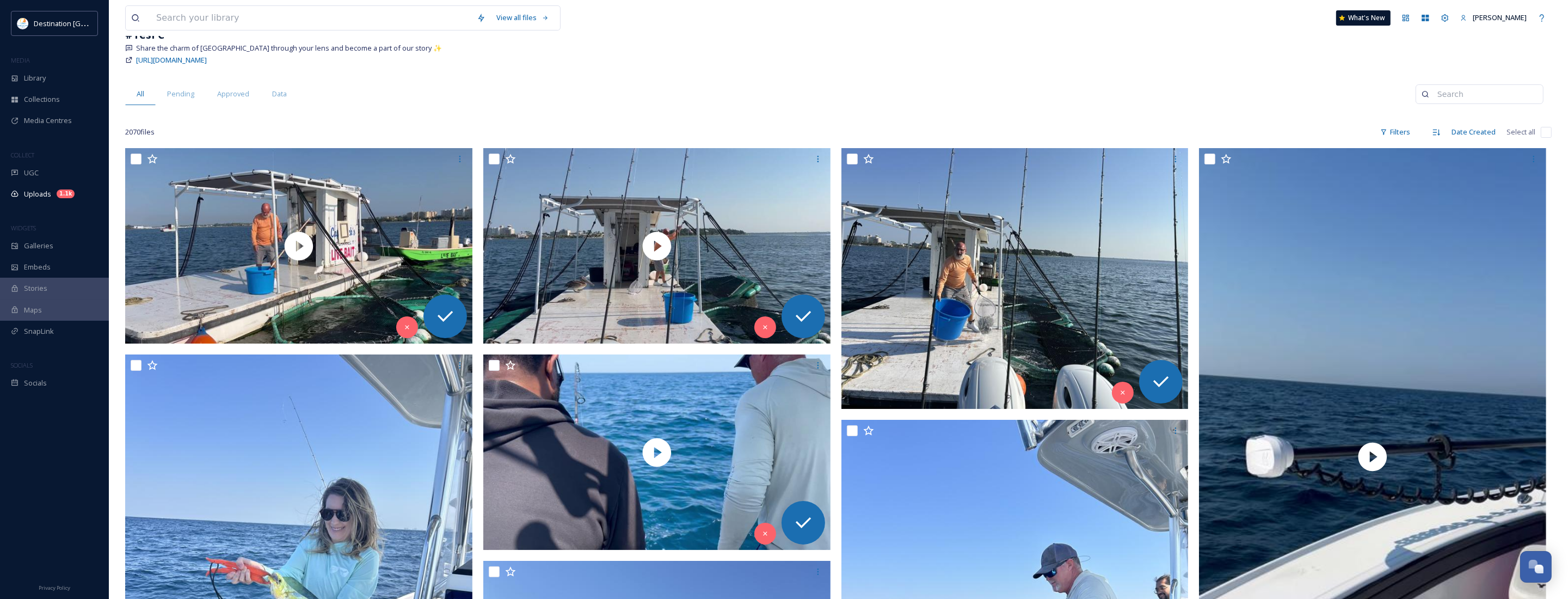
scroll to position [68, 0]
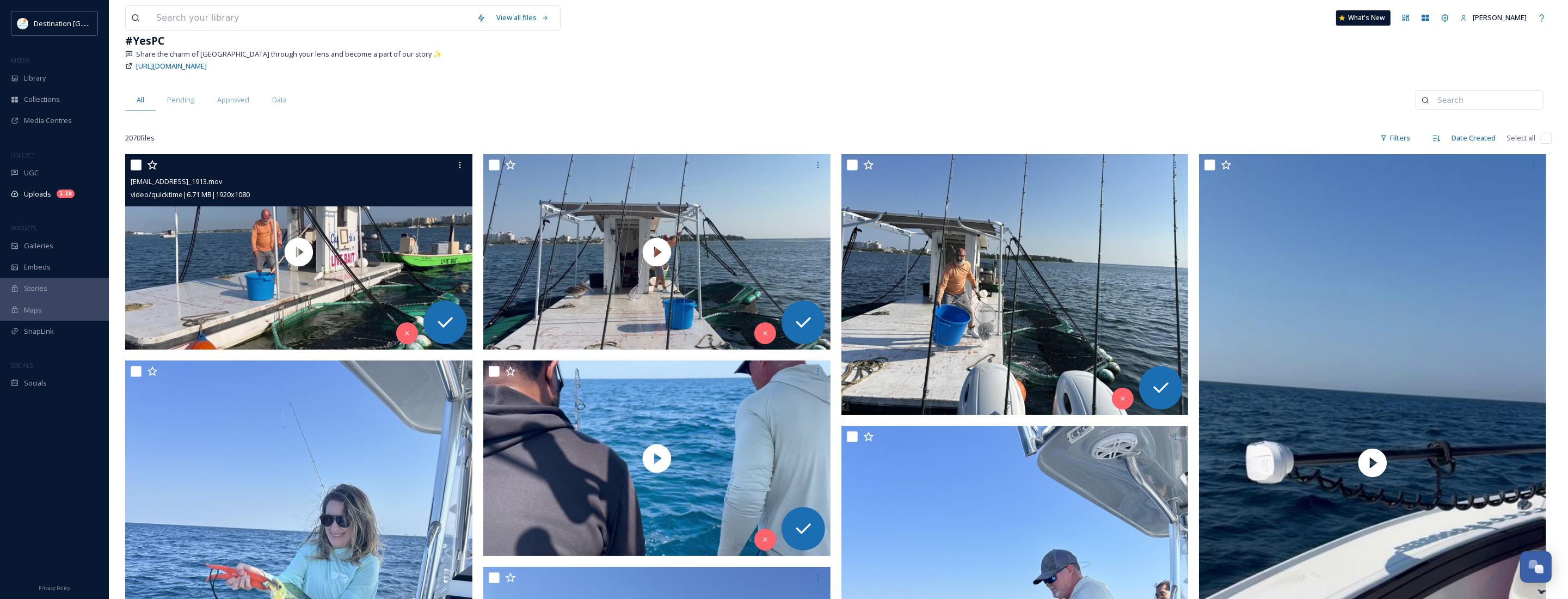
click at [130, 167] on div "[EMAIL_ADDRESS]_1913.mov video/quicktime | 6.71 MB | 1920 x 1080" at bounding box center [298, 180] width 347 height 53
click at [134, 160] on input "checkbox" at bounding box center [136, 165] width 11 height 11
checkbox input "true"
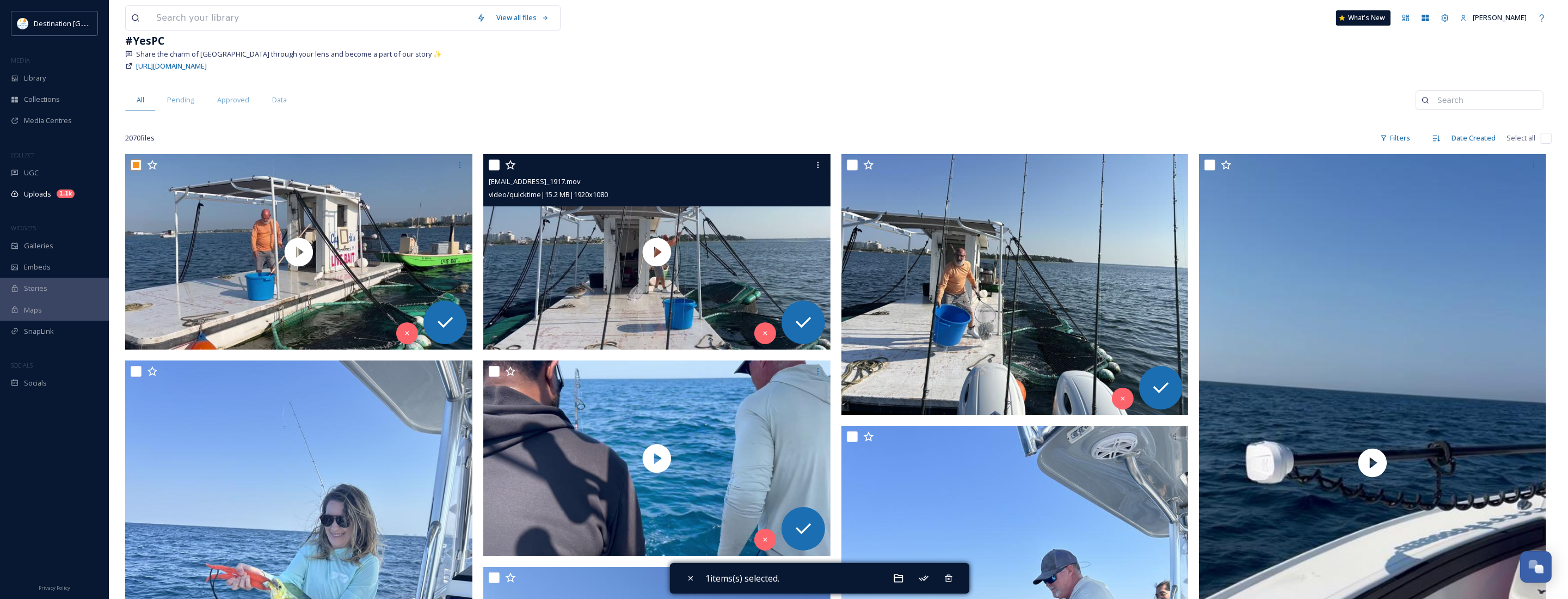
click at [489, 165] on input "checkbox" at bounding box center [494, 165] width 11 height 11
checkbox input "true"
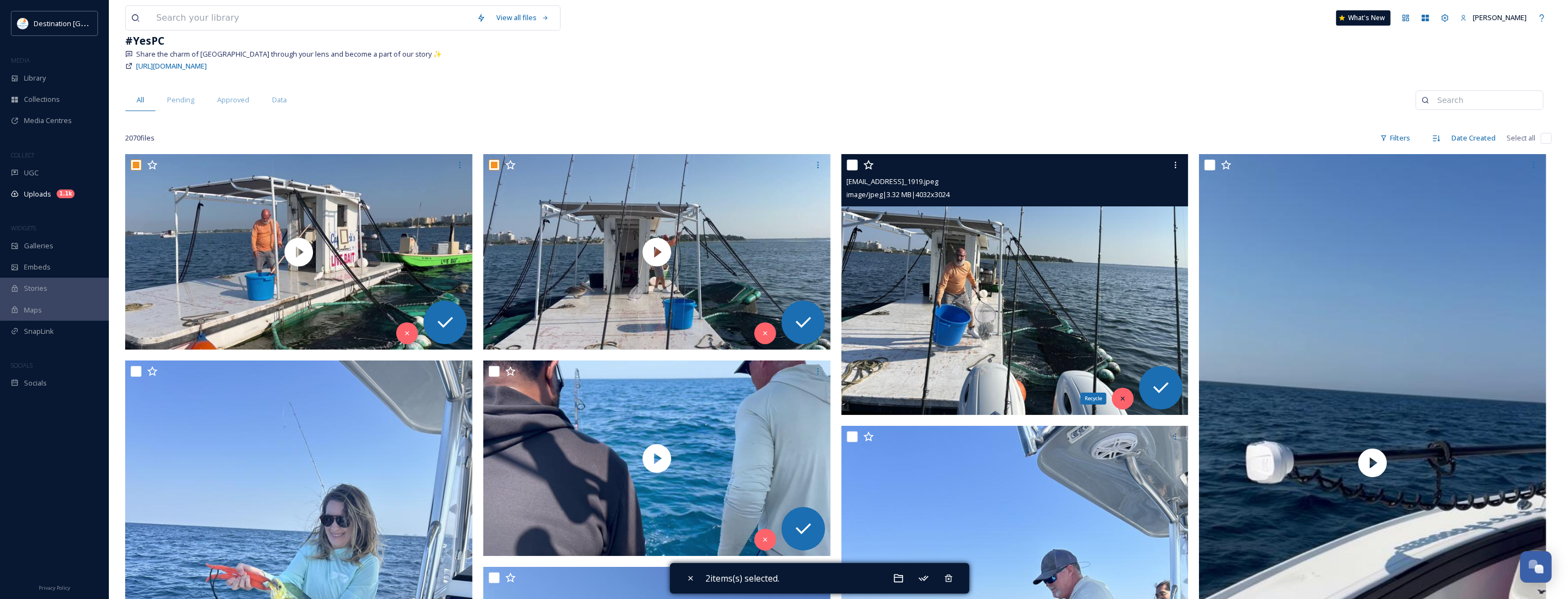
click at [1120, 399] on icon at bounding box center [1122, 398] width 8 height 8
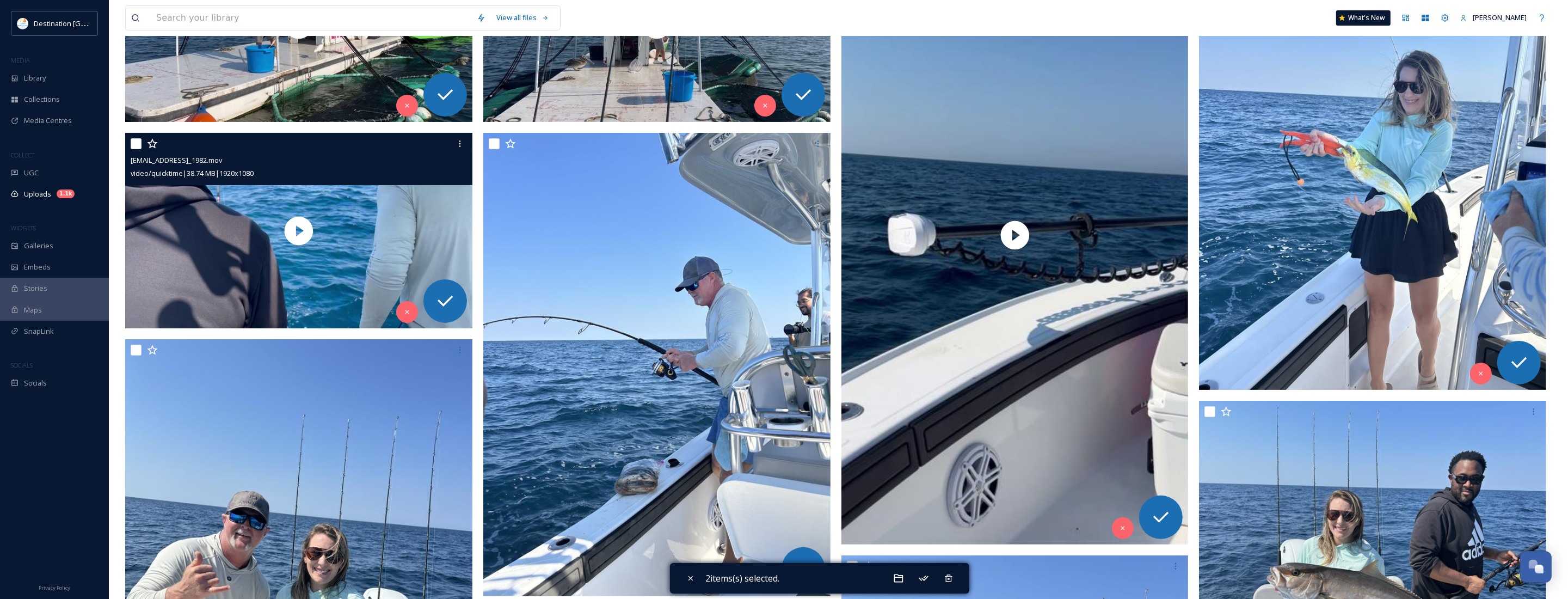
scroll to position [273, 0]
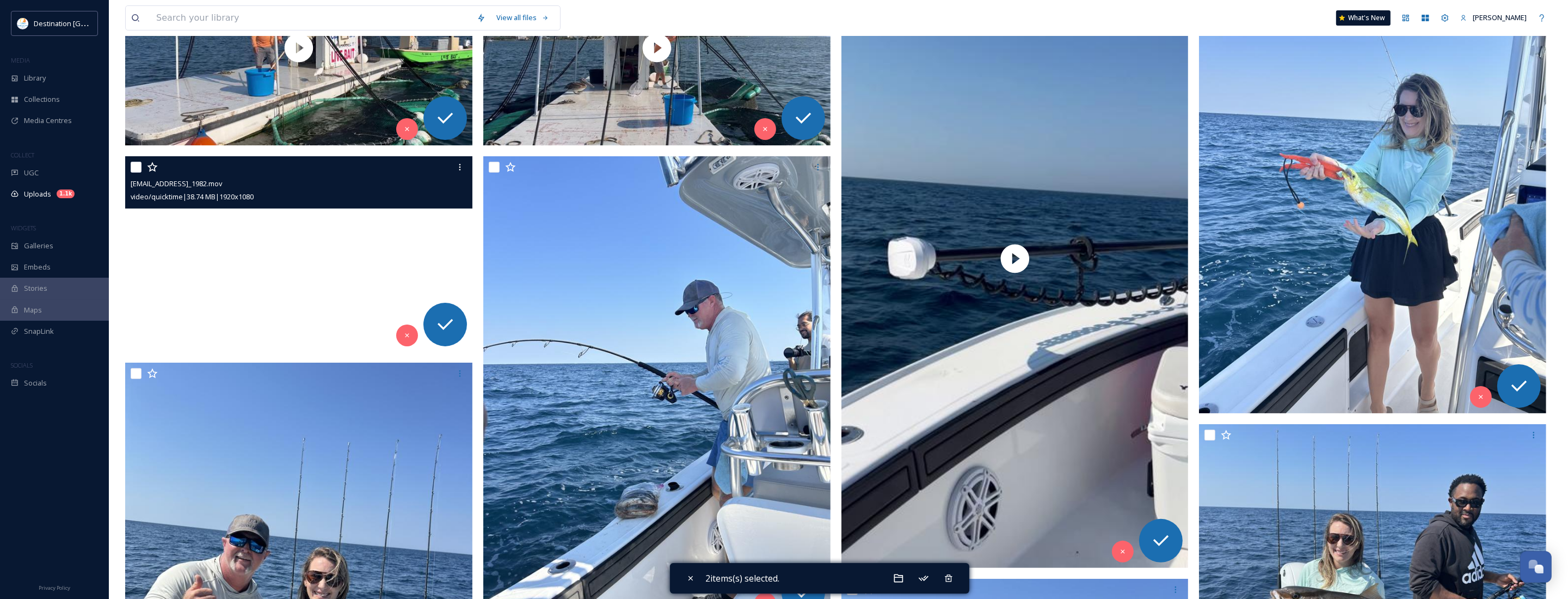
click at [313, 252] on video "ext_1758639577.510261_Social@destinationpanamacity.com-IMG_1982.mov" at bounding box center [298, 253] width 347 height 195
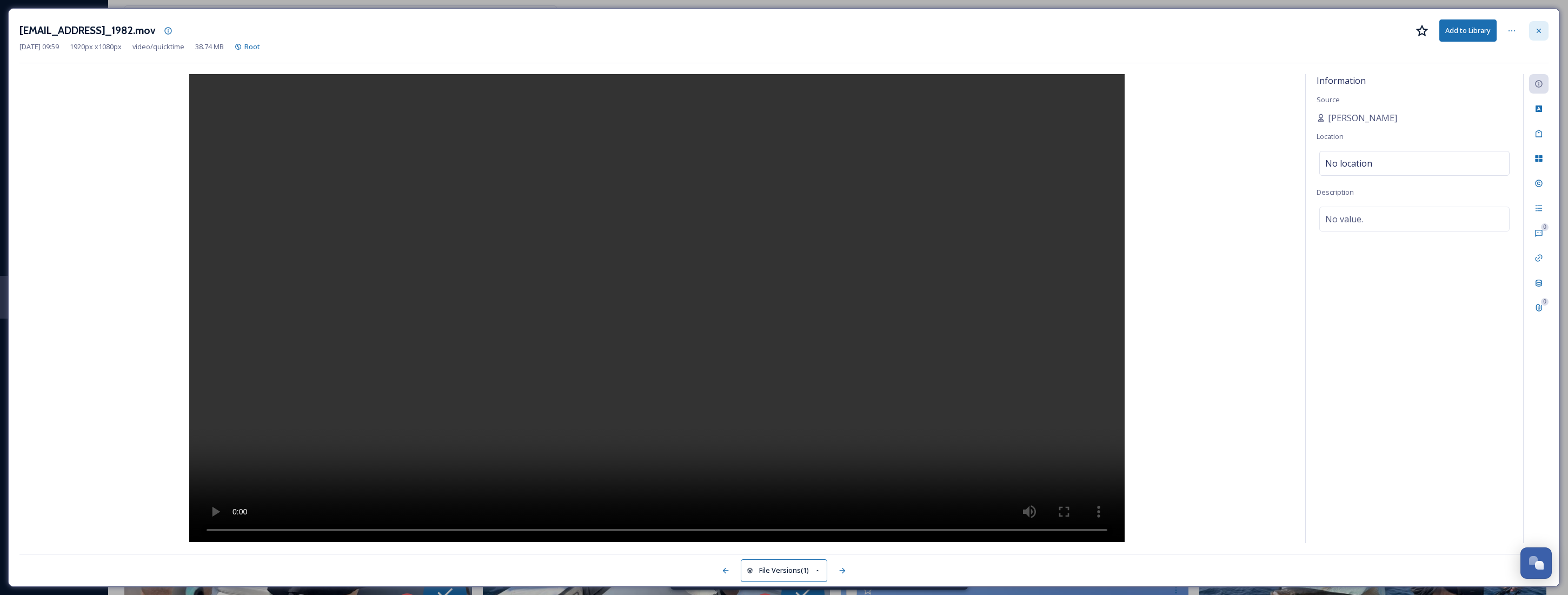
click at [1542, 33] on icon at bounding box center [1539, 31] width 8 height 8
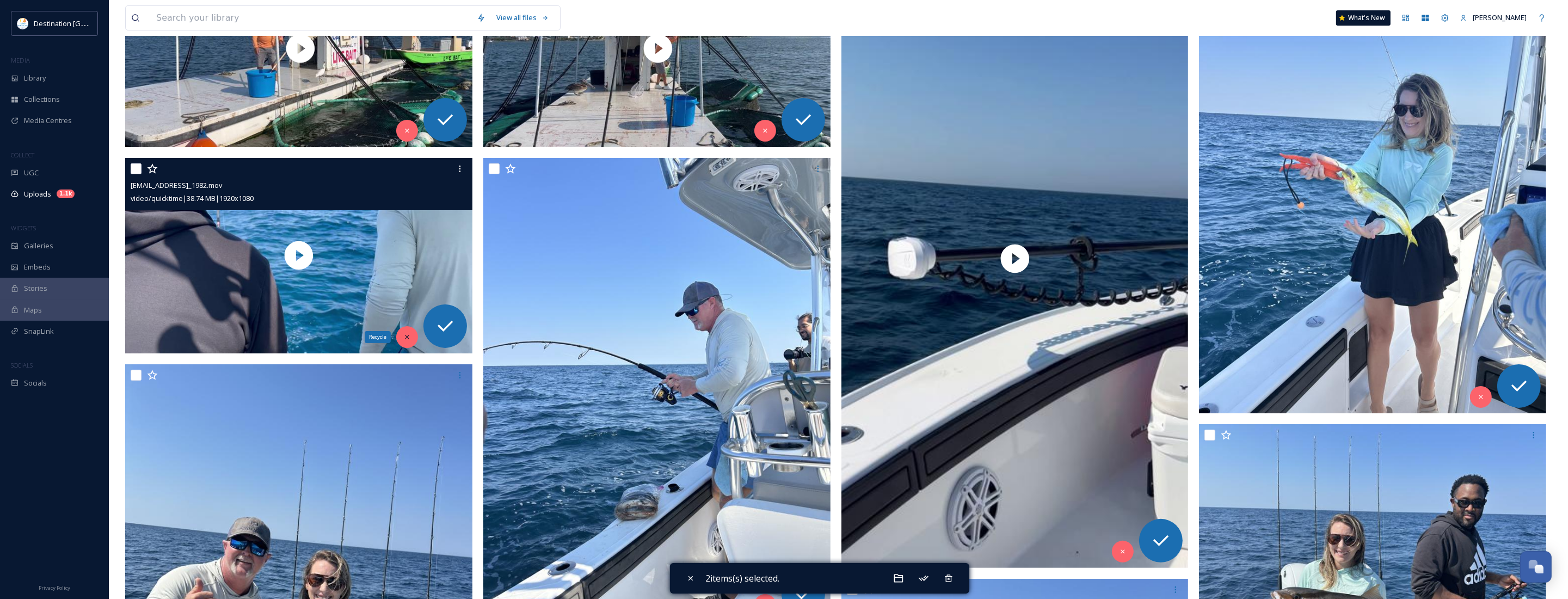
click at [400, 336] on div "Recycle" at bounding box center [407, 336] width 22 height 22
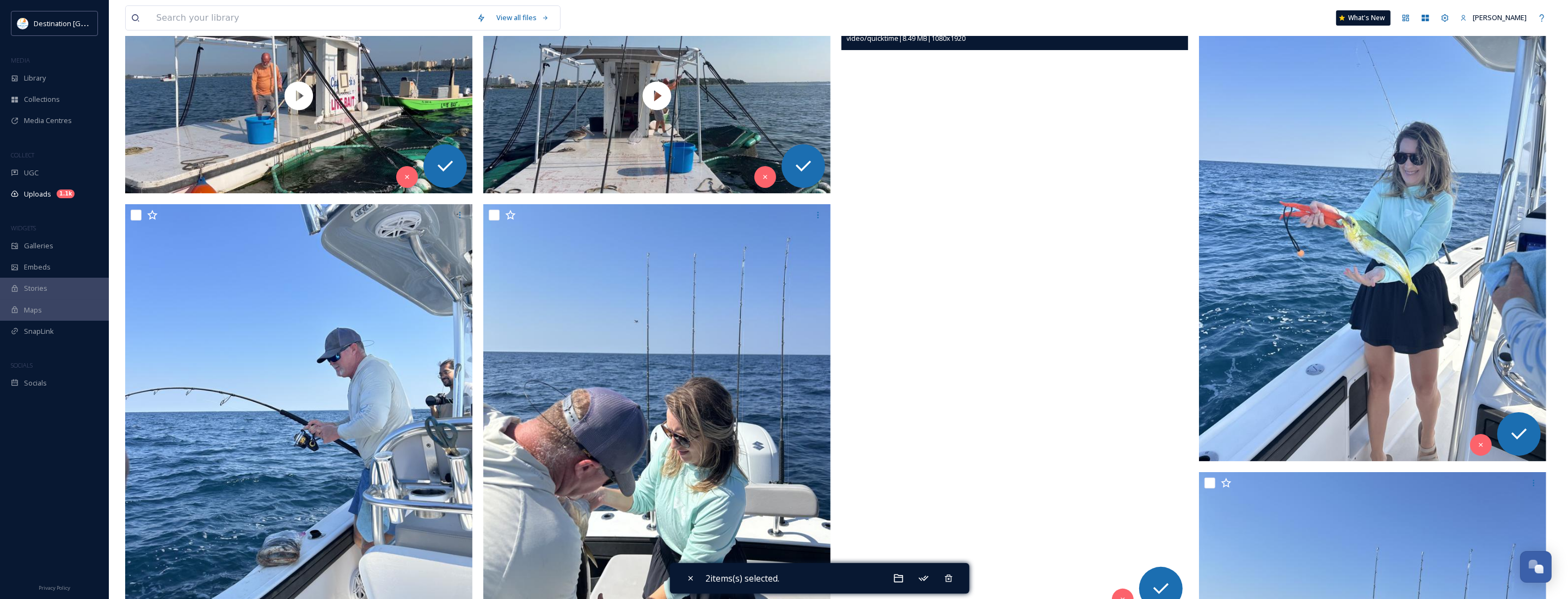
scroll to position [408, 0]
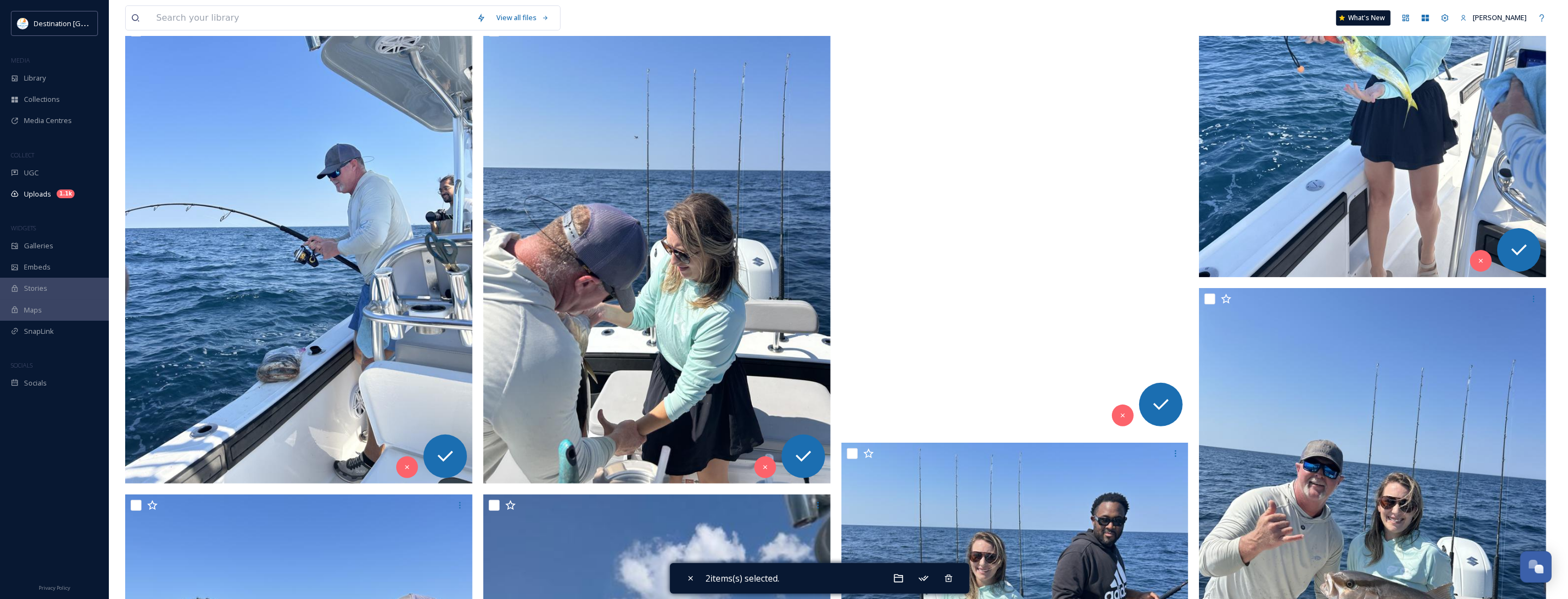
click at [983, 257] on video "ext_1758639773.324638_Social@destinationpanamacity.com-IMG_1933.mov" at bounding box center [1015, 123] width 347 height 617
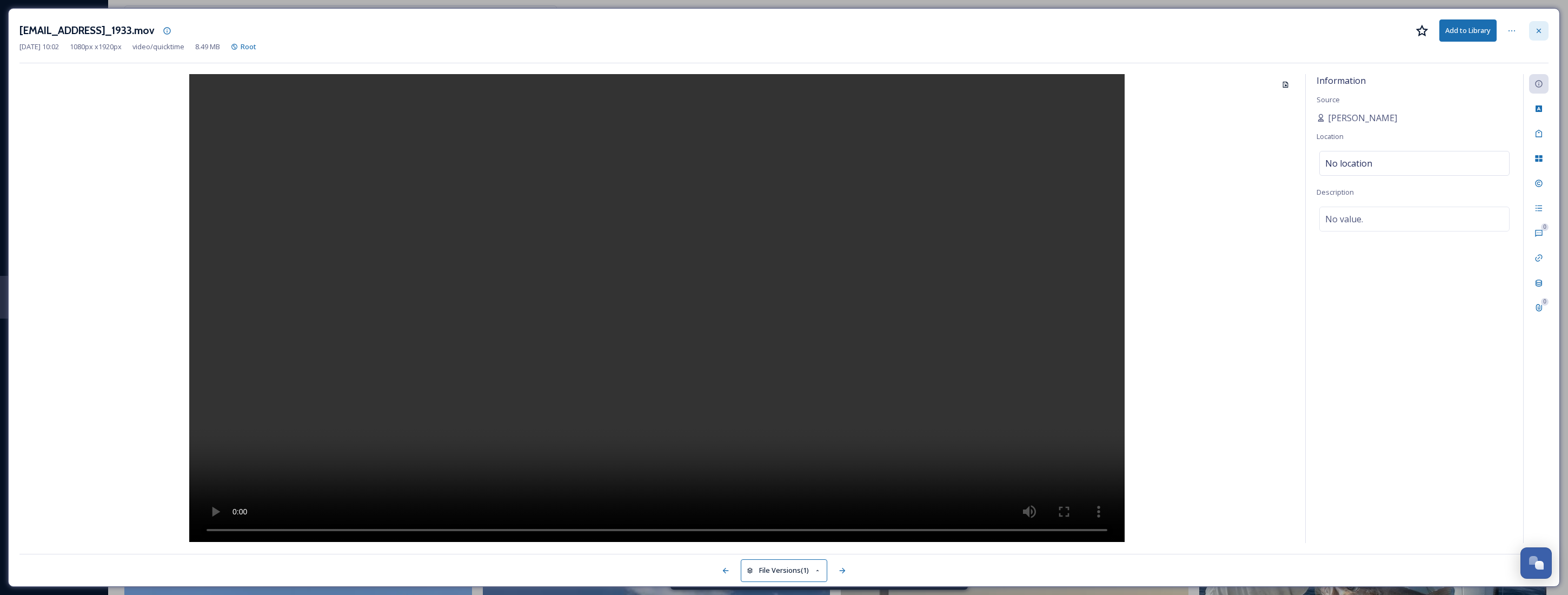
click at [1541, 31] on icon at bounding box center [1539, 31] width 8 height 8
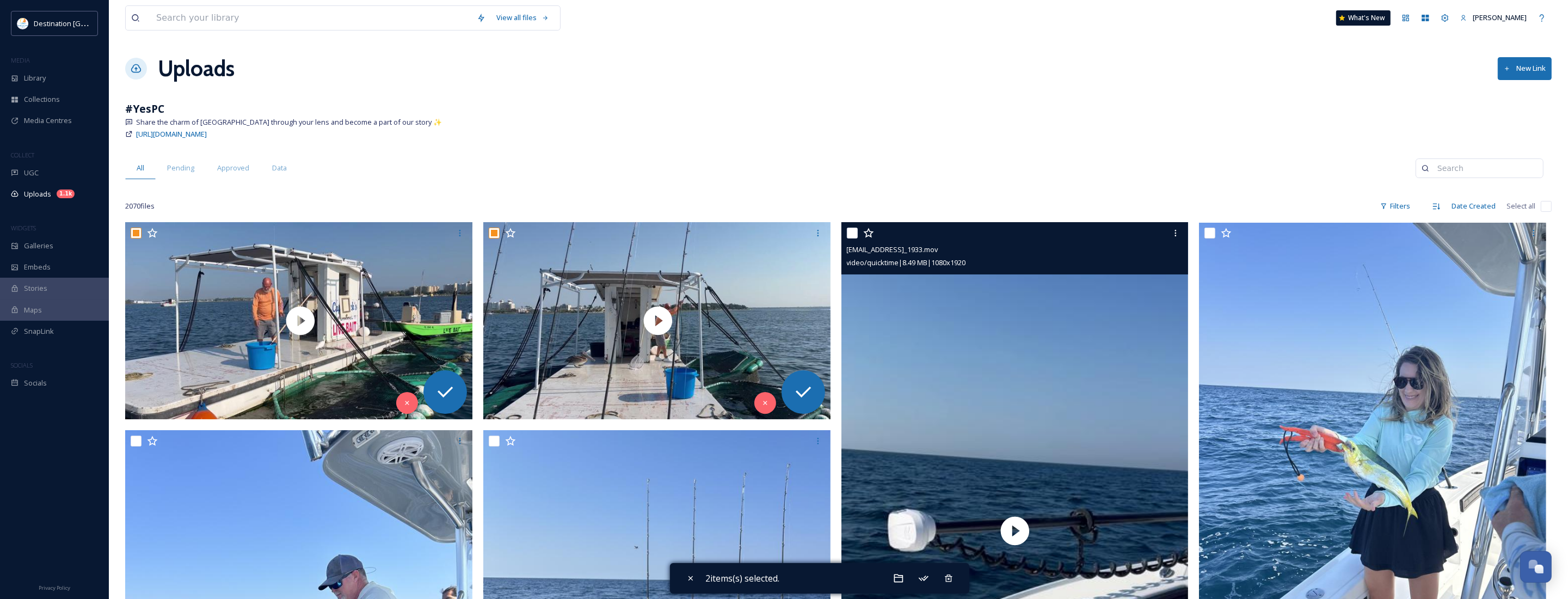
click at [854, 238] on input "checkbox" at bounding box center [852, 233] width 11 height 11
checkbox input "true"
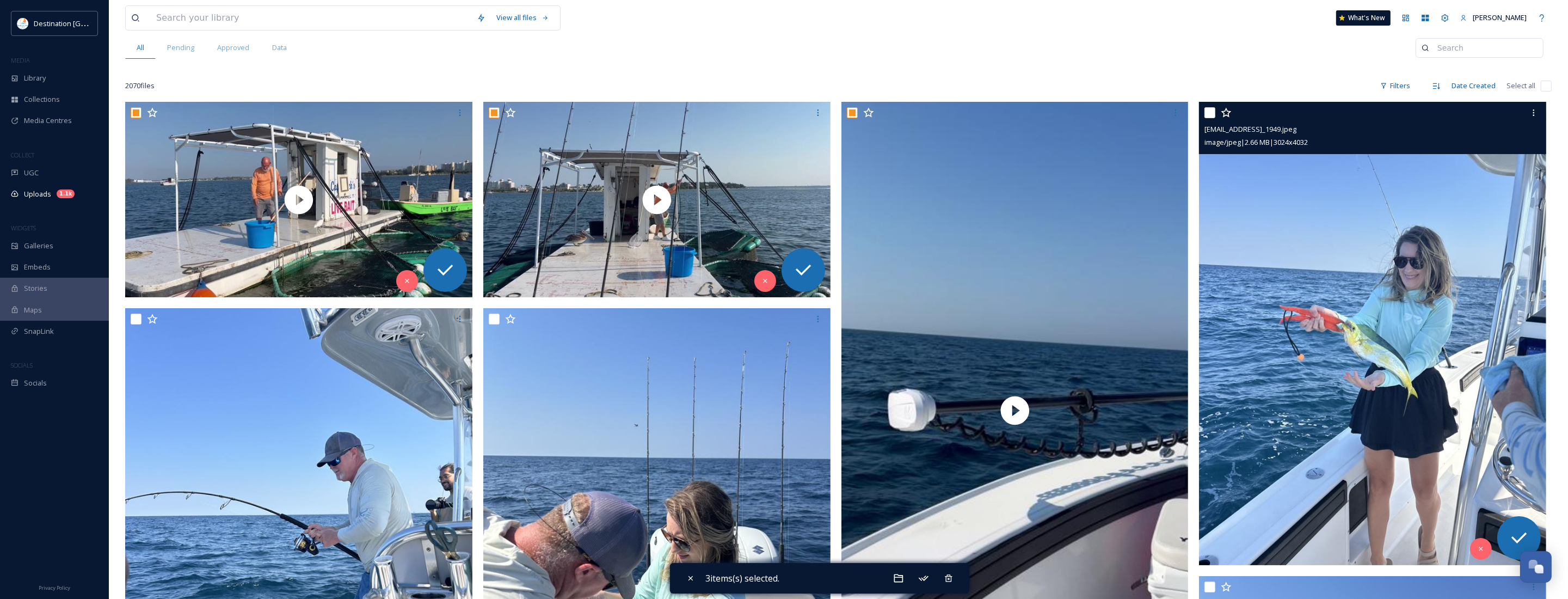
scroll to position [136, 0]
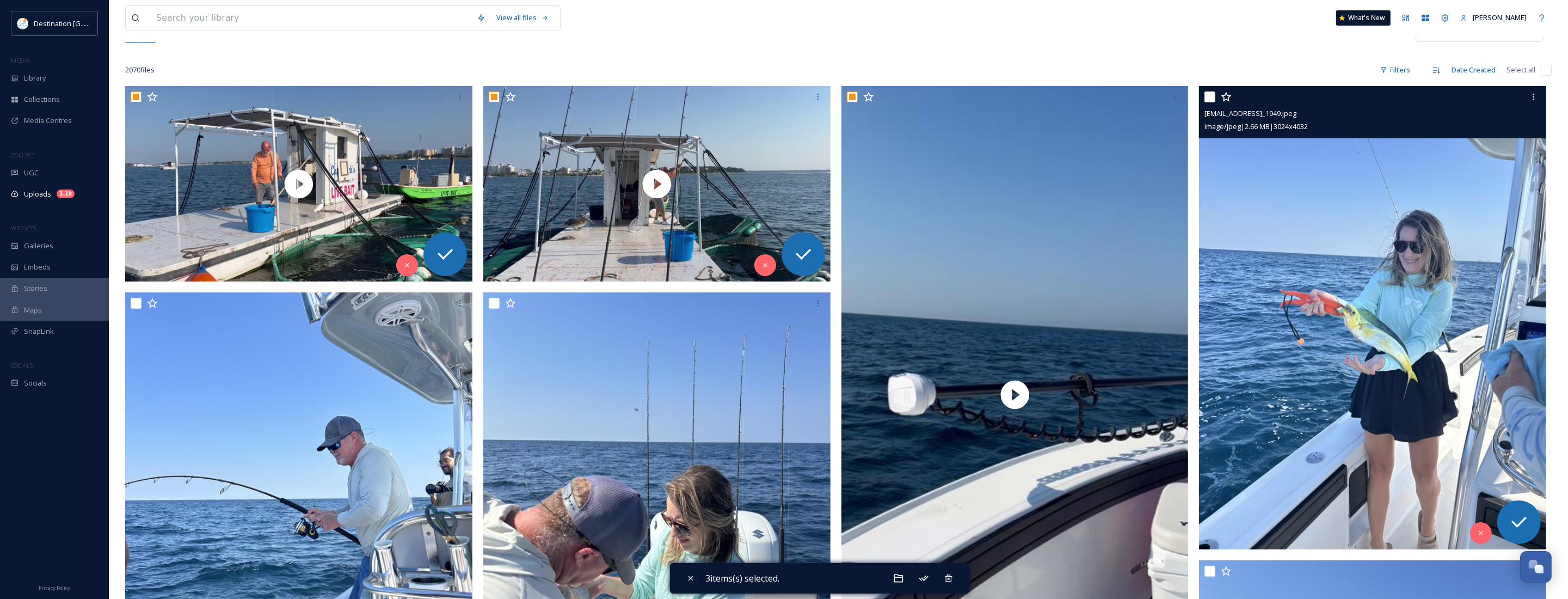
click at [1211, 93] on input "checkbox" at bounding box center [1209, 97] width 11 height 11
checkbox input "true"
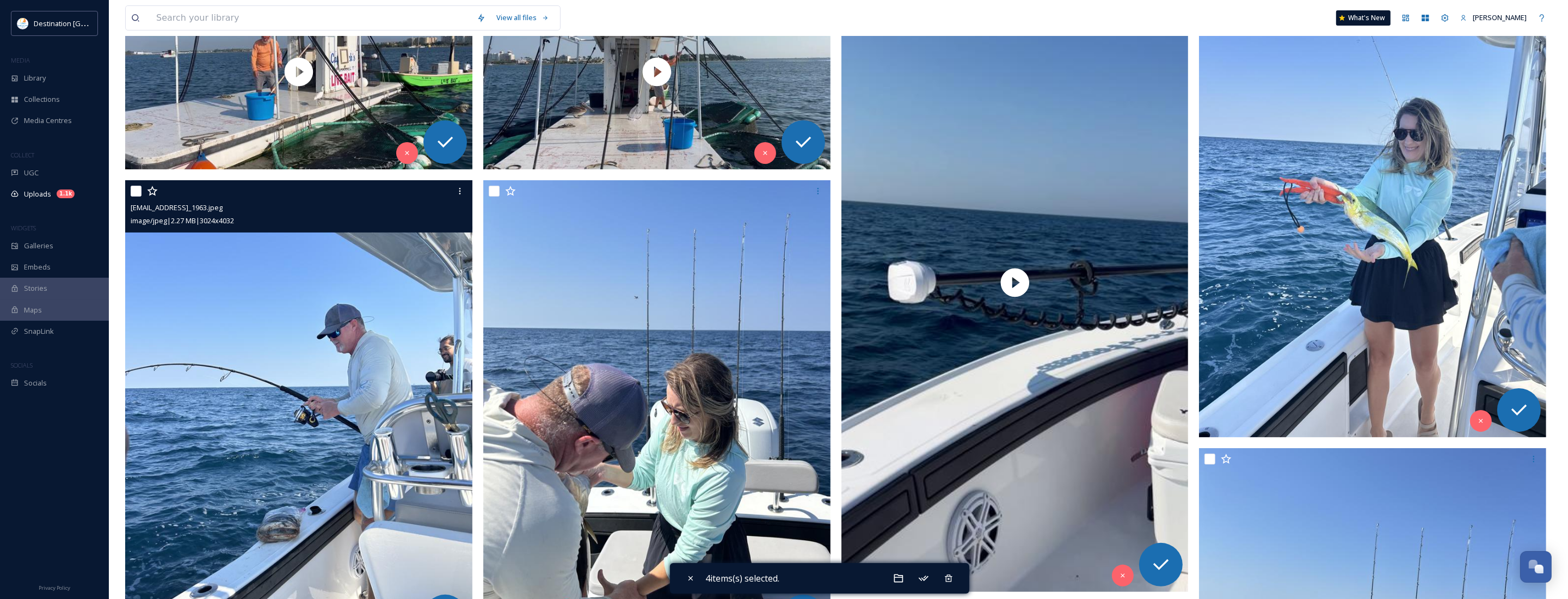
scroll to position [273, 0]
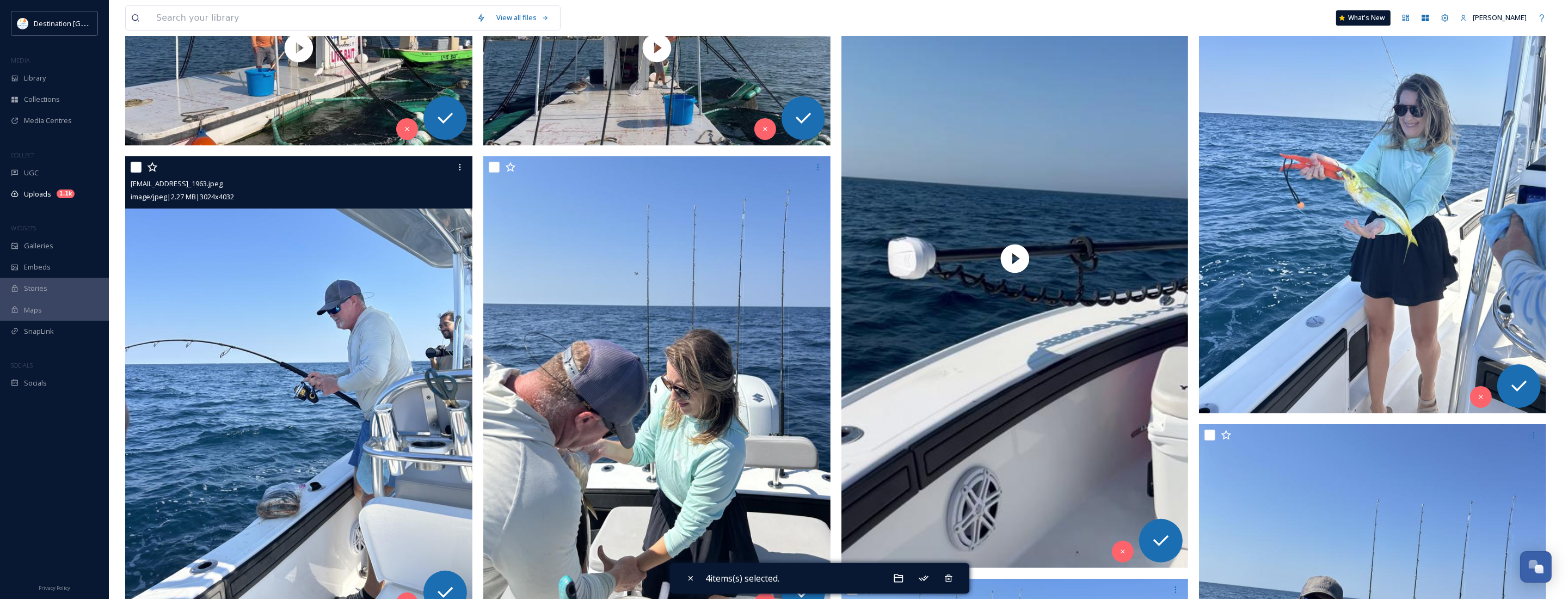
click at [132, 164] on input "checkbox" at bounding box center [136, 167] width 11 height 11
checkbox input "true"
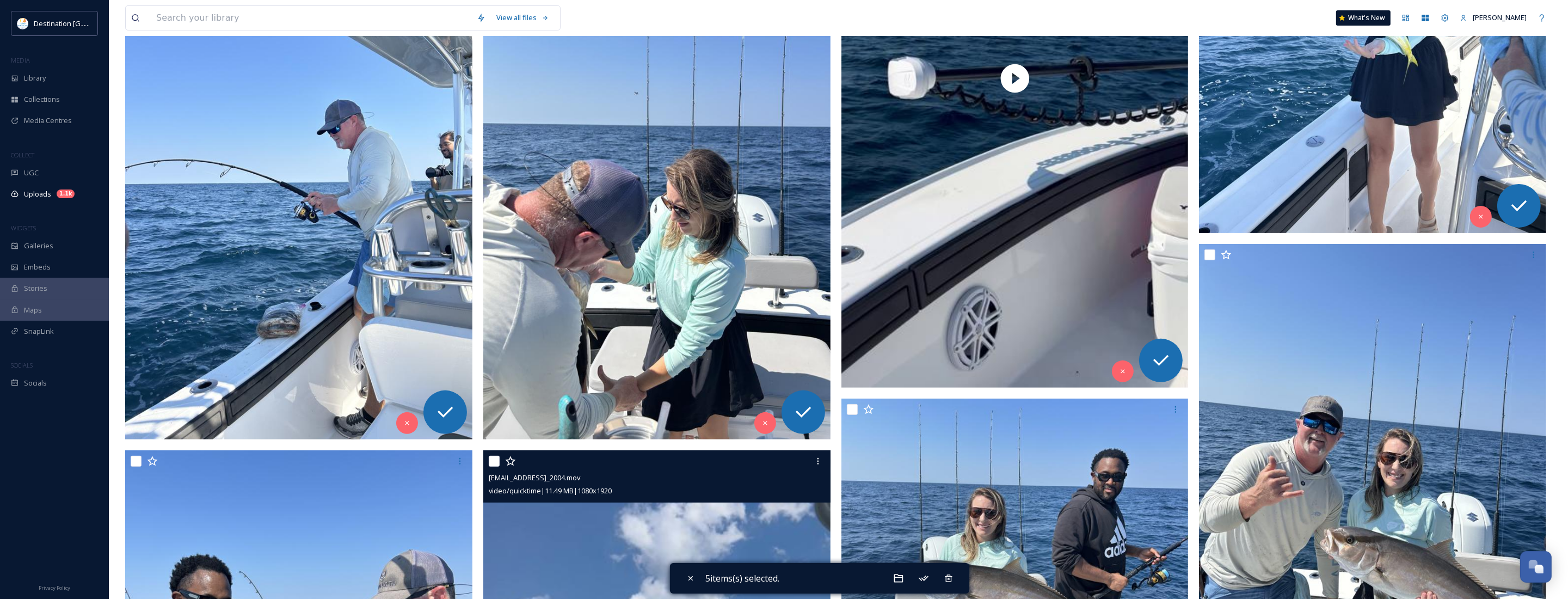
scroll to position [476, 0]
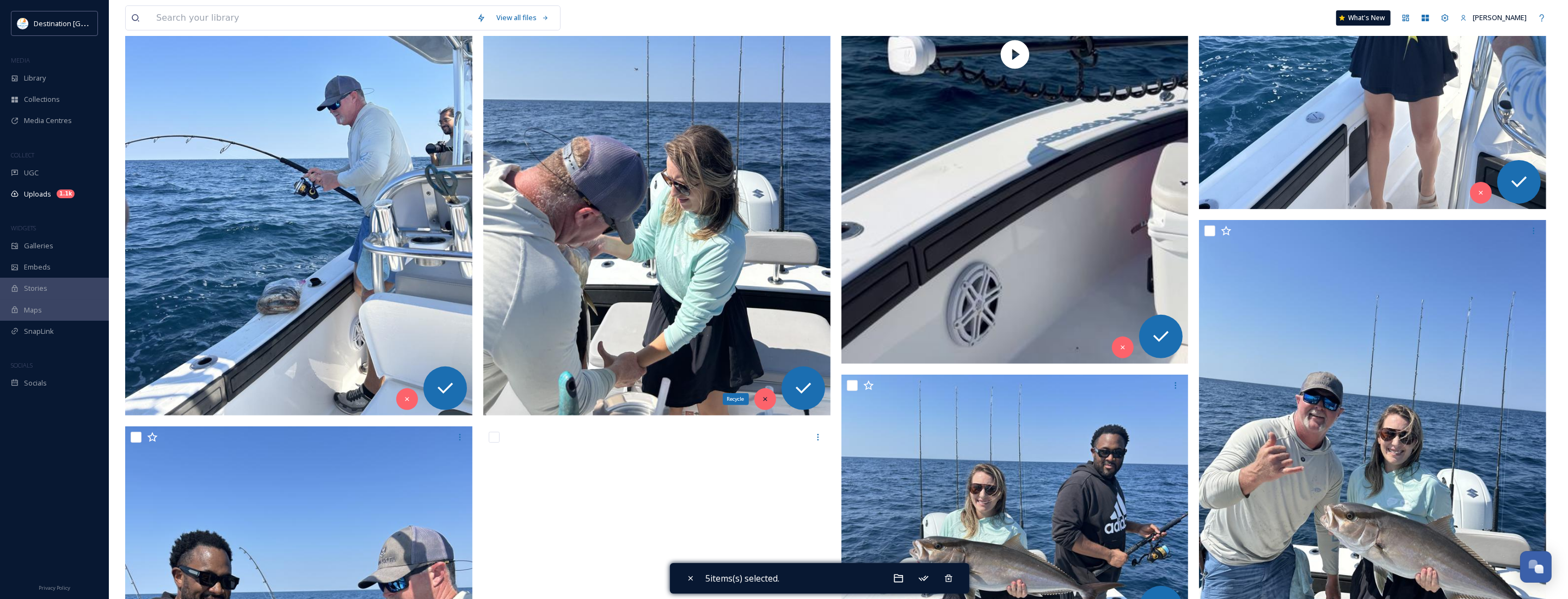
click at [765, 396] on icon at bounding box center [765, 399] width 8 height 8
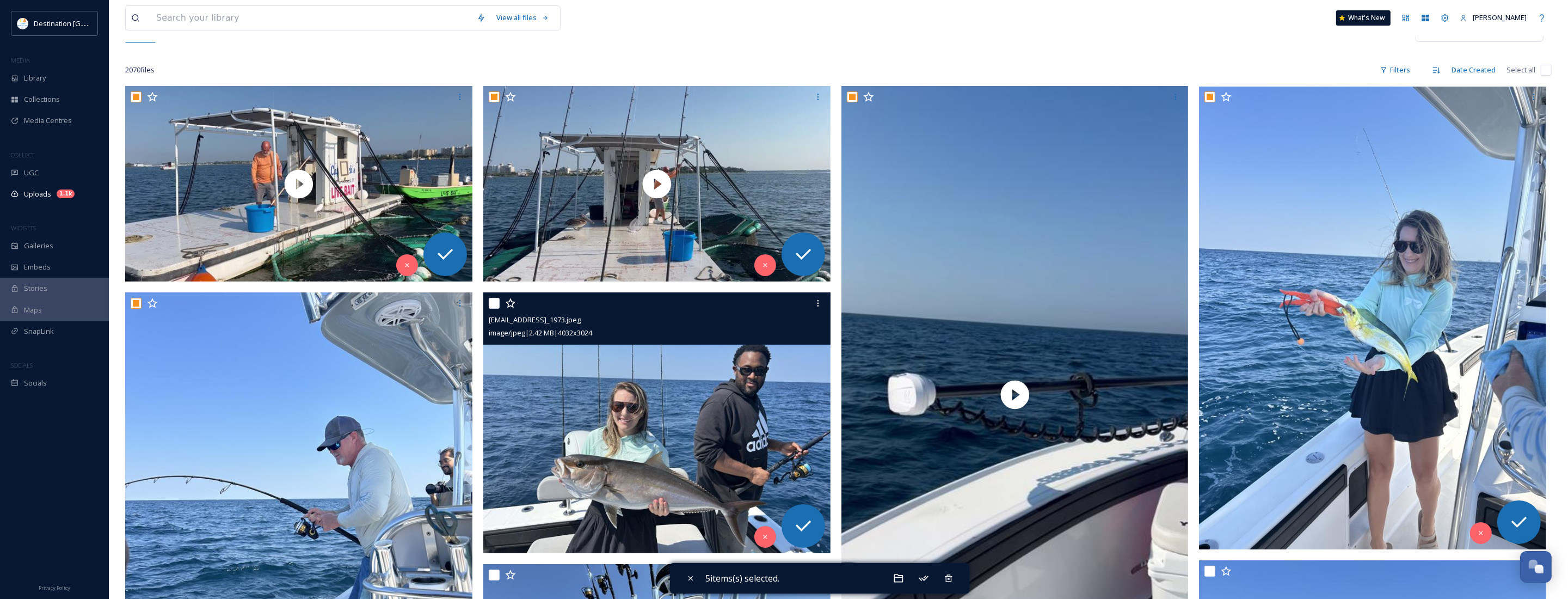
scroll to position [204, 0]
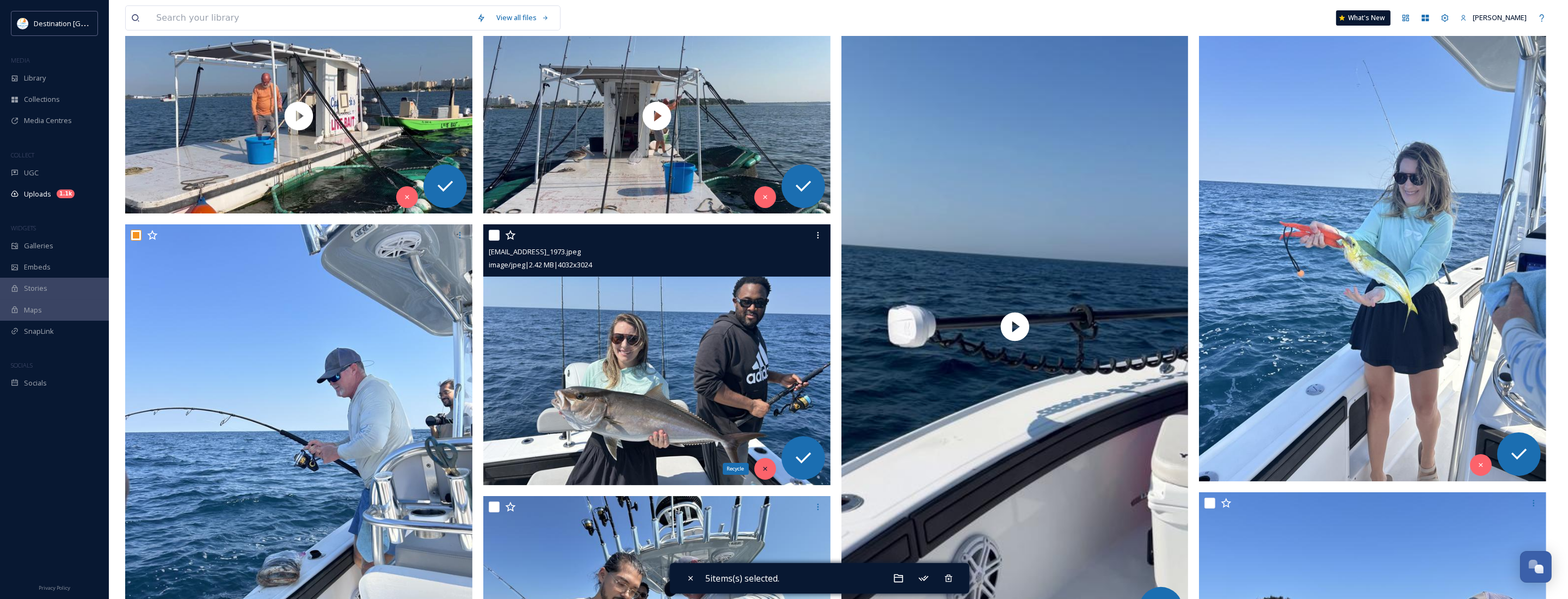
click at [763, 471] on icon at bounding box center [764, 468] width 4 height 4
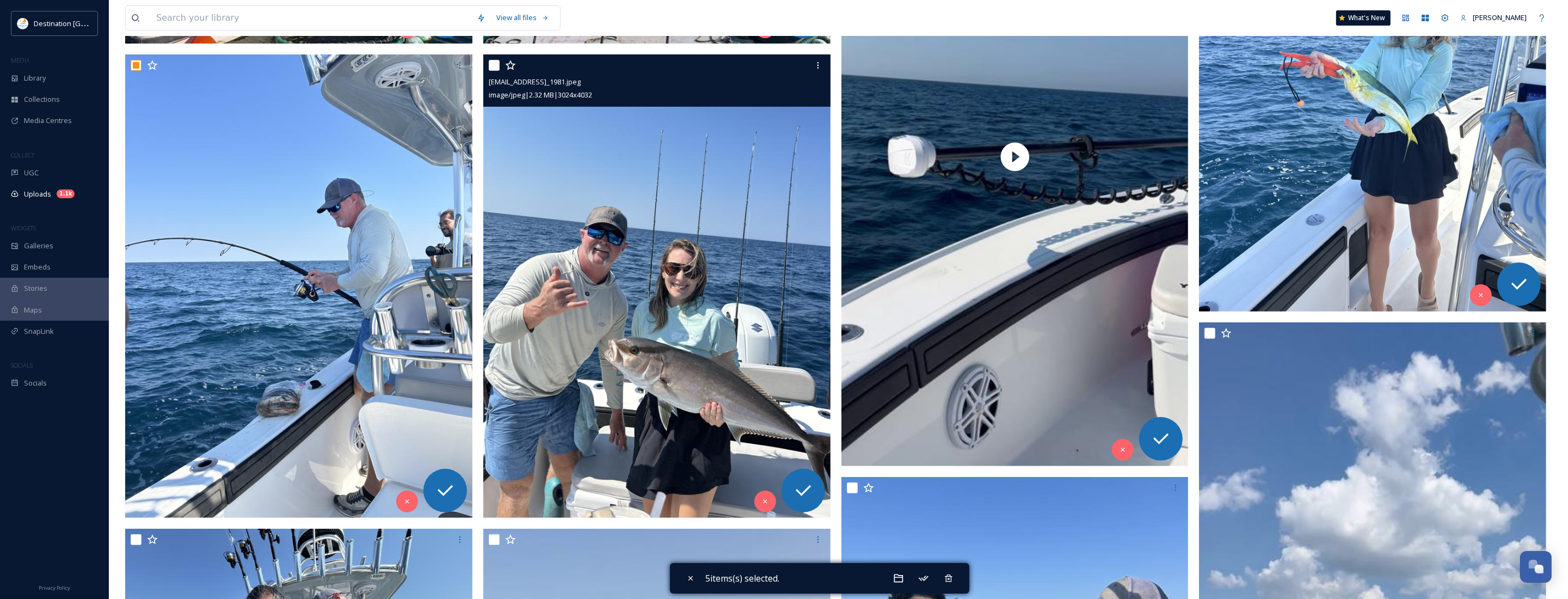
scroll to position [340, 0]
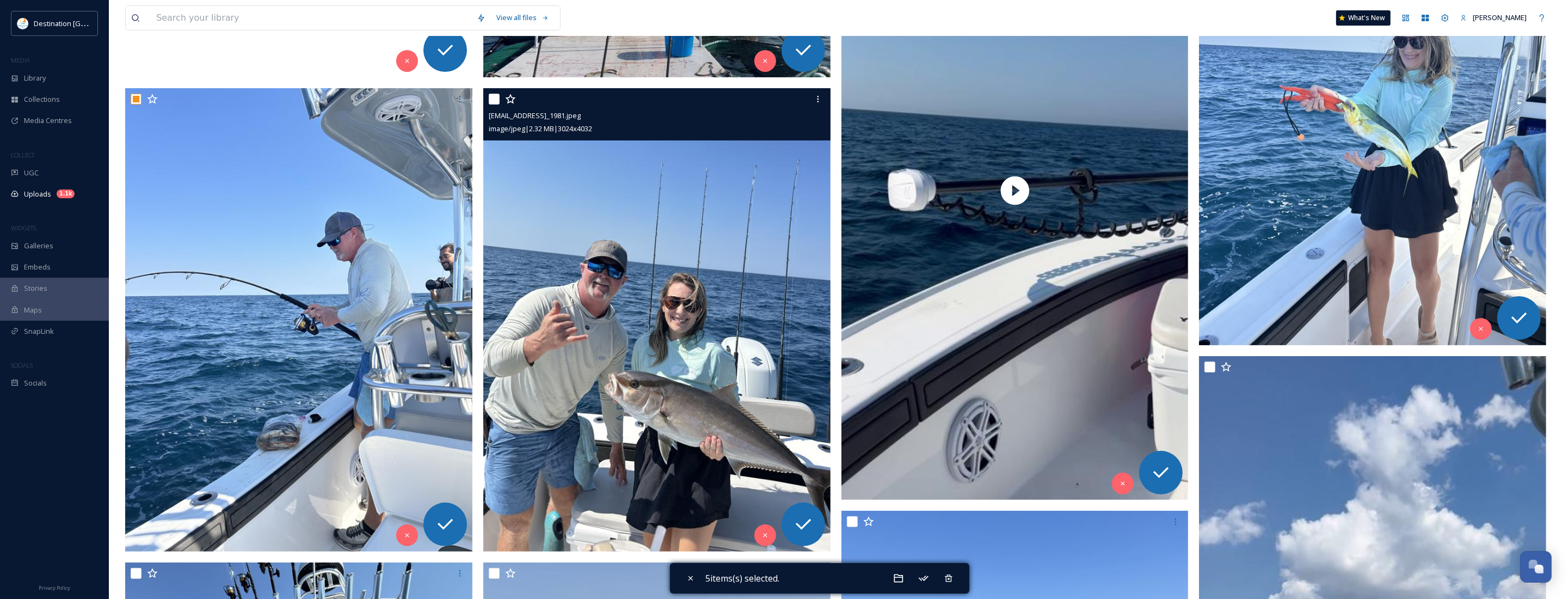
click at [494, 102] on input "checkbox" at bounding box center [494, 99] width 11 height 11
checkbox input "true"
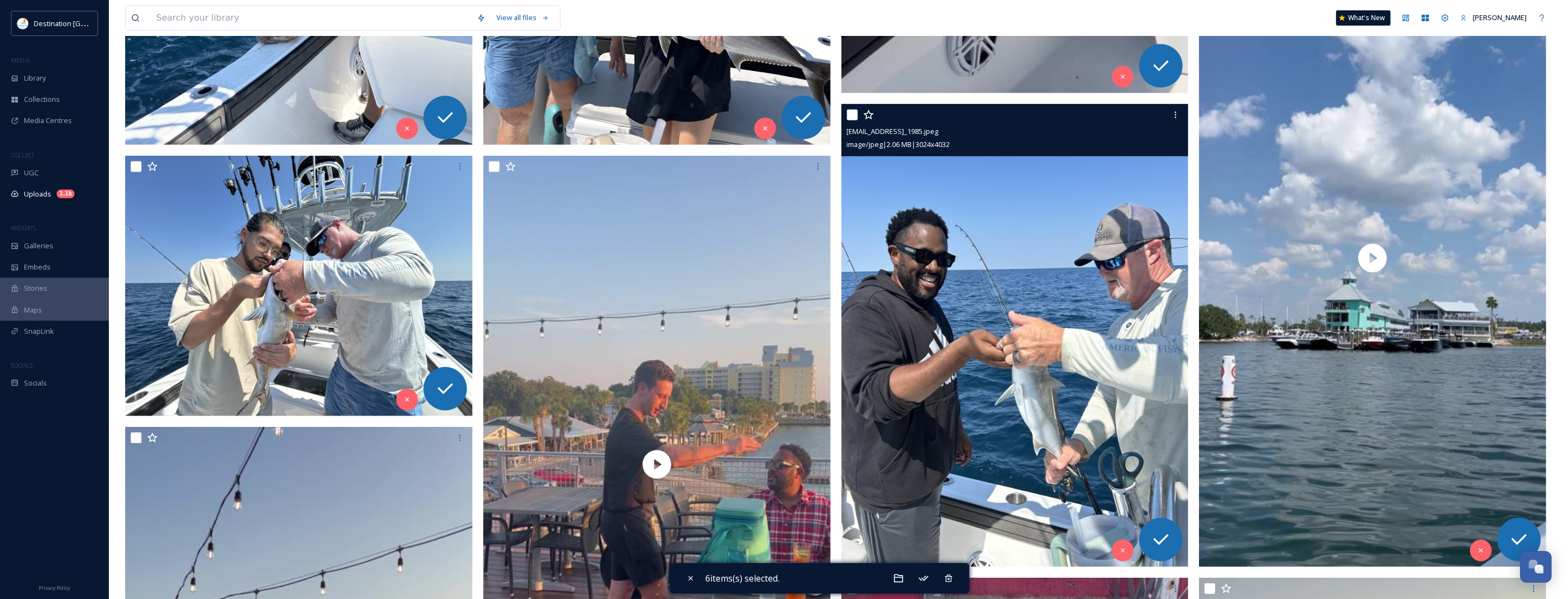
scroll to position [749, 0]
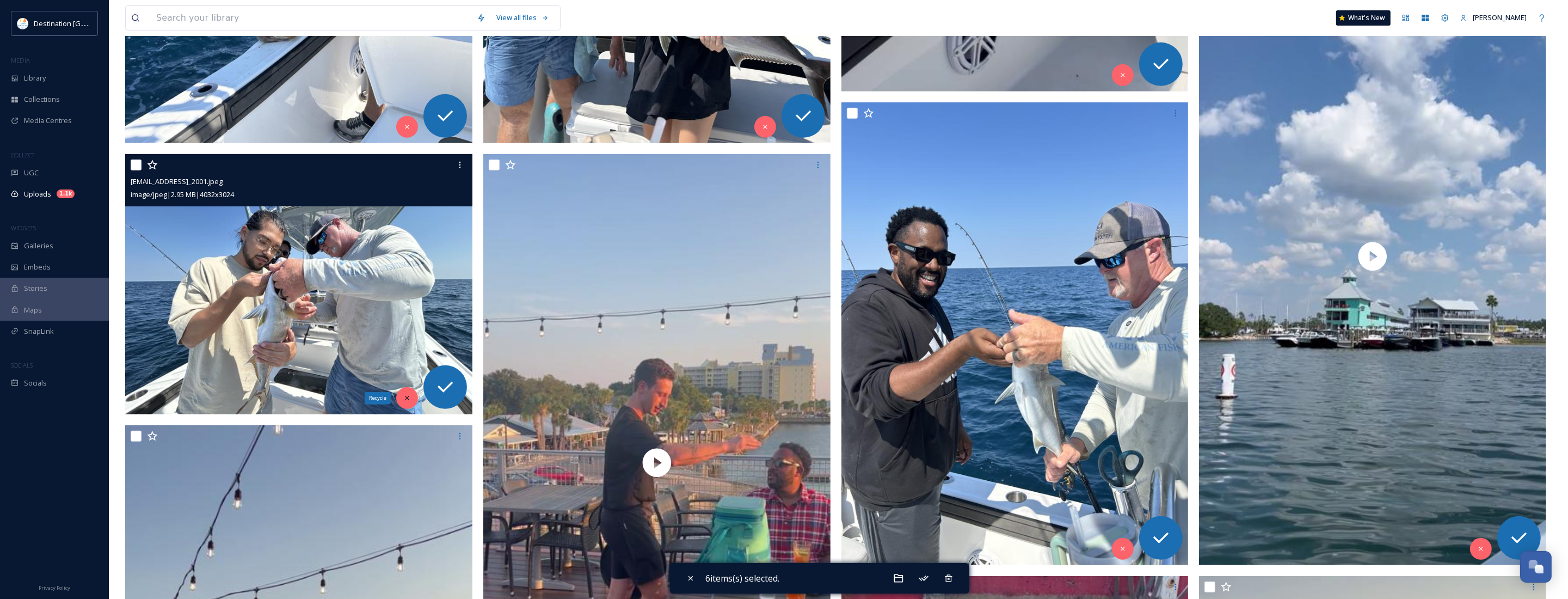
click at [409, 399] on icon at bounding box center [407, 397] width 8 height 8
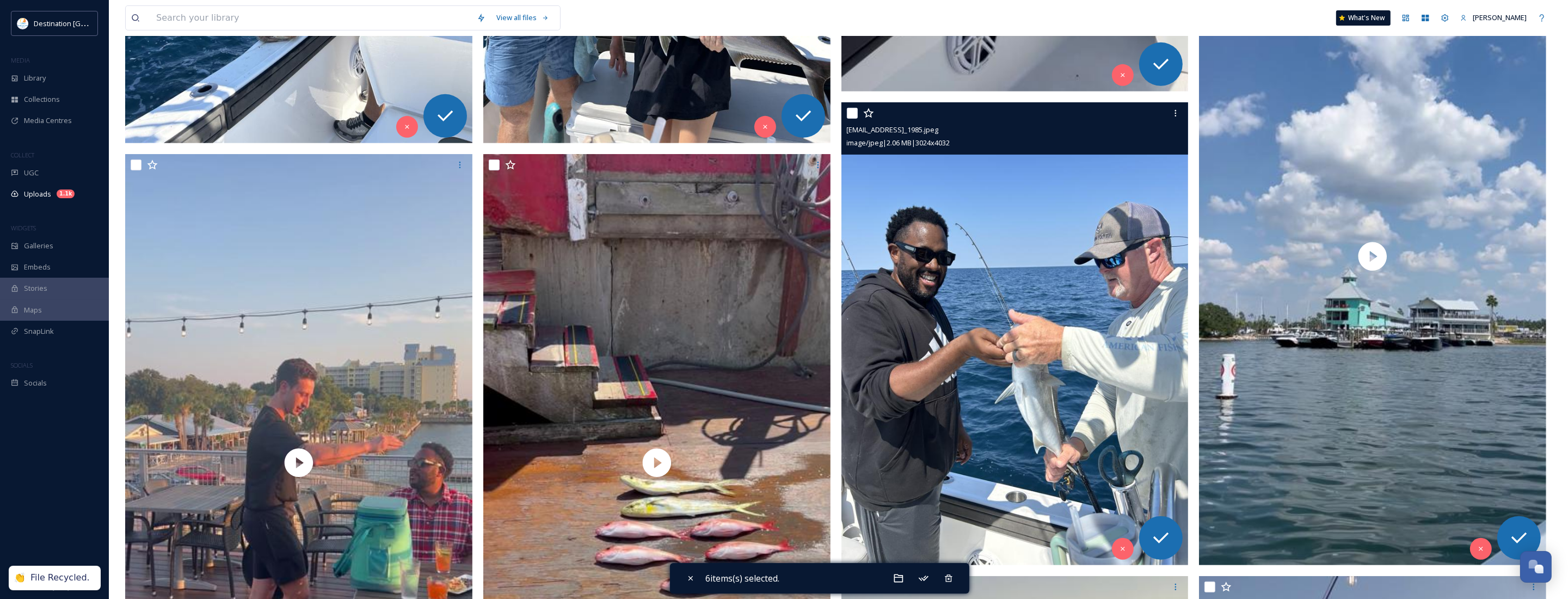
scroll to position [884, 0]
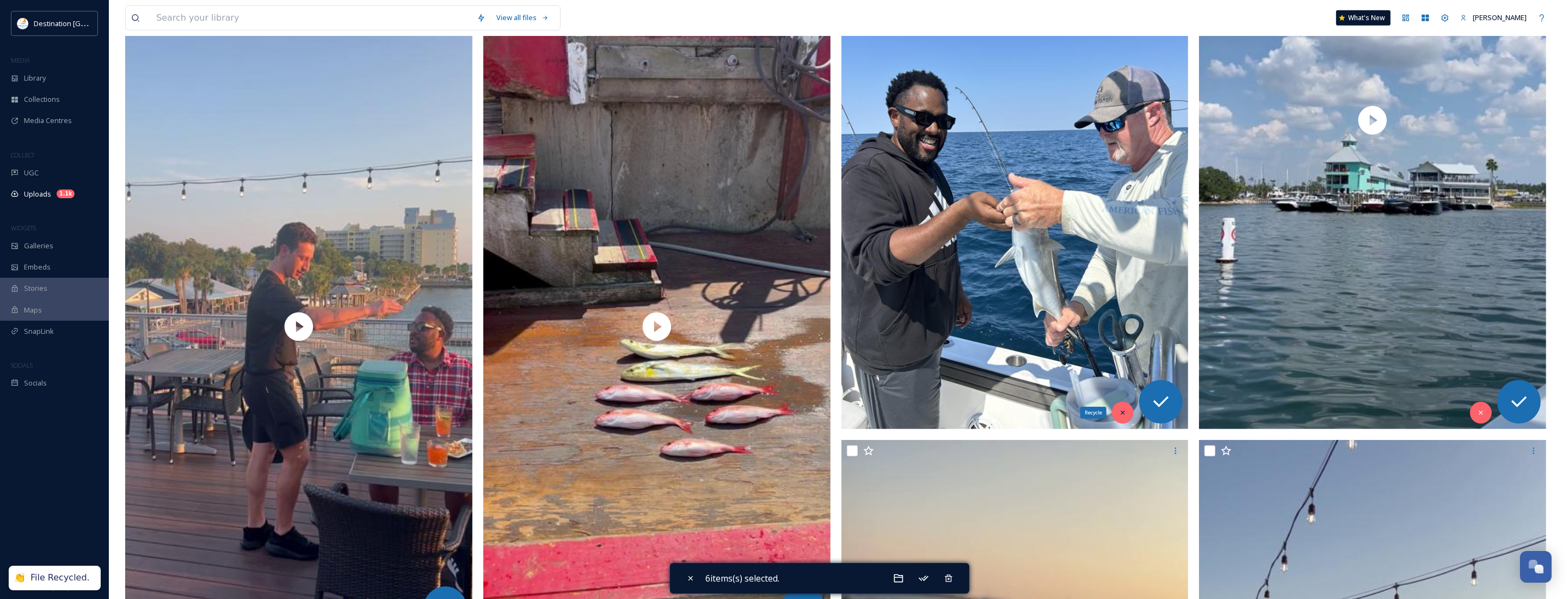
click at [1122, 417] on icon at bounding box center [1122, 412] width 8 height 8
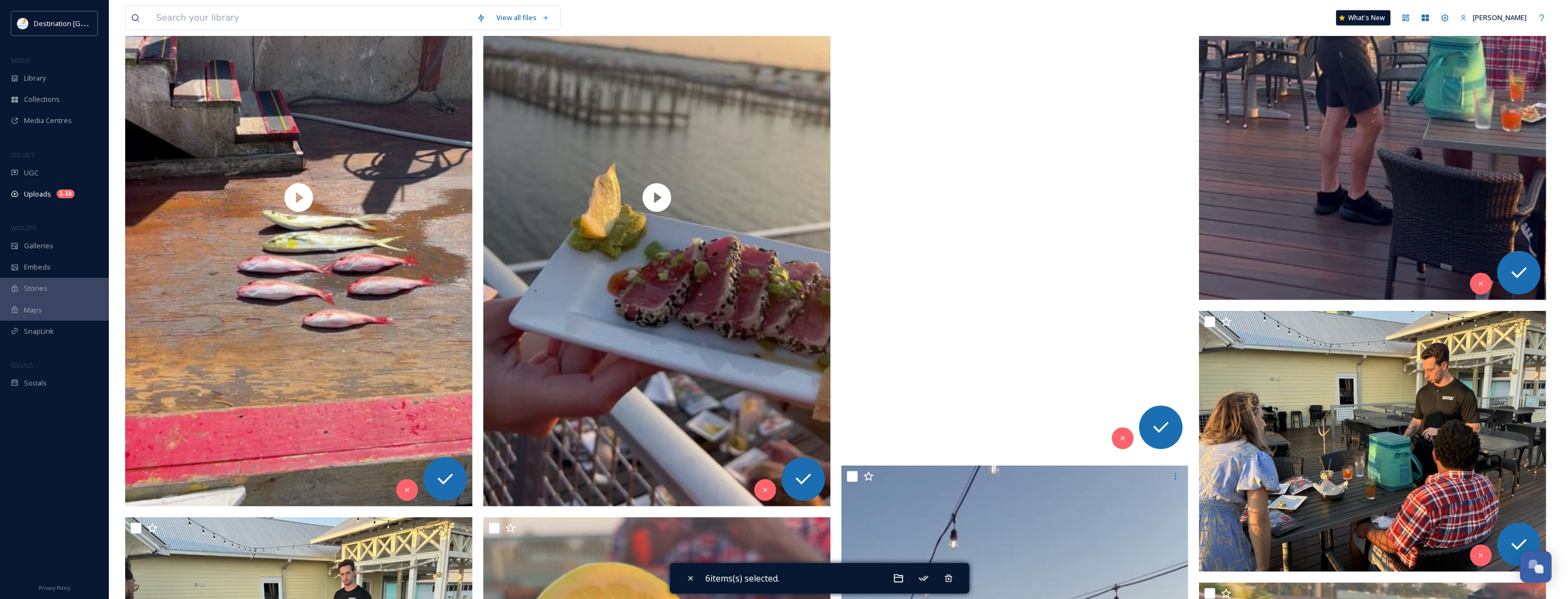
scroll to position [1021, 0]
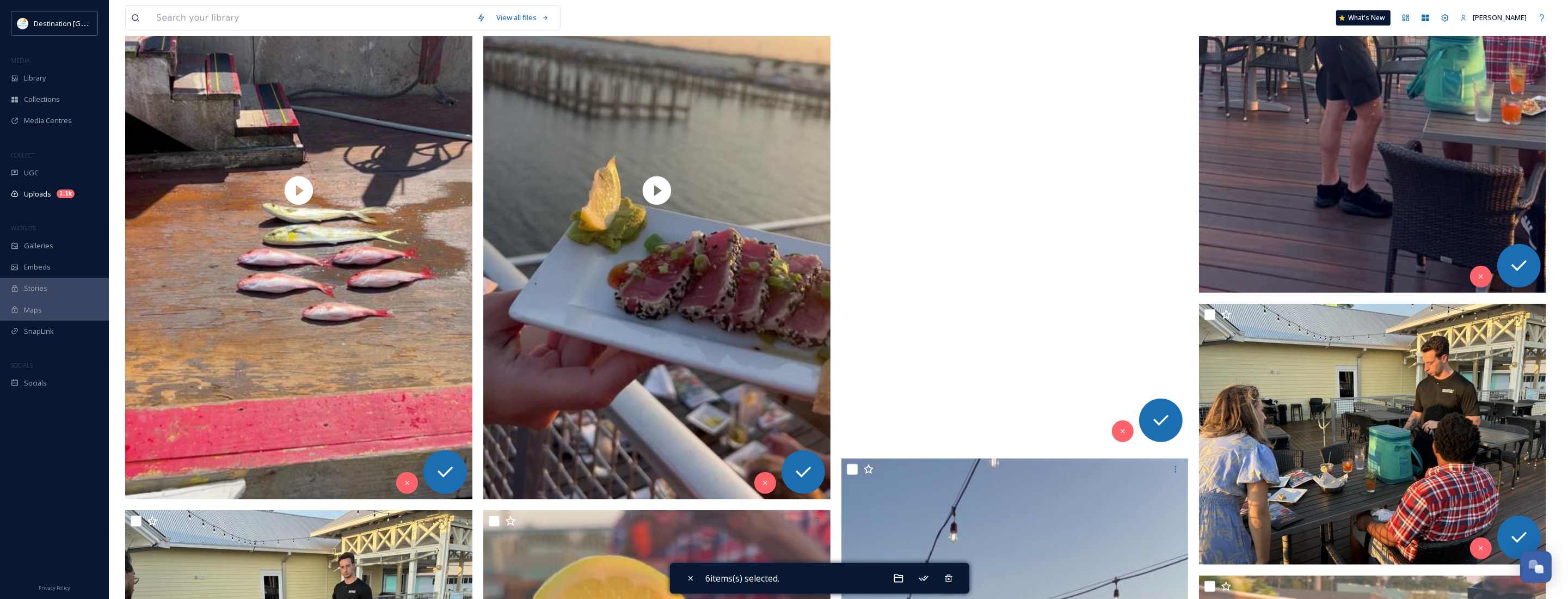
click at [1027, 319] on video "ext_1758639538.607536_Social@destinationpanamacity.com-IMG_2004.mov" at bounding box center [1015, 139] width 347 height 617
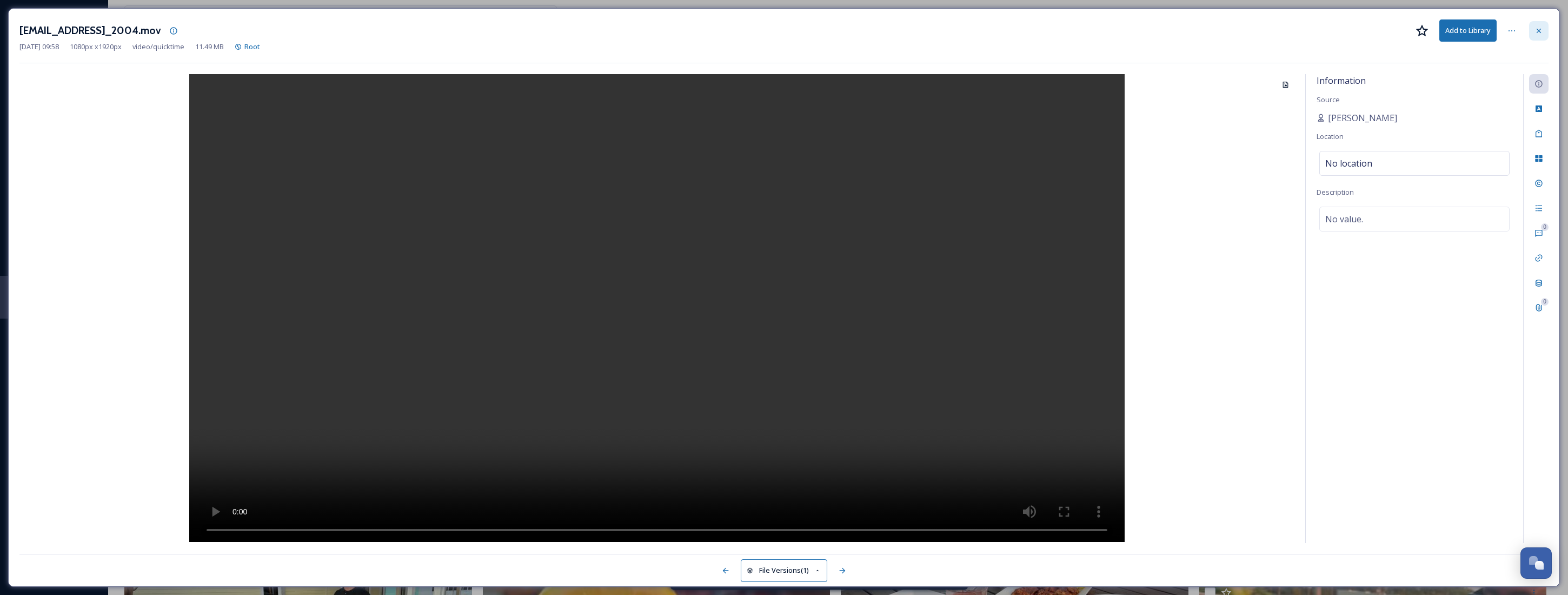
click at [1533, 27] on div at bounding box center [1539, 31] width 20 height 20
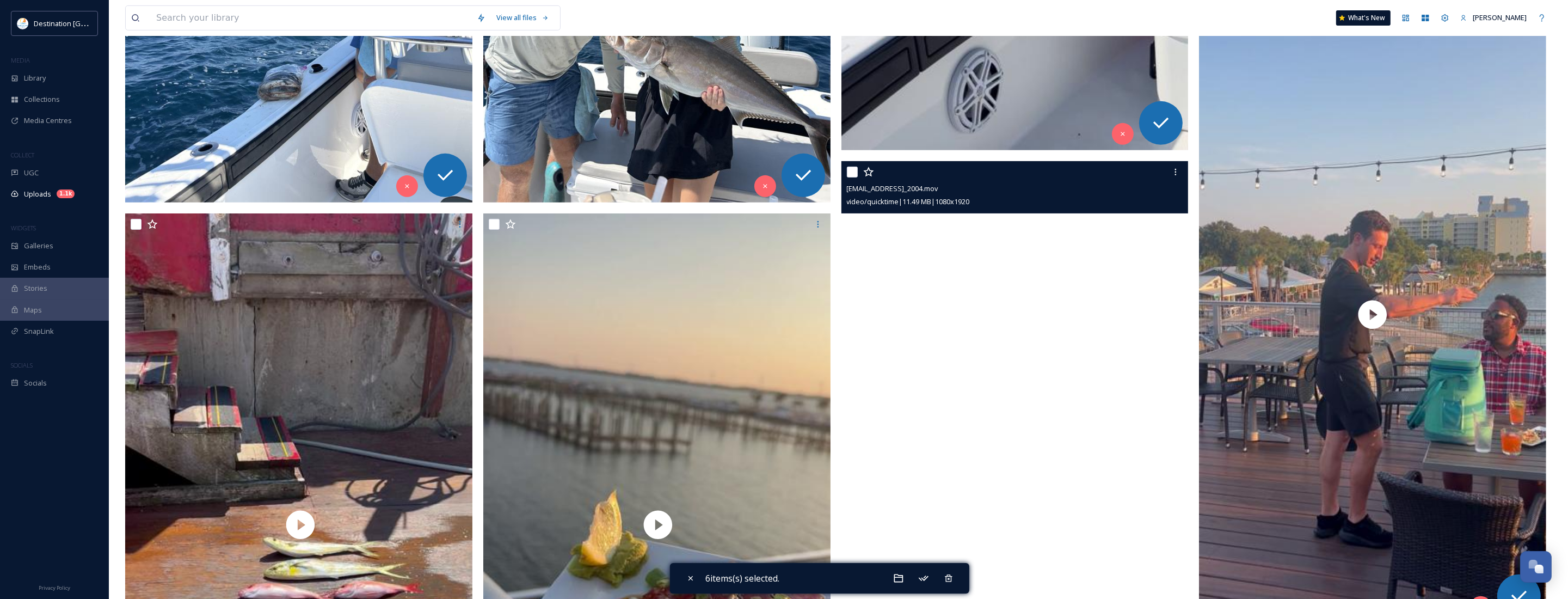
scroll to position [681, 0]
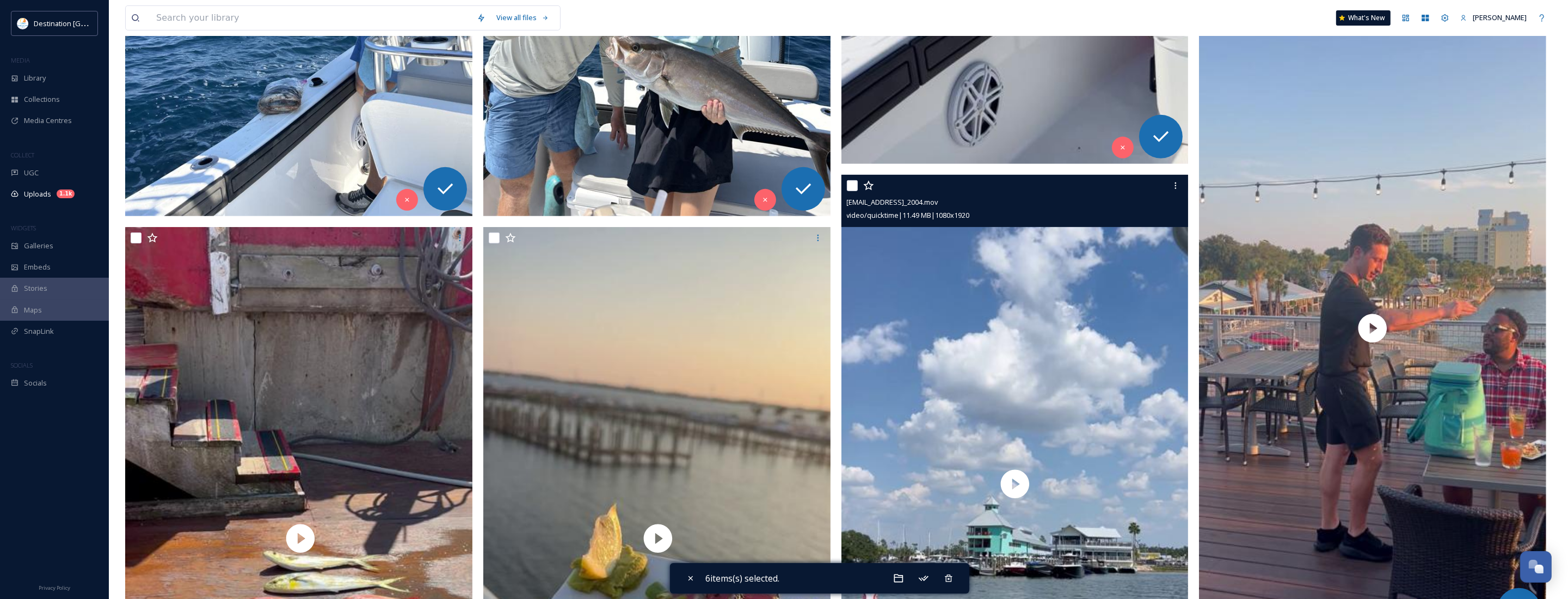
click at [850, 185] on input "checkbox" at bounding box center [852, 185] width 11 height 11
checkbox input "true"
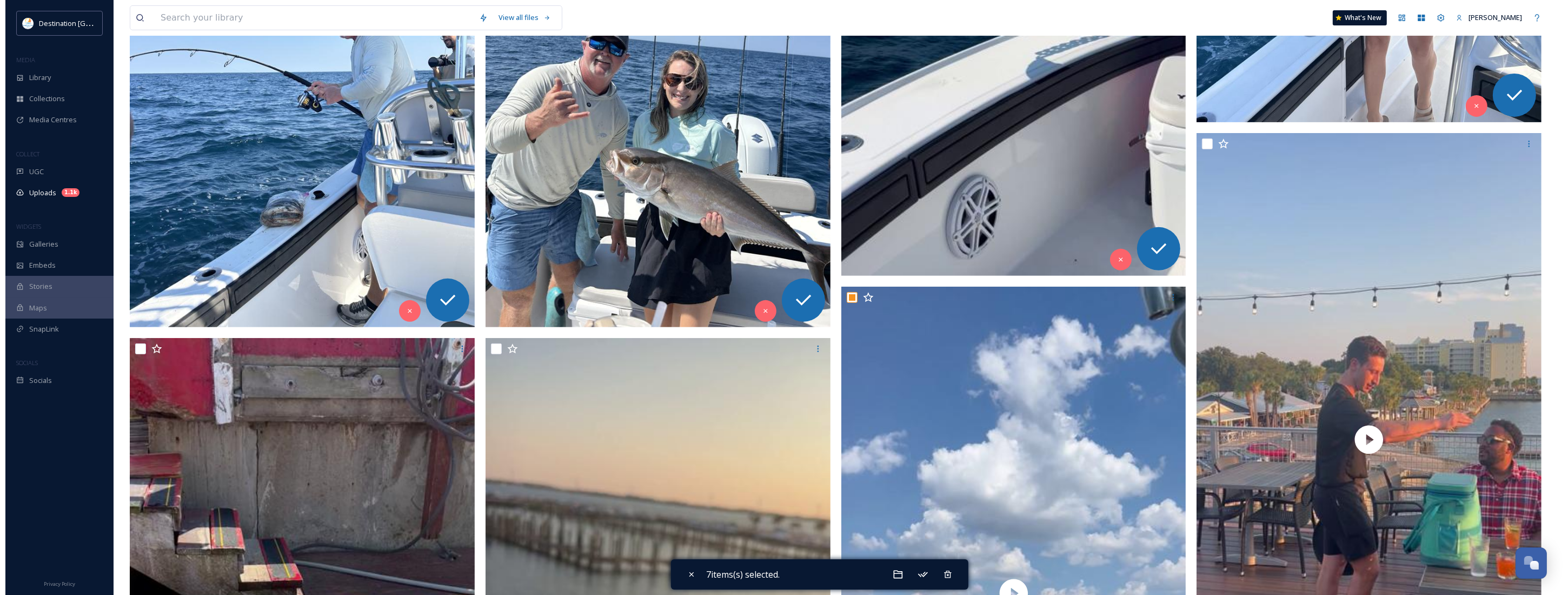
scroll to position [744, 0]
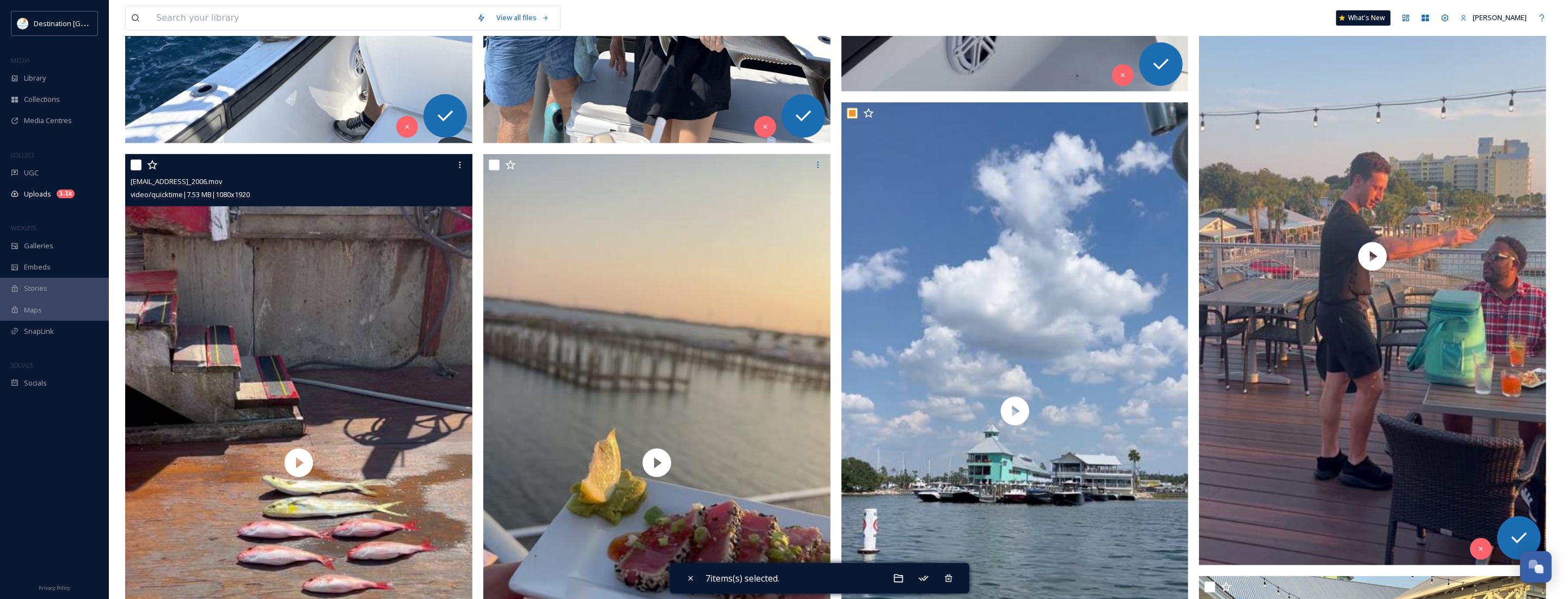
click at [136, 160] on input "checkbox" at bounding box center [136, 165] width 11 height 11
checkbox input "true"
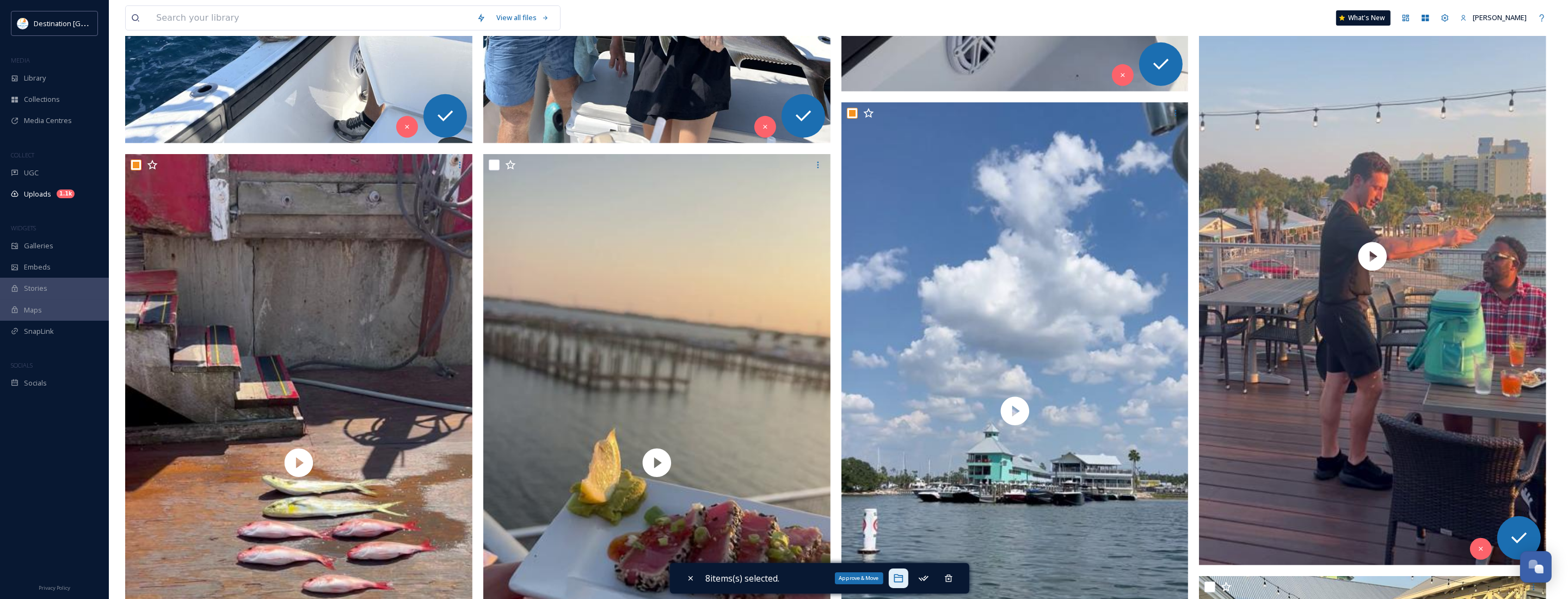
click at [902, 581] on icon at bounding box center [898, 578] width 9 height 9
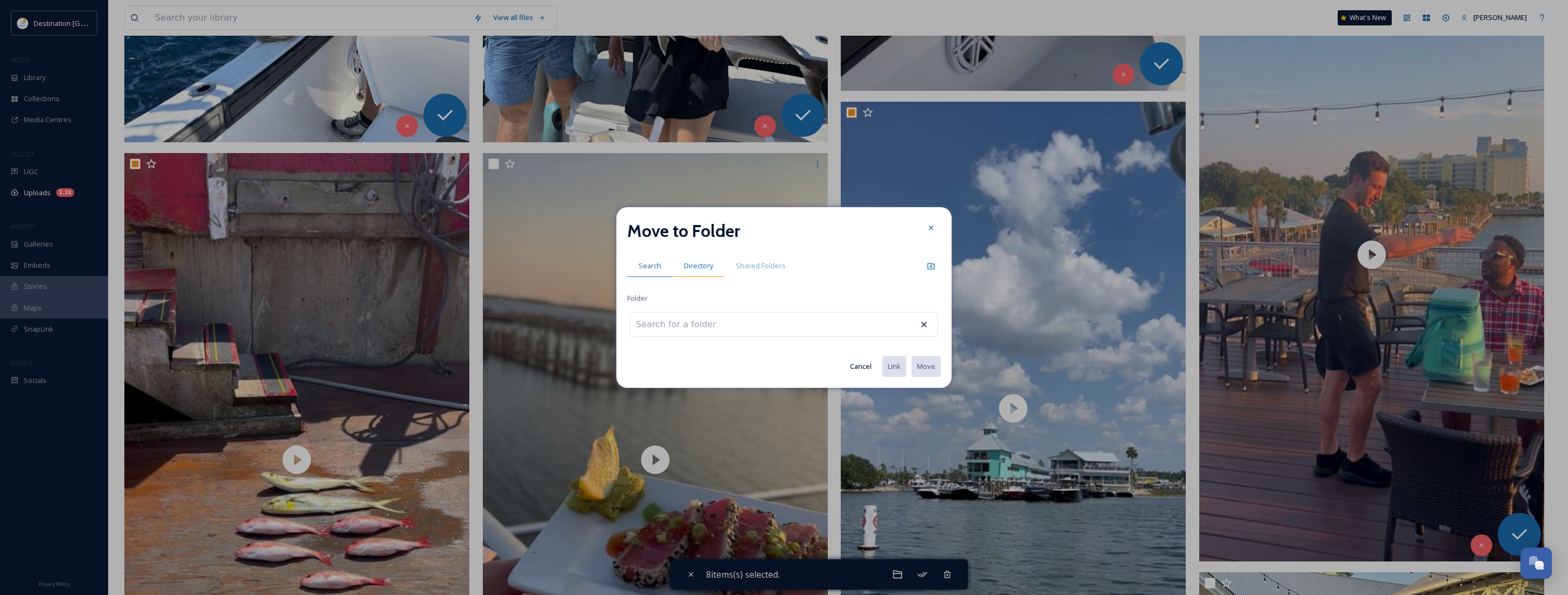
click at [699, 268] on span "Directory" at bounding box center [698, 266] width 29 height 11
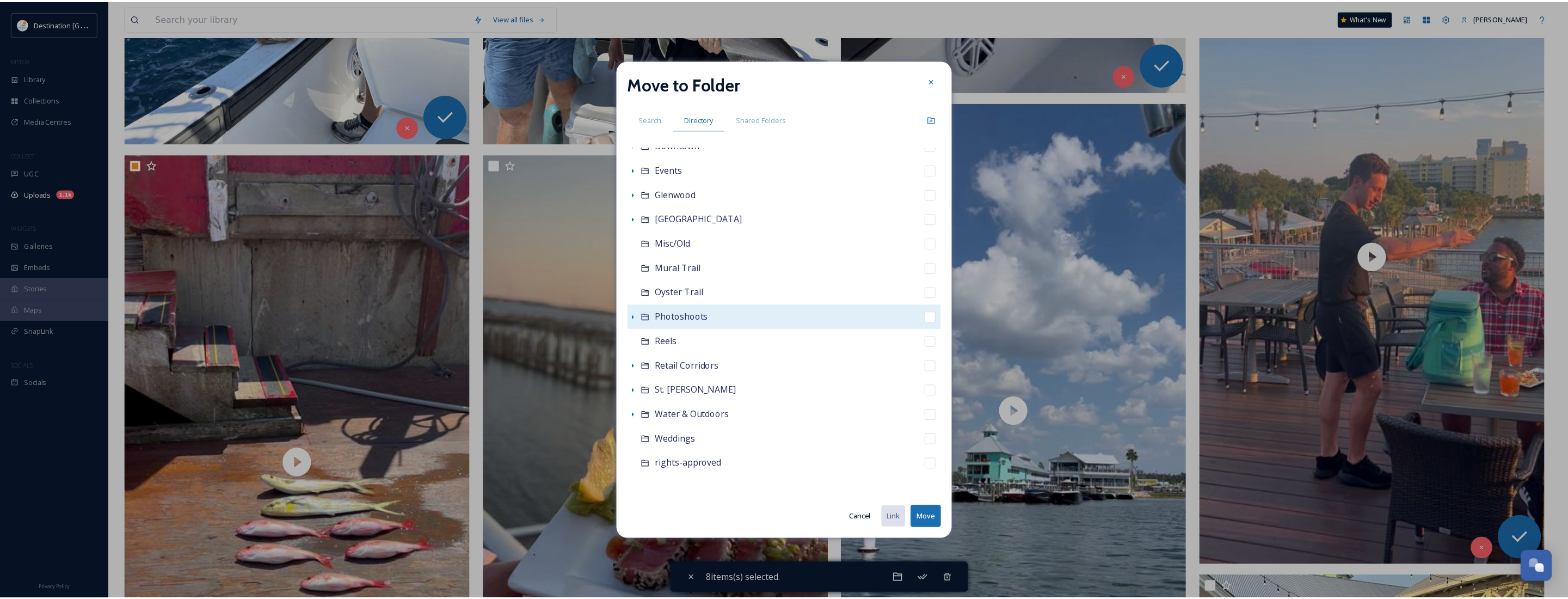
scroll to position [164, 0]
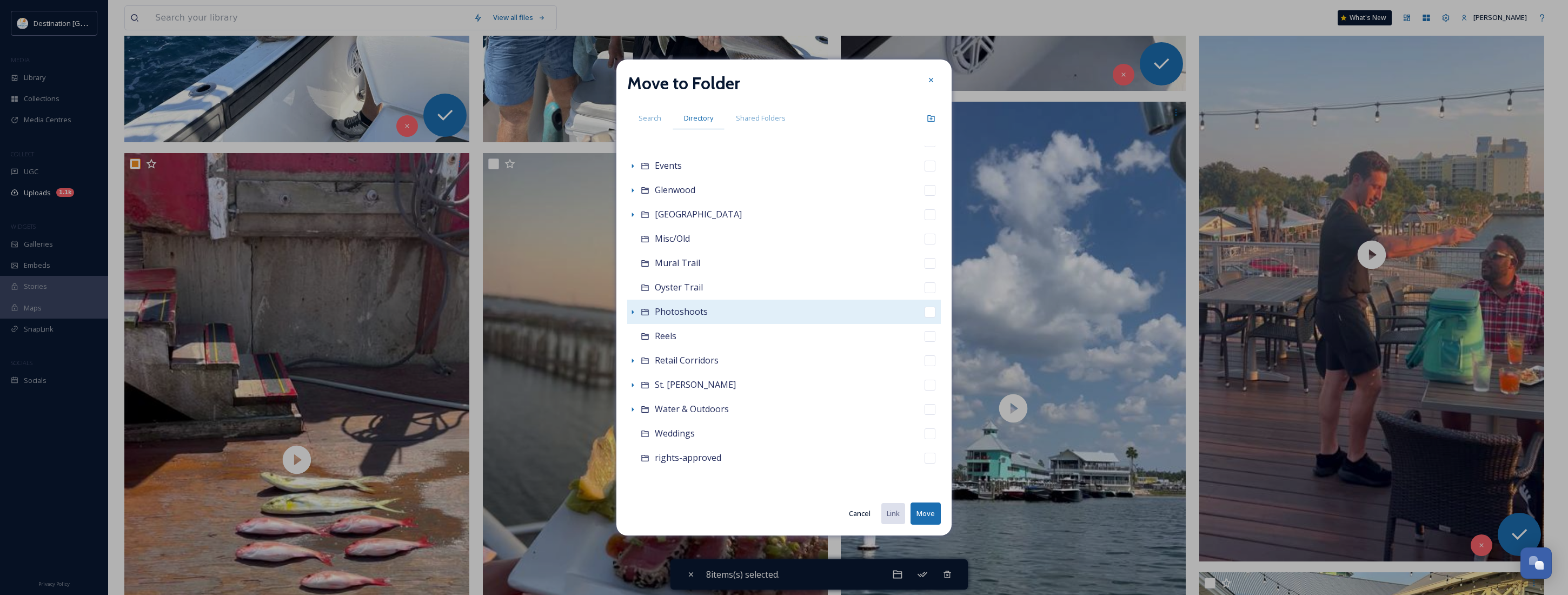
click at [675, 317] on span "Photoshoots" at bounding box center [681, 311] width 53 height 12
checkbox input "false"
click at [633, 312] on icon at bounding box center [632, 312] width 8 height 8
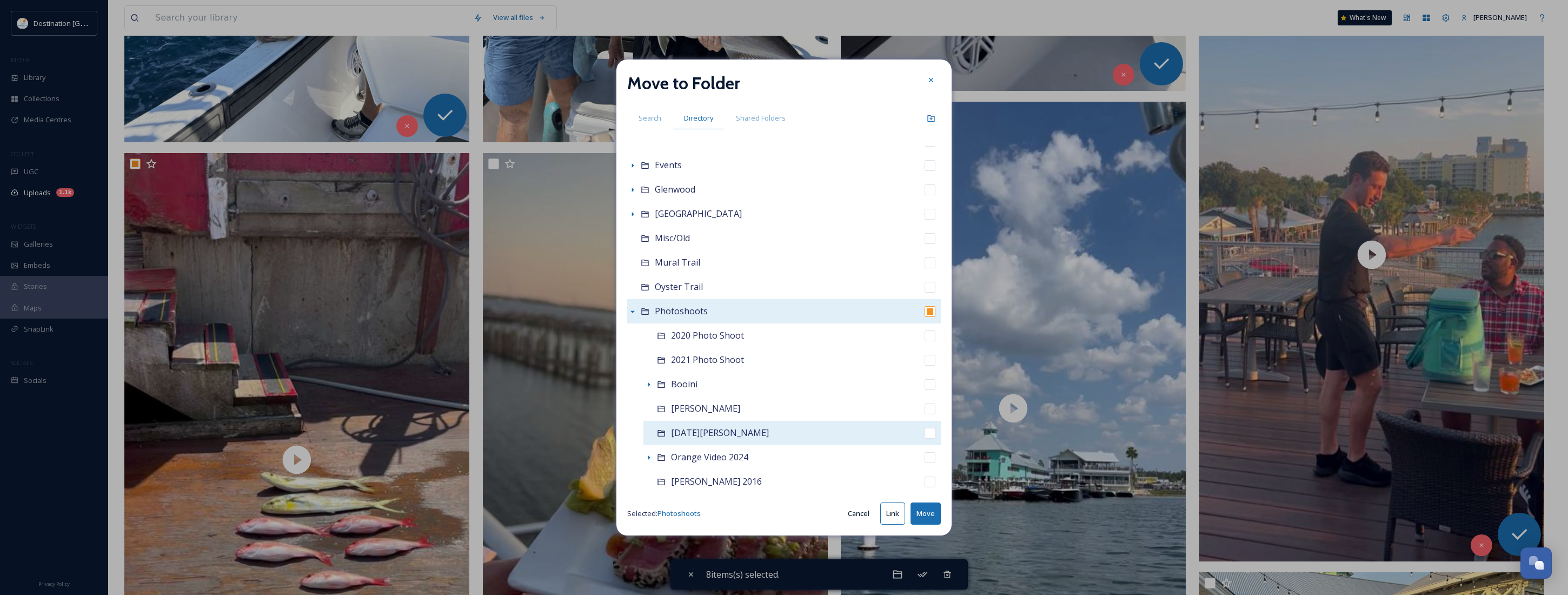
click at [695, 433] on span "[DATE][PERSON_NAME]" at bounding box center [720, 432] width 98 height 12
checkbox input "false"
checkbox input "true"
click at [927, 513] on button "Move" at bounding box center [926, 513] width 30 height 22
click at [927, 76] on icon at bounding box center [931, 80] width 8 height 8
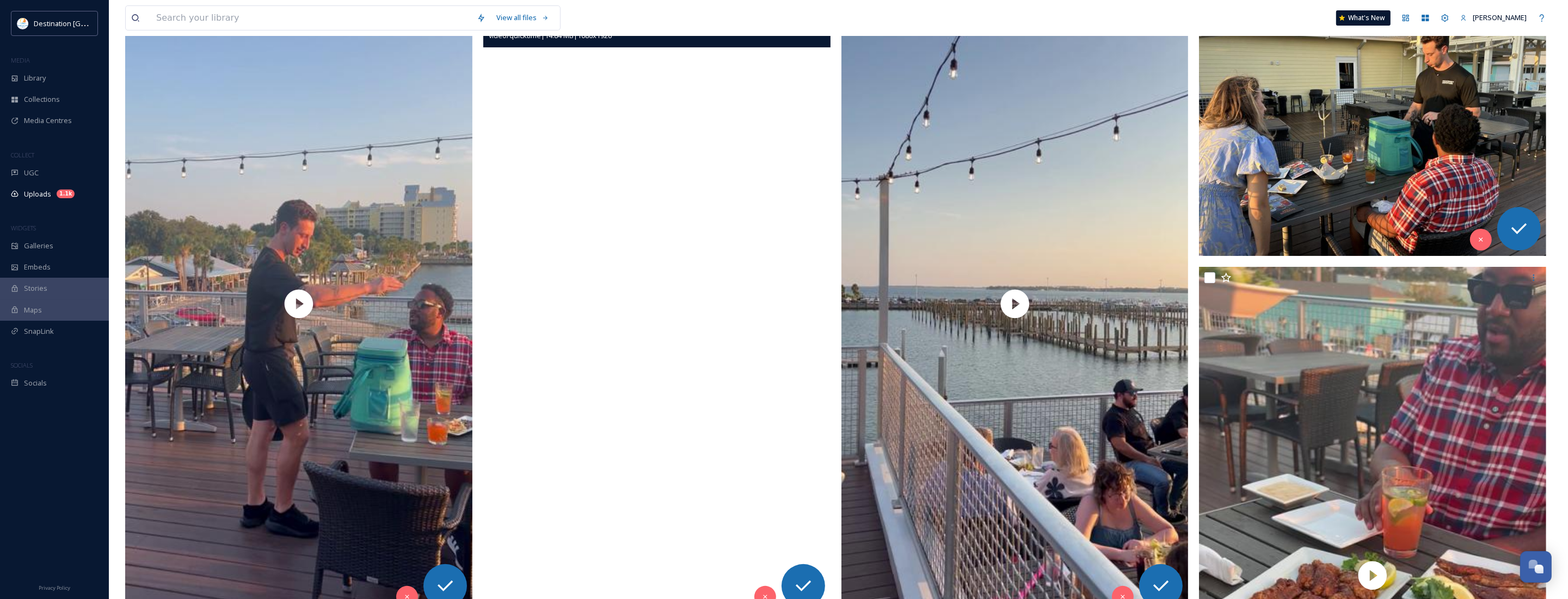
scroll to position [204, 0]
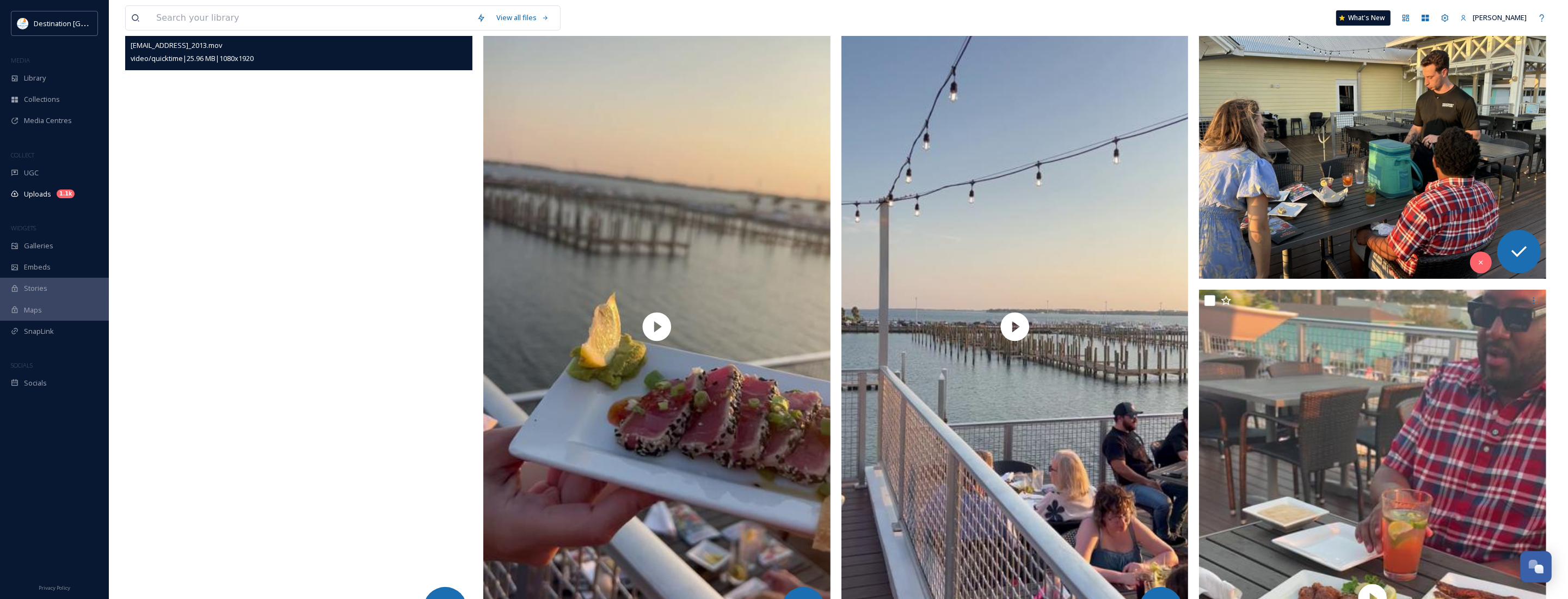
click at [352, 187] on video "ext_1758639527.171265_Social@destinationpanamacity.com-IMG_2013.mov" at bounding box center [298, 326] width 347 height 617
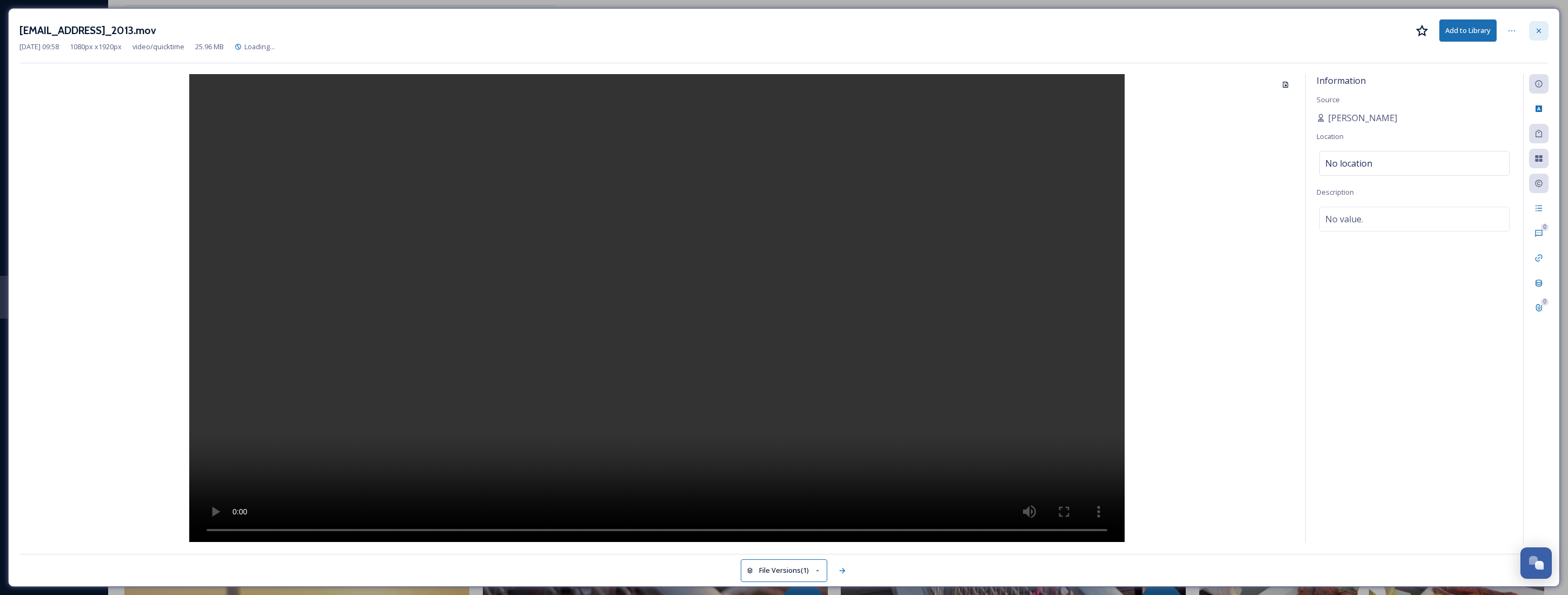
click at [1540, 34] on icon at bounding box center [1539, 31] width 8 height 8
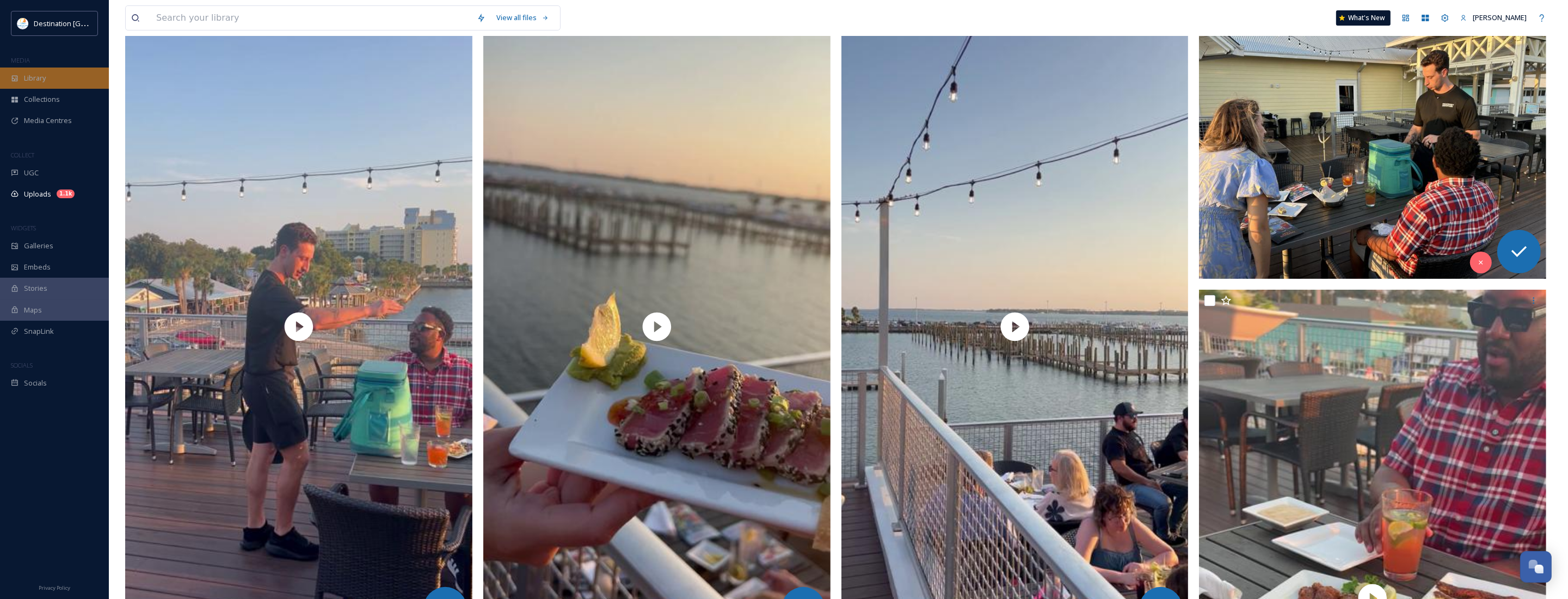
click at [61, 83] on div "Library" at bounding box center [54, 78] width 109 height 21
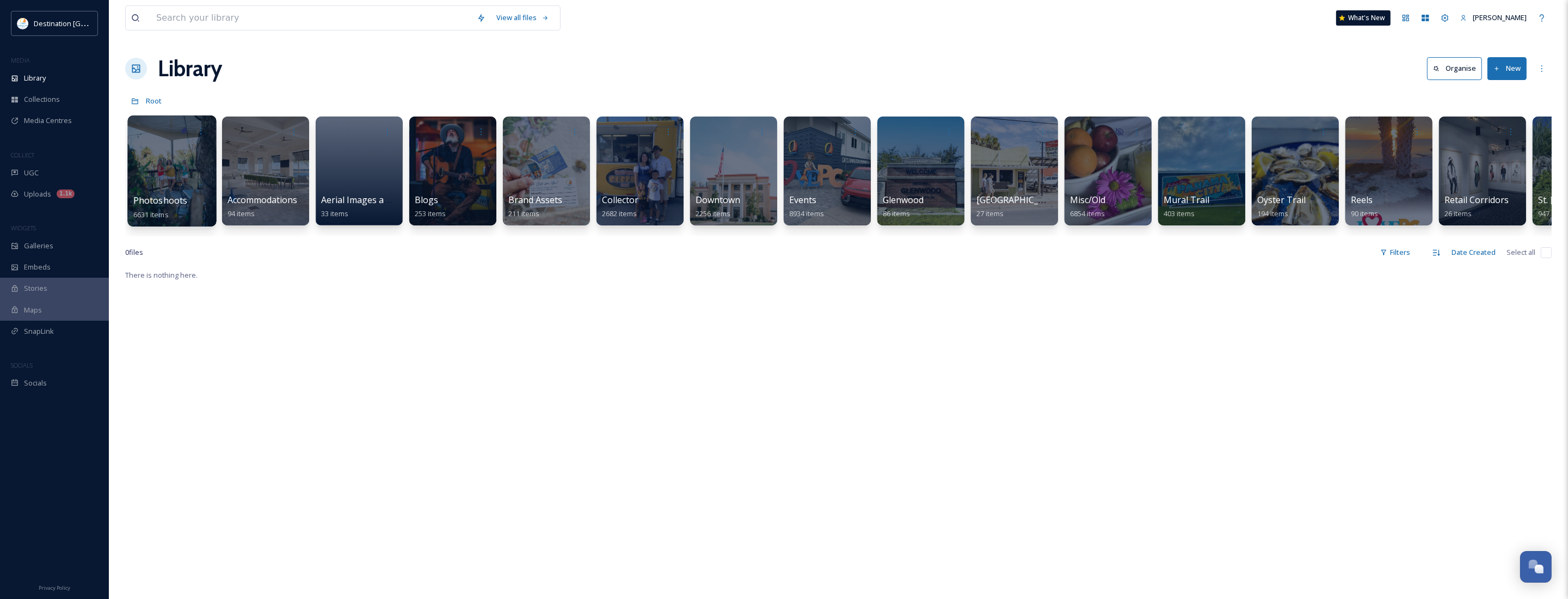
click at [188, 173] on div at bounding box center [171, 171] width 89 height 111
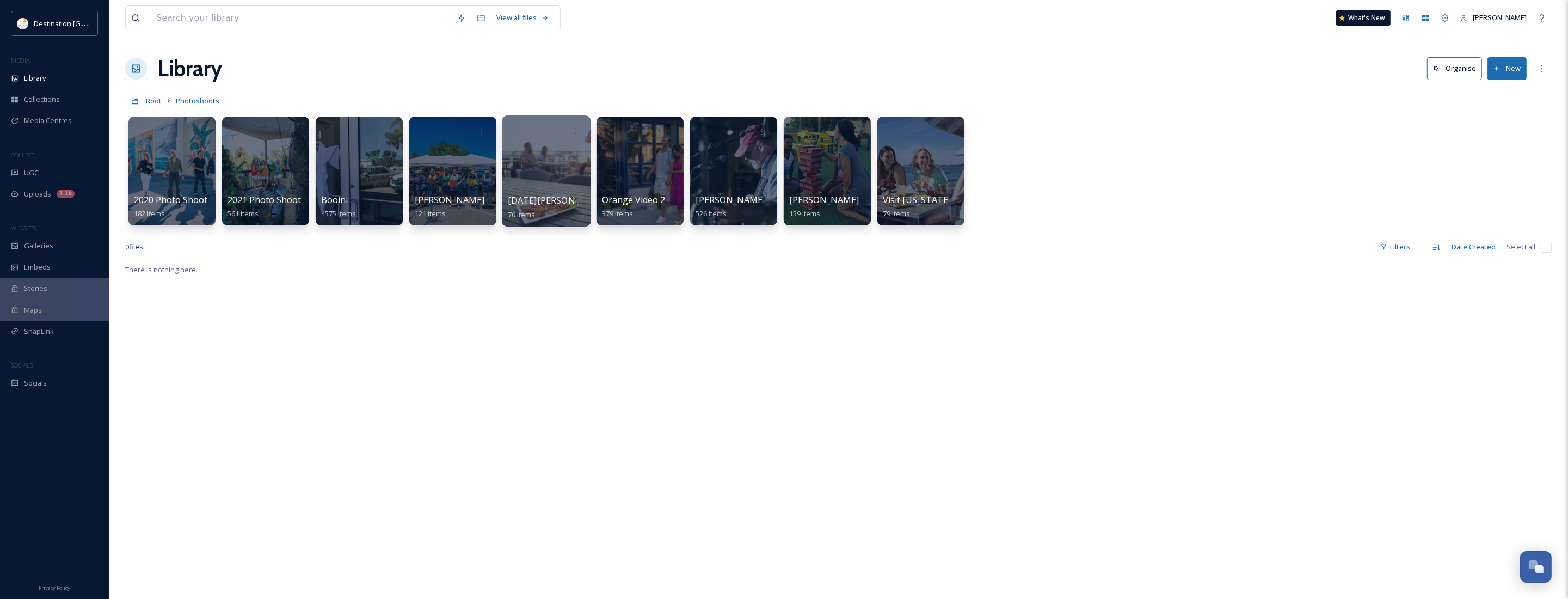
click at [543, 175] on div at bounding box center [546, 171] width 89 height 111
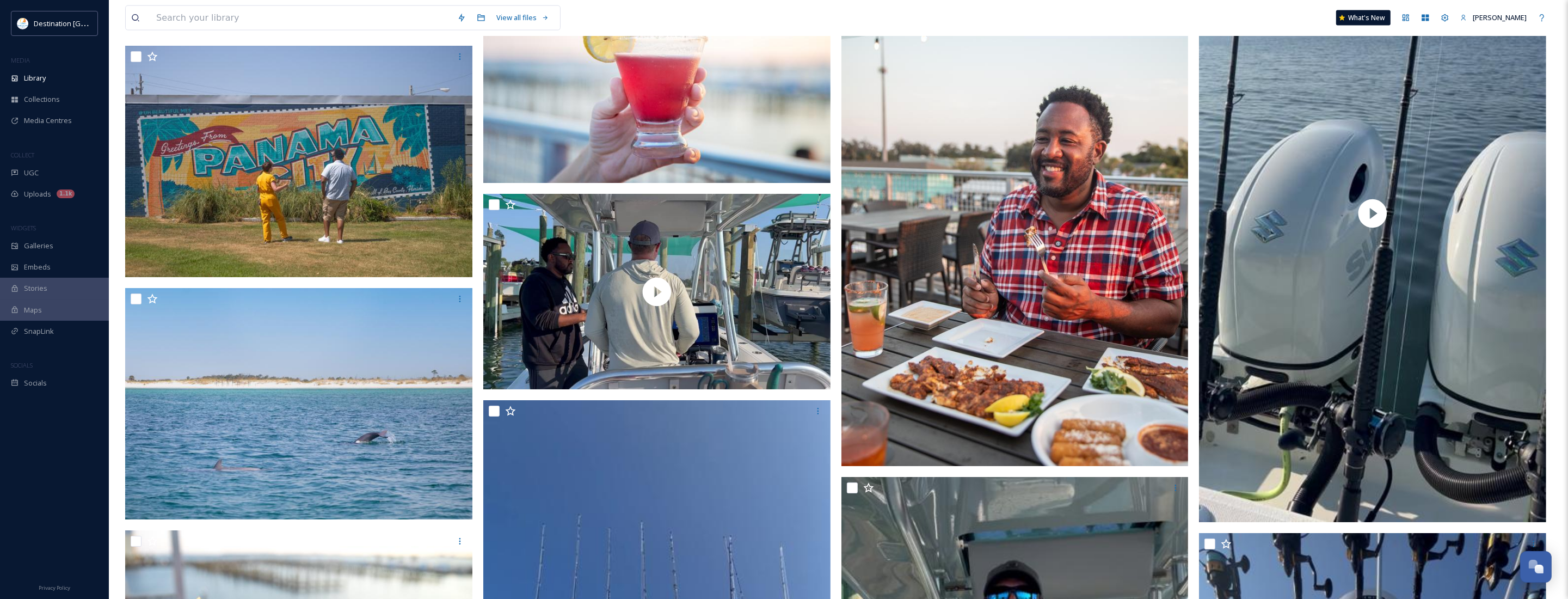
scroll to position [2450, 0]
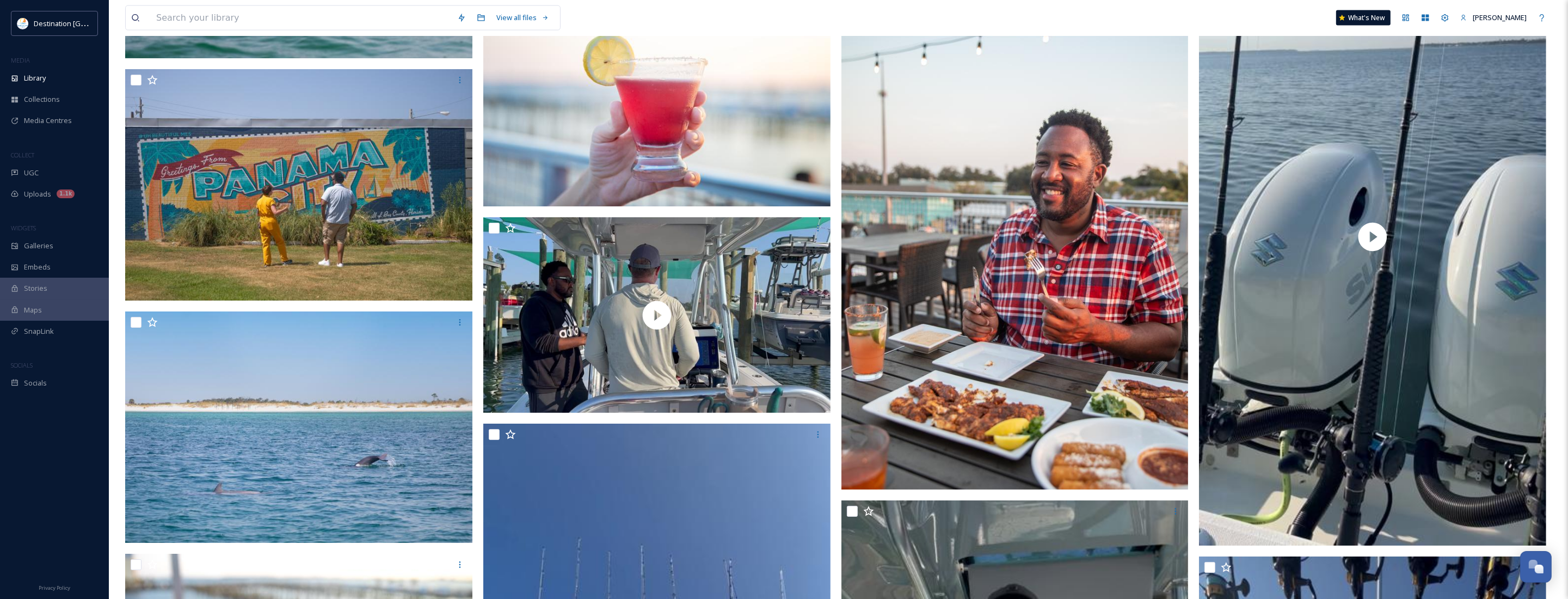
click at [1010, 381] on img at bounding box center [1015, 232] width 347 height 515
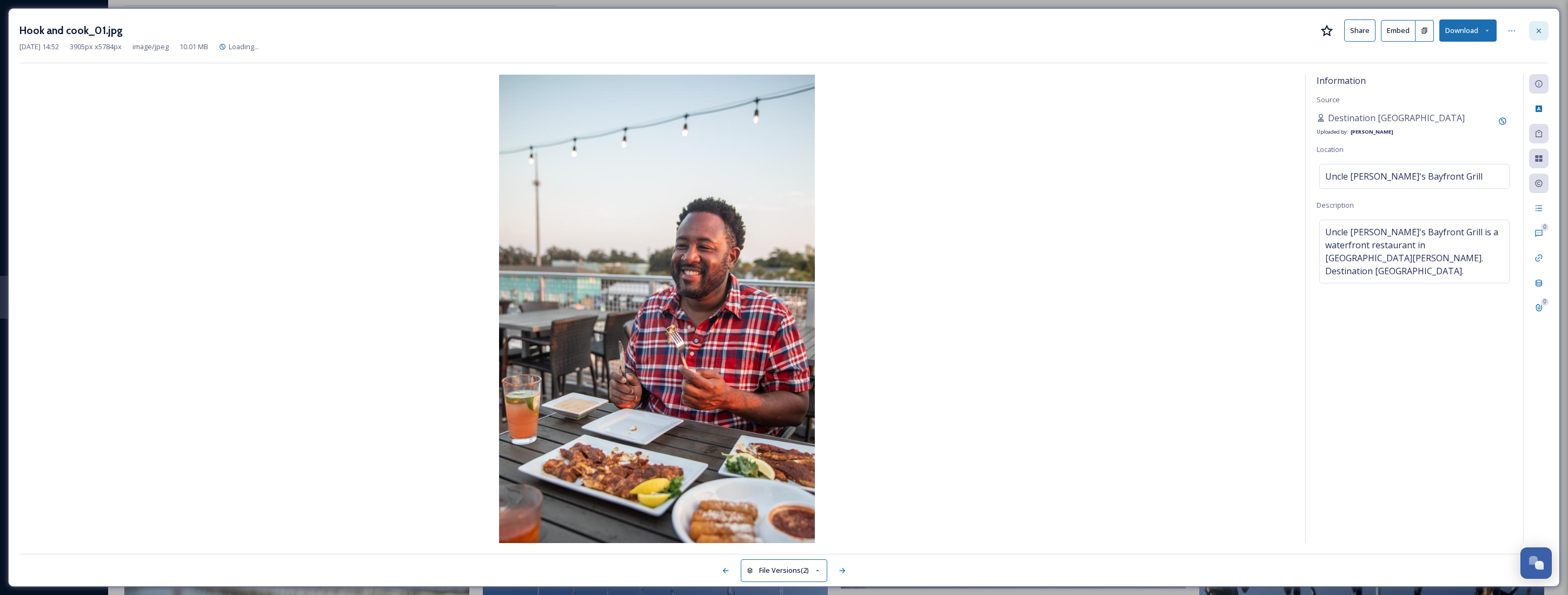
click at [1545, 28] on div at bounding box center [1539, 31] width 20 height 20
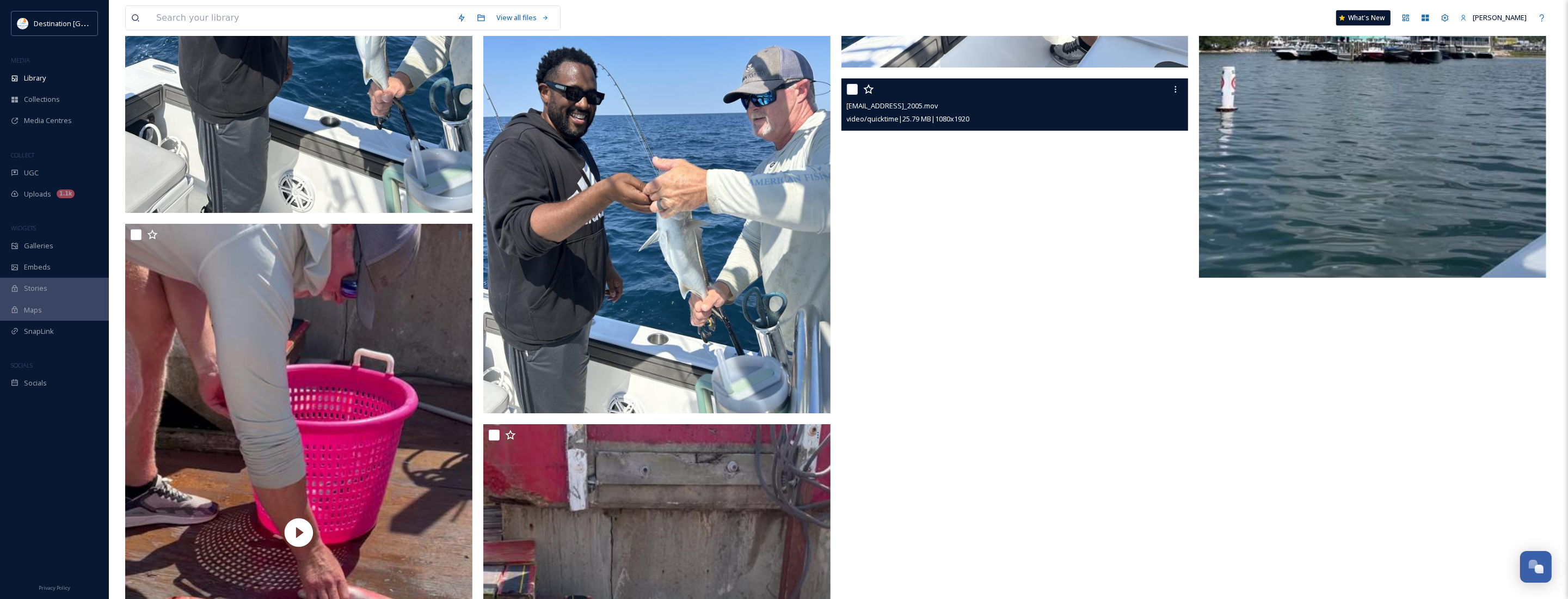
scroll to position [7152, 0]
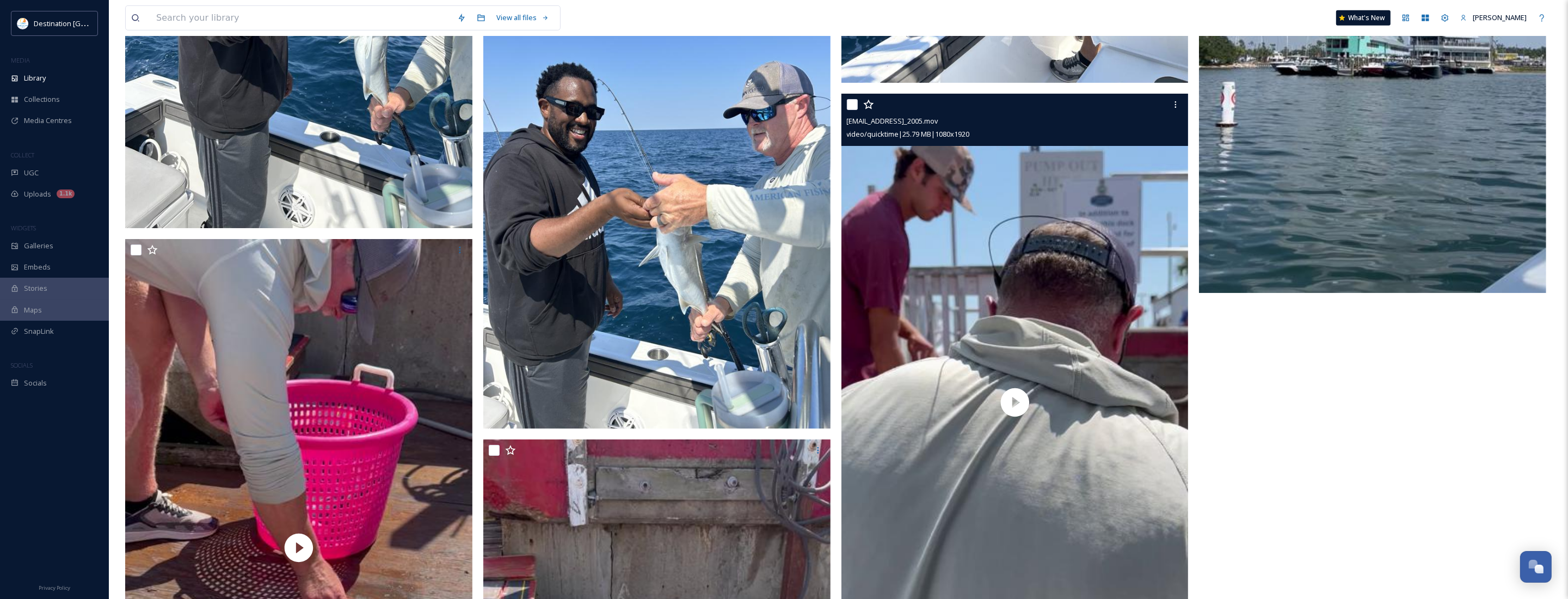
click at [851, 99] on input "checkbox" at bounding box center [852, 104] width 11 height 11
checkbox input "true"
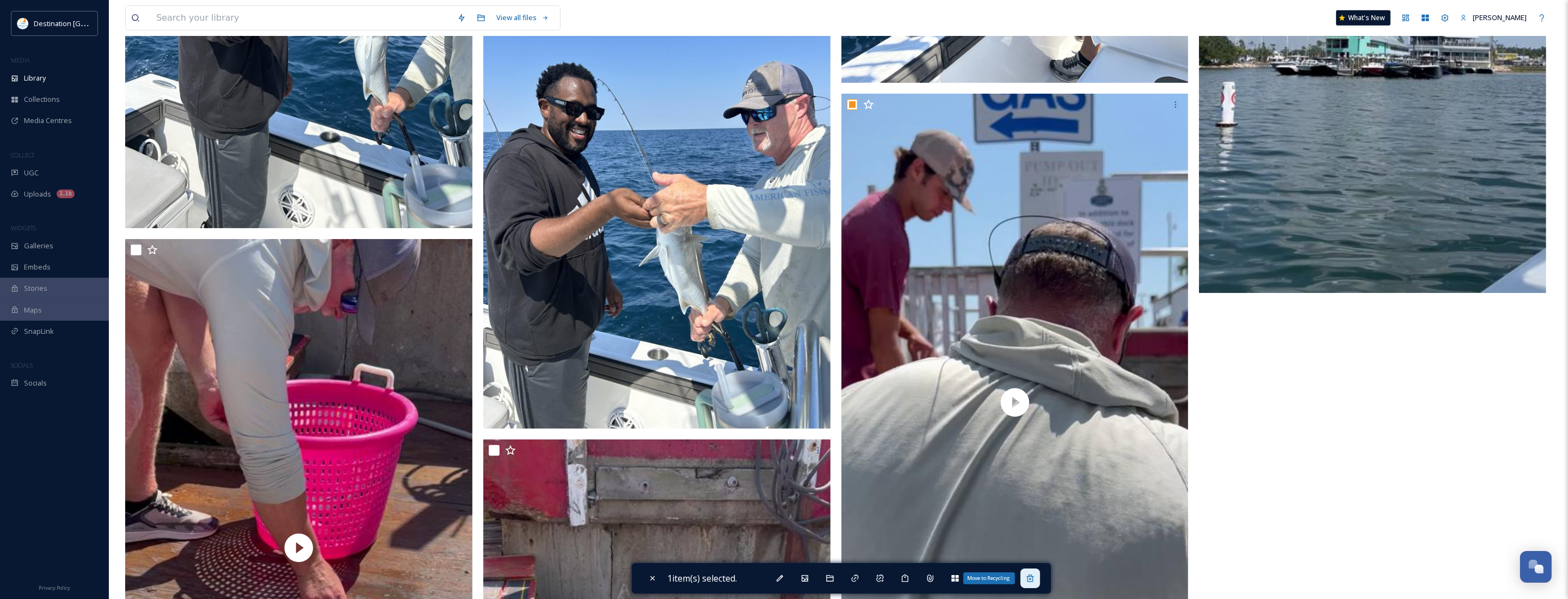
click at [1034, 578] on icon at bounding box center [1030, 578] width 9 height 9
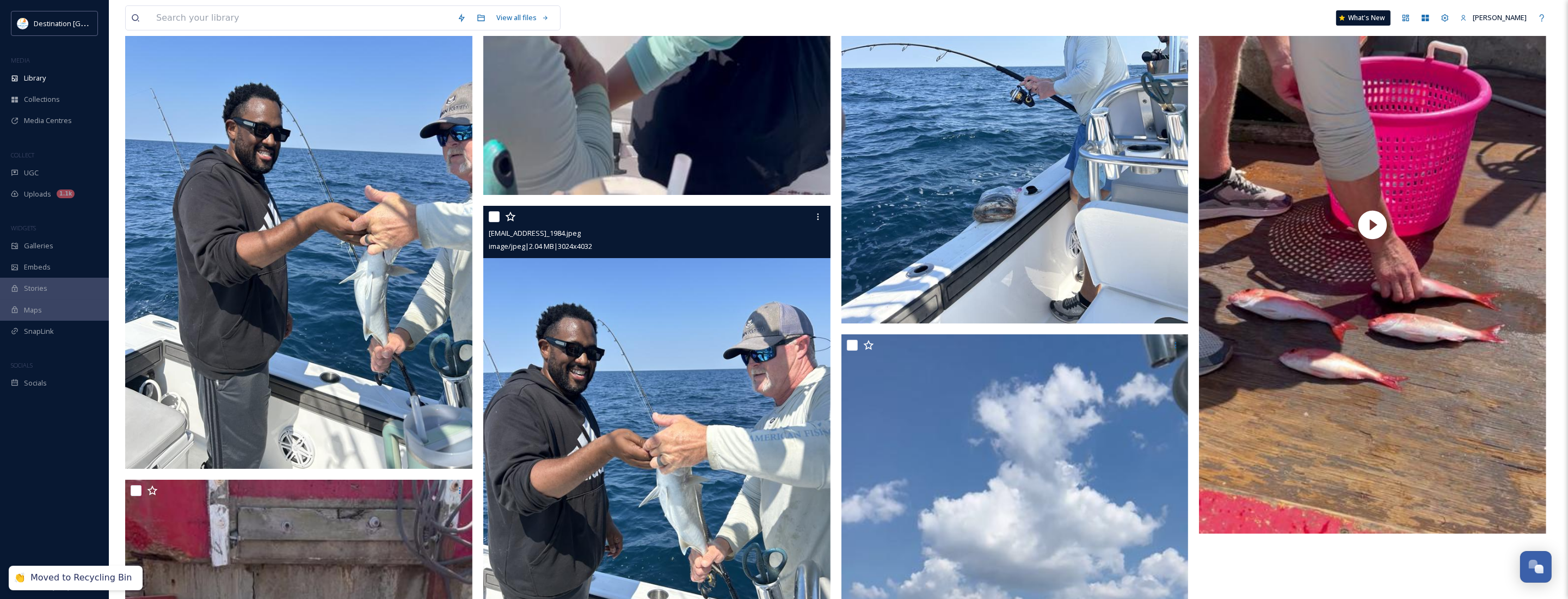
scroll to position [6880, 0]
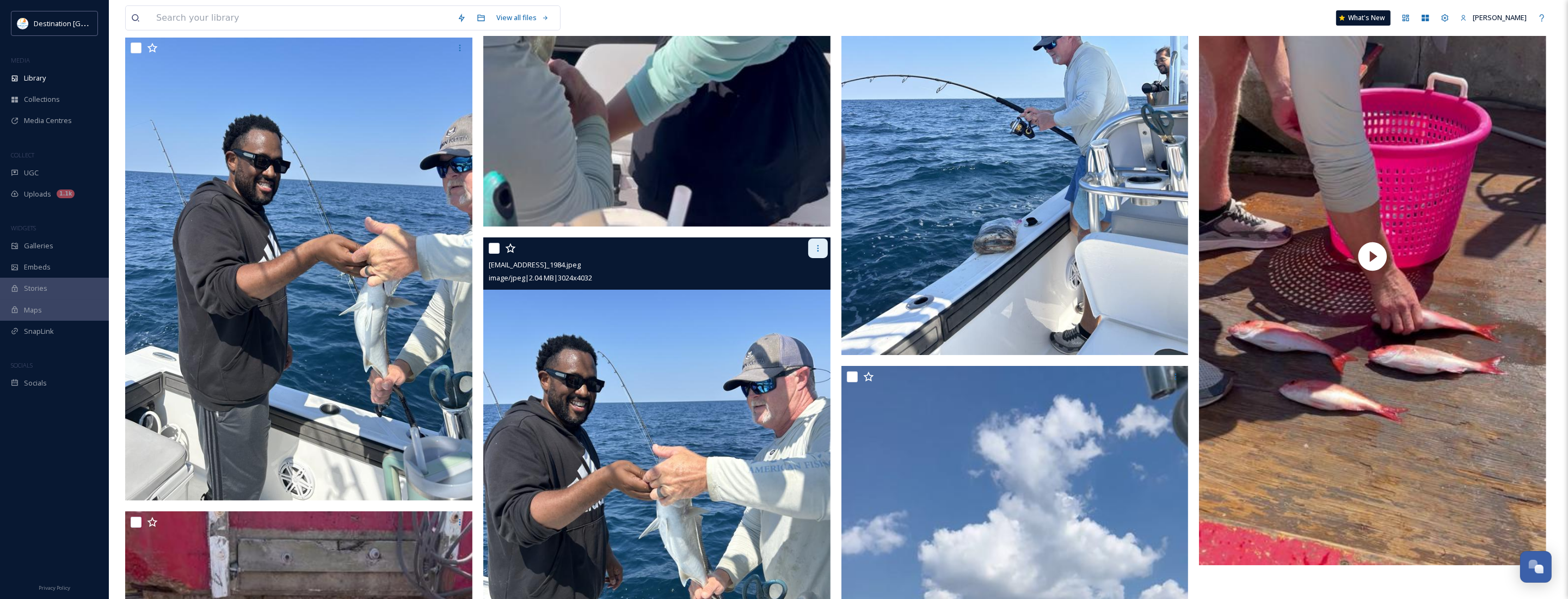
click at [819, 253] on div at bounding box center [818, 248] width 20 height 20
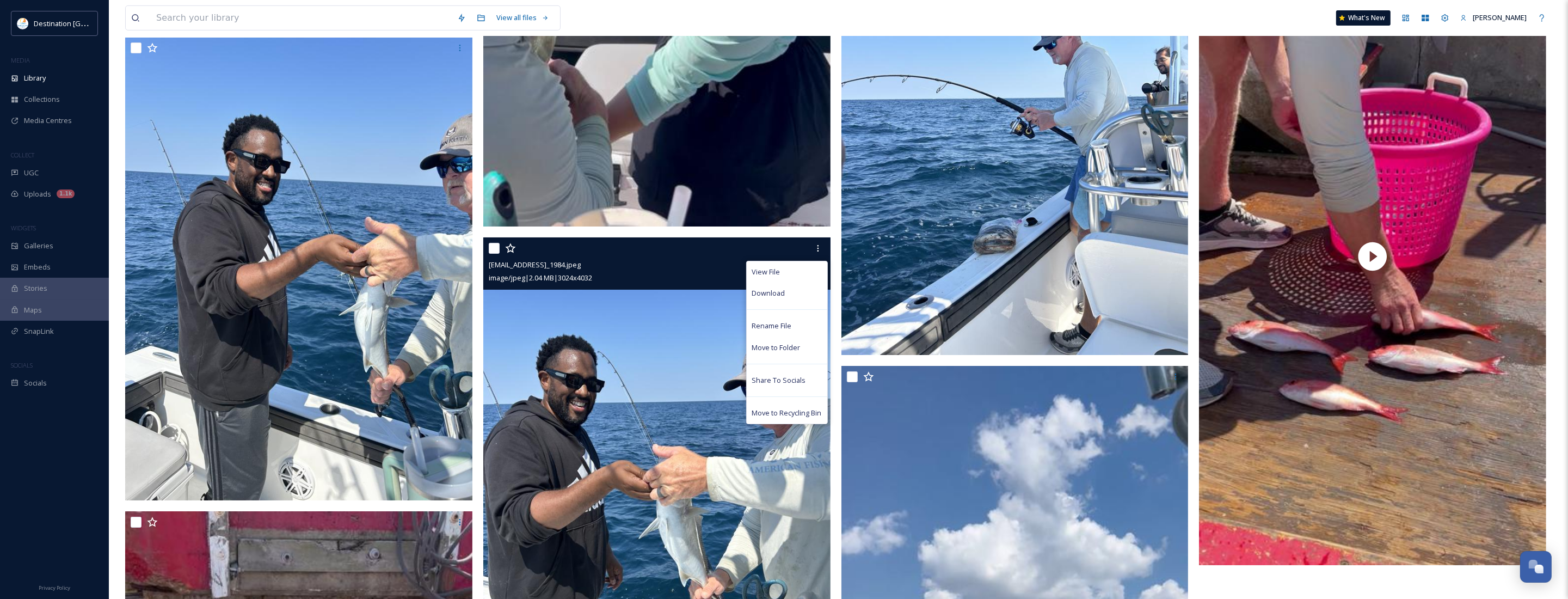
click at [590, 320] on img at bounding box center [656, 468] width 347 height 463
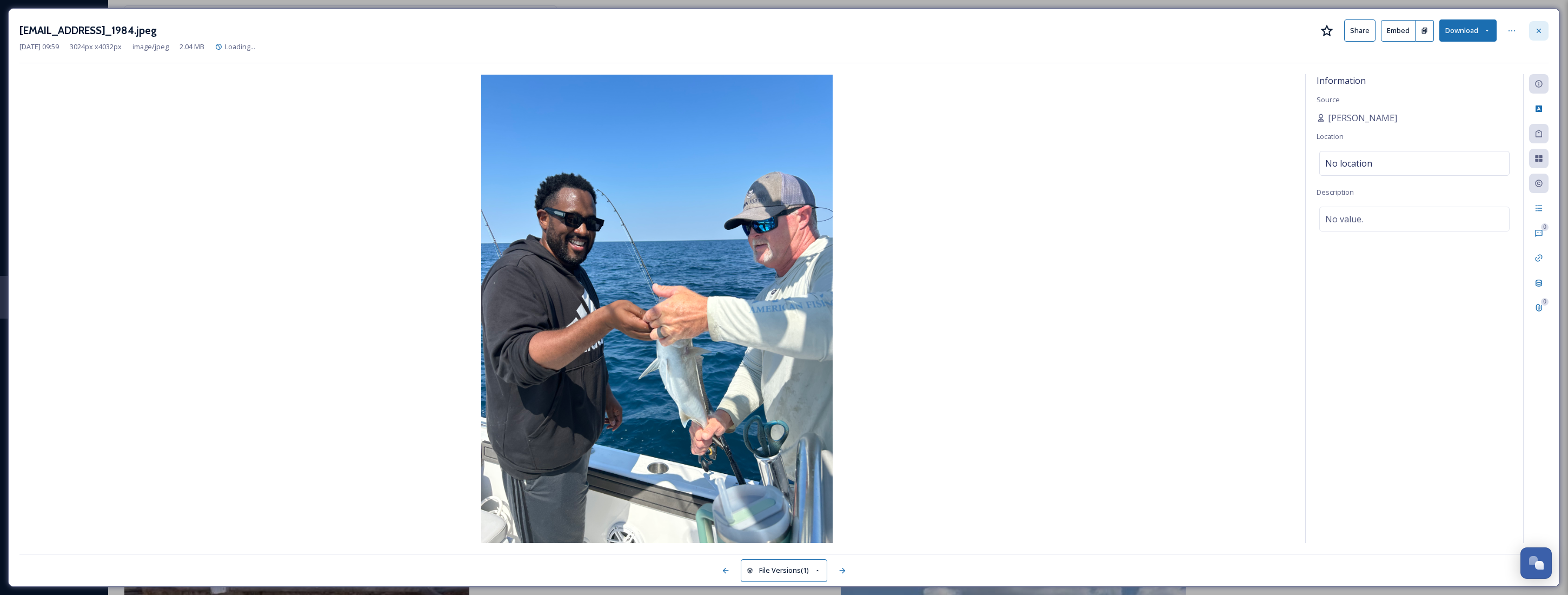
click at [1538, 29] on icon at bounding box center [1539, 31] width 8 height 8
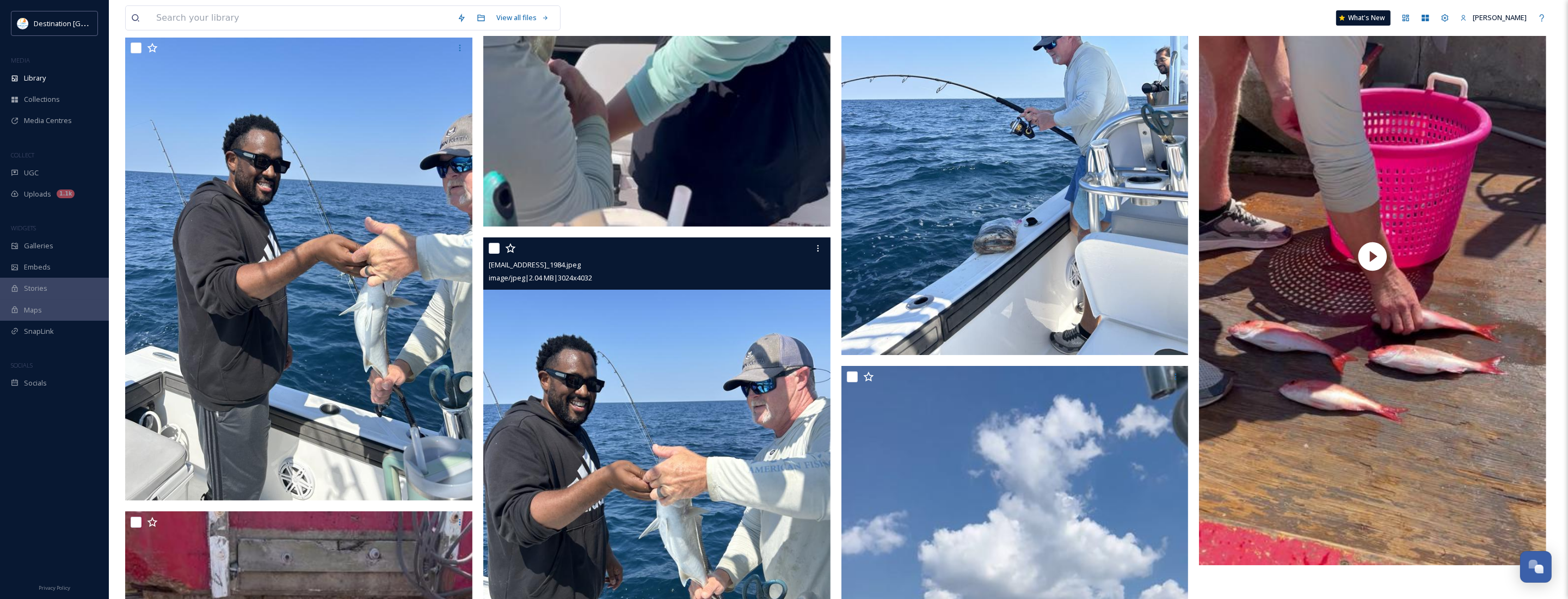
click at [494, 248] on input "checkbox" at bounding box center [494, 248] width 11 height 11
checkbox input "true"
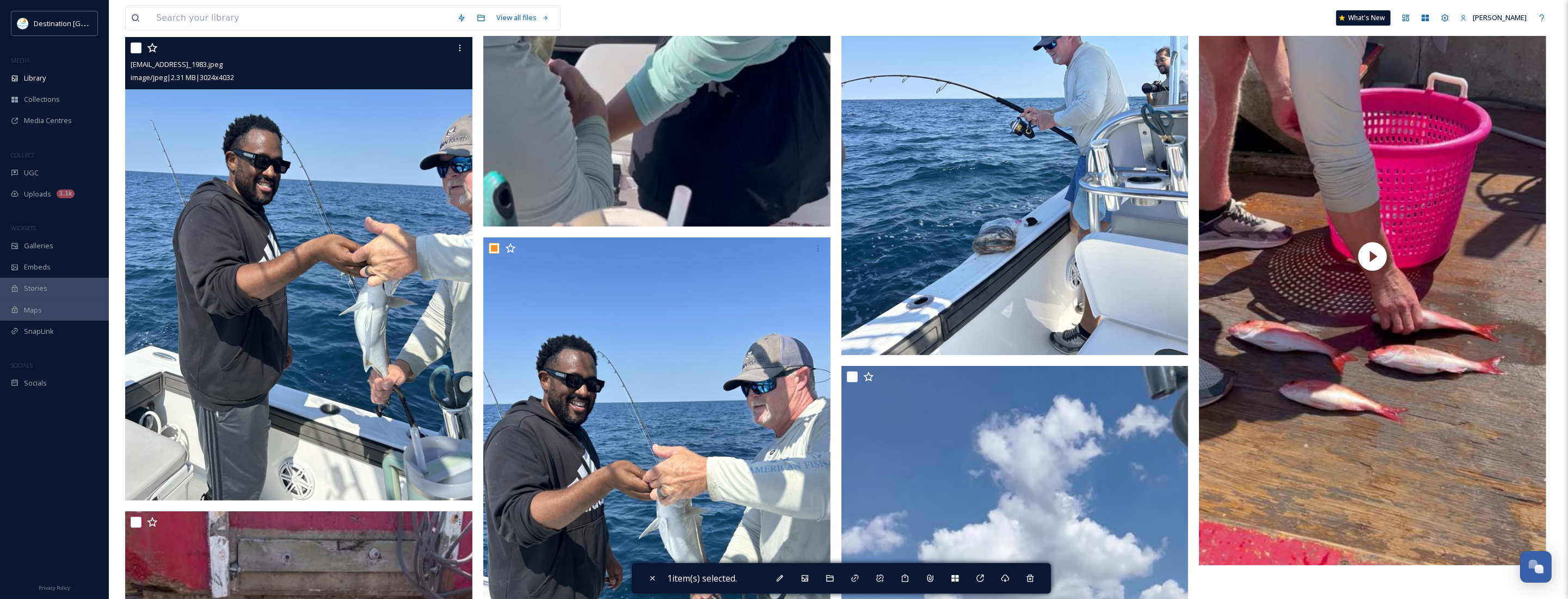
click at [139, 48] on input "checkbox" at bounding box center [136, 48] width 11 height 11
checkbox input "true"
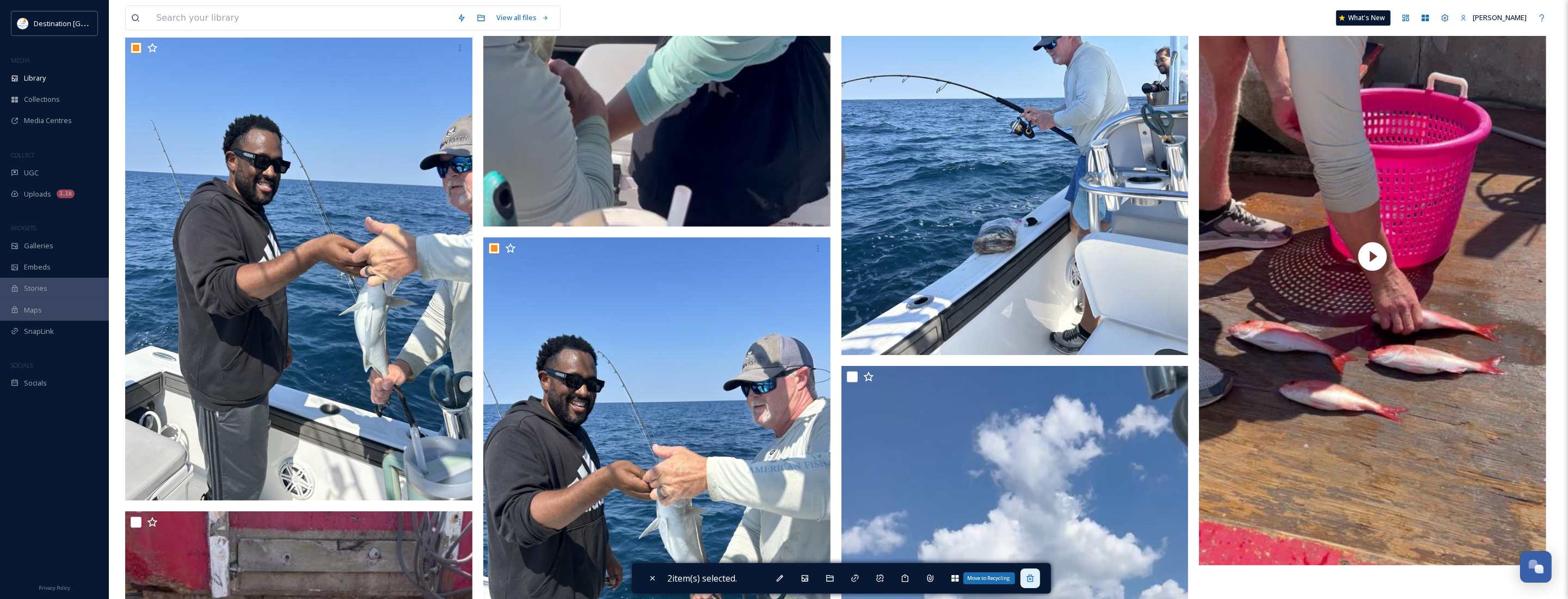
click at [1037, 573] on div "Move to Recycling" at bounding box center [1030, 578] width 20 height 20
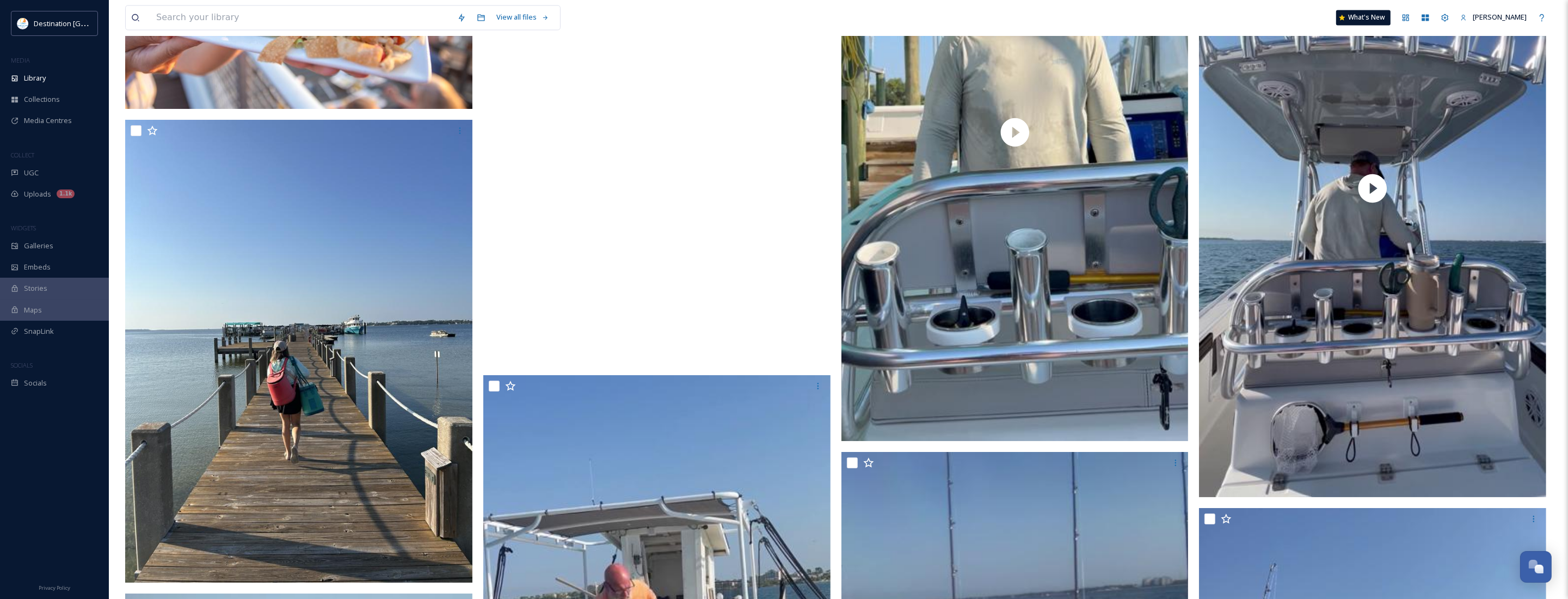
scroll to position [3137, 0]
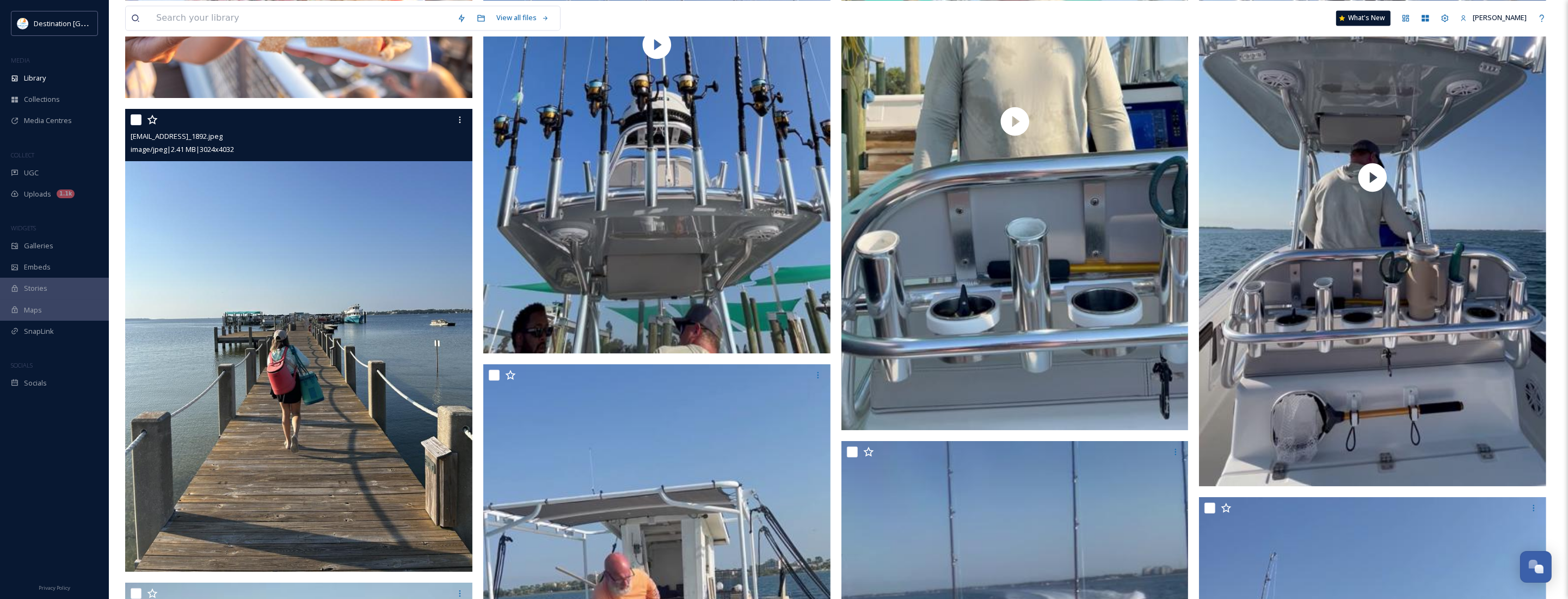
click at [362, 343] on img at bounding box center [298, 340] width 347 height 463
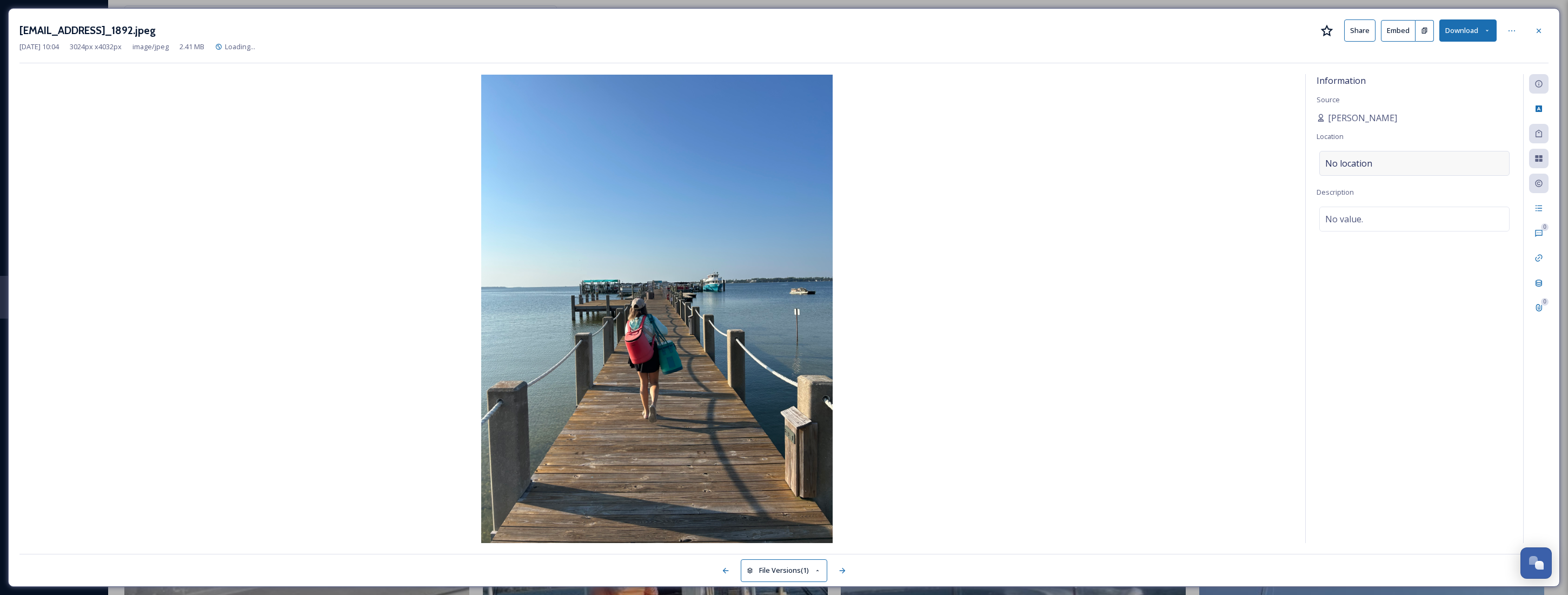
click at [1413, 166] on div "No location" at bounding box center [1415, 163] width 190 height 25
click at [1393, 162] on input at bounding box center [1414, 164] width 189 height 24
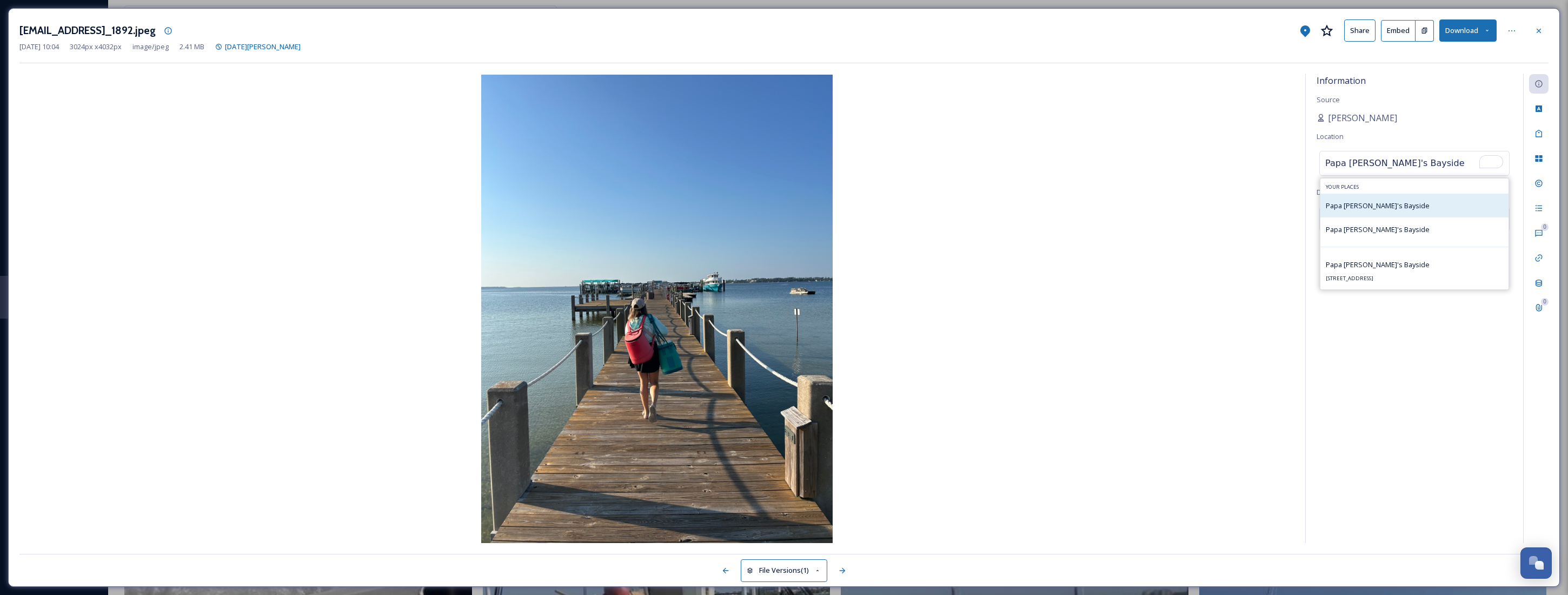
type input "Papa [PERSON_NAME]'s Bayside"
click at [1399, 209] on div "Papa [PERSON_NAME]'s Bayside" at bounding box center [1414, 206] width 188 height 24
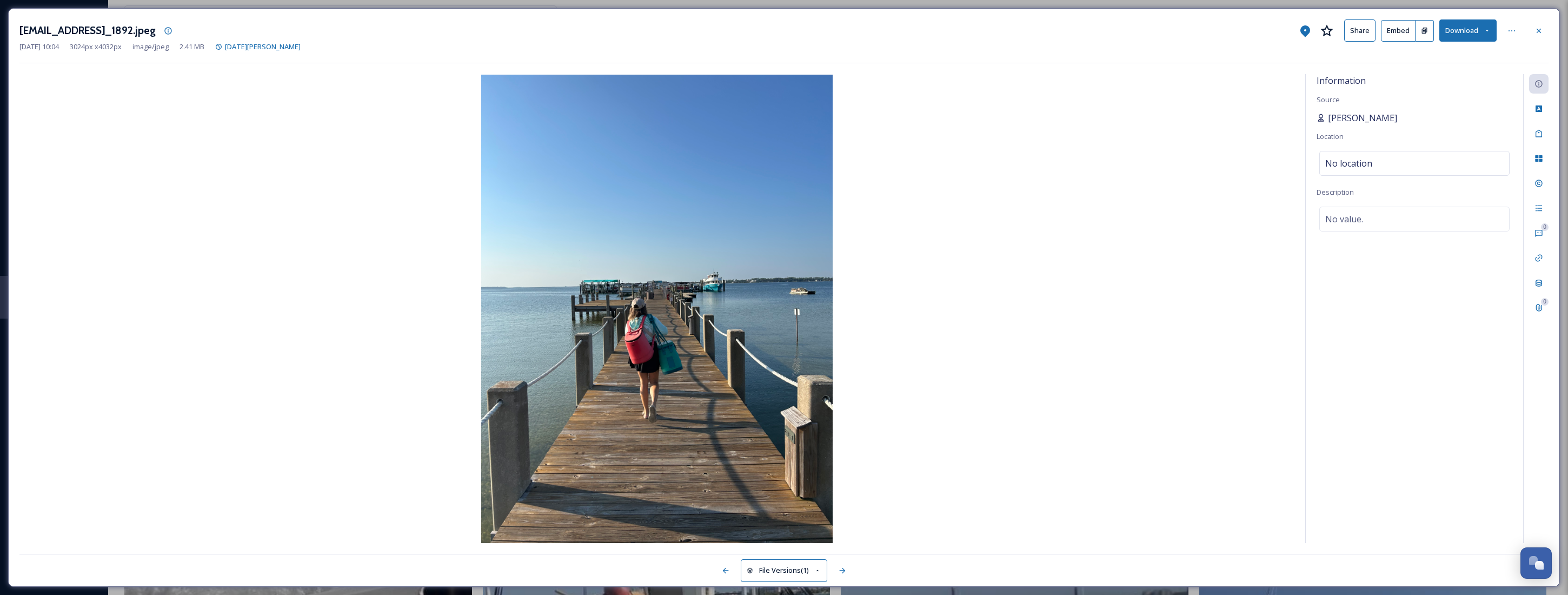
click at [1349, 116] on span "[PERSON_NAME]" at bounding box center [1363, 118] width 69 height 13
click at [1364, 119] on span "[PERSON_NAME]" at bounding box center [1363, 118] width 69 height 13
click at [1363, 119] on span "[PERSON_NAME]" at bounding box center [1363, 118] width 69 height 13
click at [1337, 113] on span "[PERSON_NAME]" at bounding box center [1363, 118] width 69 height 13
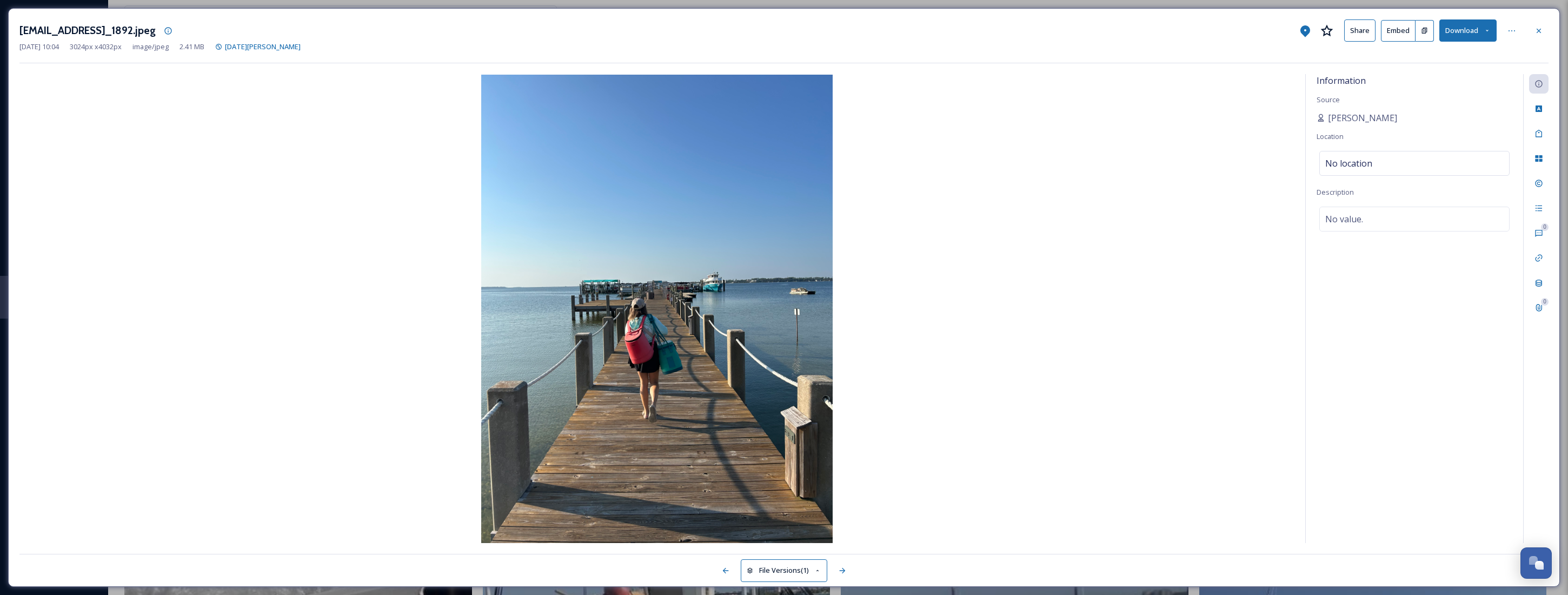
click at [1328, 137] on span "Location" at bounding box center [1330, 136] width 27 height 10
click at [1467, 92] on div "Information Source [PERSON_NAME] Location No location Description No value." at bounding box center [1414, 308] width 217 height 469
click at [1545, 85] on div "Information" at bounding box center [1539, 84] width 20 height 20
click at [1542, 34] on icon at bounding box center [1539, 31] width 8 height 8
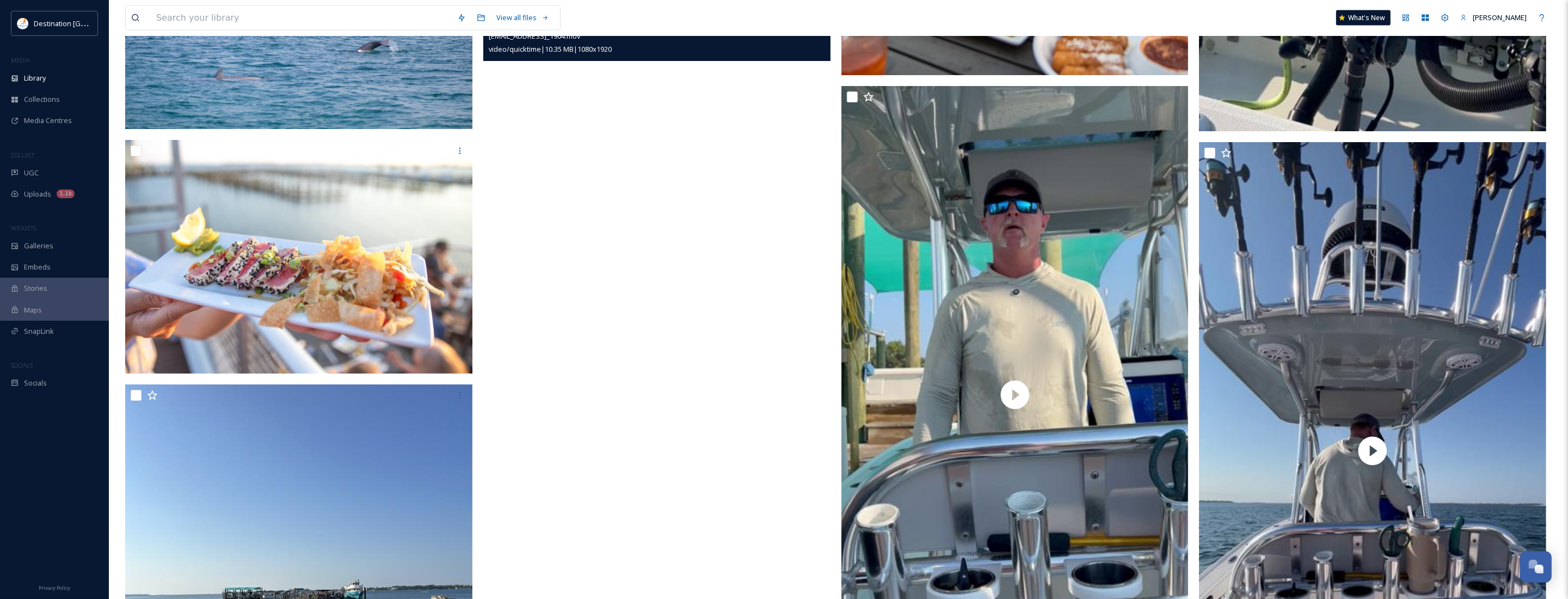
scroll to position [2933, 0]
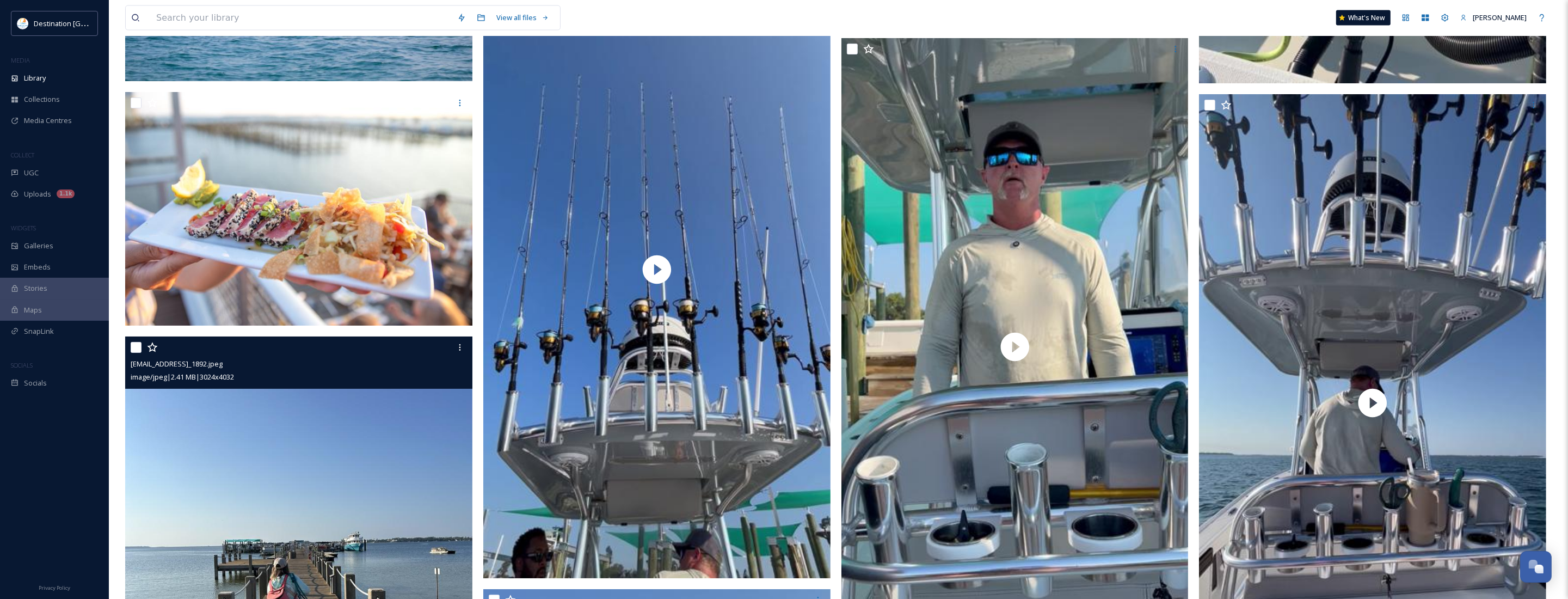
click at [339, 520] on img at bounding box center [298, 568] width 347 height 463
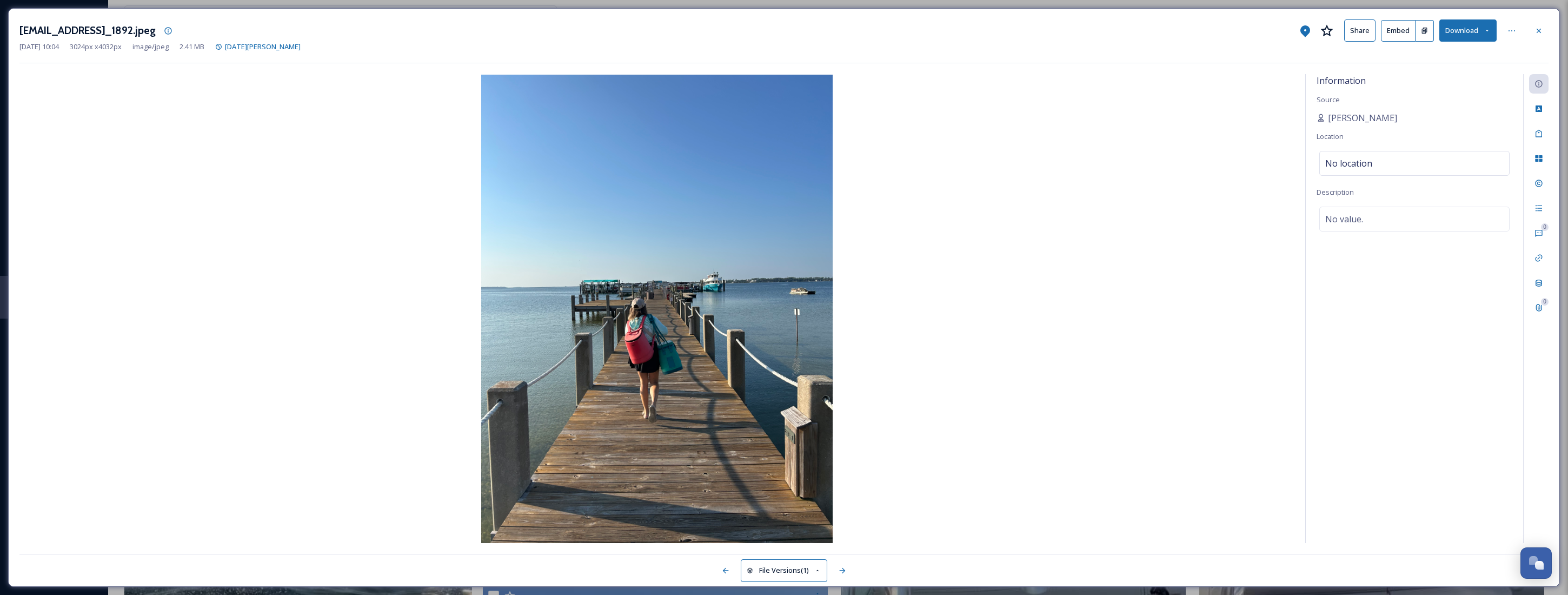
click at [1347, 109] on div "Information Source [PERSON_NAME] Location No location Description No value." at bounding box center [1414, 308] width 217 height 469
click at [1347, 120] on span "[PERSON_NAME]" at bounding box center [1363, 118] width 69 height 13
click at [1343, 119] on span "[PERSON_NAME]" at bounding box center [1363, 118] width 69 height 13
click at [1403, 116] on div "[PERSON_NAME]" at bounding box center [1415, 118] width 196 height 13
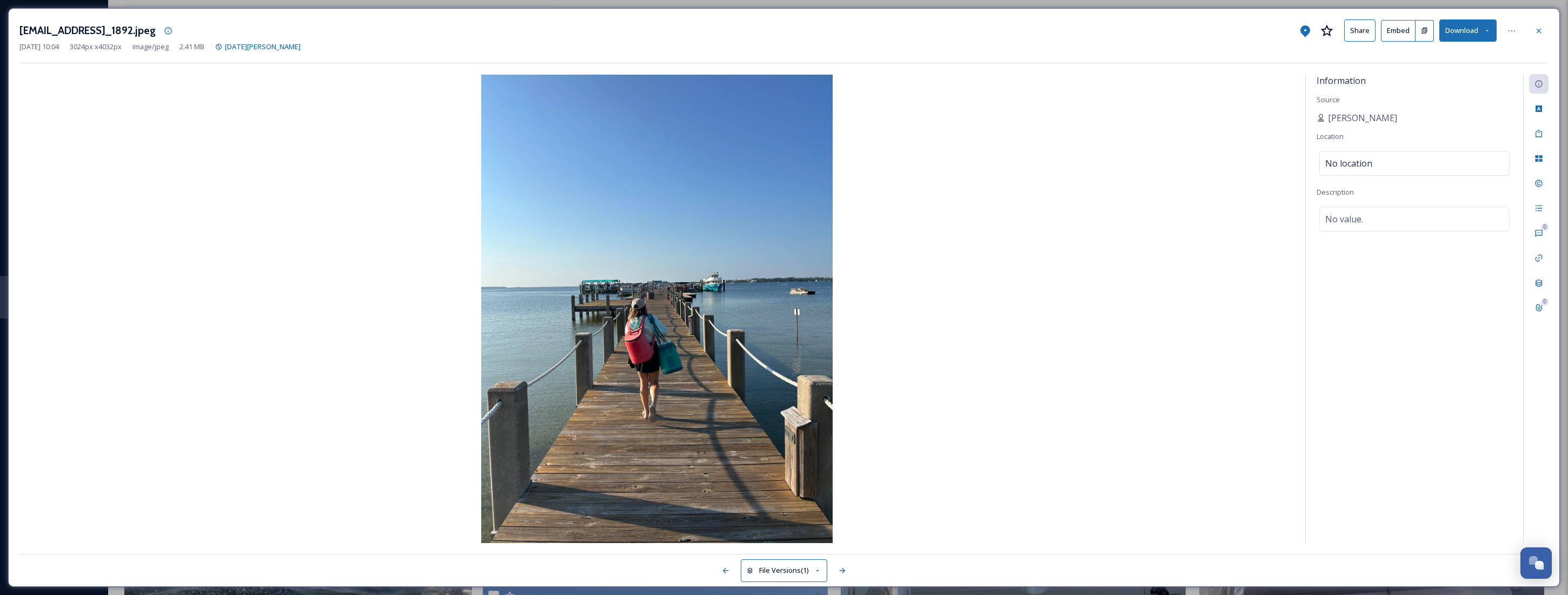
click at [1342, 92] on div "Information Source [PERSON_NAME] Location No location Description No value." at bounding box center [1414, 308] width 217 height 469
click at [1547, 109] on div "Custom Attributes" at bounding box center [1539, 109] width 20 height 20
click at [1541, 140] on div "Tags" at bounding box center [1539, 134] width 20 height 20
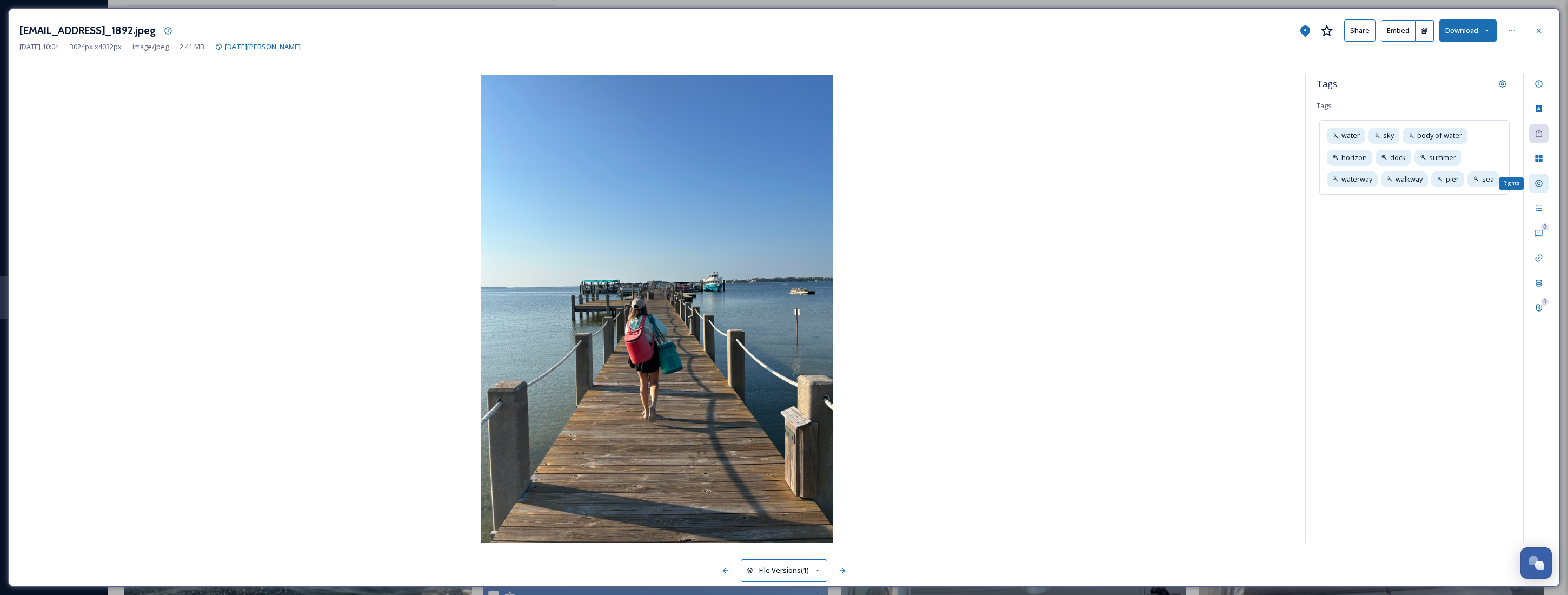
click at [1532, 187] on div "Rights" at bounding box center [1539, 183] width 20 height 20
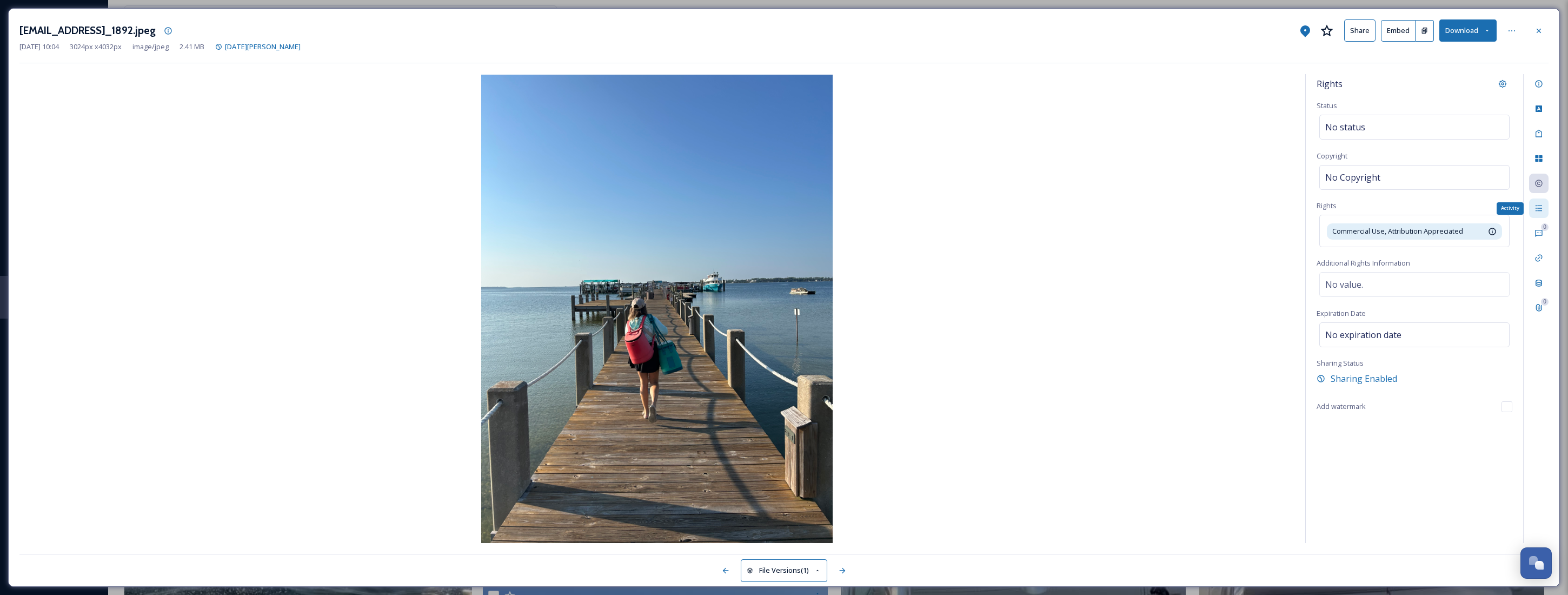
click at [1541, 211] on icon at bounding box center [1538, 208] width 6 height 6
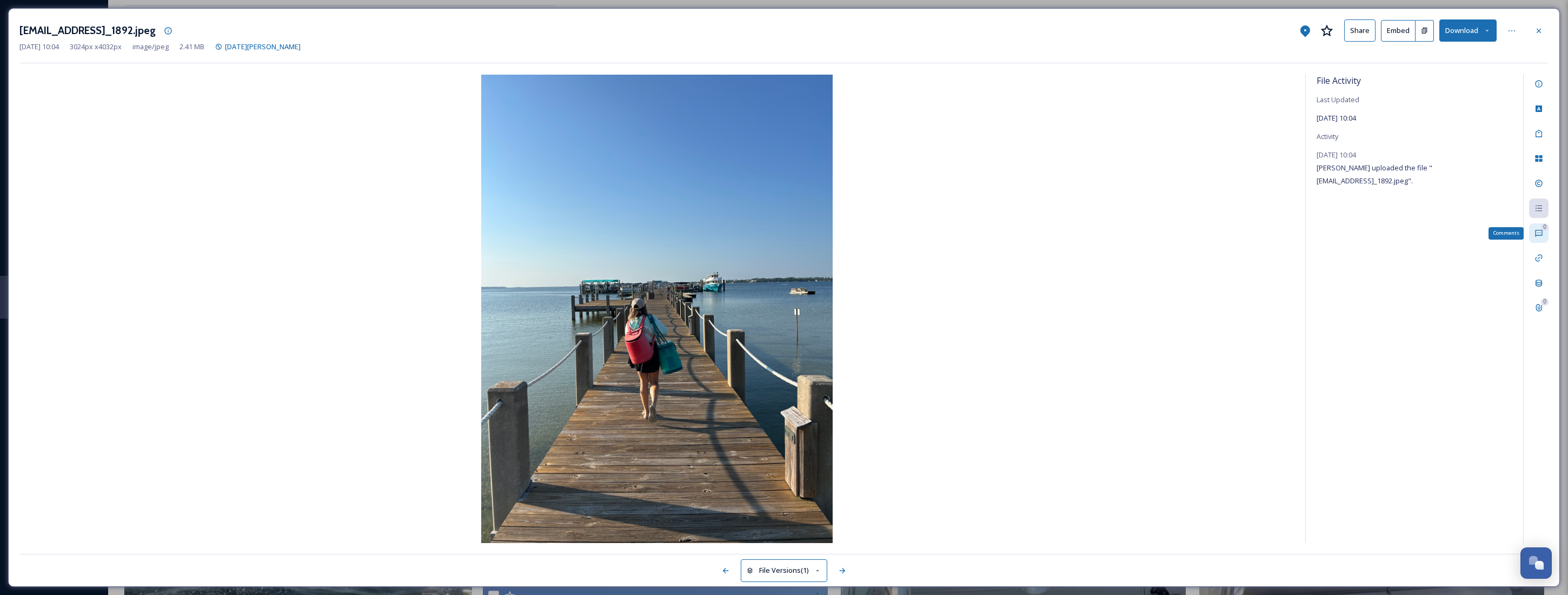
click at [1540, 233] on icon at bounding box center [1539, 233] width 8 height 8
click at [1543, 261] on div "Linked Assets" at bounding box center [1539, 258] width 20 height 20
click at [1538, 286] on icon at bounding box center [1539, 283] width 8 height 8
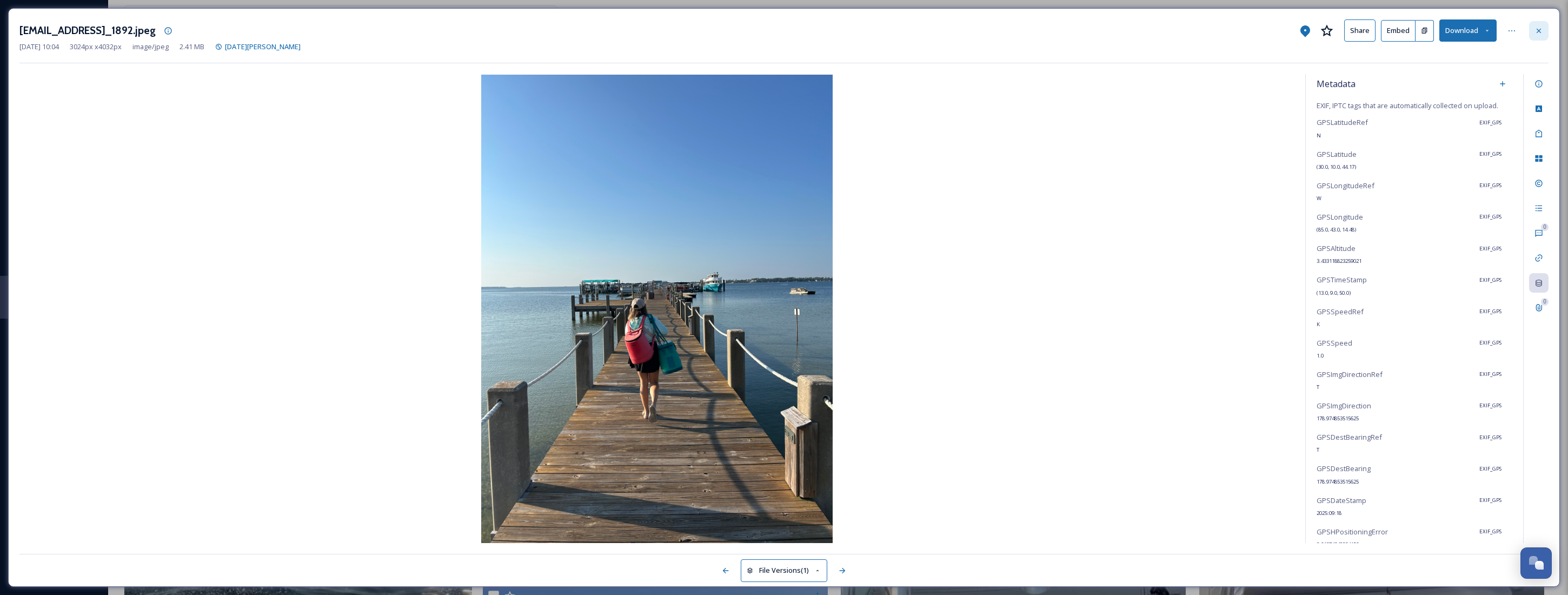
click at [1536, 33] on icon at bounding box center [1539, 31] width 8 height 8
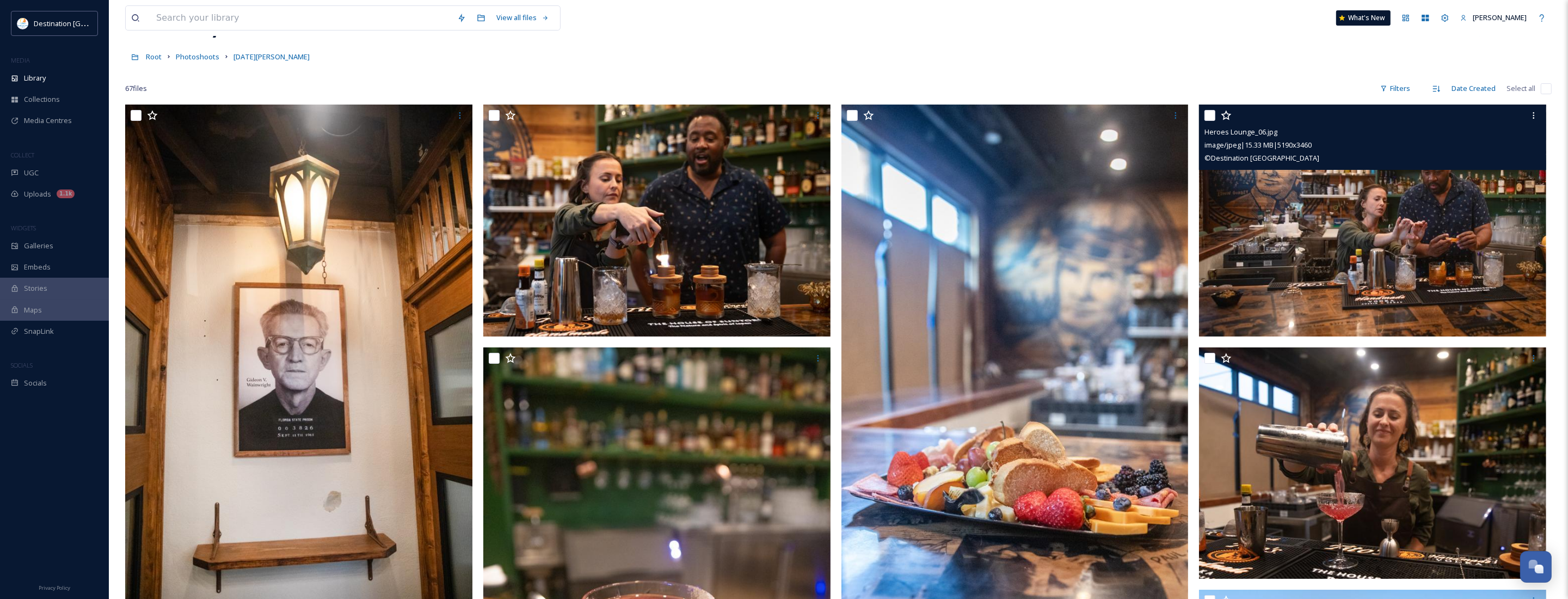
scroll to position [68, 0]
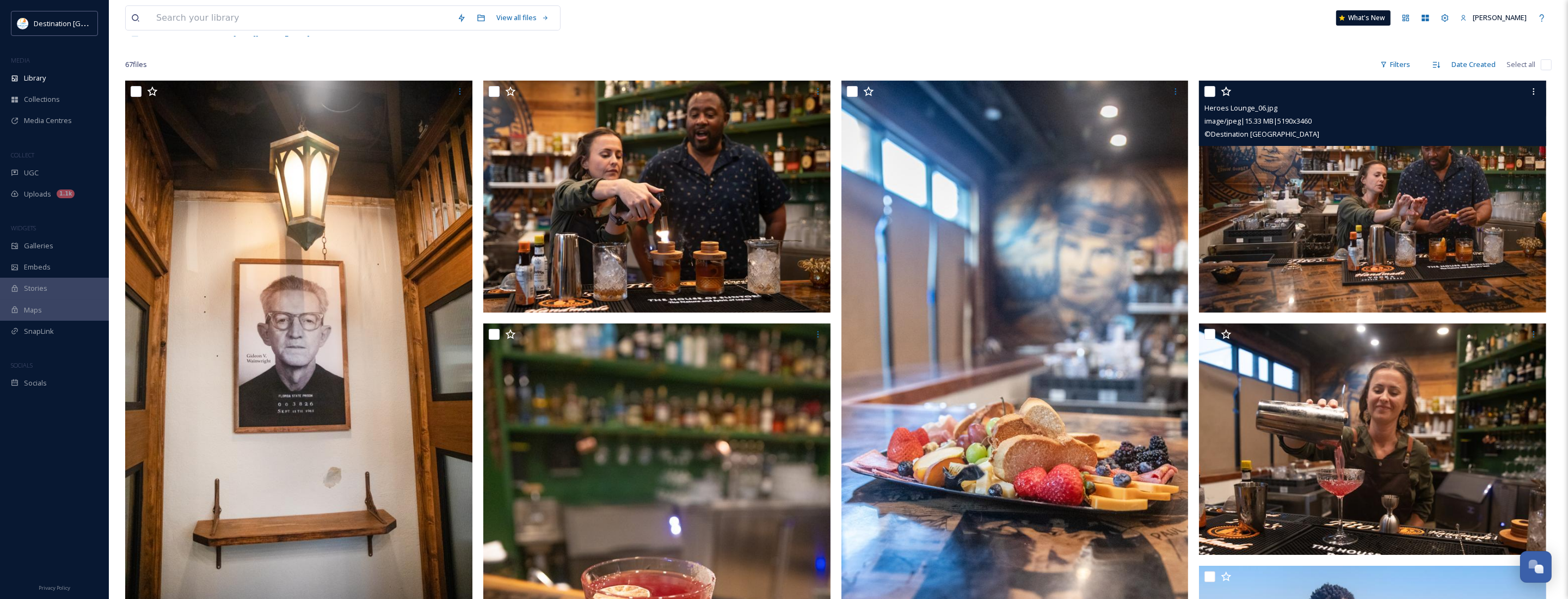
click at [1342, 240] on img at bounding box center [1372, 197] width 347 height 232
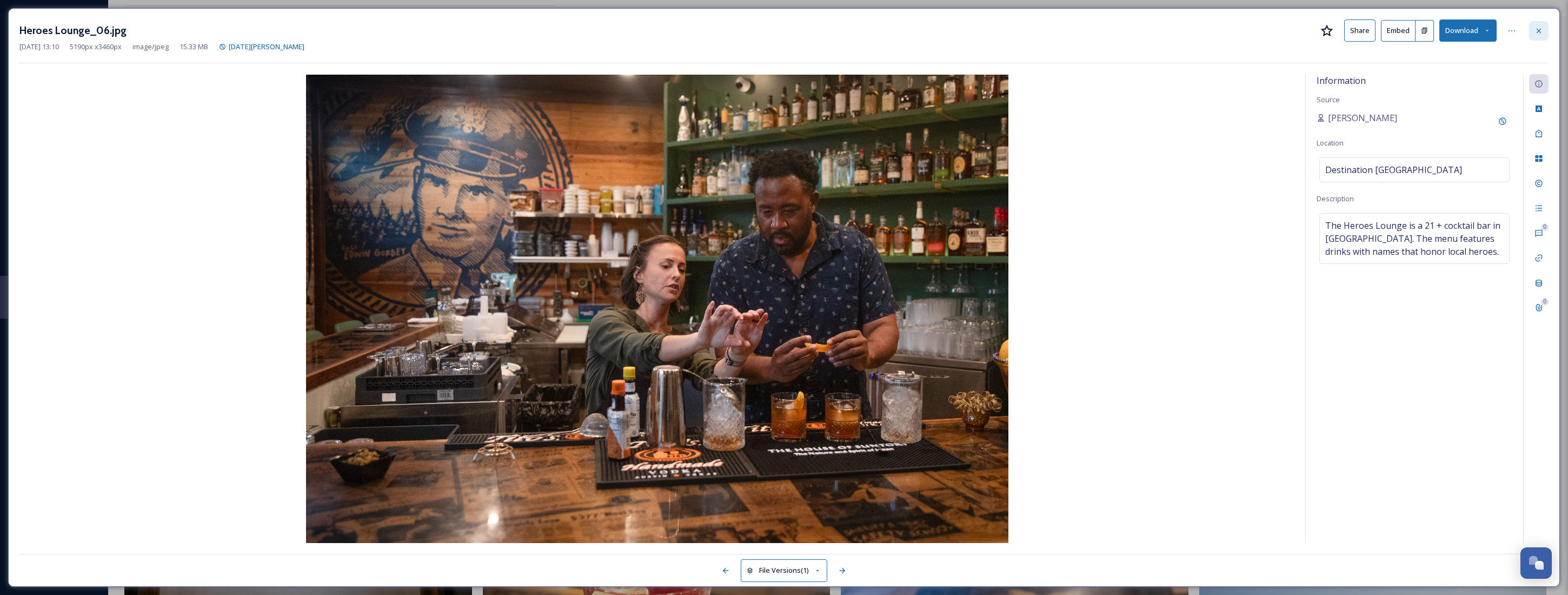
click at [1543, 38] on div at bounding box center [1539, 31] width 20 height 20
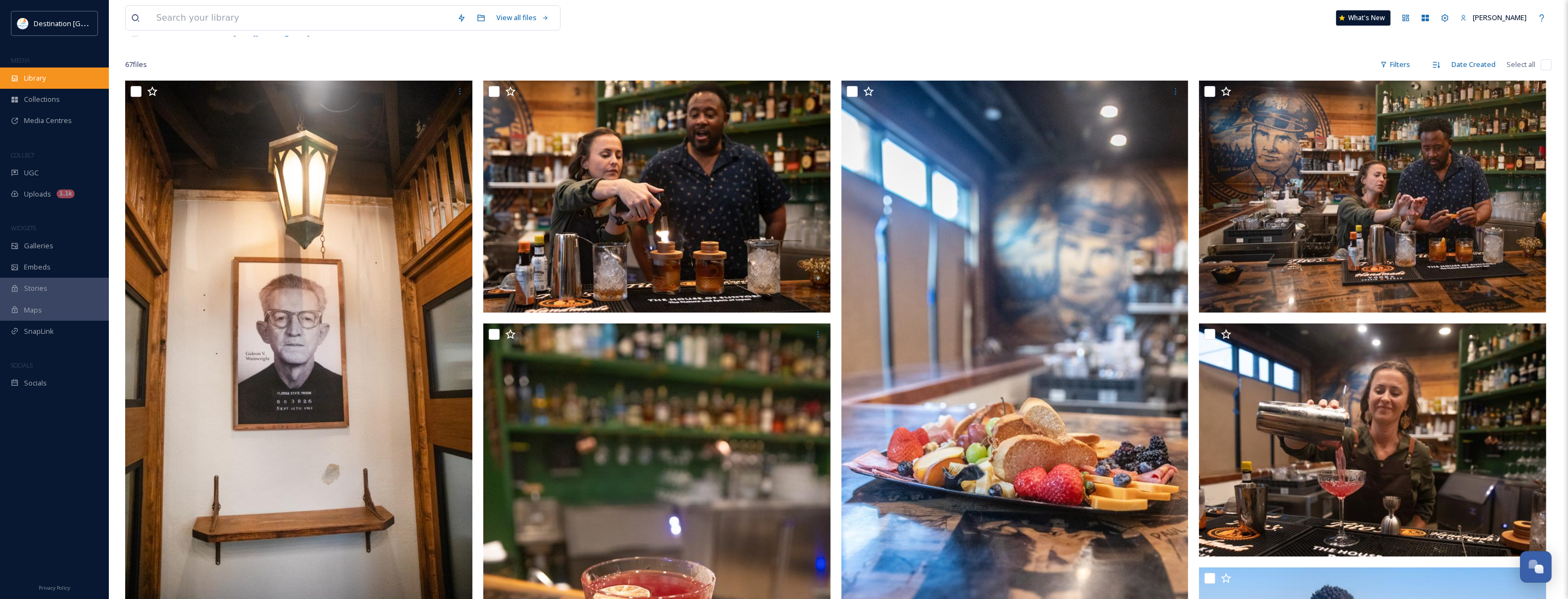
click at [43, 86] on div "Library" at bounding box center [54, 78] width 109 height 21
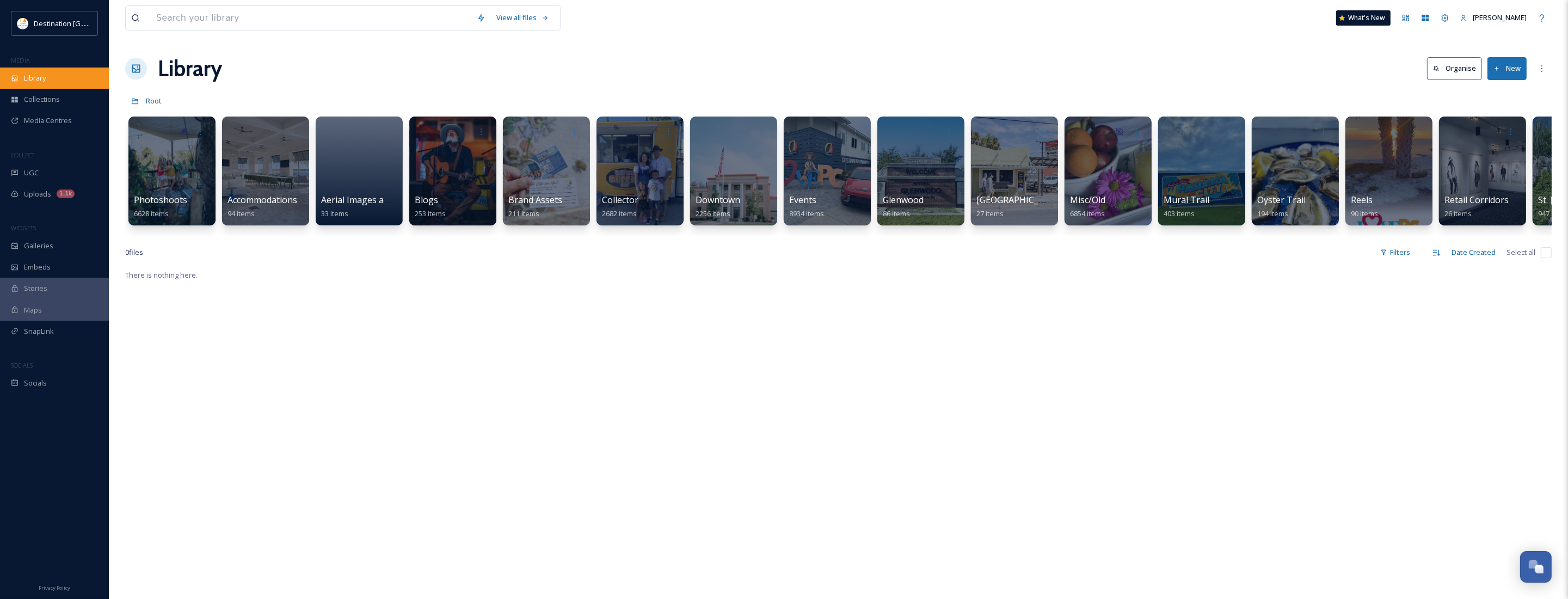
click at [33, 79] on span "Library" at bounding box center [35, 78] width 22 height 11
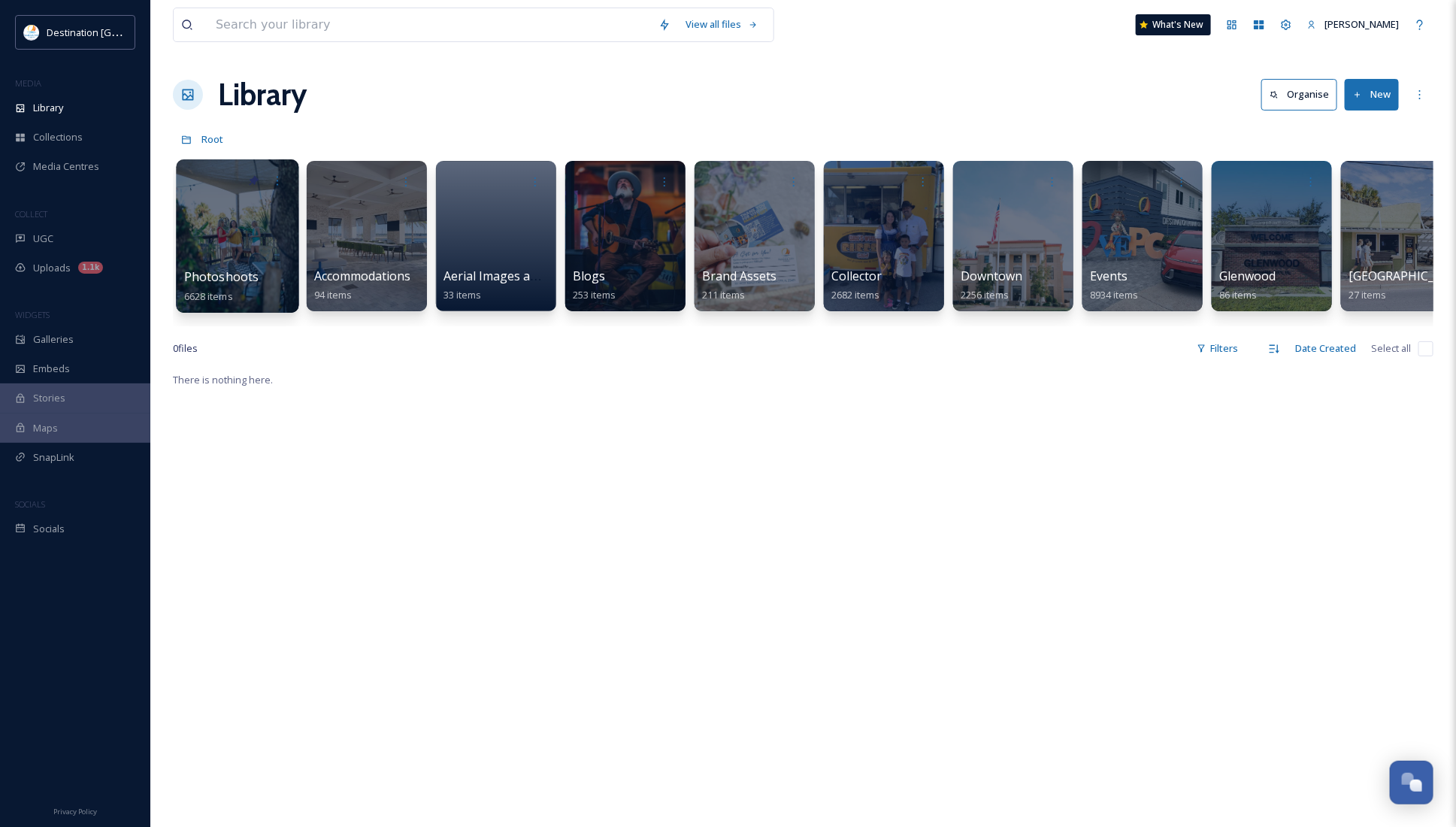
click at [235, 257] on div at bounding box center [236, 236] width 122 height 153
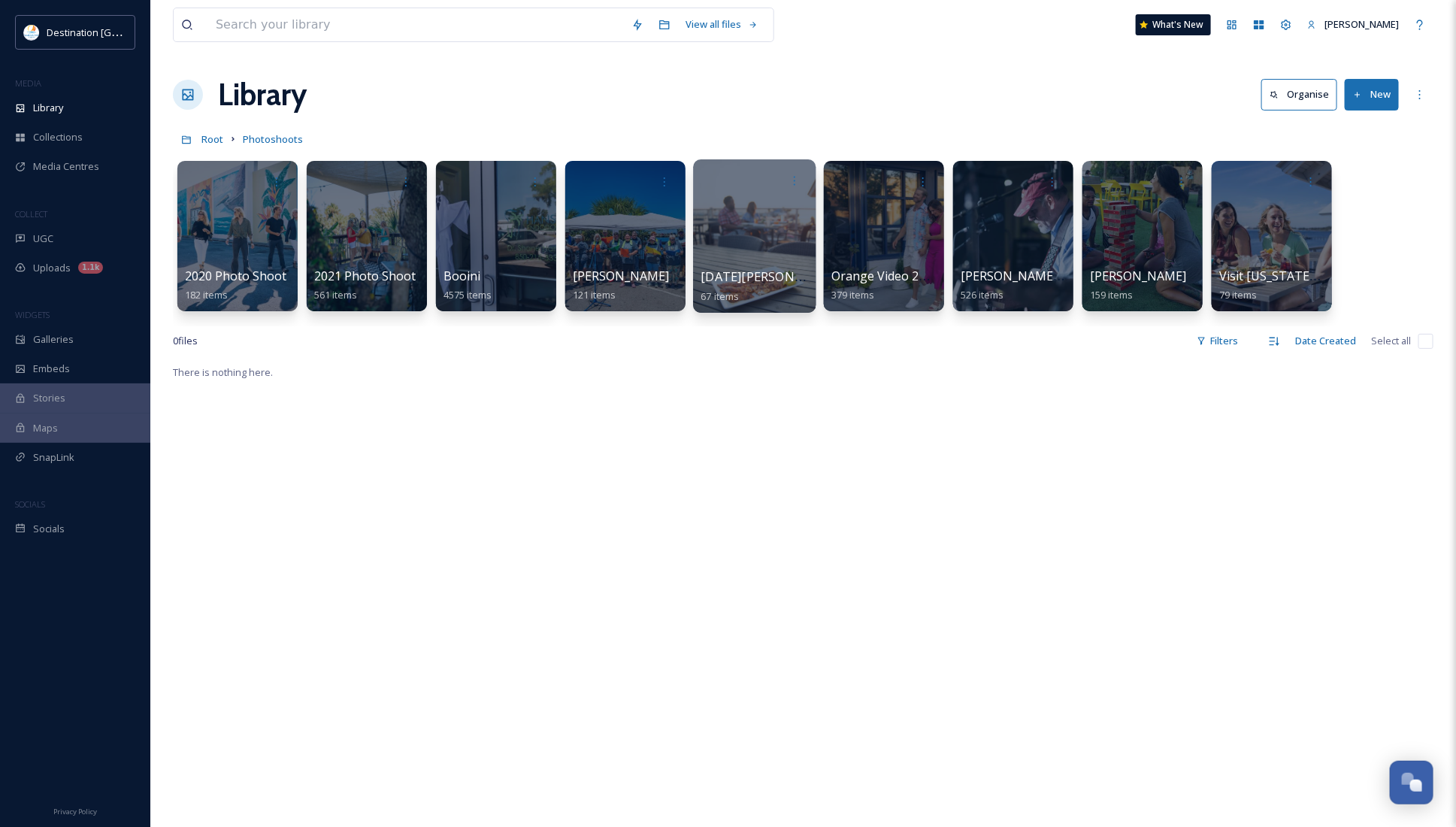
click at [741, 253] on div at bounding box center [753, 236] width 122 height 153
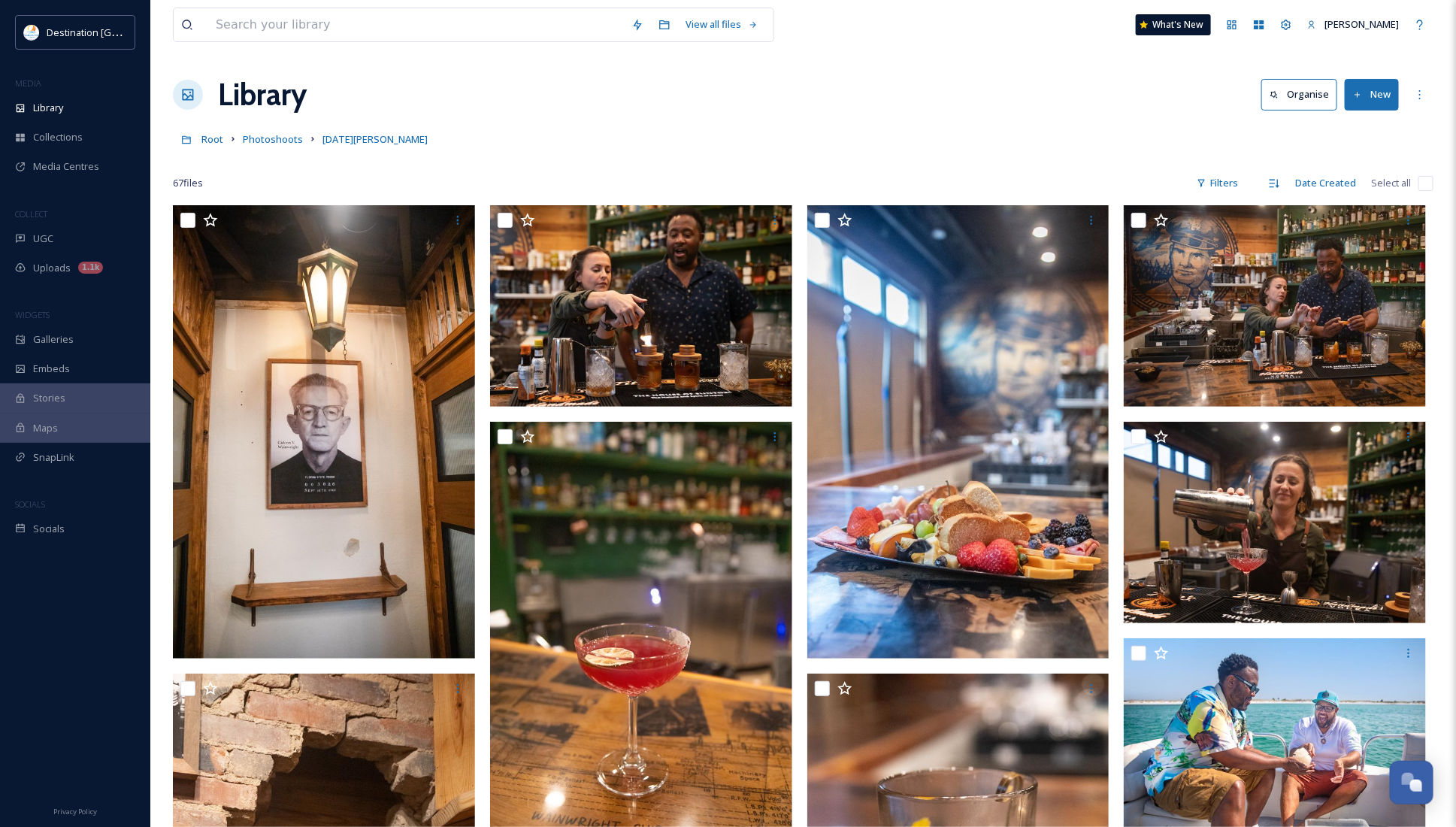
click at [1376, 98] on button "New" at bounding box center [1371, 94] width 54 height 30
click at [1377, 192] on div "Folder" at bounding box center [1355, 188] width 85 height 29
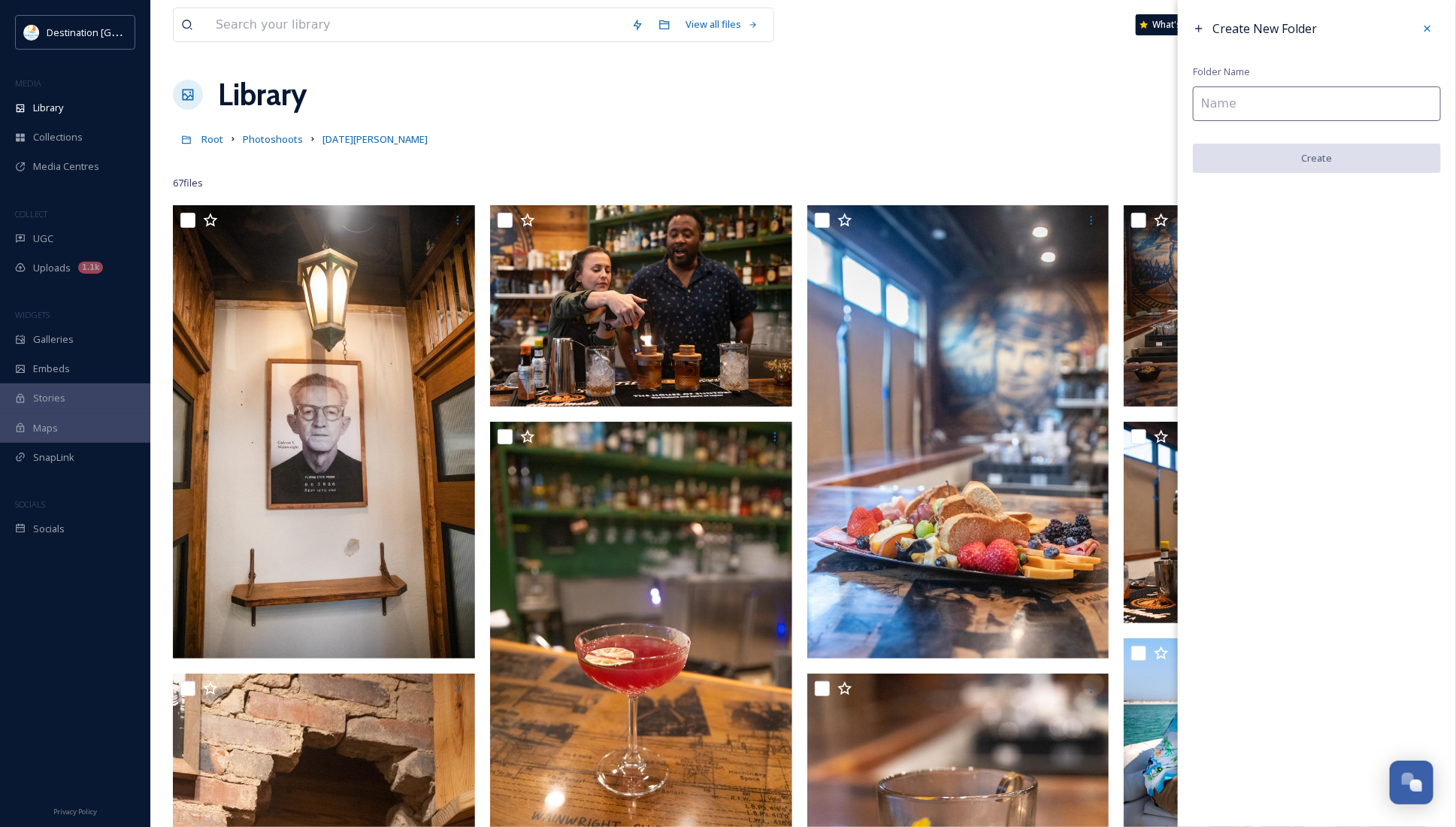
click at [1266, 106] on input at bounding box center [1316, 103] width 248 height 34
type input "Raw Videos"
click at [1286, 159] on button "Create" at bounding box center [1316, 159] width 248 height 30
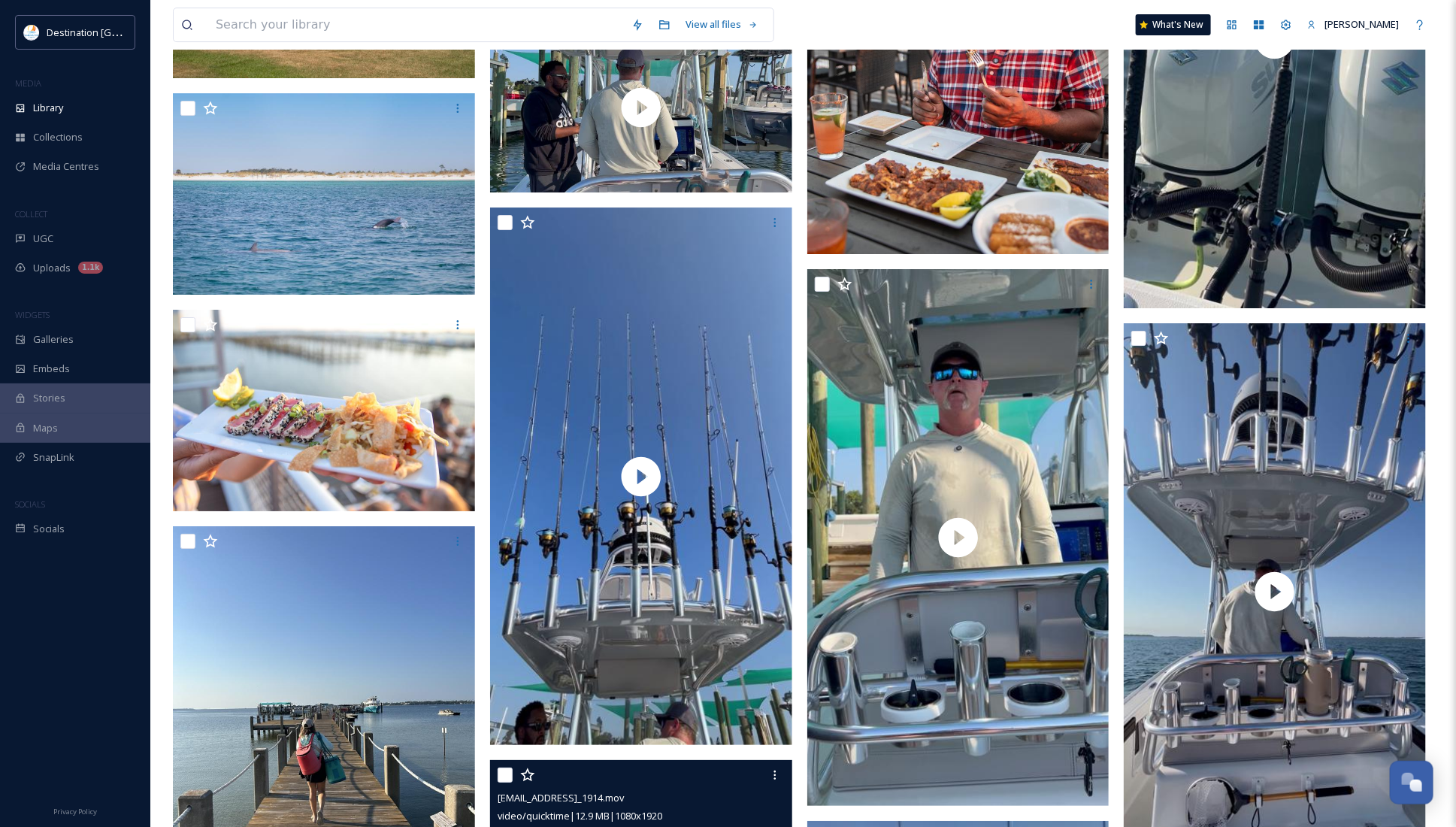
scroll to position [2537, 0]
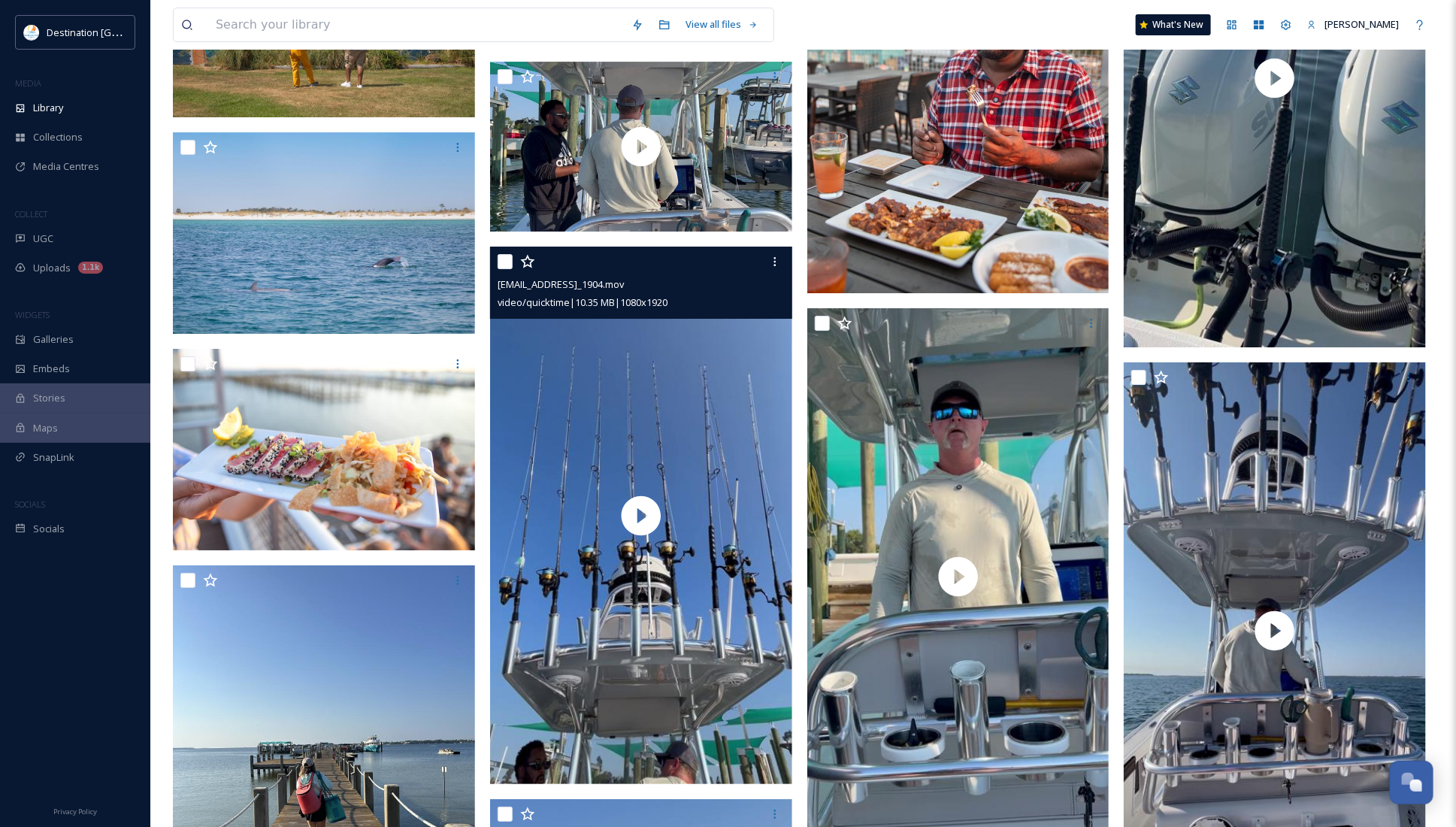
click at [500, 260] on input "checkbox" at bounding box center [505, 261] width 15 height 15
checkbox input "true"
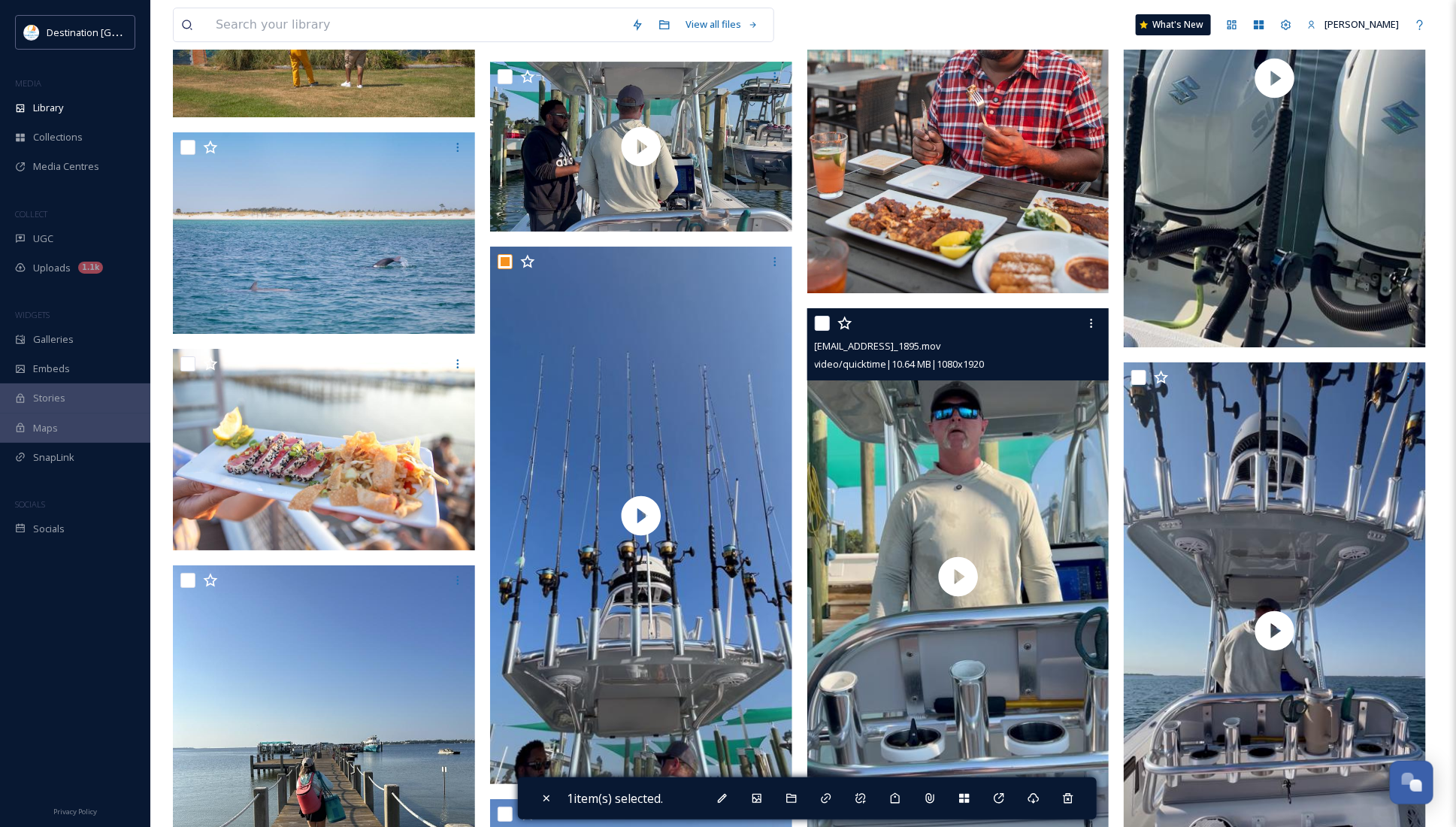
click at [824, 321] on input "checkbox" at bounding box center [821, 322] width 15 height 15
checkbox input "true"
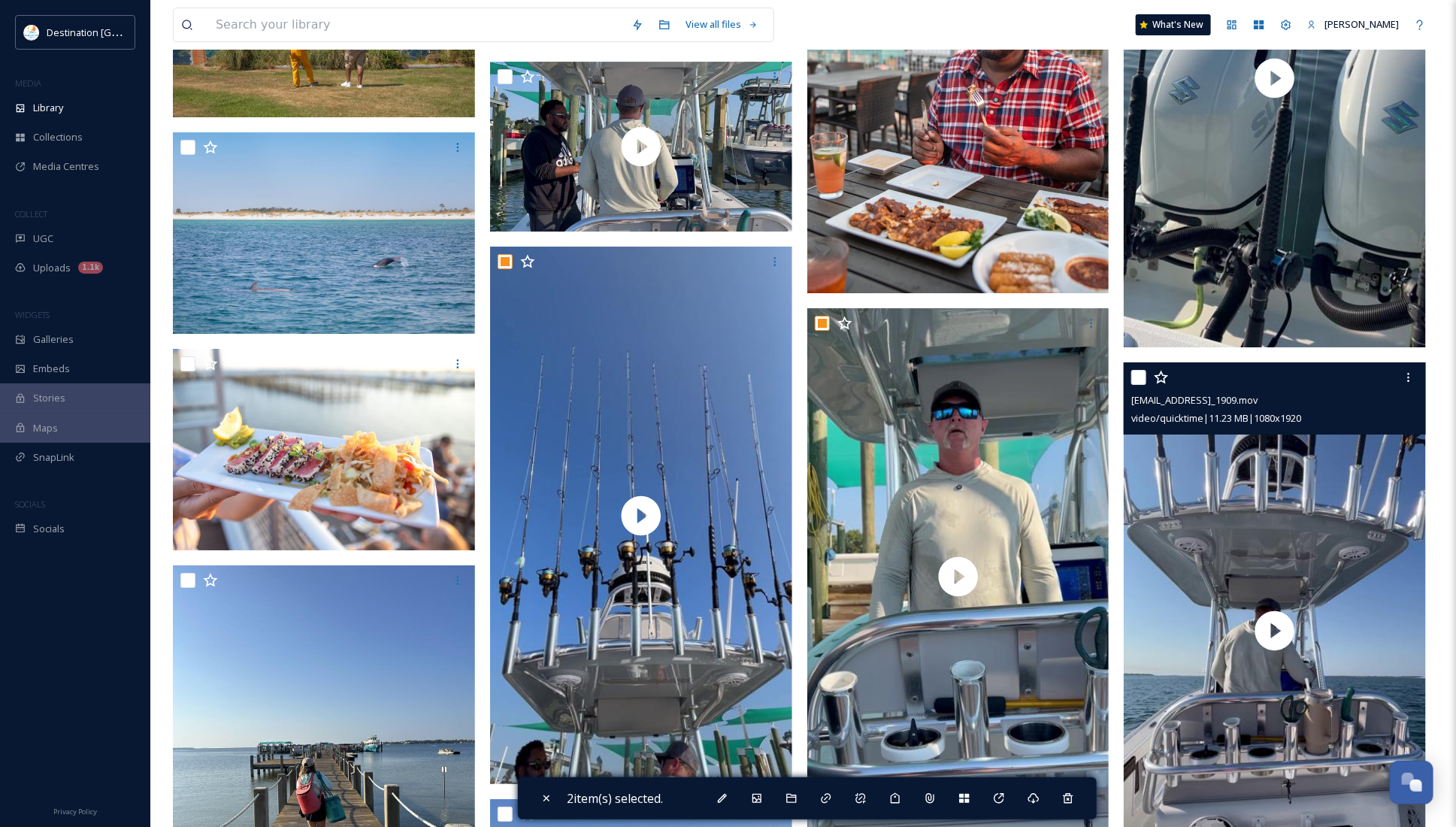
click at [1139, 379] on input "checkbox" at bounding box center [1138, 376] width 15 height 15
checkbox input "true"
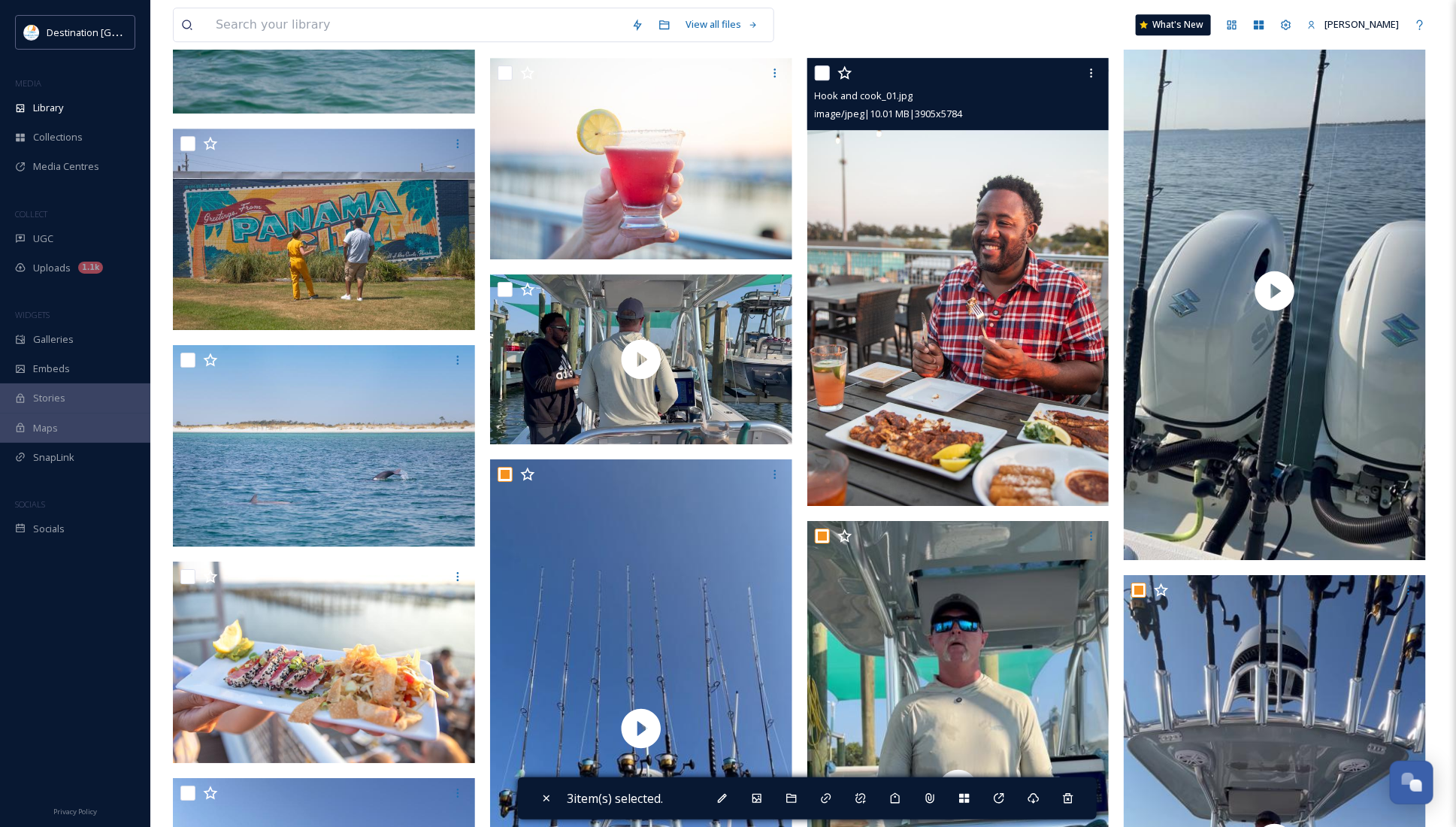
scroll to position [2255, 0]
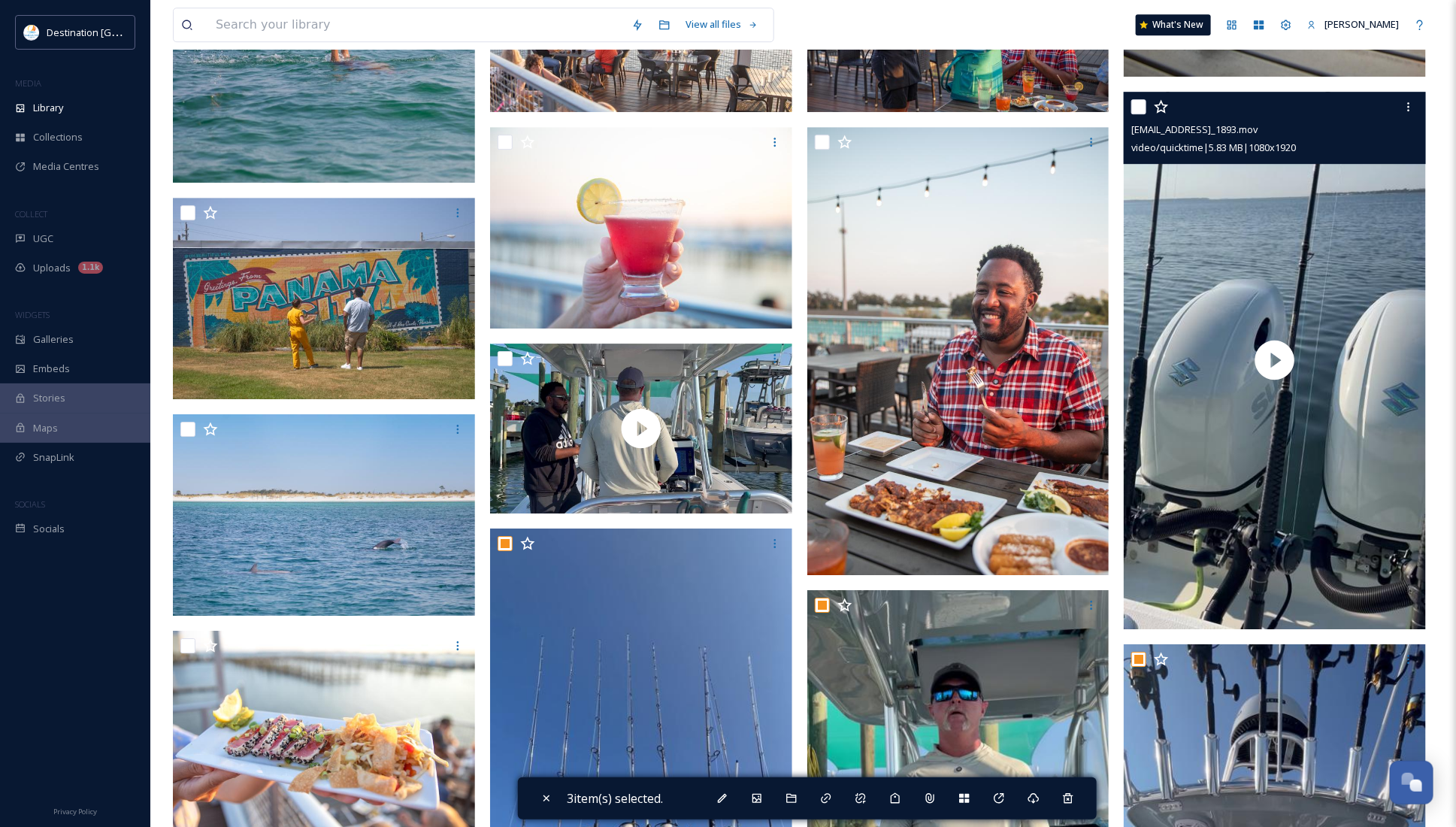
click at [1142, 111] on input "checkbox" at bounding box center [1138, 106] width 15 height 15
checkbox input "true"
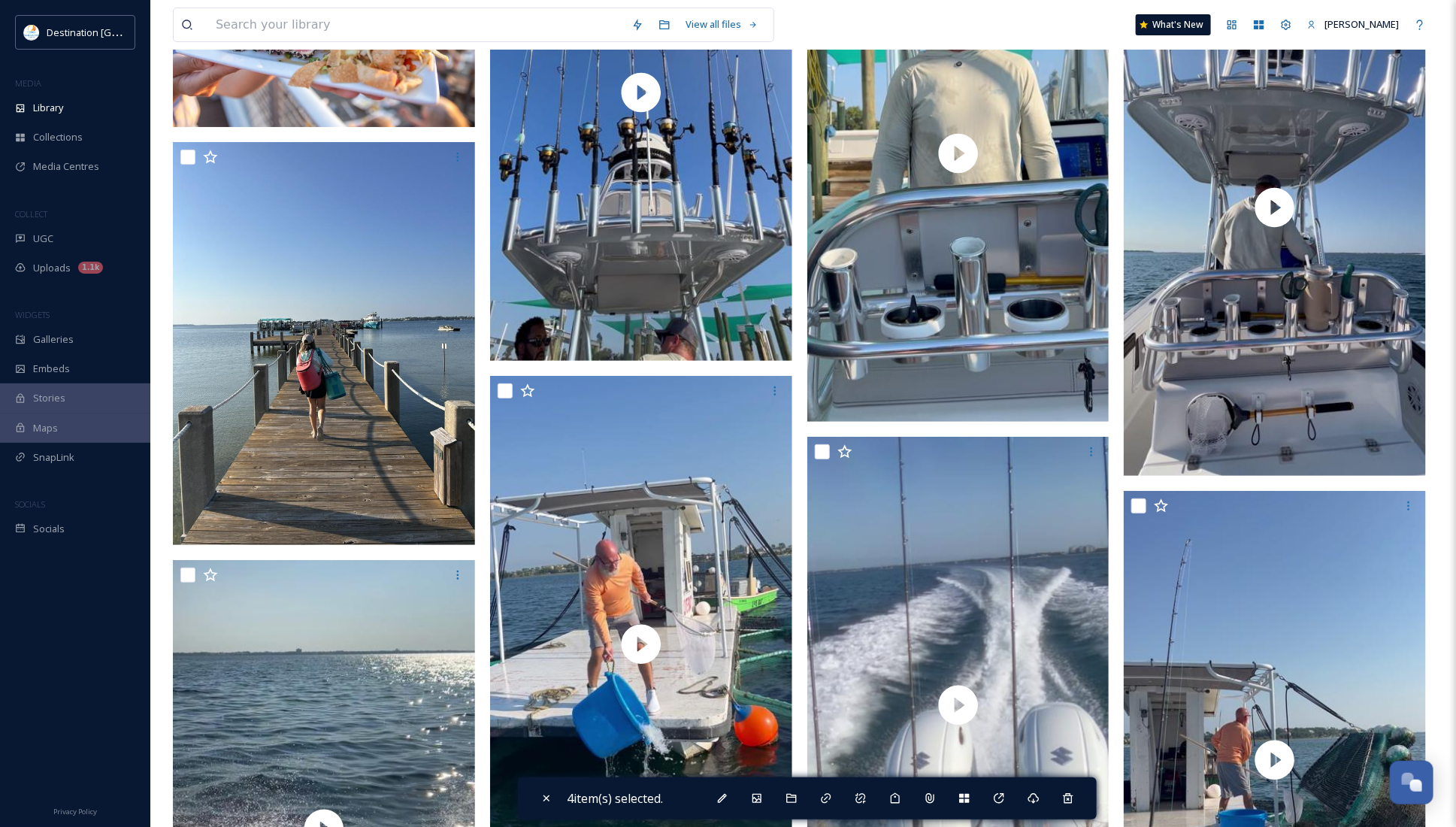
scroll to position [3006, 0]
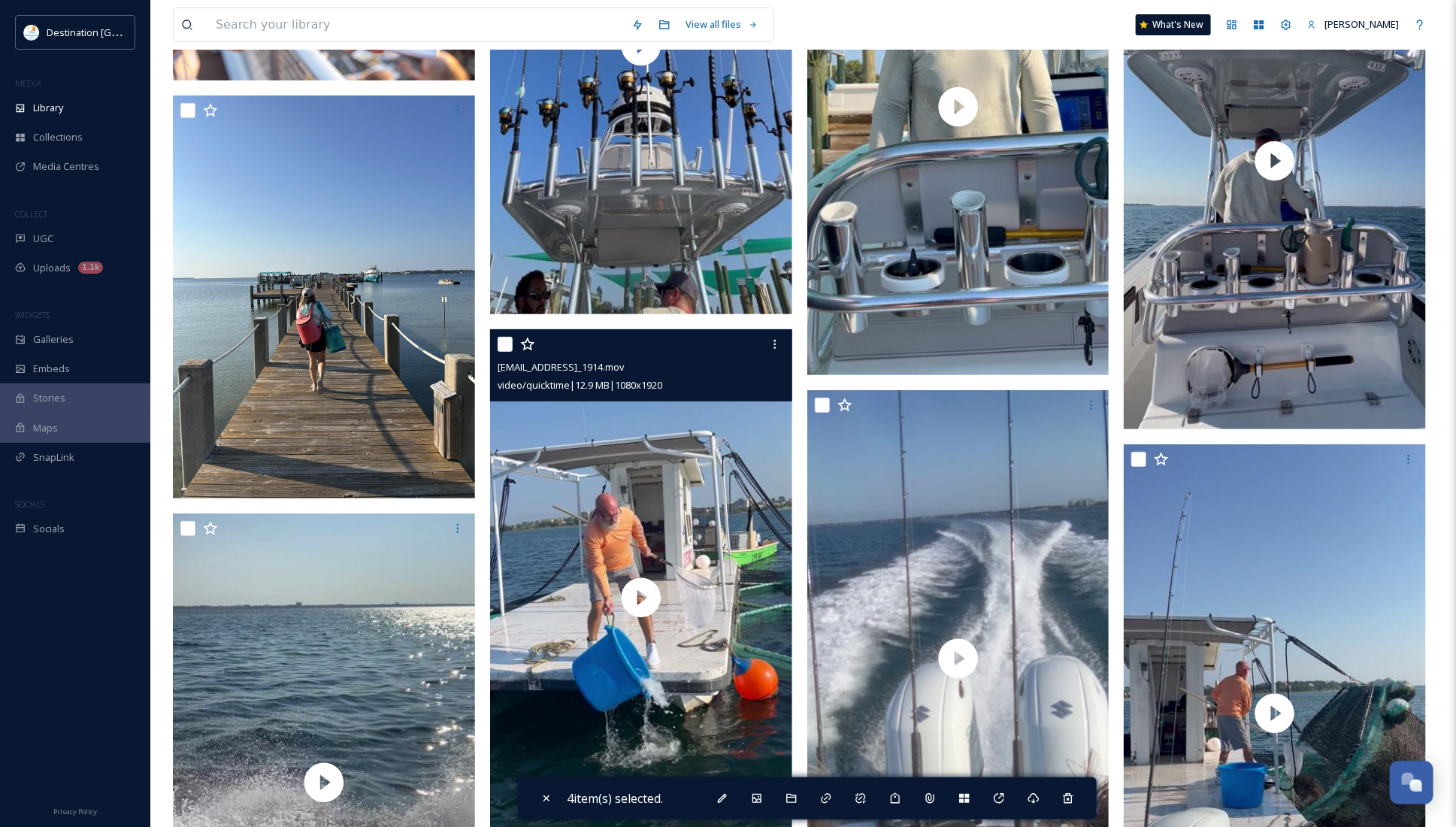
click at [509, 346] on input "checkbox" at bounding box center [505, 344] width 15 height 15
checkbox input "true"
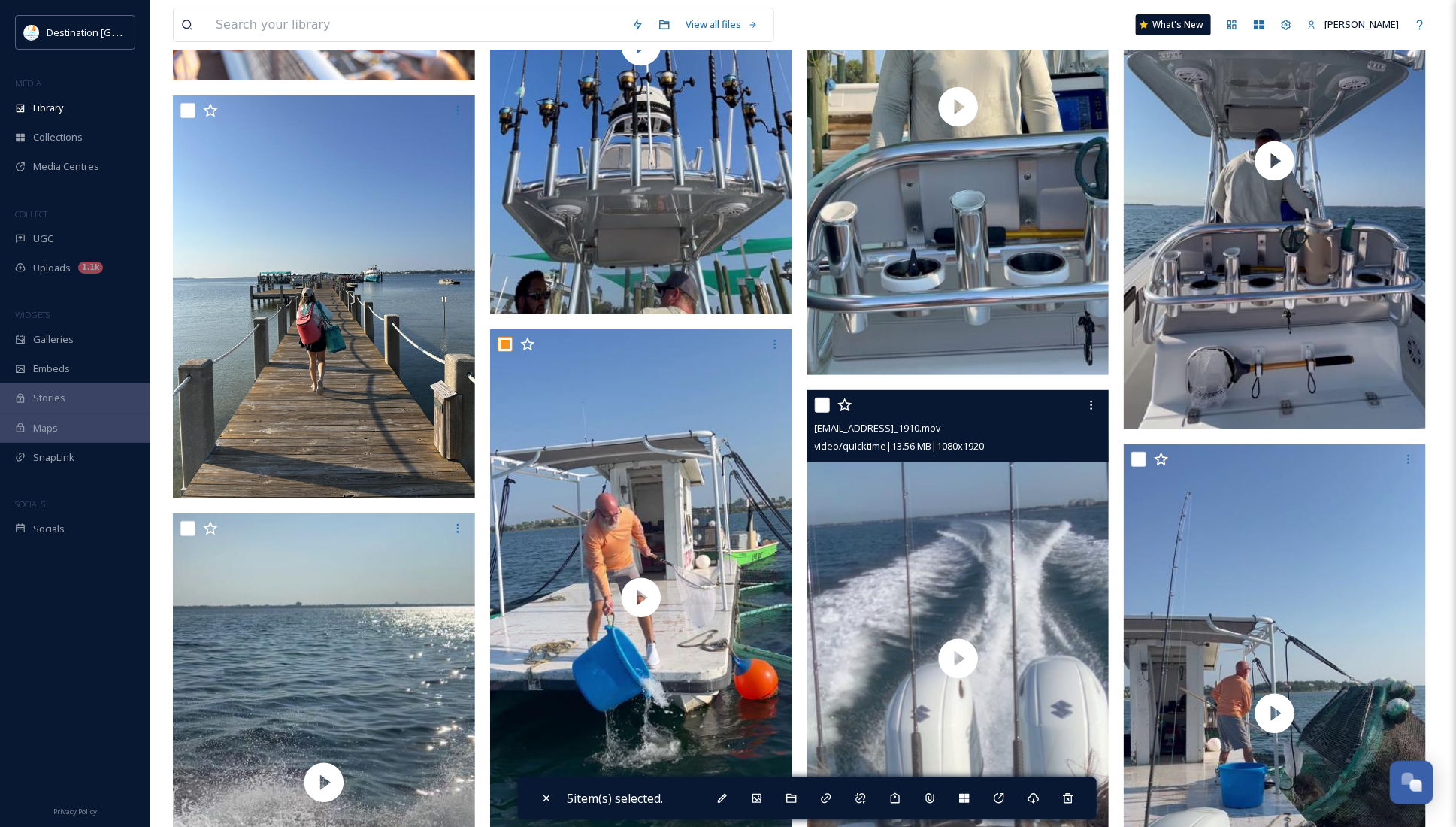
click at [815, 406] on input "checkbox" at bounding box center [821, 405] width 15 height 15
checkbox input "true"
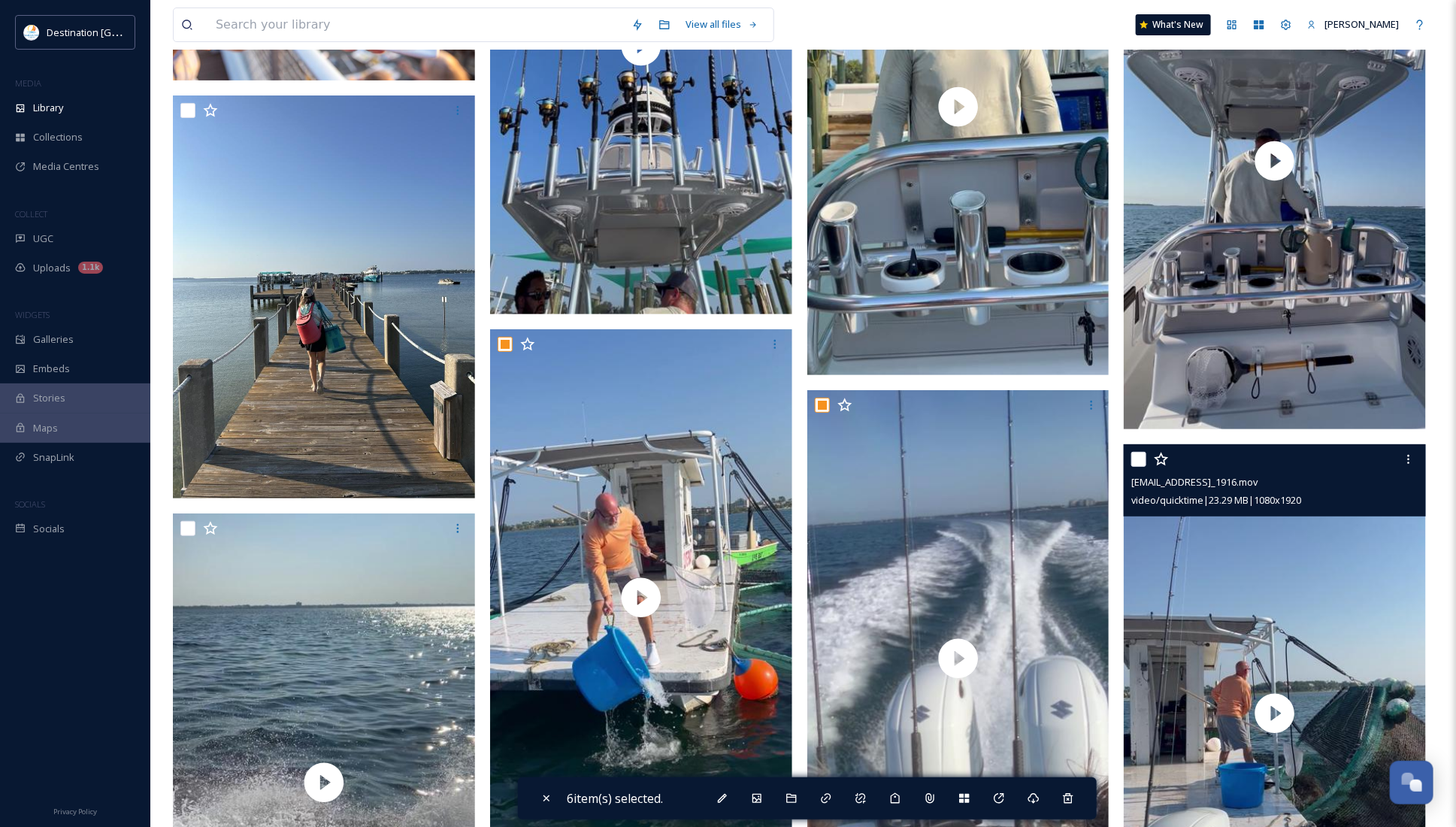
click at [1136, 457] on input "checkbox" at bounding box center [1138, 459] width 15 height 15
checkbox input "true"
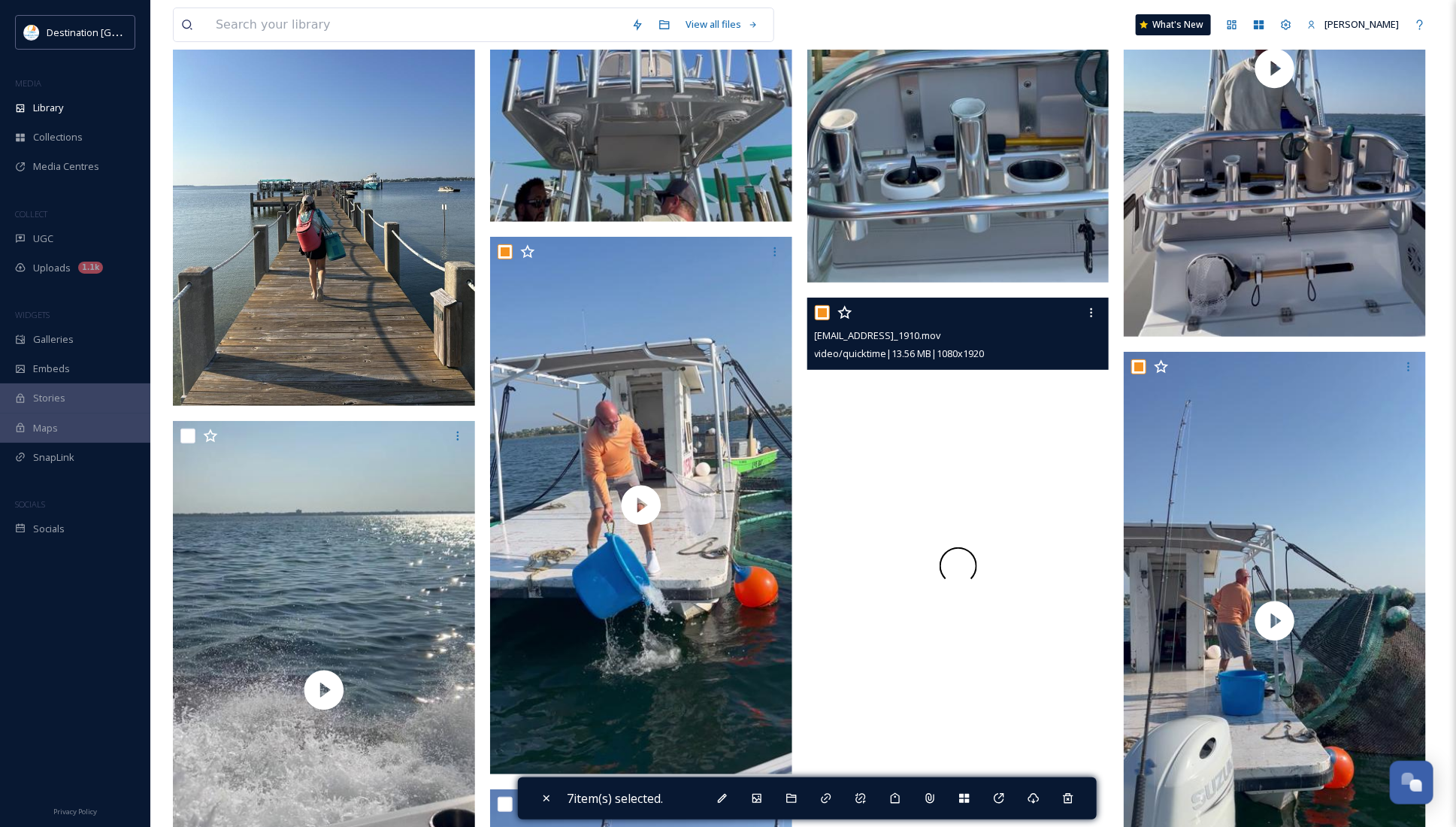
scroll to position [3477, 0]
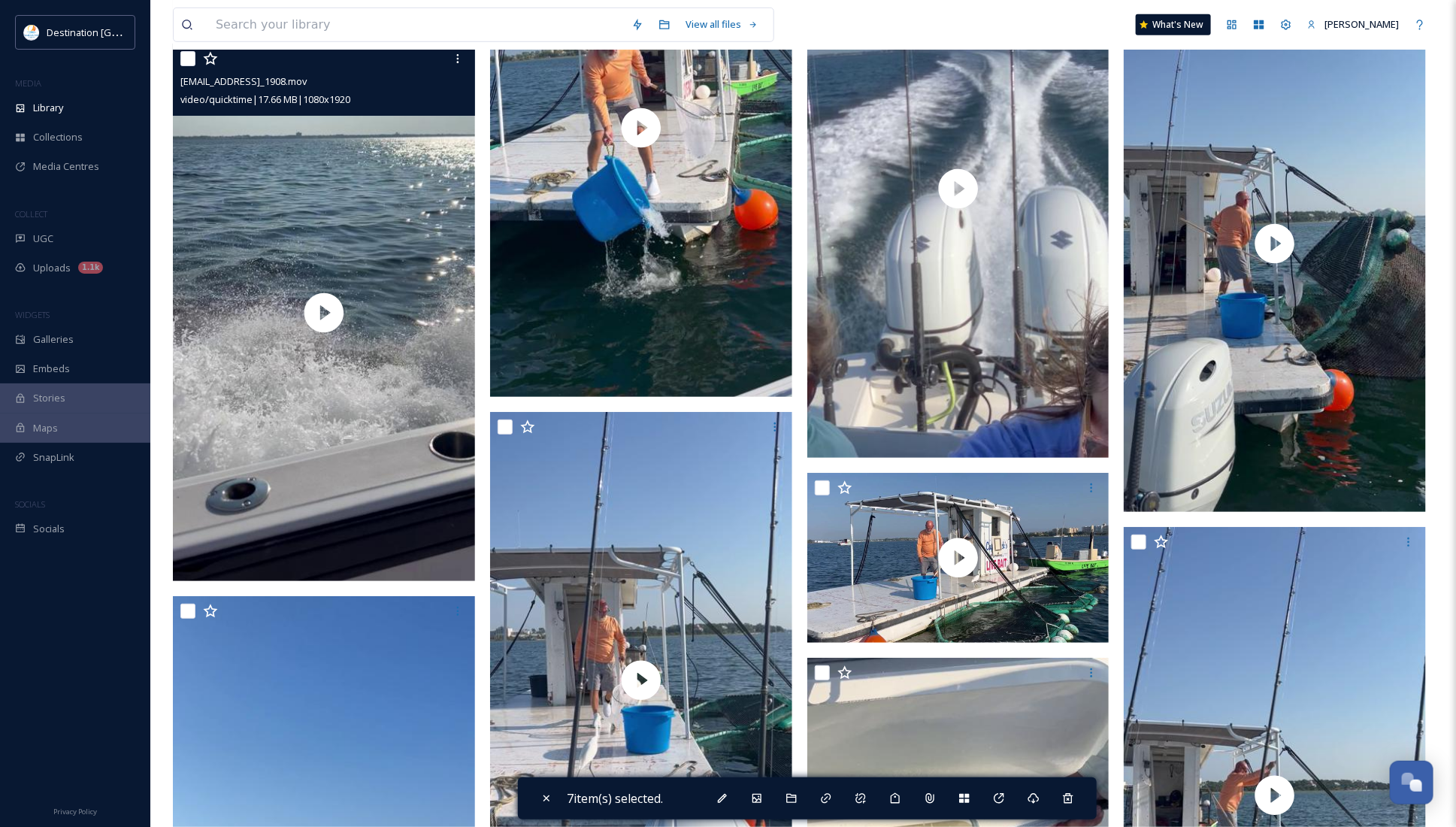
click at [185, 63] on input "checkbox" at bounding box center [187, 58] width 15 height 15
checkbox input "true"
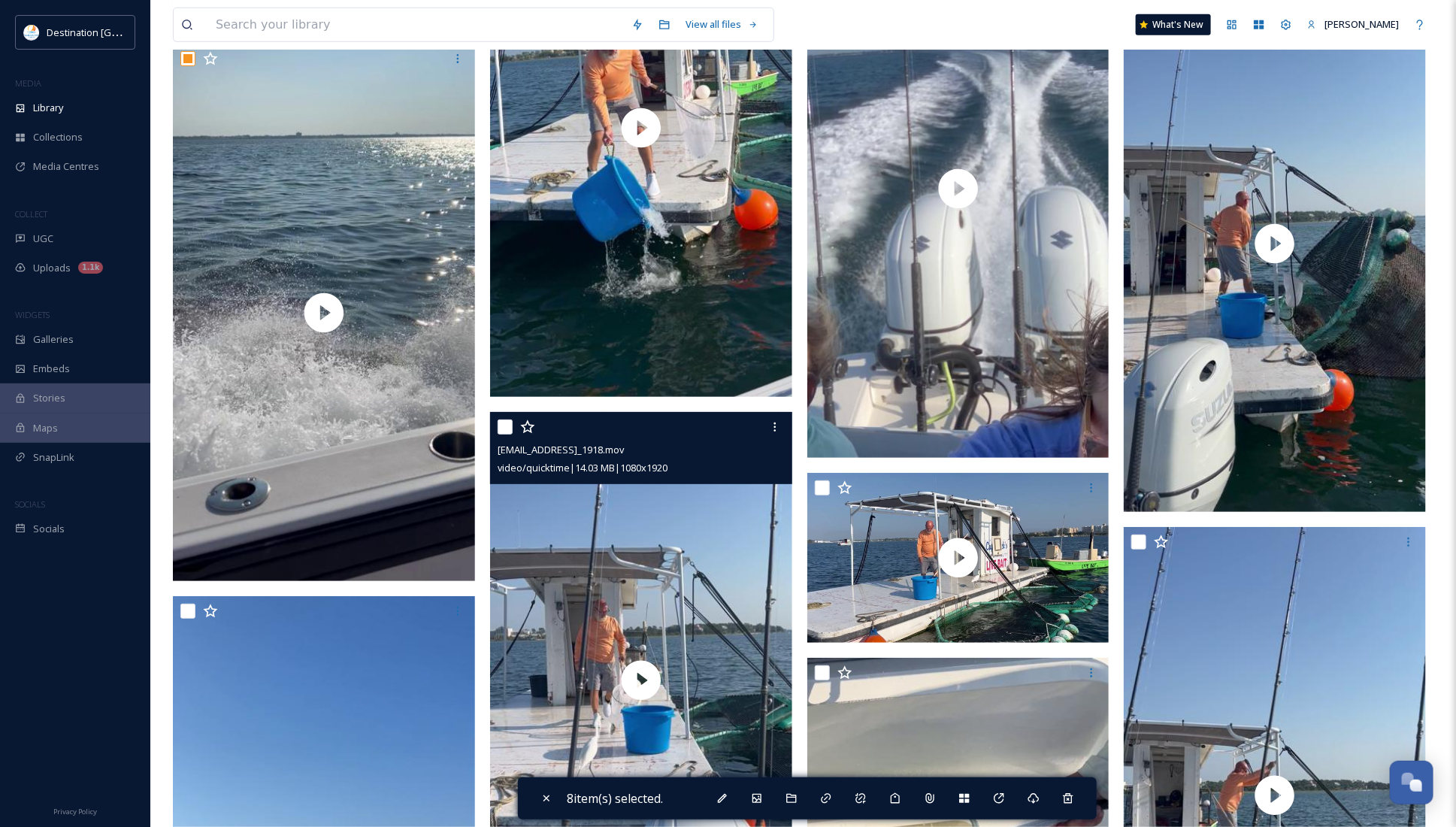
click at [510, 423] on input "checkbox" at bounding box center [505, 426] width 15 height 15
checkbox input "true"
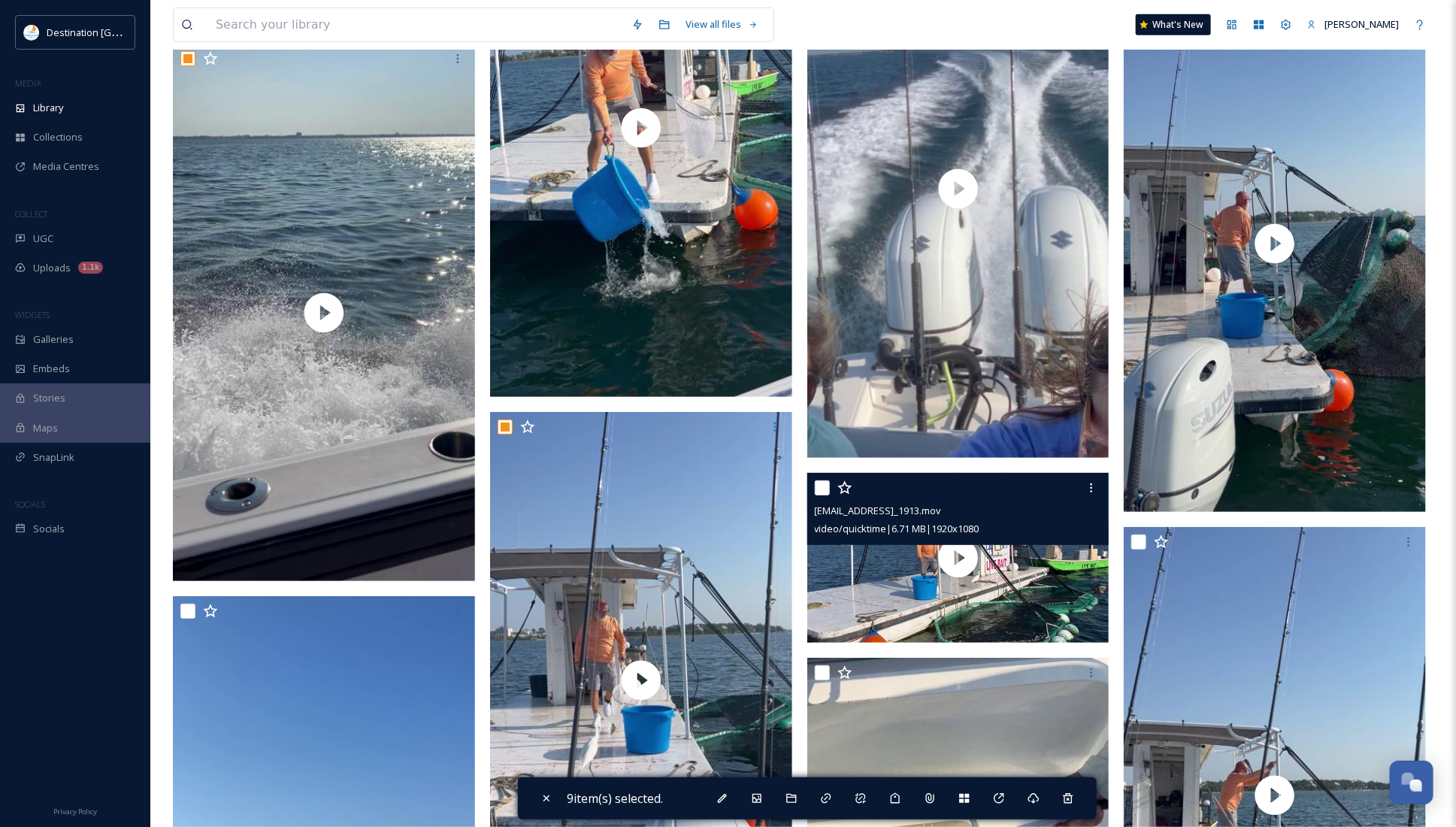
click at [825, 489] on input "checkbox" at bounding box center [821, 487] width 15 height 15
checkbox input "true"
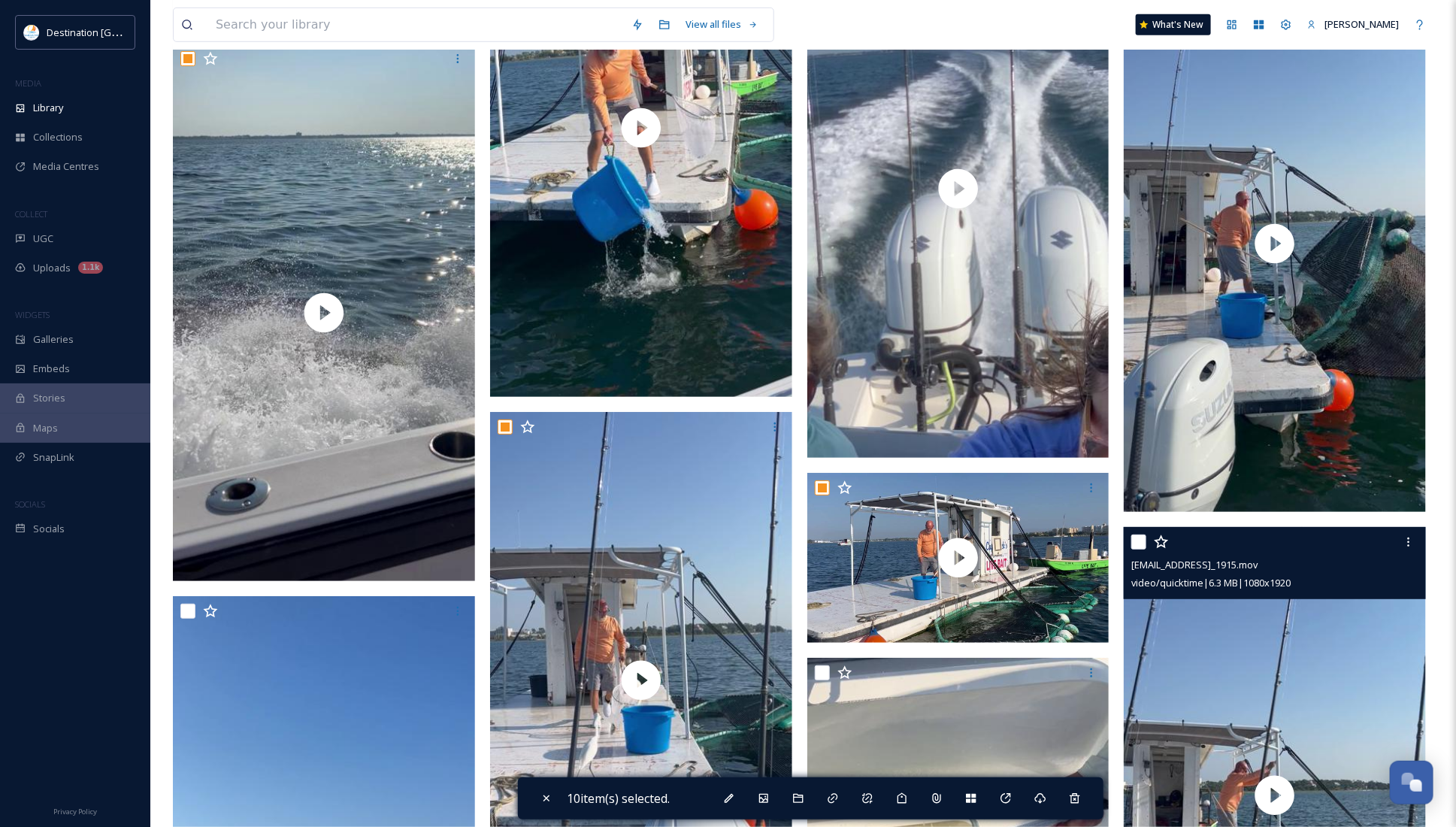
click at [1140, 543] on input "checkbox" at bounding box center [1138, 541] width 15 height 15
checkbox input "true"
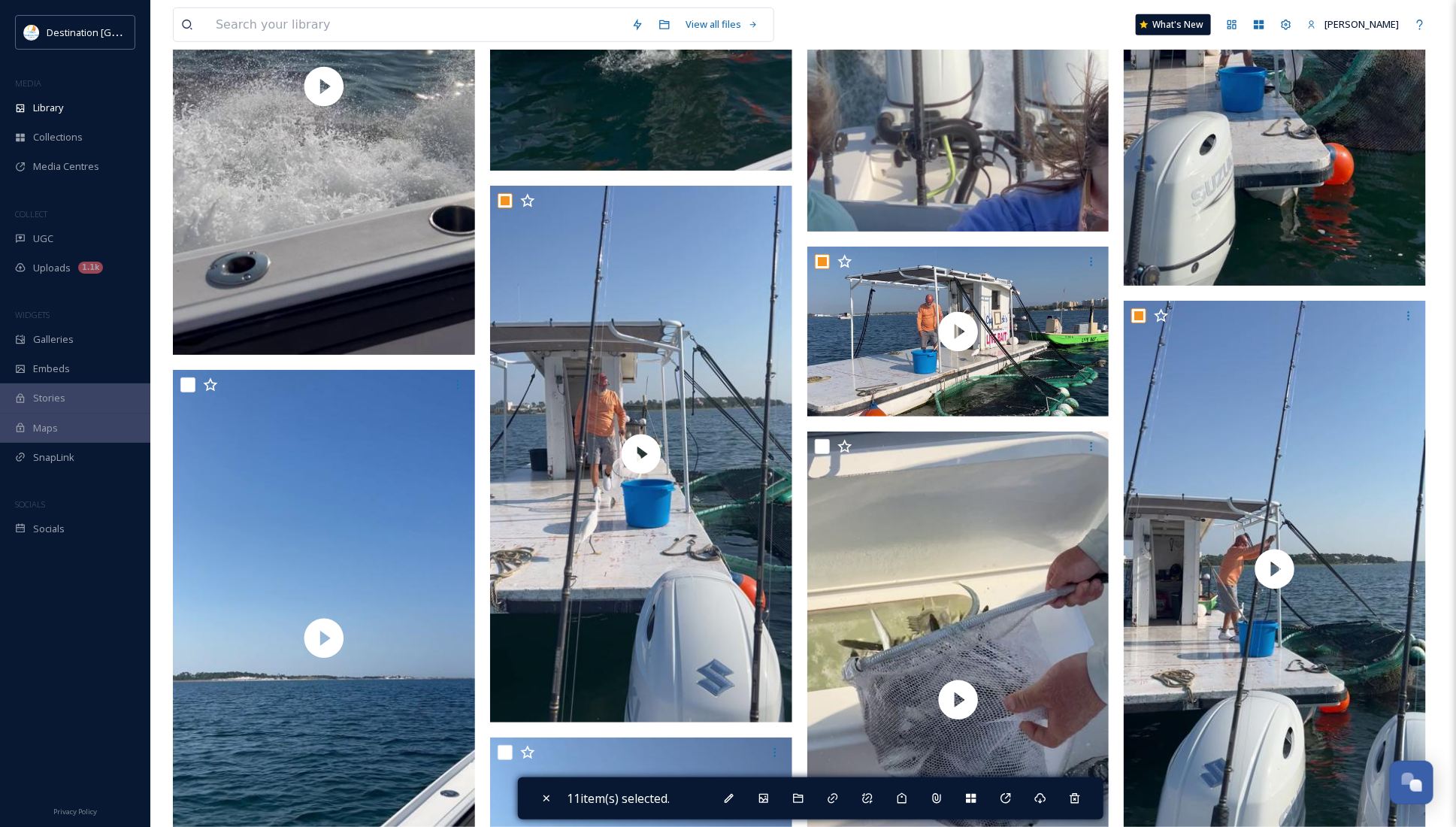
scroll to position [3758, 0]
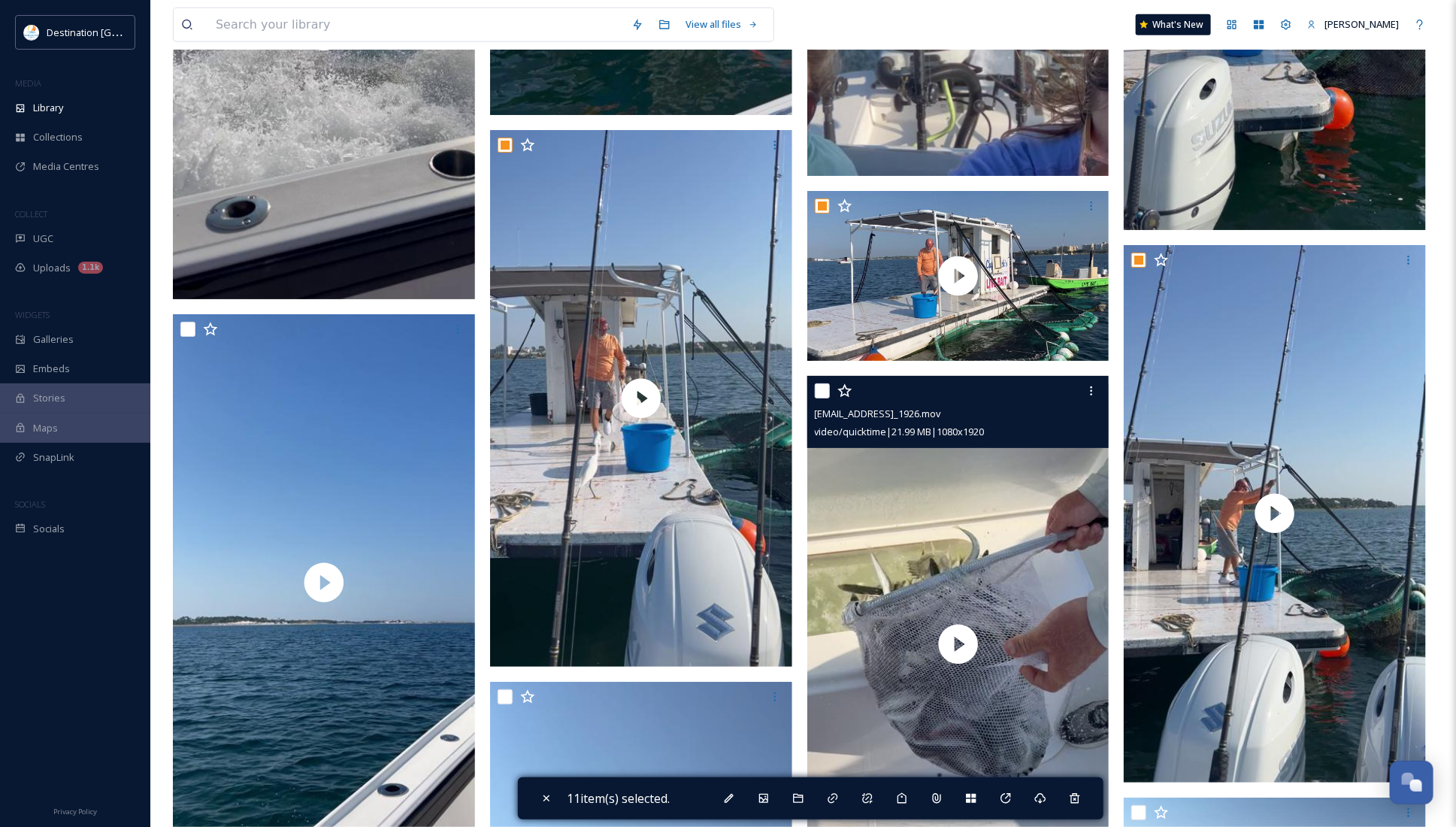
click at [820, 395] on input "checkbox" at bounding box center [821, 390] width 15 height 15
checkbox input "true"
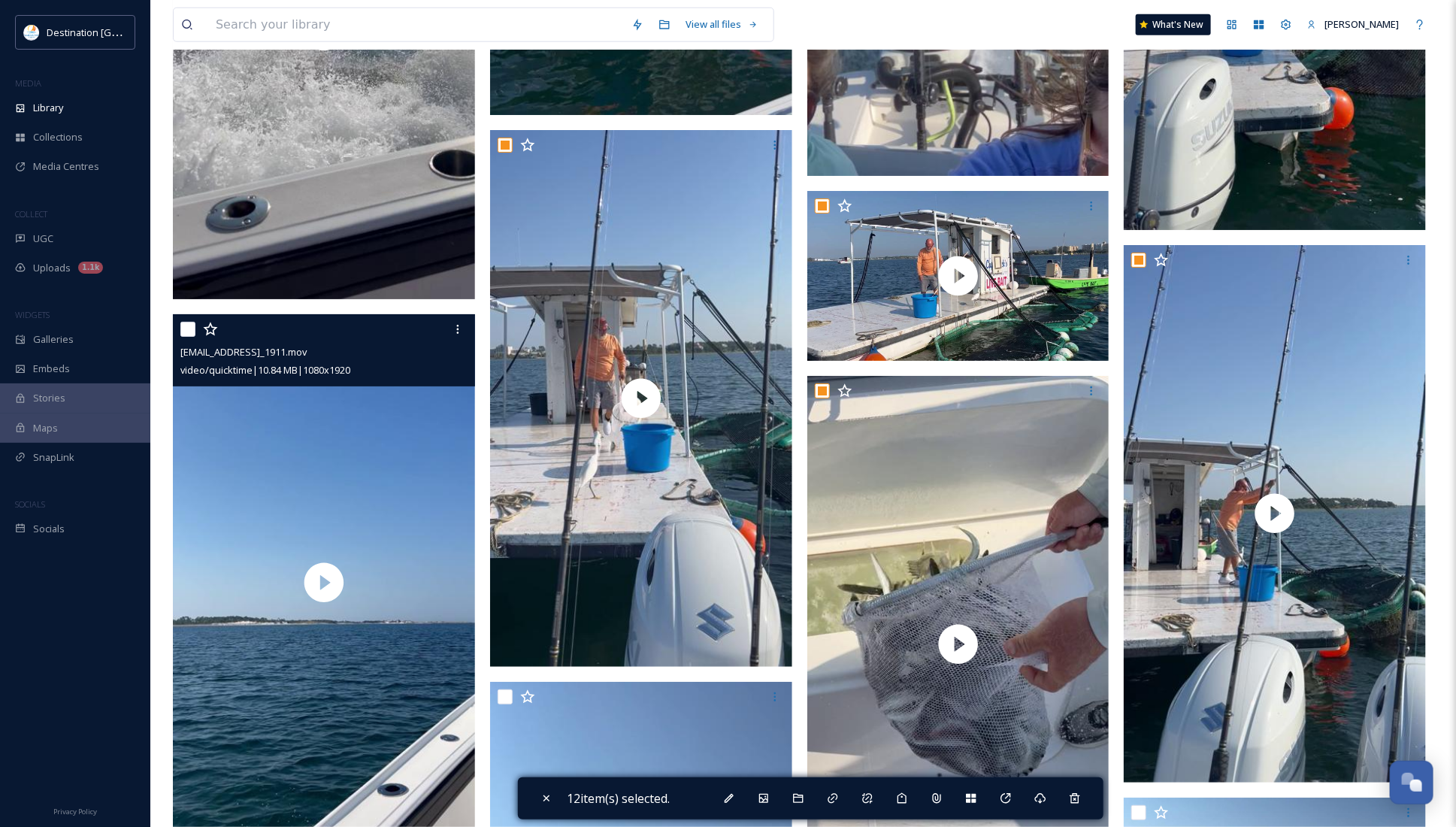
click at [192, 333] on input "checkbox" at bounding box center [187, 328] width 15 height 15
checkbox input "true"
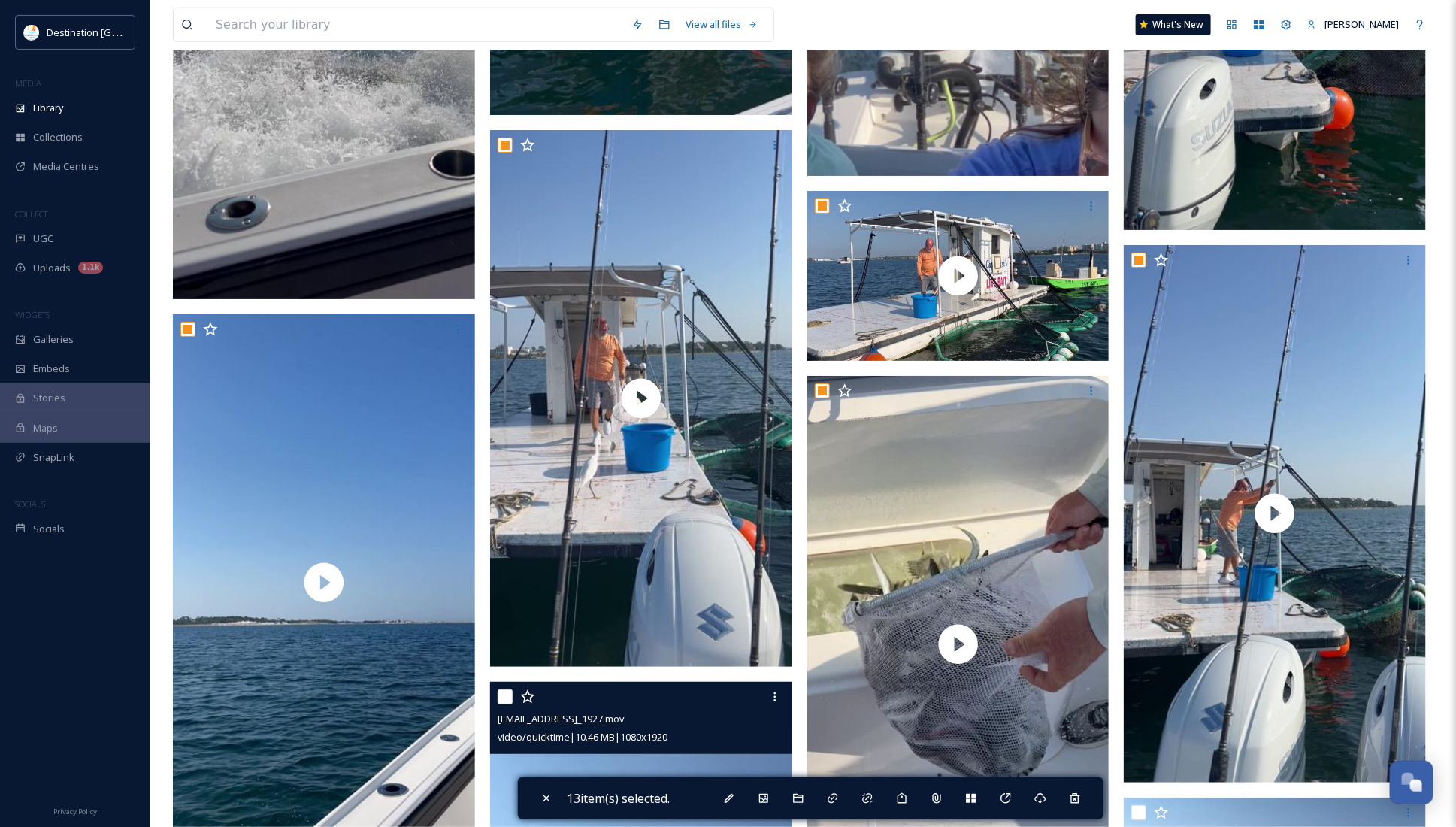
click at [504, 696] on input "checkbox" at bounding box center [505, 696] width 15 height 15
checkbox input "true"
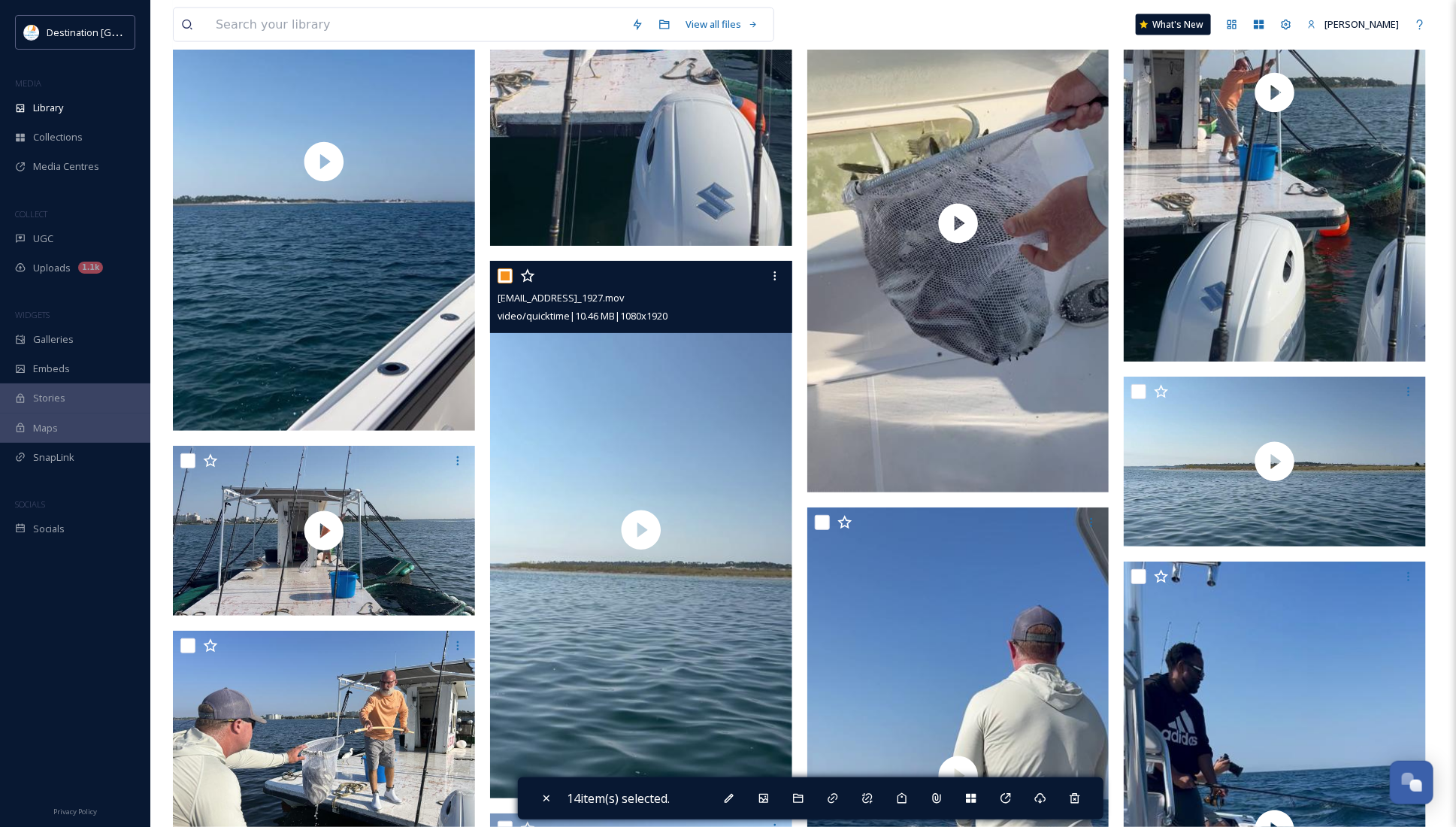
scroll to position [4321, 0]
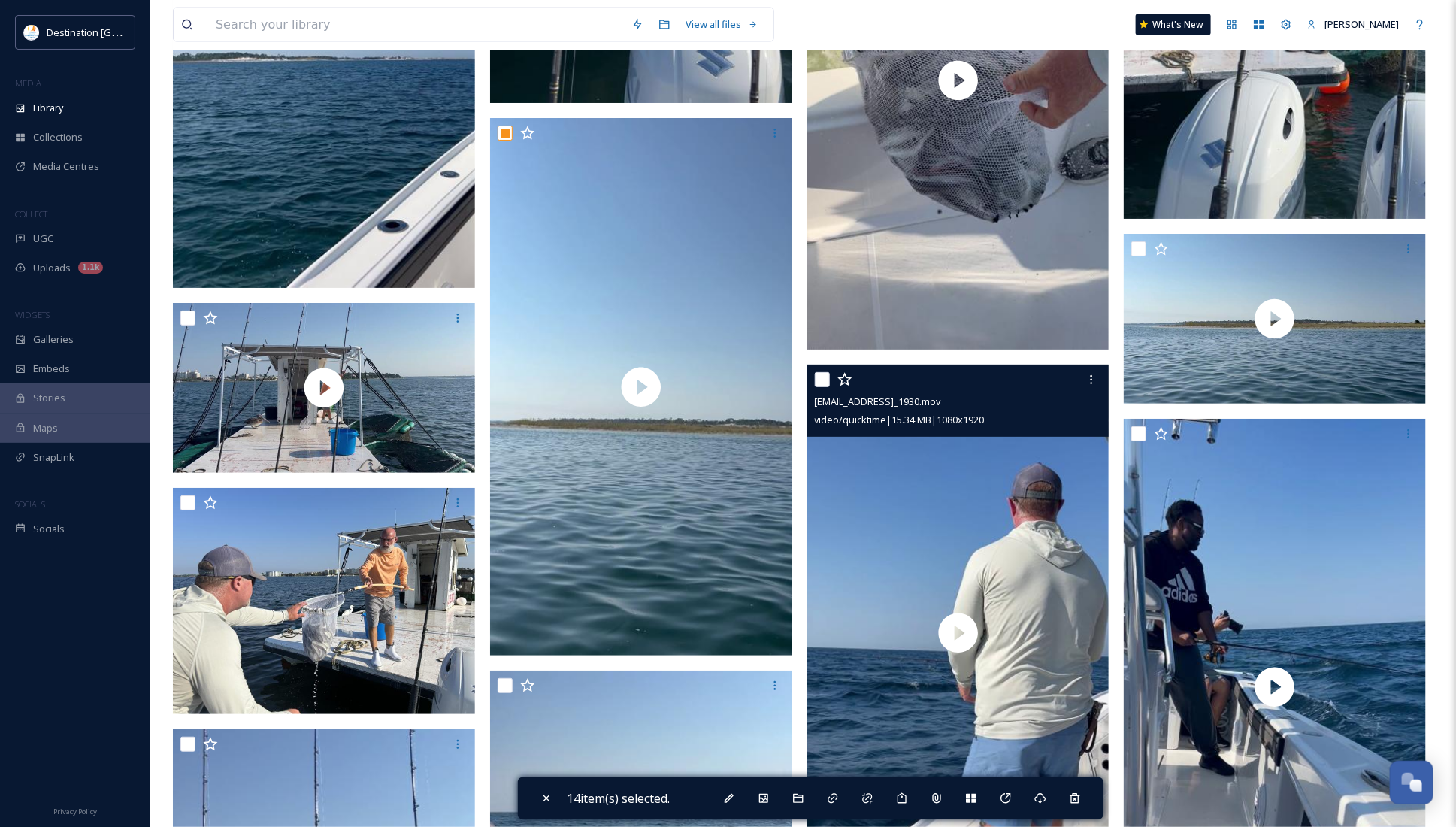
drag, startPoint x: 825, startPoint y: 383, endPoint x: 1028, endPoint y: 346, distance: 206.3
click at [833, 383] on div at bounding box center [959, 380] width 291 height 27
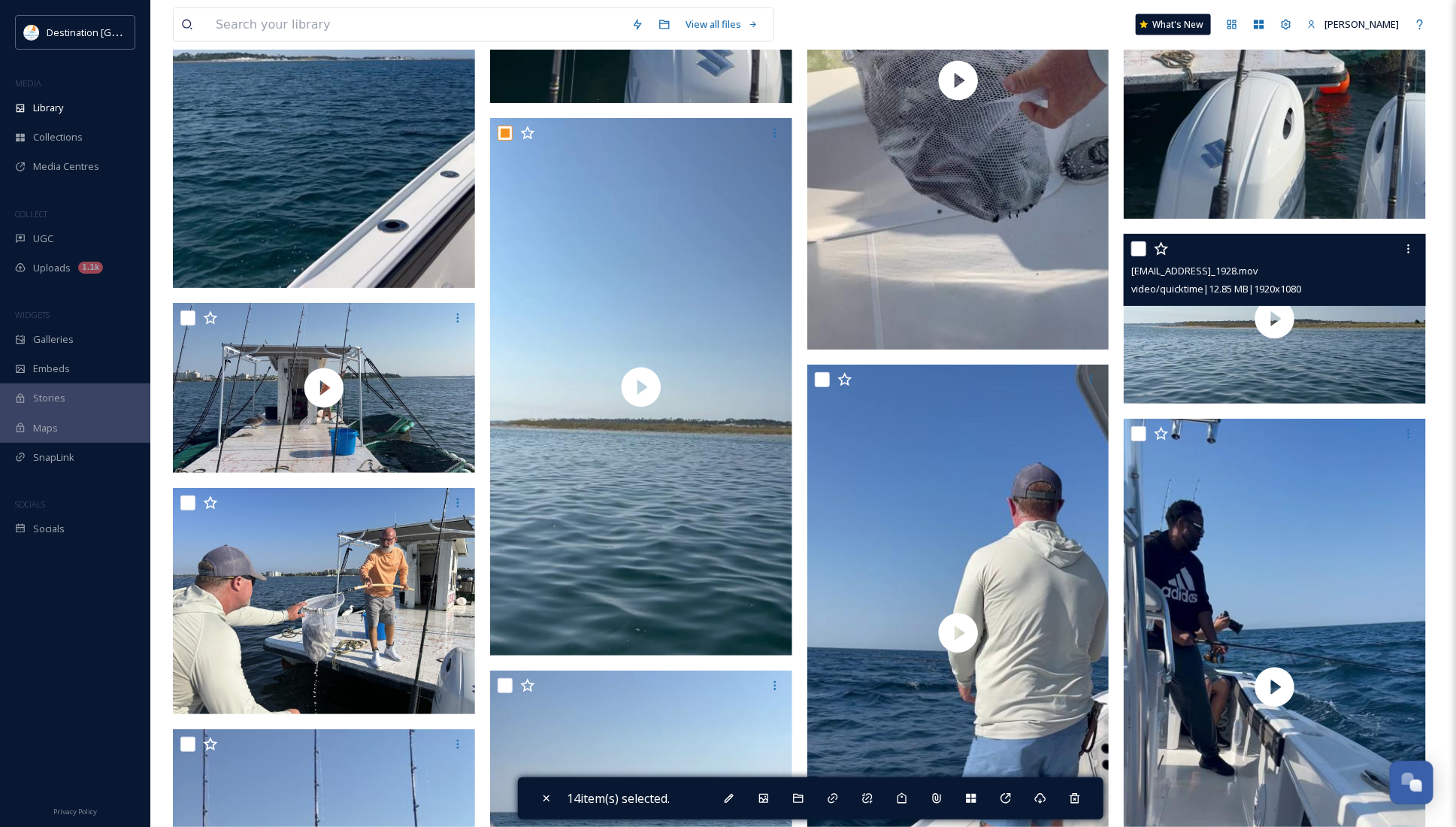
click at [1143, 250] on input "checkbox" at bounding box center [1138, 248] width 15 height 15
checkbox input "true"
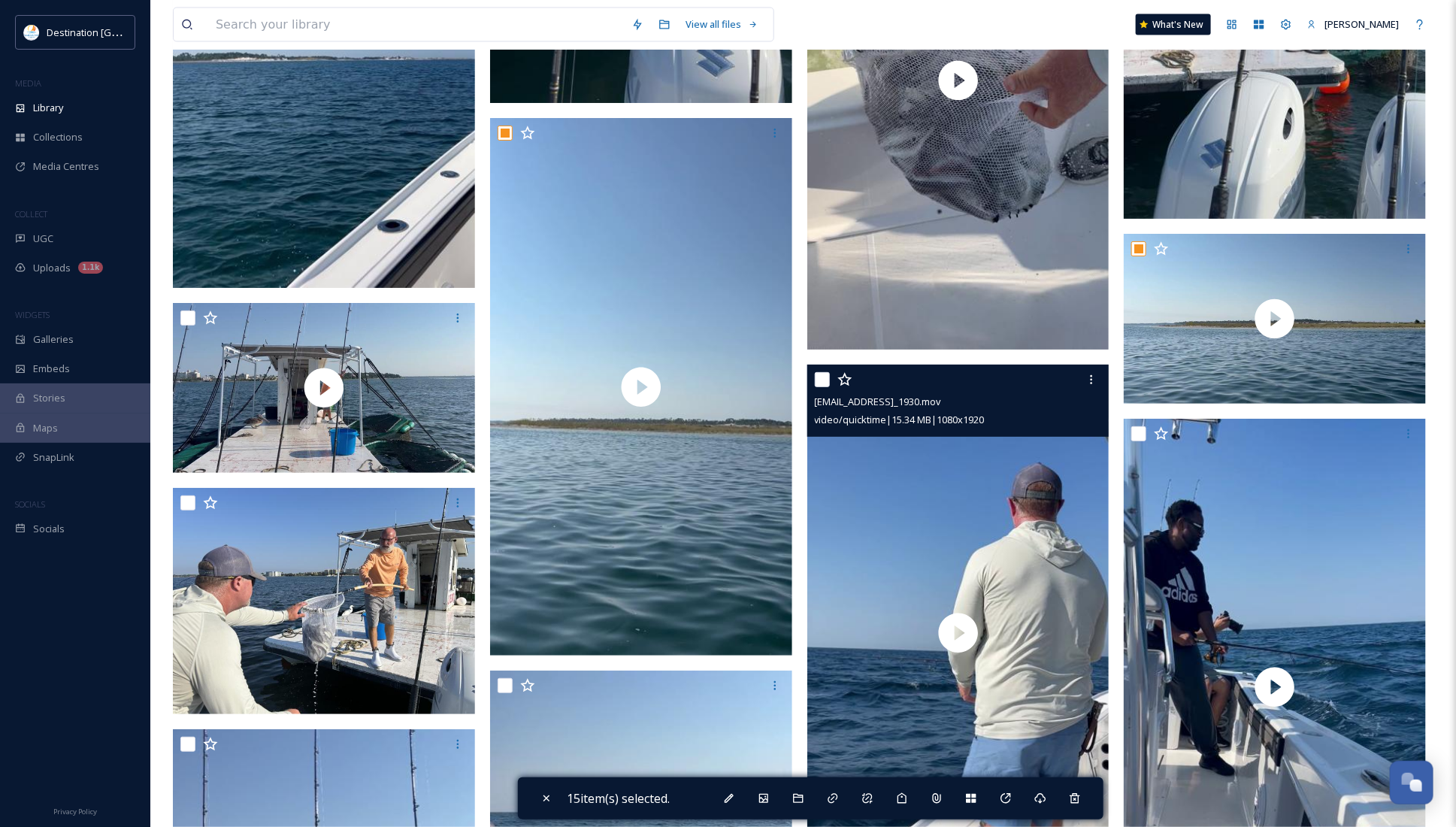
click at [819, 377] on input "checkbox" at bounding box center [821, 379] width 15 height 15
checkbox input "true"
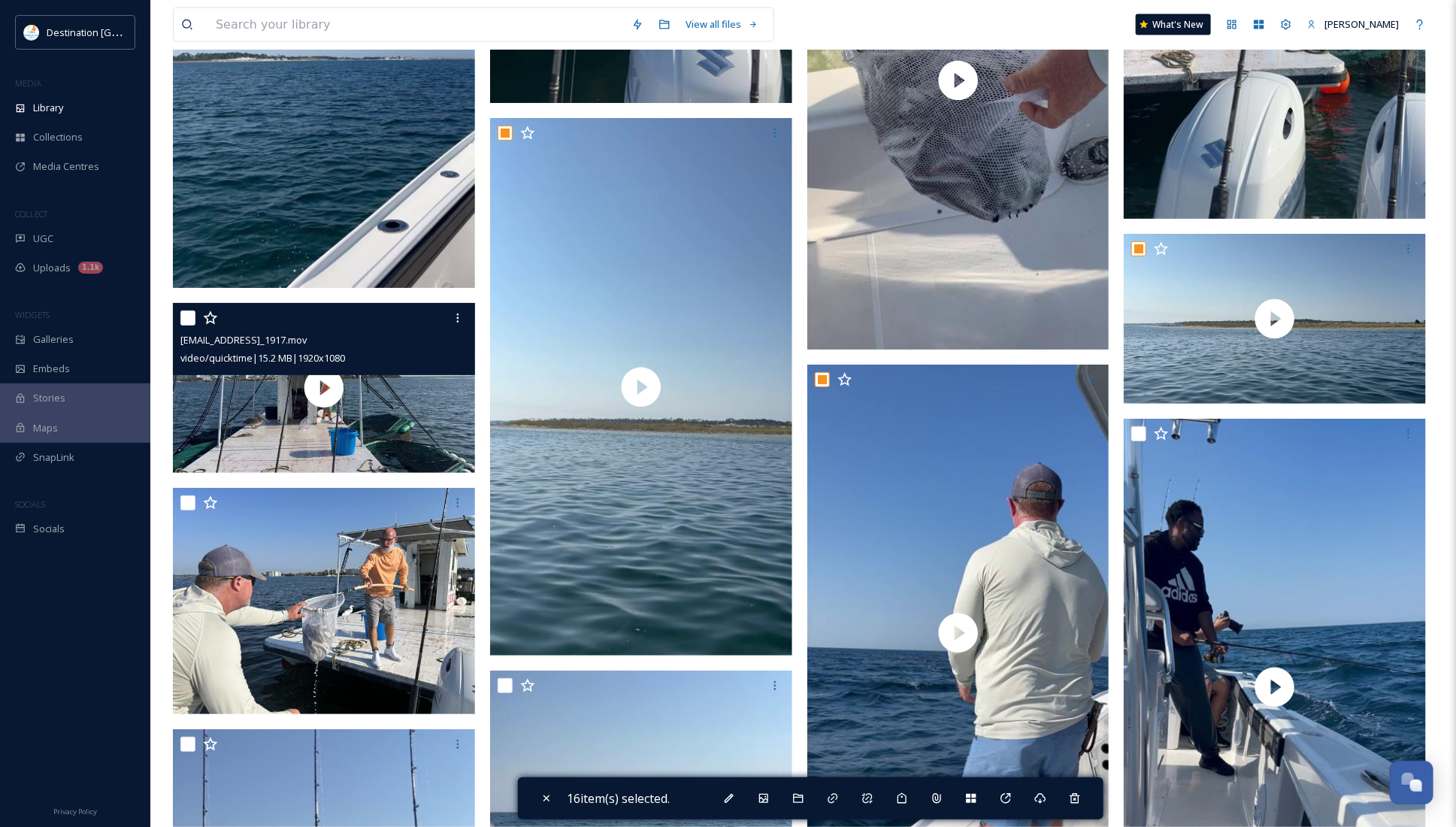
click at [182, 316] on input "checkbox" at bounding box center [187, 317] width 15 height 15
checkbox input "true"
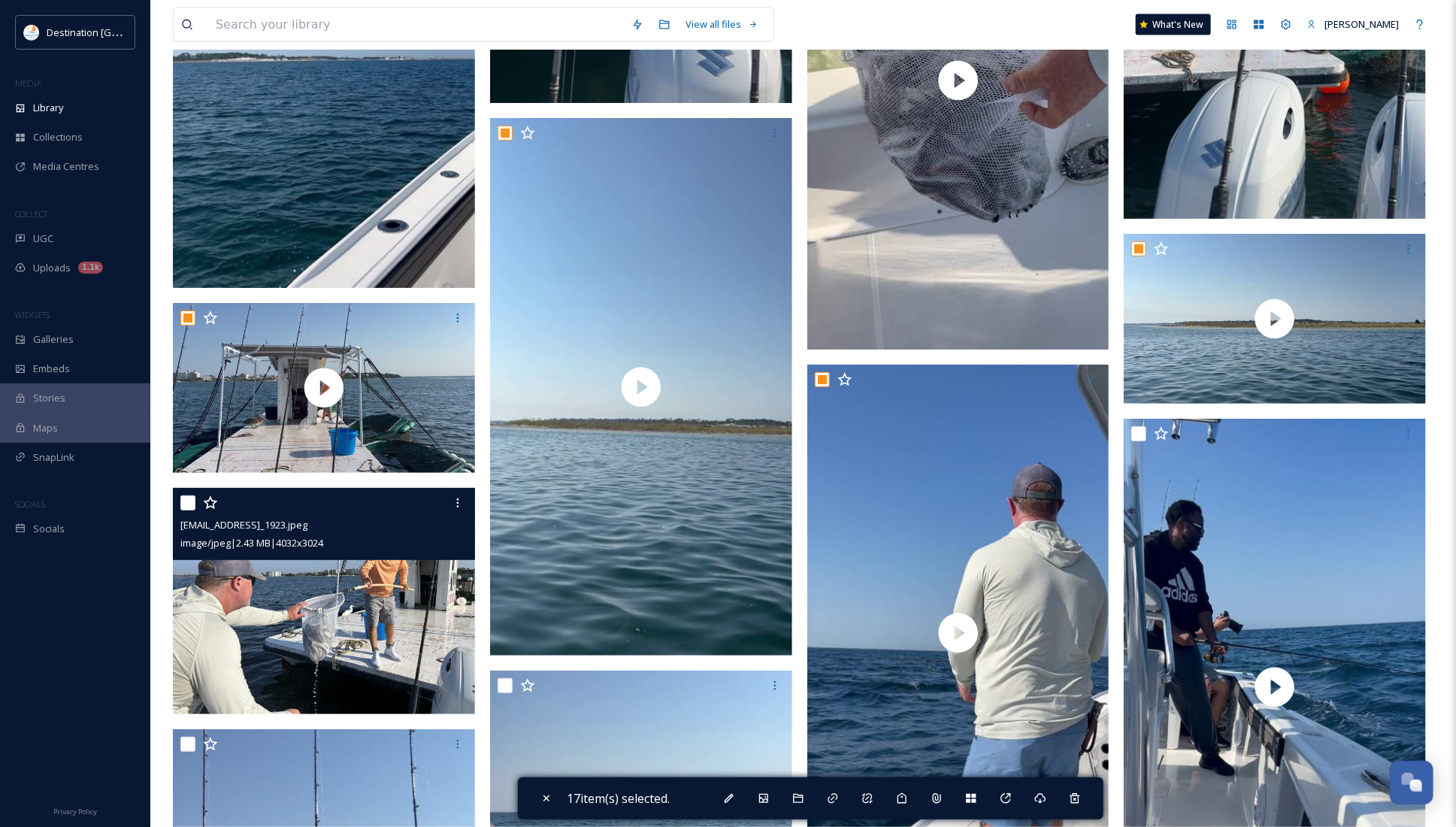
click at [185, 501] on input "checkbox" at bounding box center [187, 502] width 15 height 15
checkbox input "true"
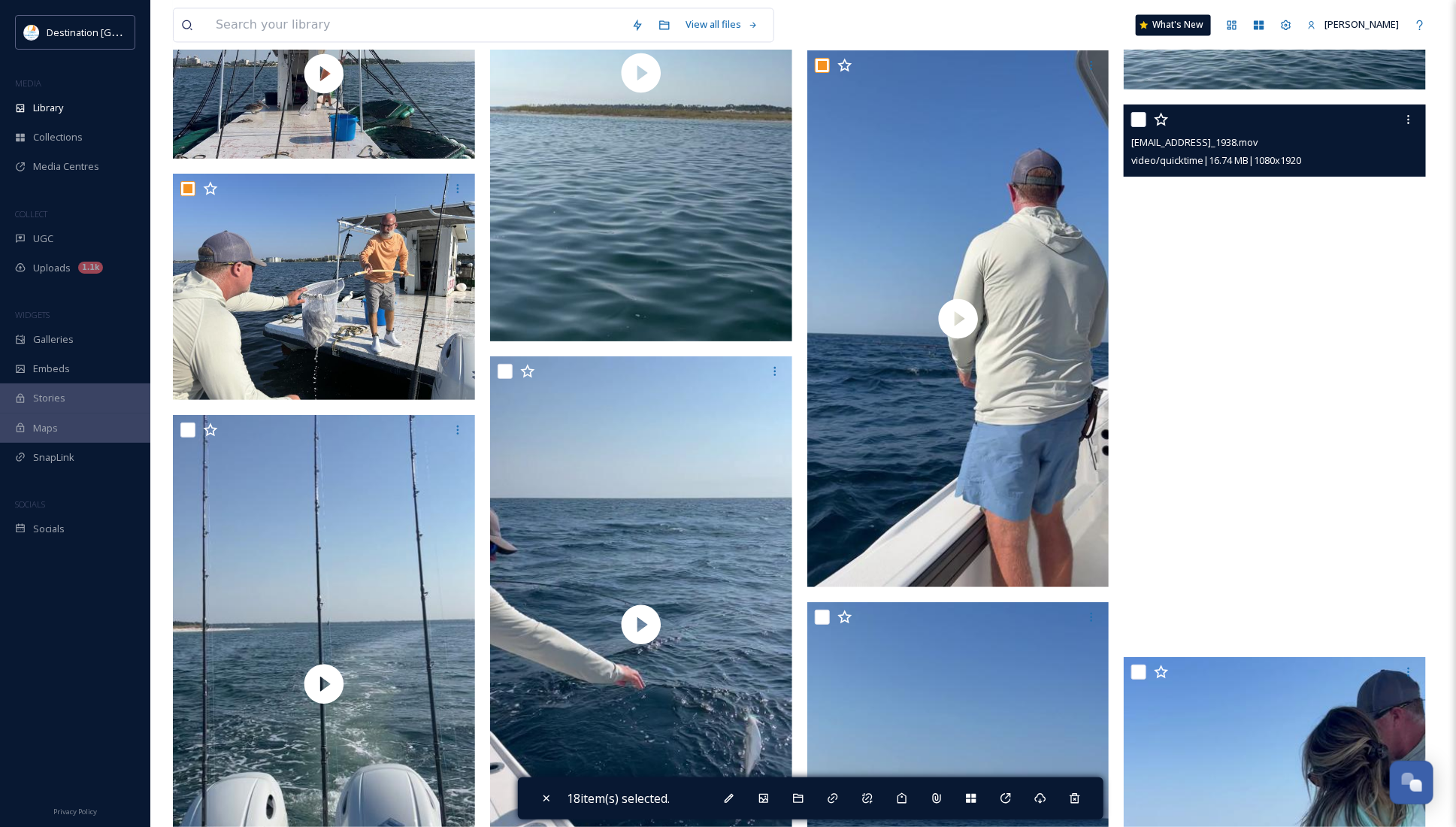
scroll to position [4603, 0]
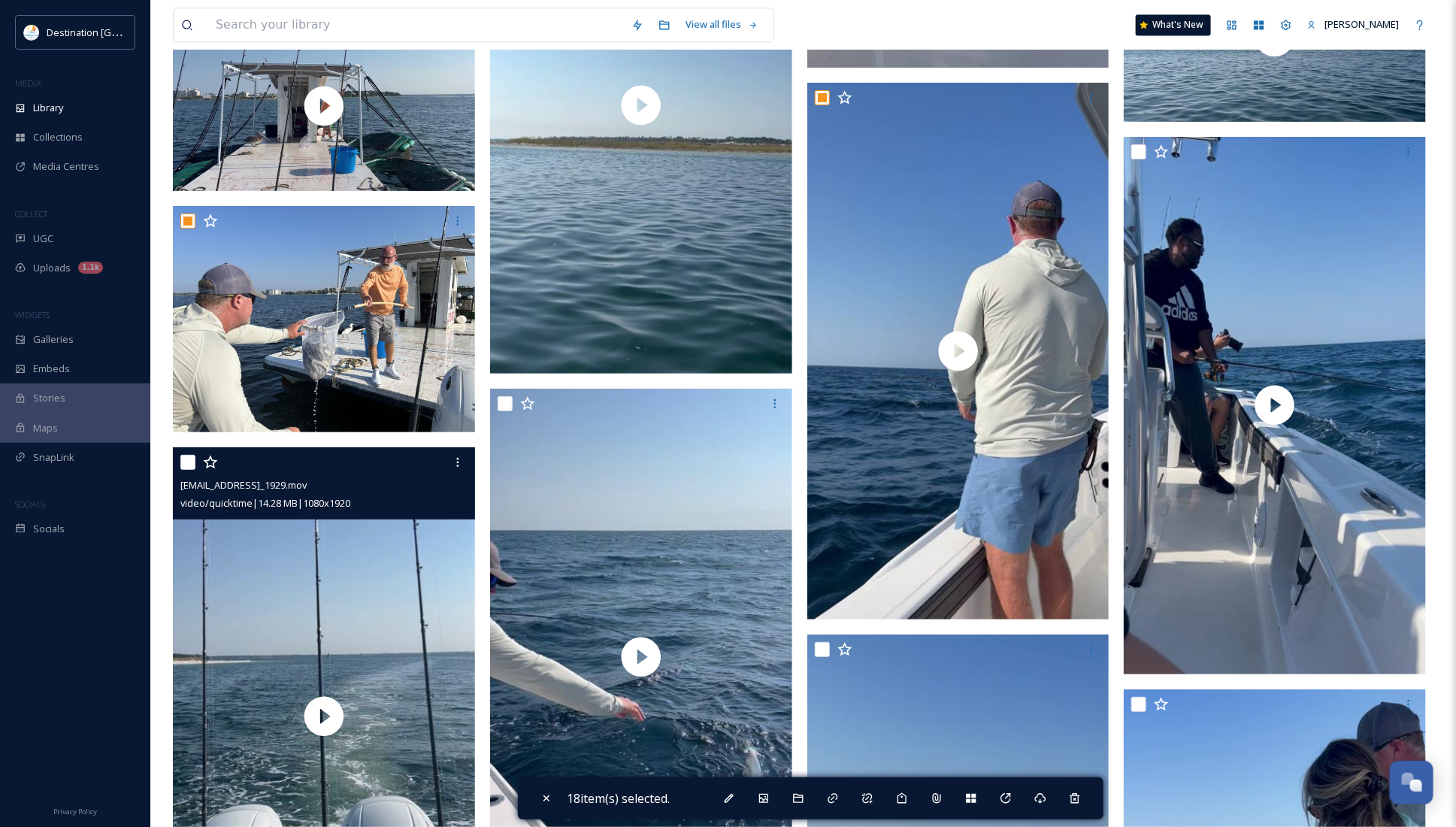
drag, startPoint x: 192, startPoint y: 460, endPoint x: 221, endPoint y: 440, distance: 35.2
click at [192, 460] on input "checkbox" at bounding box center [187, 462] width 15 height 15
checkbox input "true"
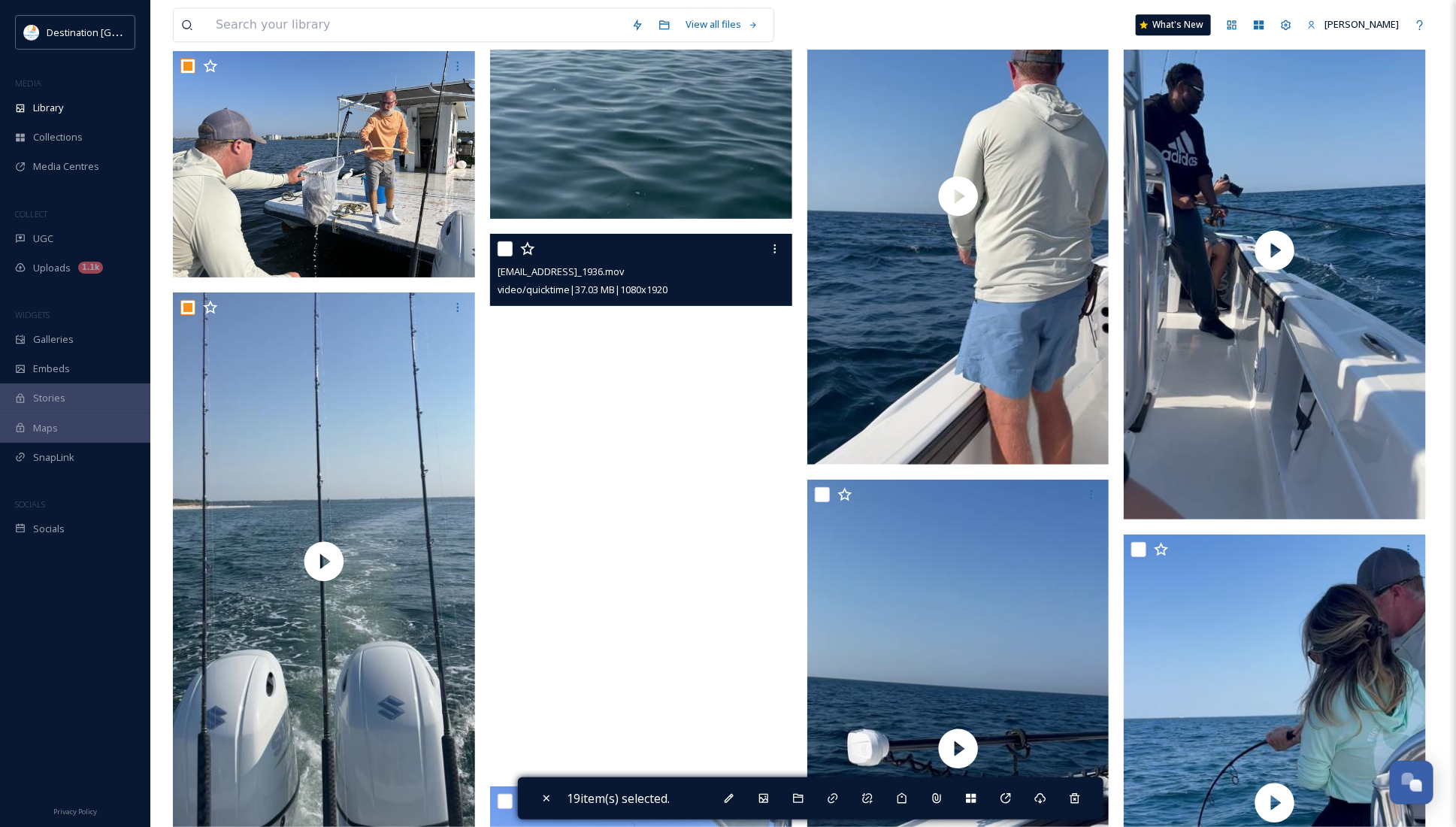
scroll to position [4792, 0]
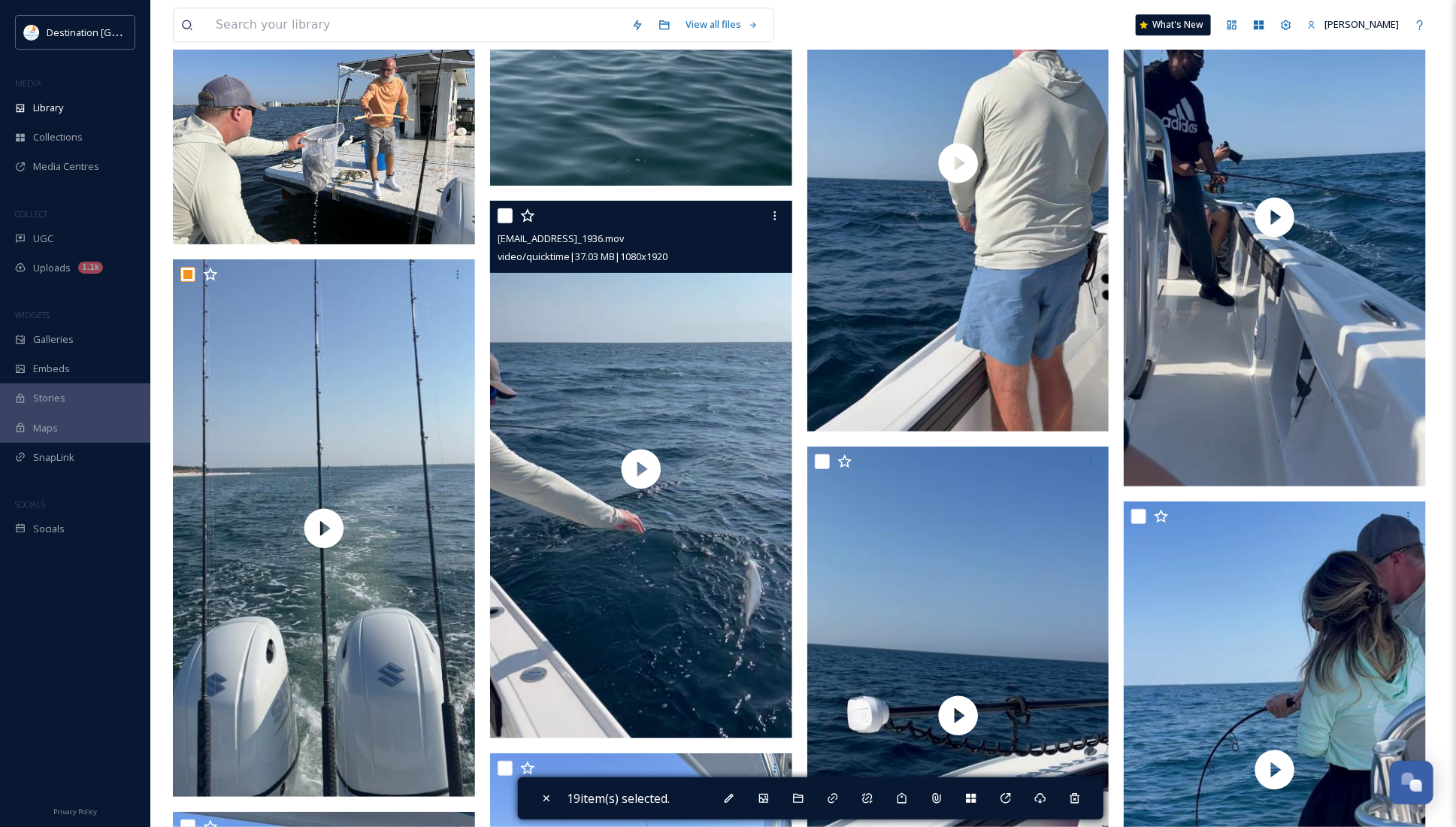
click at [505, 221] on input "checkbox" at bounding box center [505, 215] width 15 height 15
checkbox input "true"
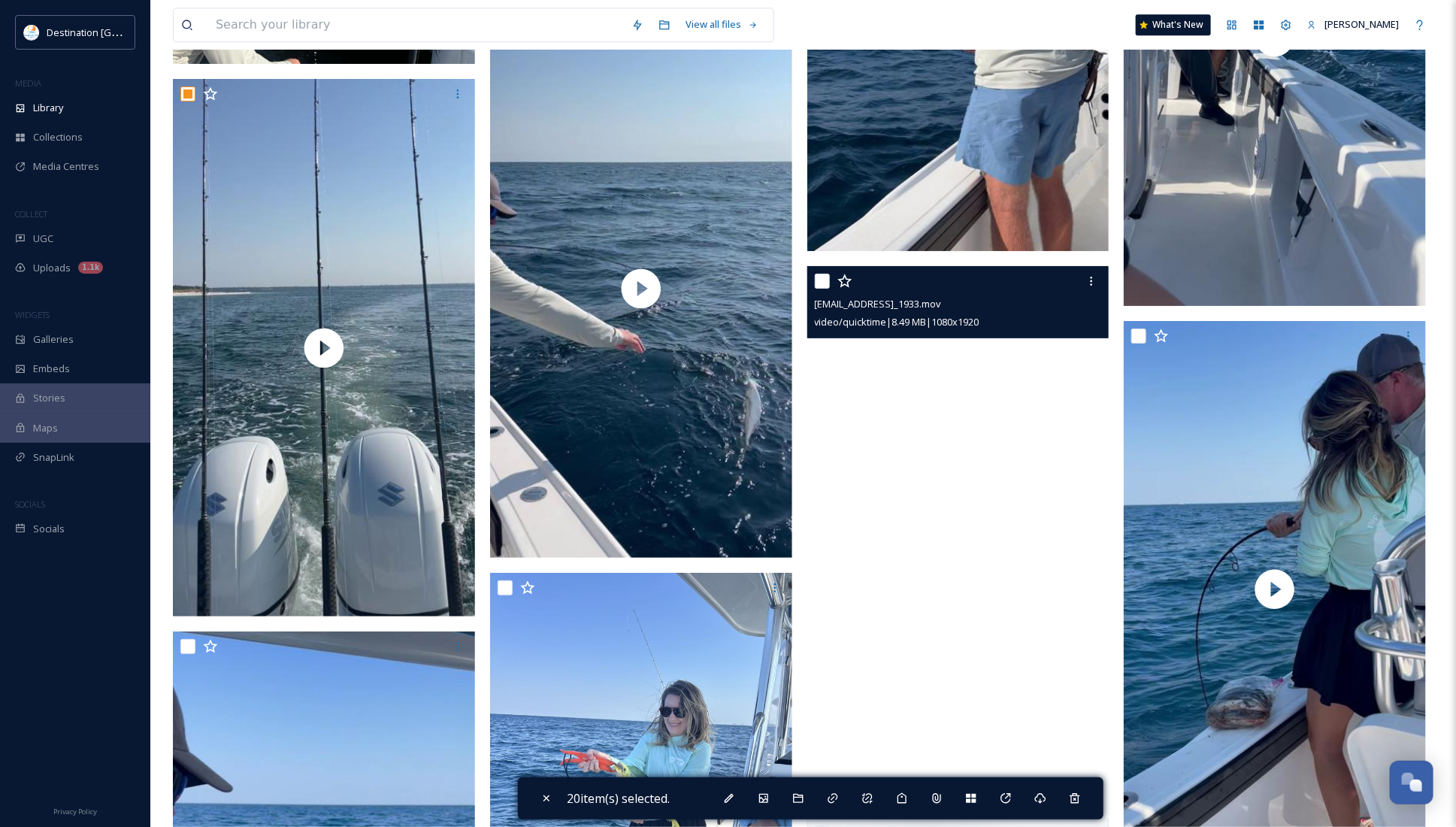
scroll to position [4980, 0]
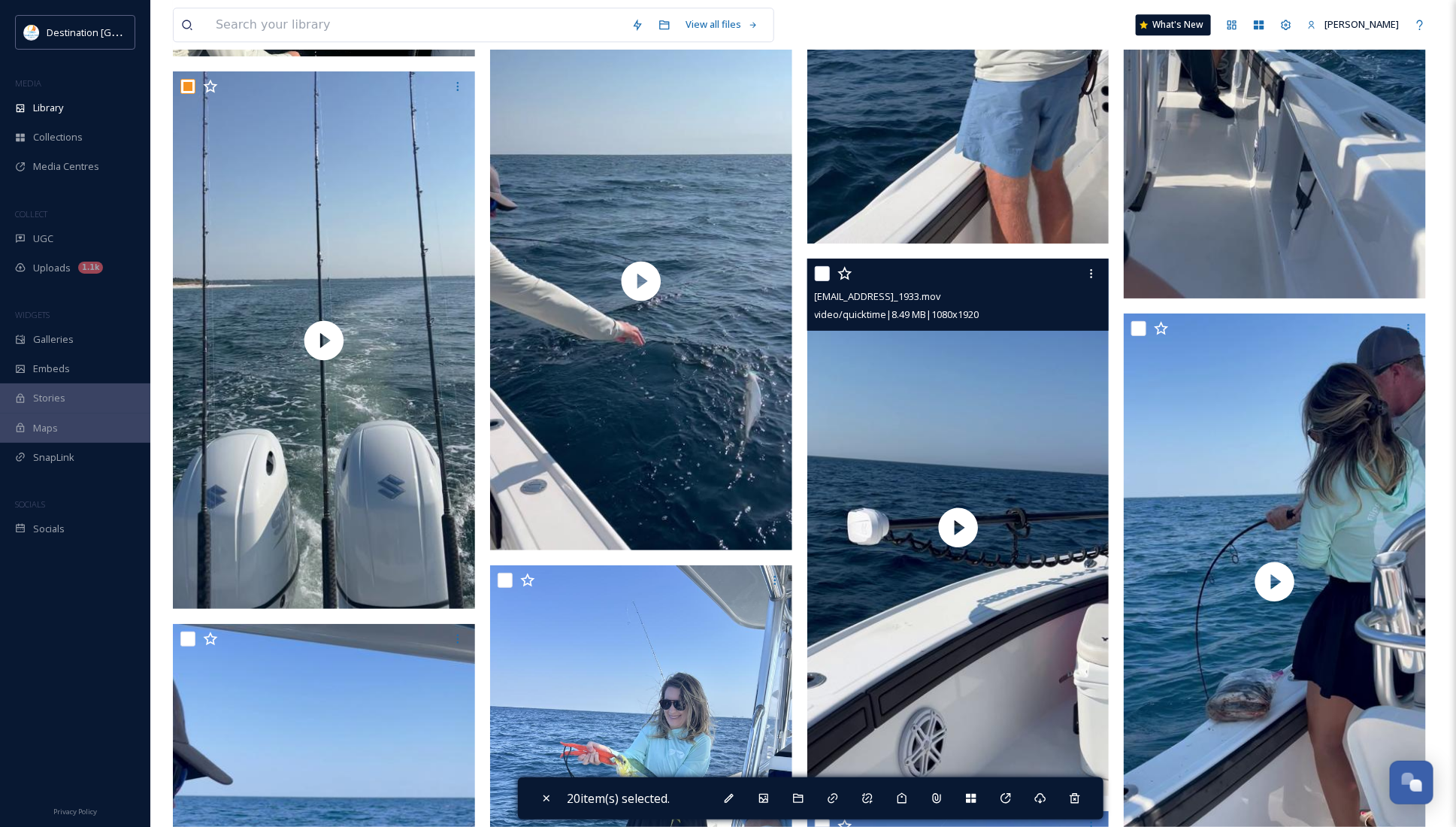
click at [818, 278] on input "checkbox" at bounding box center [821, 273] width 15 height 15
checkbox input "true"
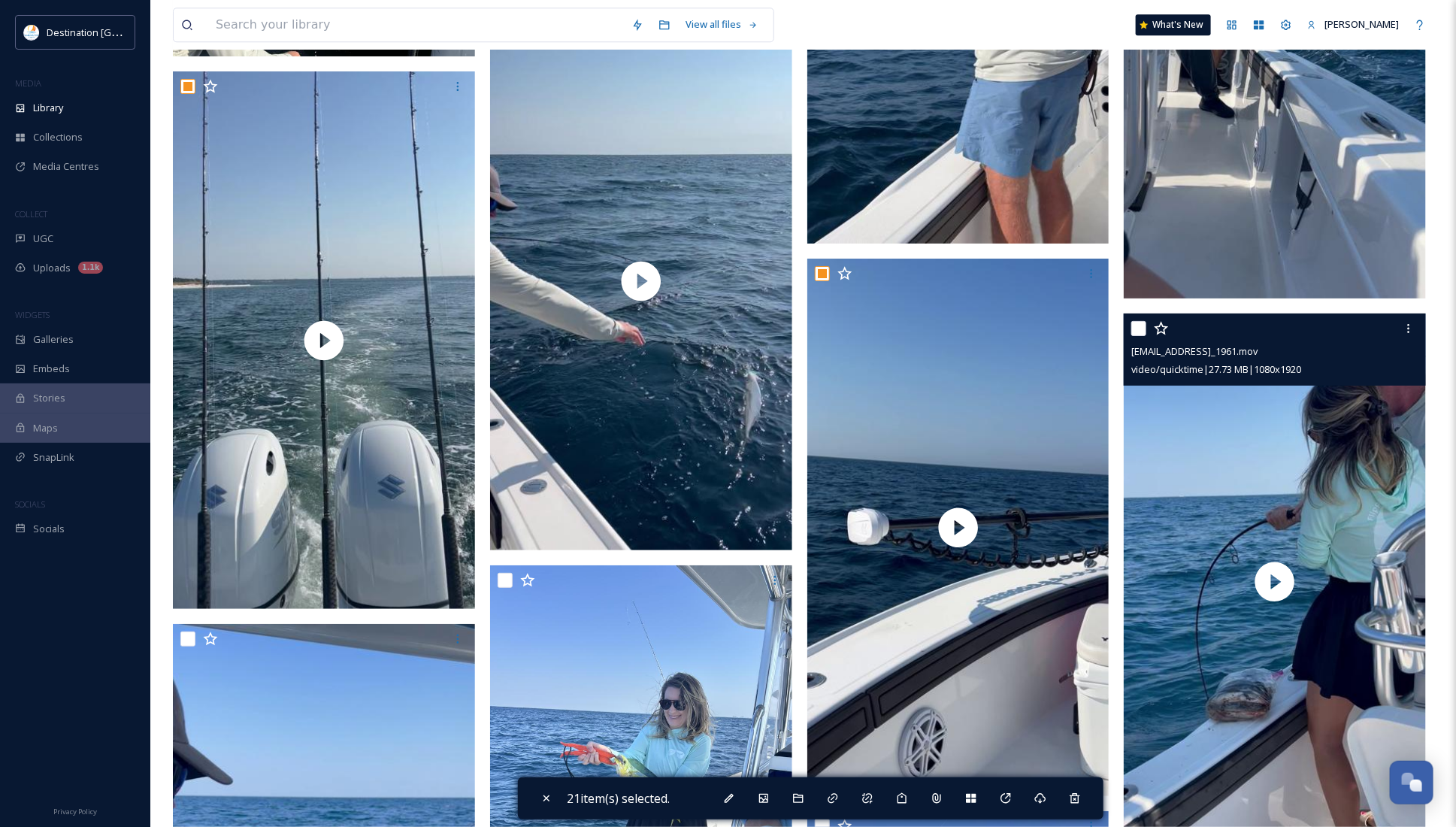
click at [1136, 324] on input "checkbox" at bounding box center [1138, 328] width 15 height 15
checkbox input "true"
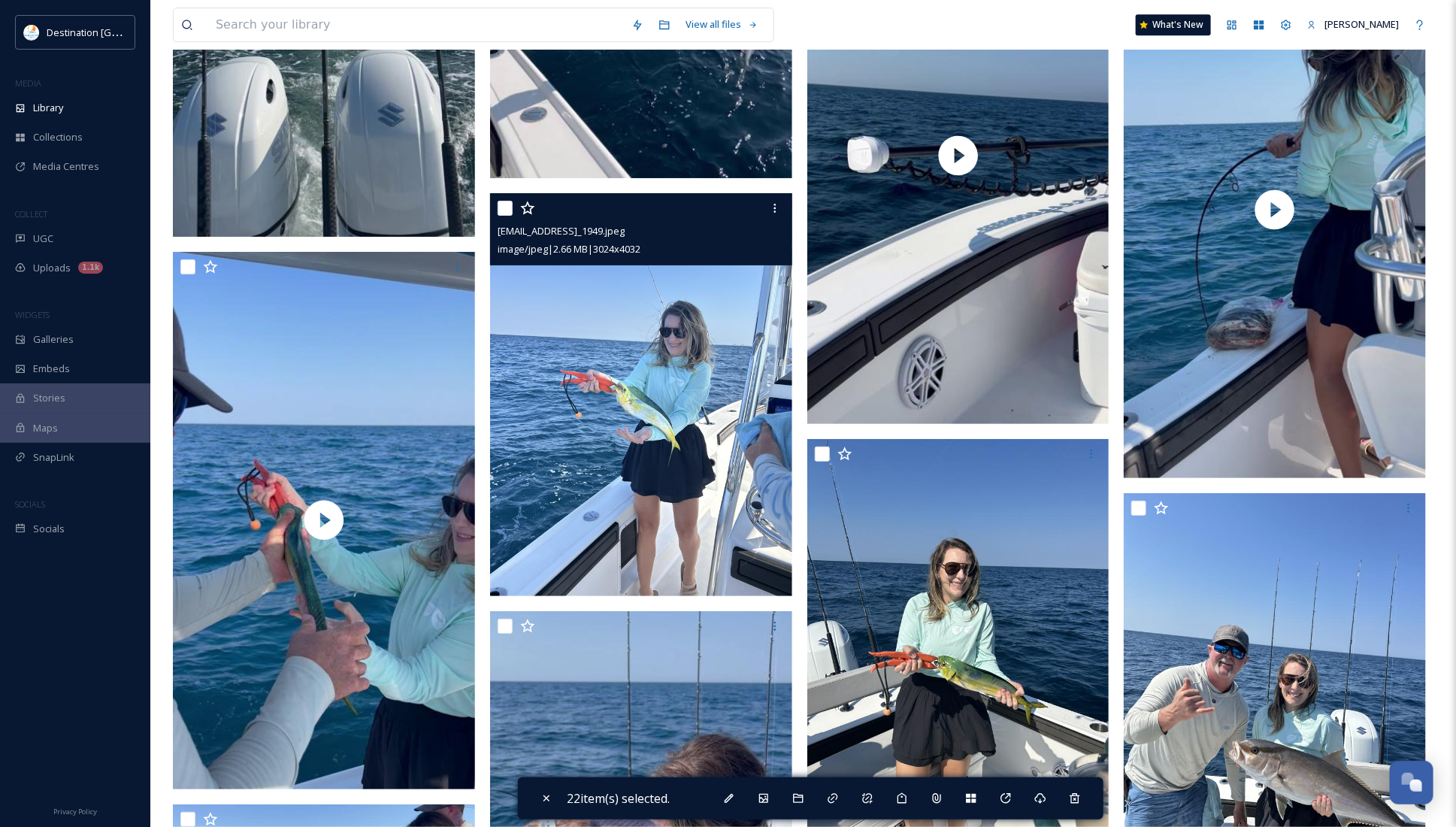
scroll to position [5355, 0]
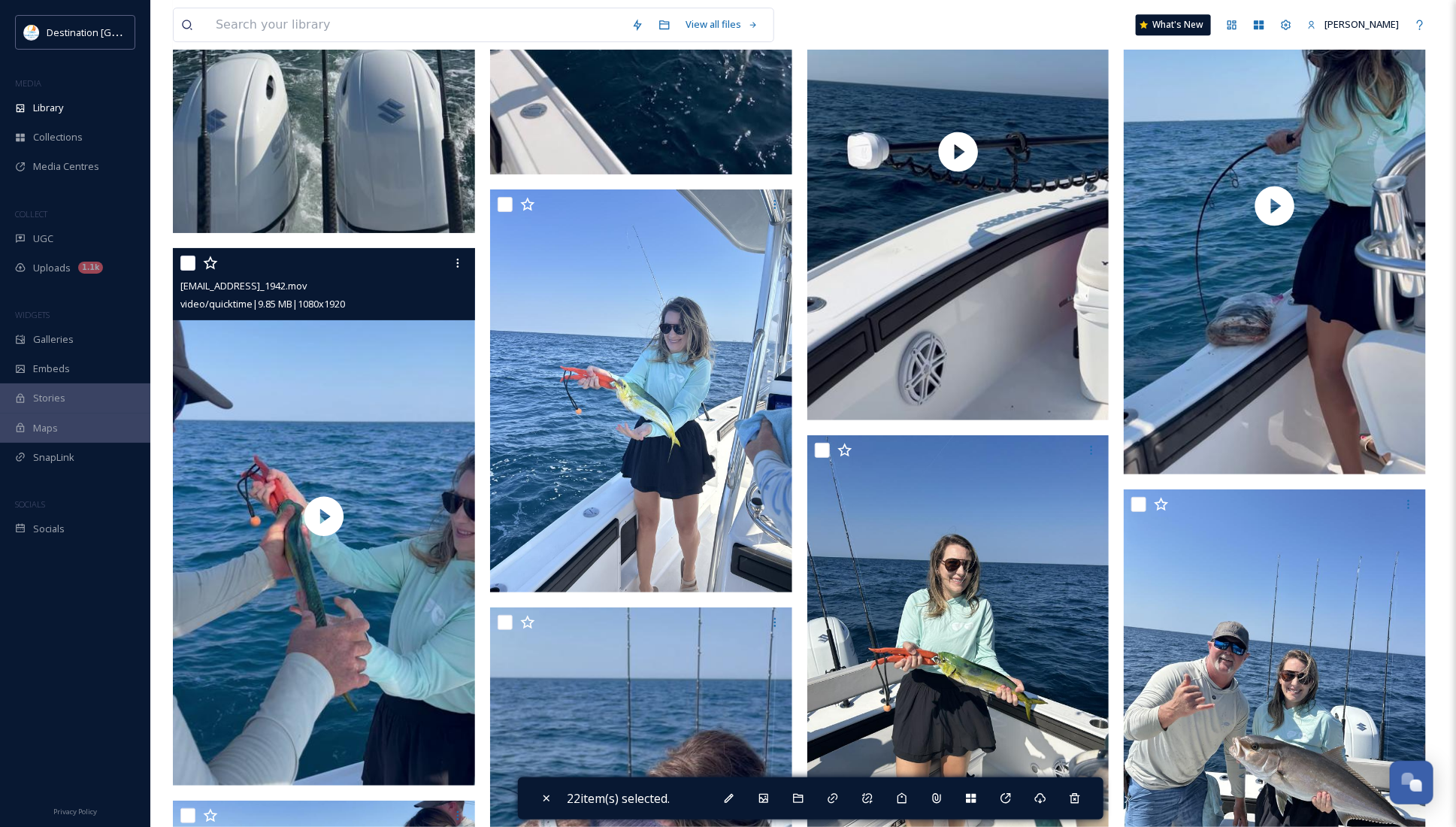
click at [185, 264] on input "checkbox" at bounding box center [187, 263] width 15 height 15
checkbox input "true"
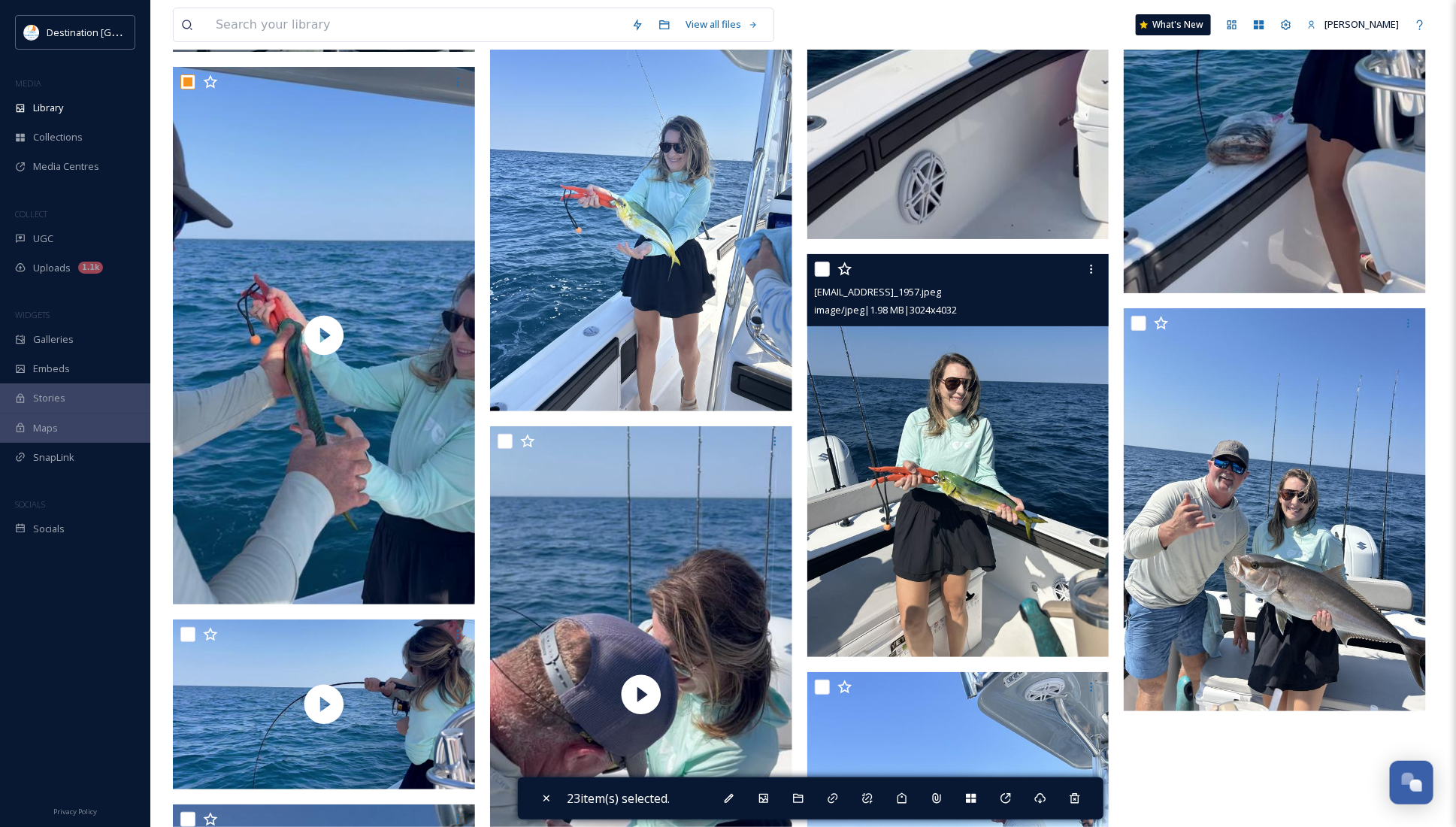
scroll to position [5543, 0]
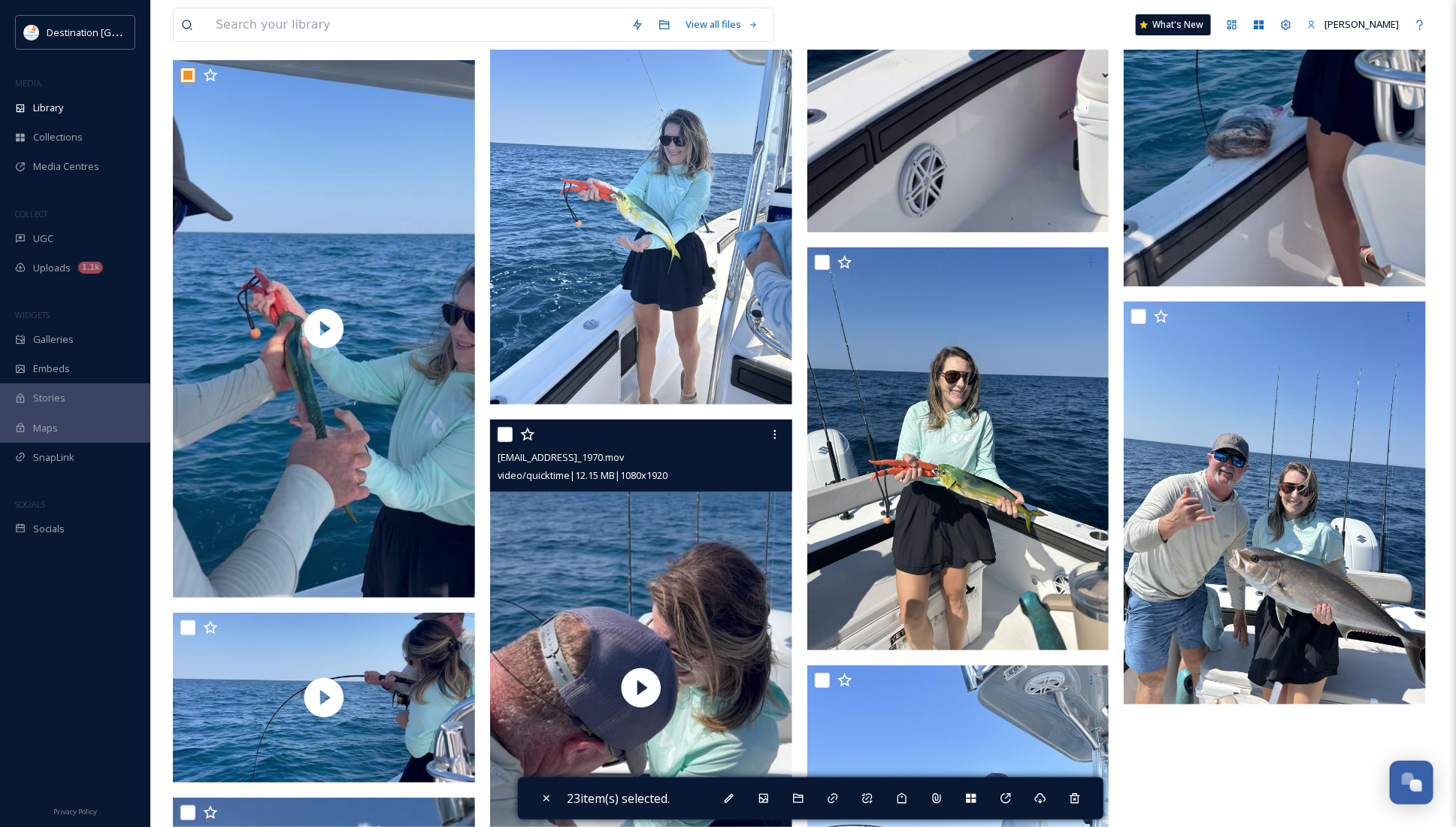
click at [509, 434] on input "checkbox" at bounding box center [505, 434] width 15 height 15
checkbox input "true"
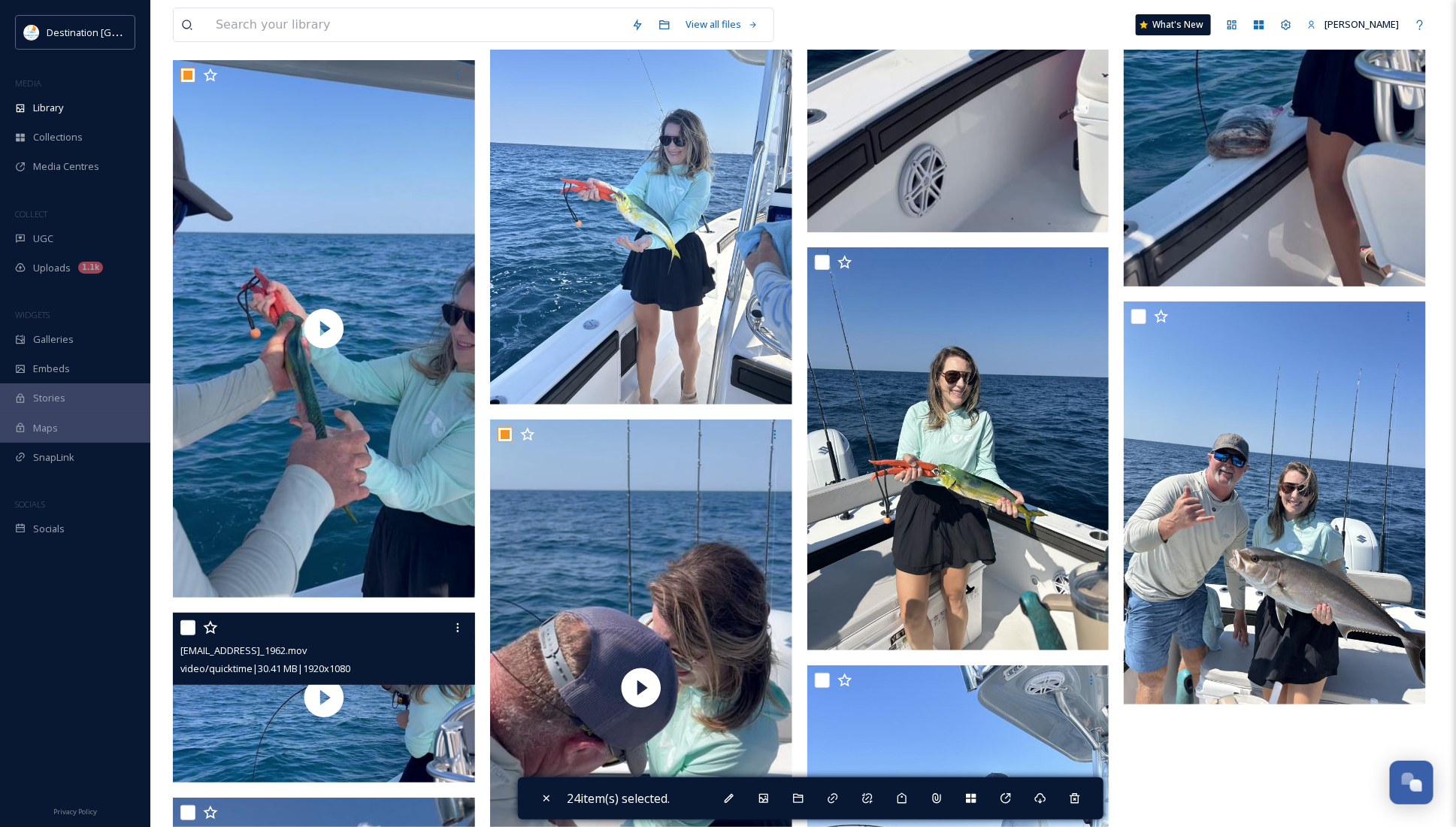
click at [192, 625] on input "checkbox" at bounding box center [187, 627] width 15 height 15
checkbox input "true"
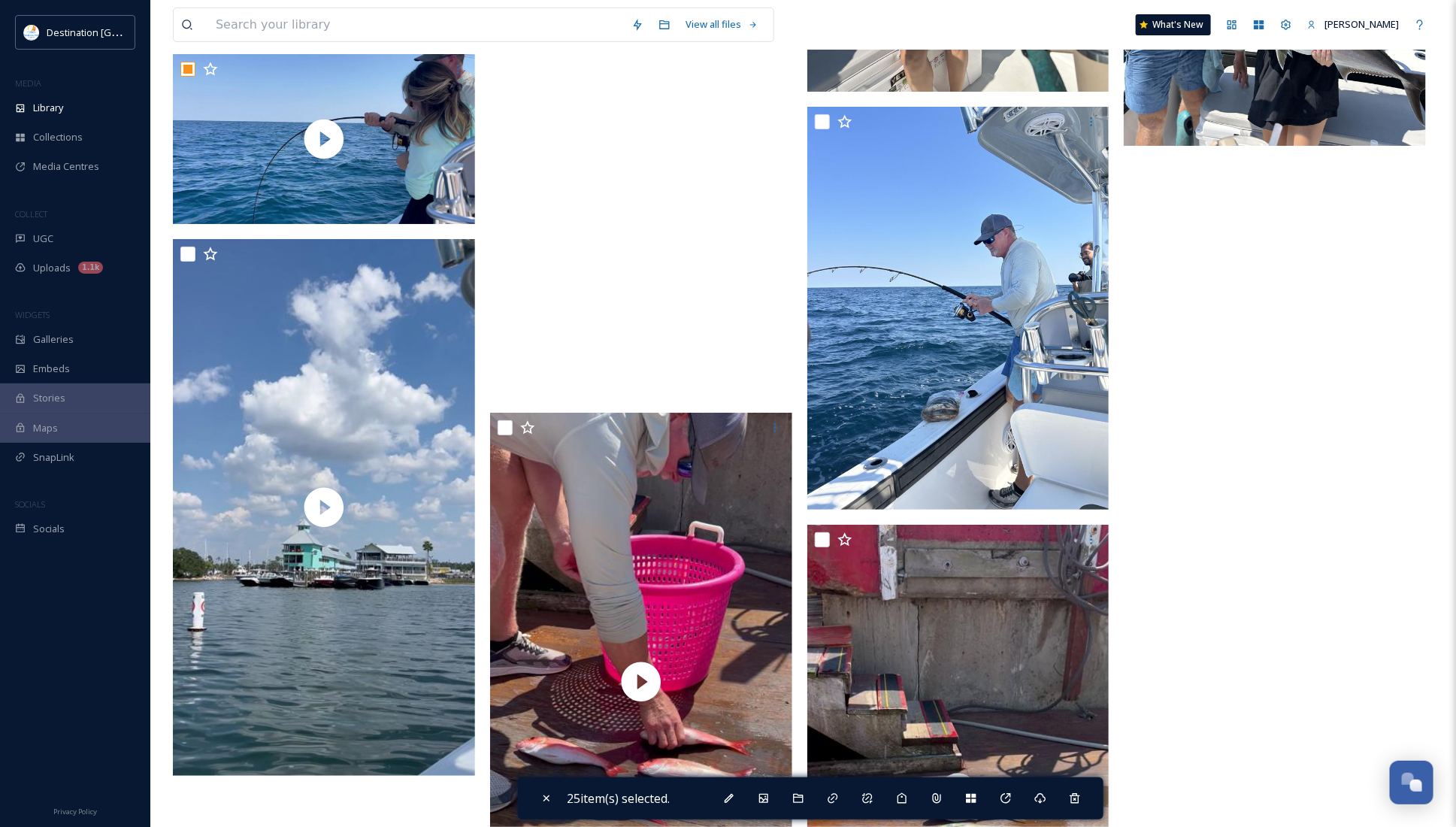
scroll to position [6106, 0]
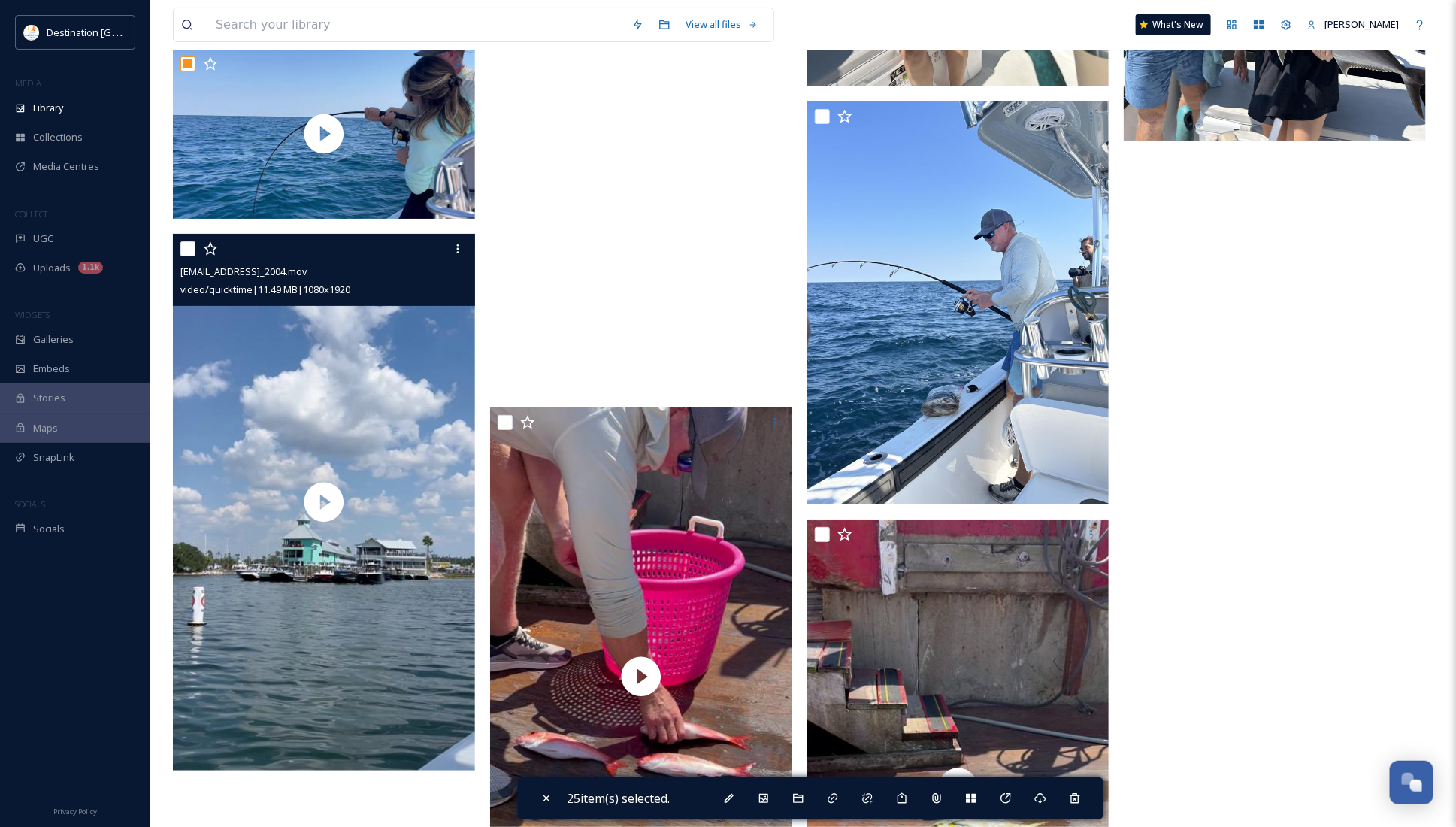
click at [189, 254] on input "checkbox" at bounding box center [187, 248] width 15 height 15
checkbox input "true"
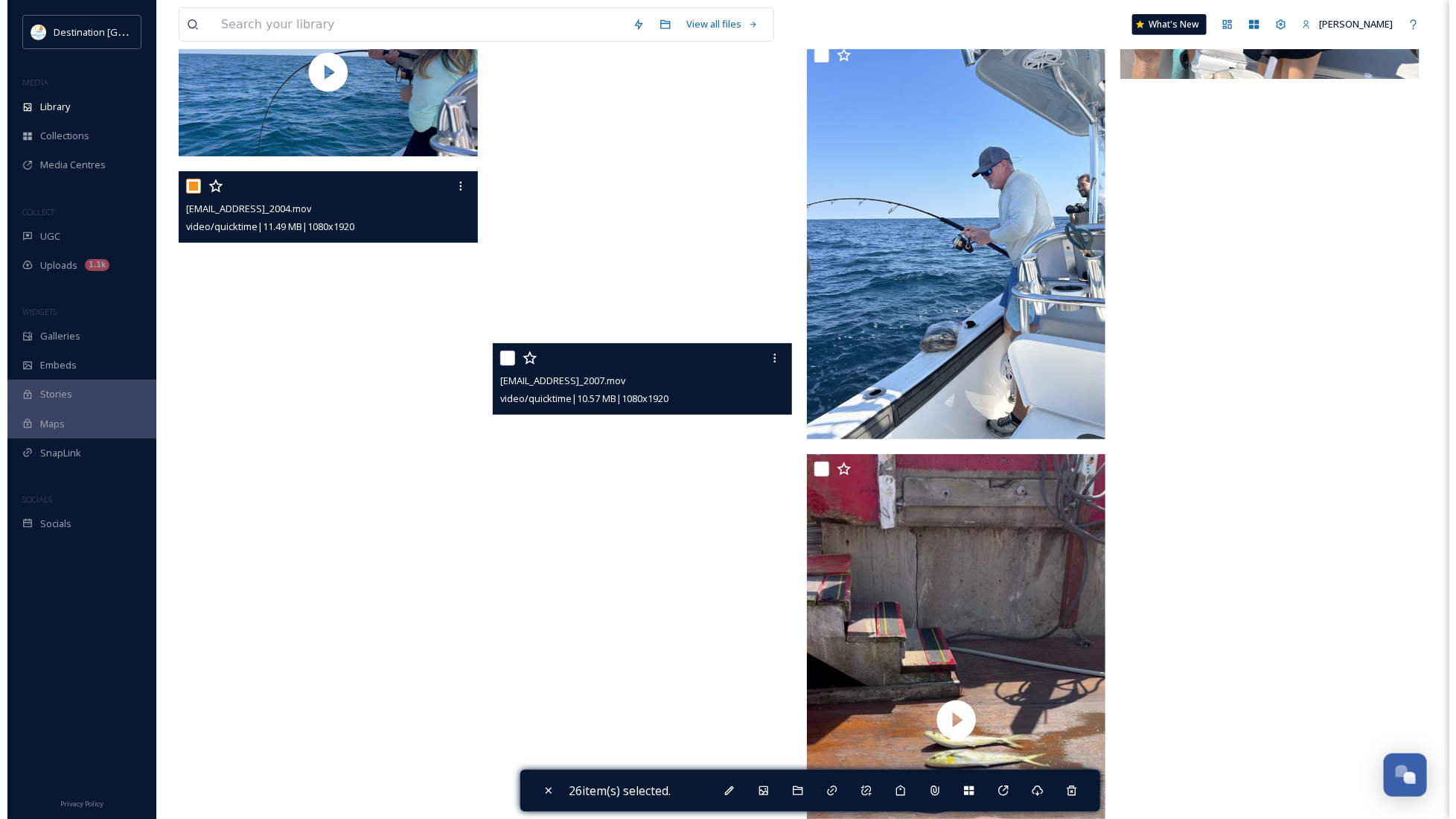
scroll to position [6141, 0]
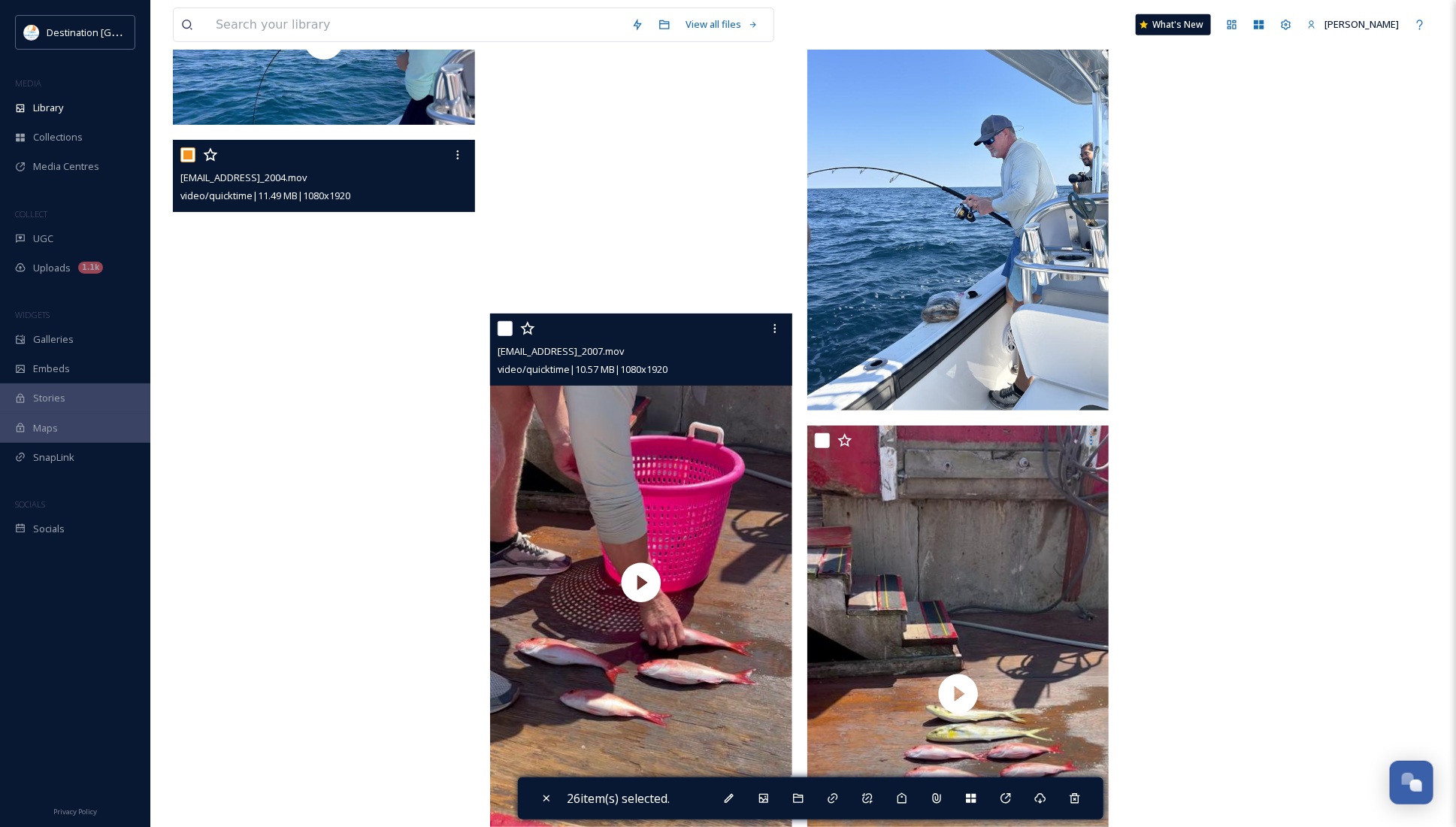
click at [496, 334] on div "[EMAIL_ADDRESS]_2007.mov video/quicktime | 10.57 MB | 1080 x 1920" at bounding box center [641, 350] width 302 height 73
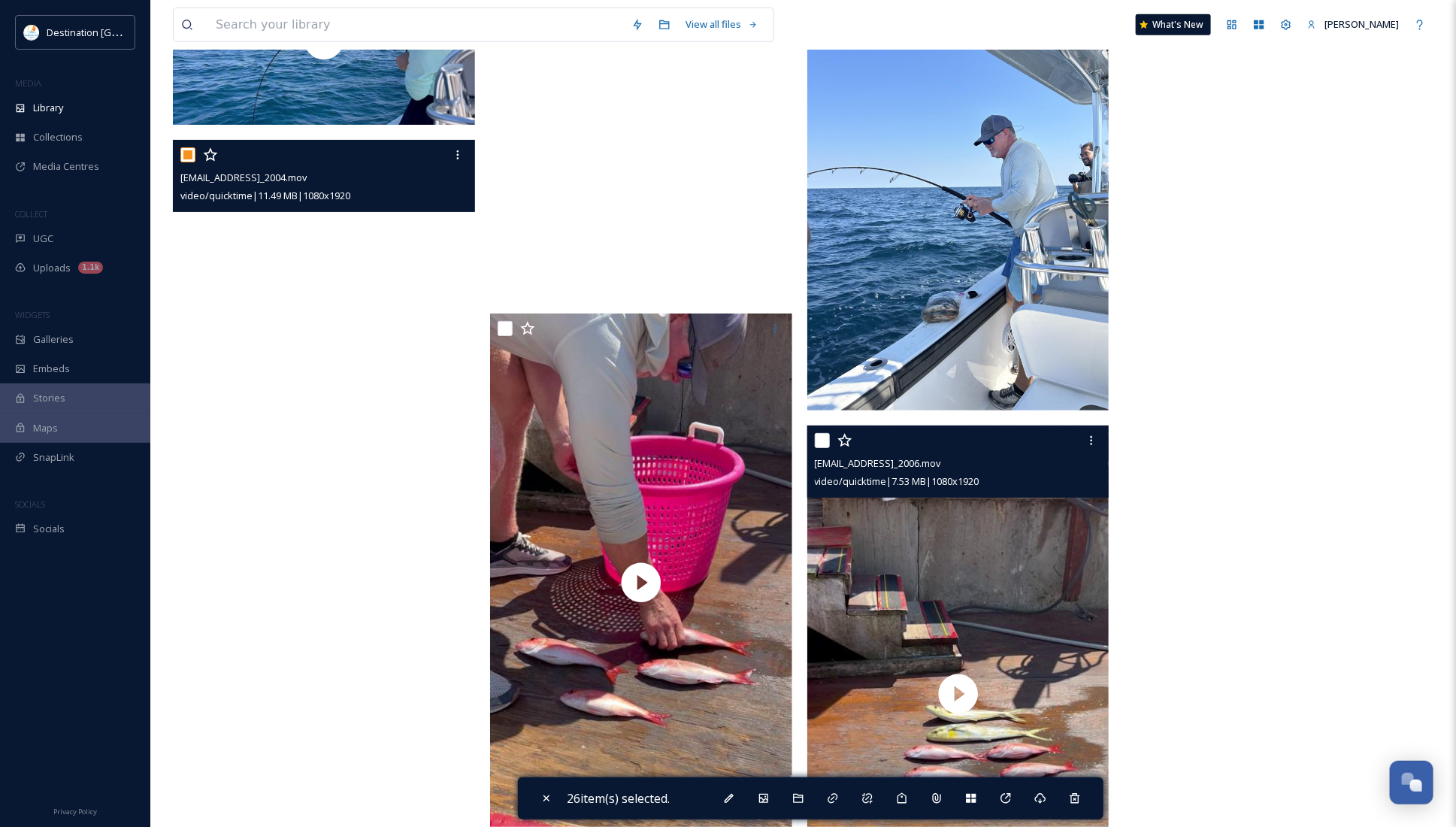
click at [821, 442] on input "checkbox" at bounding box center [821, 440] width 15 height 15
checkbox input "true"
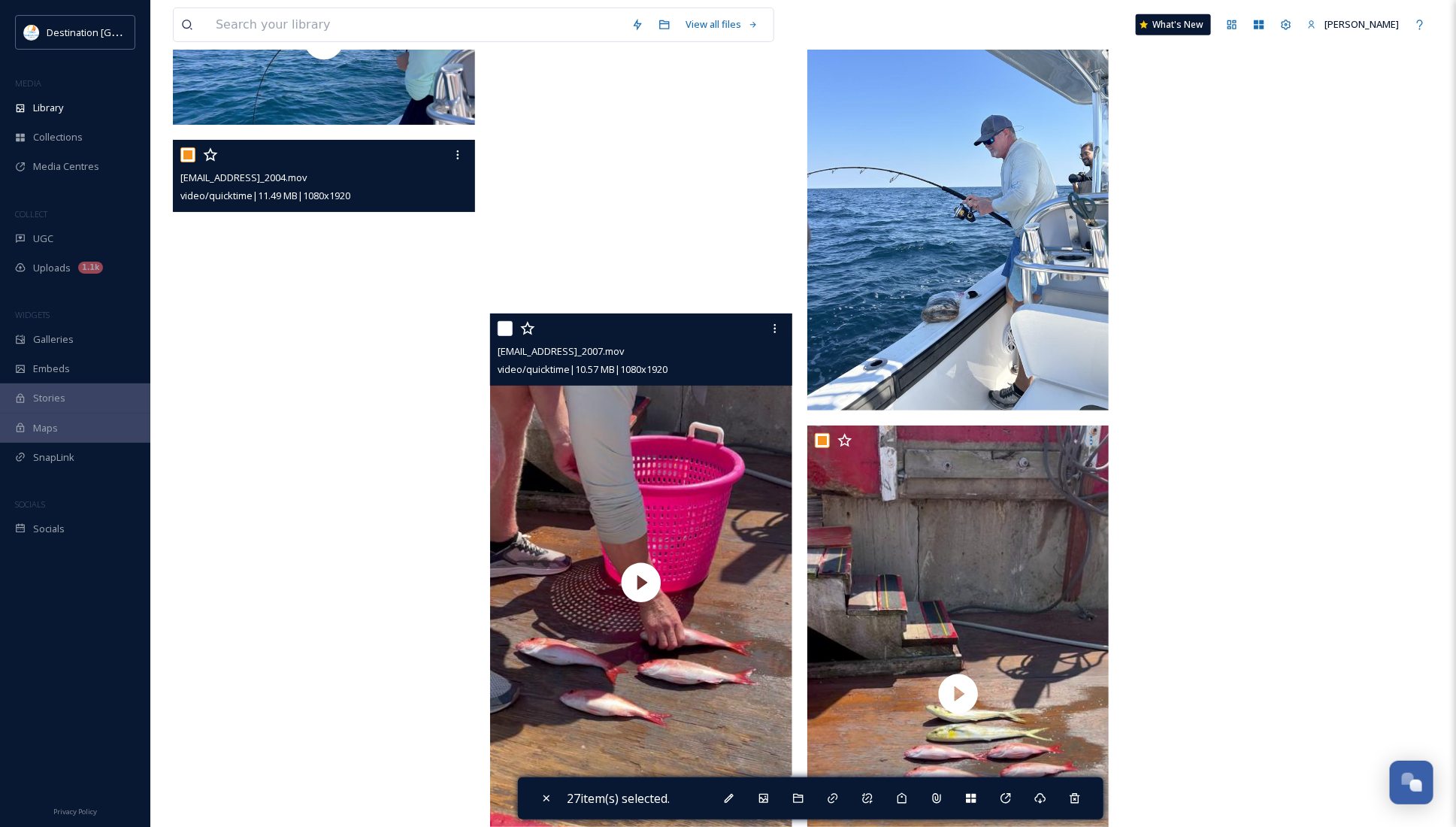
click at [508, 330] on input "checkbox" at bounding box center [505, 328] width 15 height 15
checkbox input "true"
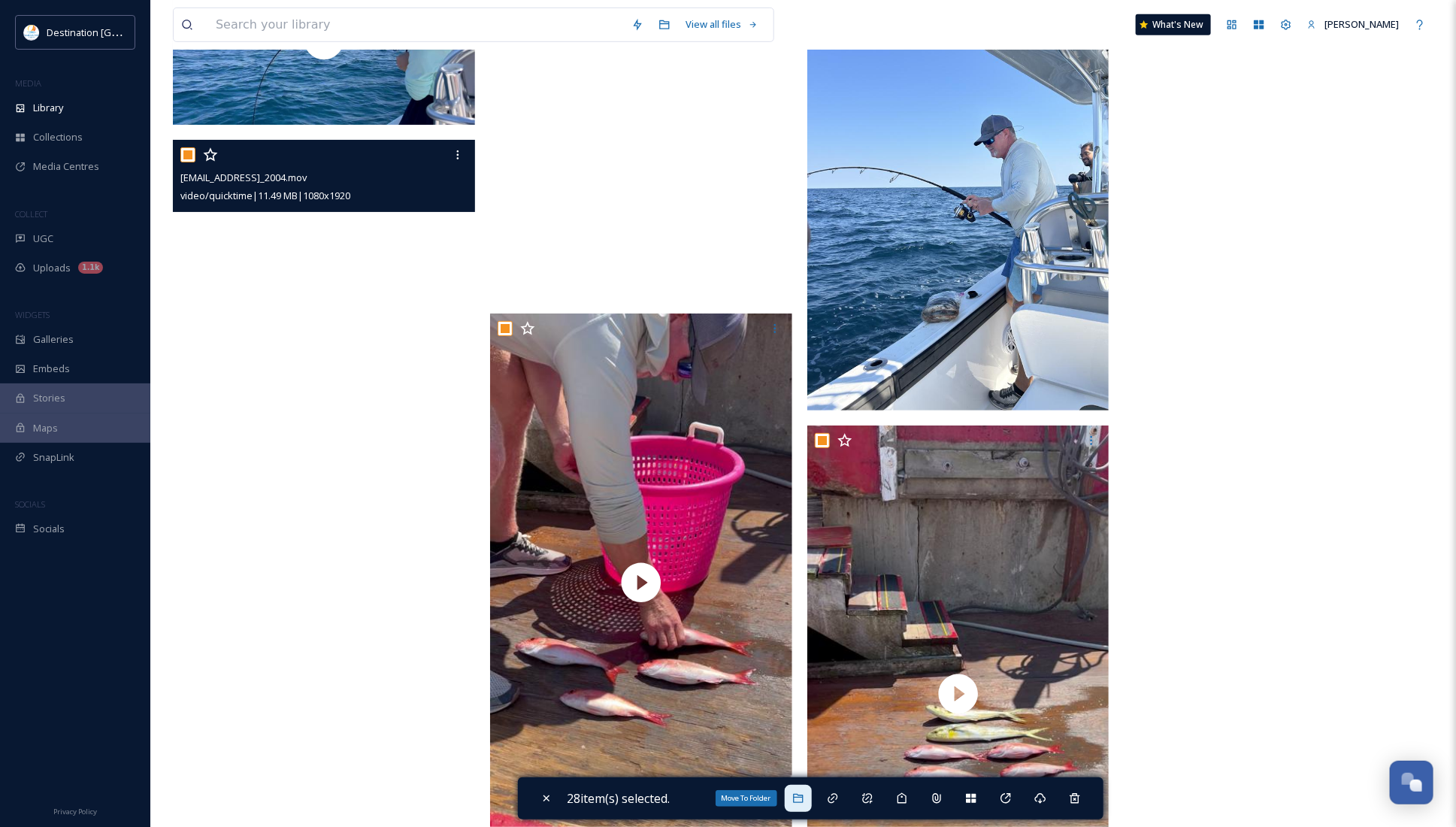
click at [798, 795] on icon at bounding box center [798, 798] width 12 height 12
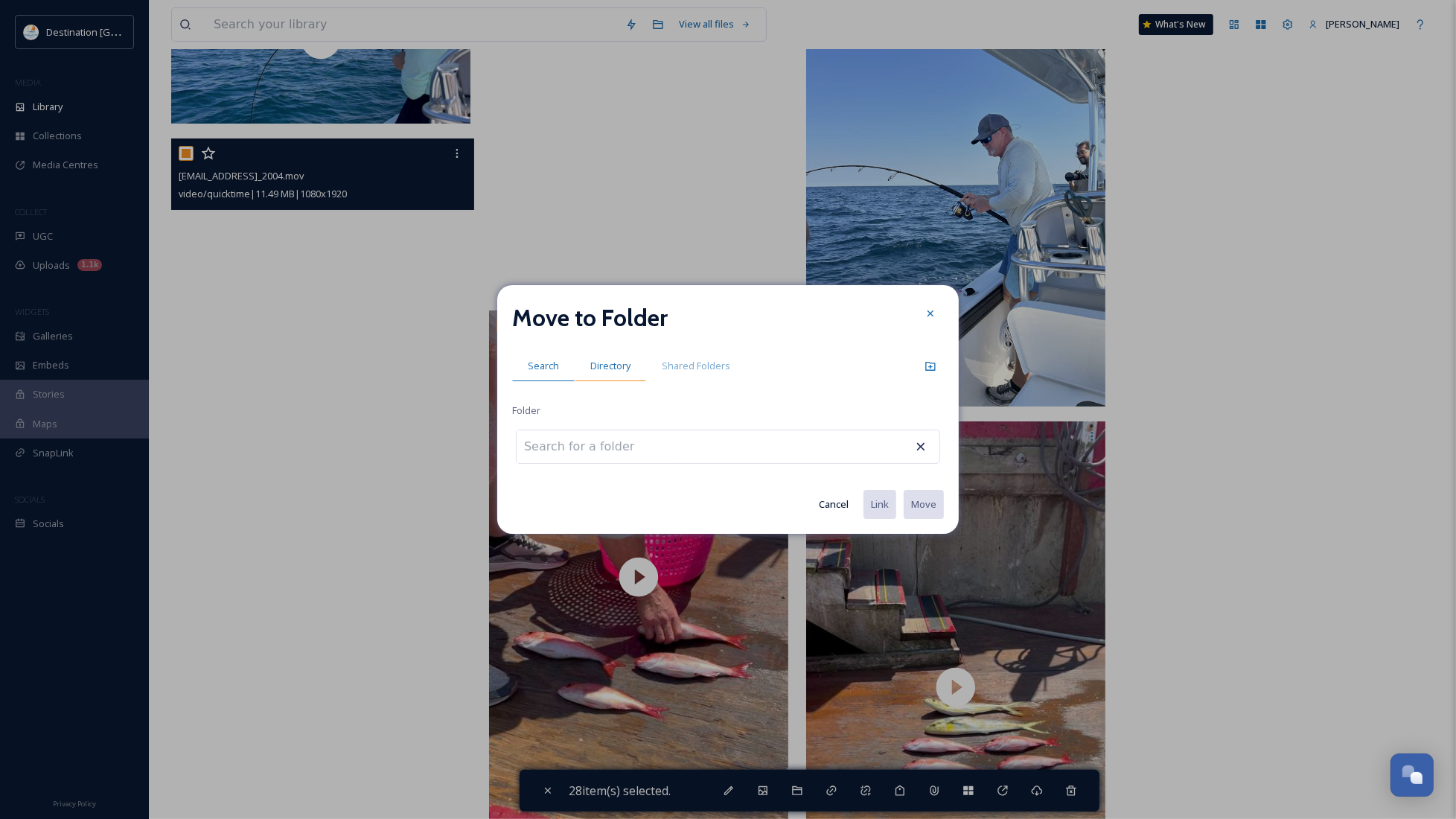
click at [609, 359] on span "Directory" at bounding box center [610, 366] width 40 height 15
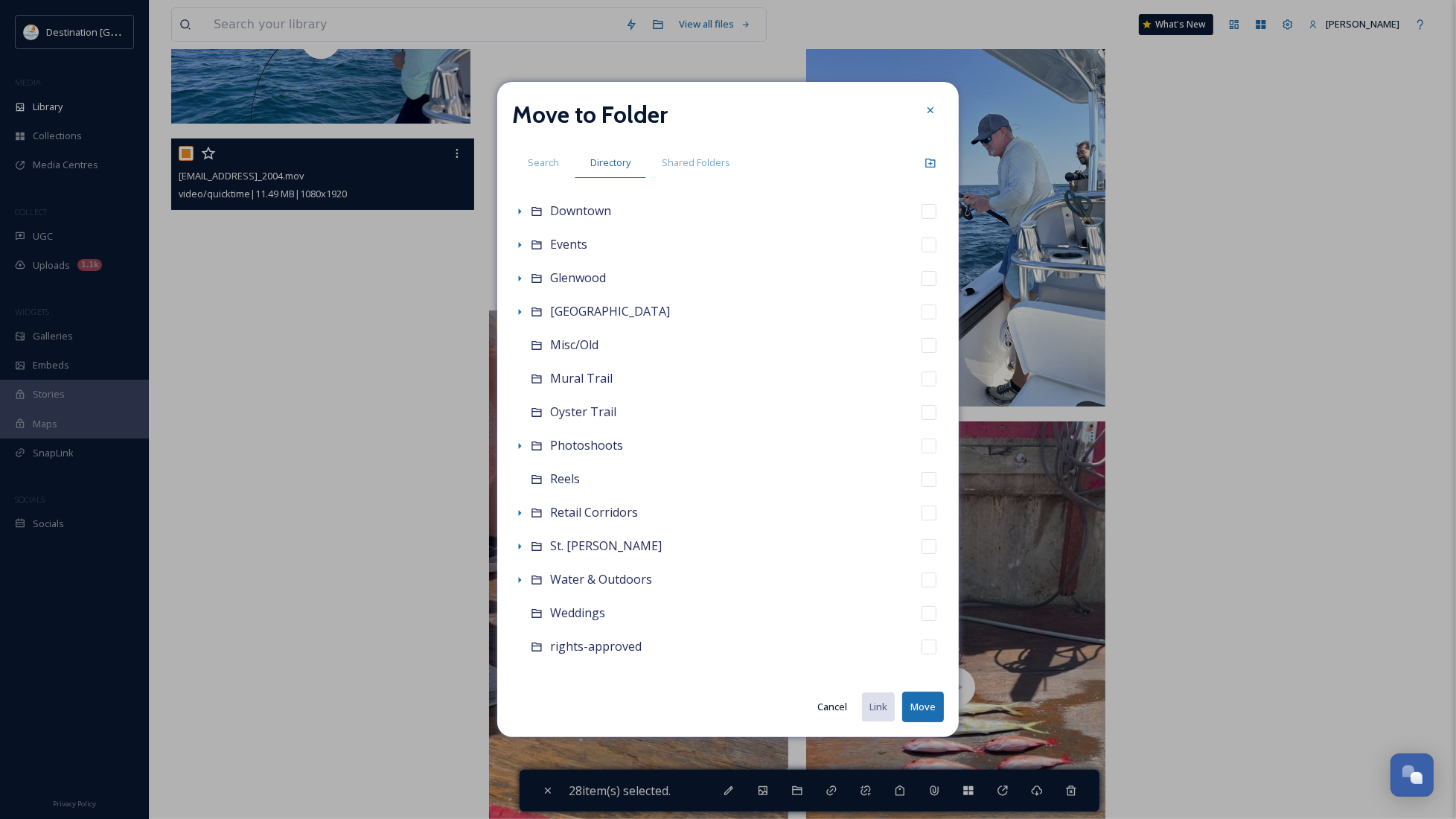
scroll to position [224, 0]
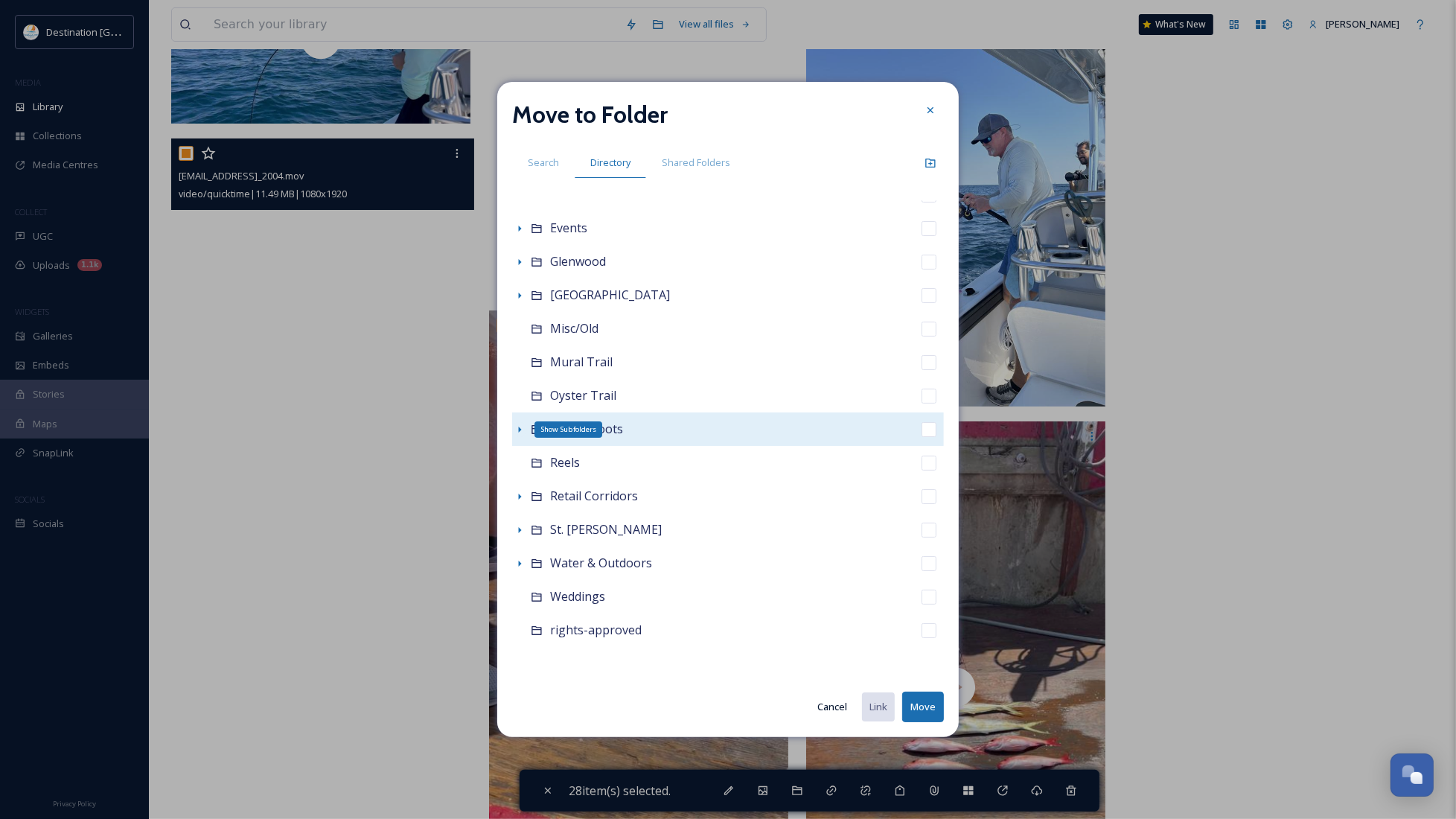
click at [519, 422] on div "Show Subfolders" at bounding box center [519, 429] width 15 height 15
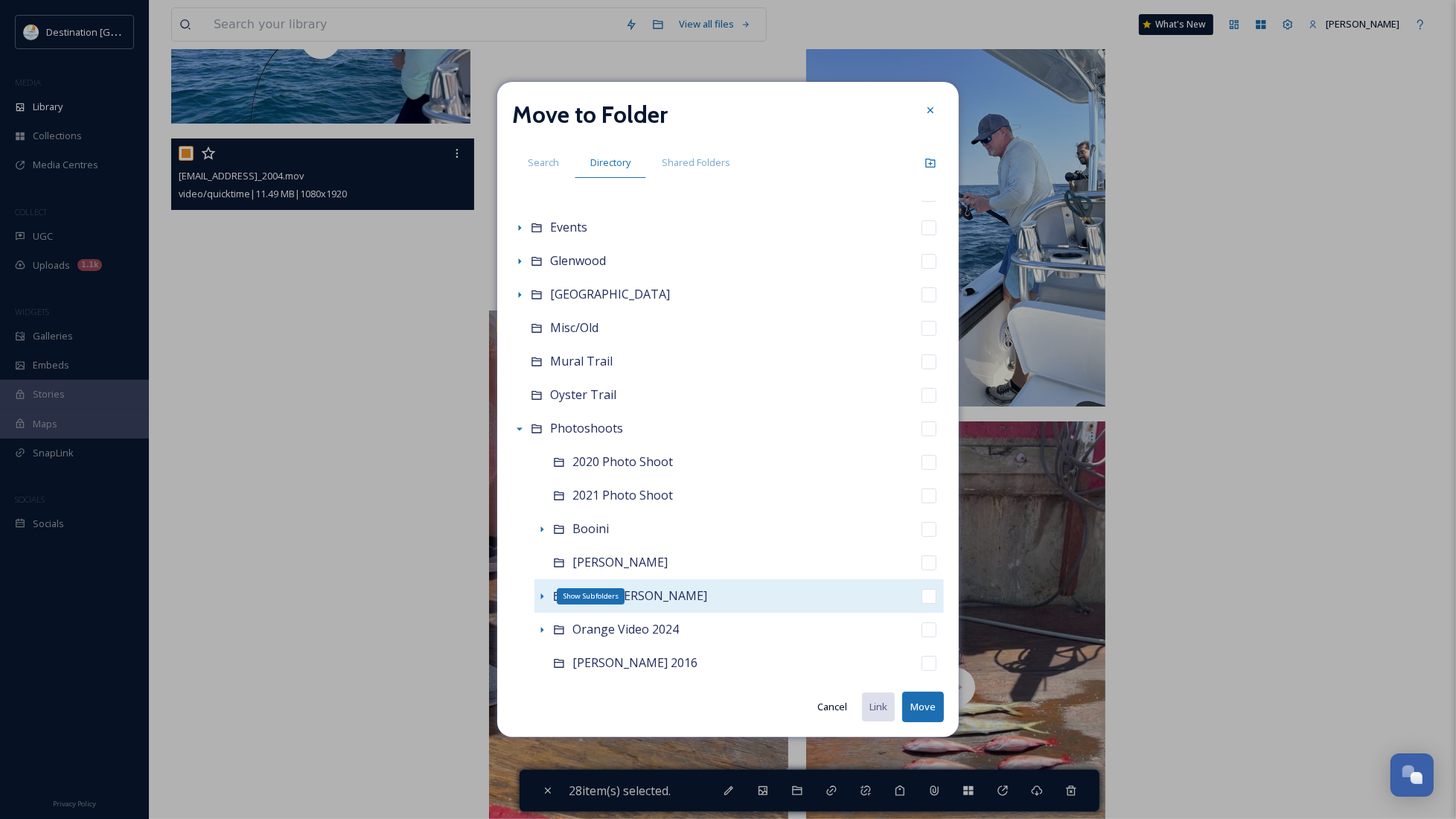
click at [539, 590] on icon at bounding box center [542, 596] width 12 height 12
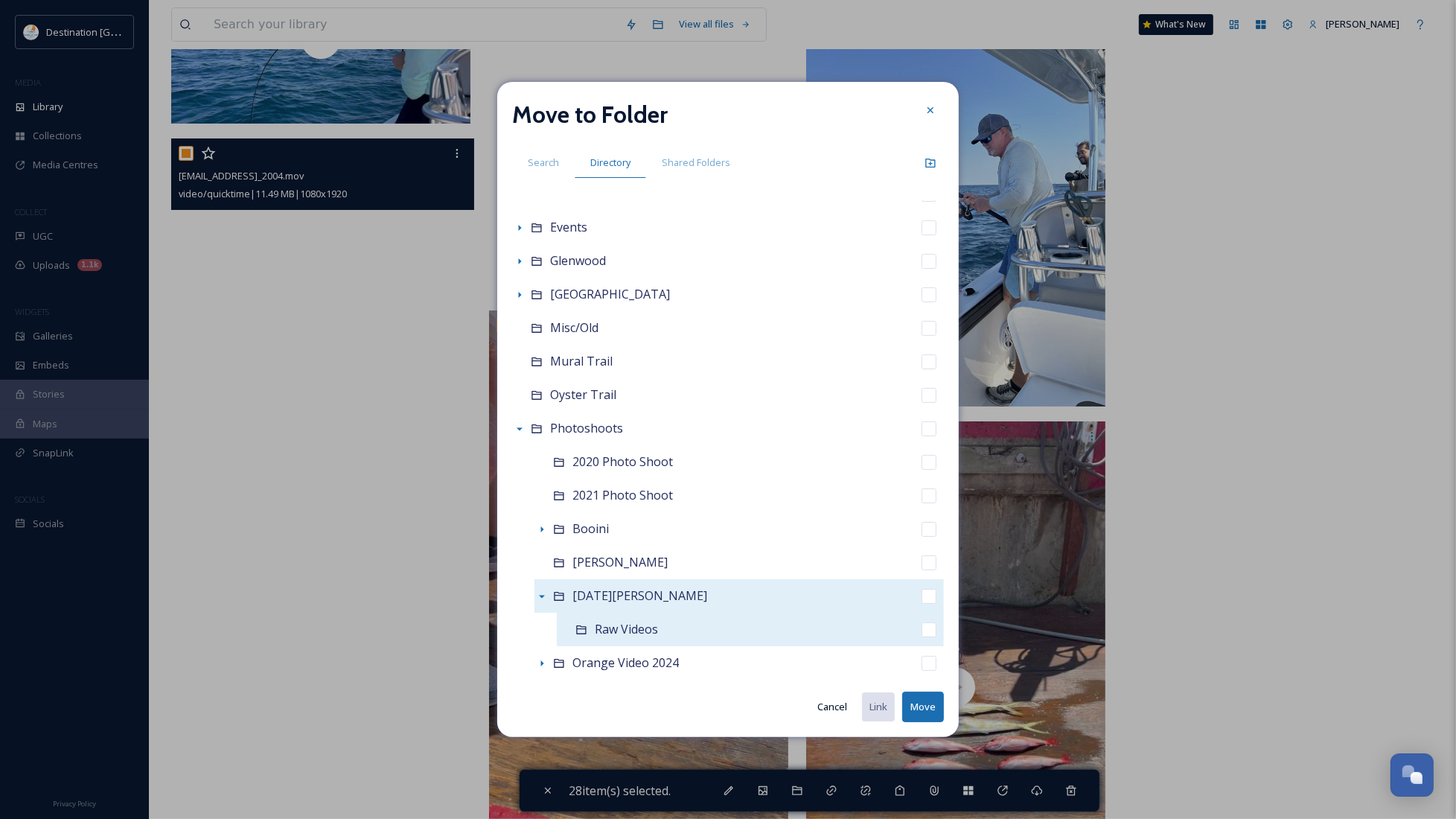
click at [596, 635] on span "Raw Videos" at bounding box center [626, 629] width 63 height 16
checkbox input "false"
checkbox input "true"
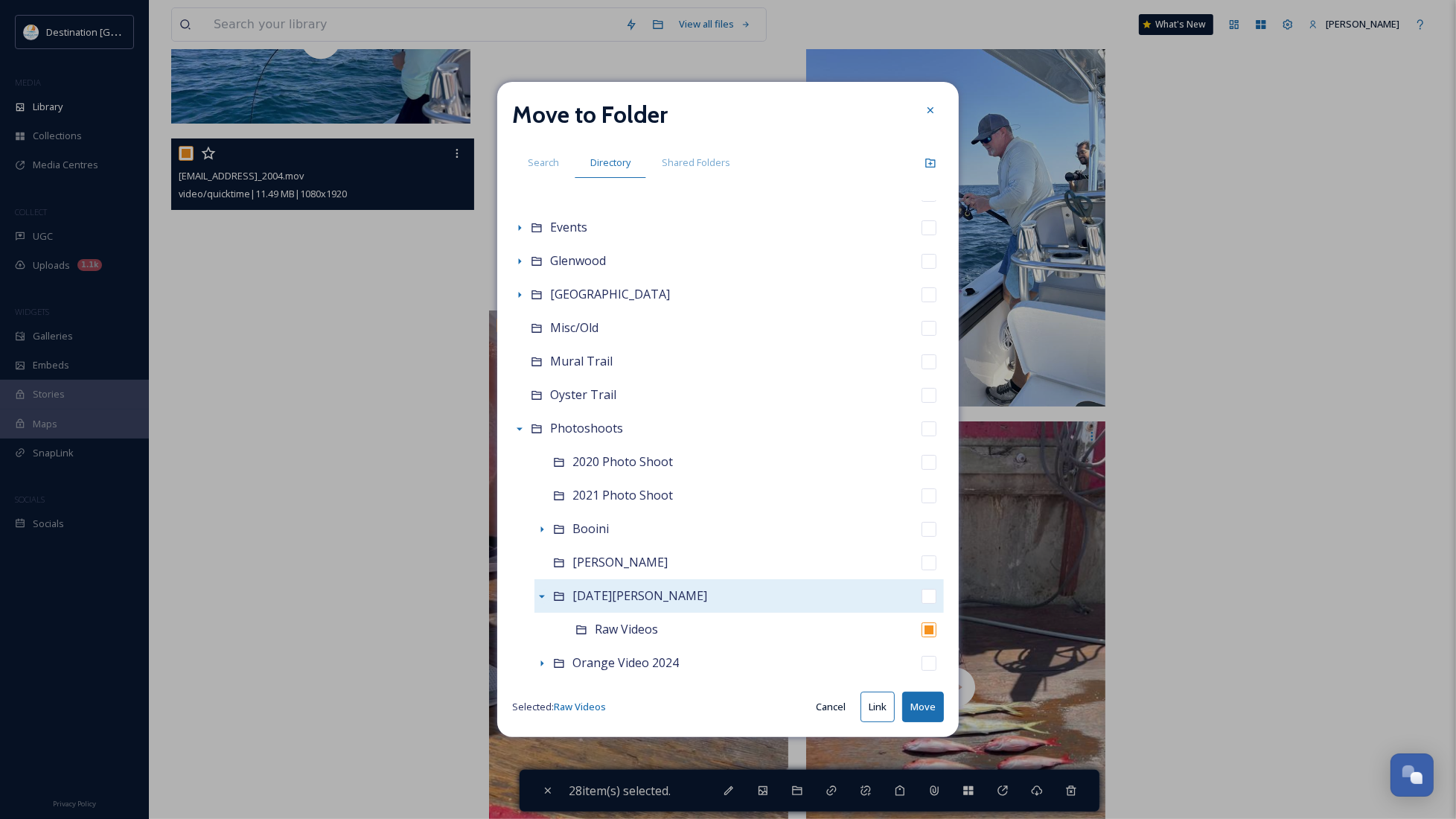
click at [932, 711] on button "Move" at bounding box center [923, 706] width 42 height 30
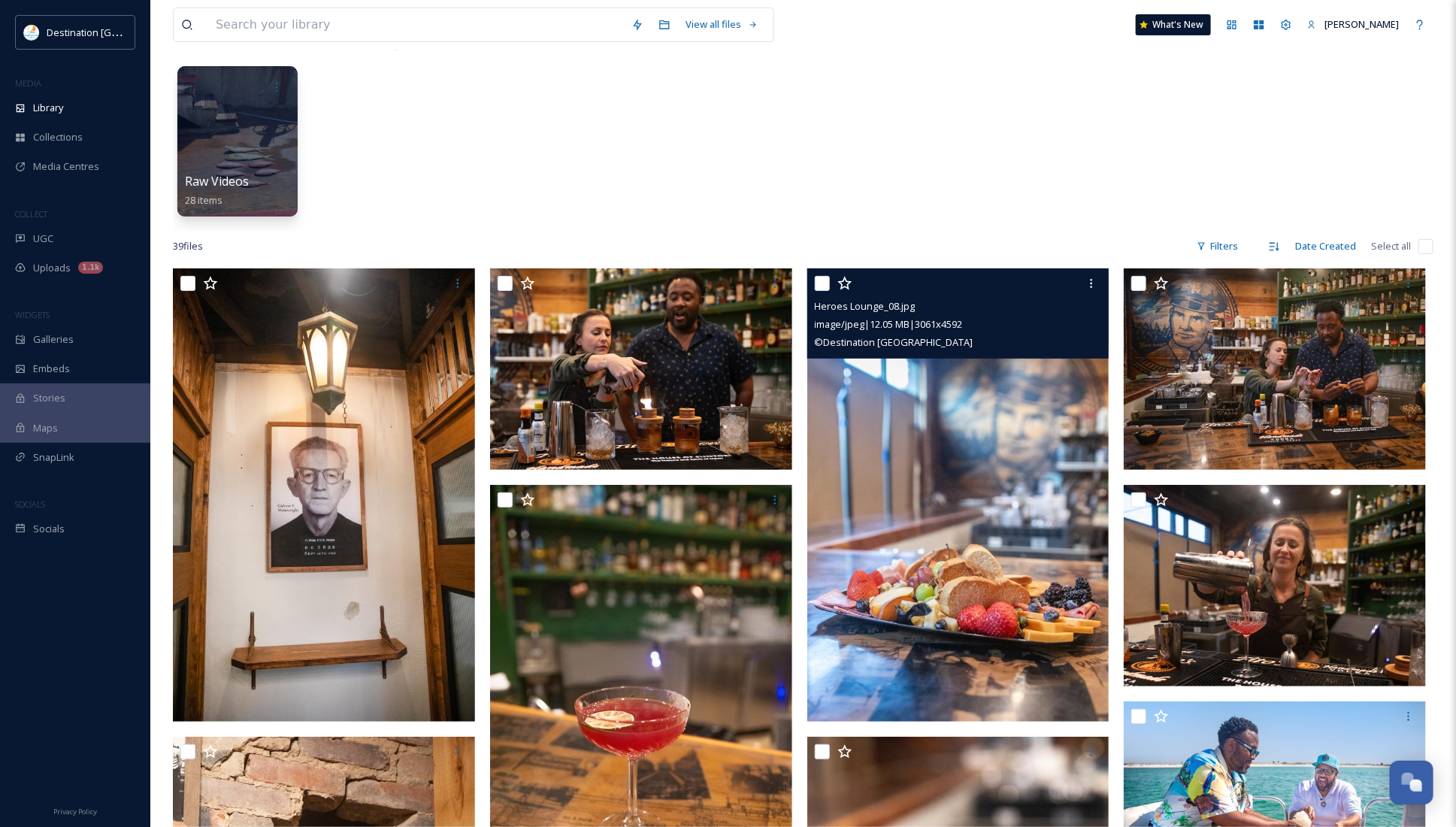
scroll to position [0, 0]
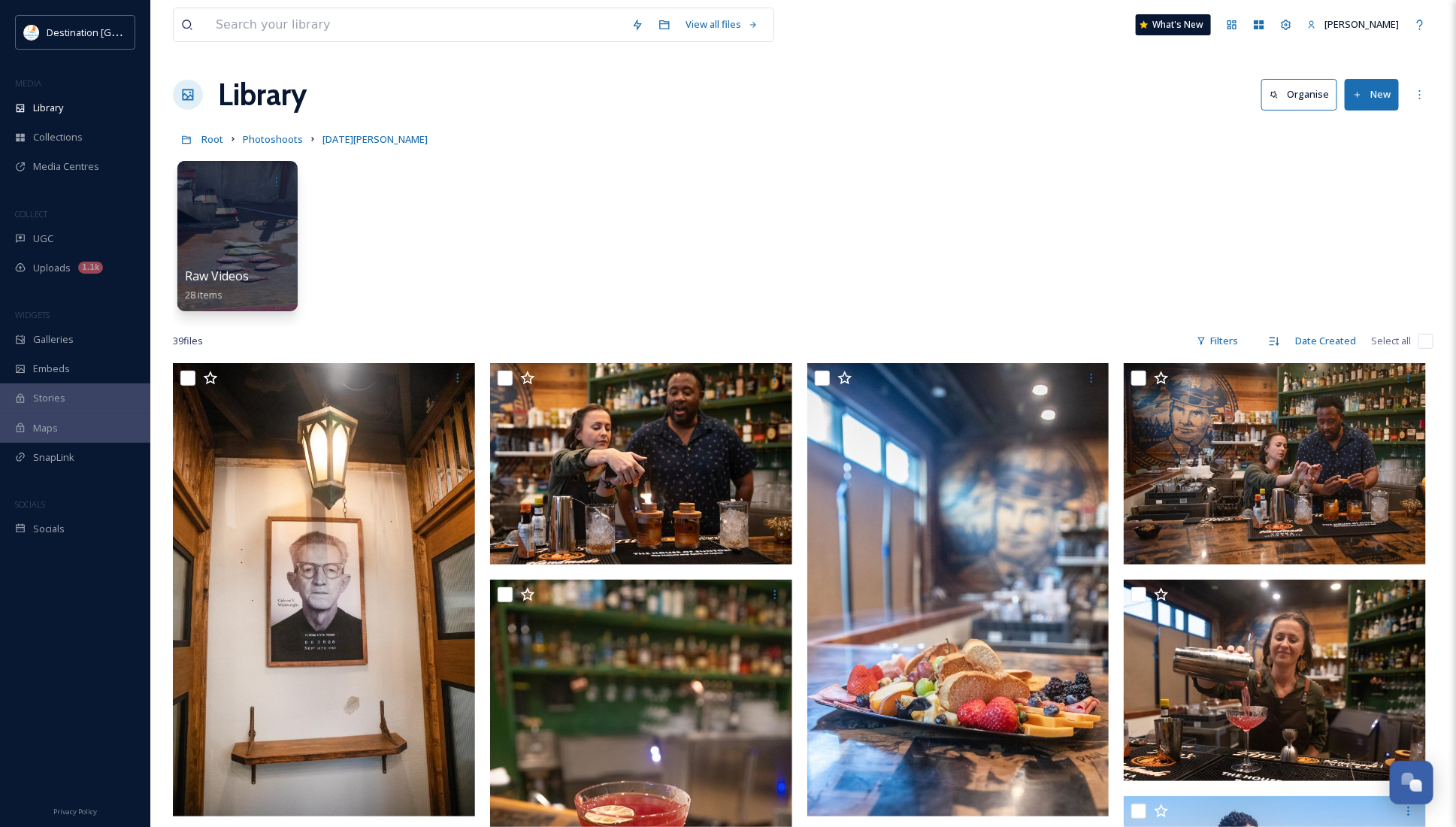
click at [814, 239] on div "Raw Videos 28 items" at bounding box center [802, 239] width 1260 height 172
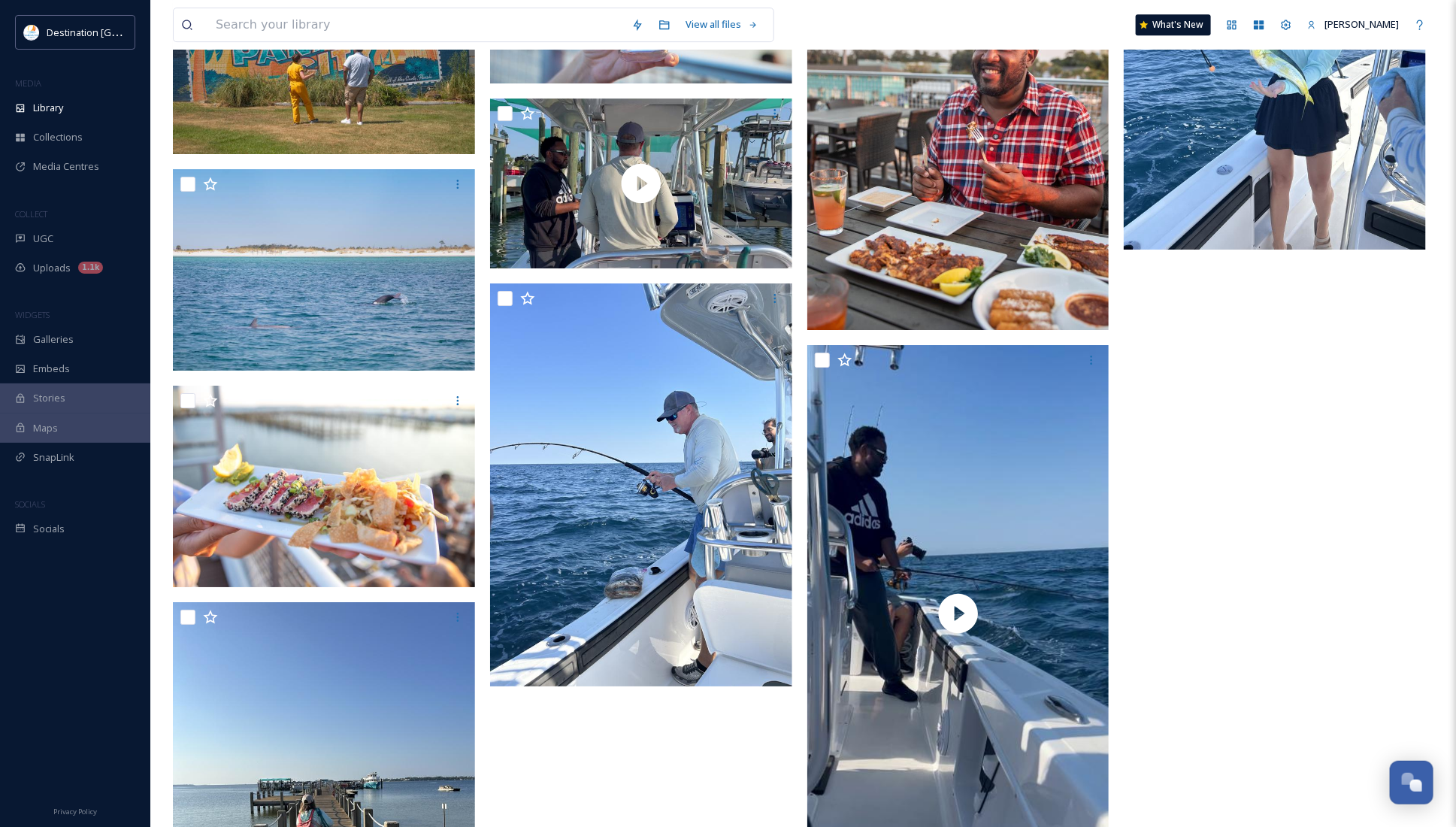
scroll to position [2537, 0]
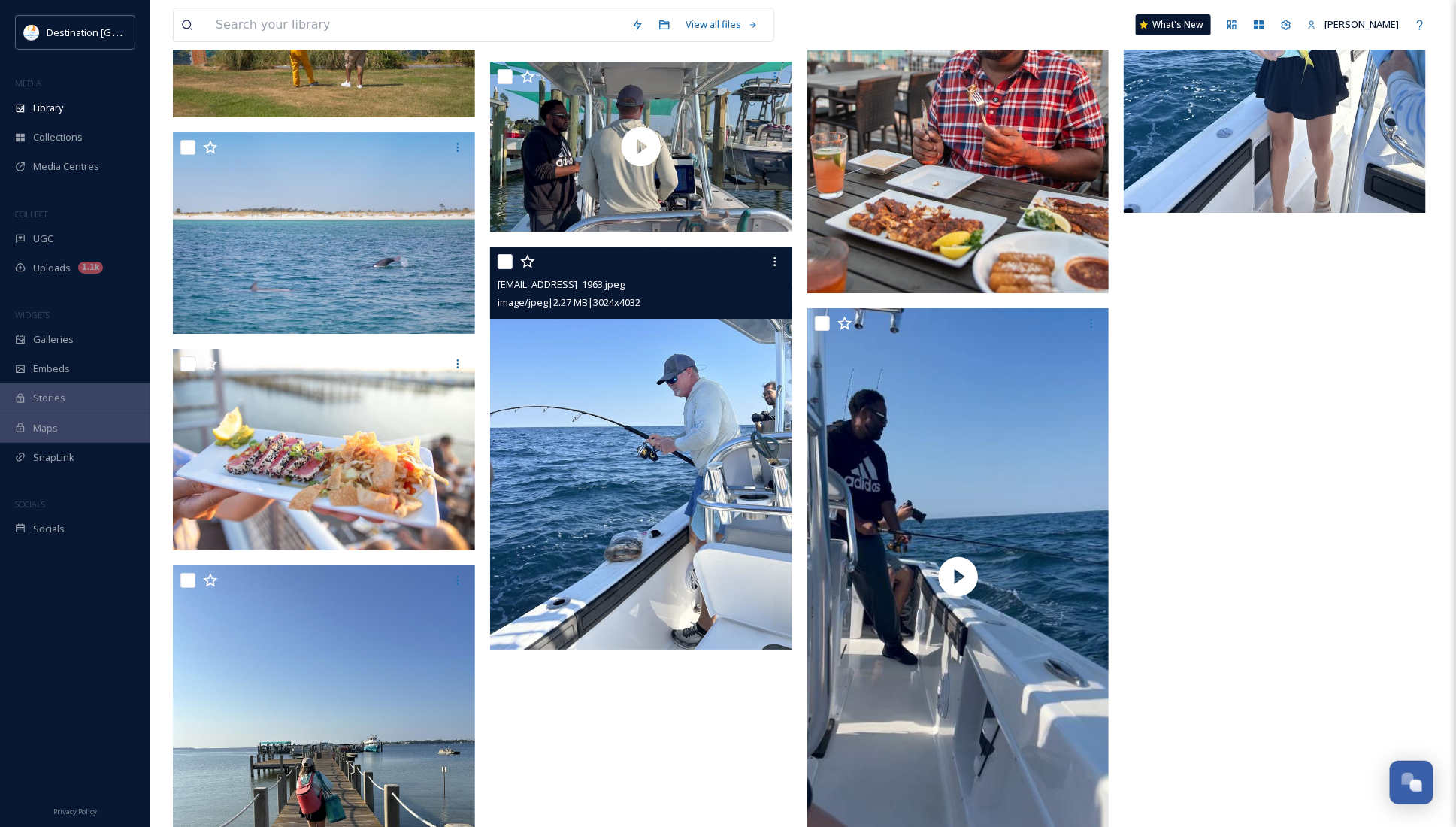
click at [700, 469] on img at bounding box center [641, 448] width 302 height 403
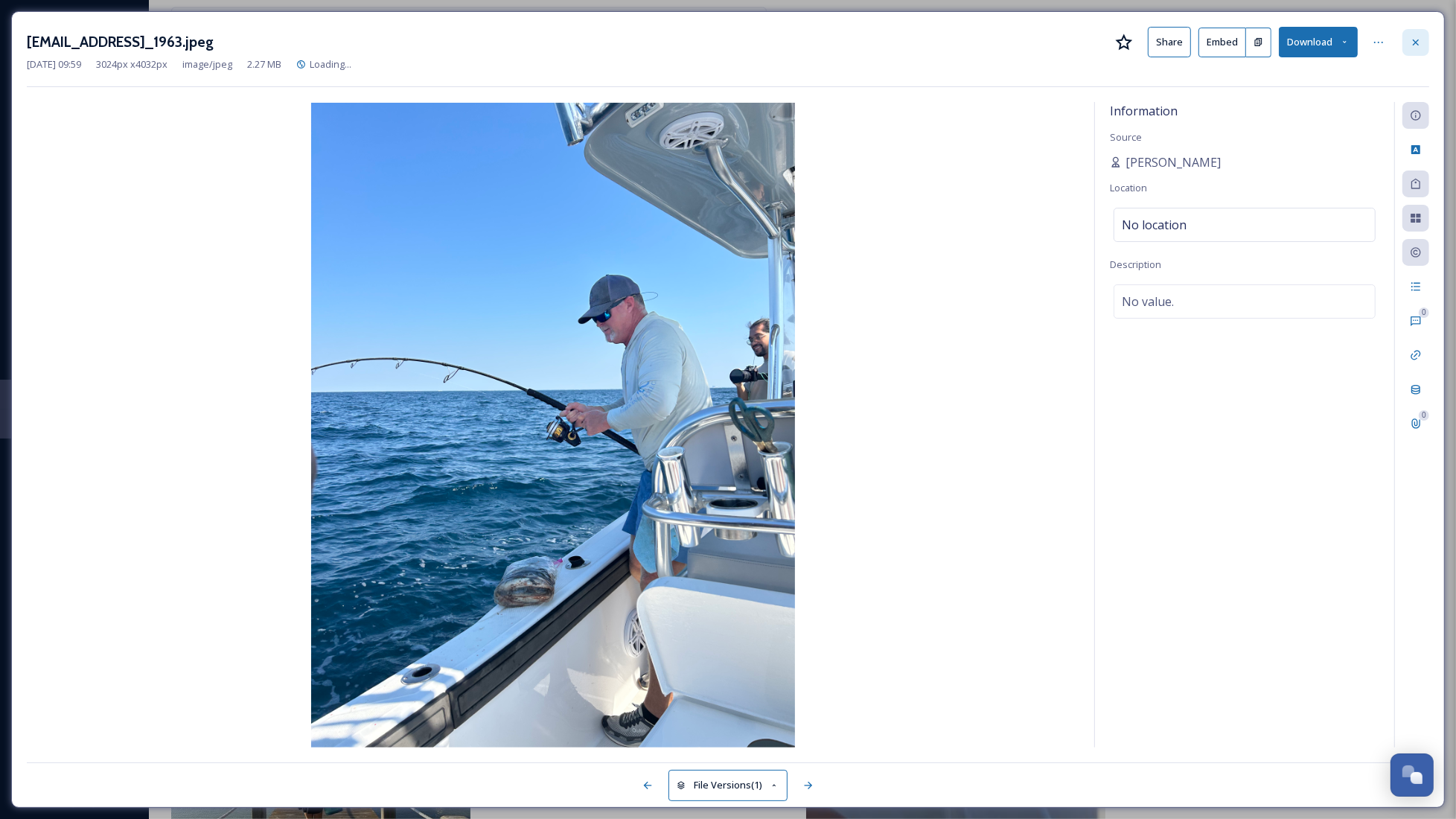
click at [1418, 39] on icon at bounding box center [1416, 43] width 12 height 12
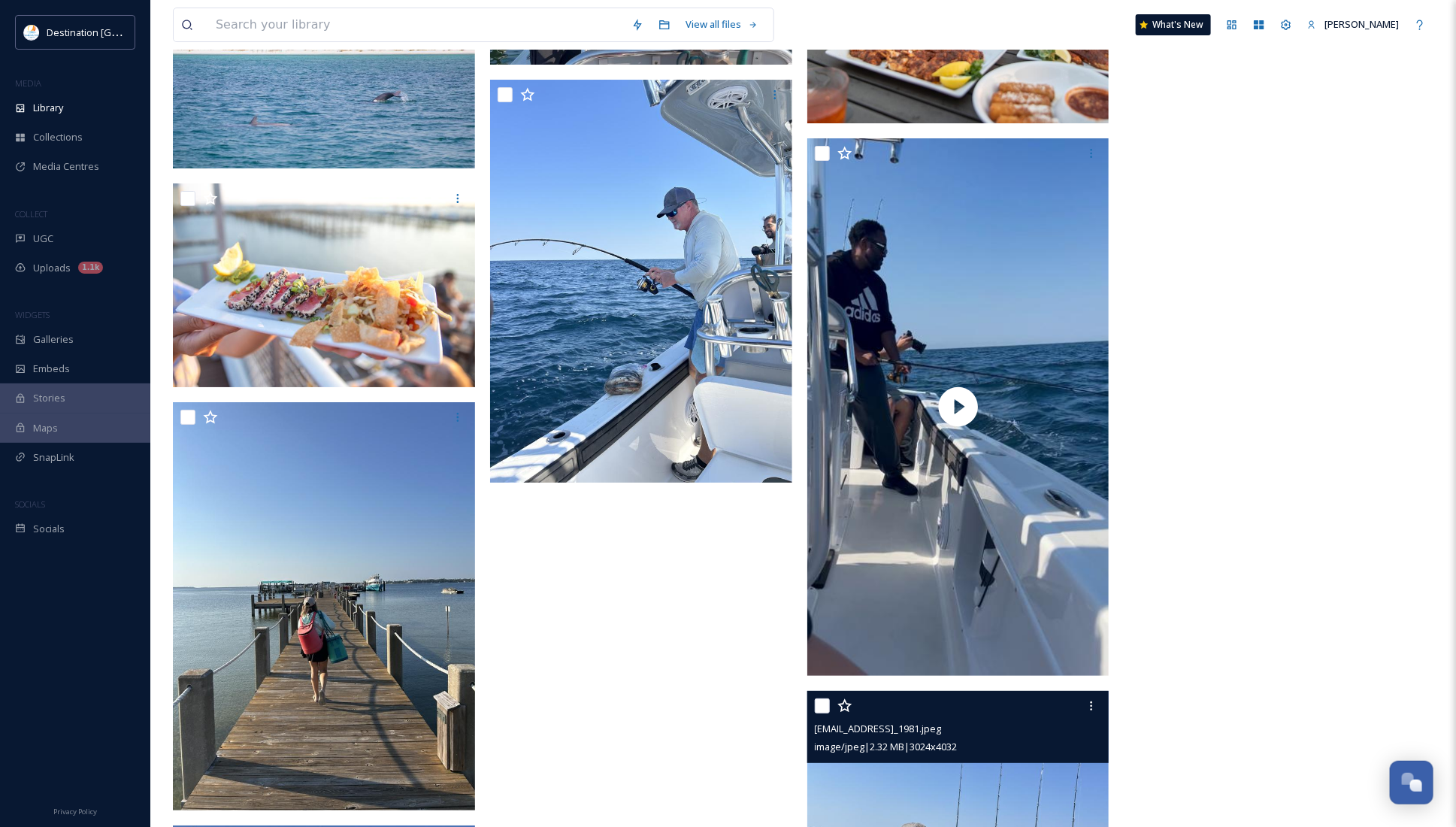
scroll to position [2631, 0]
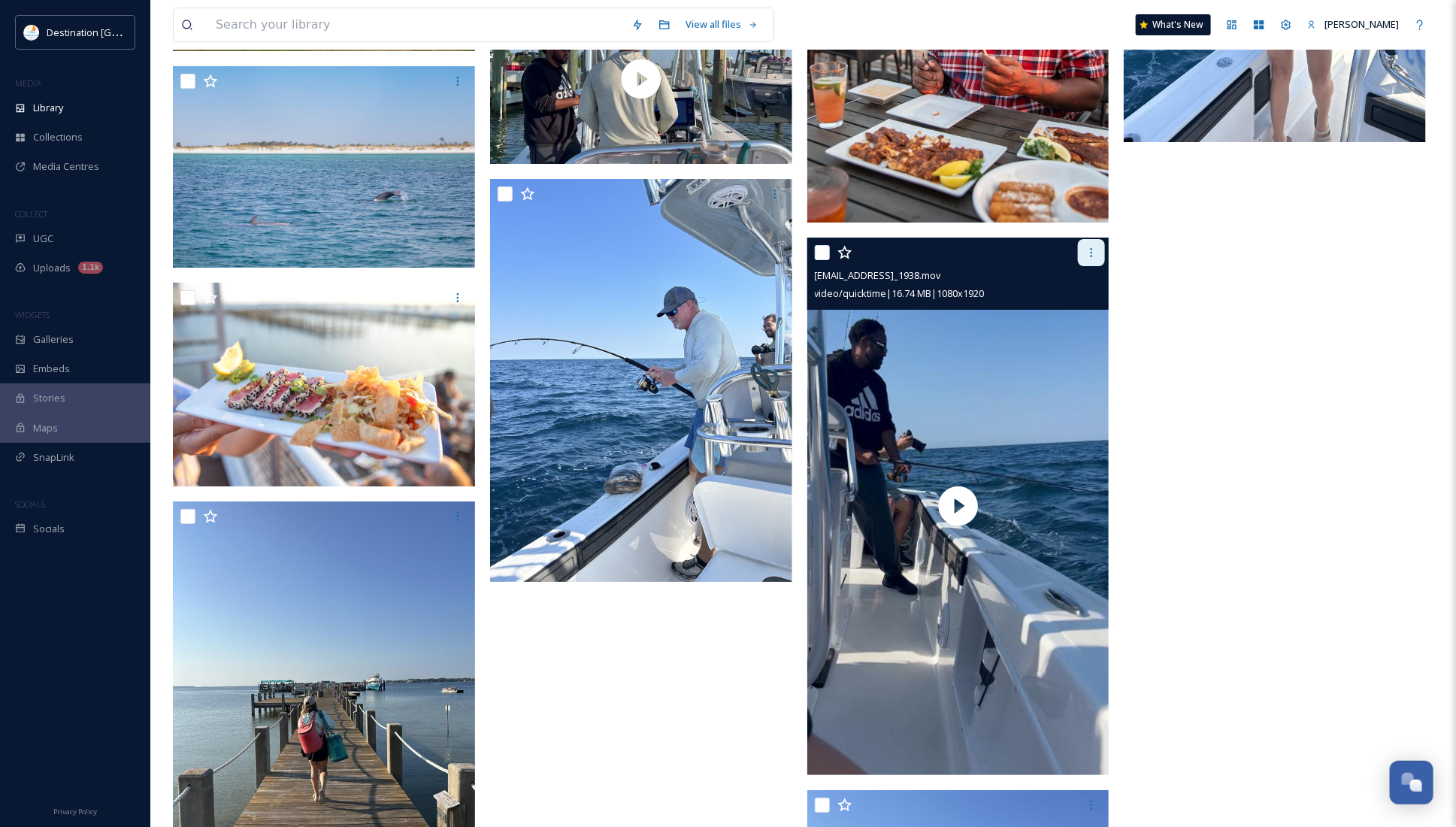
click at [1091, 253] on icon at bounding box center [1092, 253] width 12 height 12
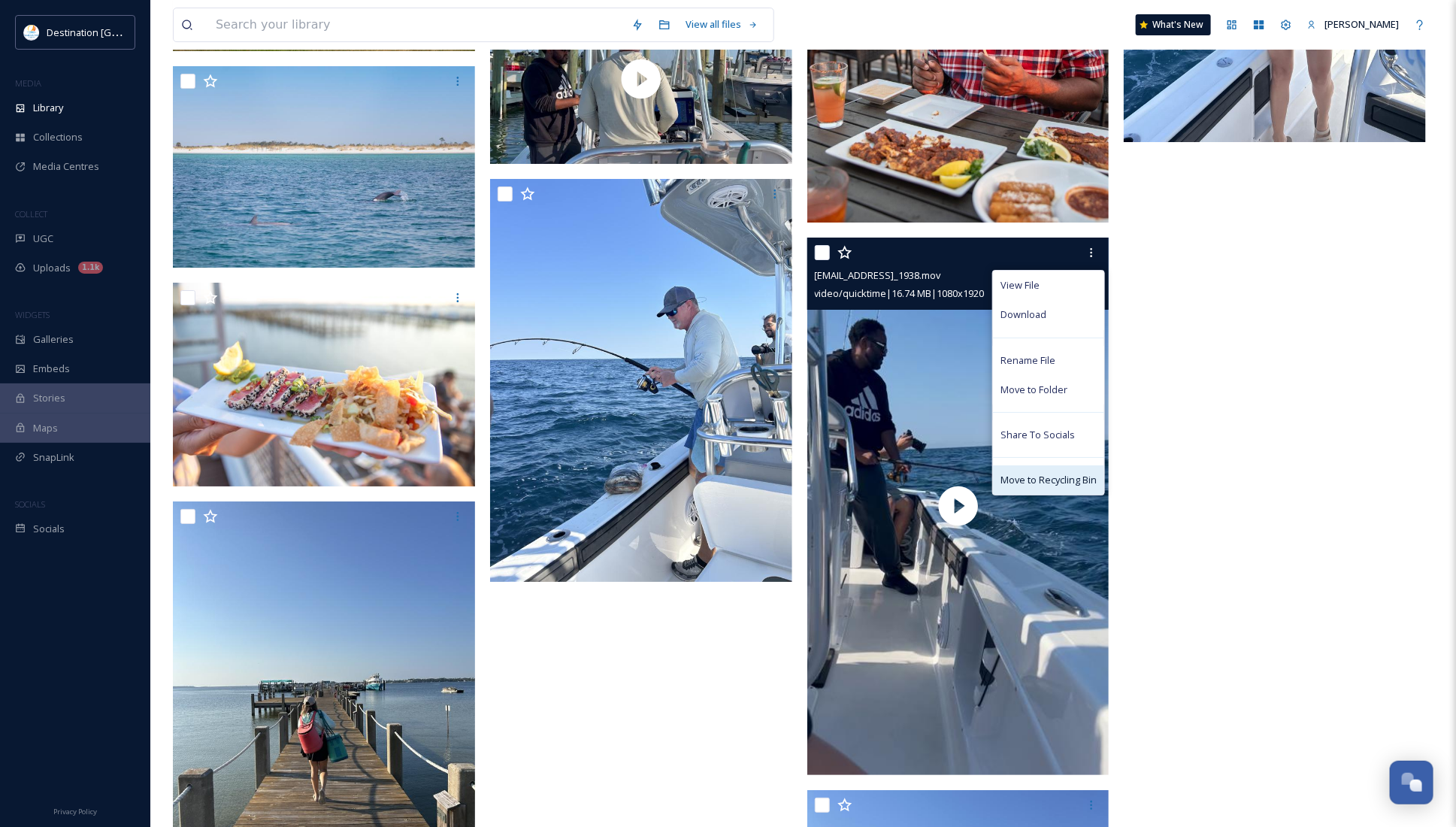
click at [1073, 474] on span "Move to Recycling Bin" at bounding box center [1048, 479] width 96 height 15
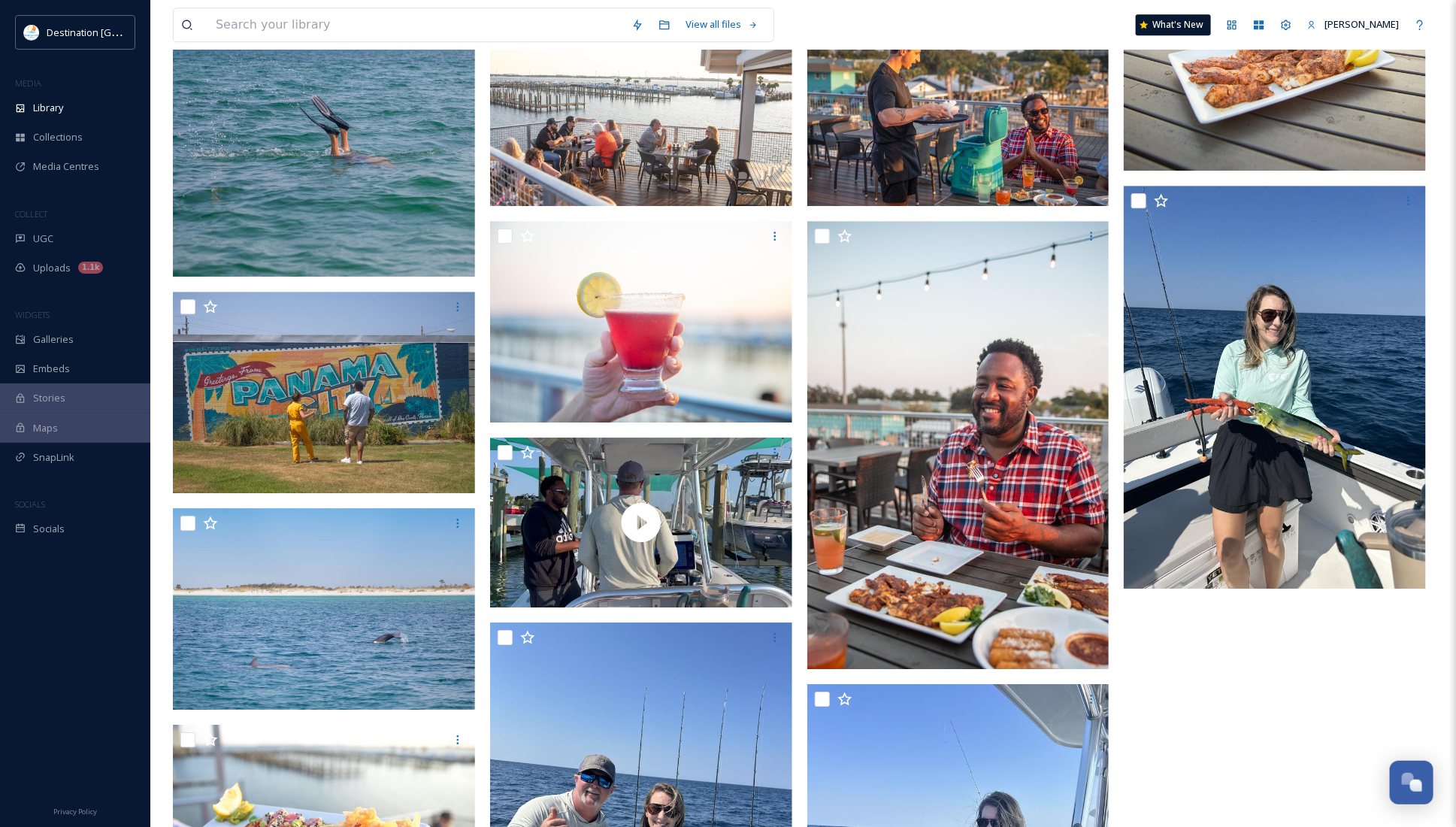
scroll to position [2067, 0]
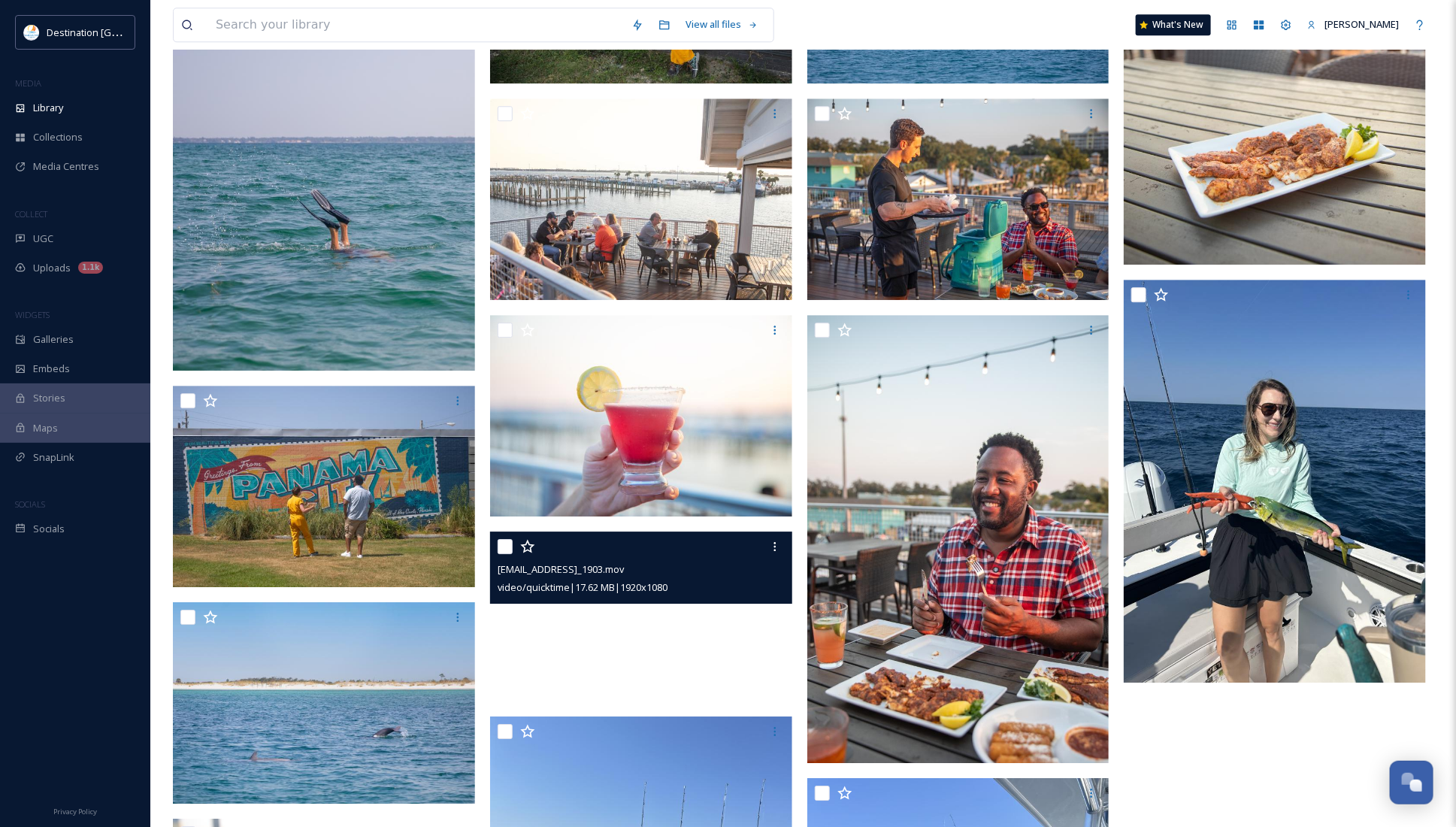
click at [757, 665] on video "ext_1758639875.335671_Social@destinationpanamacity.com-IMG_1903.mov" at bounding box center [641, 615] width 302 height 170
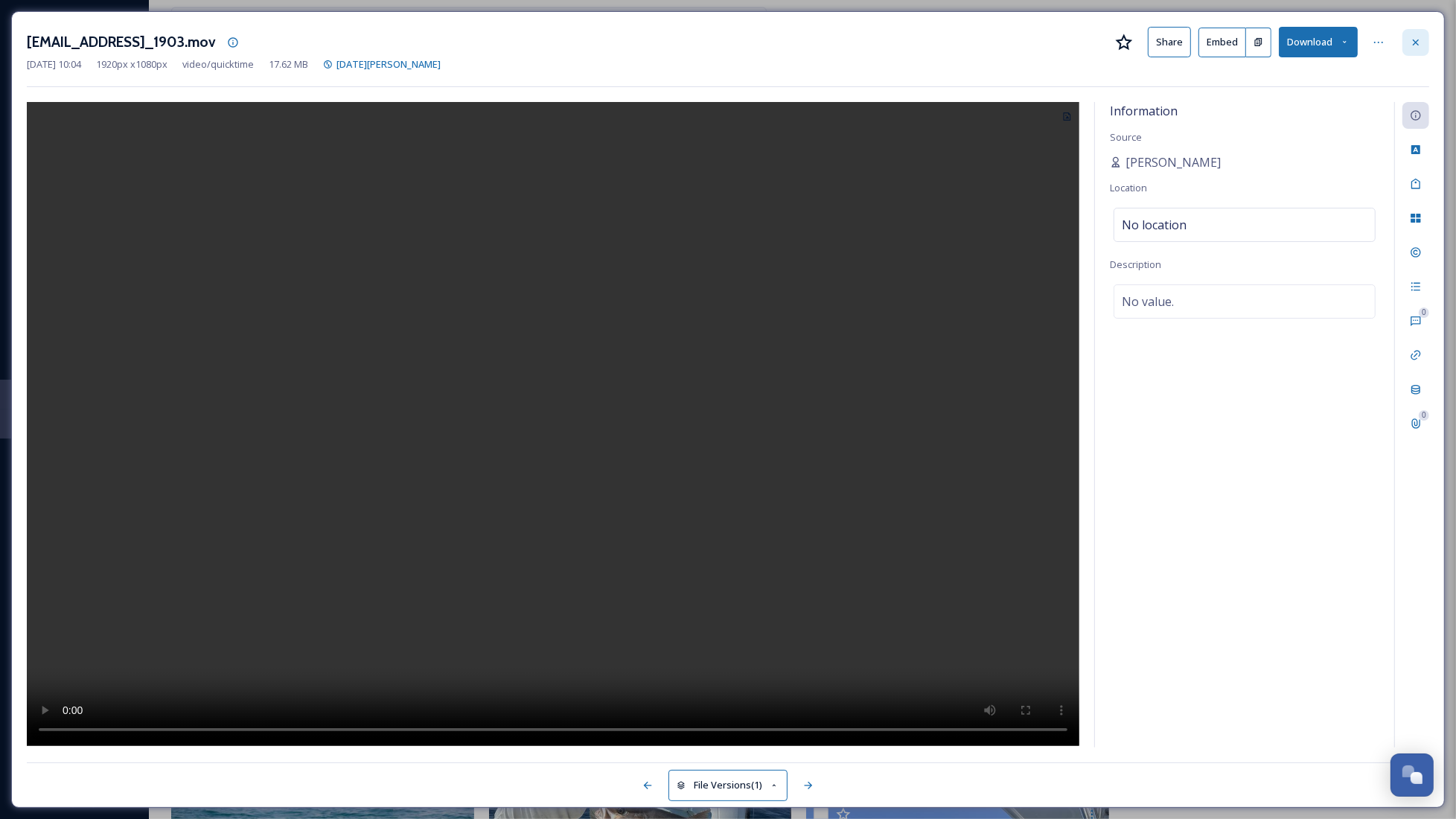
click at [1424, 41] on div at bounding box center [1416, 43] width 27 height 27
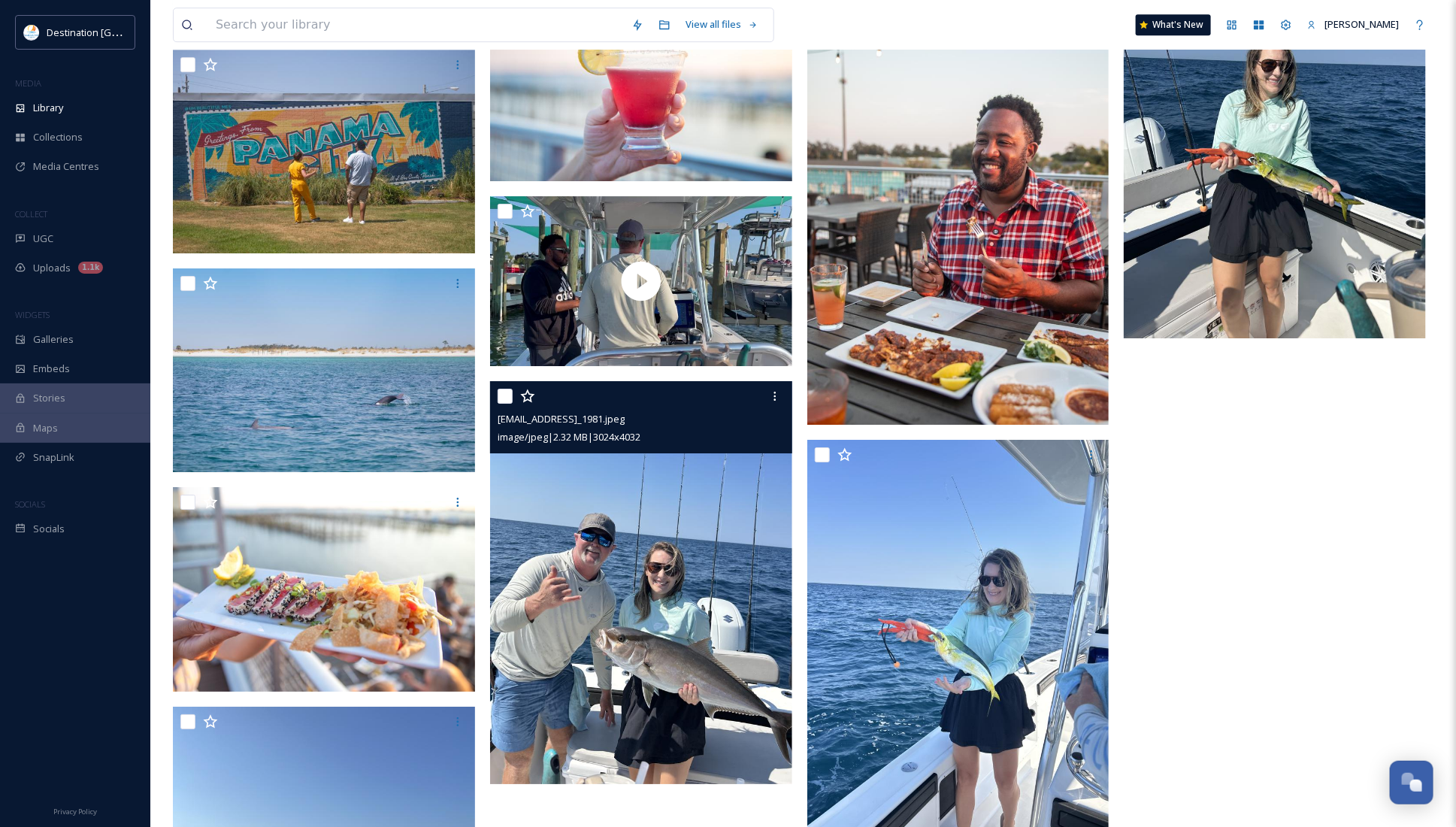
scroll to position [2537, 0]
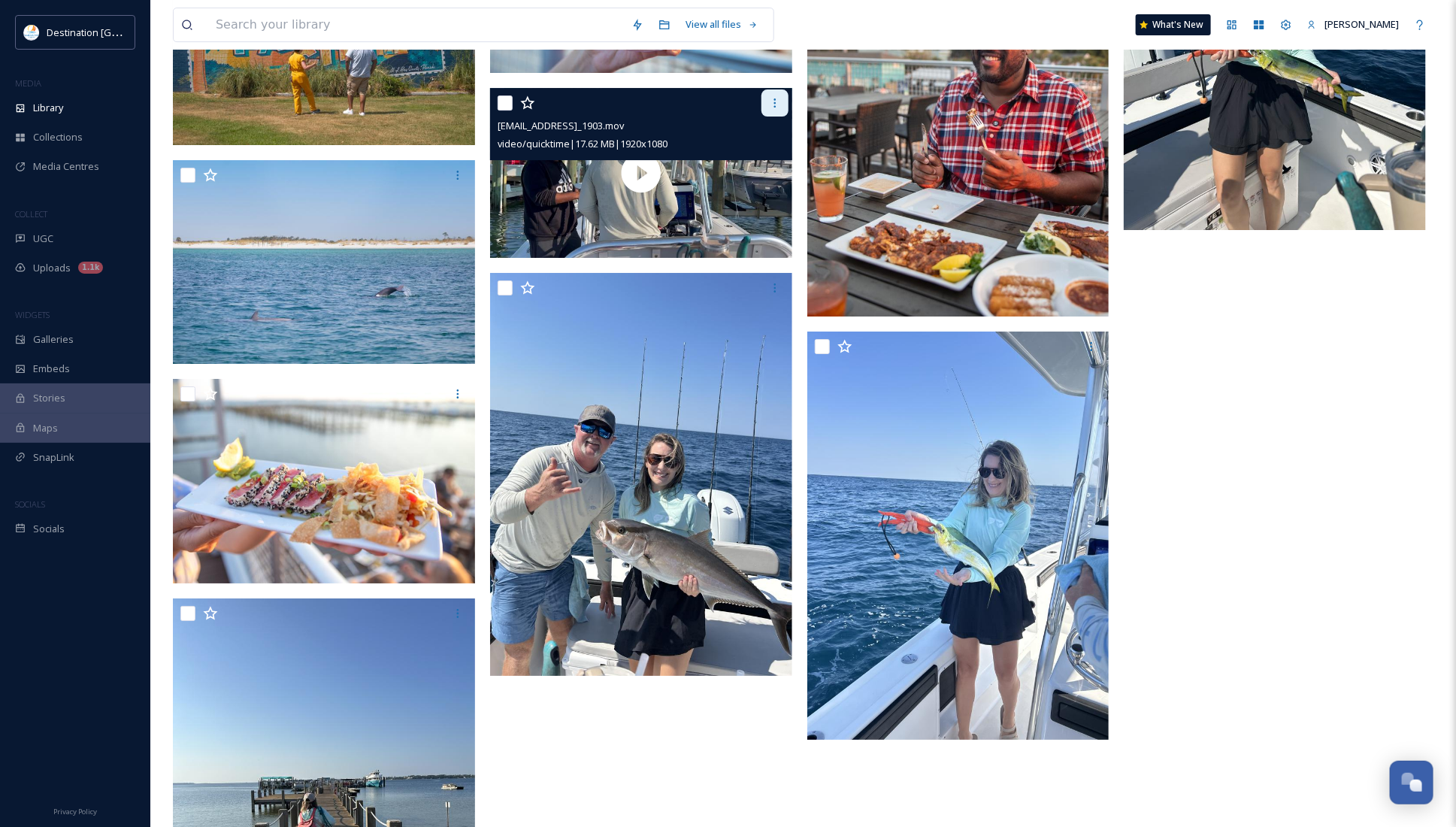
click at [769, 109] on icon at bounding box center [775, 103] width 12 height 12
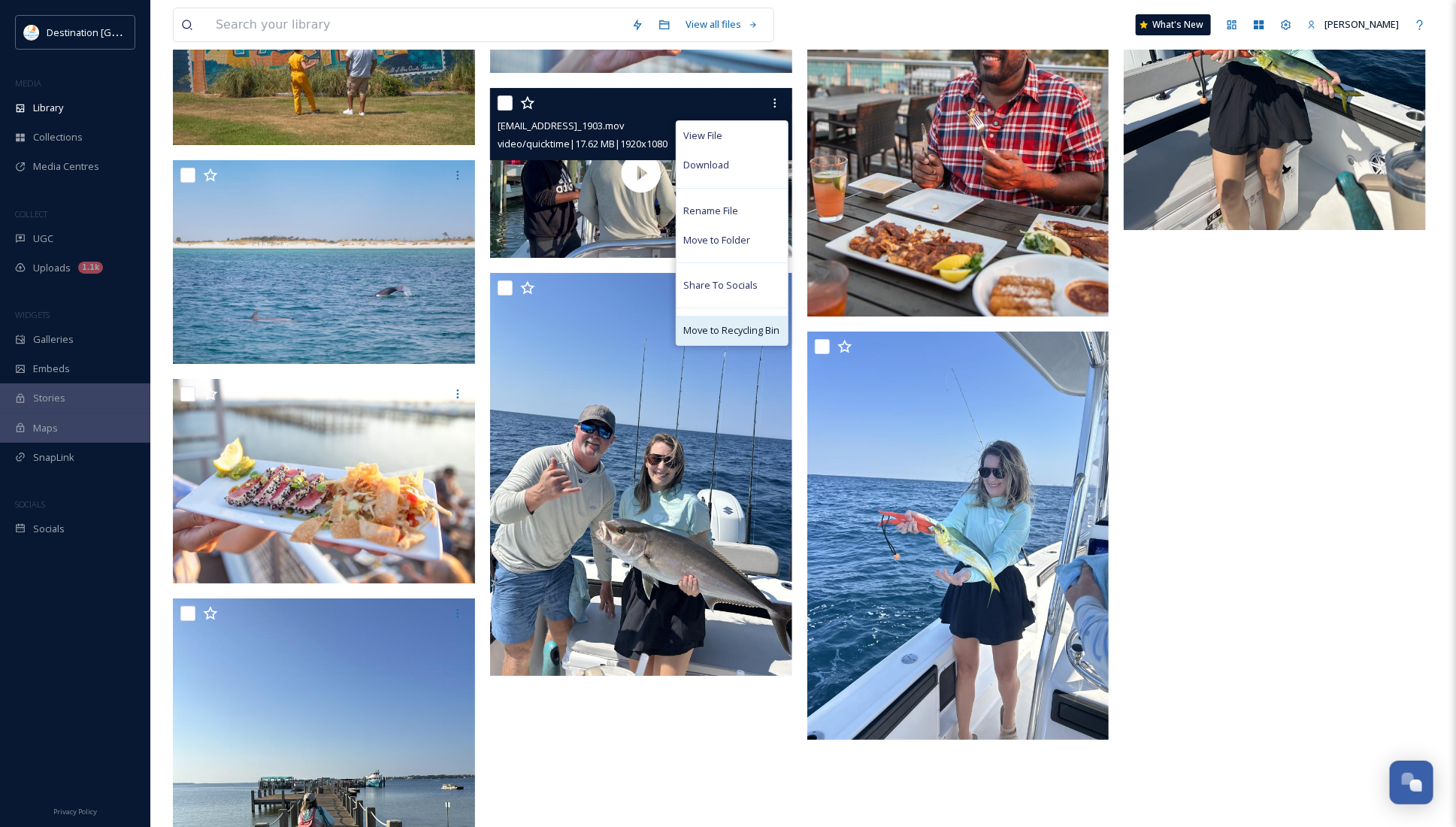
click at [738, 330] on span "Move to Recycling Bin" at bounding box center [732, 330] width 96 height 15
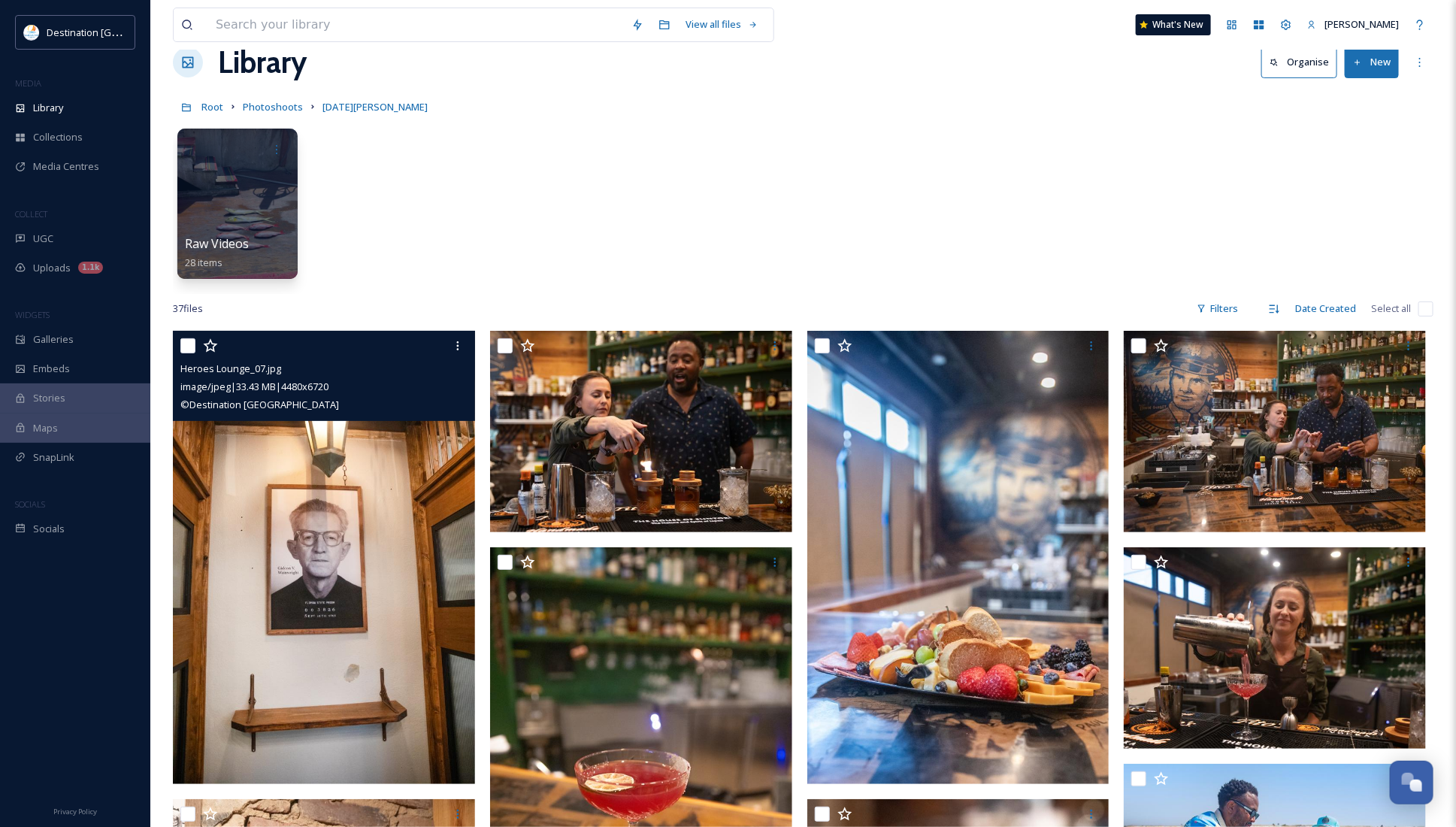
scroll to position [0, 0]
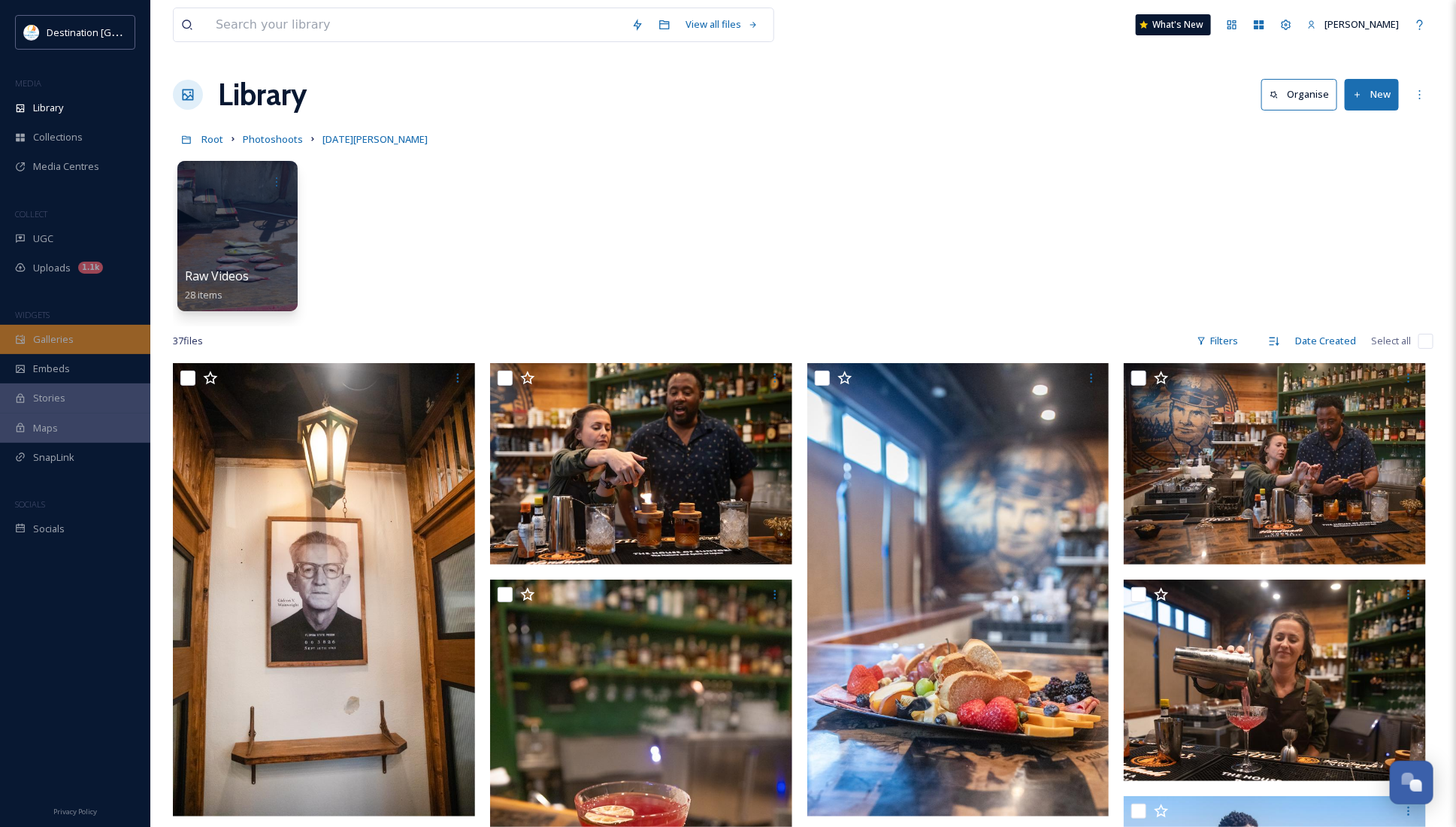
click at [90, 340] on div "Galleries" at bounding box center [74, 339] width 150 height 29
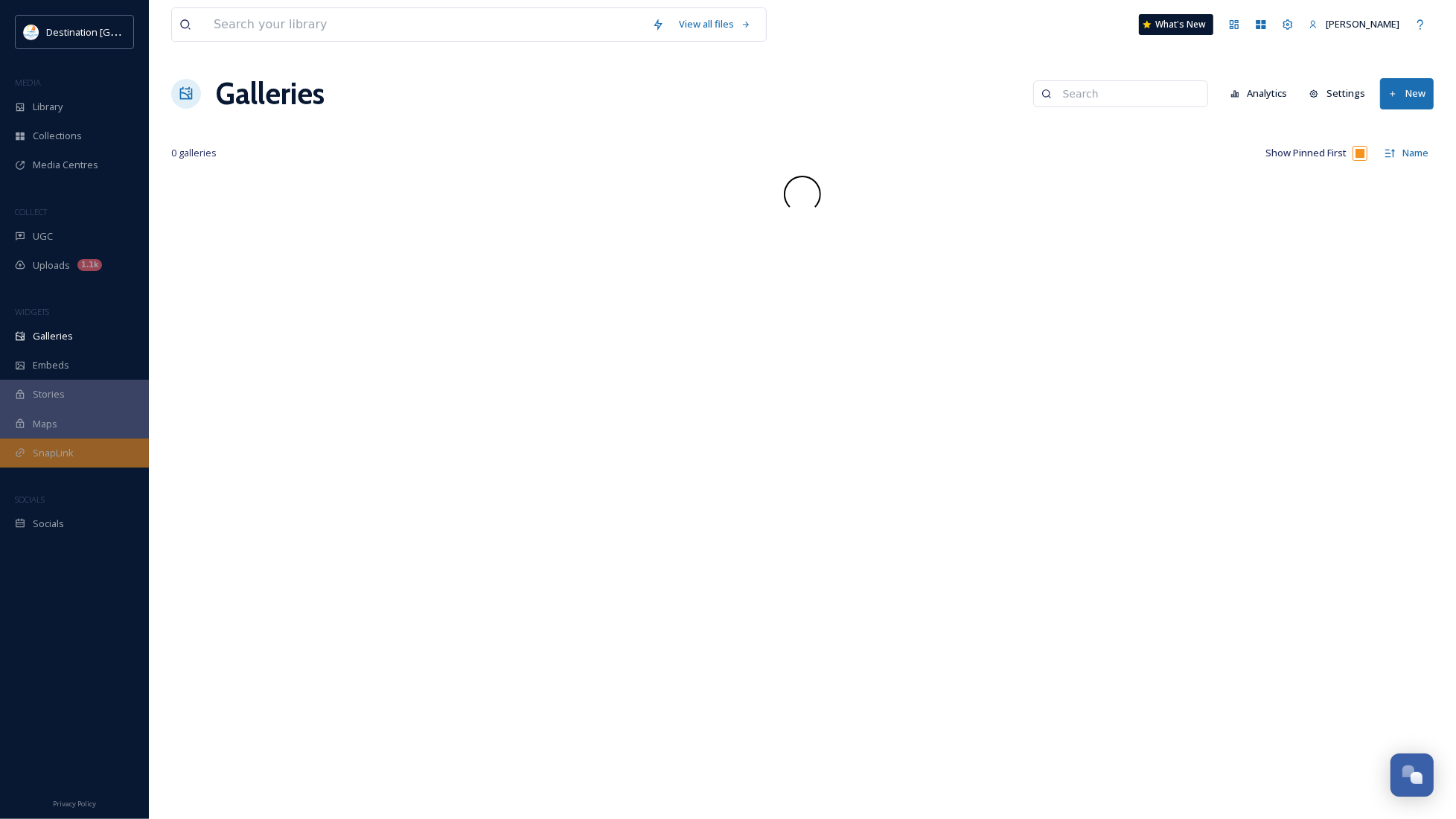
click at [76, 458] on div "SnapLink" at bounding box center [74, 453] width 149 height 29
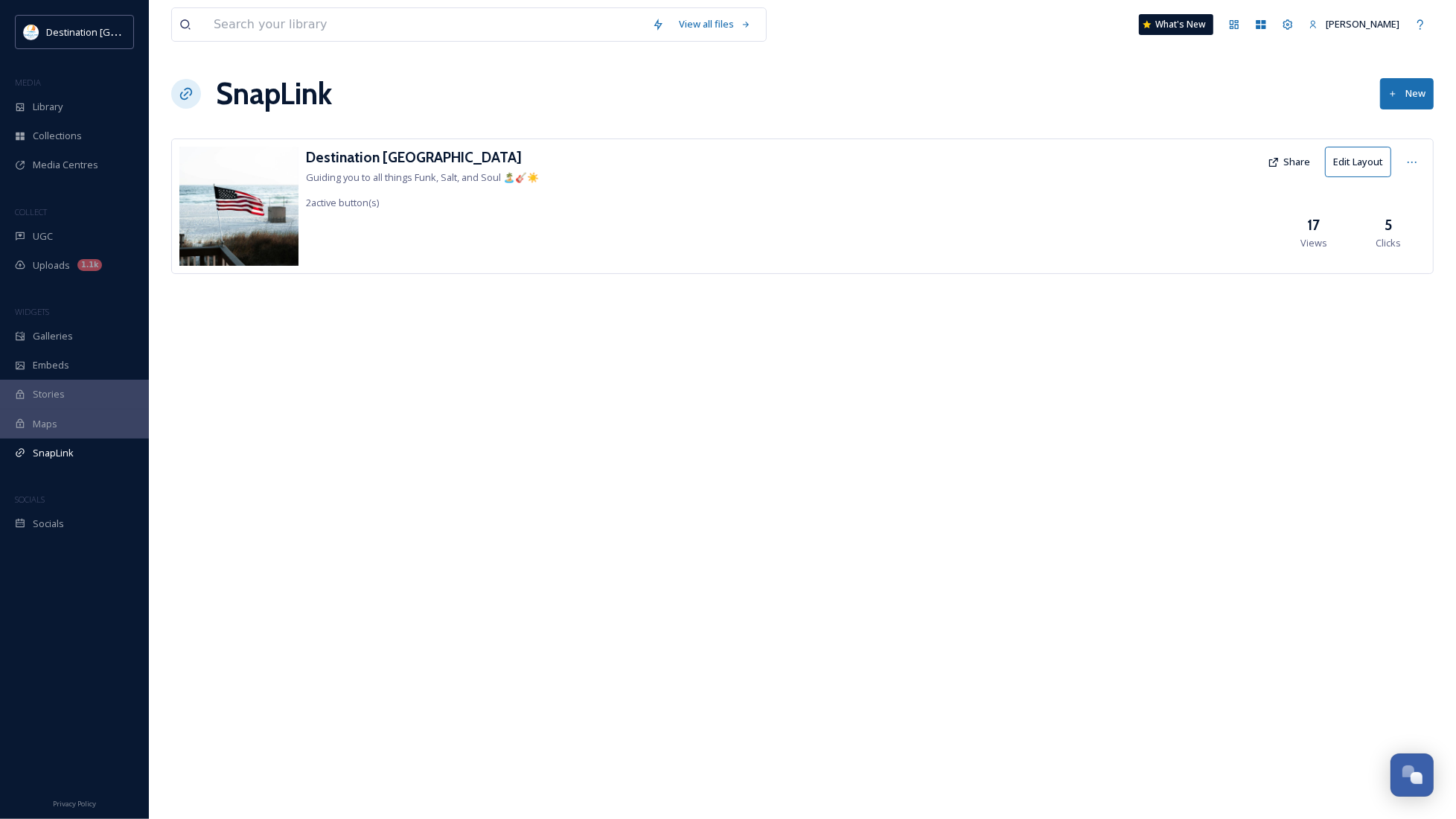
click at [75, 437] on div "Maps" at bounding box center [74, 424] width 149 height 29
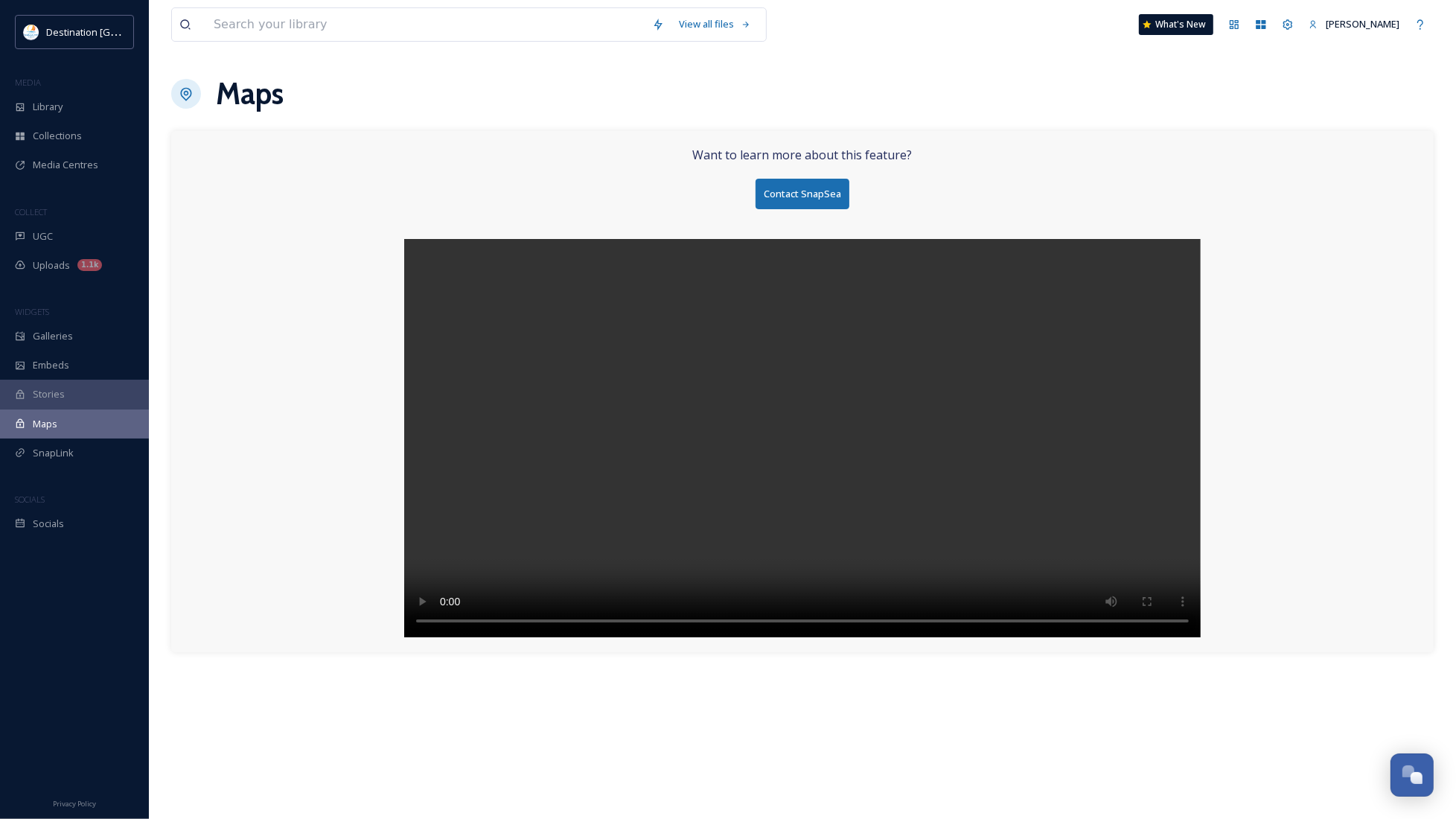
click at [91, 399] on div "Stories" at bounding box center [74, 394] width 149 height 29
click at [94, 428] on div "Maps" at bounding box center [74, 424] width 149 height 29
click at [37, 113] on span "Library" at bounding box center [48, 107] width 30 height 15
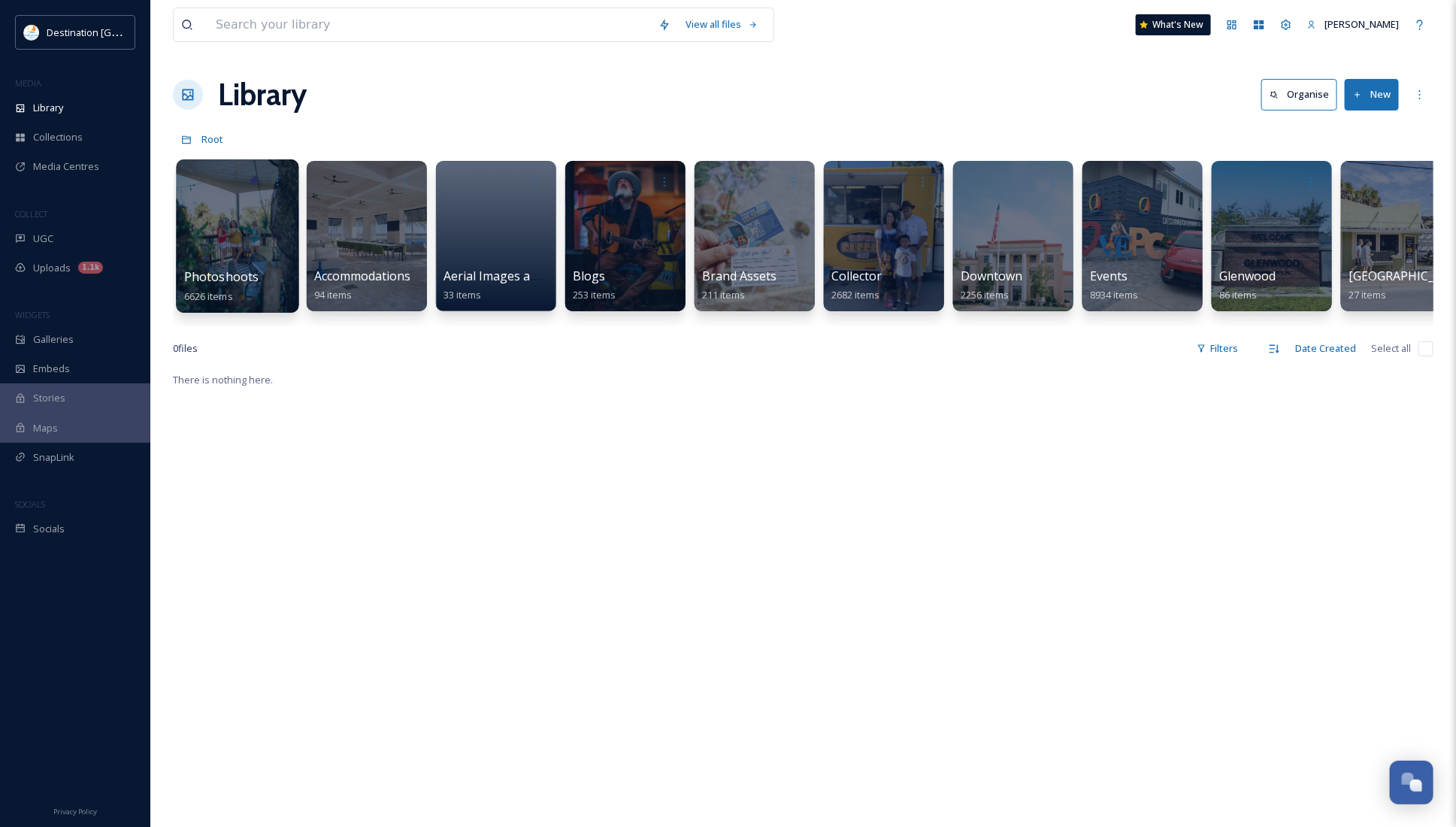
click at [243, 256] on div at bounding box center [236, 236] width 122 height 153
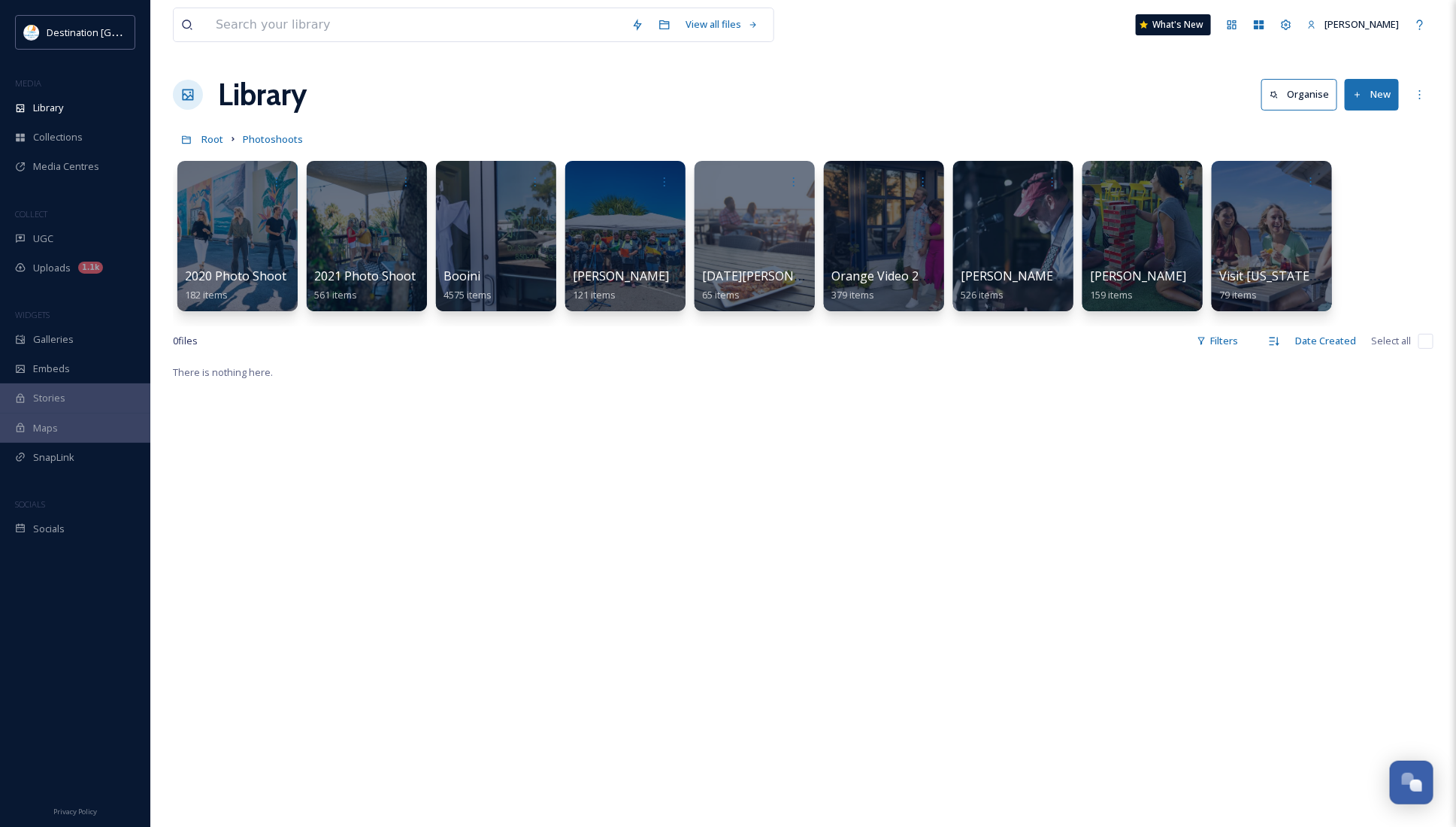
click at [243, 256] on div at bounding box center [237, 235] width 121 height 150
click at [757, 242] on div at bounding box center [753, 236] width 122 height 153
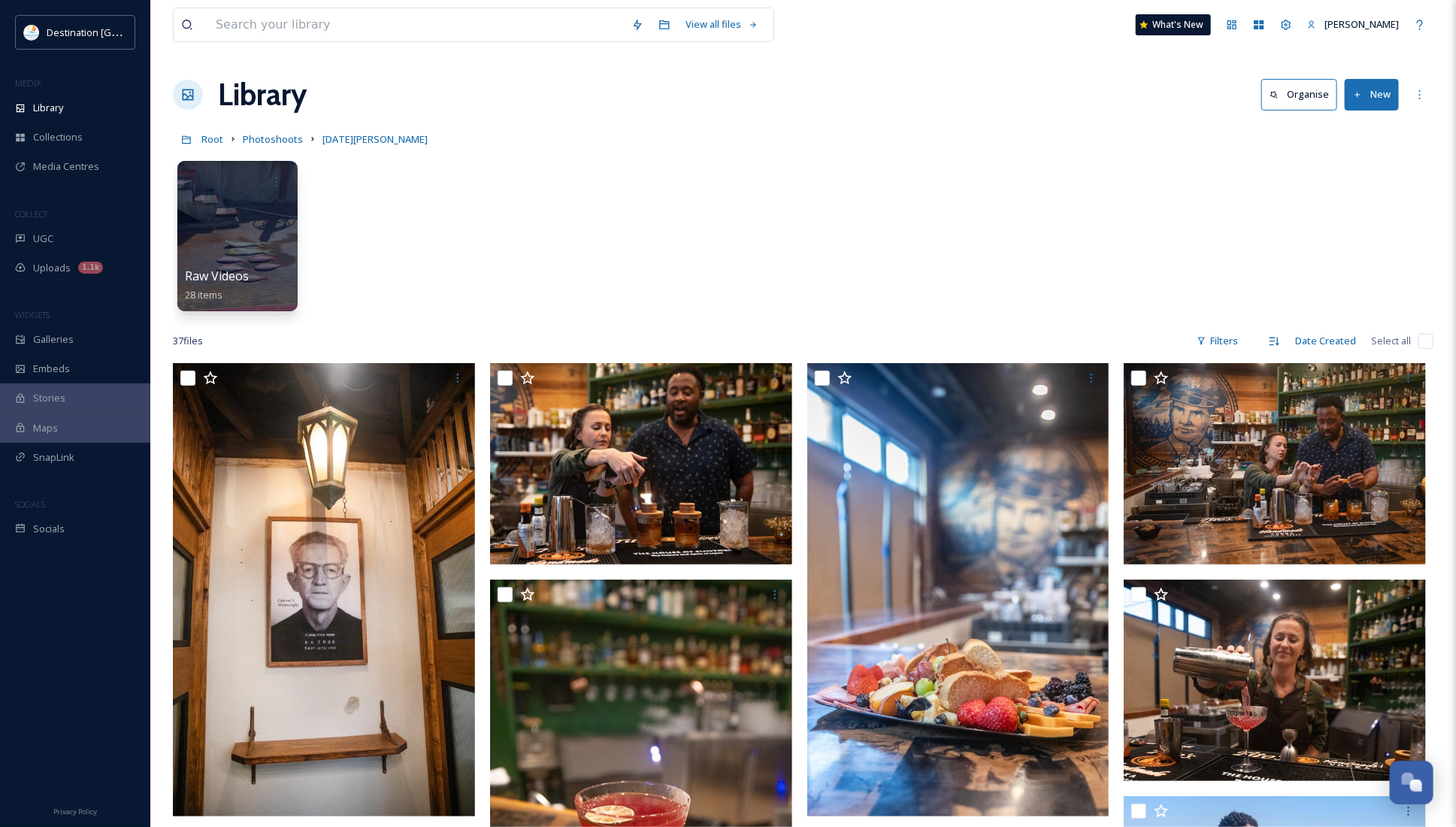
click at [1376, 107] on button "New" at bounding box center [1371, 94] width 54 height 30
click at [1329, 133] on icon at bounding box center [1327, 129] width 12 height 12
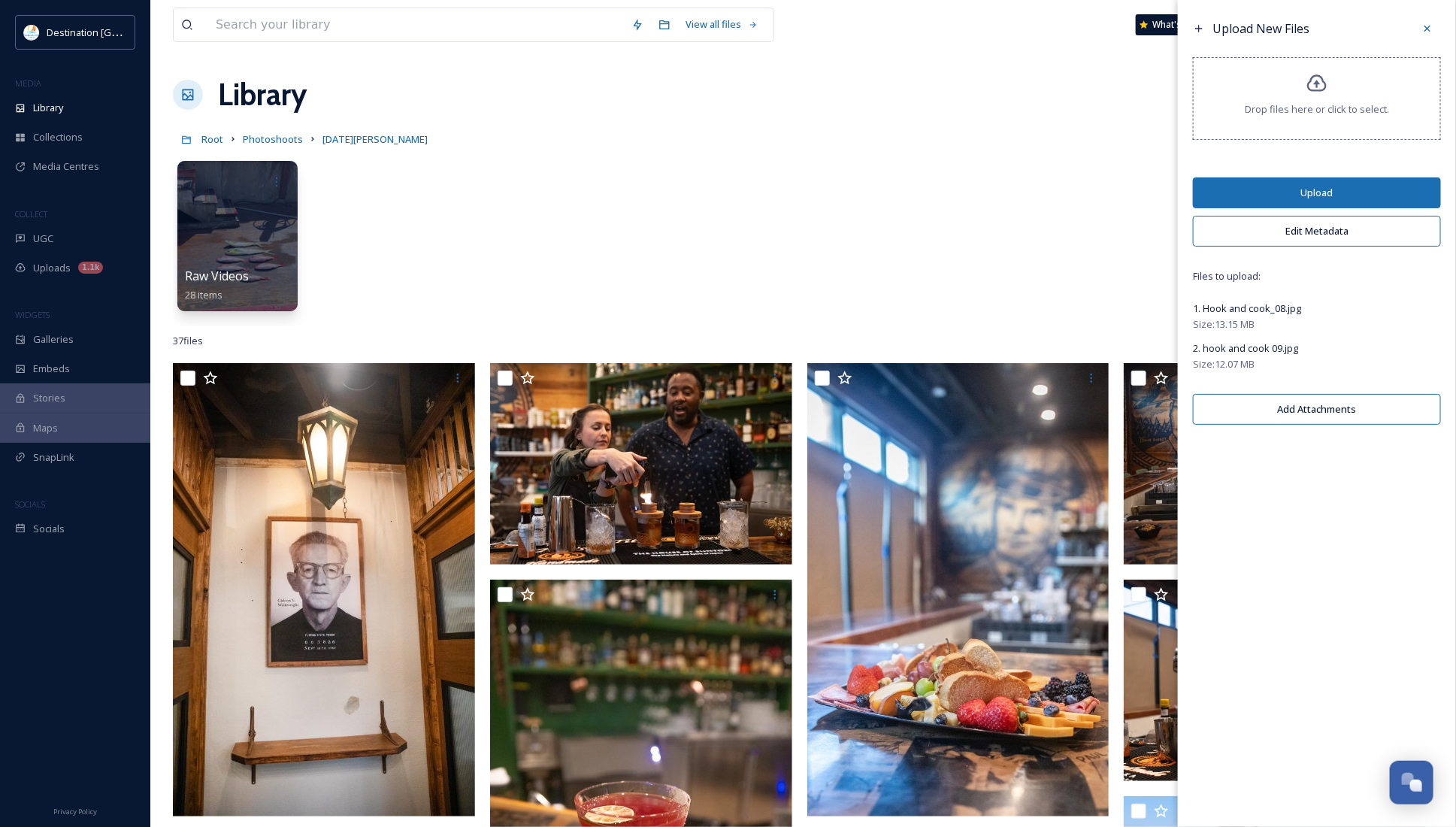
click at [1396, 189] on button "Upload" at bounding box center [1316, 192] width 248 height 30
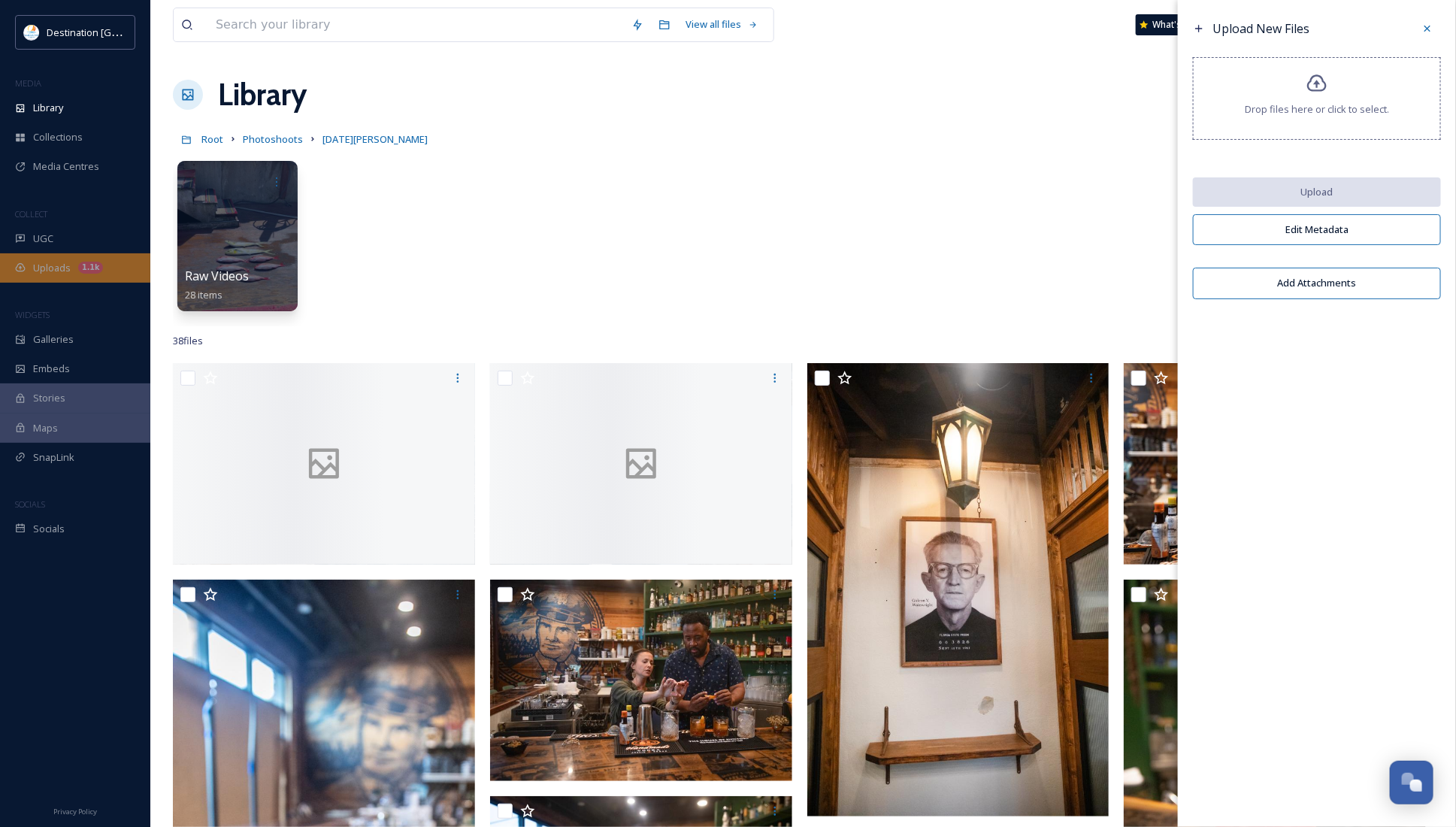
click at [88, 263] on div "1.1k" at bounding box center [90, 268] width 24 height 12
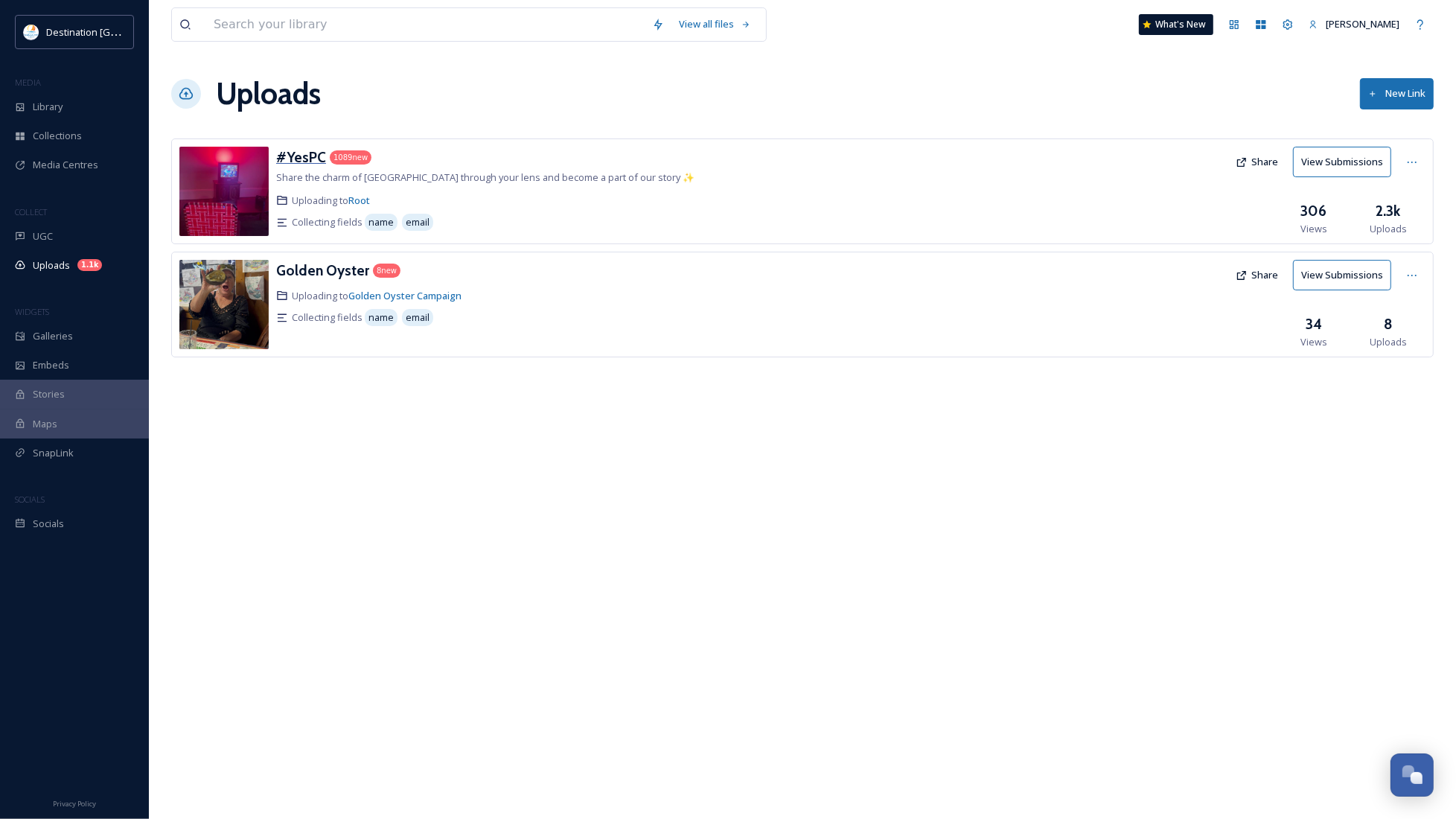
click at [309, 158] on h3 "#YesPC" at bounding box center [301, 157] width 50 height 17
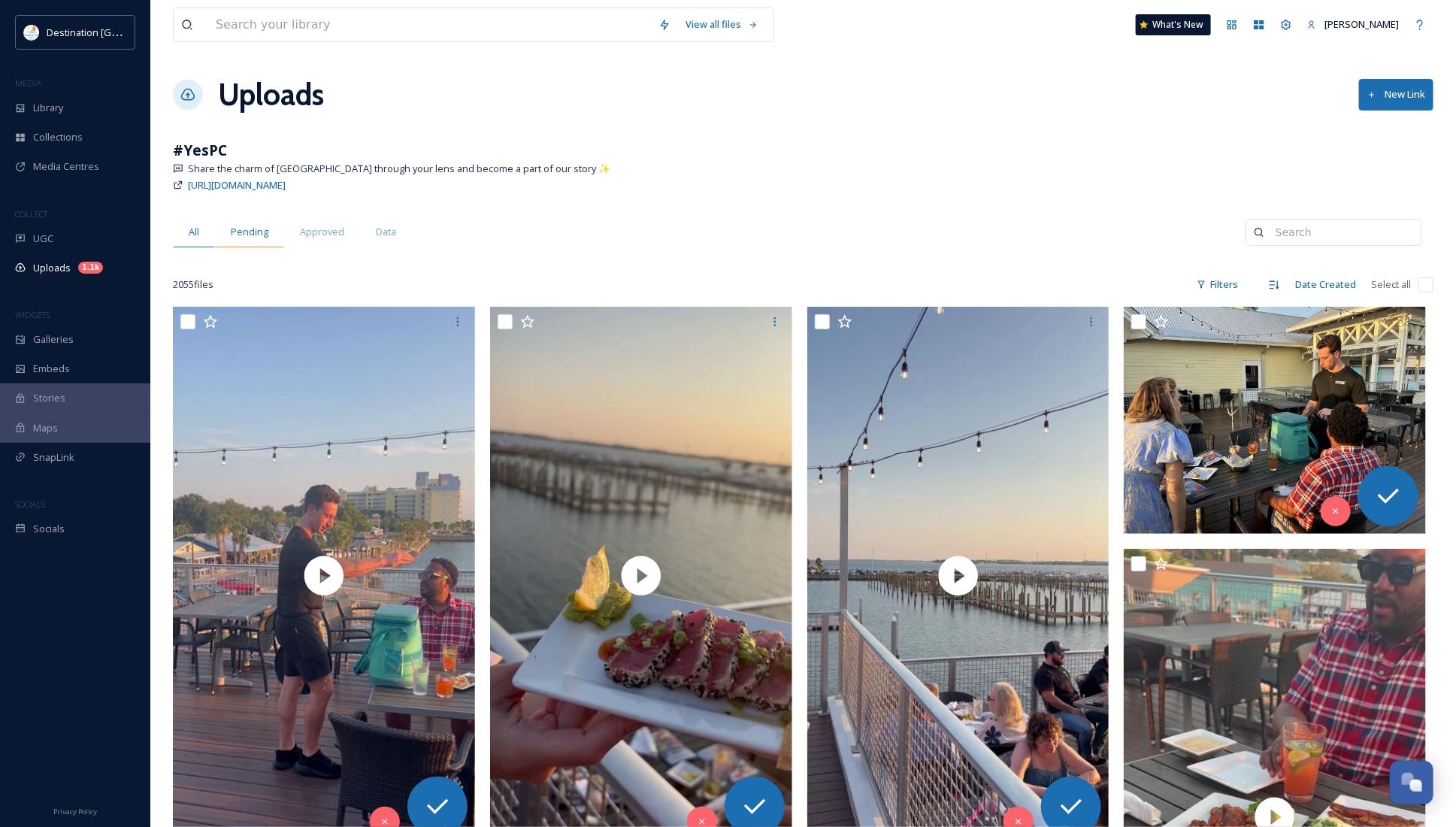
click at [235, 225] on span "Pending" at bounding box center [249, 231] width 37 height 15
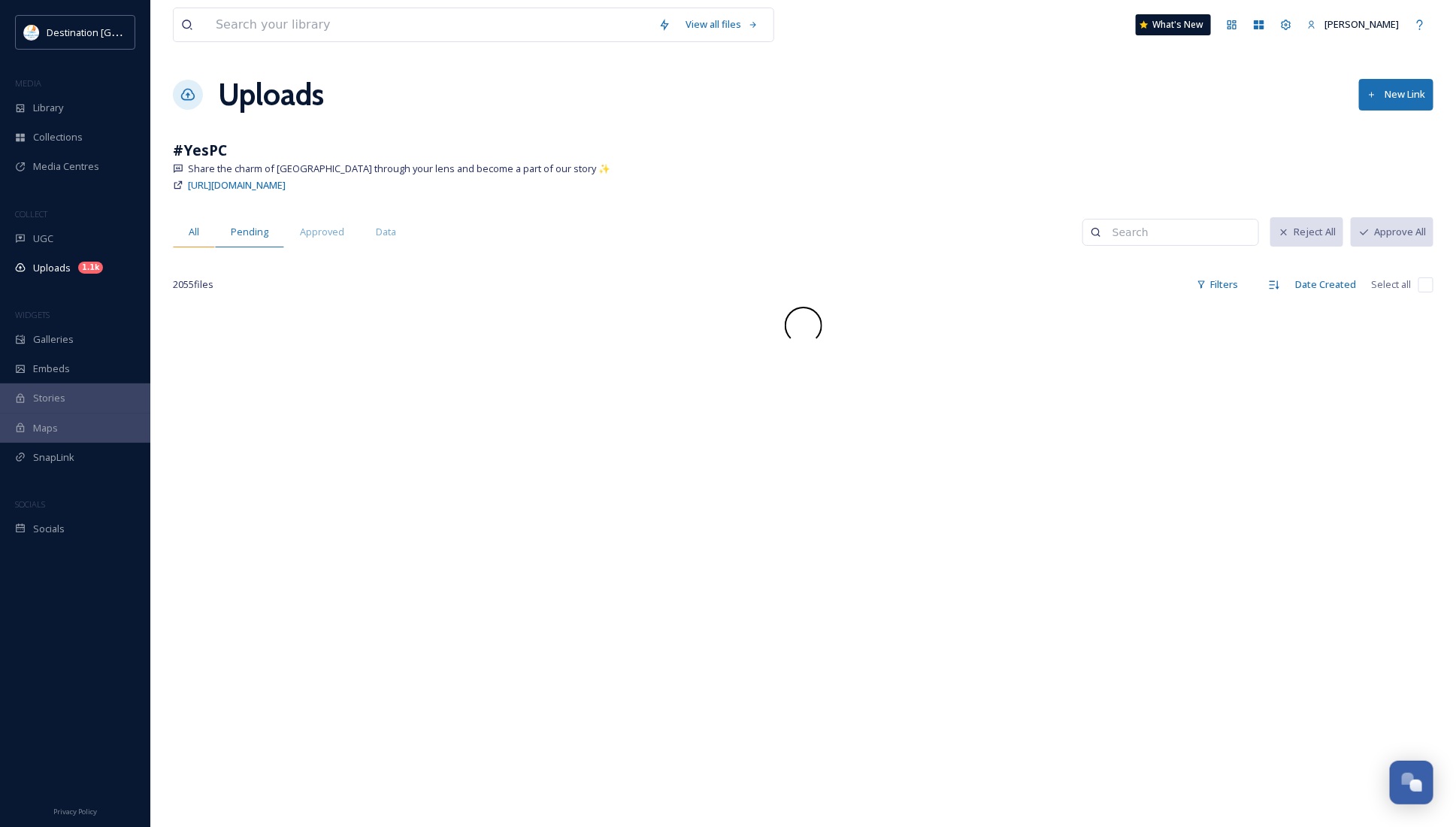
click at [202, 240] on div "All" at bounding box center [193, 231] width 42 height 30
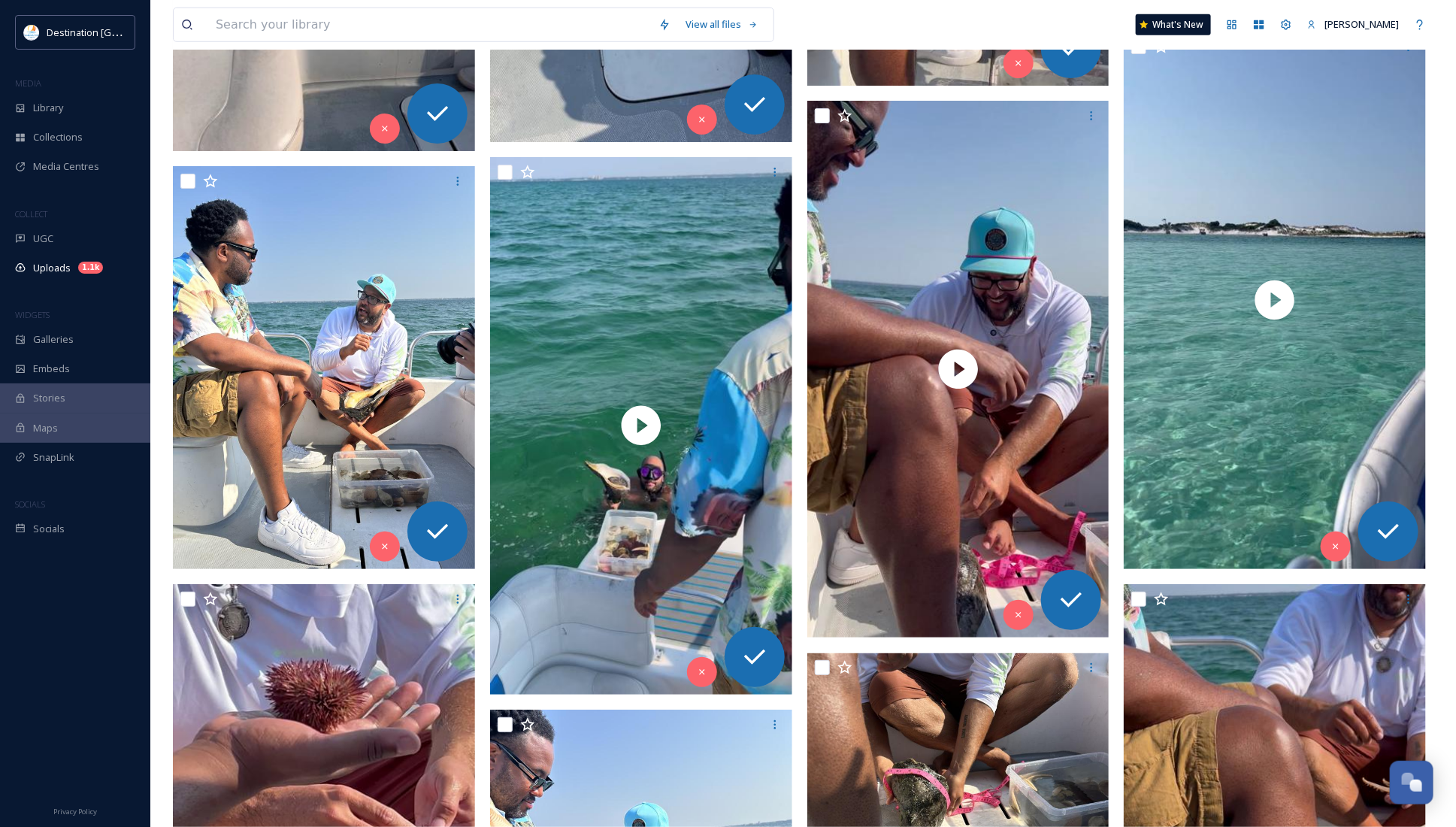
scroll to position [2631, 0]
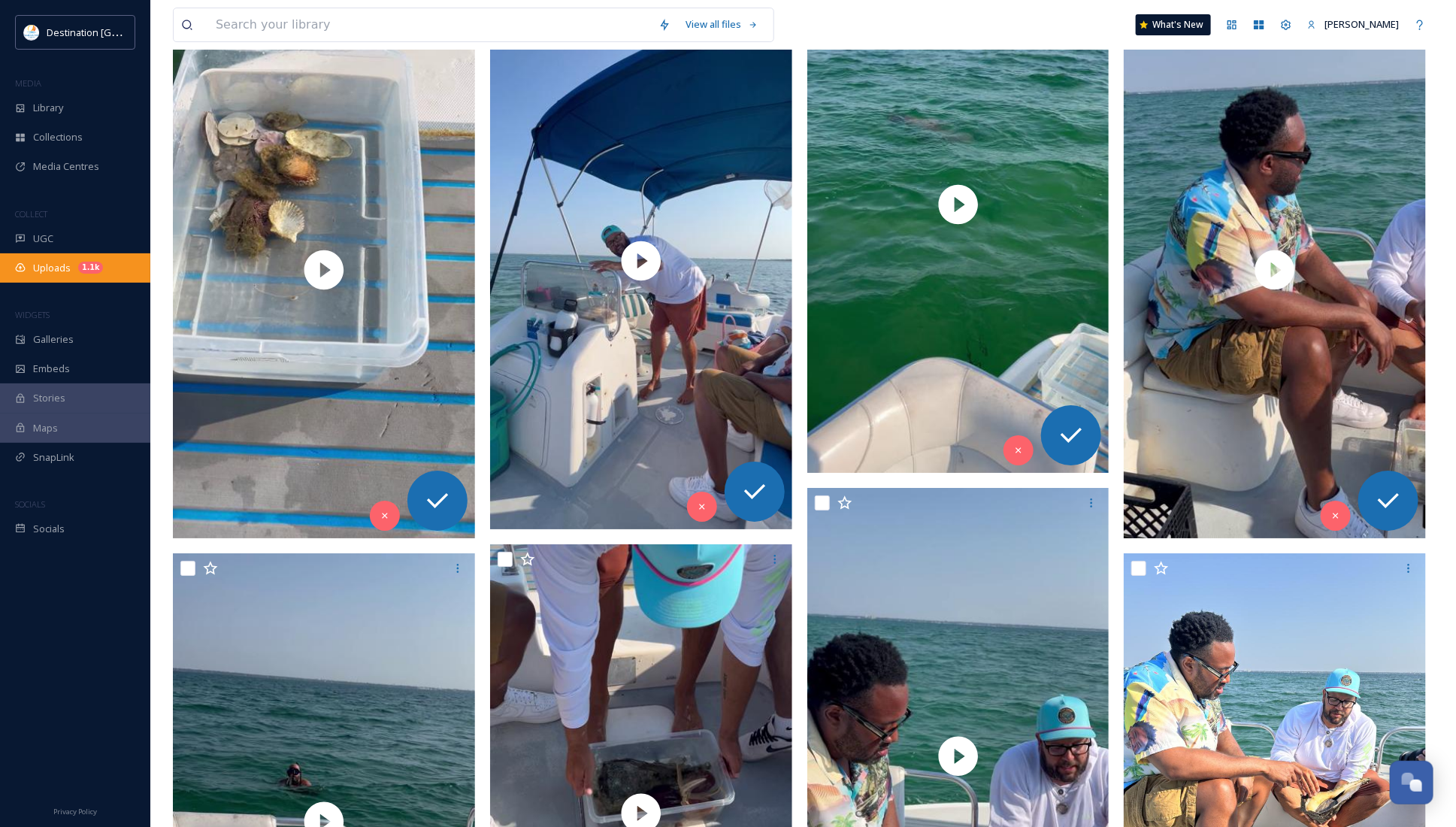
click at [63, 268] on span "Uploads" at bounding box center [52, 268] width 37 height 15
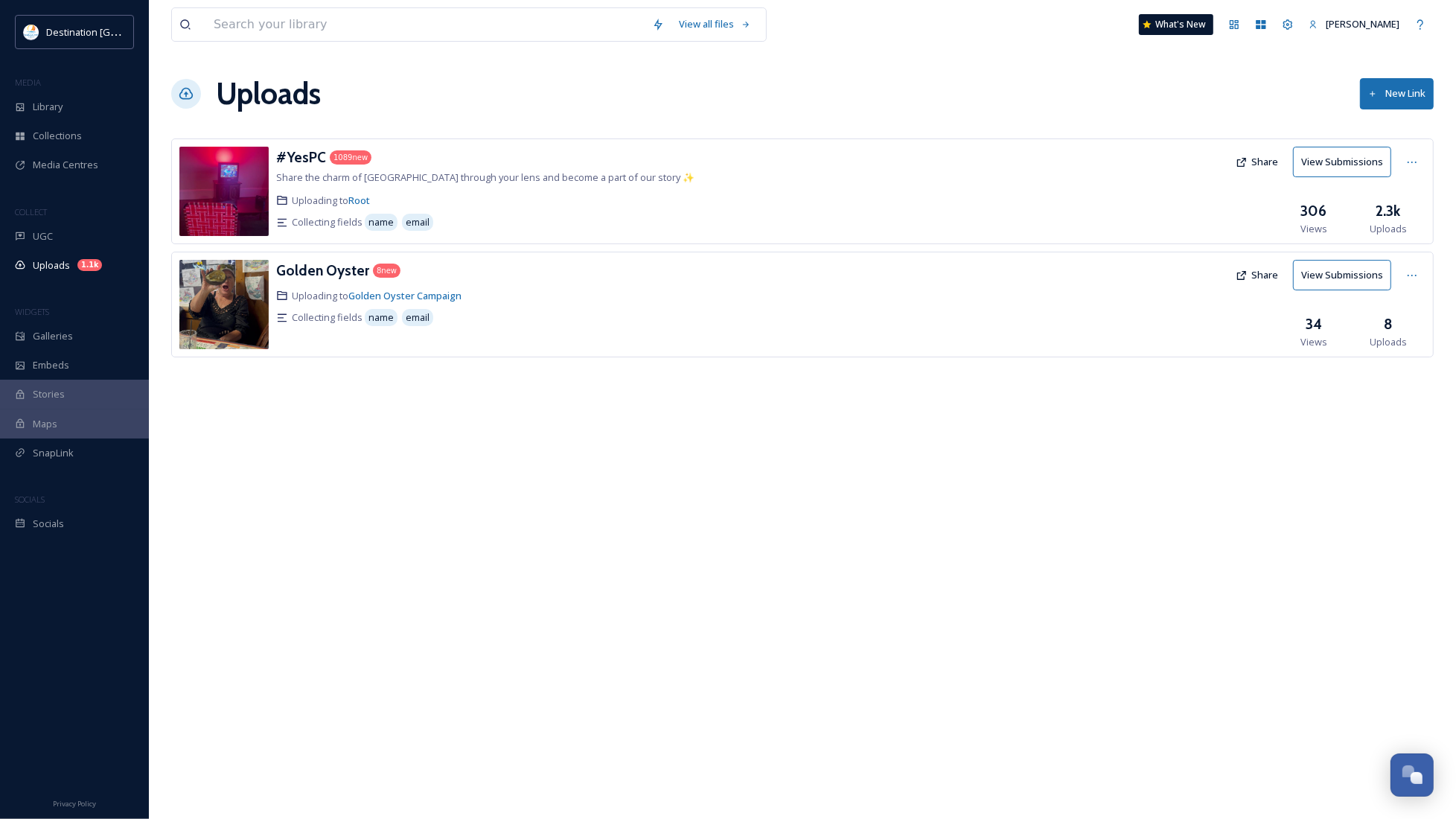
click at [221, 198] on img at bounding box center [224, 191] width 89 height 89
click at [305, 170] on div "#YesPC 1089 new Share the charm of [GEOGRAPHIC_DATA] through your lens and beco…" at bounding box center [588, 191] width 623 height 89
click at [303, 161] on h3 "#YesPC" at bounding box center [301, 157] width 50 height 17
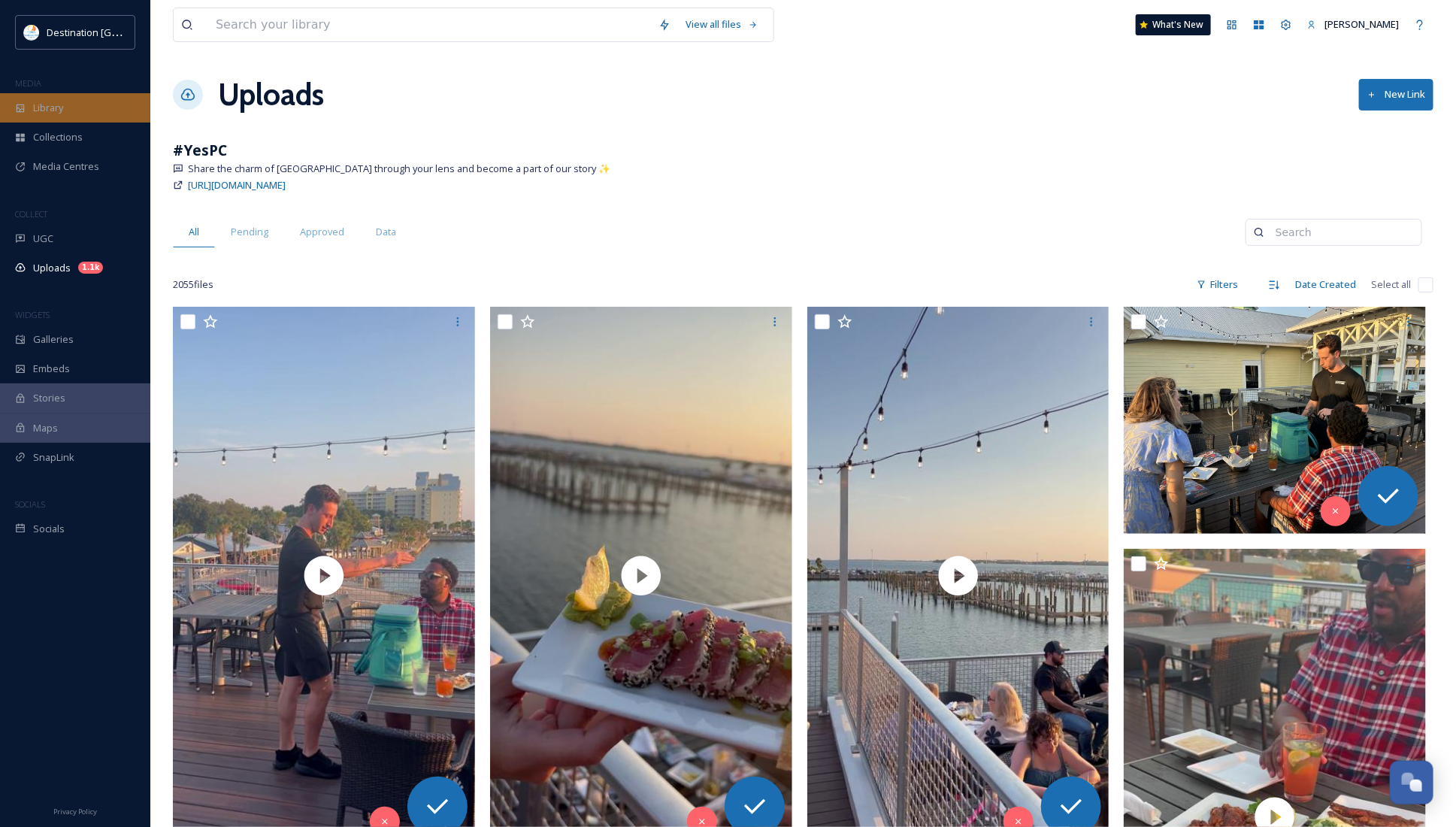
click at [57, 119] on div "Library" at bounding box center [74, 108] width 150 height 29
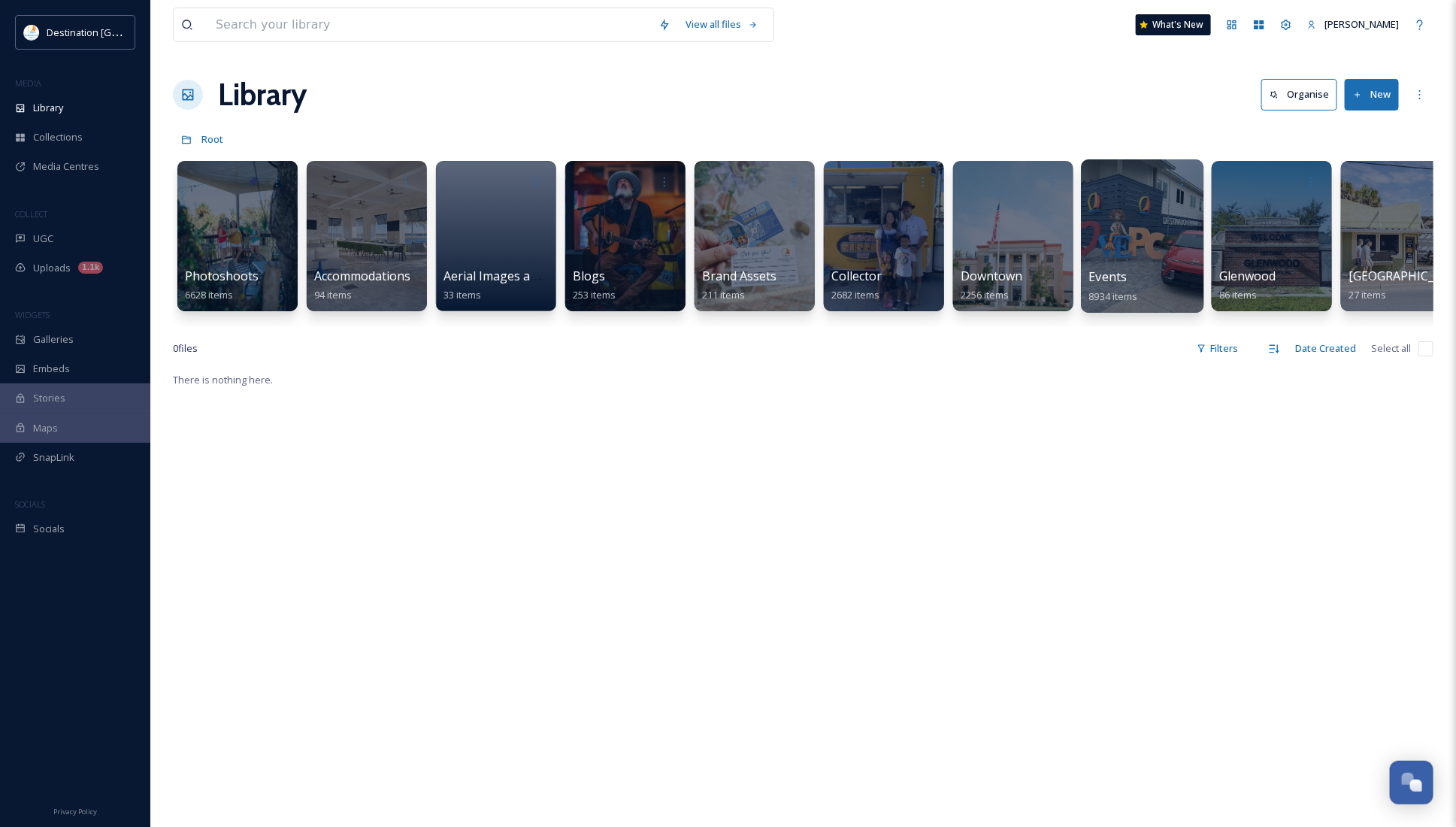
click at [1128, 276] on div "Events 8934 items" at bounding box center [1142, 286] width 108 height 37
click at [1116, 242] on div at bounding box center [1141, 236] width 122 height 153
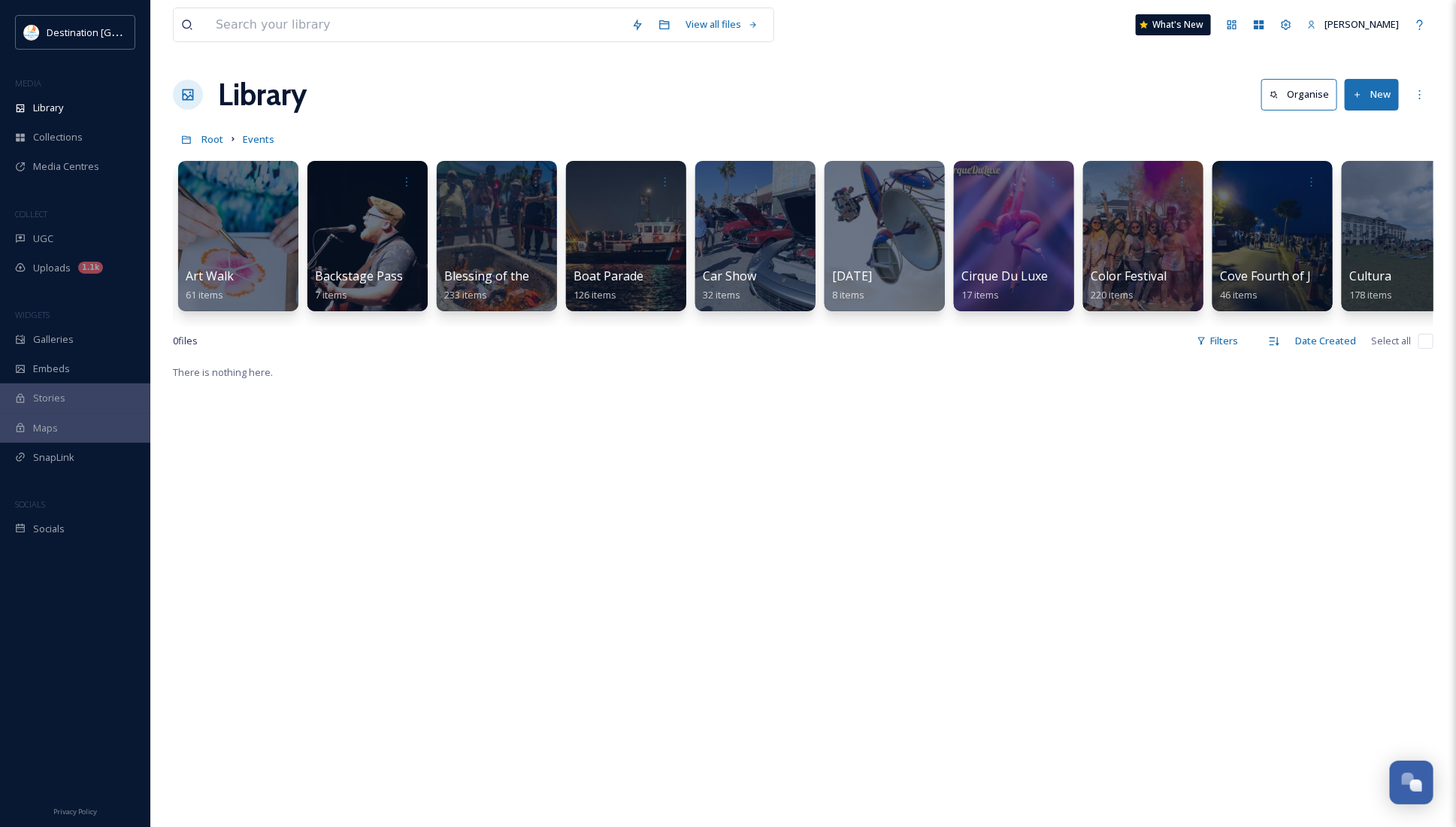
scroll to position [0, 154]
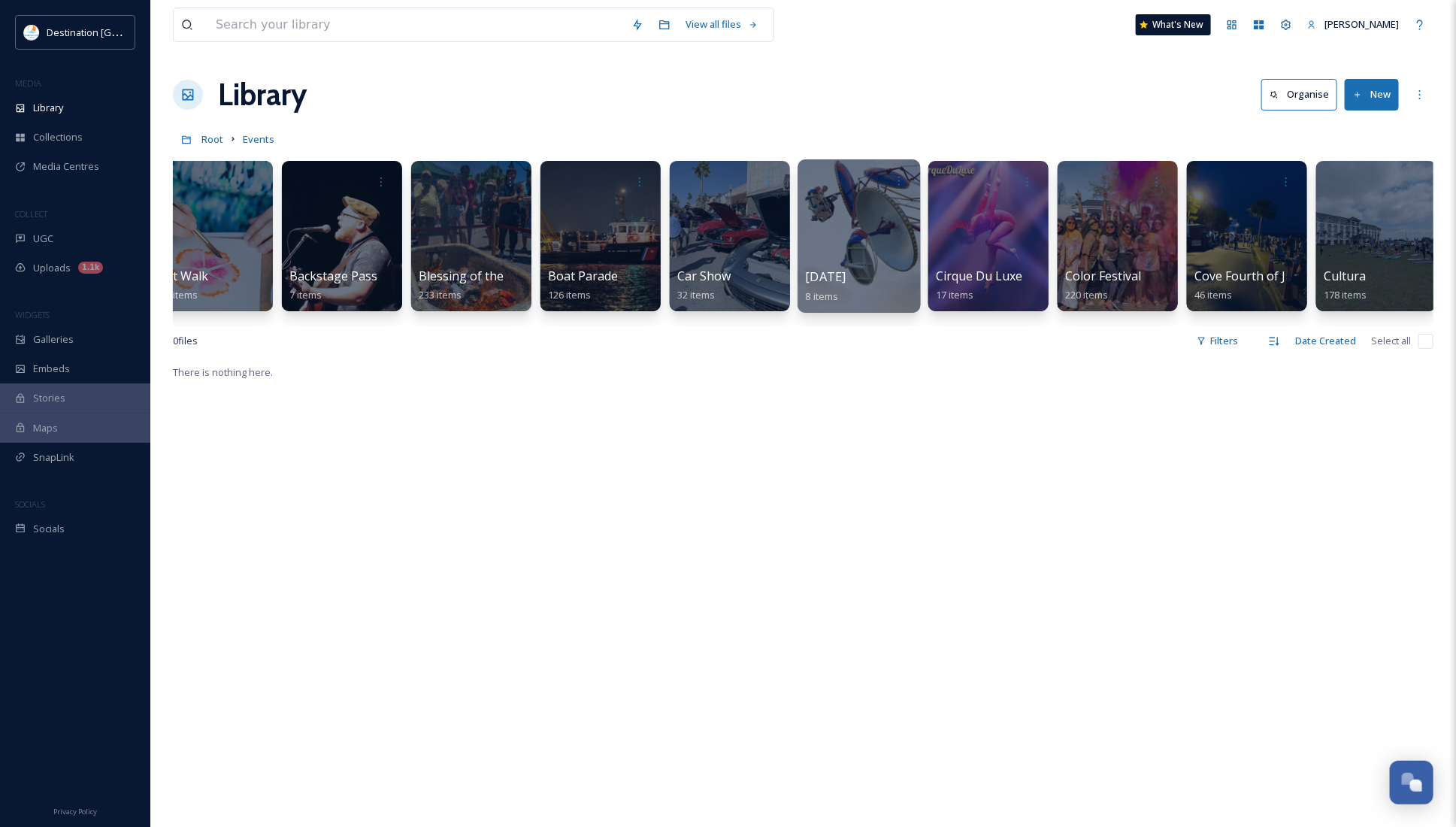
click at [857, 175] on div at bounding box center [859, 180] width 108 height 27
click at [851, 276] on div "[DATE] 8 items" at bounding box center [859, 286] width 108 height 37
click at [857, 230] on div at bounding box center [858, 236] width 122 height 153
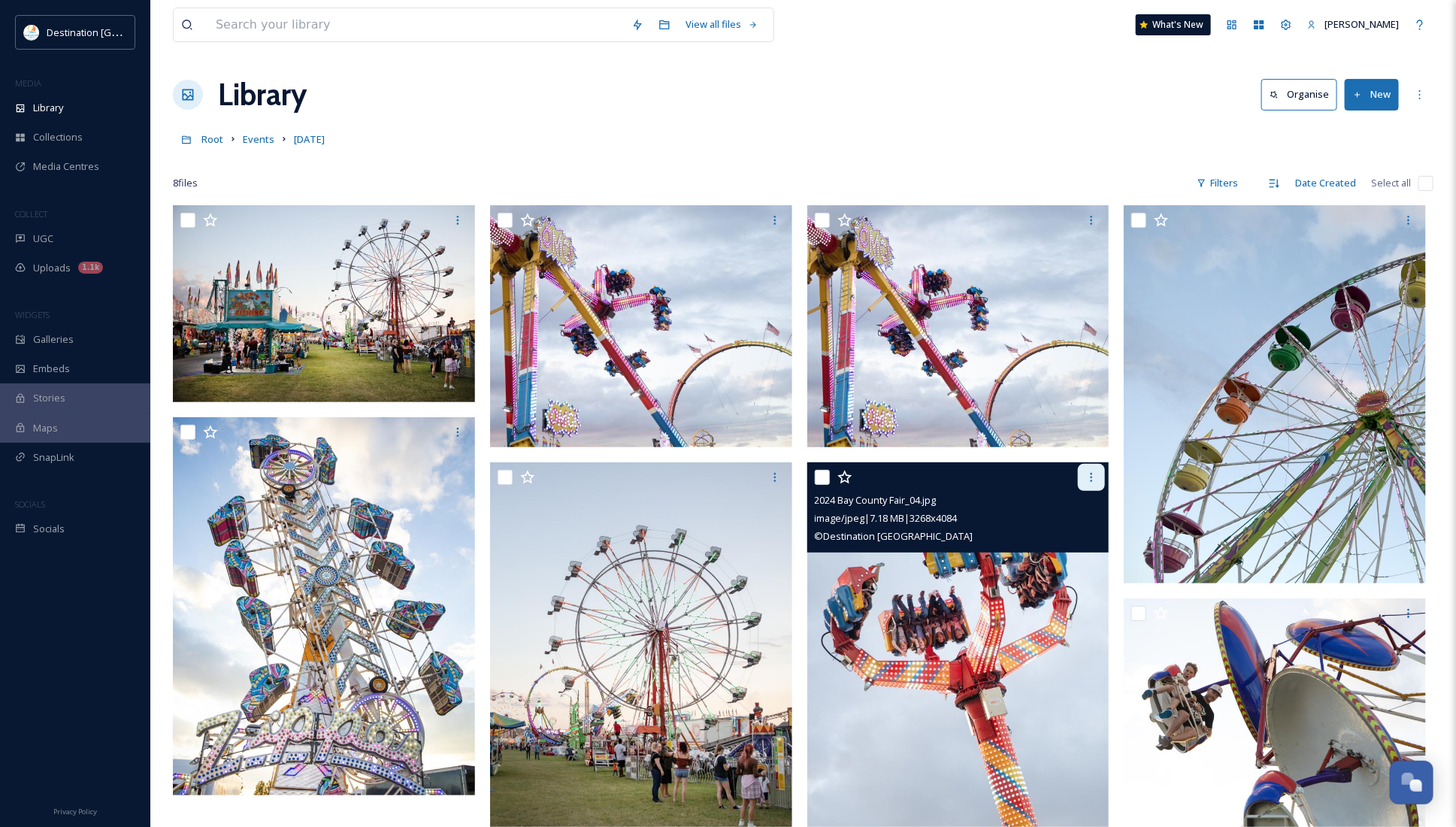
click at [1097, 476] on icon at bounding box center [1092, 477] width 12 height 12
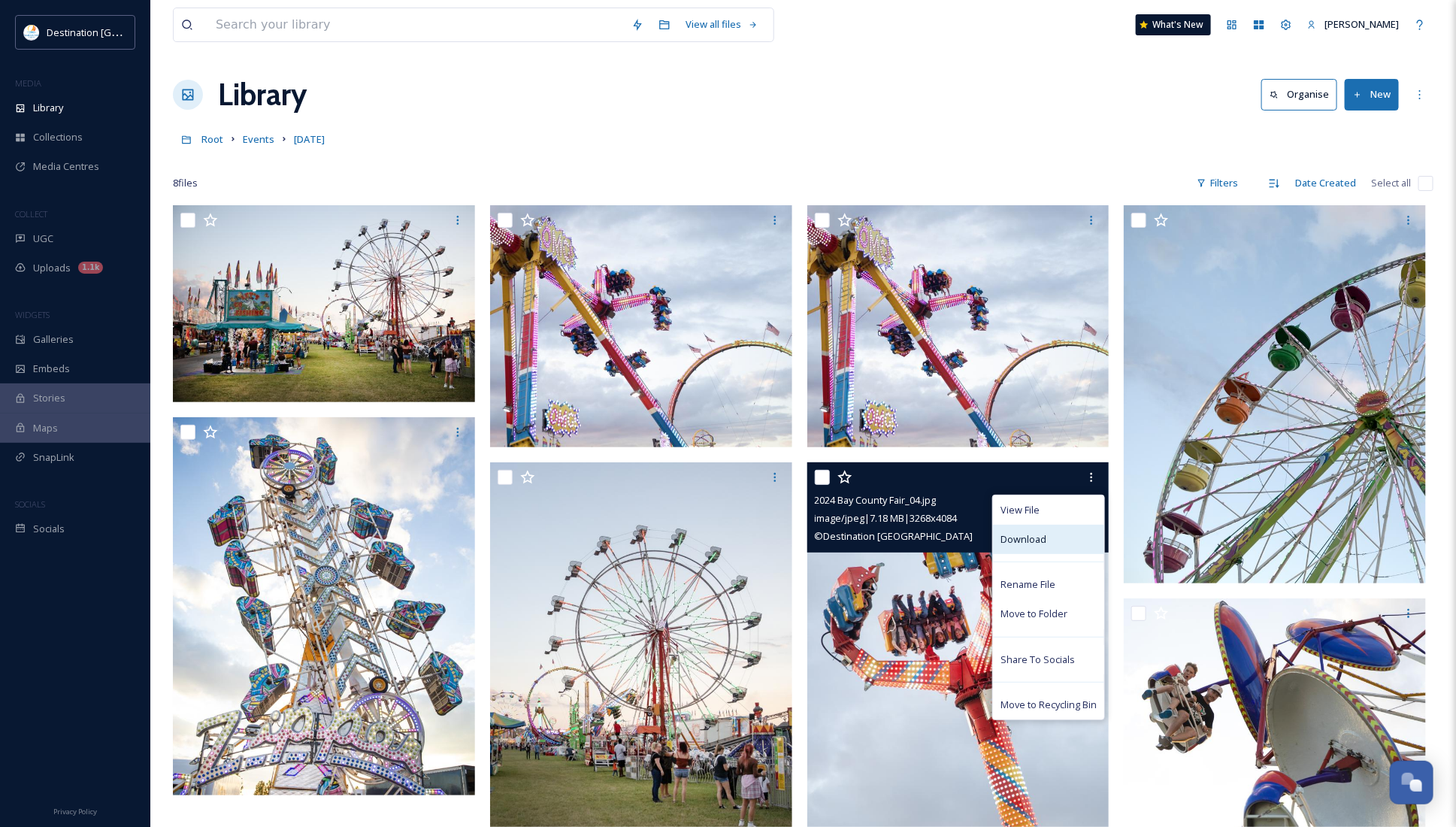
click at [1061, 539] on div "Download" at bounding box center [1048, 539] width 112 height 29
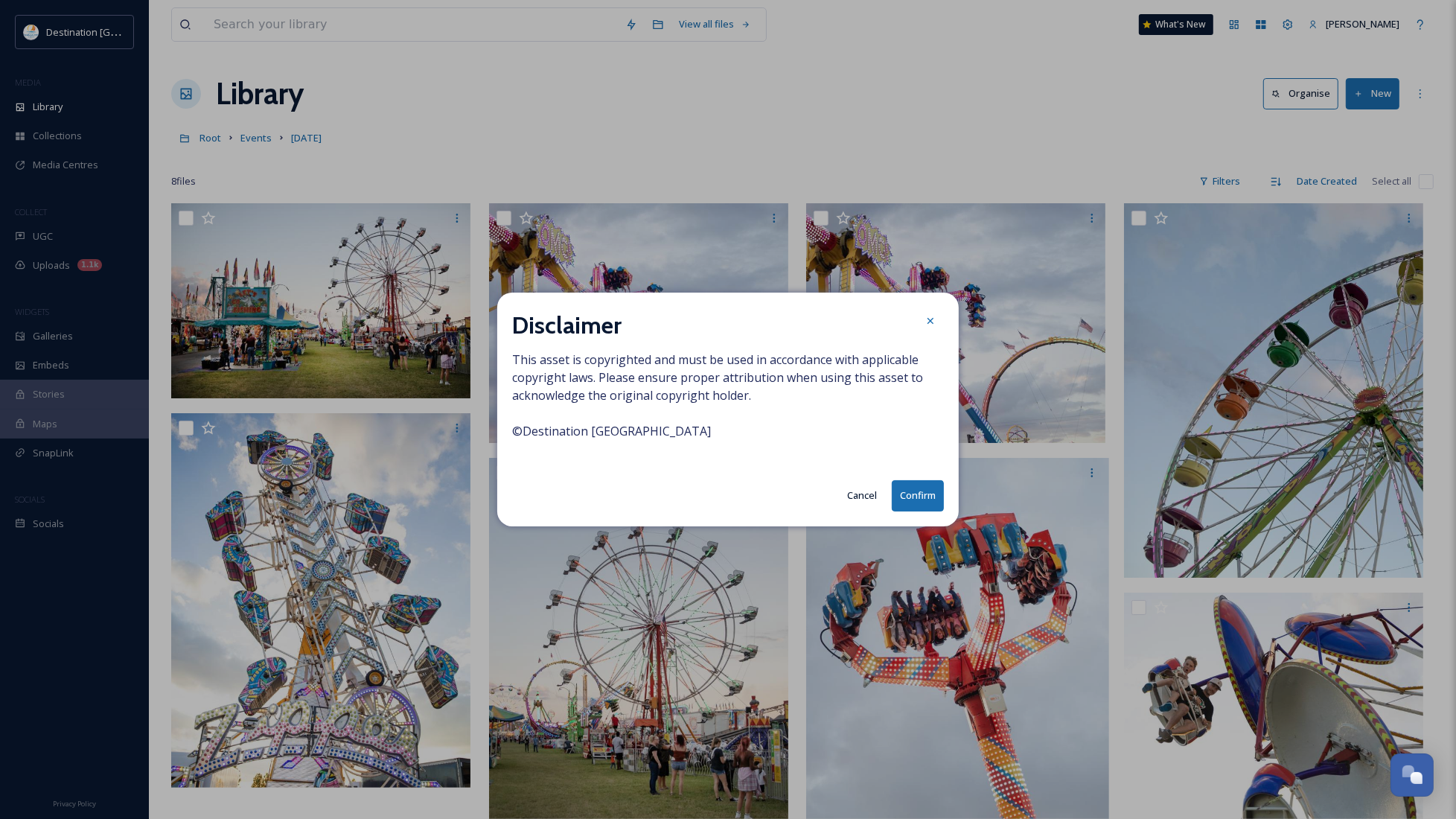
click at [922, 504] on button "Confirm" at bounding box center [918, 495] width 52 height 30
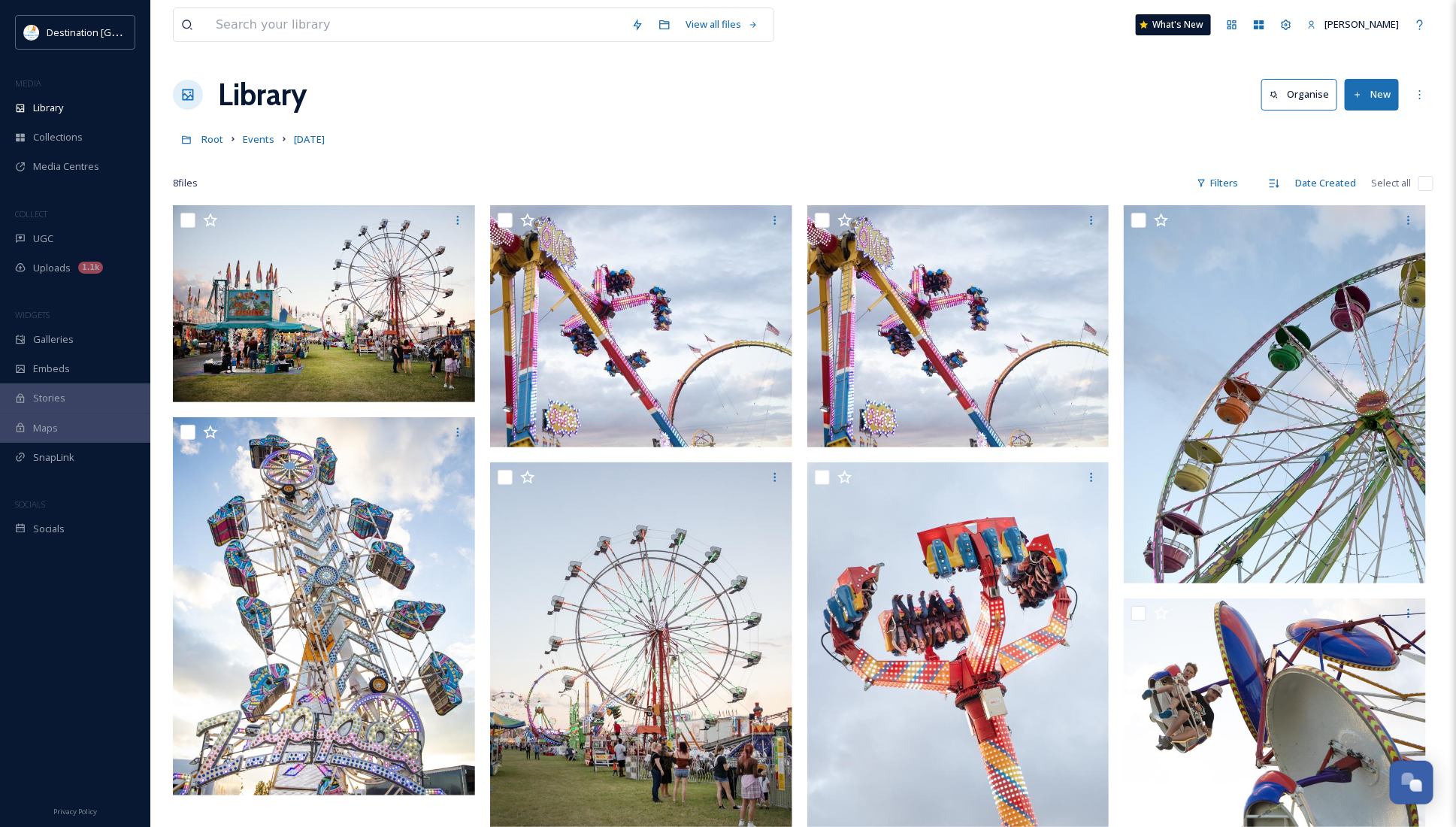
click at [684, 174] on div "8 file s Filters Date Created Select all" at bounding box center [802, 183] width 1260 height 29
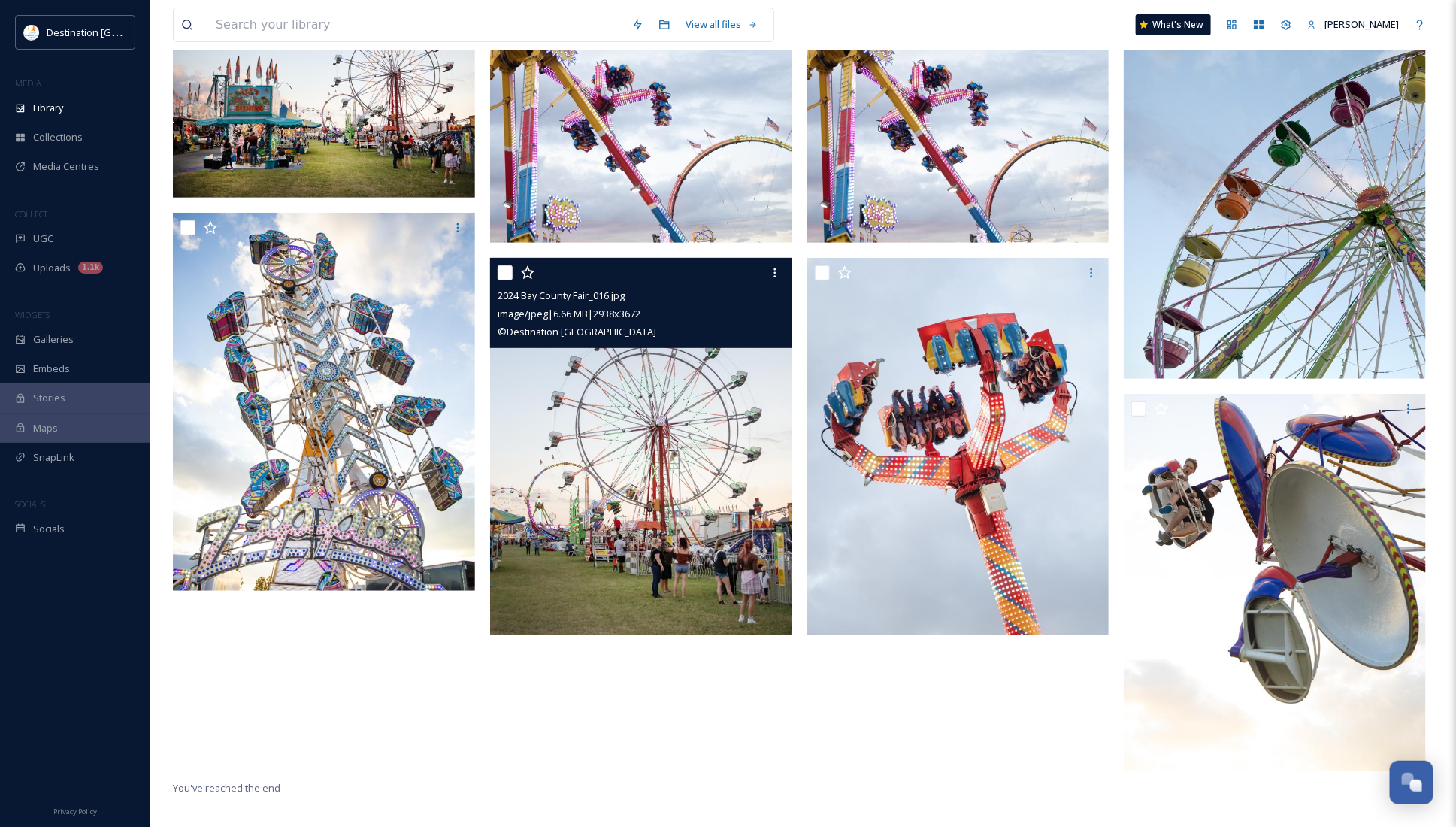
scroll to position [205, 0]
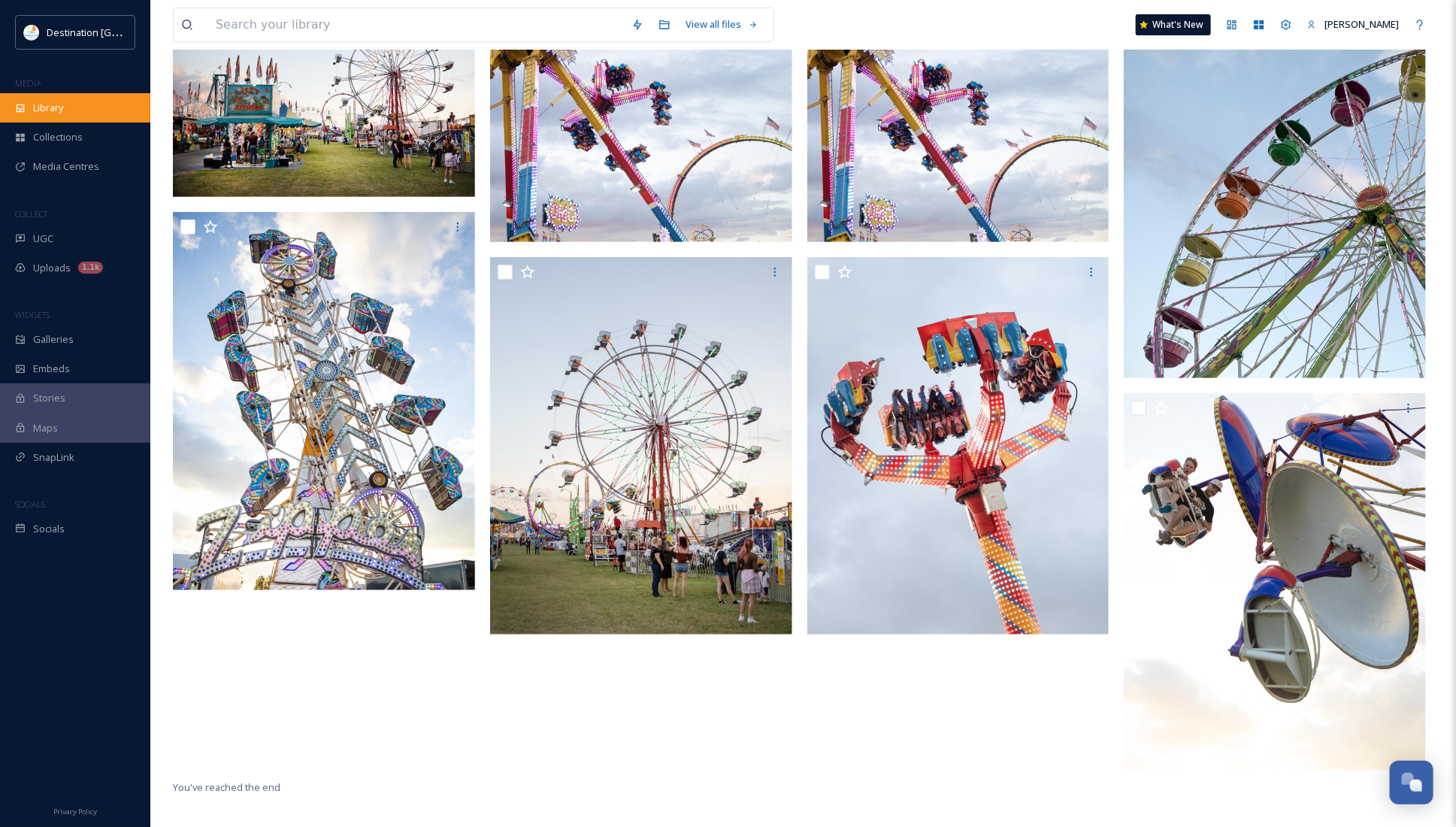
click at [57, 113] on span "Library" at bounding box center [48, 108] width 30 height 15
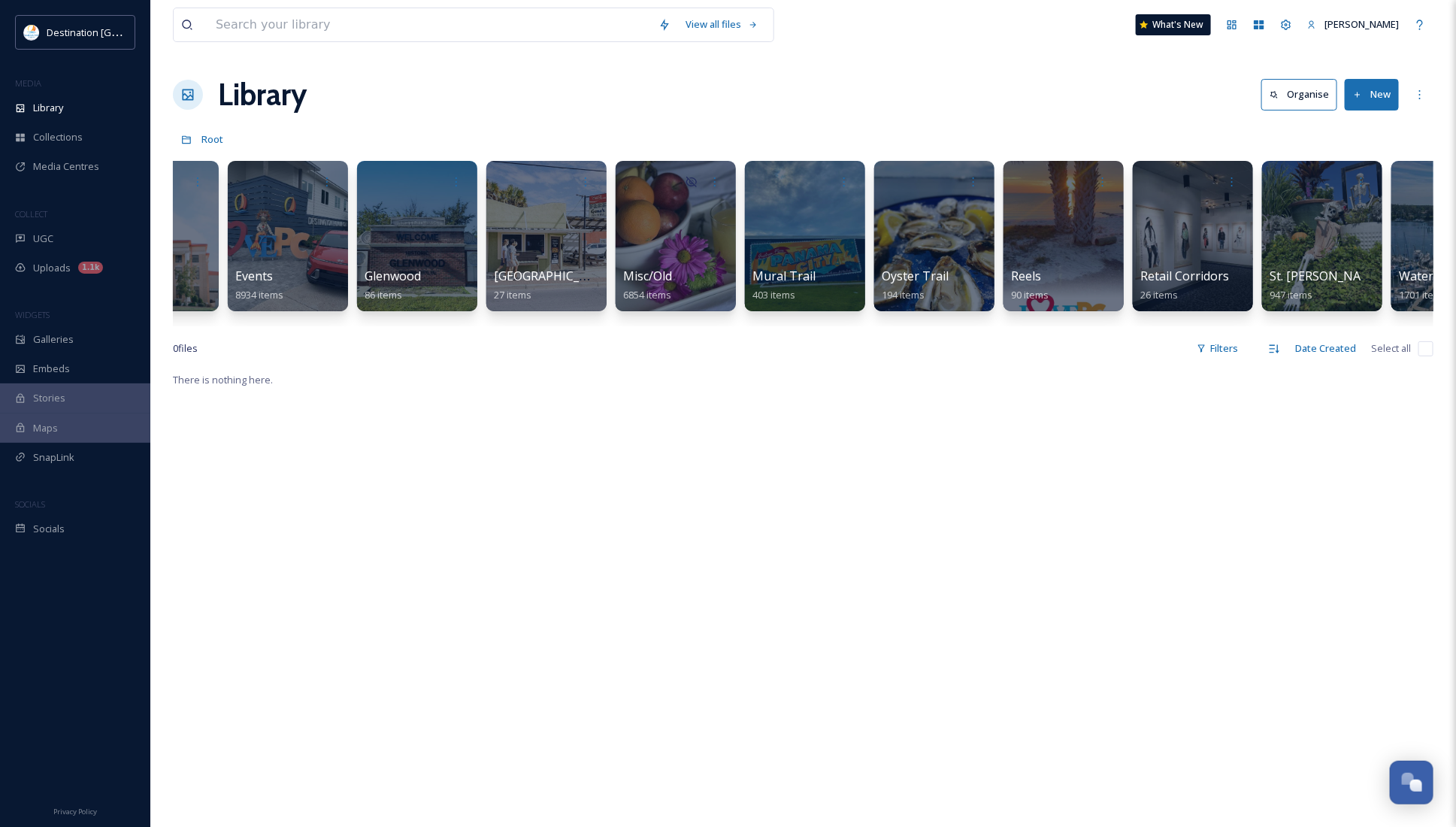
scroll to position [0, 924]
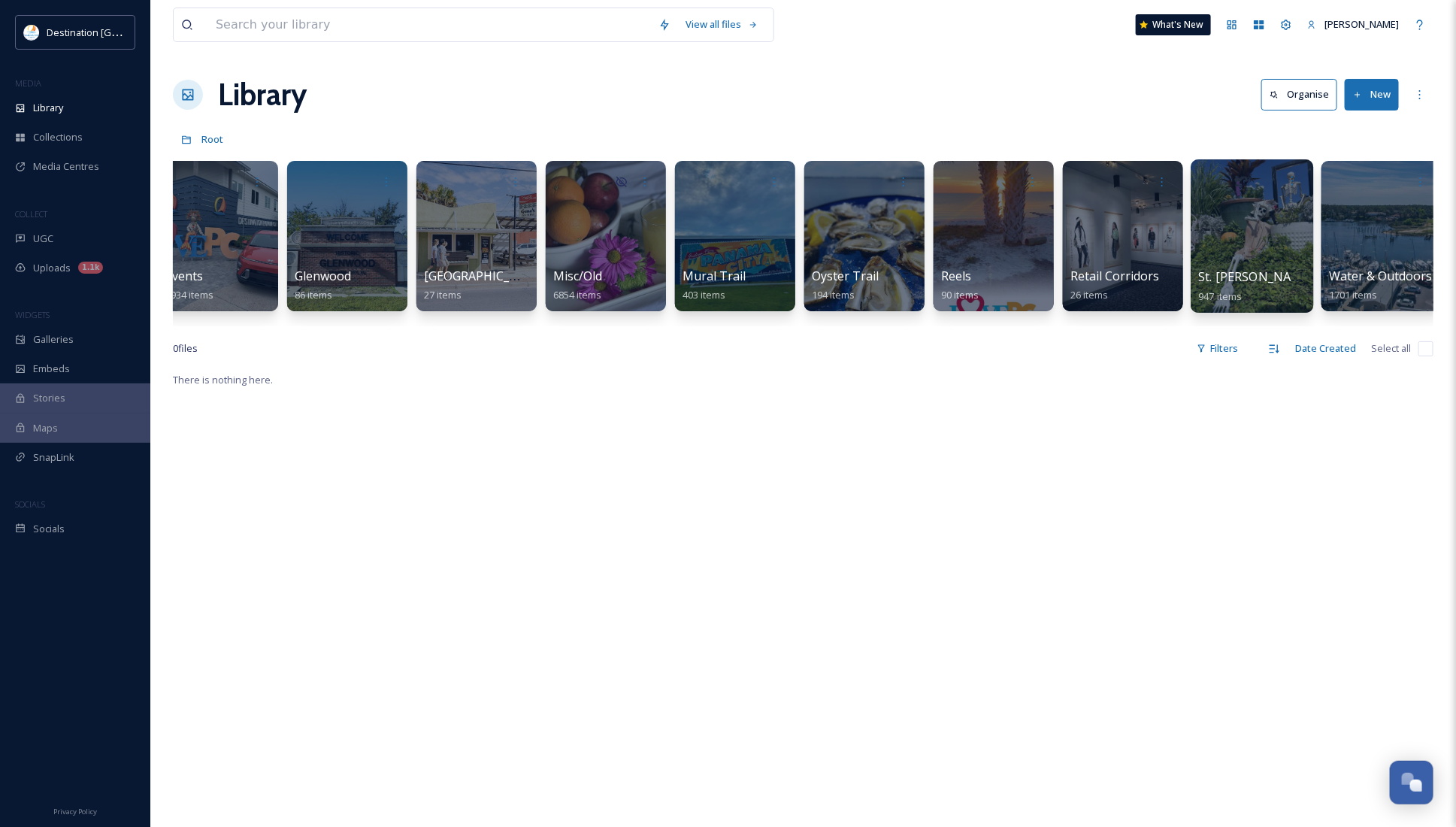
click at [1235, 267] on div at bounding box center [1251, 236] width 122 height 153
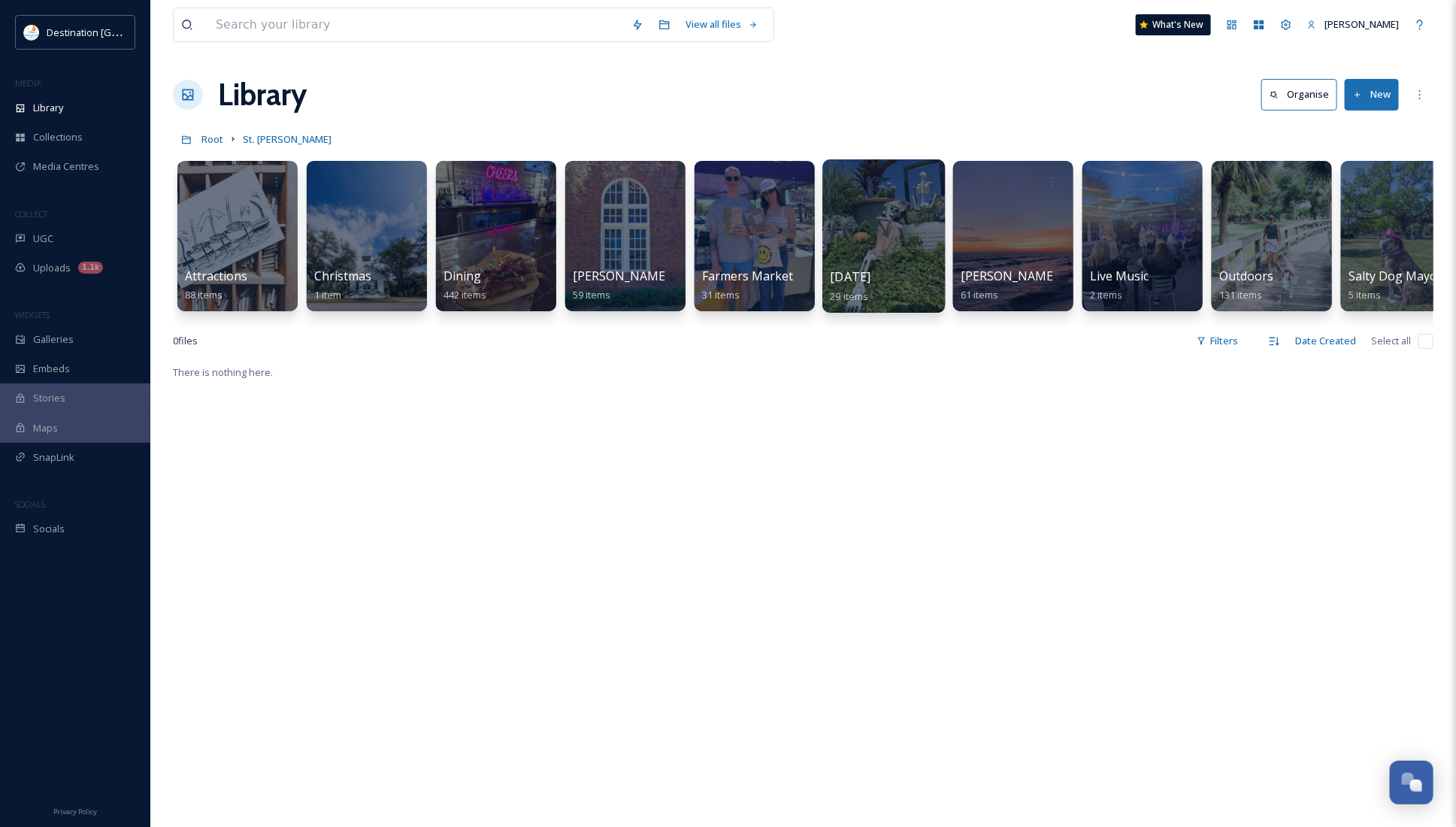
click at [896, 274] on div "[DATE] 29 items" at bounding box center [885, 286] width 108 height 37
click at [930, 225] on div at bounding box center [883, 236] width 122 height 153
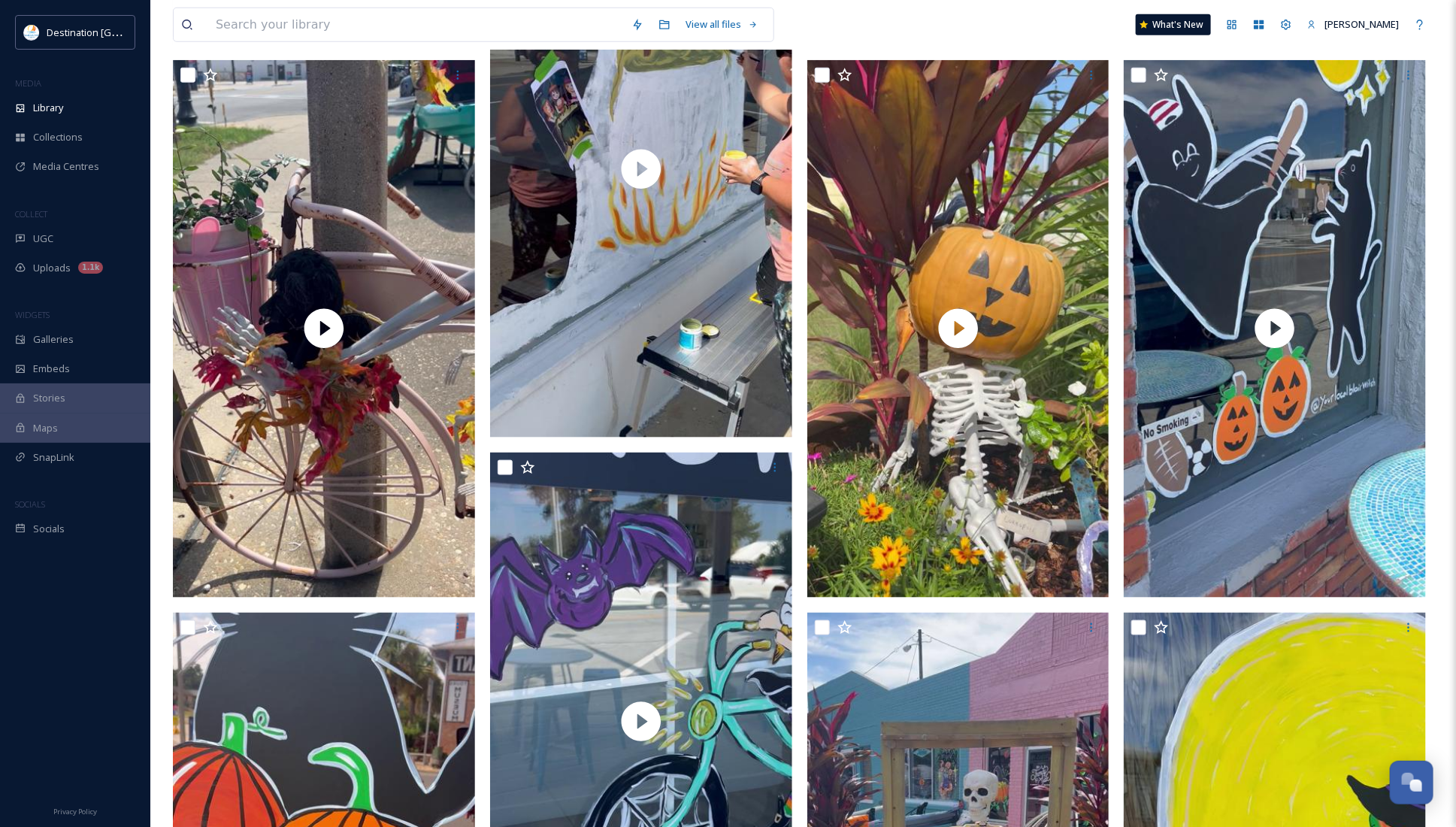
scroll to position [752, 0]
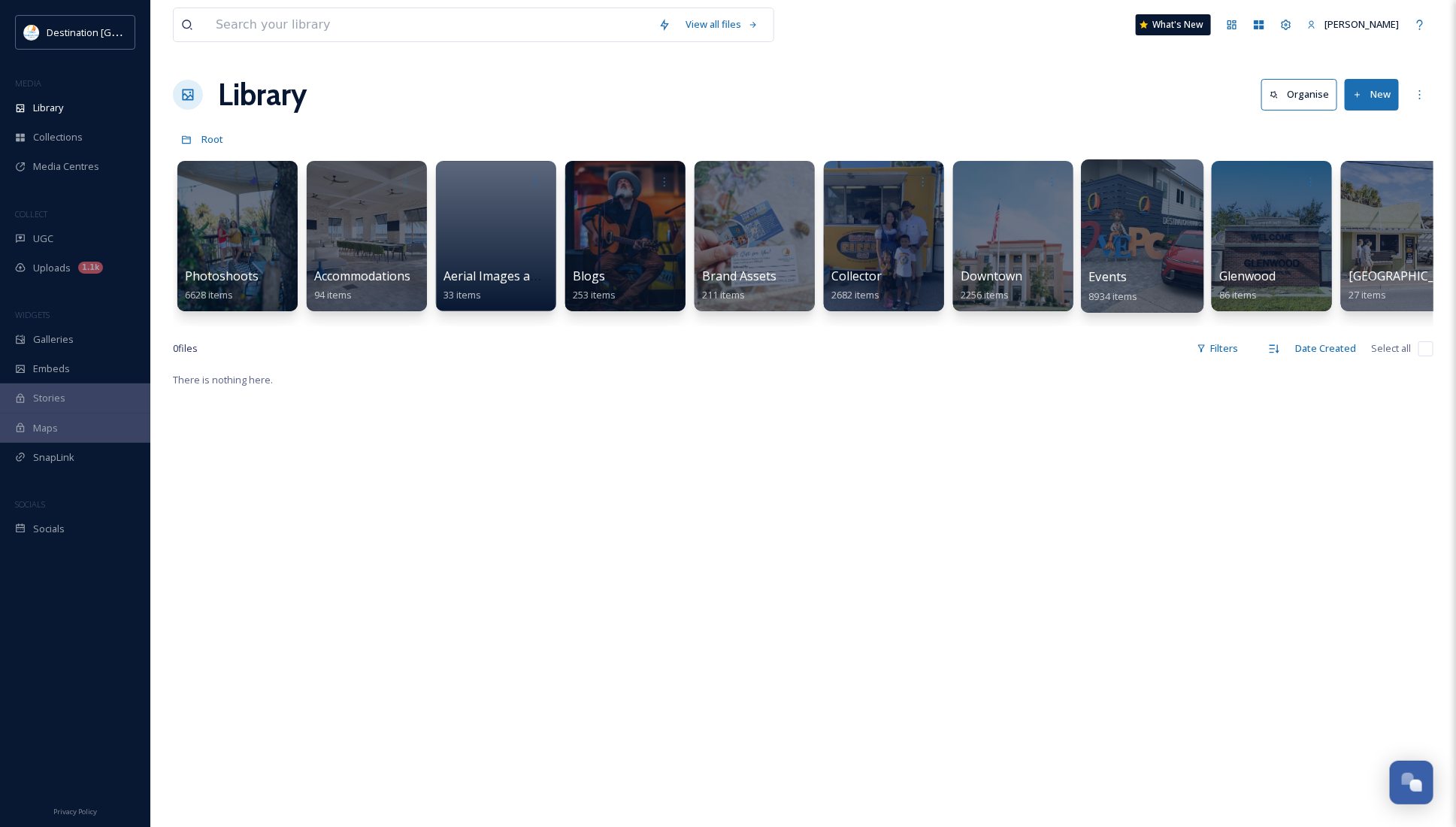
click at [1153, 295] on div "Events 8934 items" at bounding box center [1142, 286] width 108 height 37
click at [1152, 253] on div at bounding box center [1141, 236] width 122 height 153
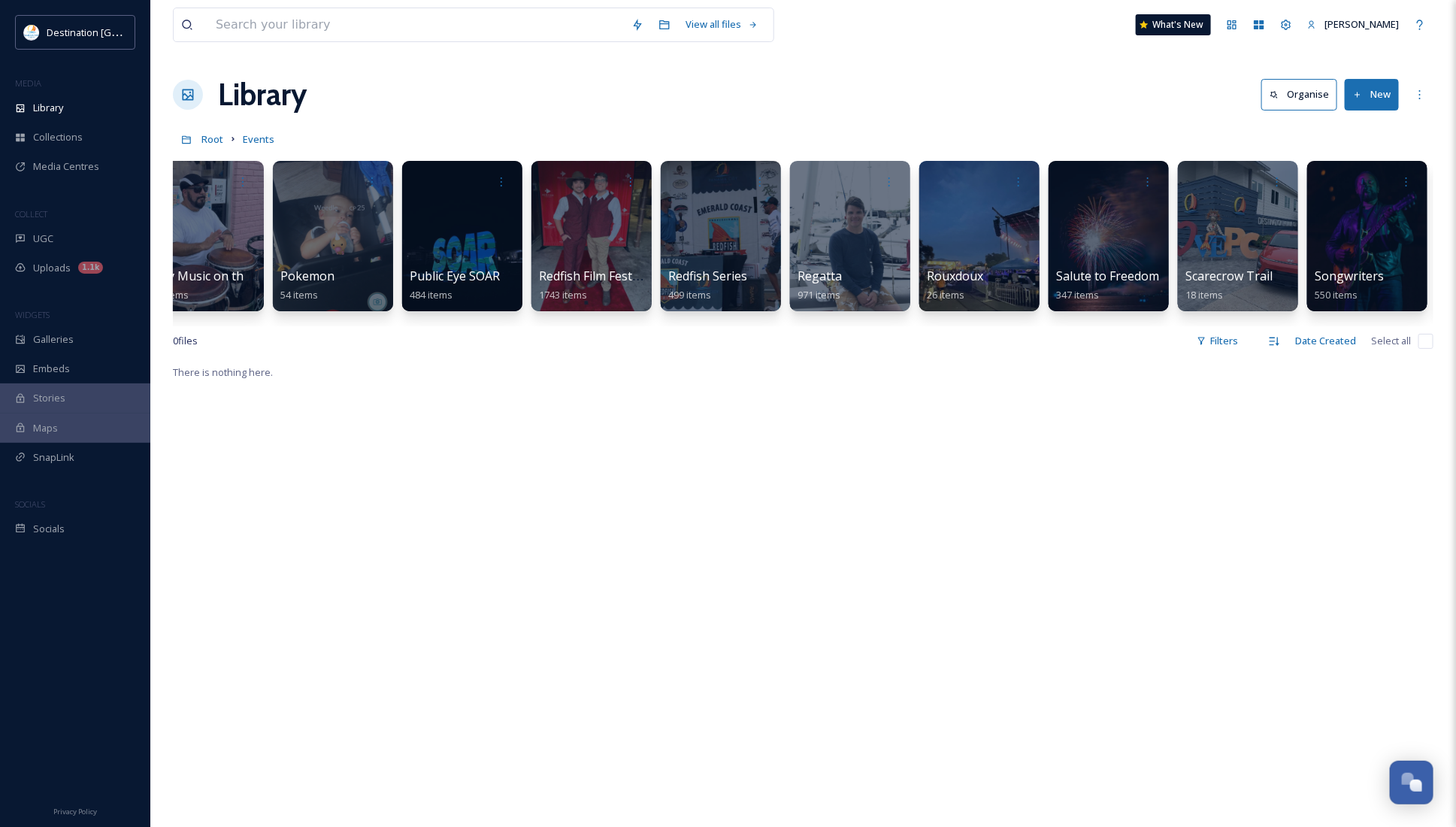
scroll to position [0, 4168]
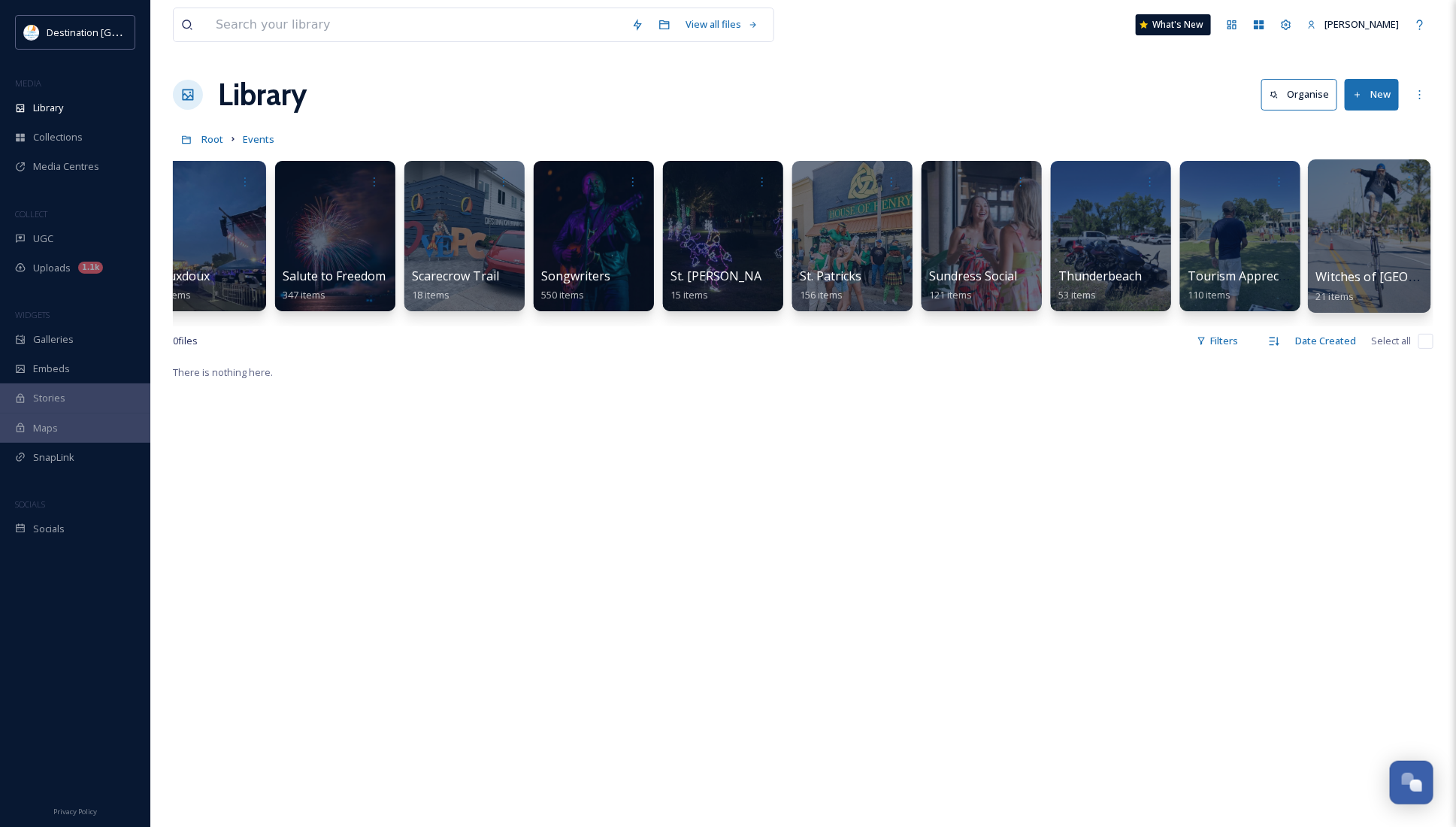
click at [1347, 234] on div at bounding box center [1369, 236] width 122 height 153
